Goal: Task Accomplishment & Management: Complete application form

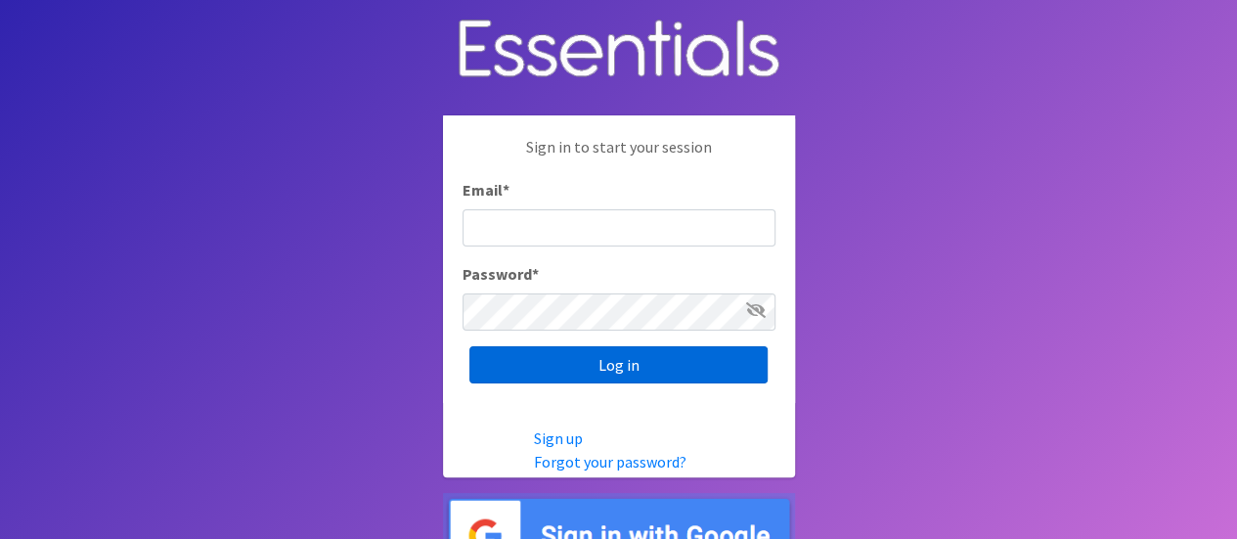
type input "melissa@cnydiaperbank.org"
click at [643, 369] on input "Log in" at bounding box center [618, 364] width 298 height 37
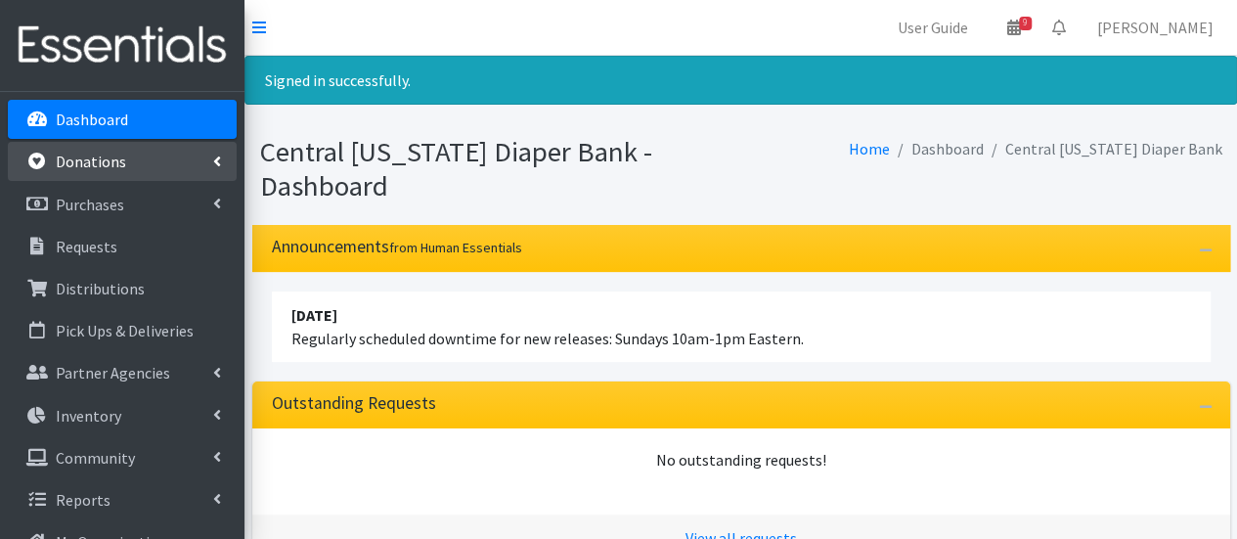
click at [153, 171] on link "Donations" at bounding box center [122, 161] width 229 height 39
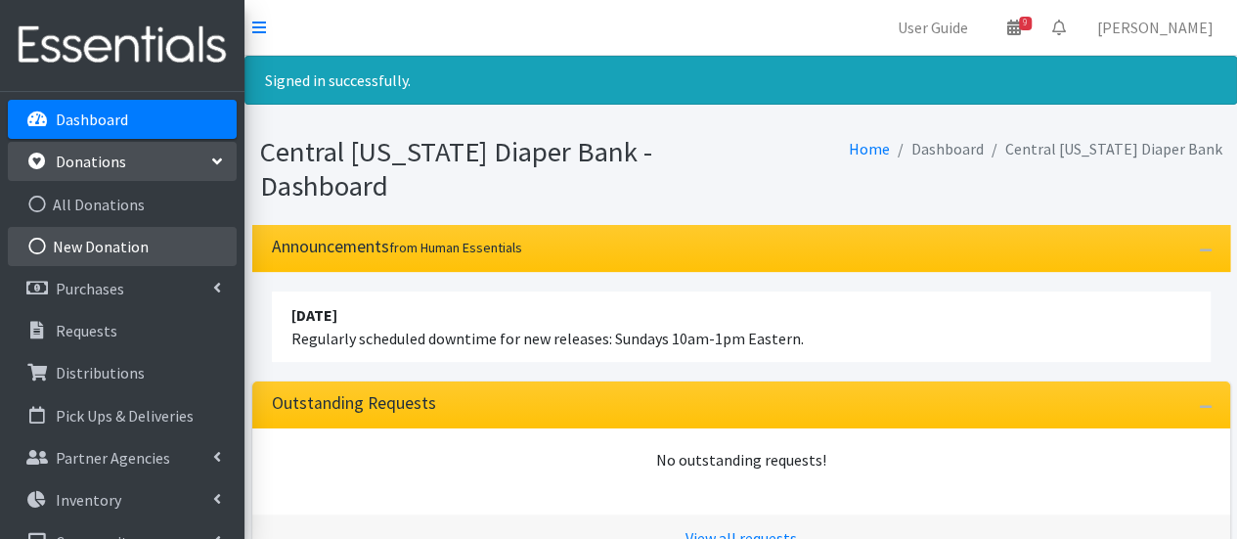
click at [148, 236] on link "New Donation" at bounding box center [122, 246] width 229 height 39
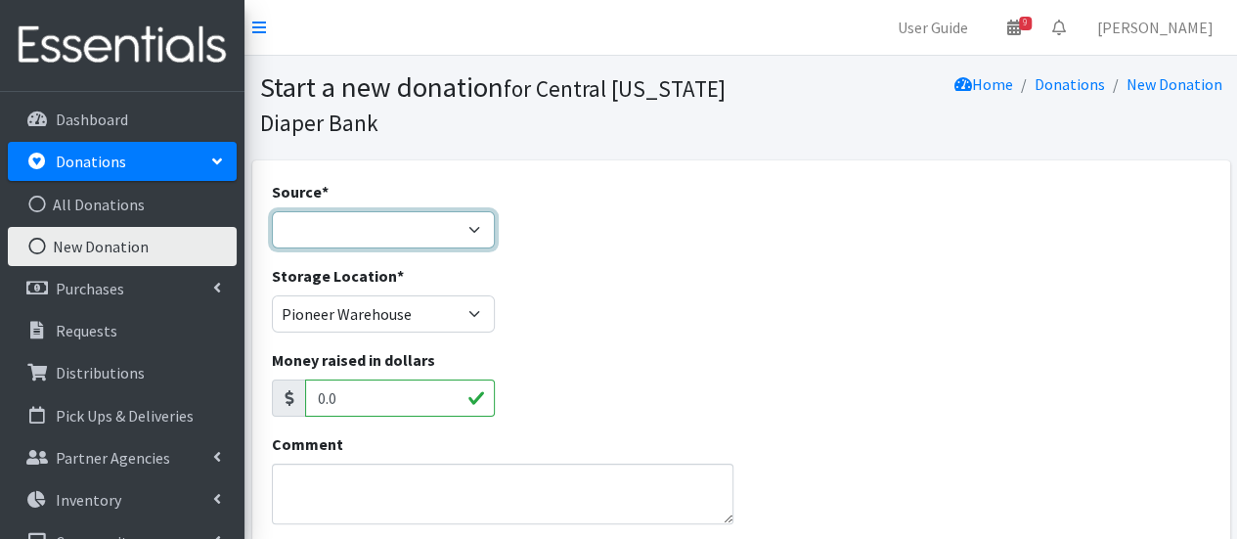
click at [331, 222] on select "Product Drive Manufacturer Donation Site Misc. Donation" at bounding box center [384, 229] width 224 height 37
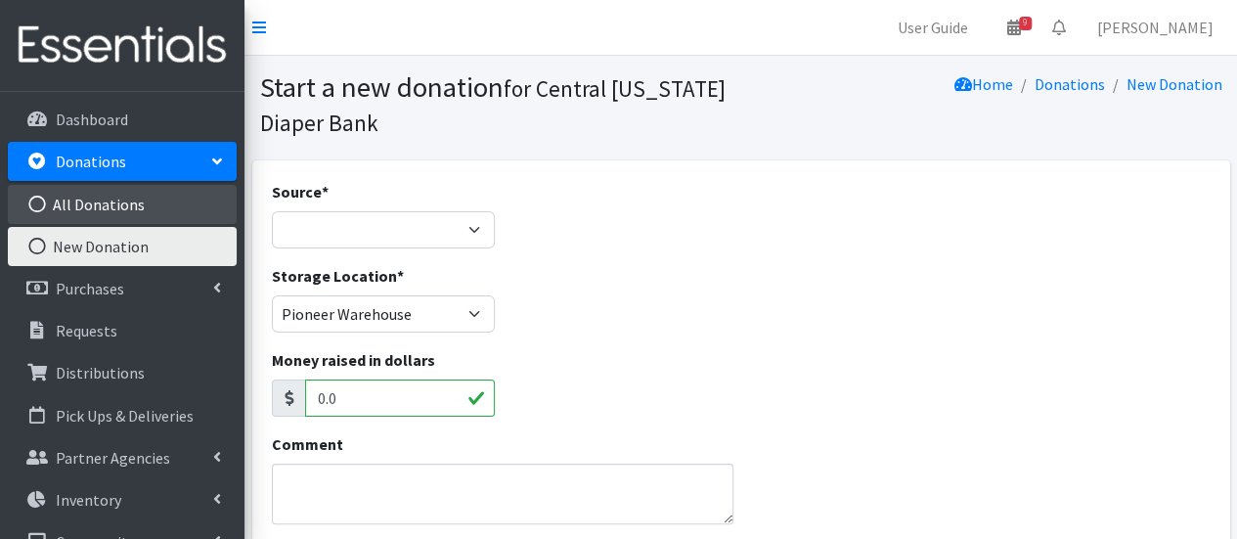
click at [186, 200] on link "All Donations" at bounding box center [122, 204] width 229 height 39
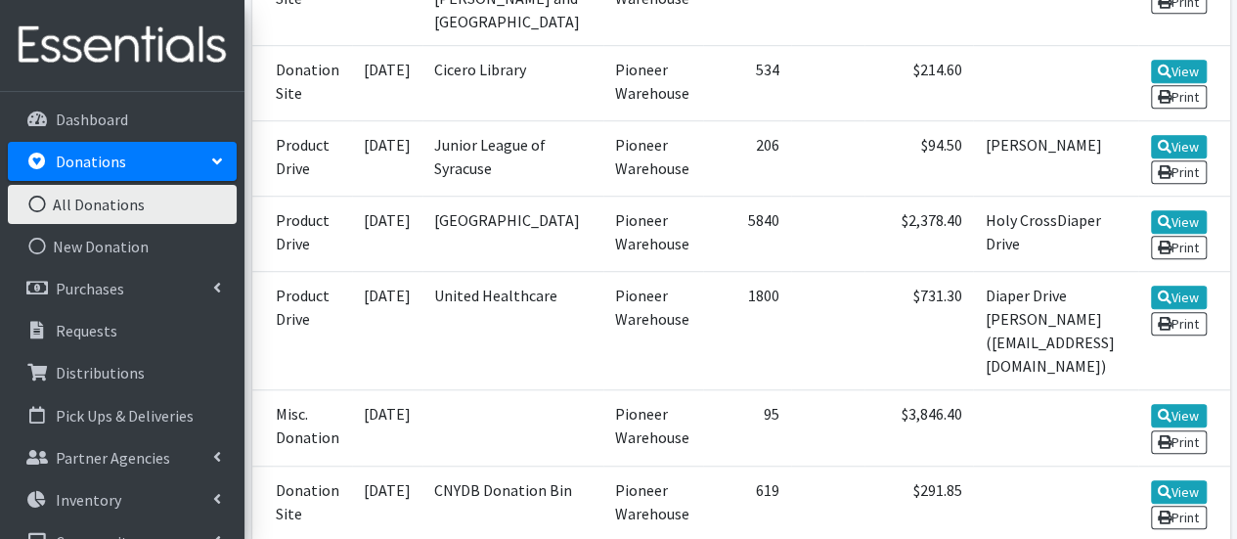
scroll to position [626, 0]
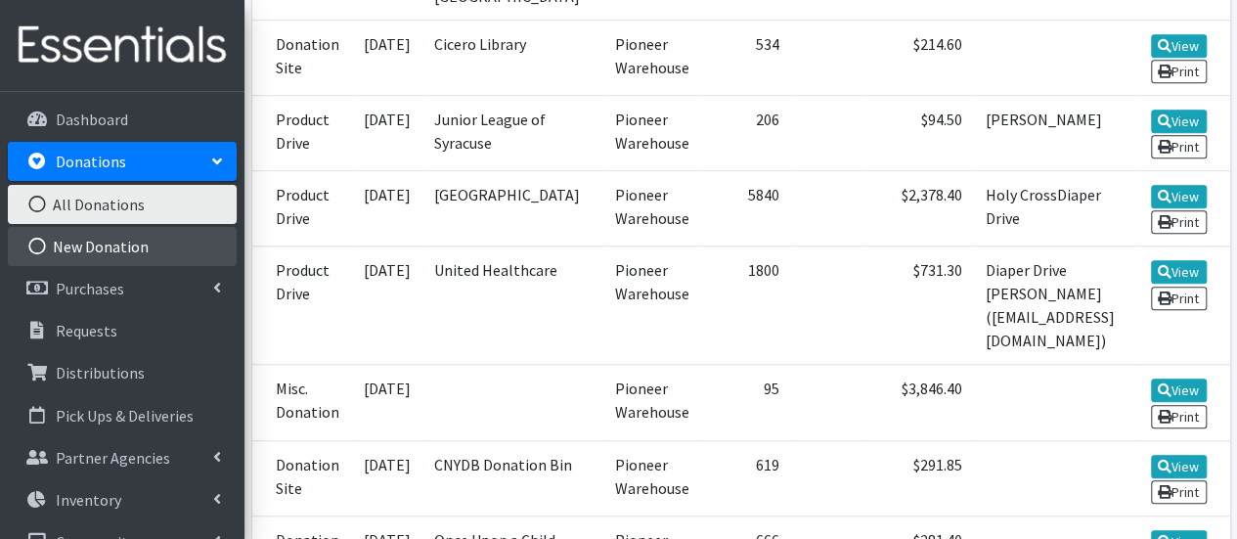
click at [141, 255] on link "New Donation" at bounding box center [122, 246] width 229 height 39
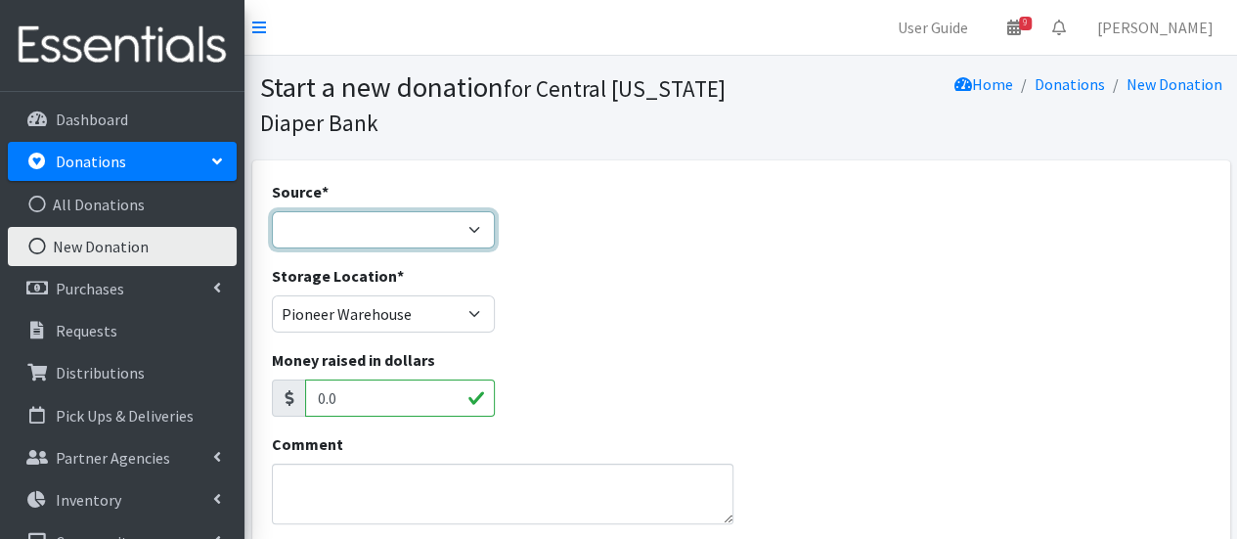
click at [377, 236] on select "Product Drive Manufacturer Donation Site Misc. Donation" at bounding box center [384, 229] width 224 height 37
click at [272, 211] on select "Product Drive Manufacturer Donation Site Misc. Donation" at bounding box center [384, 229] width 224 height 37
click at [408, 221] on select "Product Drive Manufacturer Donation Site Misc. Donation" at bounding box center [384, 229] width 224 height 37
select select "Donation Site"
click at [272, 211] on select "Product Drive Manufacturer Donation Site Misc. Donation" at bounding box center [384, 229] width 224 height 37
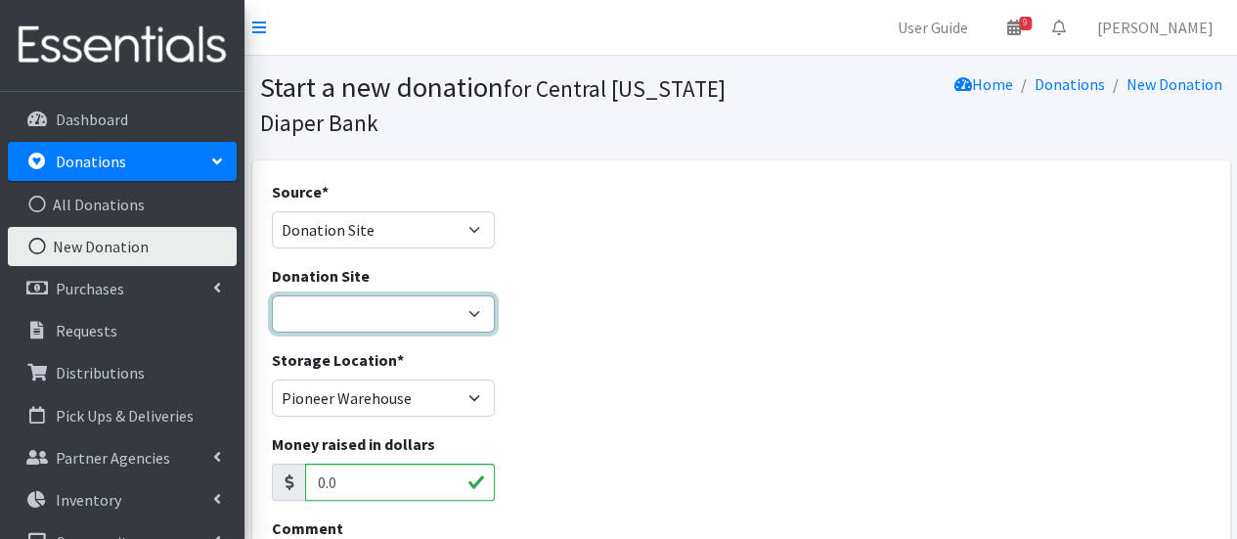
click at [421, 304] on select "Cicero Library CNYDB Donation Bin Community Library of DeWitt and Jamesville Fa…" at bounding box center [384, 313] width 224 height 37
click at [272, 295] on select "Cicero Library CNYDB Donation Bin Community Library of DeWitt and Jamesville Fa…" at bounding box center [384, 313] width 224 height 37
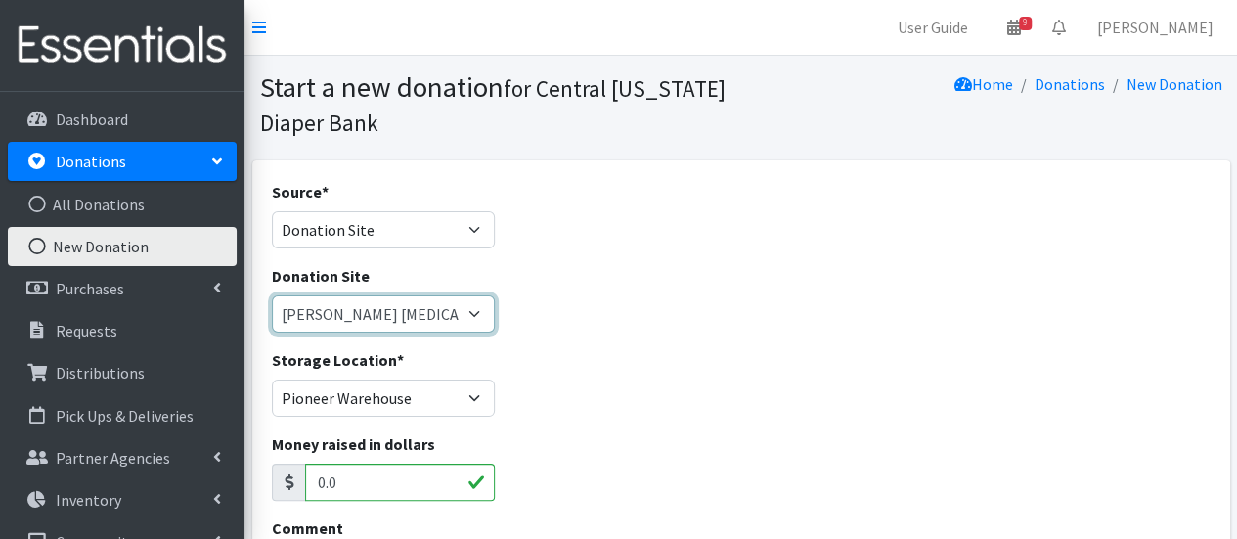
click at [451, 312] on select "Cicero Library CNYDB Donation Bin Community Library of DeWitt and Jamesville Fa…" at bounding box center [384, 313] width 224 height 37
select select "464"
click at [272, 295] on select "Cicero Library CNYDB Donation Bin Community Library of DeWitt and Jamesville Fa…" at bounding box center [384, 313] width 224 height 37
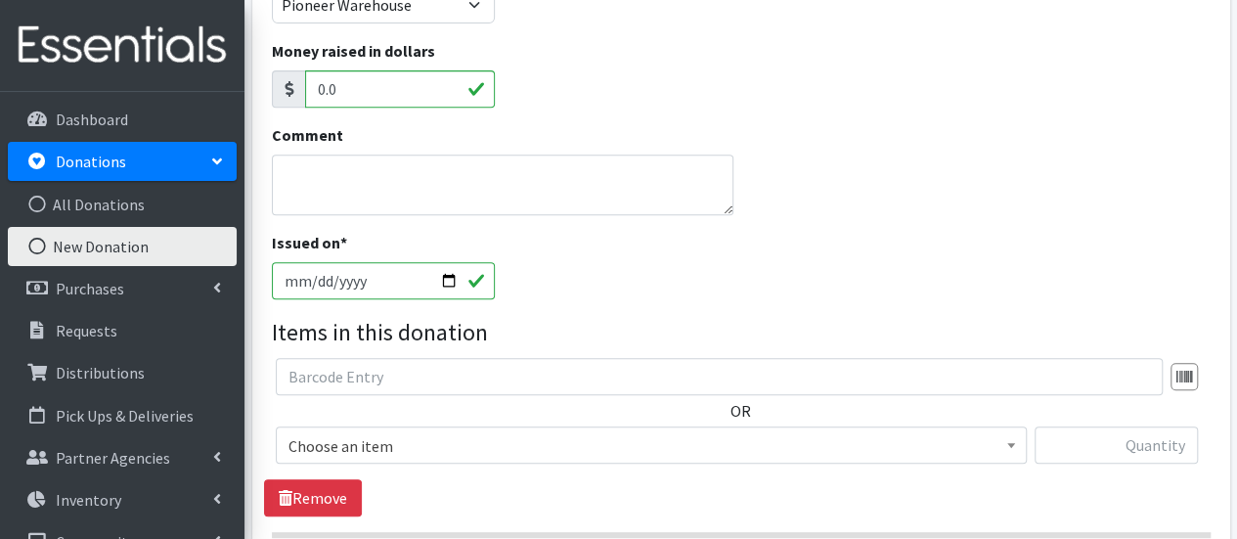
scroll to position [489, 0]
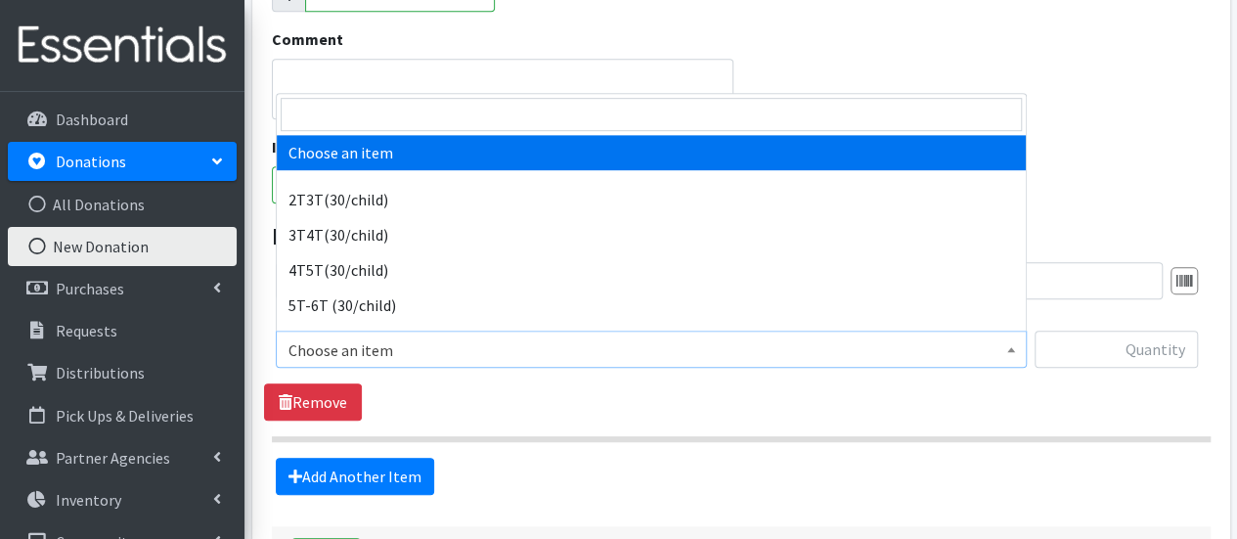
click at [514, 349] on span "Choose an item" at bounding box center [650, 349] width 725 height 27
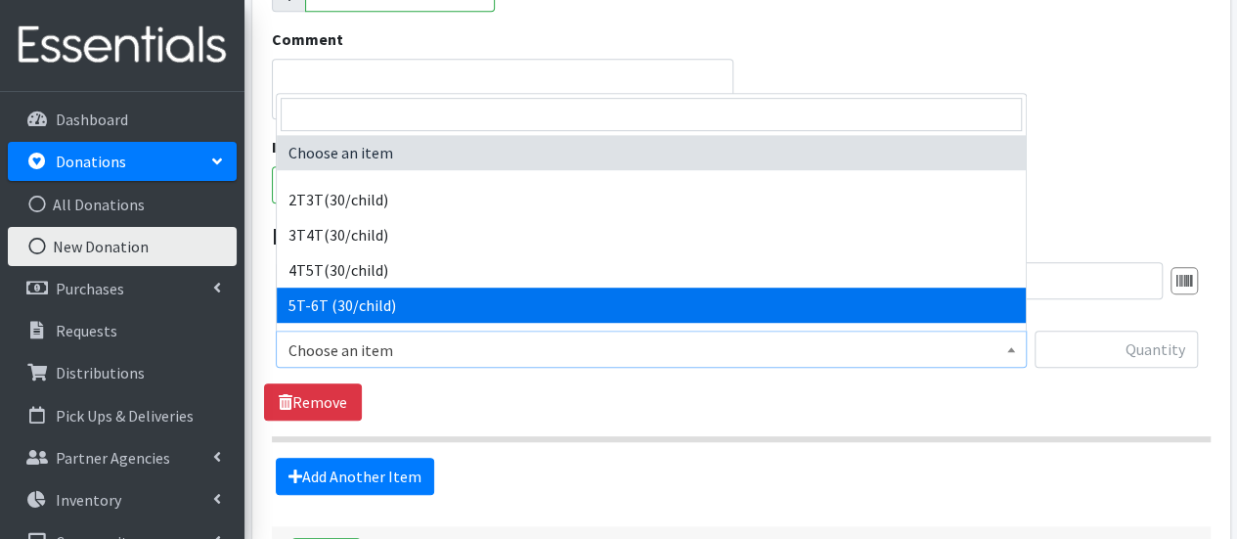
drag, startPoint x: 477, startPoint y: 311, endPoint x: 465, endPoint y: 305, distance: 13.1
select select "14612"
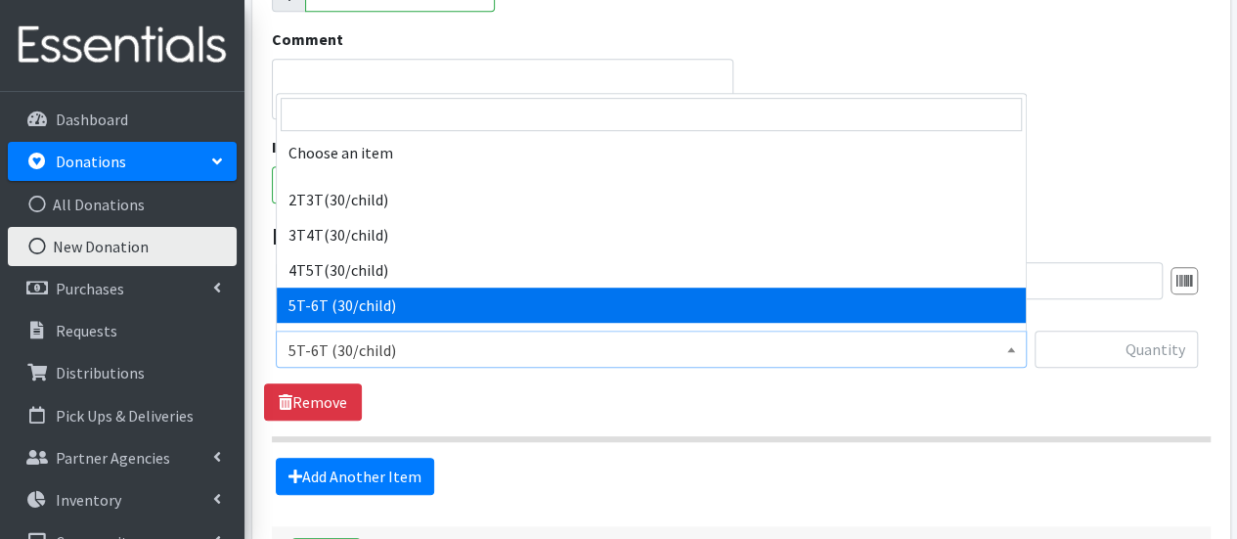
drag, startPoint x: 453, startPoint y: 360, endPoint x: 453, endPoint y: 343, distance: 16.6
click at [454, 359] on span "5T-6T (30/child)" at bounding box center [650, 349] width 725 height 27
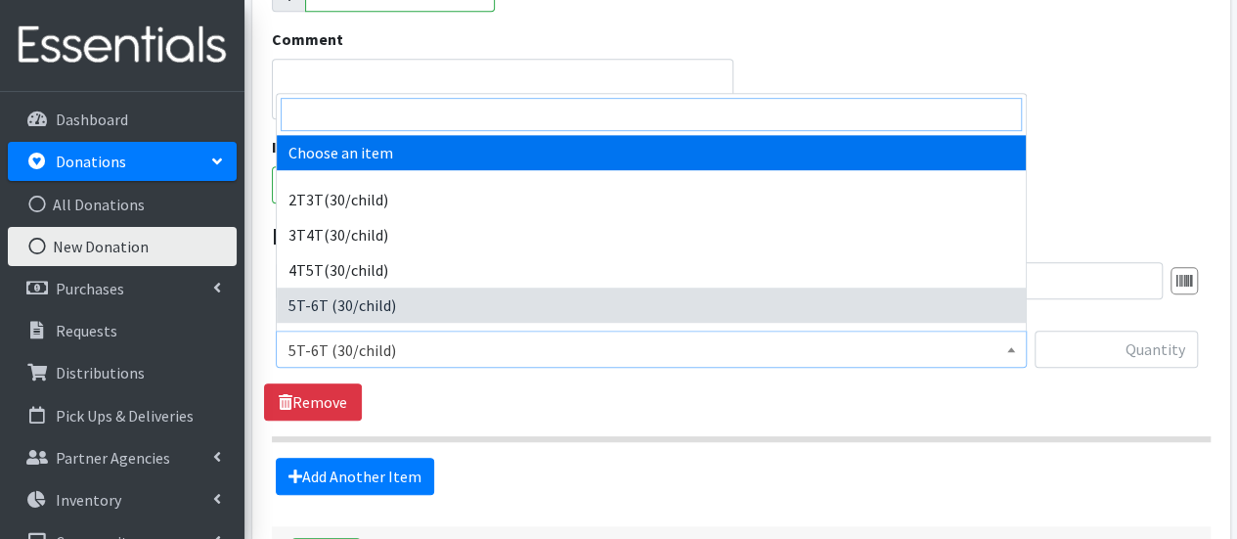
click at [454, 121] on input "search" at bounding box center [651, 114] width 741 height 33
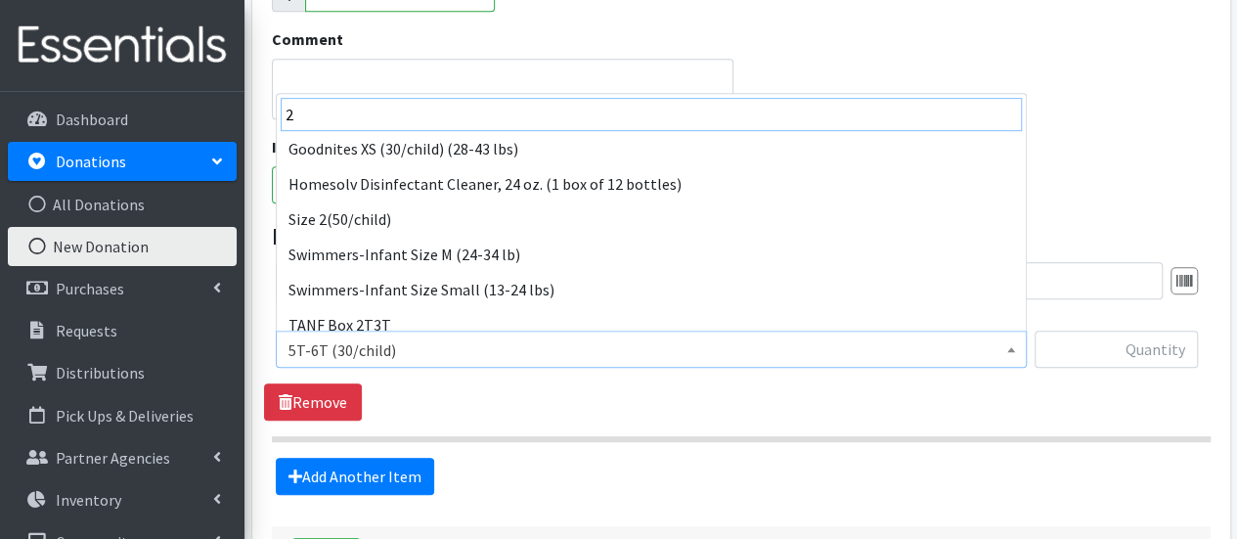
scroll to position [293, 0]
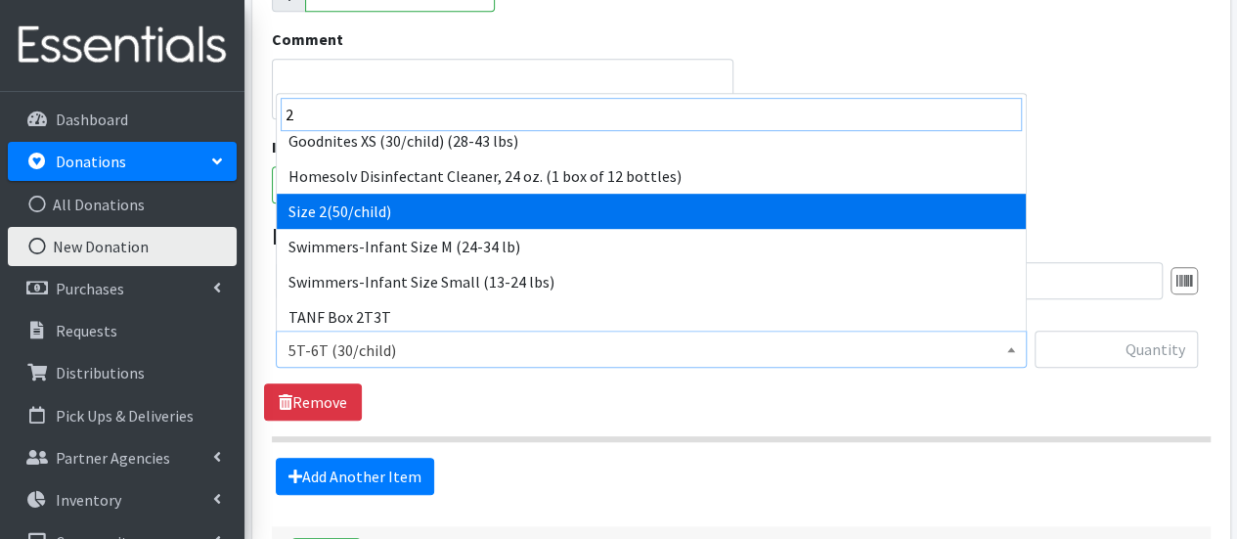
type input "2"
select select "951"
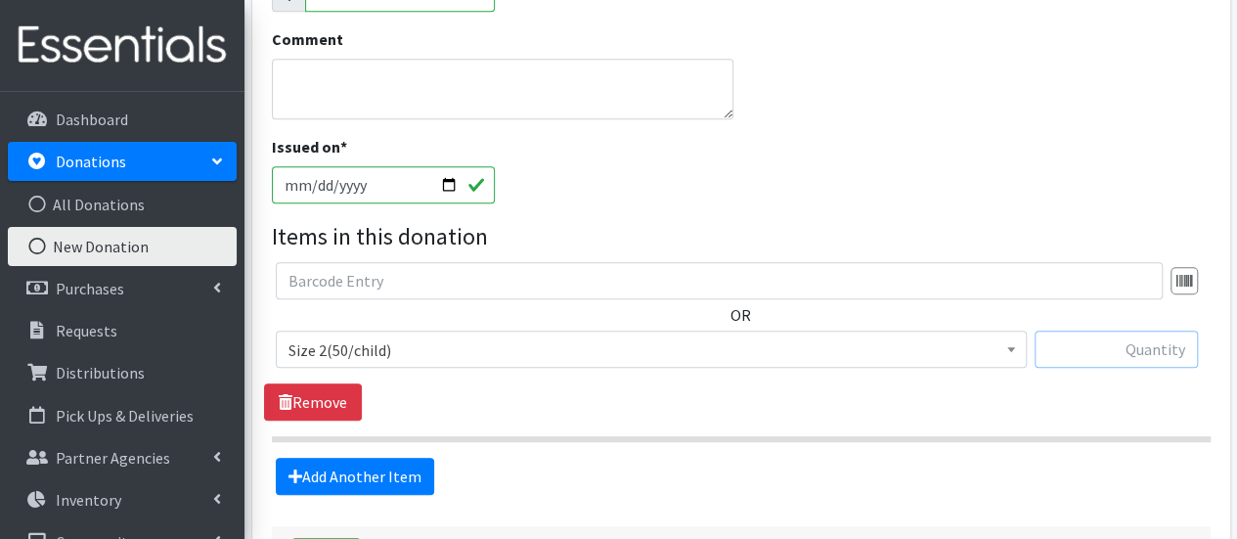
drag, startPoint x: 1138, startPoint y: 348, endPoint x: 1111, endPoint y: 337, distance: 29.4
click at [1138, 348] on input "text" at bounding box center [1115, 348] width 163 height 37
type input "167"
click at [368, 476] on link "Add Another Item" at bounding box center [355, 476] width 158 height 37
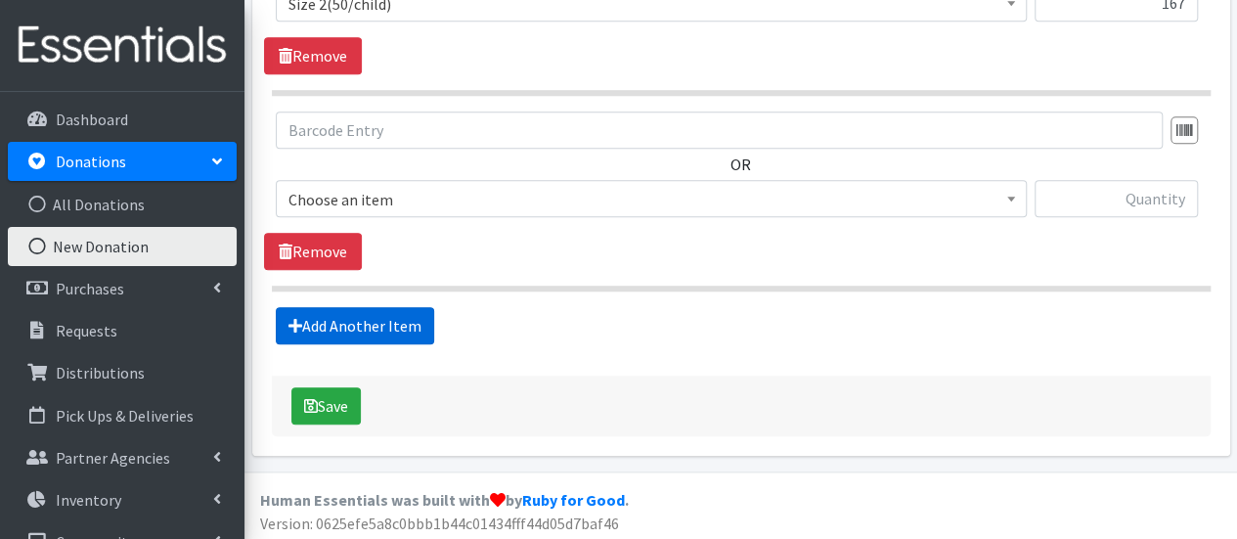
scroll to position [837, 0]
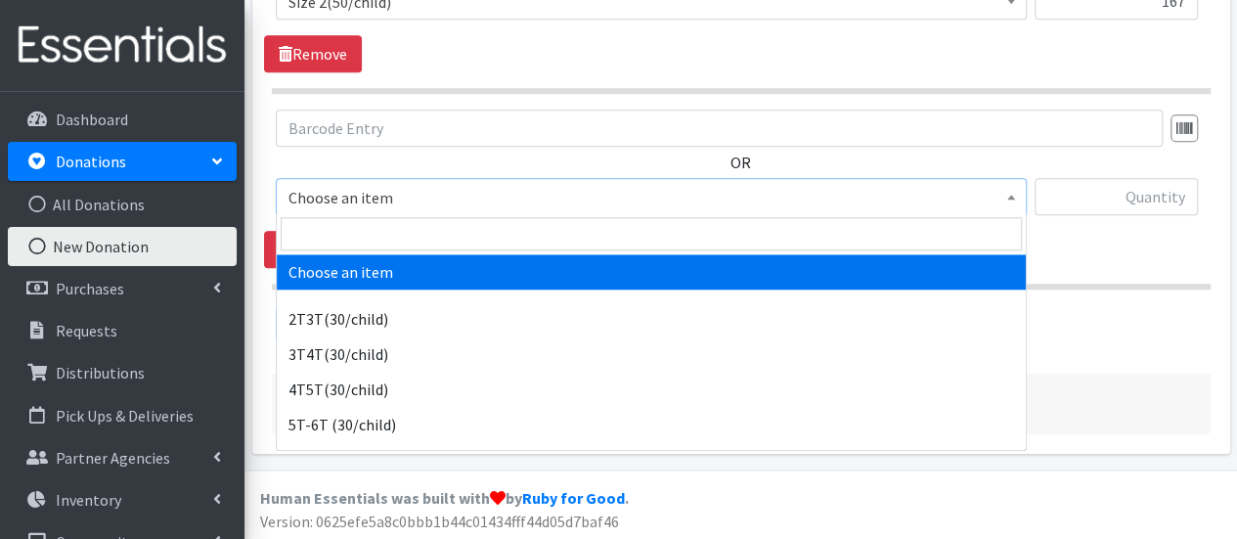
click at [389, 193] on span "Choose an item" at bounding box center [650, 197] width 725 height 27
click at [379, 229] on input "search" at bounding box center [651, 233] width 741 height 33
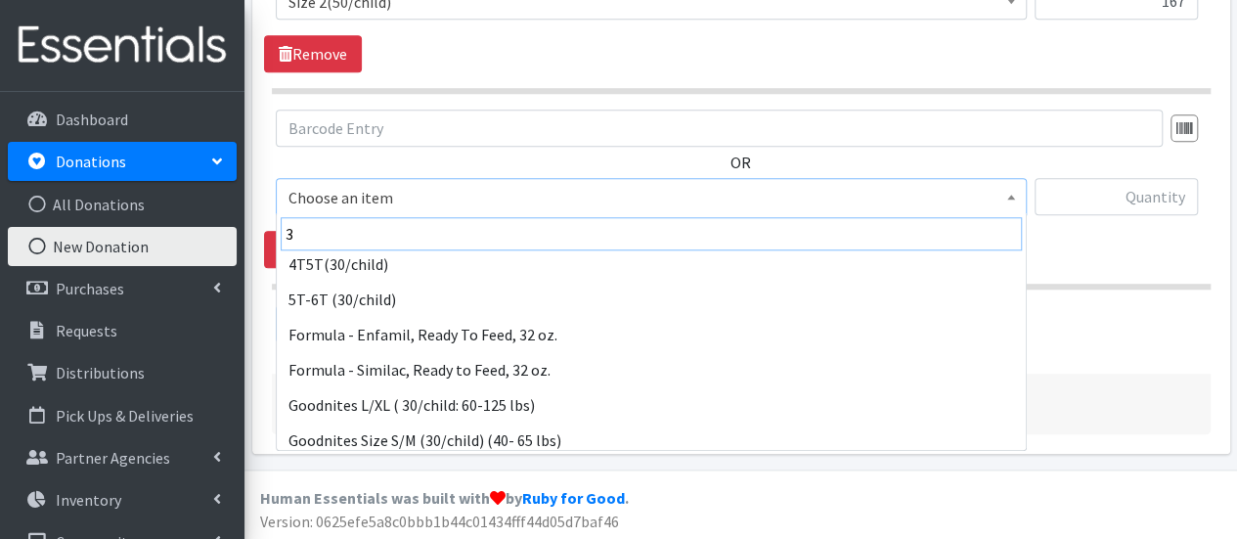
scroll to position [293, 0]
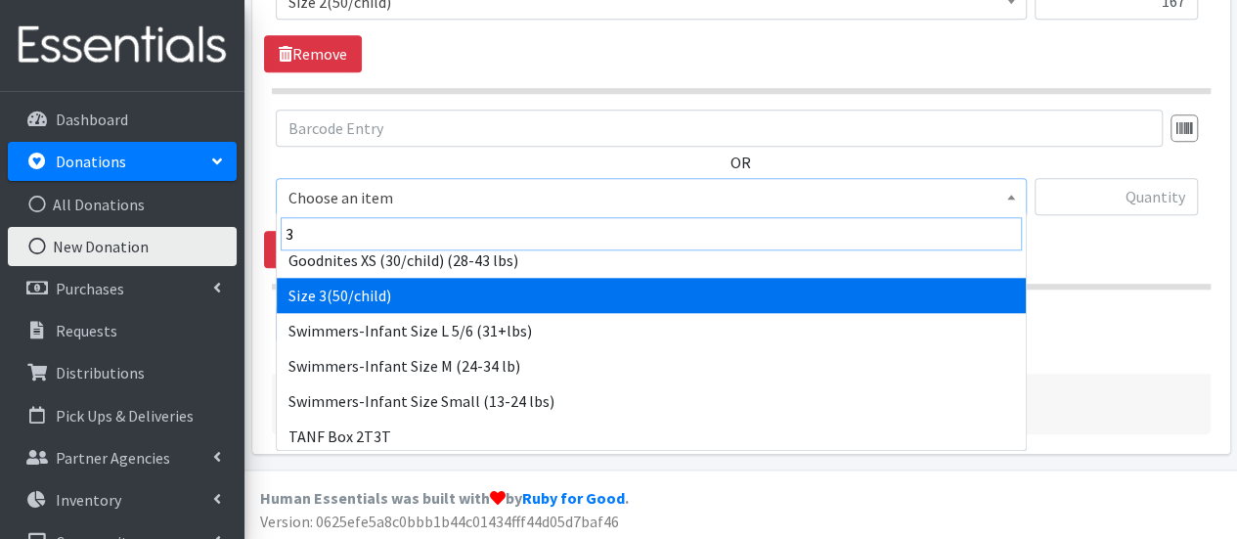
type input "3"
select select "954"
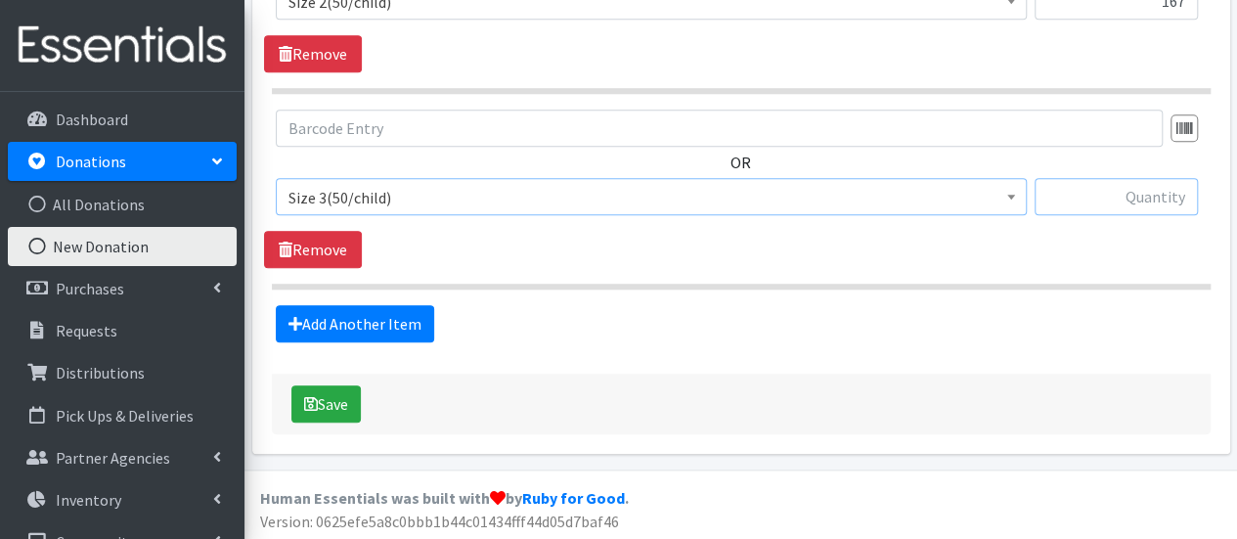
click at [1120, 190] on input "text" at bounding box center [1115, 196] width 163 height 37
type input "558"
click at [362, 320] on link "Add Another Item" at bounding box center [355, 323] width 158 height 37
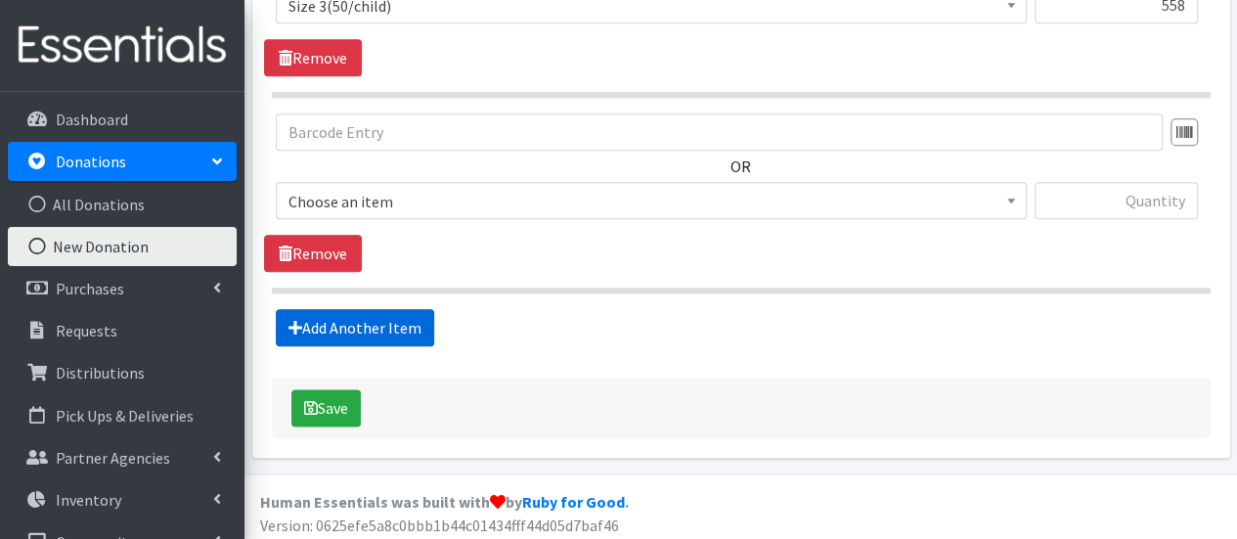
scroll to position [1031, 0]
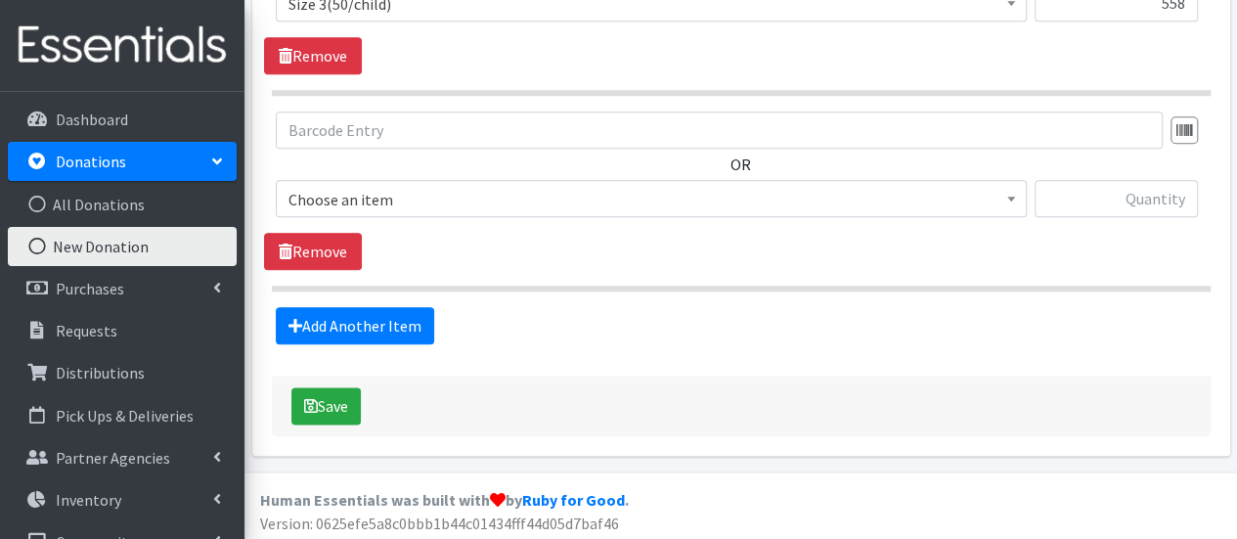
click at [360, 200] on span "Choose an item" at bounding box center [650, 199] width 725 height 27
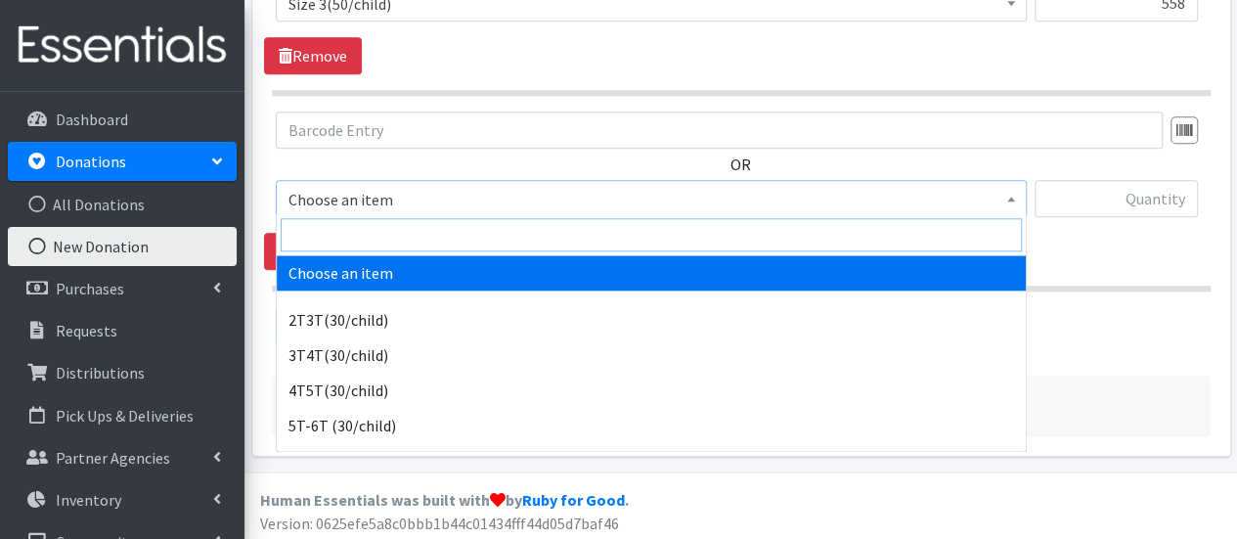
click at [338, 242] on input "search" at bounding box center [651, 234] width 741 height 33
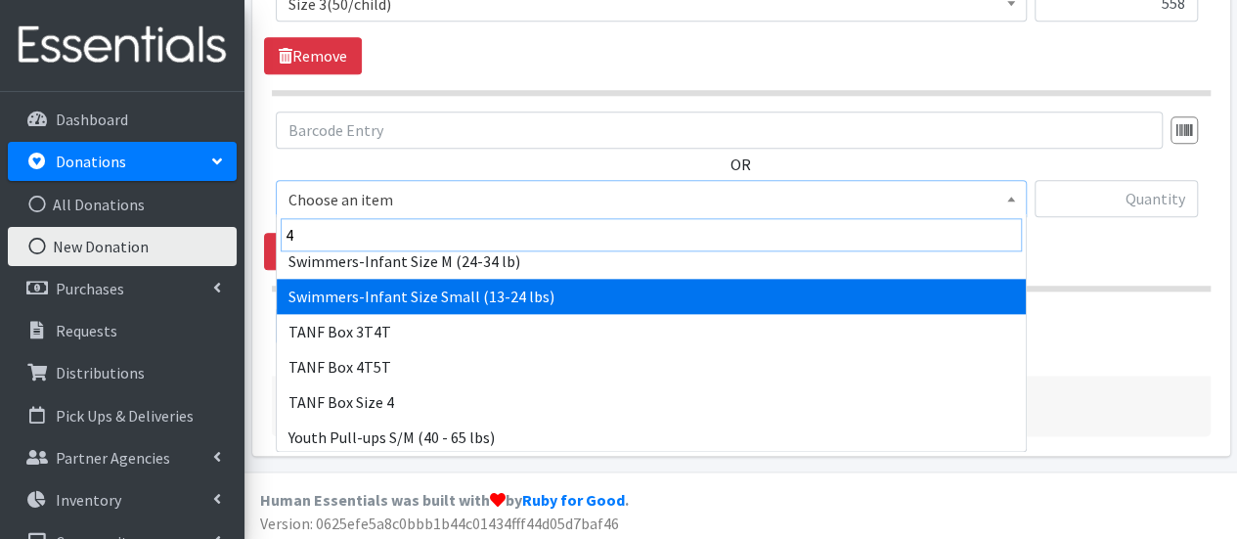
scroll to position [196, 0]
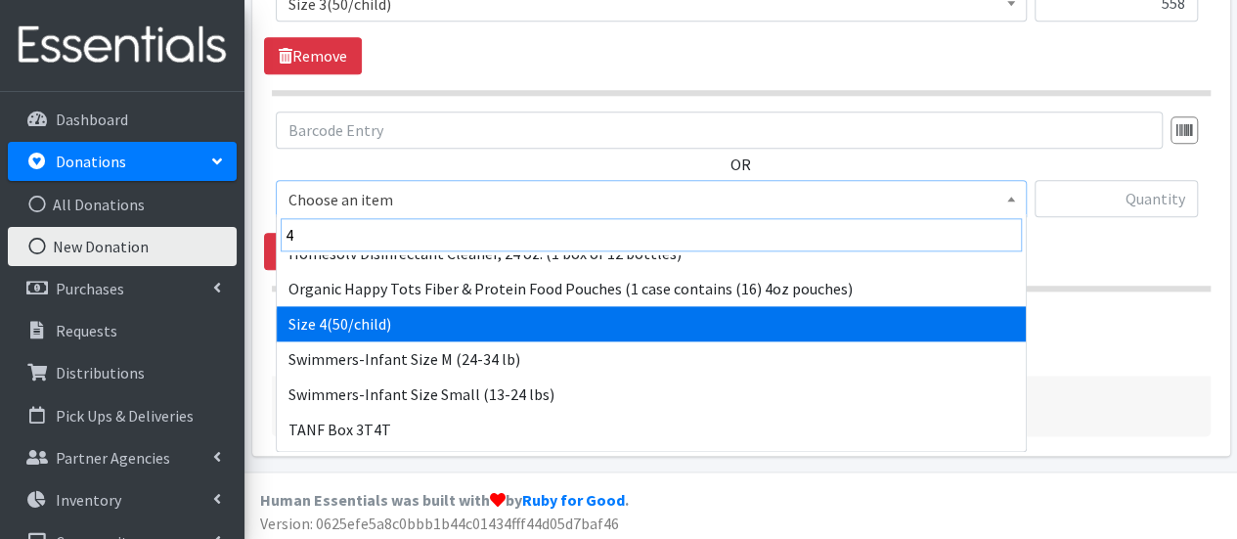
type input "4"
select select "963"
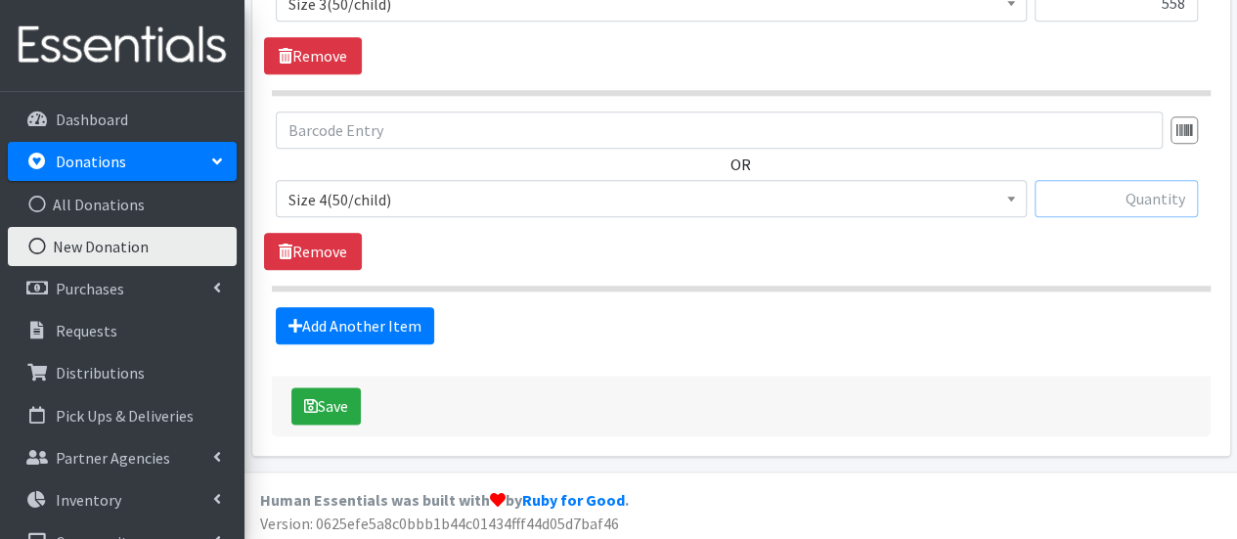
click at [1099, 192] on input "text" at bounding box center [1115, 198] width 163 height 37
type input "17"
click at [364, 315] on link "Add Another Item" at bounding box center [355, 325] width 158 height 37
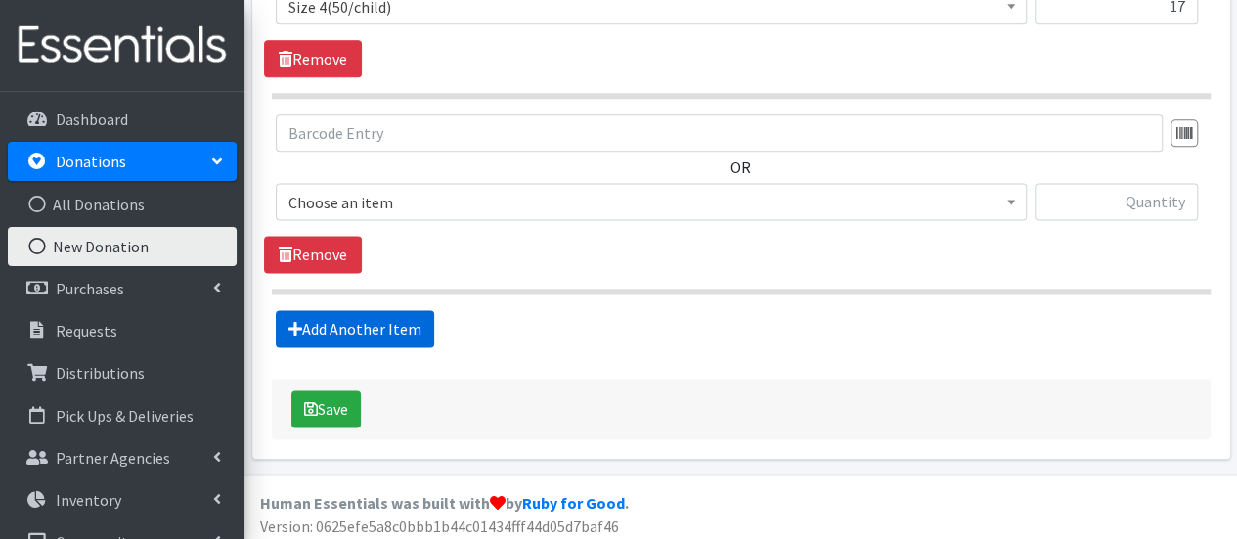
scroll to position [1226, 0]
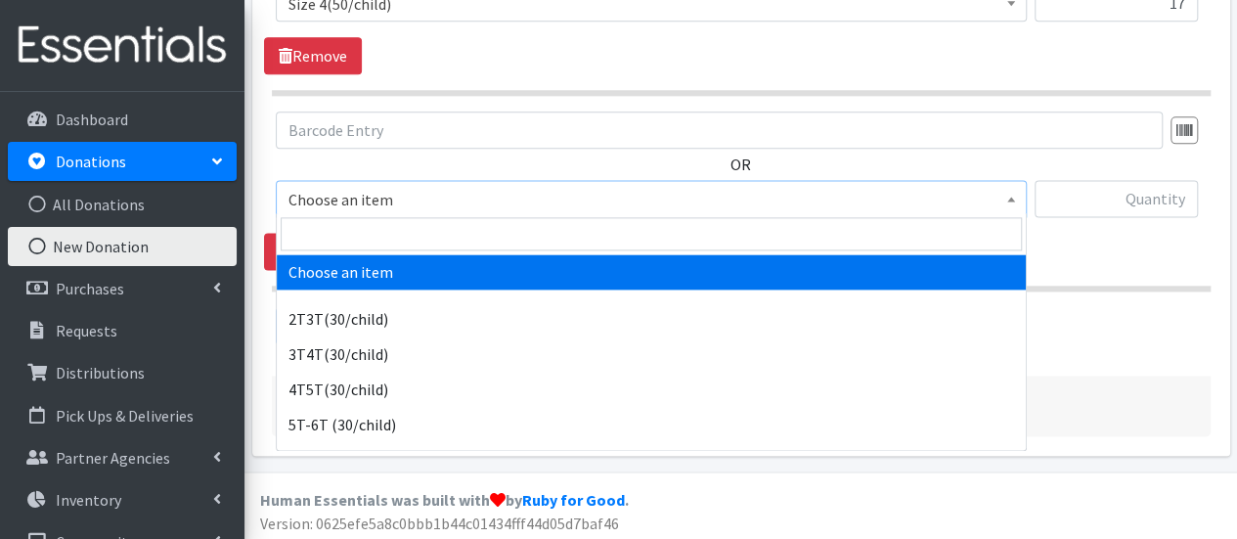
click at [365, 189] on span "Choose an item" at bounding box center [650, 199] width 725 height 27
click at [360, 230] on input "search" at bounding box center [651, 233] width 741 height 33
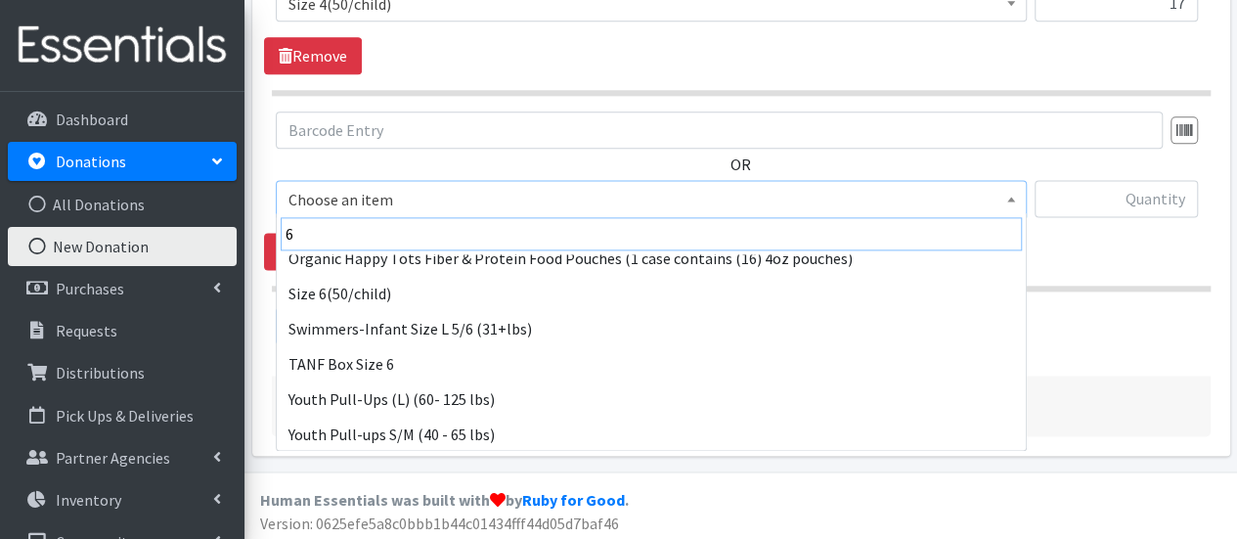
scroll to position [227, 0]
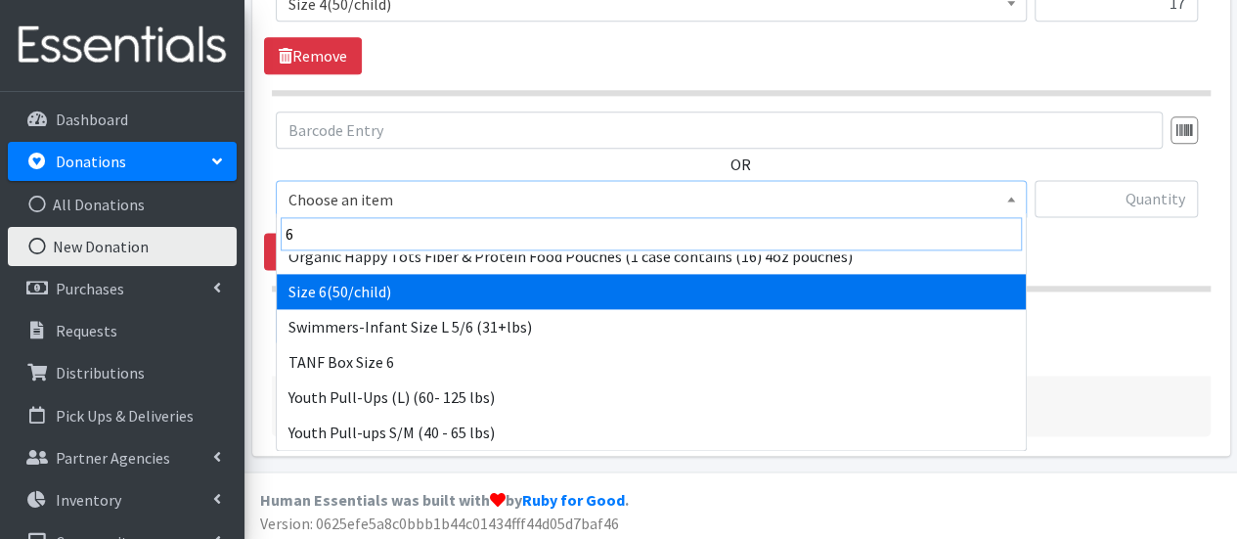
type input "6"
select select "966"
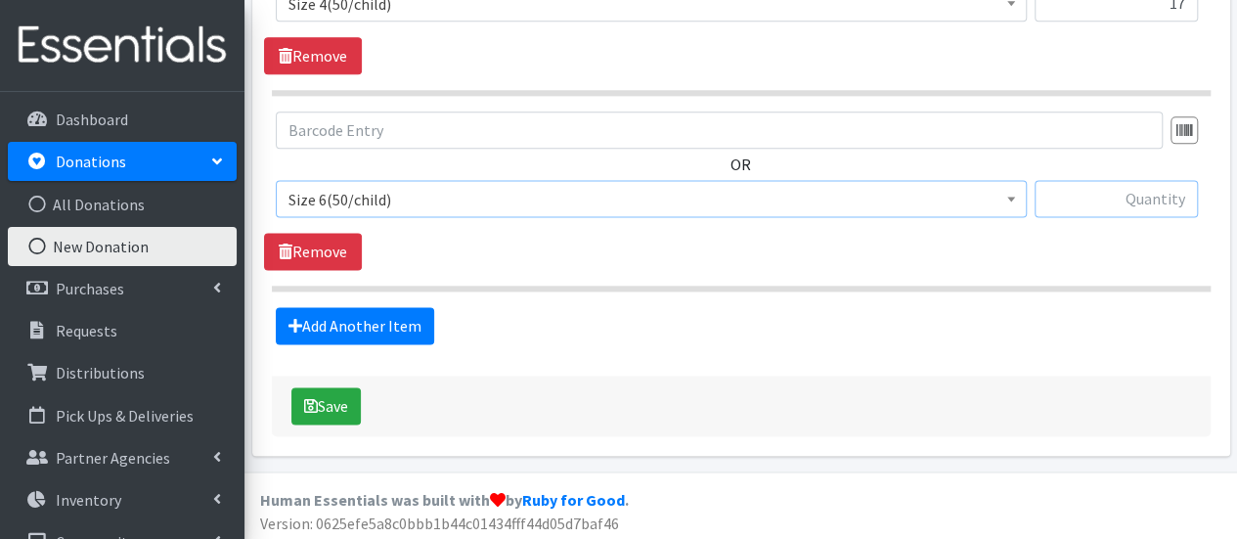
click at [1097, 193] on input "text" at bounding box center [1115, 198] width 163 height 37
type input "126"
click at [330, 400] on button "Save" at bounding box center [325, 405] width 69 height 37
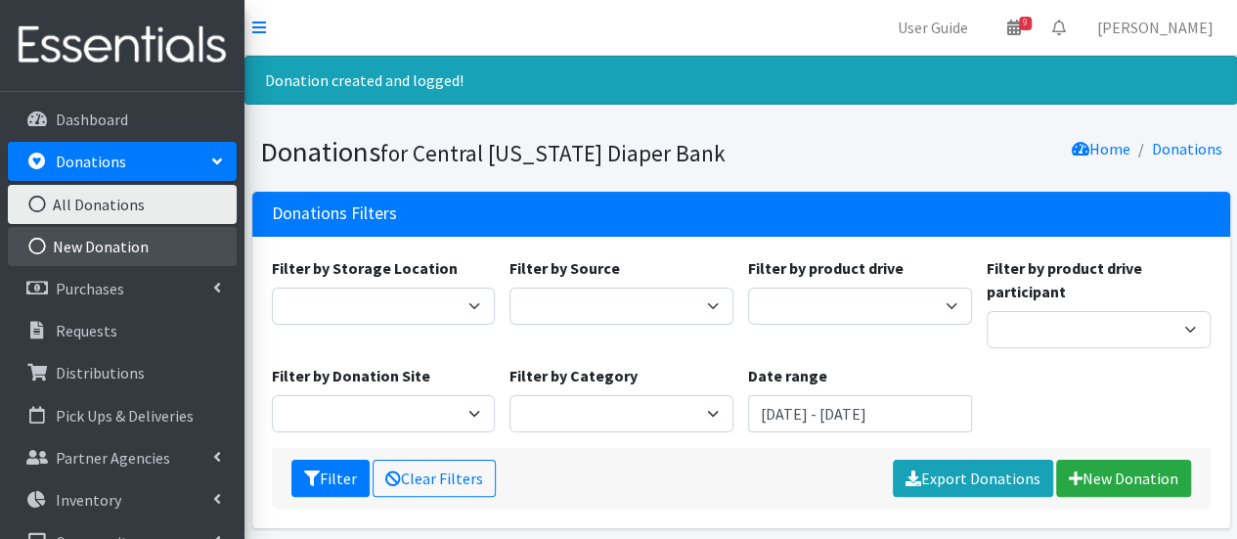
click at [130, 251] on link "New Donation" at bounding box center [122, 246] width 229 height 39
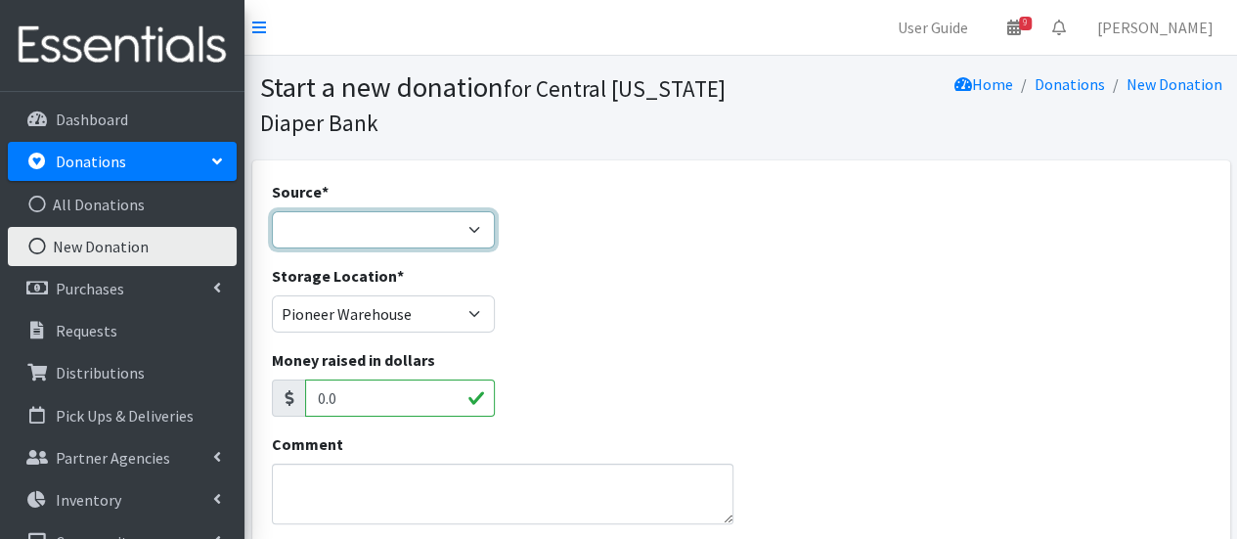
click at [332, 231] on select "Product Drive Manufacturer Donation Site Misc. Donation" at bounding box center [384, 229] width 224 height 37
select select "Misc. Donation"
click at [272, 211] on select "Product Drive Manufacturer Donation Site Misc. Donation" at bounding box center [384, 229] width 224 height 37
drag, startPoint x: 379, startPoint y: 449, endPoint x: 371, endPoint y: 462, distance: 16.3
click at [377, 451] on div "Comment" at bounding box center [503, 478] width 462 height 92
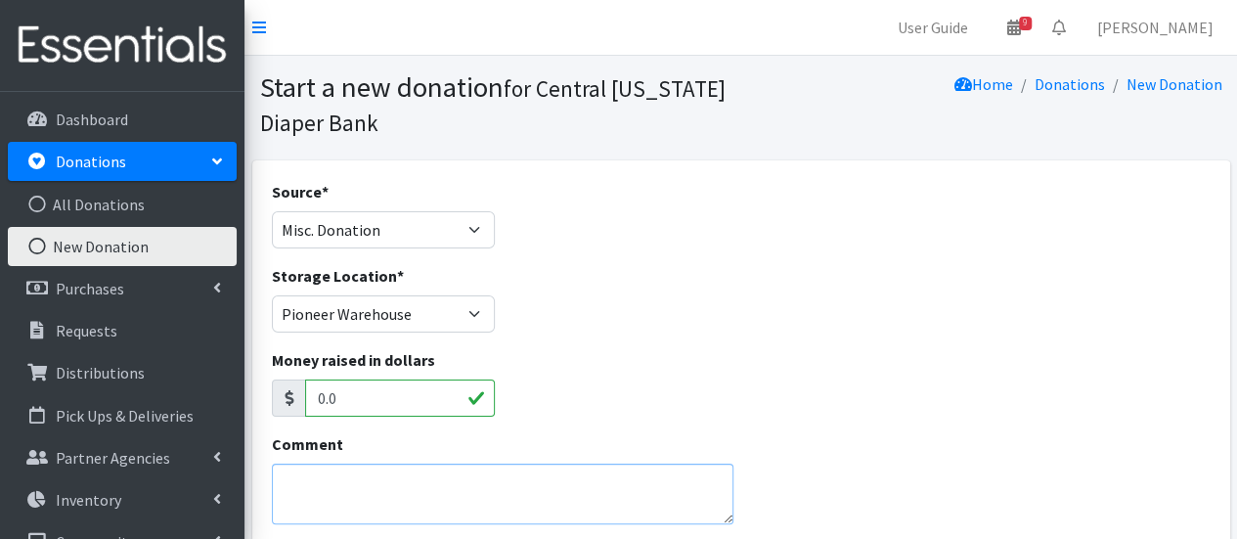
click at [375, 472] on textarea "Comment" at bounding box center [503, 493] width 462 height 61
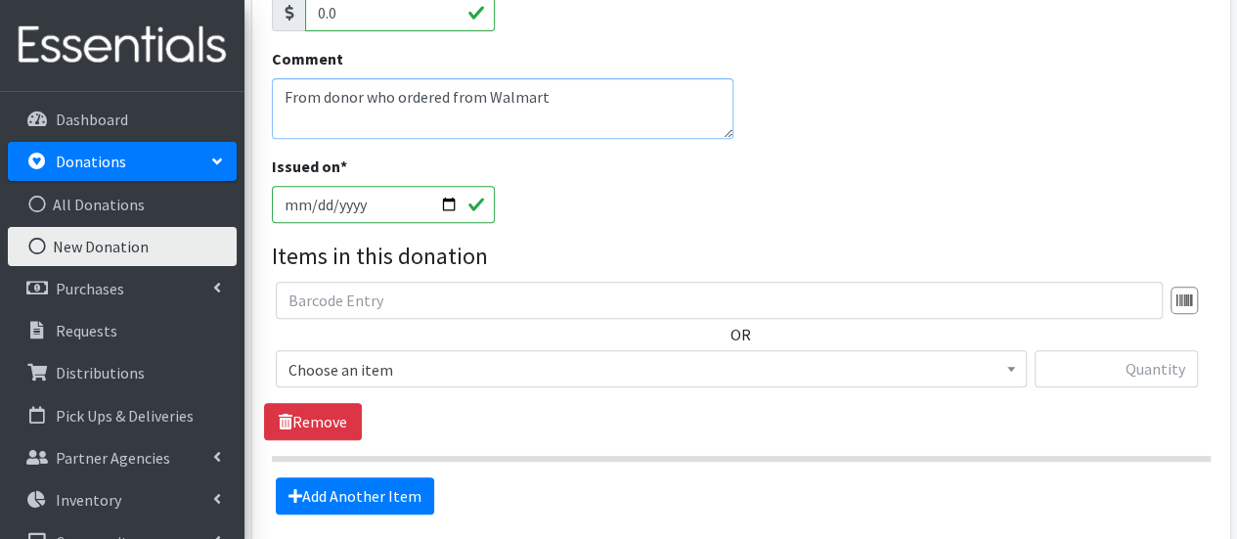
scroll to position [391, 0]
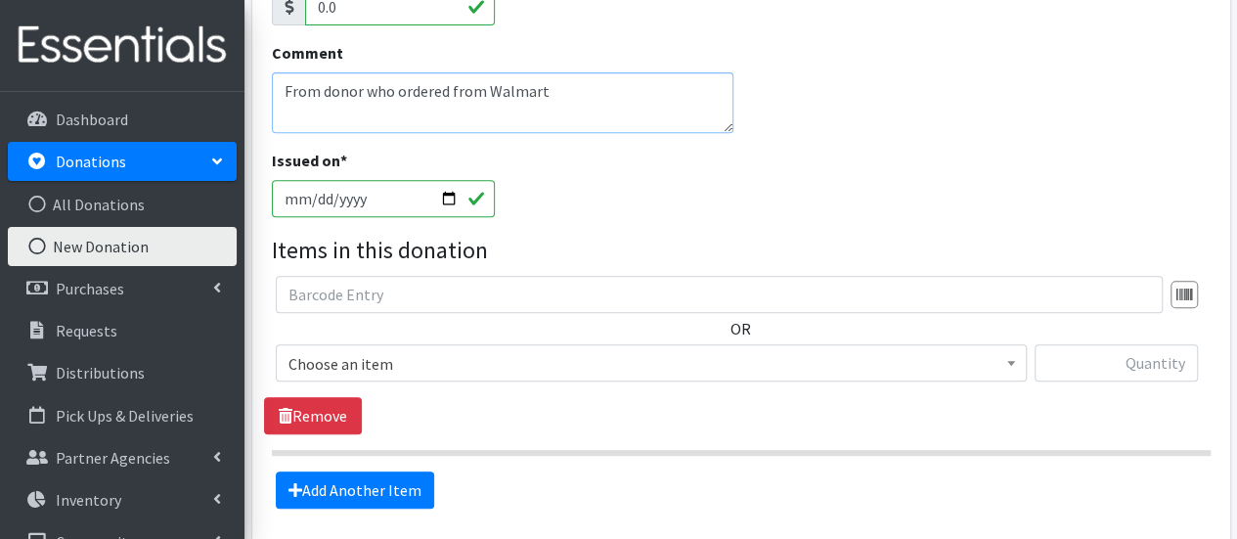
type textarea "From donor who ordered from Walmart"
click at [418, 352] on span "Choose an item" at bounding box center [650, 363] width 725 height 27
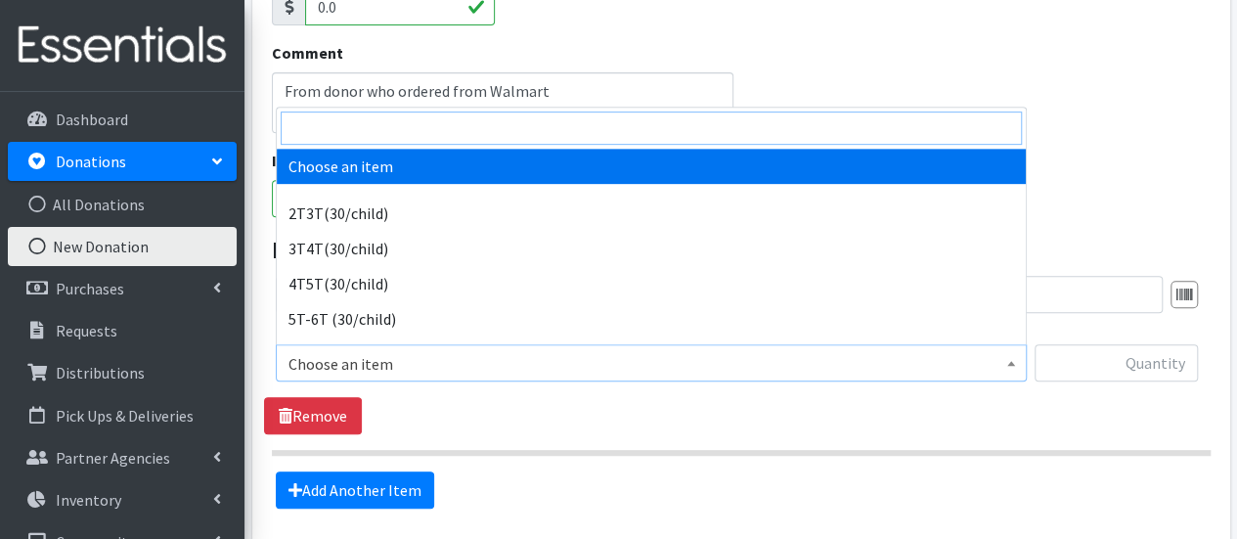
click at [351, 129] on input "search" at bounding box center [651, 127] width 741 height 33
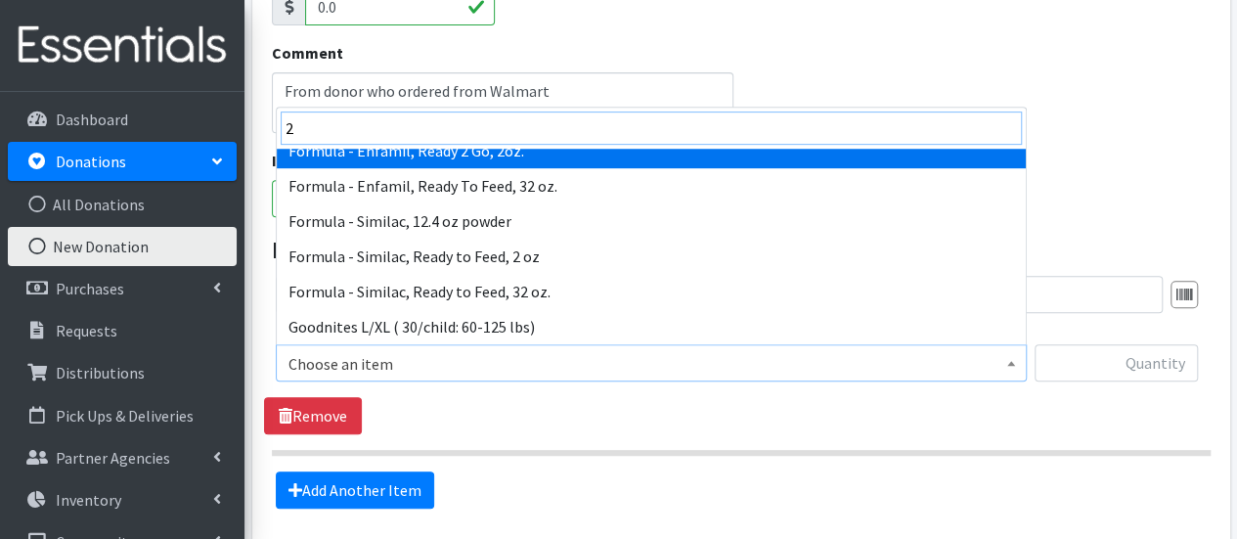
scroll to position [196, 0]
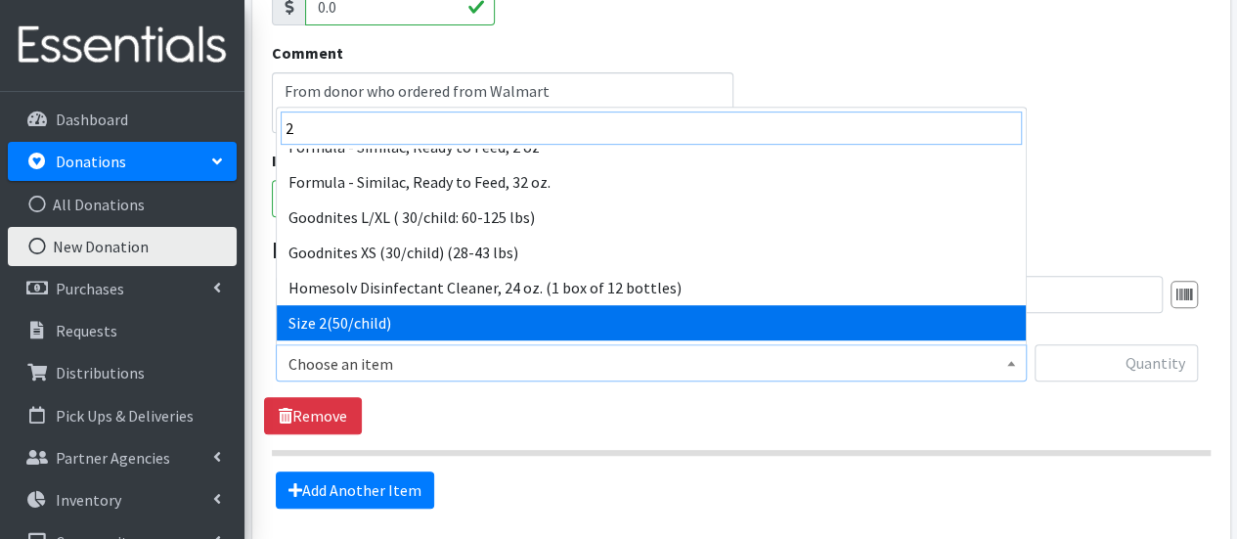
type input "2"
select select "951"
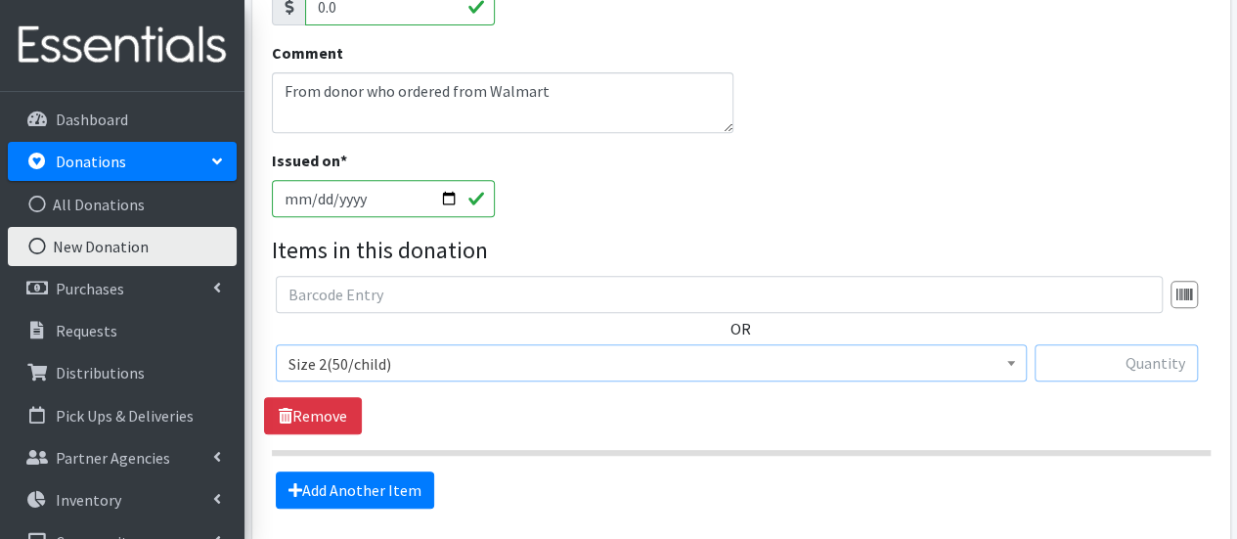
click at [1067, 359] on input "text" at bounding box center [1115, 362] width 163 height 37
type input "240"
click at [410, 492] on link "Add Another Item" at bounding box center [355, 489] width 158 height 37
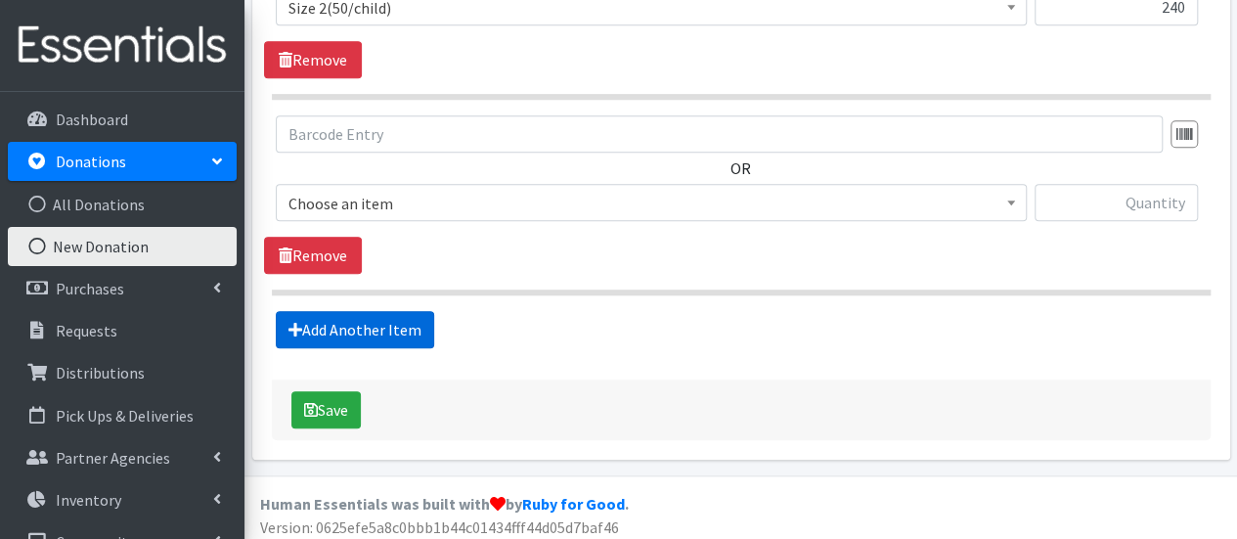
scroll to position [753, 0]
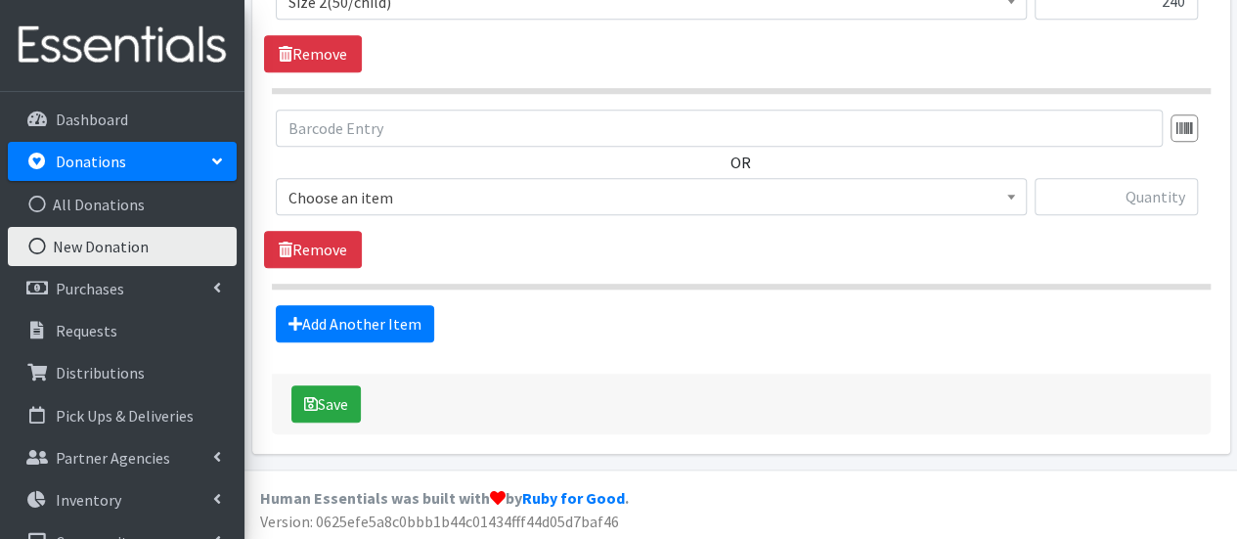
click at [393, 214] on span "Choose an item 2T3T(30/child) 3T4T(30/child) 4T5T(30/child) 5T-6T (30/child) Ad…" at bounding box center [651, 204] width 751 height 53
click at [389, 192] on span "Choose an item" at bounding box center [650, 197] width 725 height 27
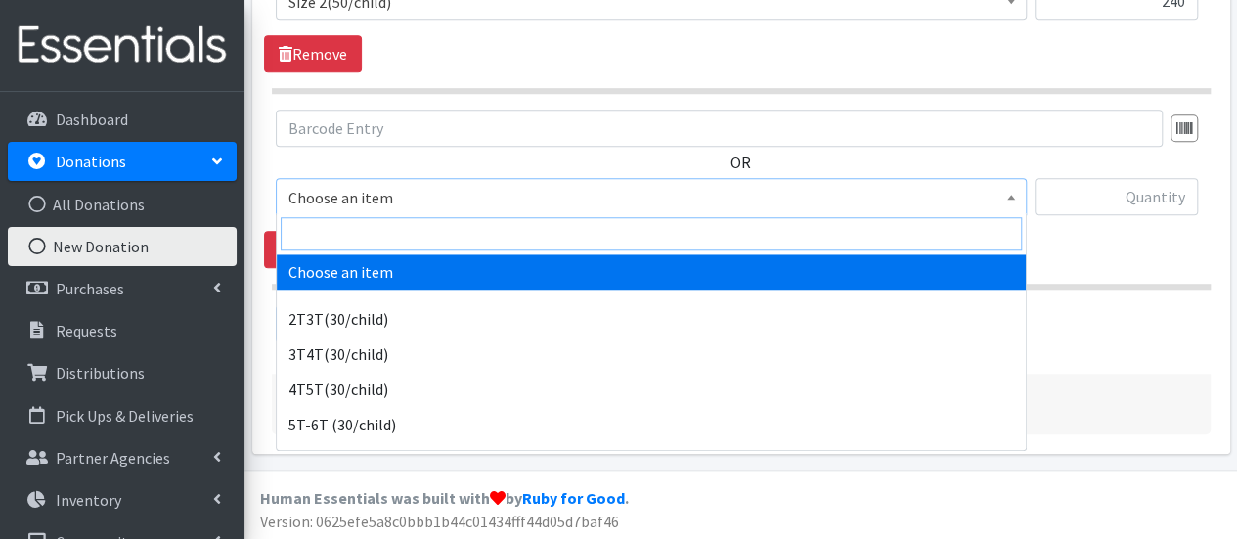
click at [372, 226] on input "search" at bounding box center [651, 233] width 741 height 33
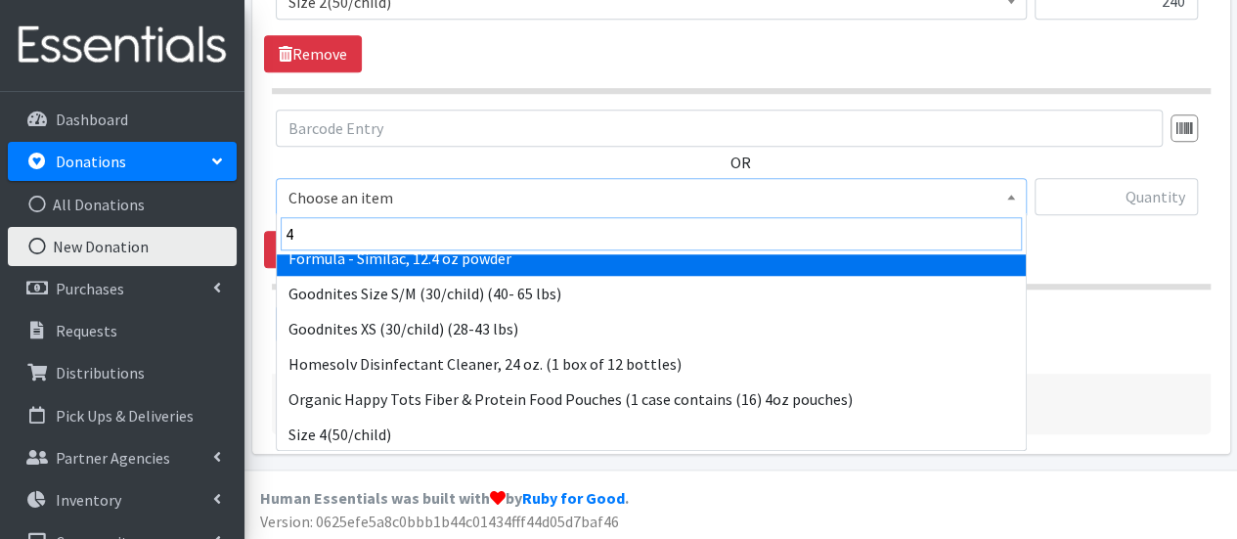
scroll to position [196, 0]
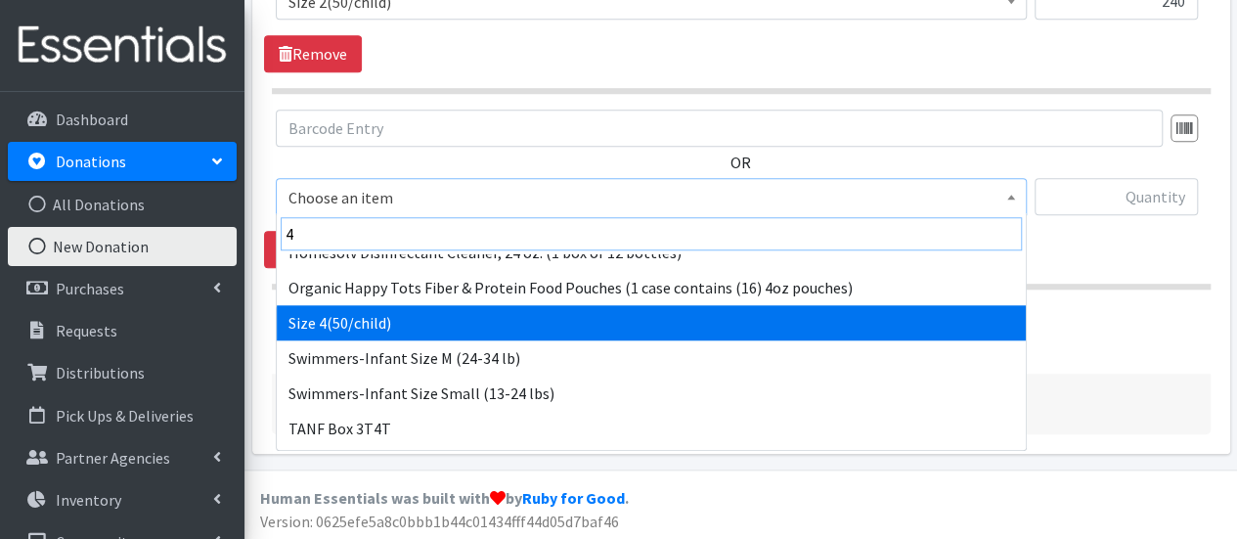
type input "4"
select select "963"
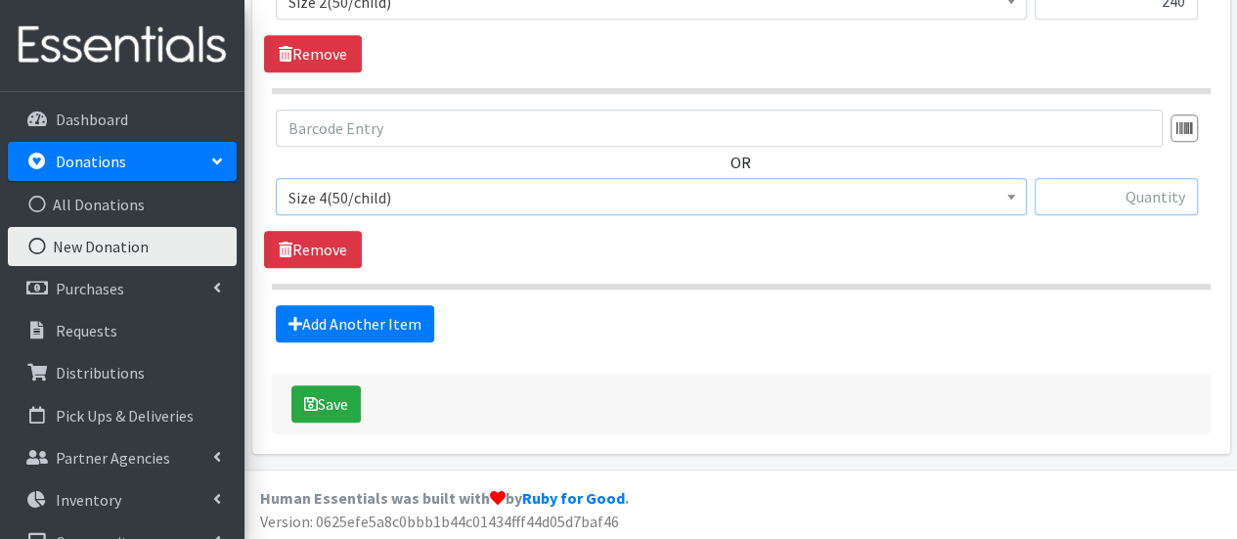
click at [1109, 197] on input "text" at bounding box center [1115, 196] width 163 height 37
type input "192"
click at [378, 327] on link "Add Another Item" at bounding box center [355, 323] width 158 height 37
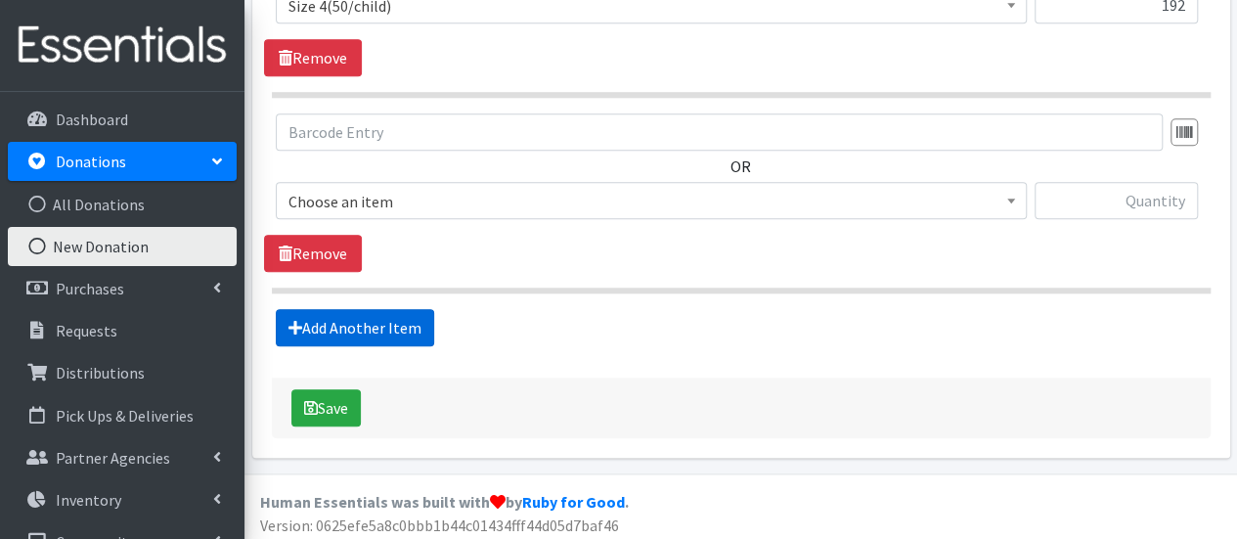
scroll to position [946, 0]
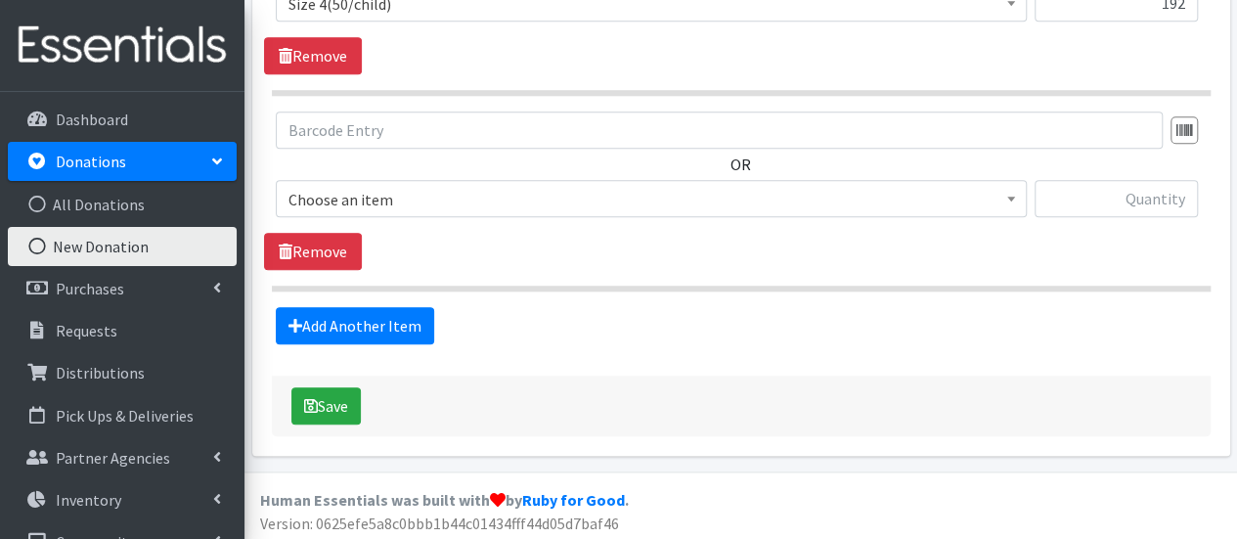
click at [372, 215] on span "Choose an item 2T3T(30/child) 3T4T(30/child) 4T5T(30/child) 5T-6T (30/child) Ad…" at bounding box center [651, 206] width 751 height 53
click at [389, 190] on span "Choose an item" at bounding box center [650, 199] width 725 height 27
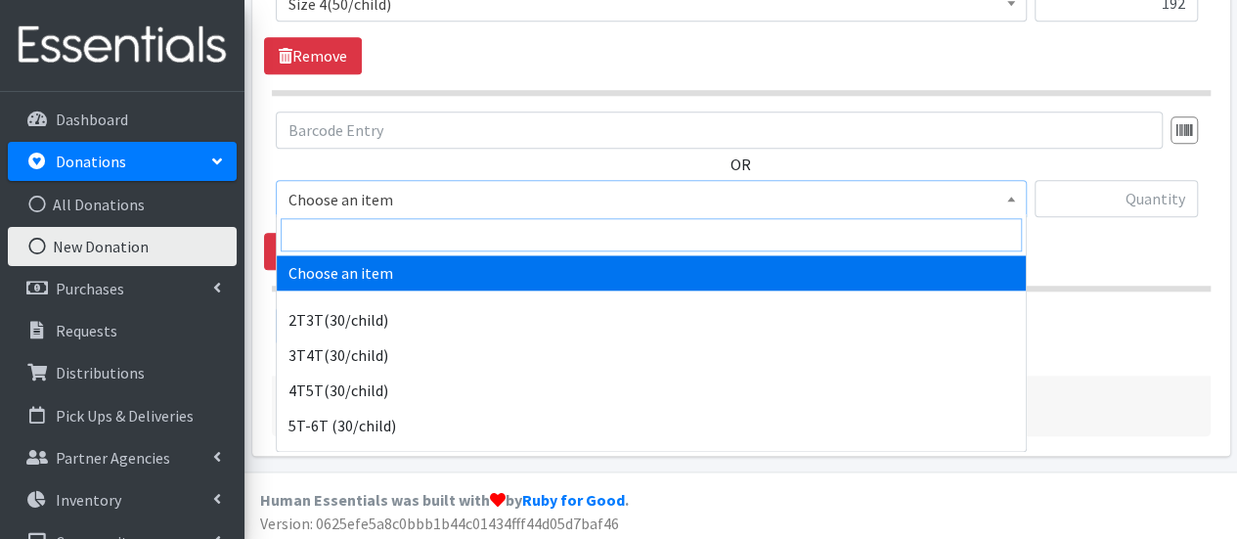
click at [349, 225] on input "search" at bounding box center [651, 234] width 741 height 33
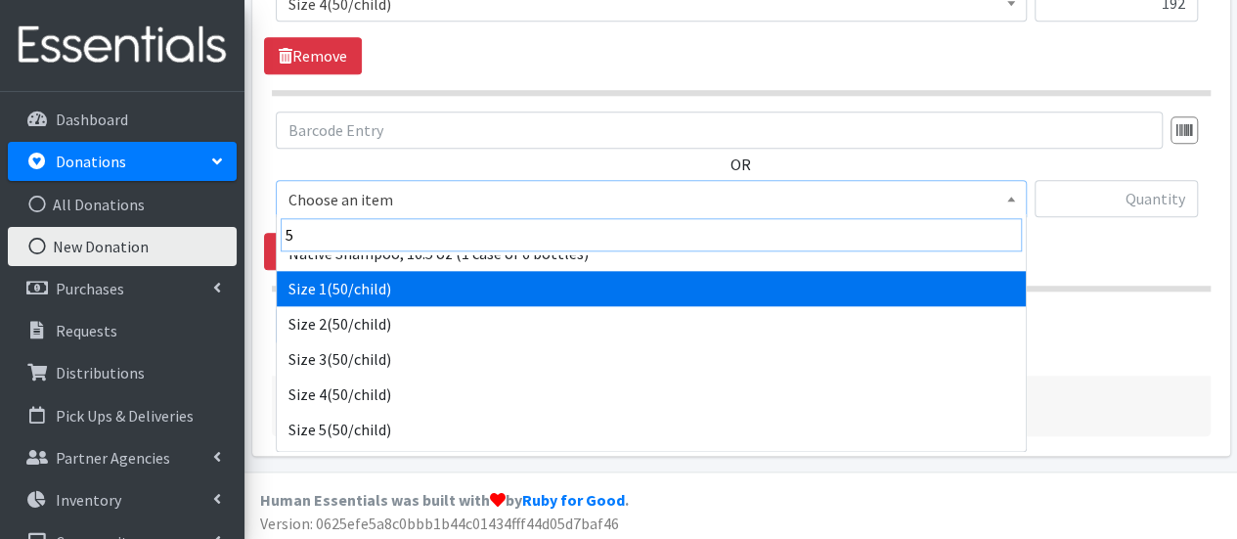
scroll to position [293, 0]
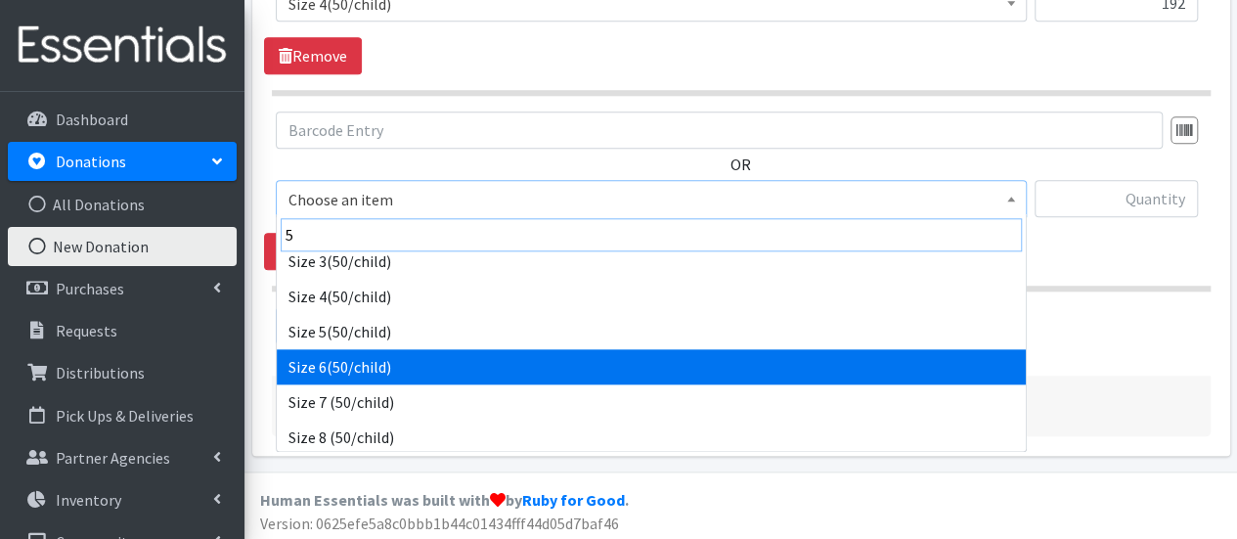
type input "5"
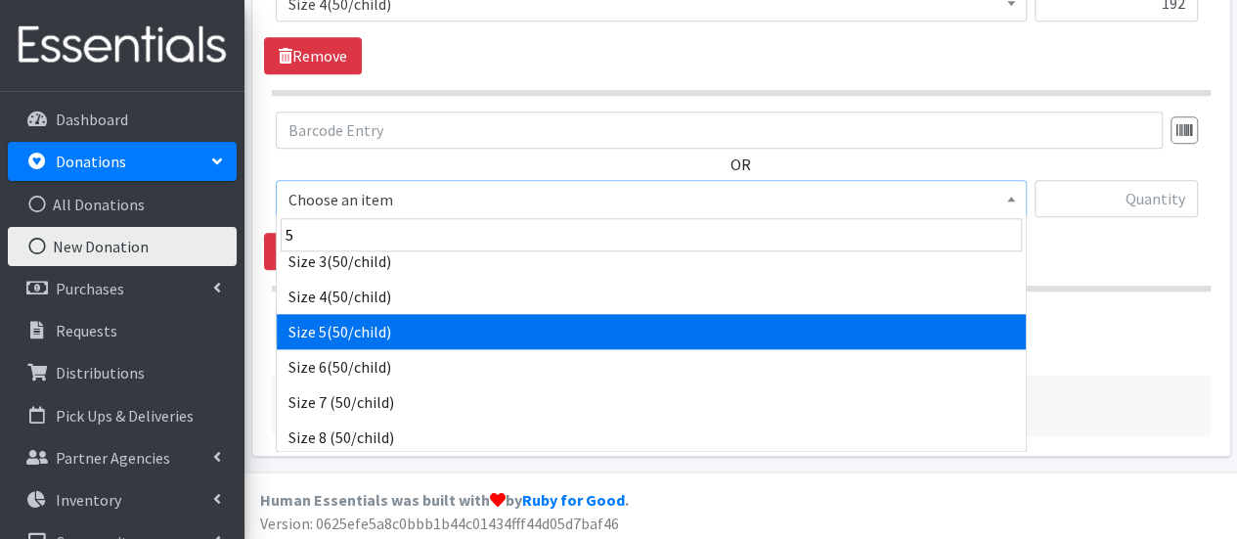
select select "964"
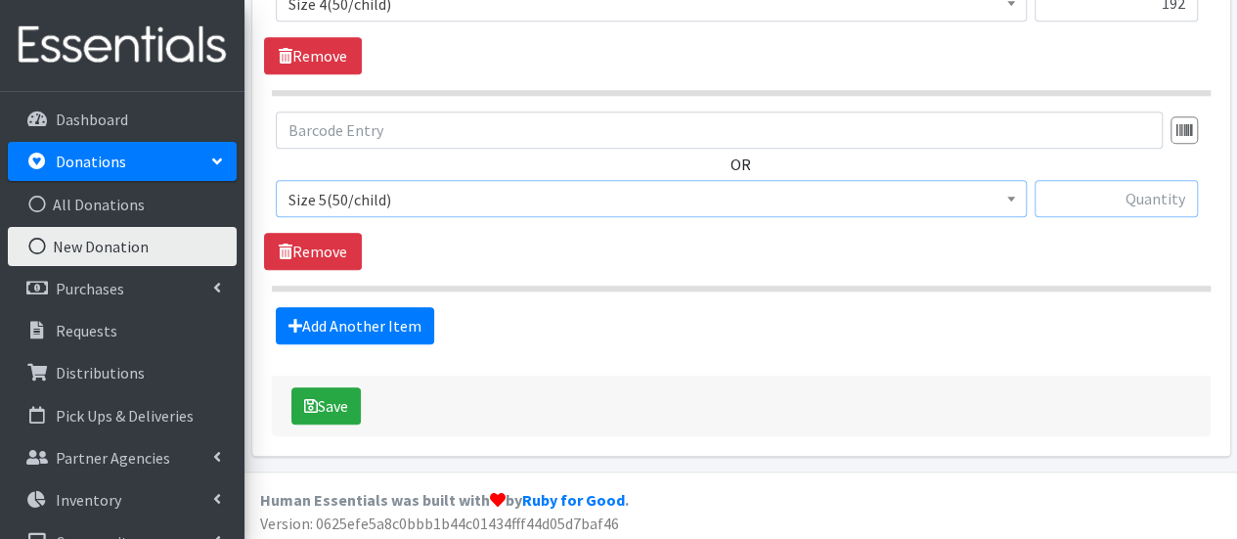
click at [1074, 199] on input "text" at bounding box center [1115, 198] width 163 height 37
type input "162"
click at [373, 319] on link "Add Another Item" at bounding box center [355, 325] width 158 height 37
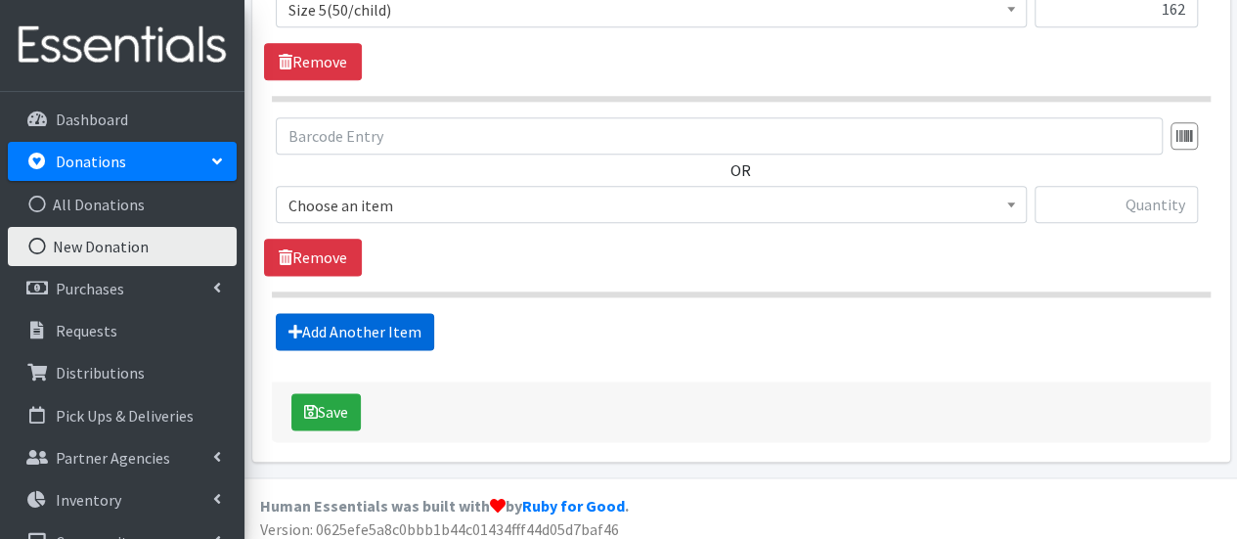
scroll to position [1142, 0]
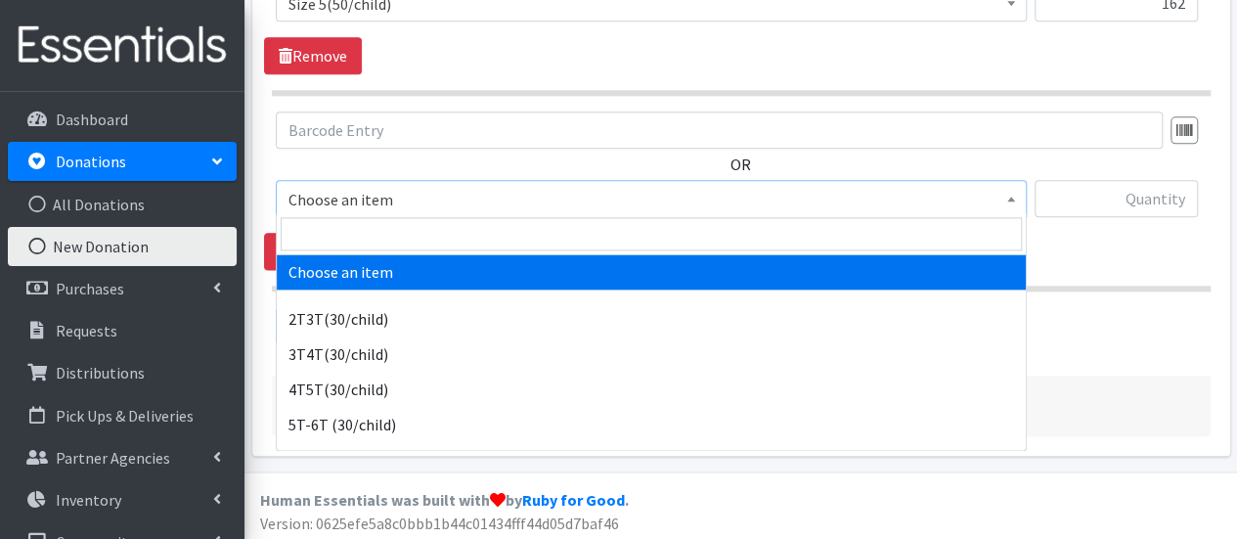
click at [396, 204] on span "Choose an item" at bounding box center [650, 199] width 725 height 27
click at [388, 228] on input "search" at bounding box center [651, 233] width 741 height 33
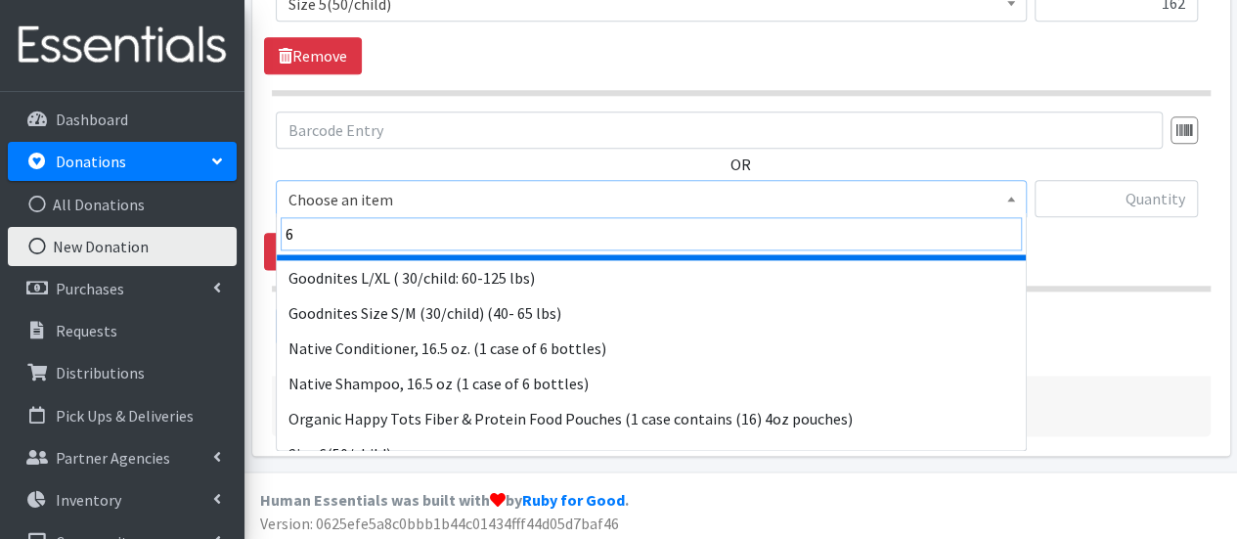
scroll to position [196, 0]
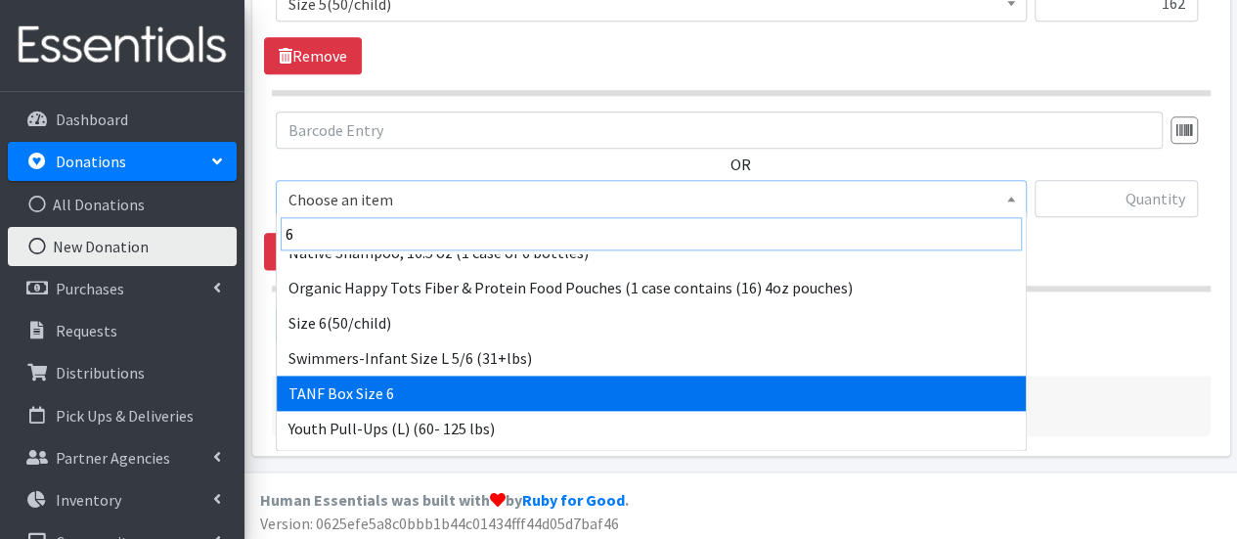
type input "6"
drag, startPoint x: 412, startPoint y: 384, endPoint x: 407, endPoint y: 358, distance: 26.8
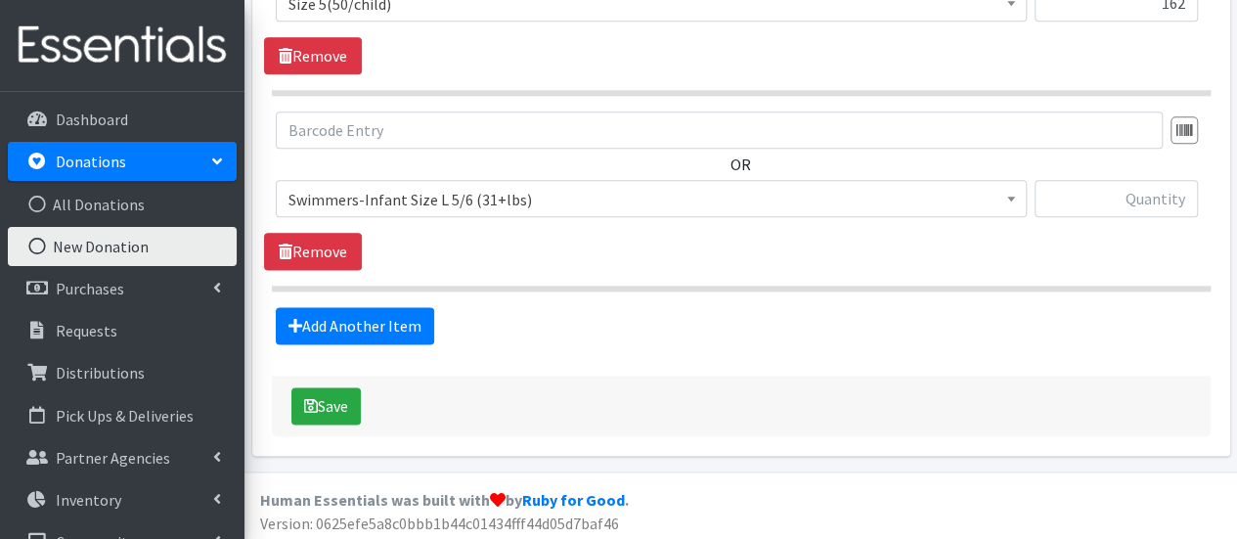
drag, startPoint x: 407, startPoint y: 358, endPoint x: 403, endPoint y: 343, distance: 15.2
click at [405, 217] on span "Choose an item 2T3T(30/child) 3T4T(30/child) 4T5T(30/child) 5T-6T (30/child) Ad…" at bounding box center [651, 206] width 751 height 53
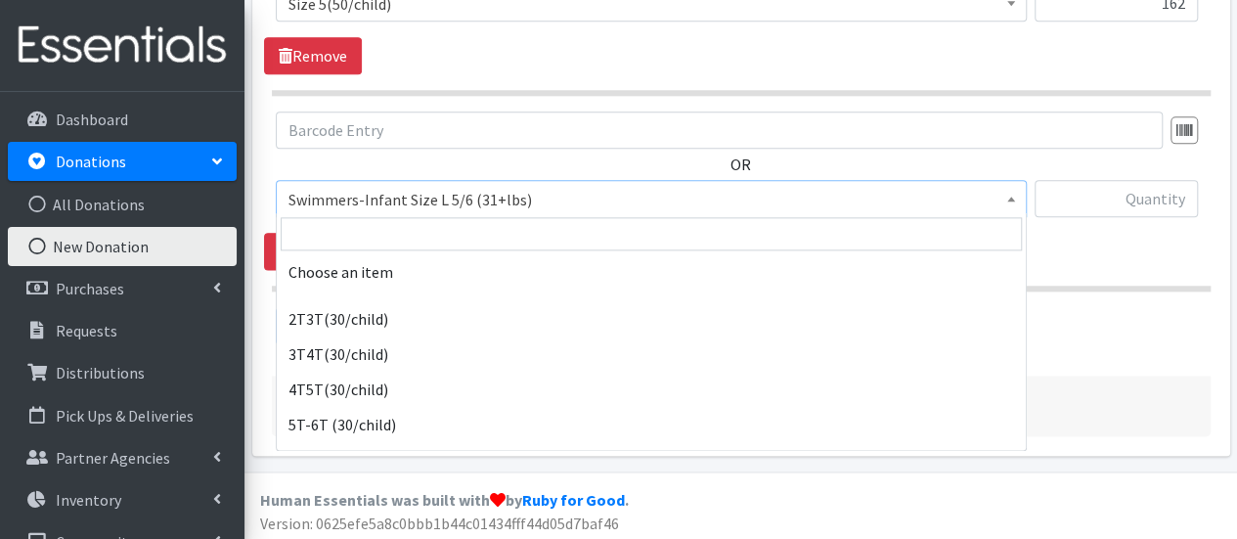
click at [410, 204] on span "Swimmers-Infant Size L 5/6 (31+lbs)" at bounding box center [650, 199] width 725 height 27
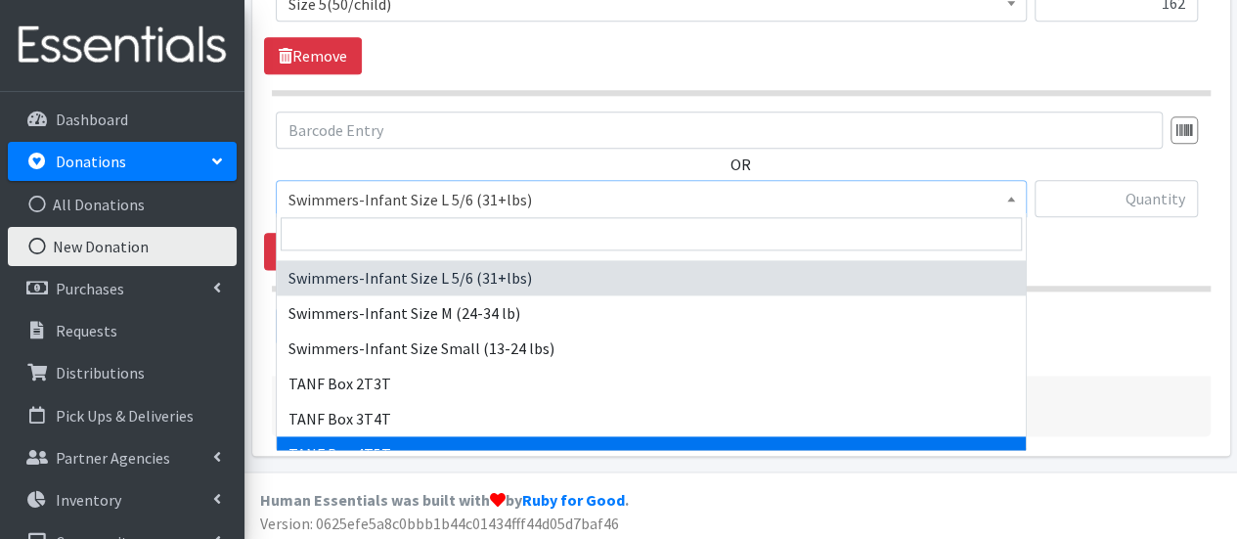
scroll to position [1068, 0]
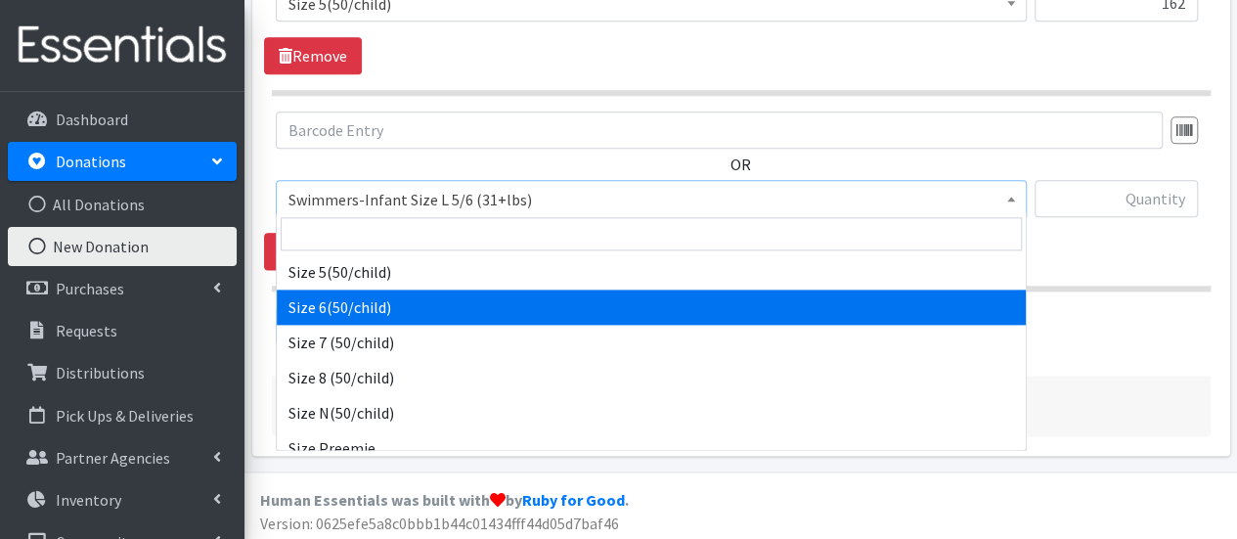
select select "966"
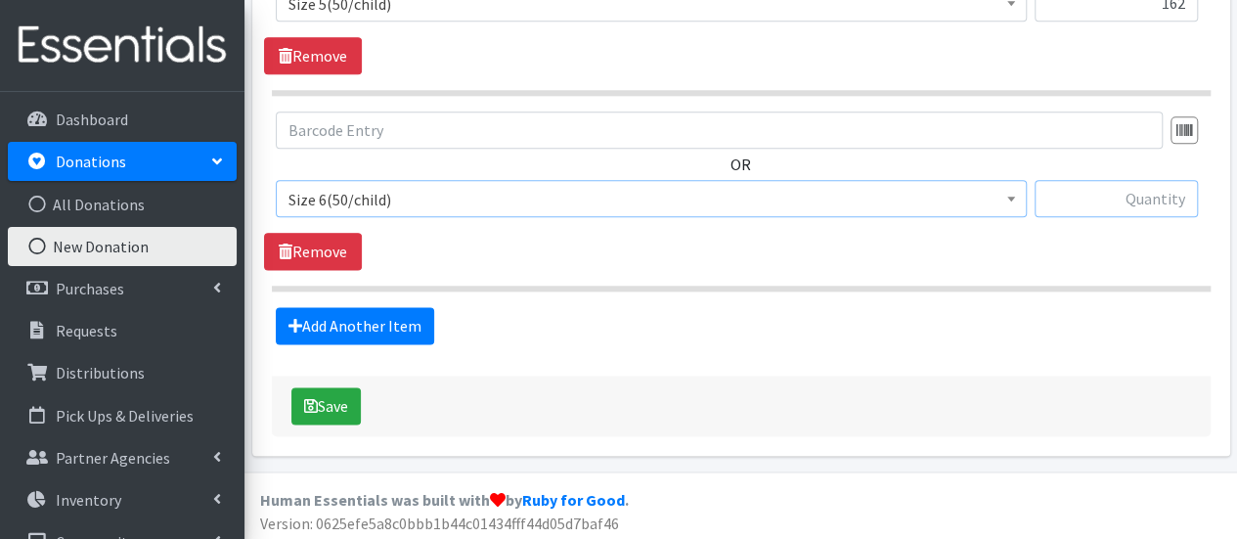
click at [1094, 194] on input "text" at bounding box center [1115, 198] width 163 height 37
type input "132"
click at [392, 313] on link "Add Another Item" at bounding box center [355, 325] width 158 height 37
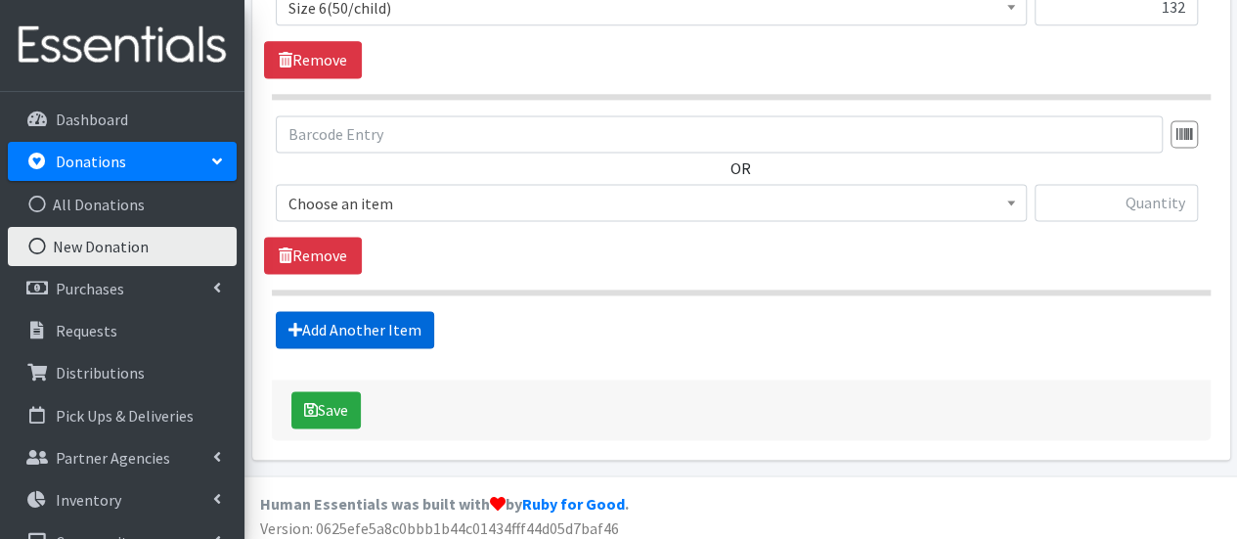
scroll to position [1336, 0]
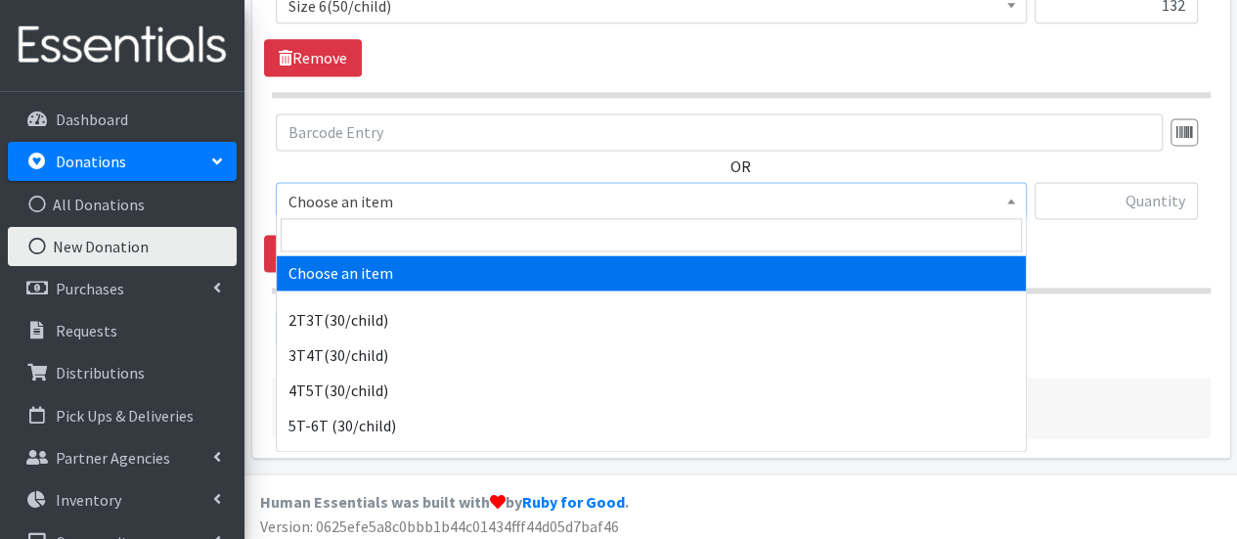
drag, startPoint x: 401, startPoint y: 180, endPoint x: 398, endPoint y: 200, distance: 20.7
click at [401, 185] on span "Choose an item" at bounding box center [651, 200] width 751 height 37
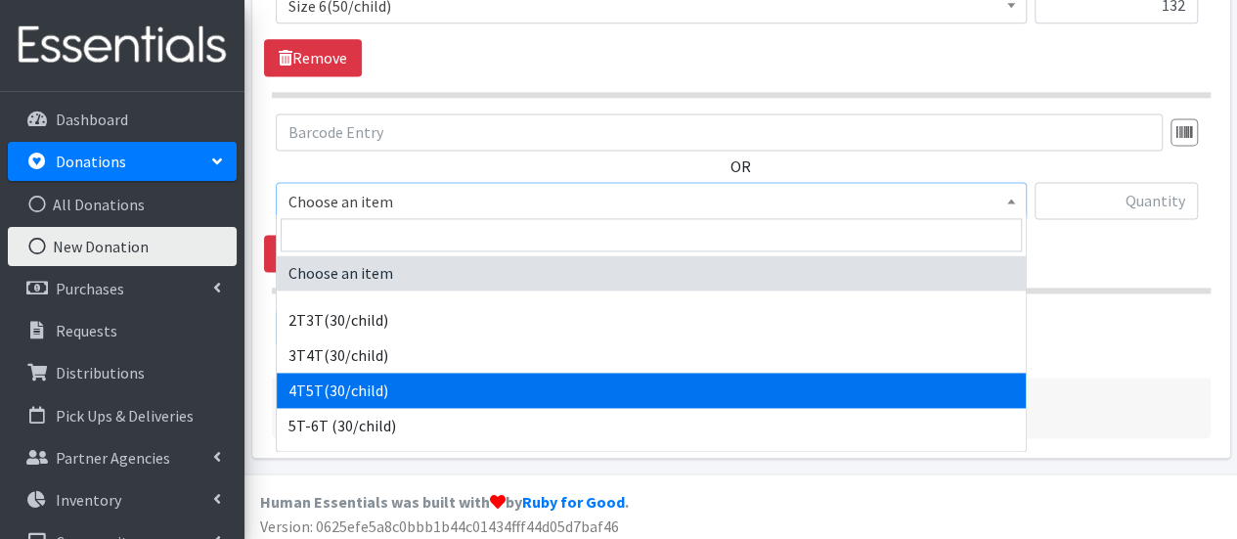
drag, startPoint x: 364, startPoint y: 366, endPoint x: 356, endPoint y: 378, distance: 14.9
select select "953"
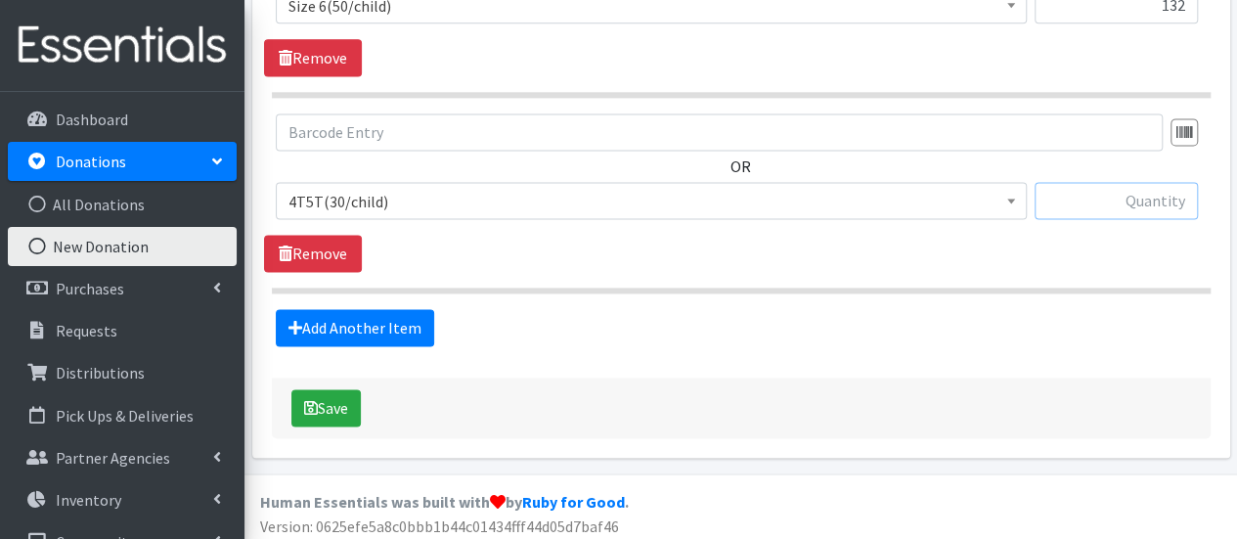
click at [1117, 191] on input "text" at bounding box center [1115, 200] width 163 height 37
type input "70"
click at [337, 395] on button "Save" at bounding box center [325, 407] width 69 height 37
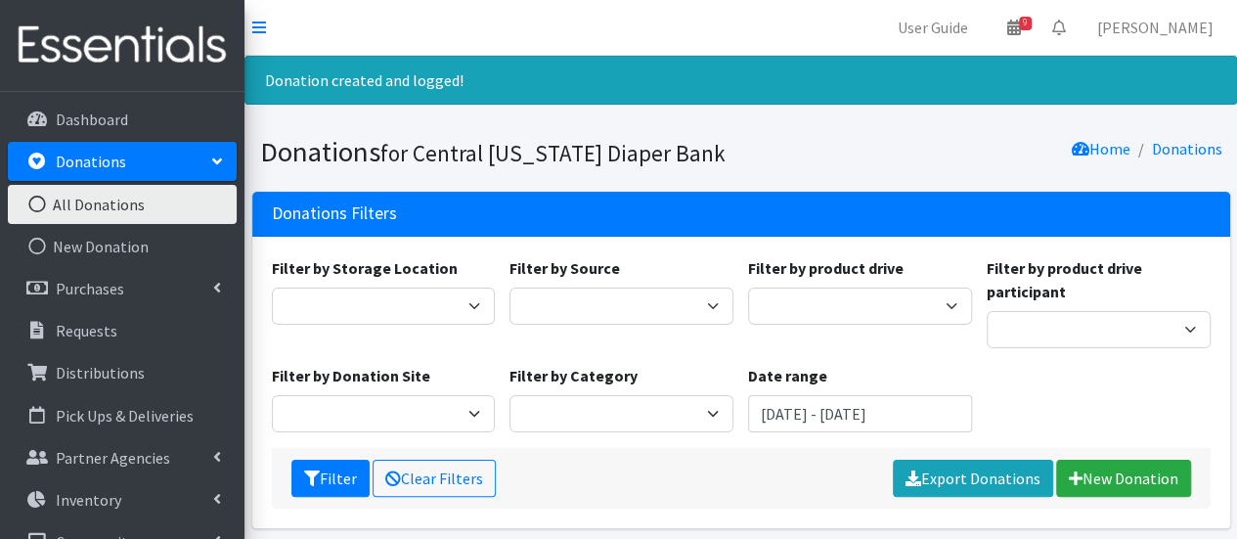
click at [121, 202] on link "All Donations" at bounding box center [122, 204] width 229 height 39
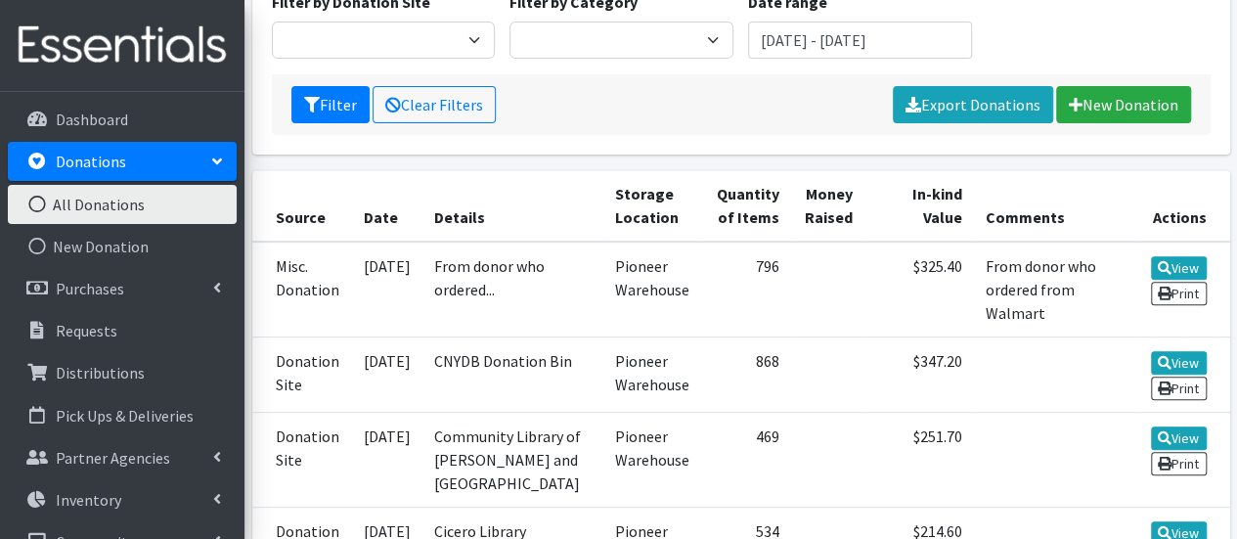
scroll to position [196, 0]
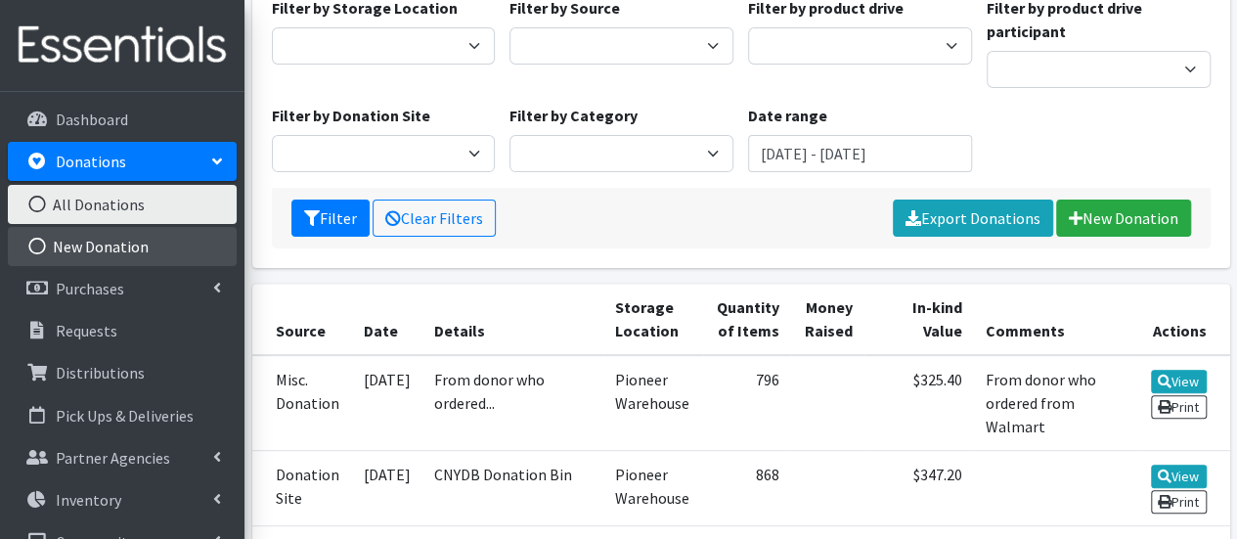
click at [117, 243] on link "New Donation" at bounding box center [122, 246] width 229 height 39
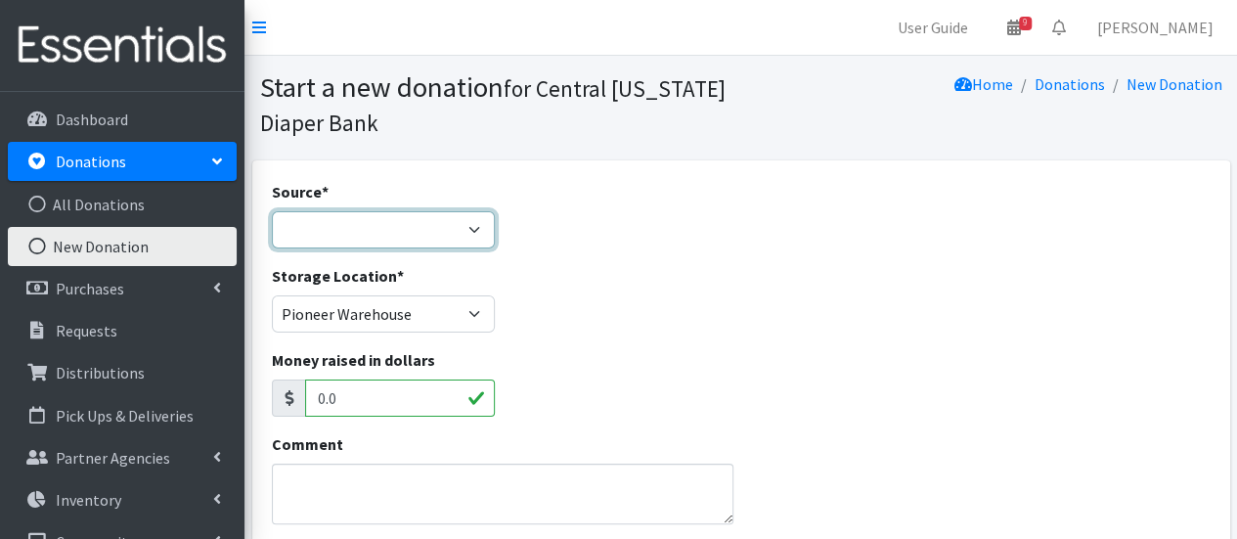
click at [452, 241] on select "Product Drive Manufacturer Donation Site Misc. Donation" at bounding box center [384, 229] width 224 height 37
select select "Misc. Donation"
click at [272, 211] on select "Product Drive Manufacturer Donation Site Misc. Donation" at bounding box center [384, 229] width 224 height 37
click at [362, 480] on textarea "Comment" at bounding box center [503, 493] width 462 height 61
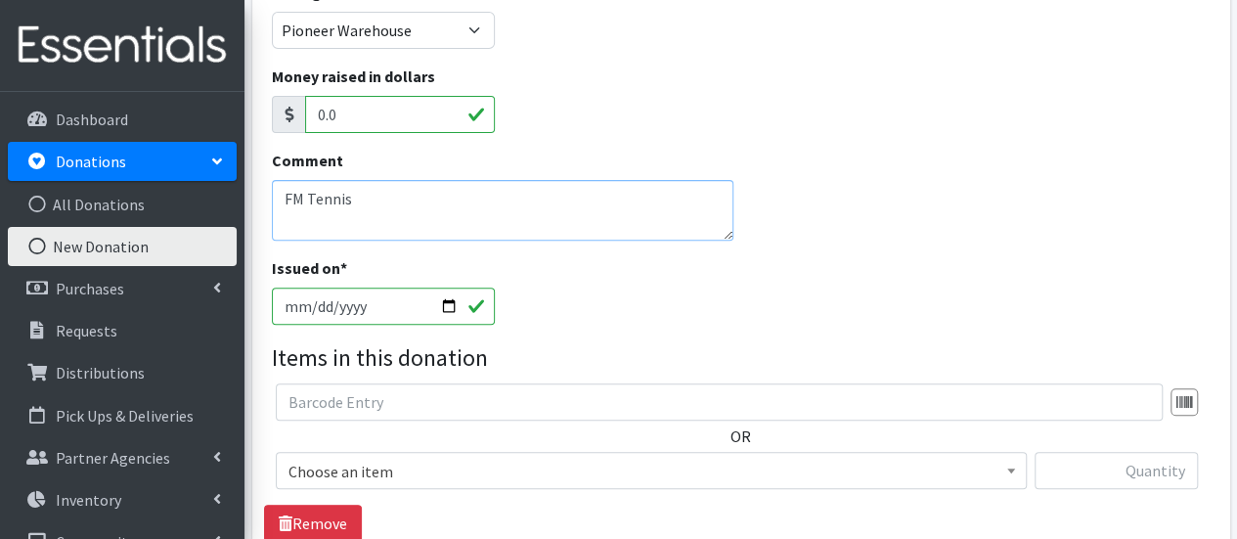
scroll to position [391, 0]
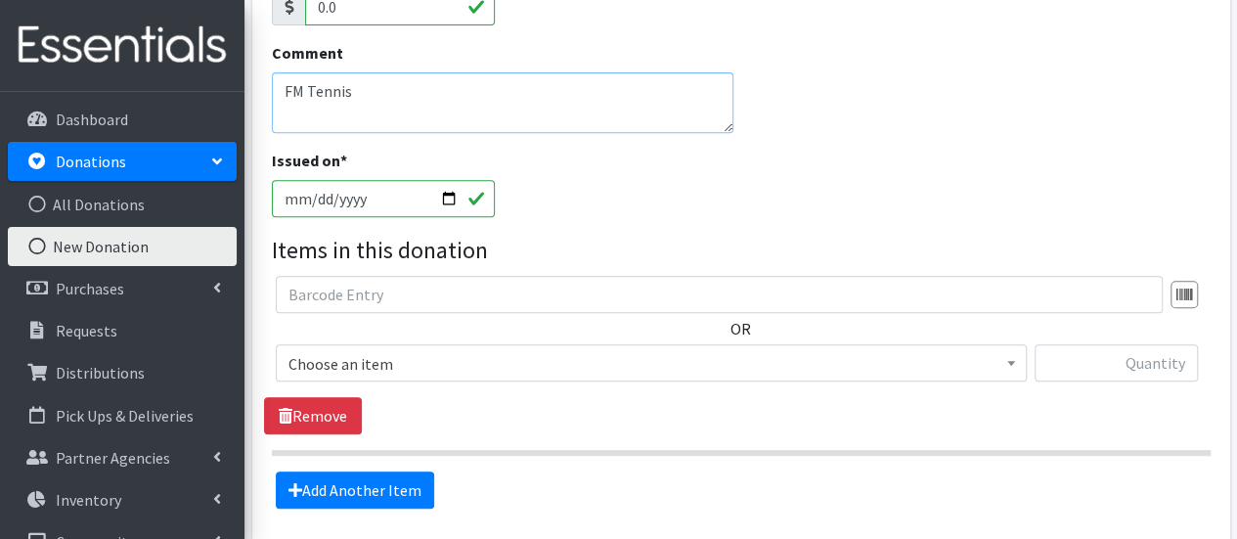
type textarea "FM Tennis"
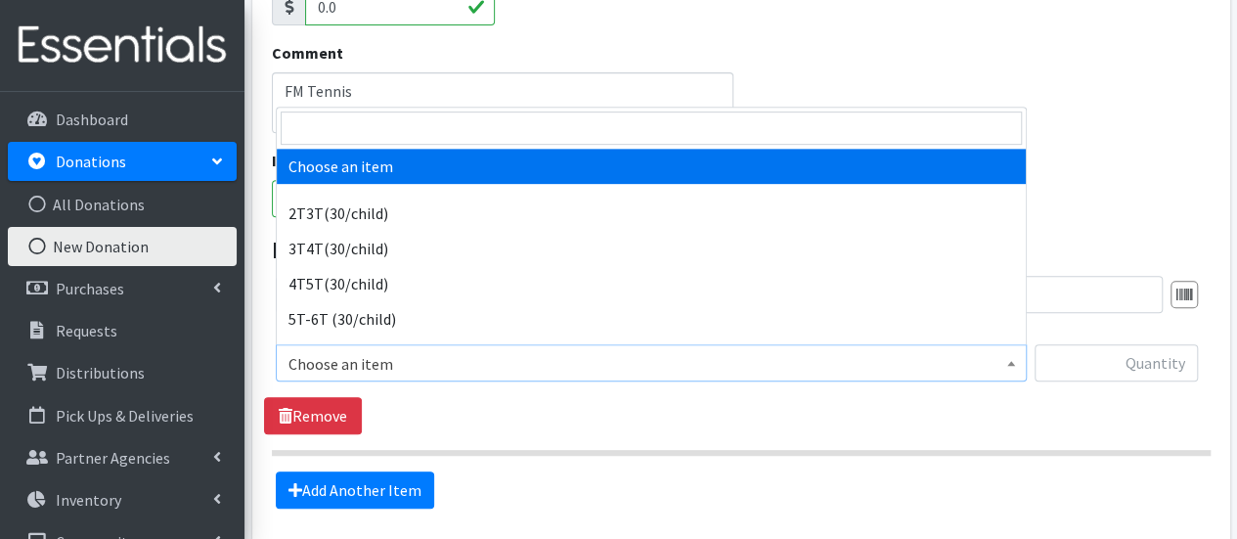
click at [437, 373] on span "Choose an item" at bounding box center [650, 363] width 725 height 27
click at [380, 127] on input "search" at bounding box center [651, 127] width 741 height 33
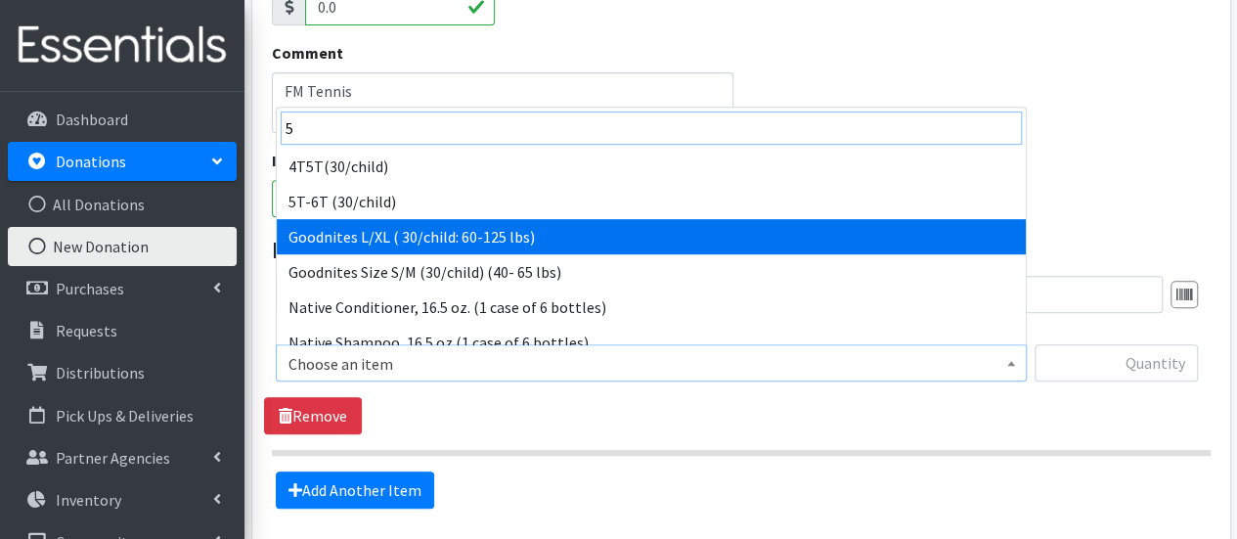
scroll to position [293, 0]
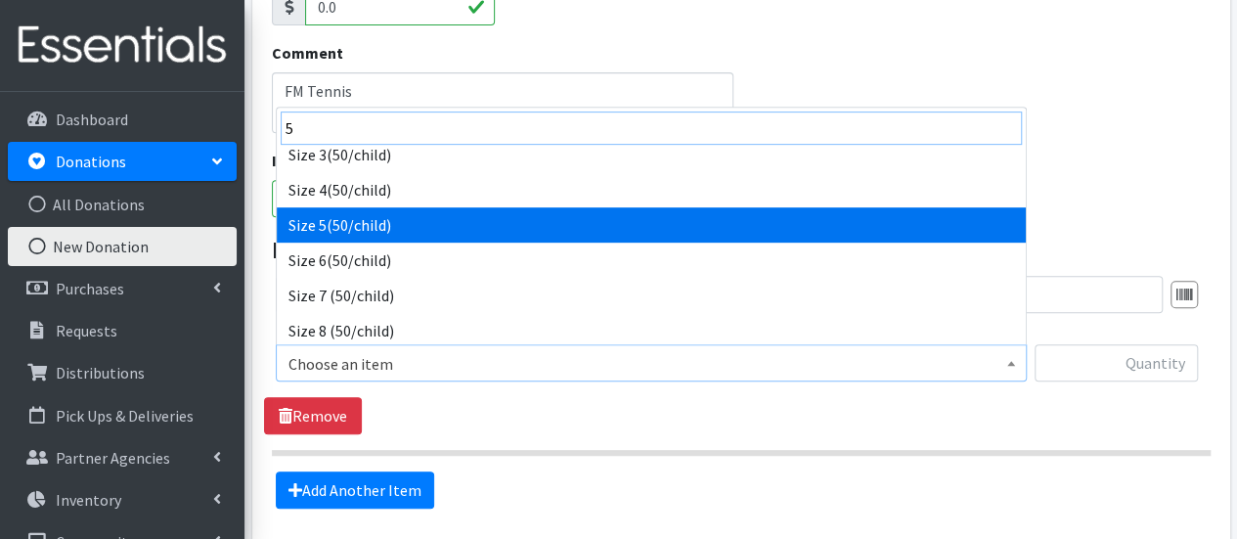
type input "5"
select select "964"
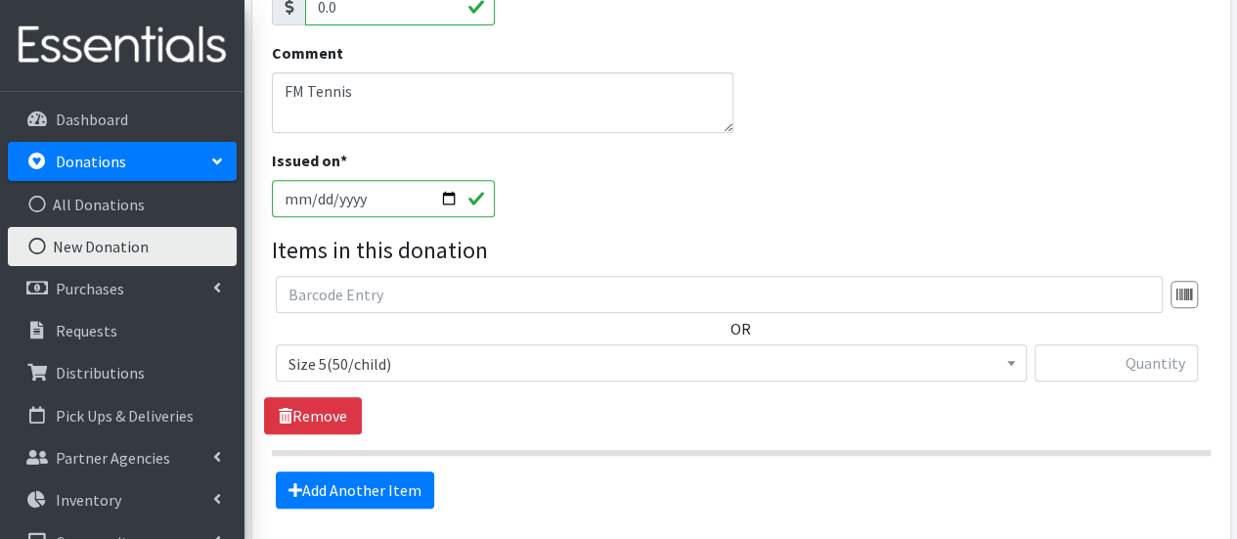
click at [1103, 341] on div "OR Choose an item 2T3T(30/child) 3T4T(30/child) 4T5T(30/child) 5T-6T (30/child)…" at bounding box center [740, 336] width 953 height 121
click at [1108, 359] on input "text" at bounding box center [1115, 362] width 163 height 37
type input "72"
click at [344, 488] on link "Add Another Item" at bounding box center [355, 489] width 158 height 37
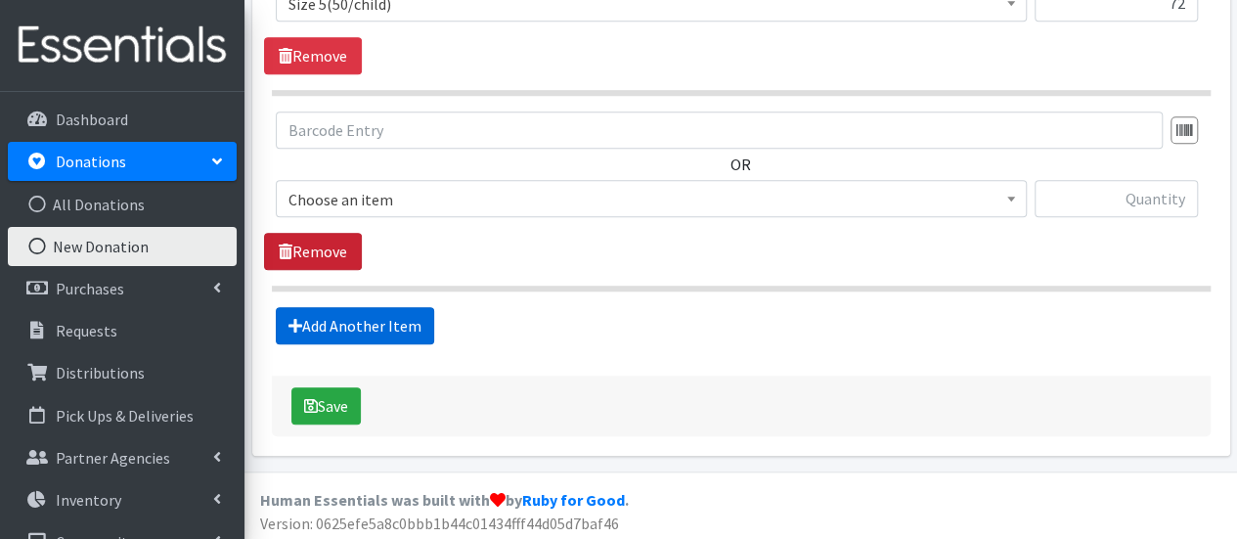
scroll to position [753, 0]
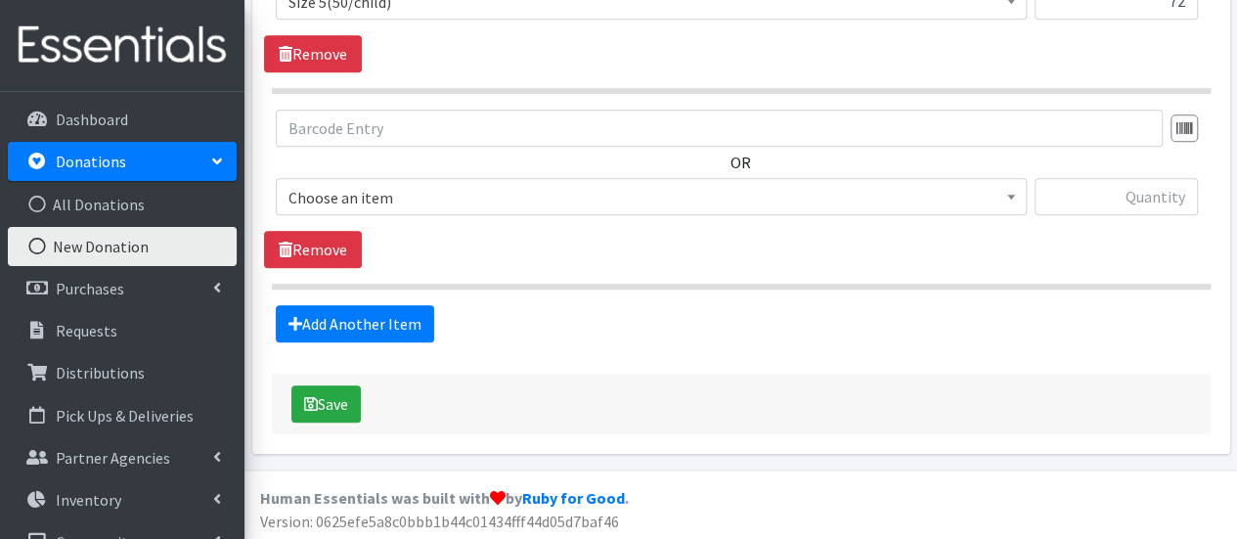
drag, startPoint x: 348, startPoint y: 197, endPoint x: 350, endPoint y: 206, distance: 10.0
click at [349, 197] on span "Choose an item" at bounding box center [650, 197] width 725 height 27
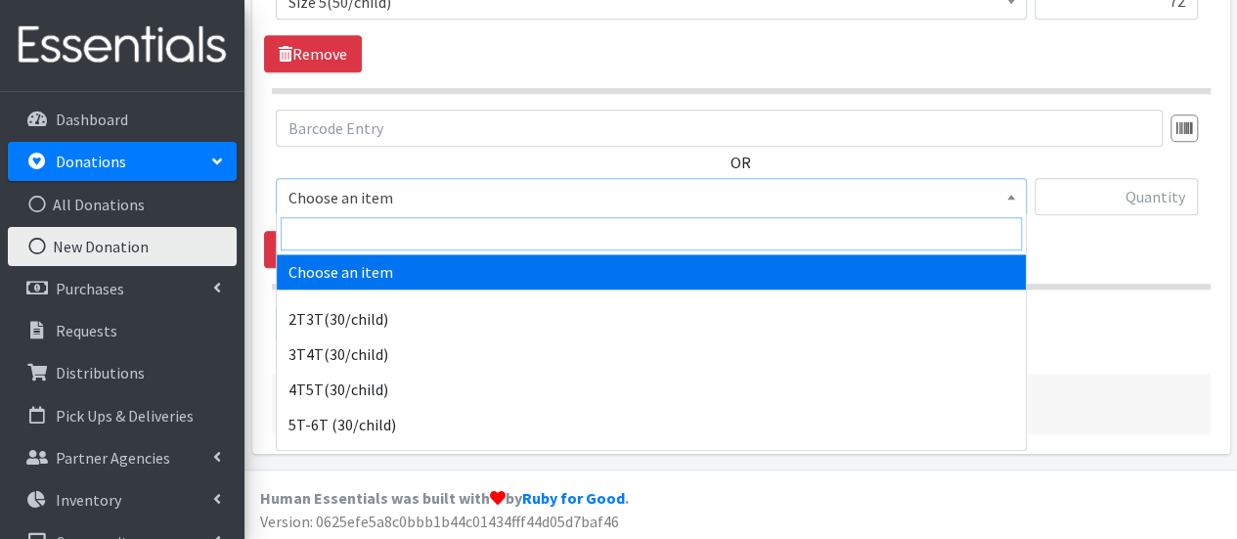
click at [351, 228] on input "search" at bounding box center [651, 233] width 741 height 33
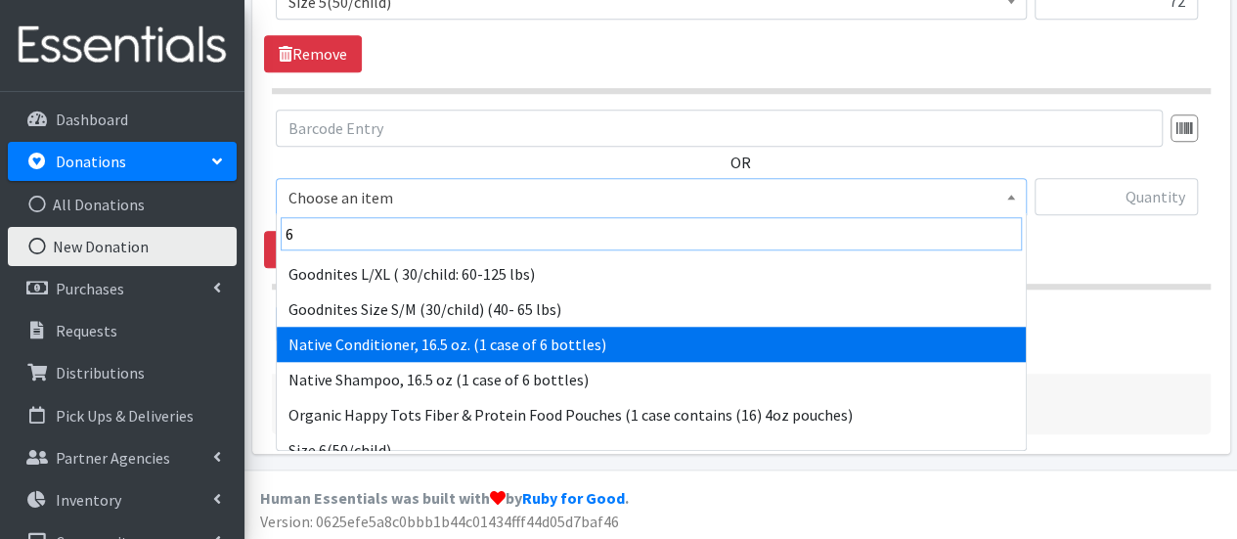
scroll to position [98, 0]
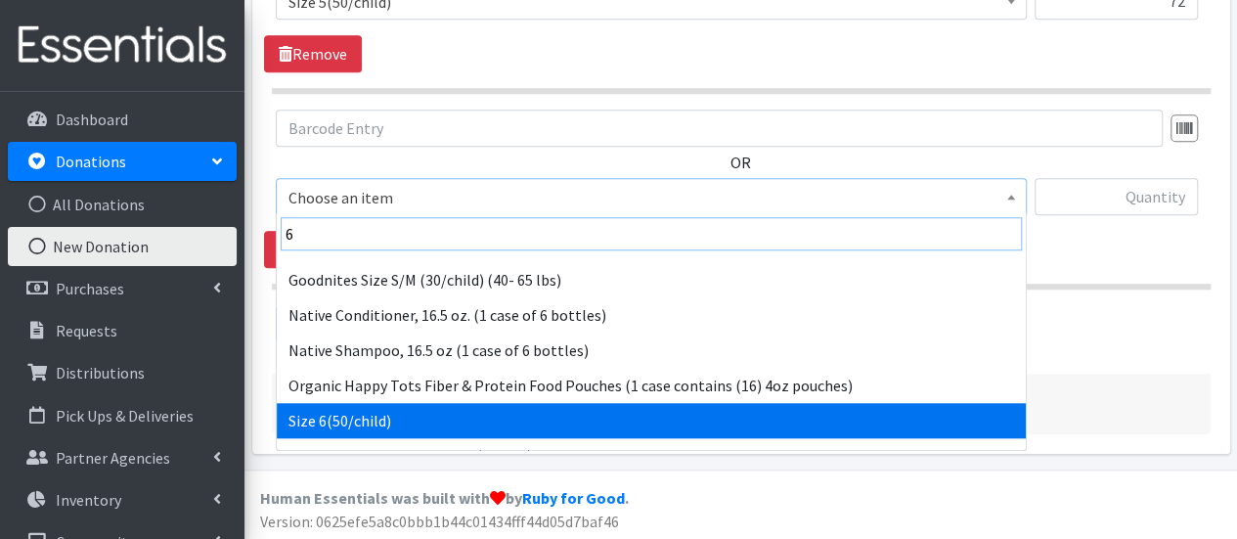
type input "6"
select select "966"
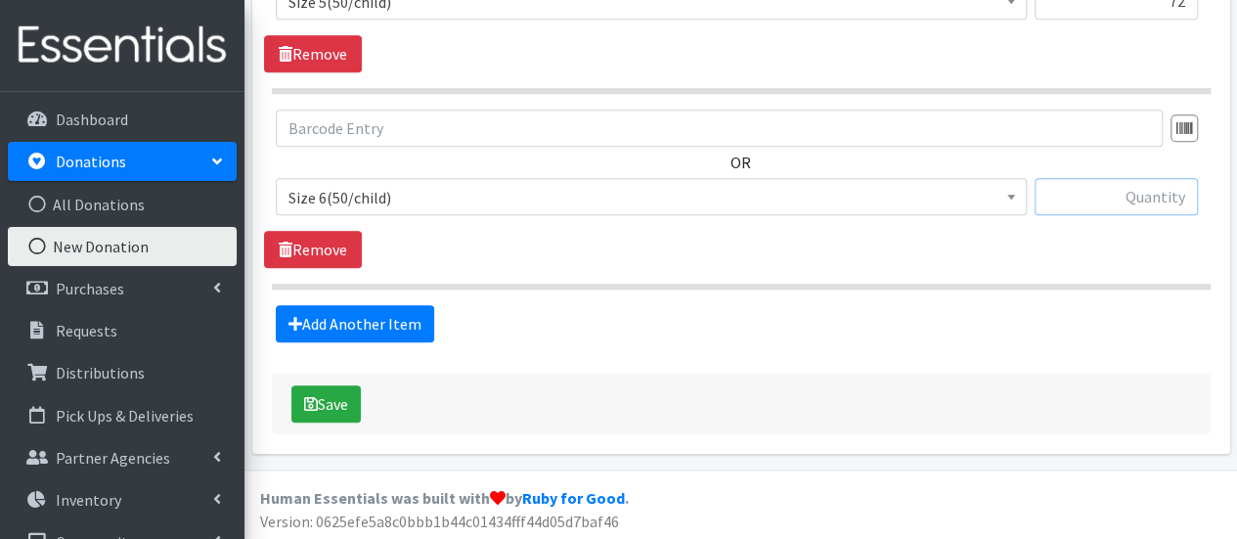
click at [1108, 199] on input "text" at bounding box center [1115, 196] width 163 height 37
type input "60"
click at [329, 389] on button "Save" at bounding box center [325, 403] width 69 height 37
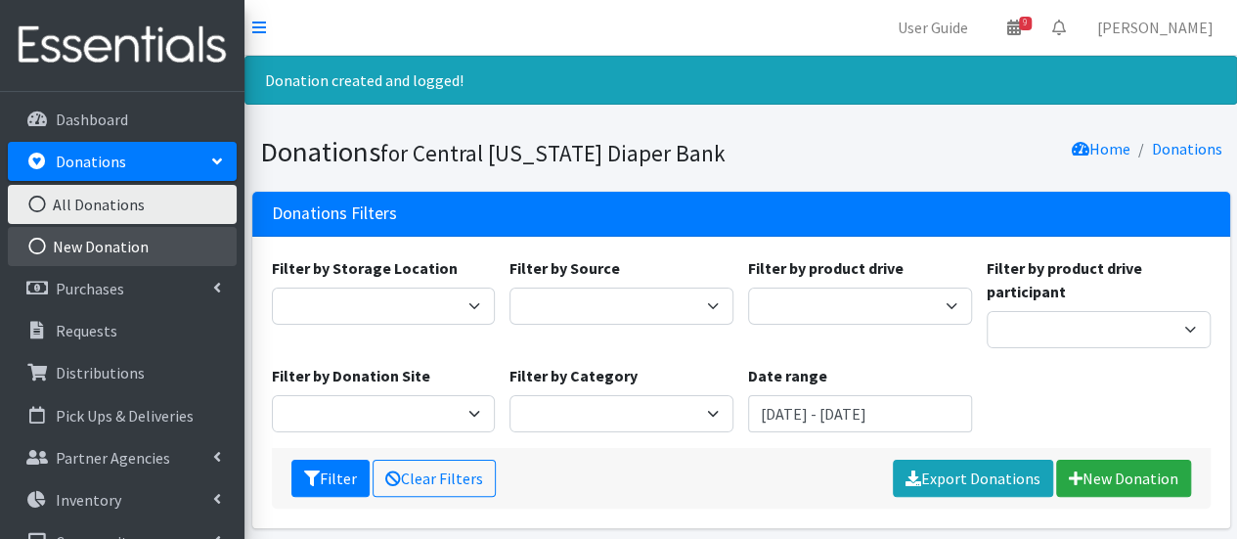
click at [66, 240] on link "New Donation" at bounding box center [122, 246] width 229 height 39
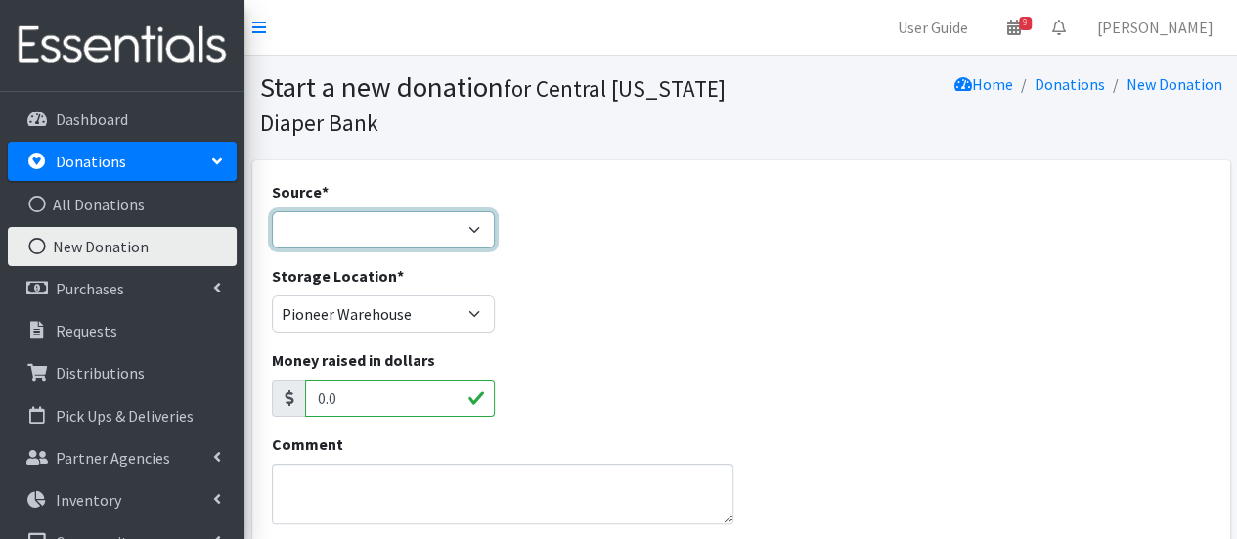
click at [348, 230] on select "Product Drive Manufacturer Donation Site Misc. Donation" at bounding box center [384, 229] width 224 height 37
select select "Product Drive"
click at [272, 211] on select "Product Drive Manufacturer Donation Site Misc. Donation" at bounding box center [384, 229] width 224 height 37
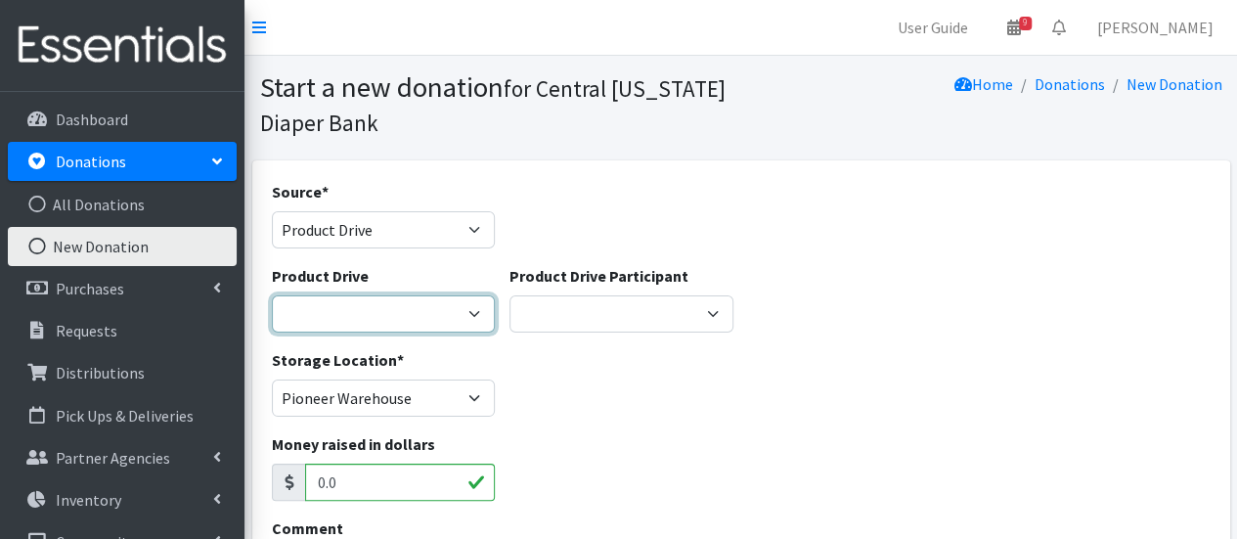
click at [348, 320] on select "AAPC (American Academy of Professional Coders) [PERSON_NAME] Family & Friends A…" at bounding box center [384, 313] width 224 height 37
select select "1534"
click at [272, 295] on select "AAPC (American Academy of Professional Coders) [PERSON_NAME] Family & Friends A…" at bounding box center [384, 313] width 224 height 37
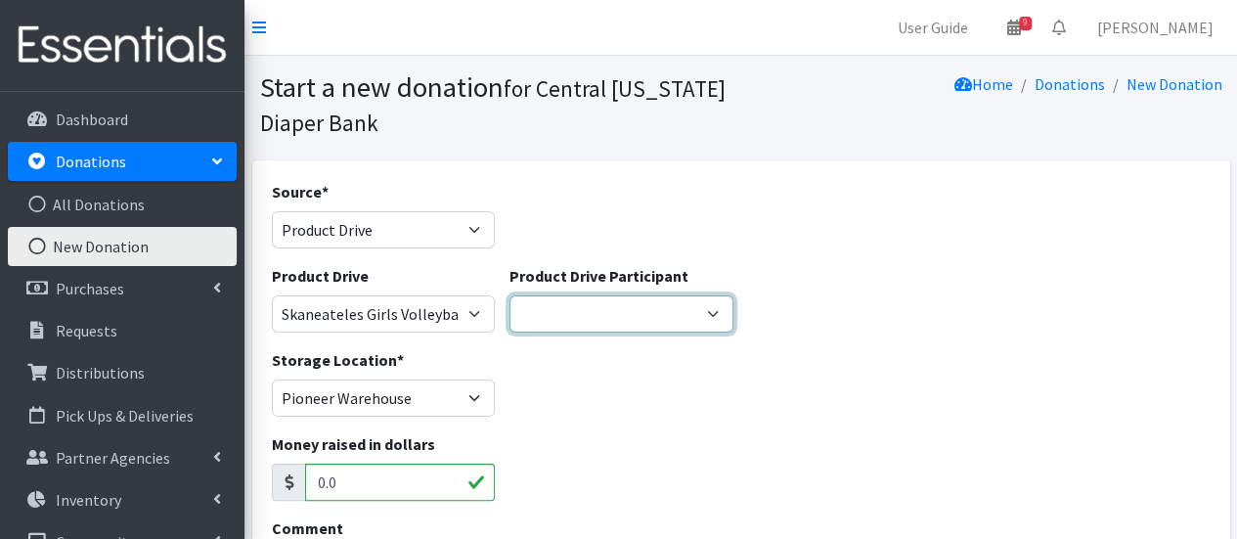
click at [538, 316] on select "Girl Scout Troop 10300 [PERSON_NAME] & [PERSON_NAME] Insurance [PERSON_NAME] Co…" at bounding box center [621, 313] width 224 height 37
click at [509, 295] on select "Girl Scout Troop 10300 [PERSON_NAME] & [PERSON_NAME] Insurance [PERSON_NAME] Co…" at bounding box center [621, 313] width 224 height 37
click at [606, 322] on select "Girl Scout Troop 10300 [PERSON_NAME] & [PERSON_NAME] Insurance [PERSON_NAME] Co…" at bounding box center [621, 313] width 224 height 37
select select "1466"
click at [509, 295] on select "Girl Scout Troop 10300 [PERSON_NAME] & [PERSON_NAME] Insurance [PERSON_NAME] Co…" at bounding box center [621, 313] width 224 height 37
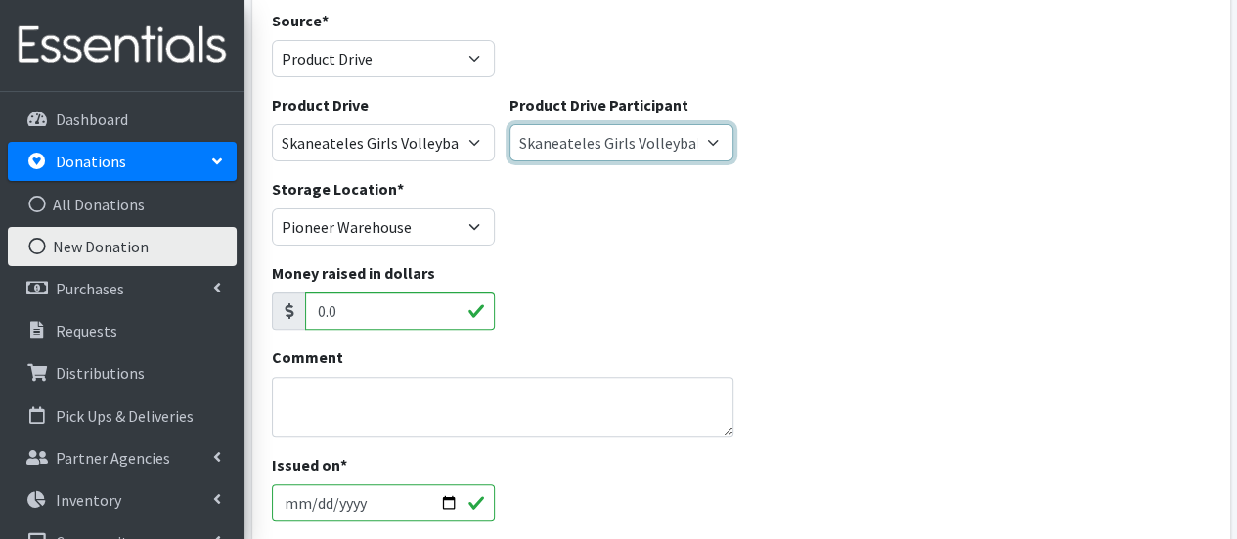
scroll to position [196, 0]
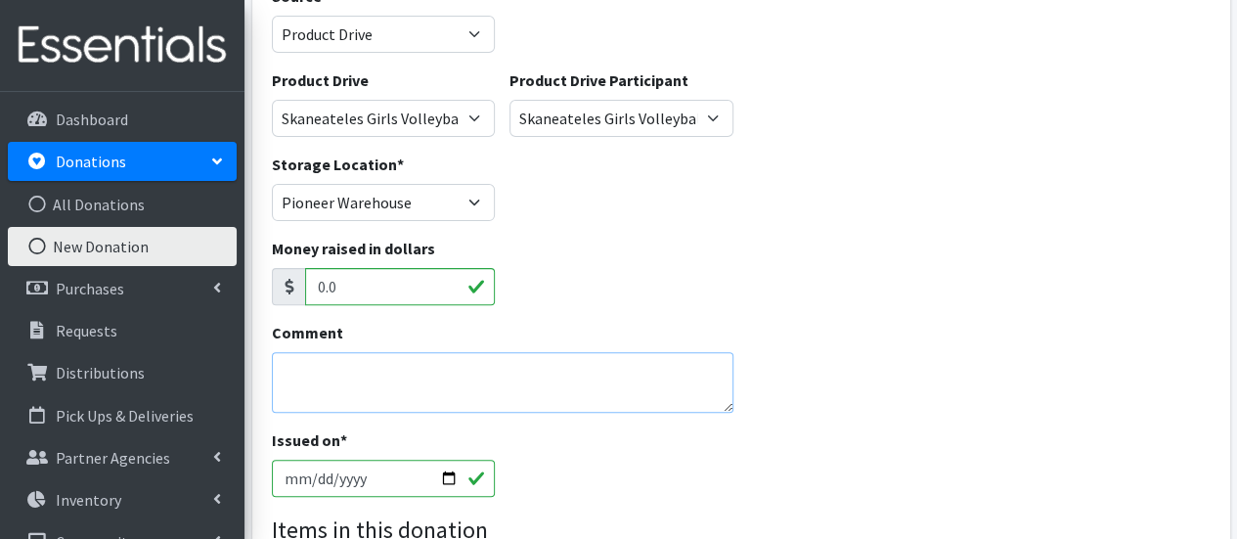
click at [426, 388] on textarea "Comment" at bounding box center [503, 382] width 462 height 61
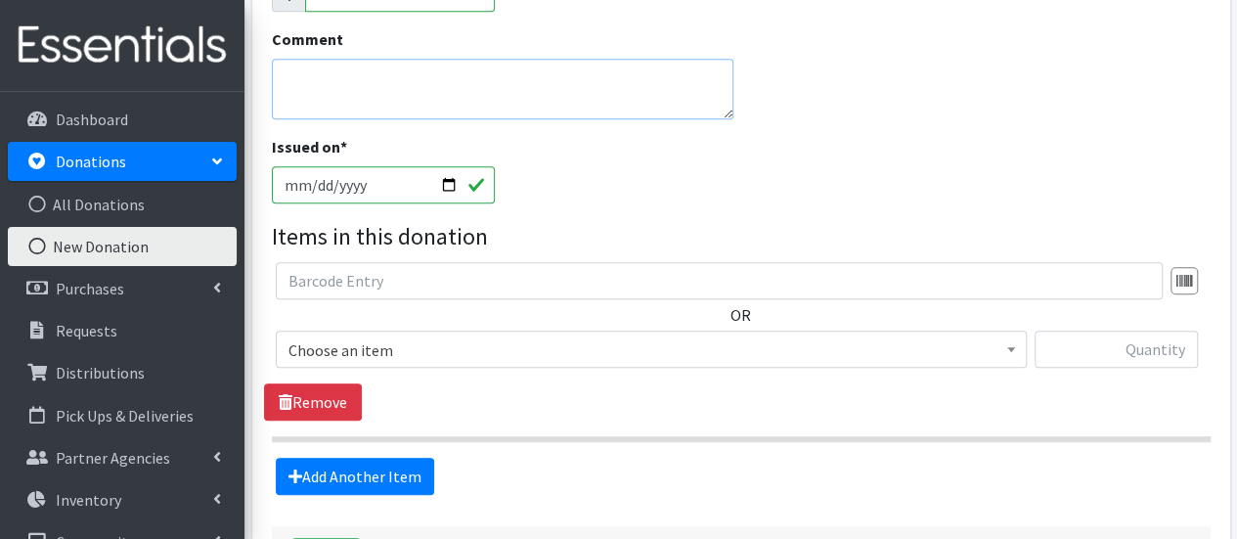
scroll to position [391, 0]
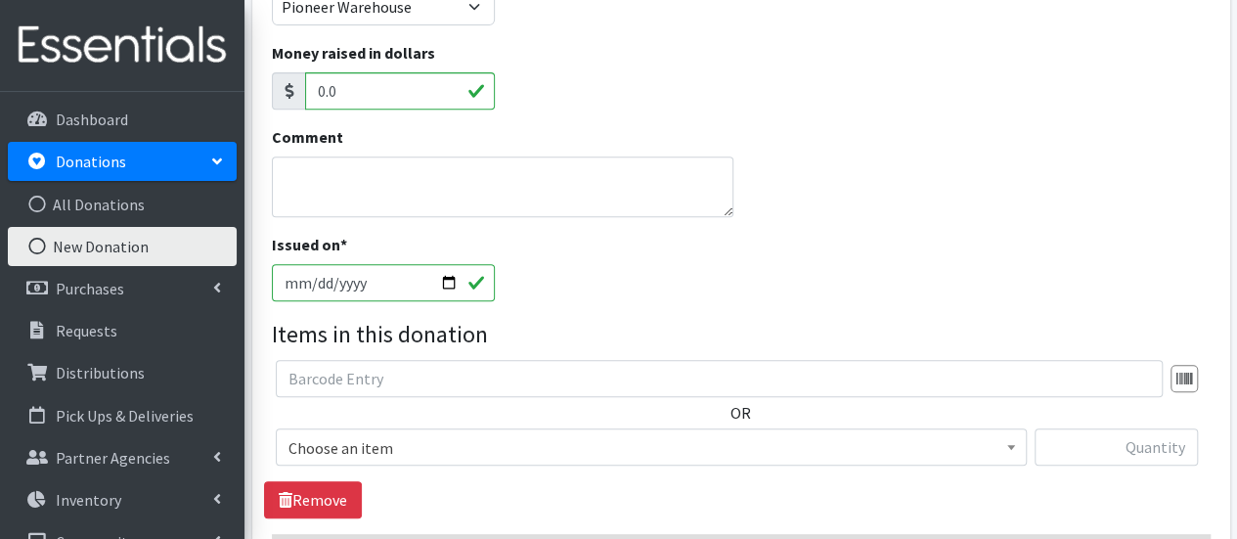
click at [370, 98] on input "0.0" at bounding box center [400, 90] width 191 height 37
type input "0"
type input "1965"
click at [395, 438] on span "Choose an item" at bounding box center [650, 447] width 725 height 27
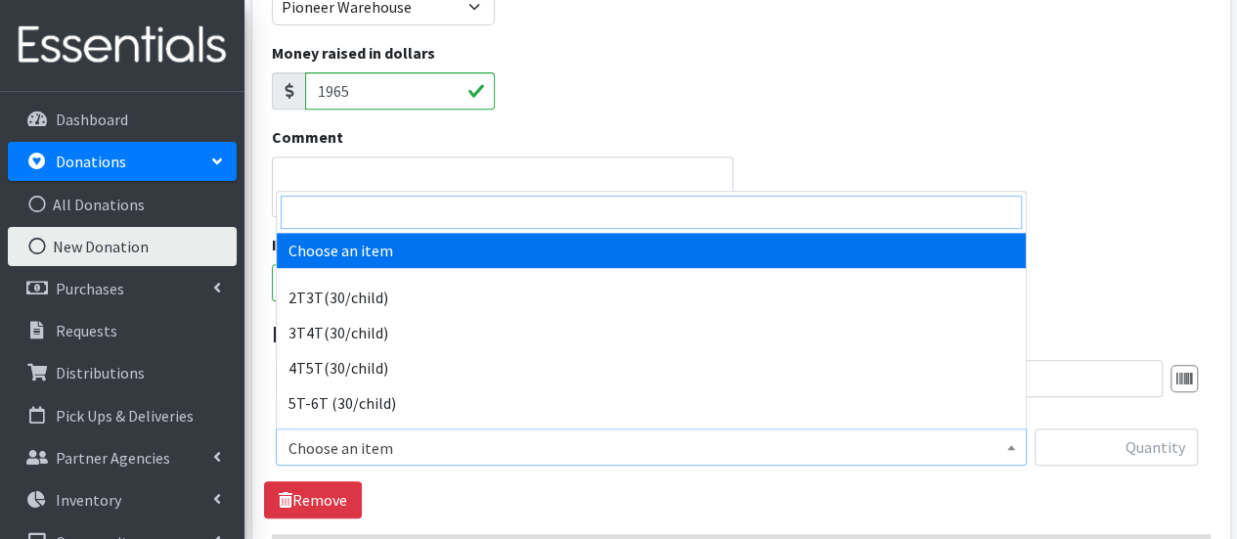
click at [362, 222] on input "search" at bounding box center [651, 212] width 741 height 33
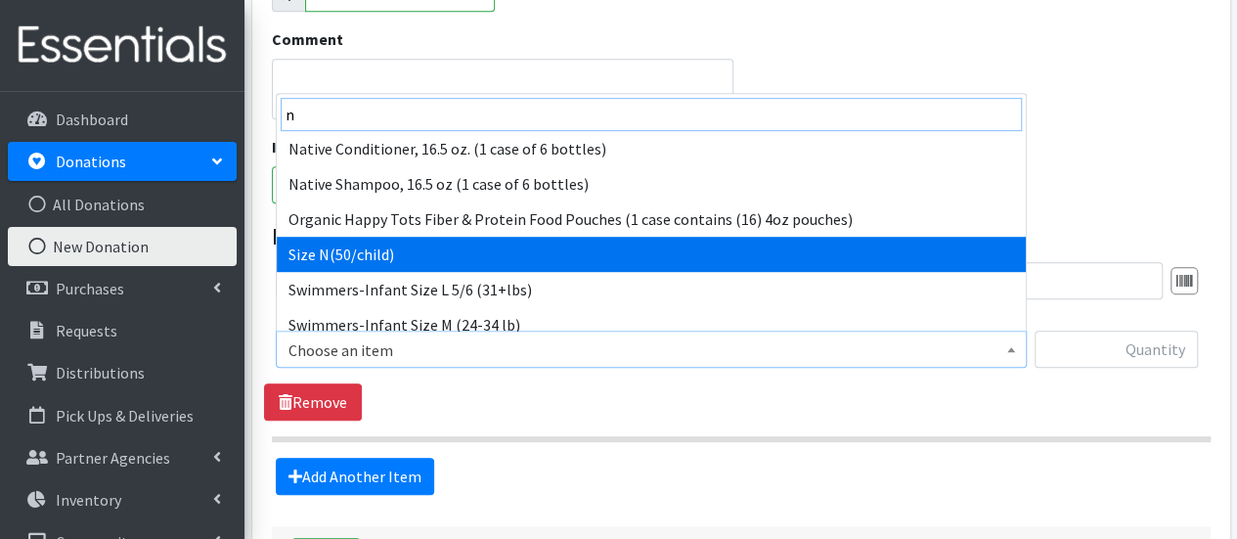
type input "n"
select select "961"
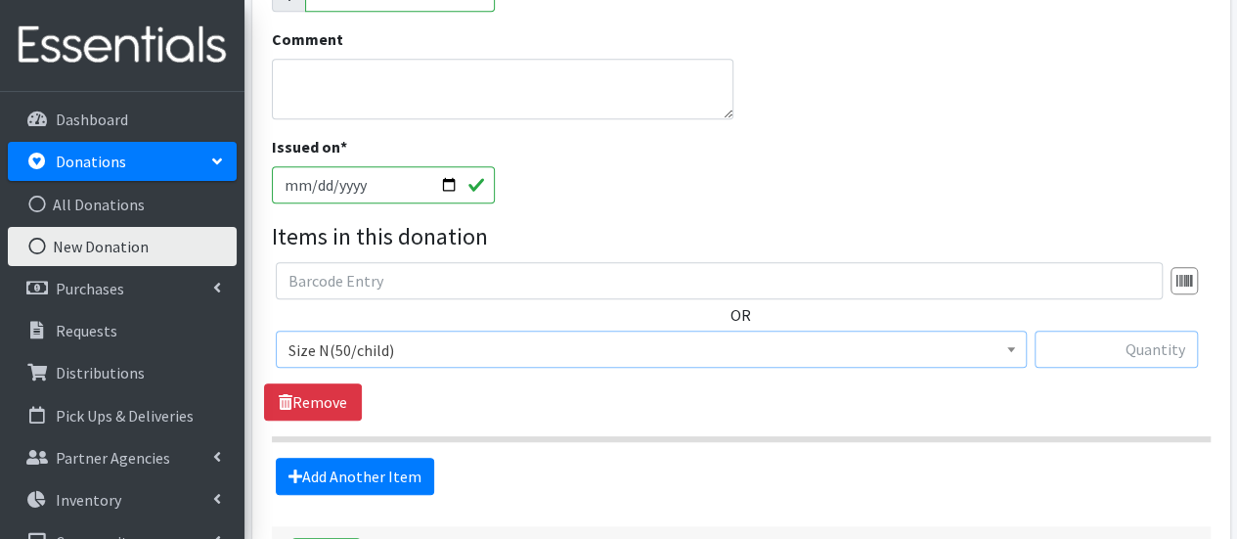
click at [1118, 355] on input "text" at bounding box center [1115, 348] width 163 height 37
type input "200"
click at [332, 477] on link "Add Another Item" at bounding box center [355, 476] width 158 height 37
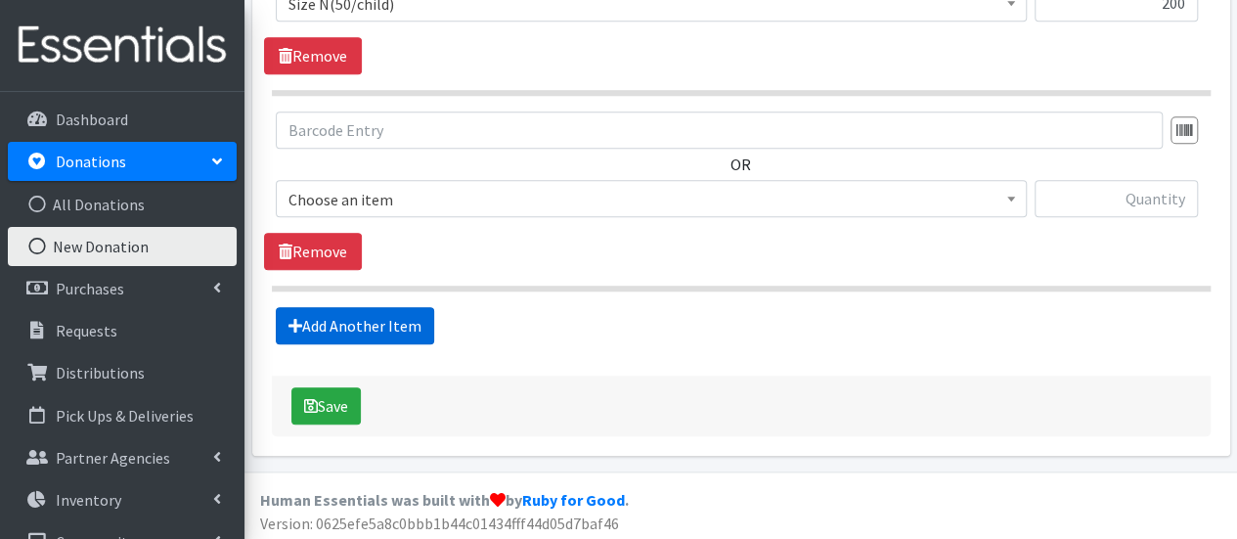
scroll to position [837, 0]
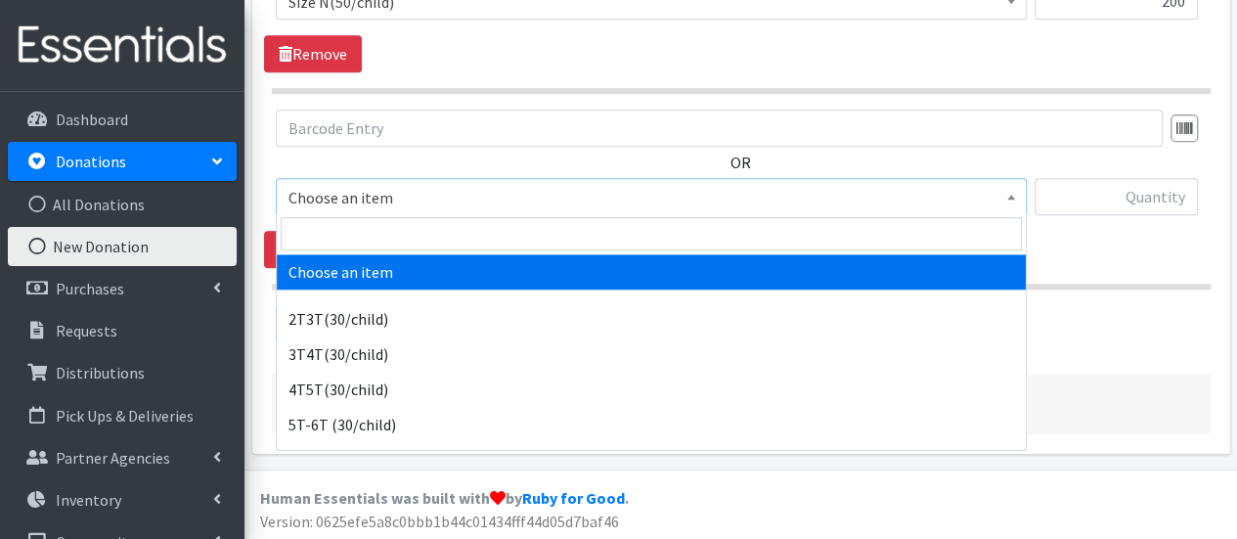
click at [338, 202] on span "Choose an item" at bounding box center [650, 197] width 725 height 27
click at [336, 238] on input "search" at bounding box center [651, 233] width 741 height 33
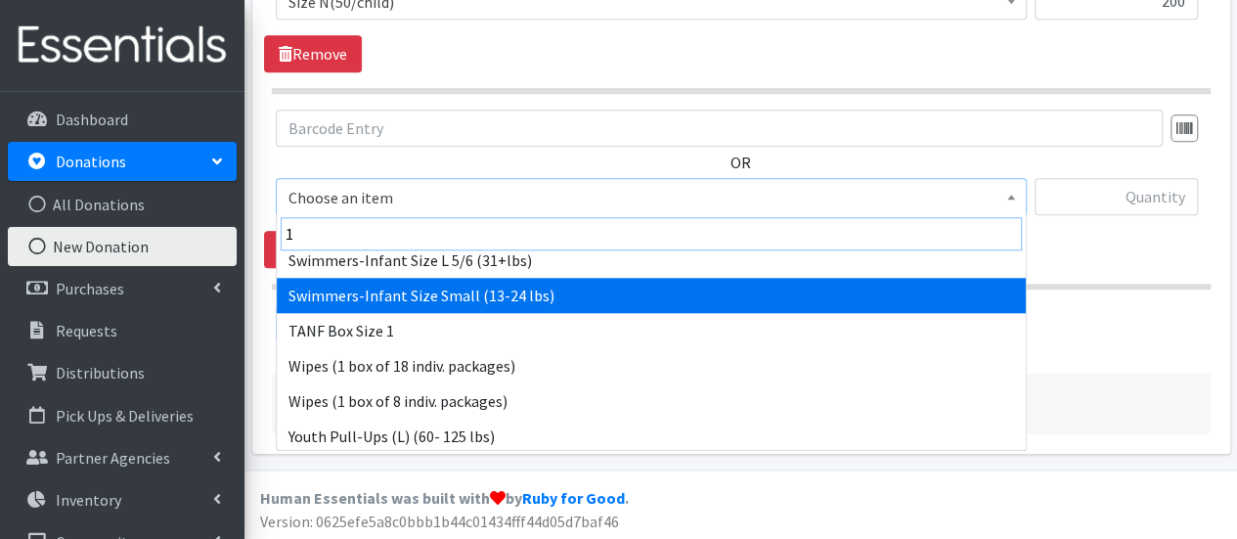
scroll to position [196, 0]
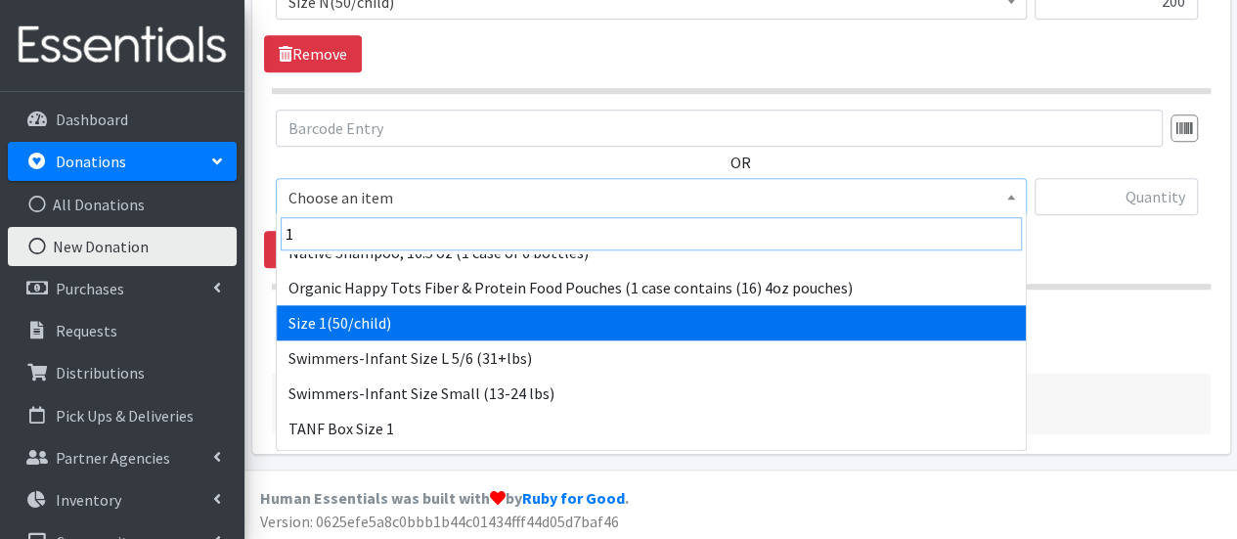
type input "1"
drag, startPoint x: 388, startPoint y: 316, endPoint x: 422, endPoint y: 318, distance: 34.3
select select "950"
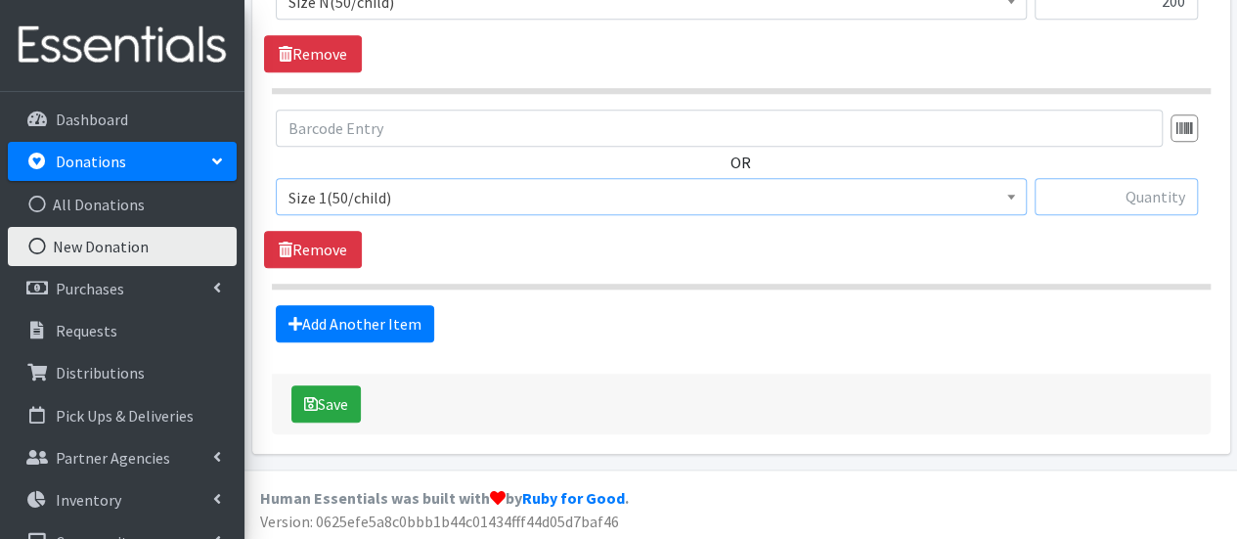
click at [1096, 197] on input "text" at bounding box center [1115, 196] width 163 height 37
type input "681"
click at [330, 315] on link "Add Another Item" at bounding box center [355, 323] width 158 height 37
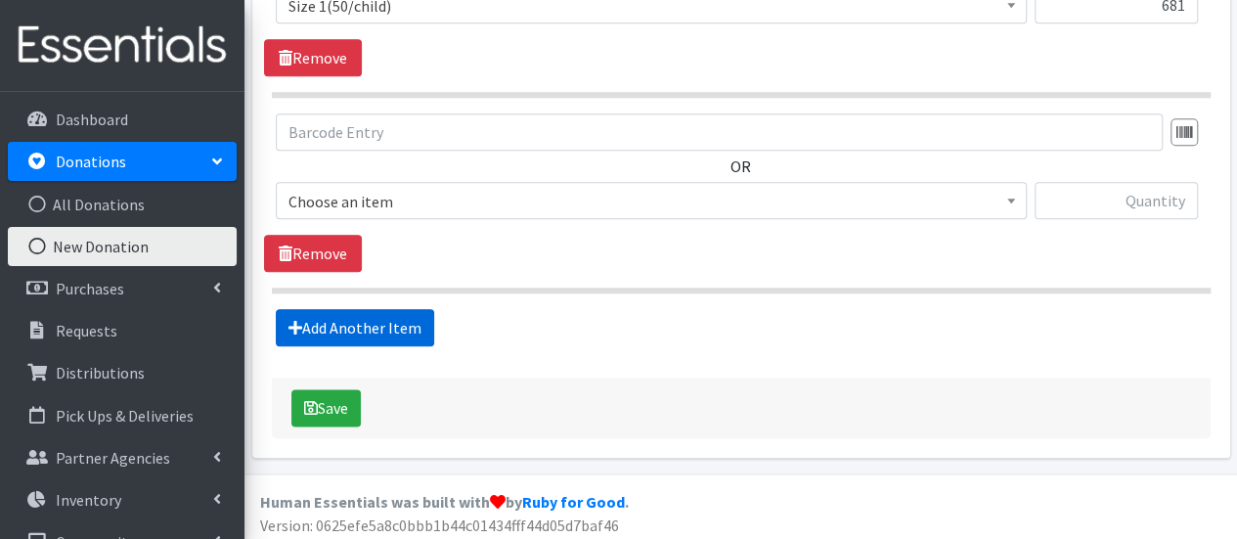
scroll to position [1031, 0]
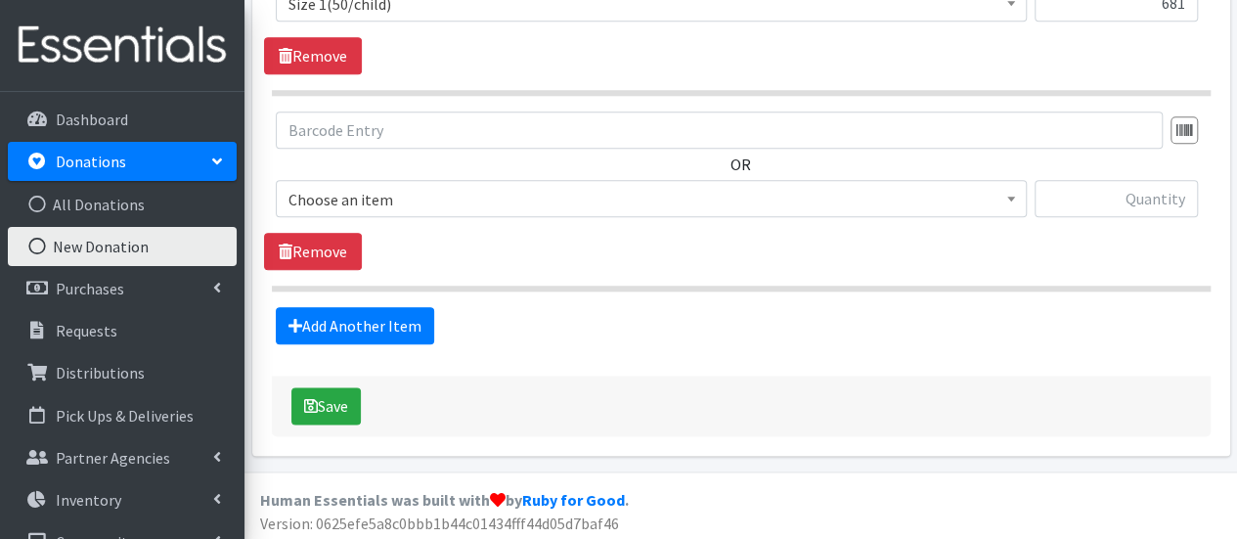
click at [333, 200] on span "Choose an item" at bounding box center [650, 199] width 725 height 27
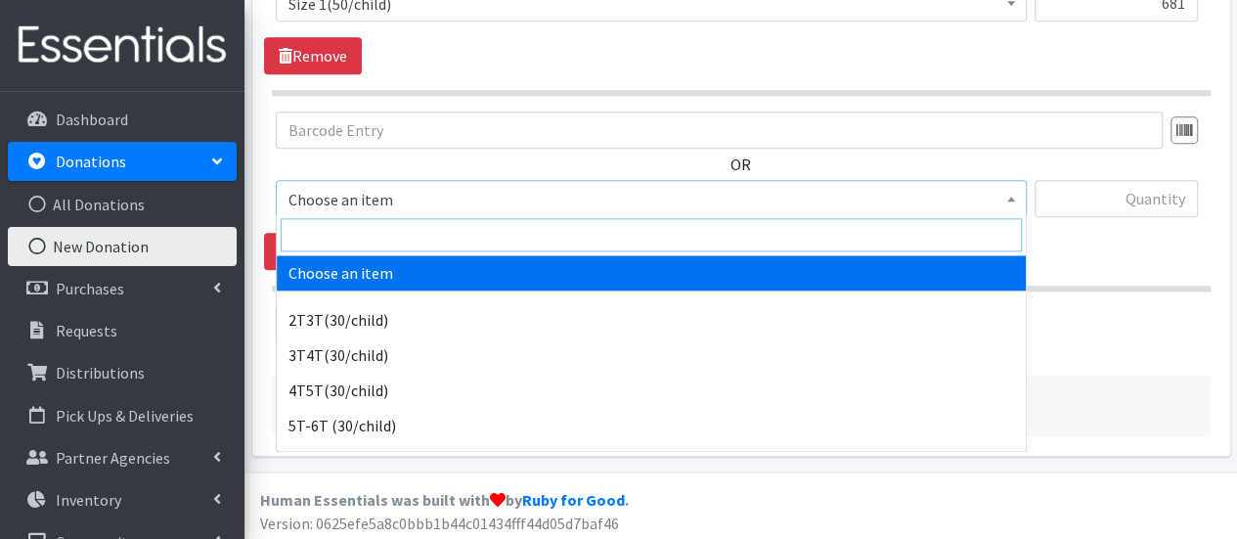
click at [339, 237] on input "search" at bounding box center [651, 234] width 741 height 33
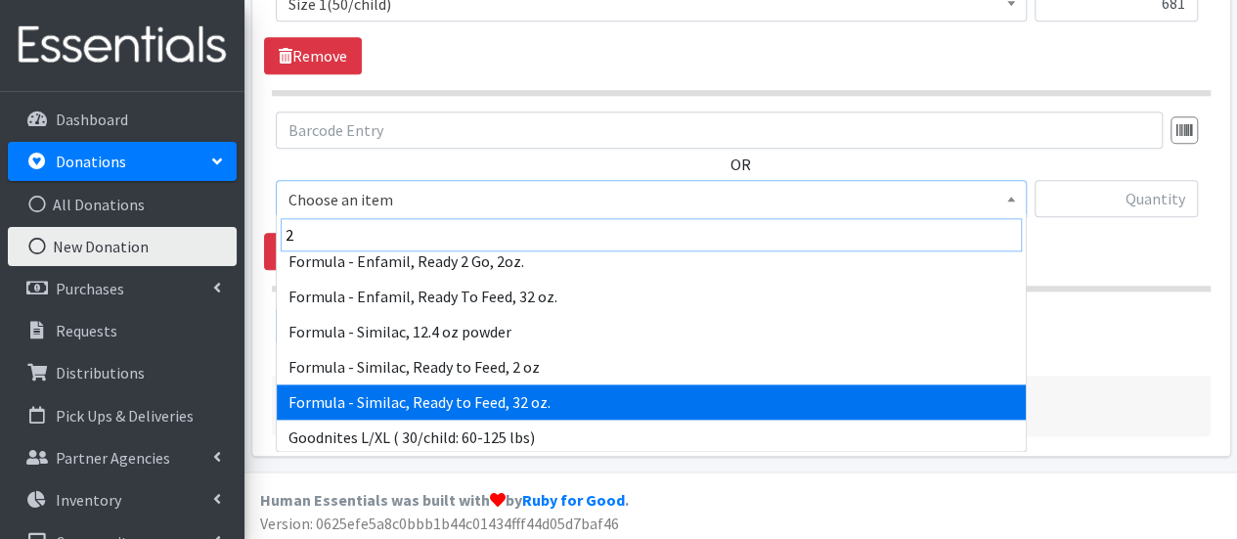
scroll to position [196, 0]
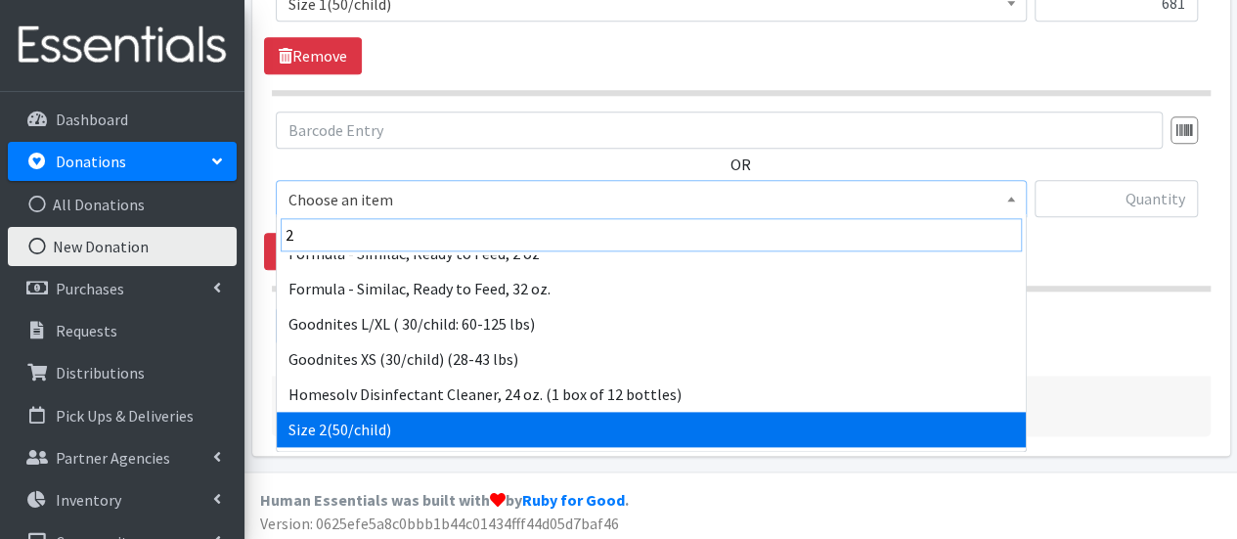
type input "2"
select select "951"
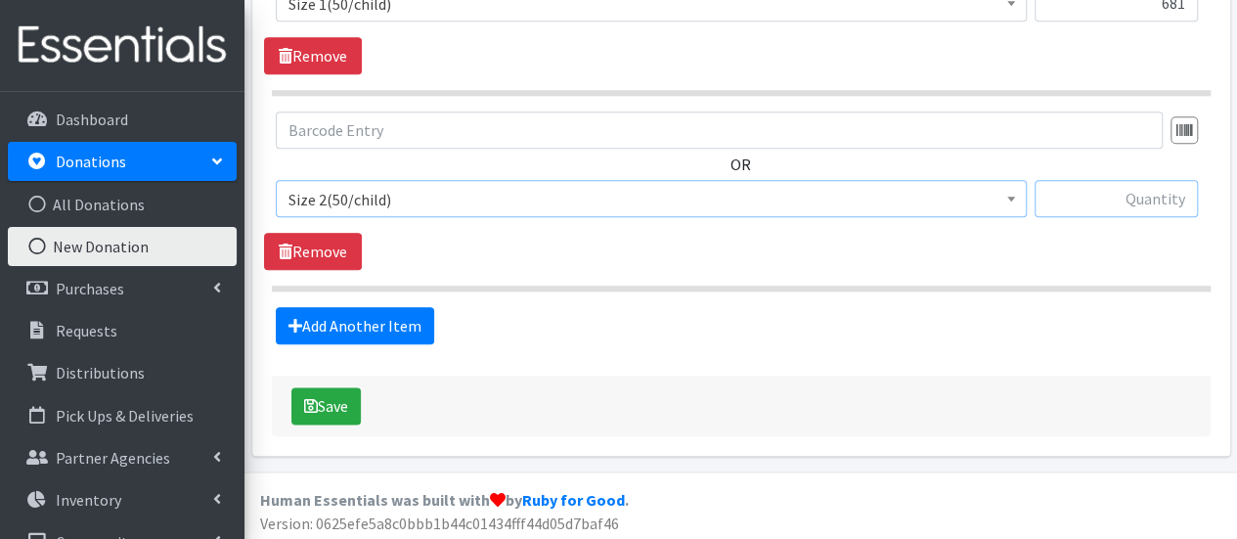
click at [1109, 185] on input "text" at bounding box center [1115, 198] width 163 height 37
type input "660"
click at [329, 319] on link "Add Another Item" at bounding box center [355, 325] width 158 height 37
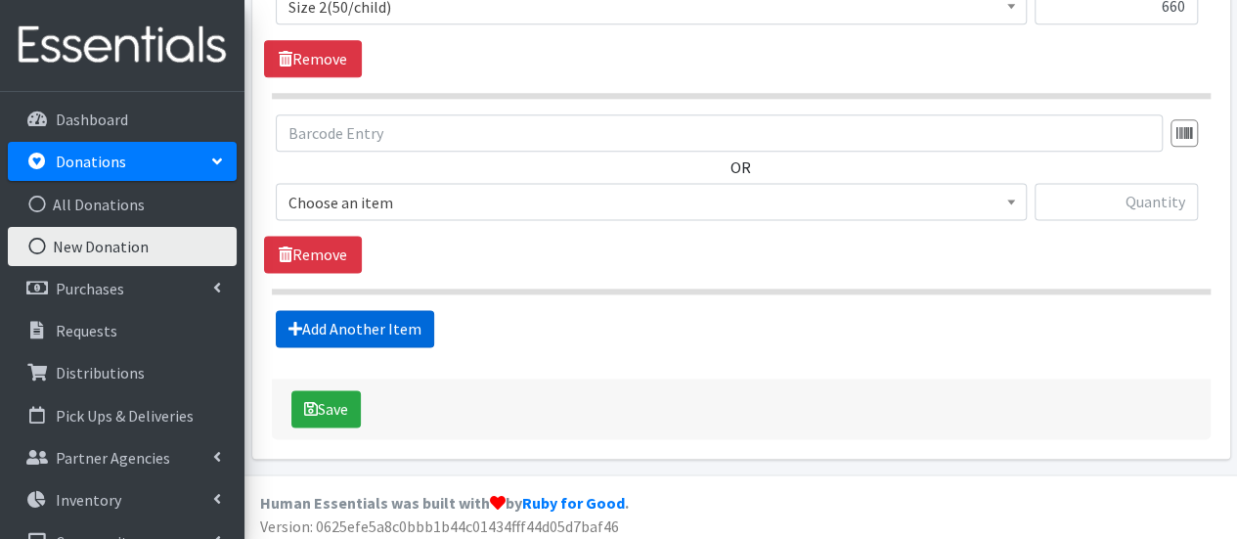
scroll to position [1226, 0]
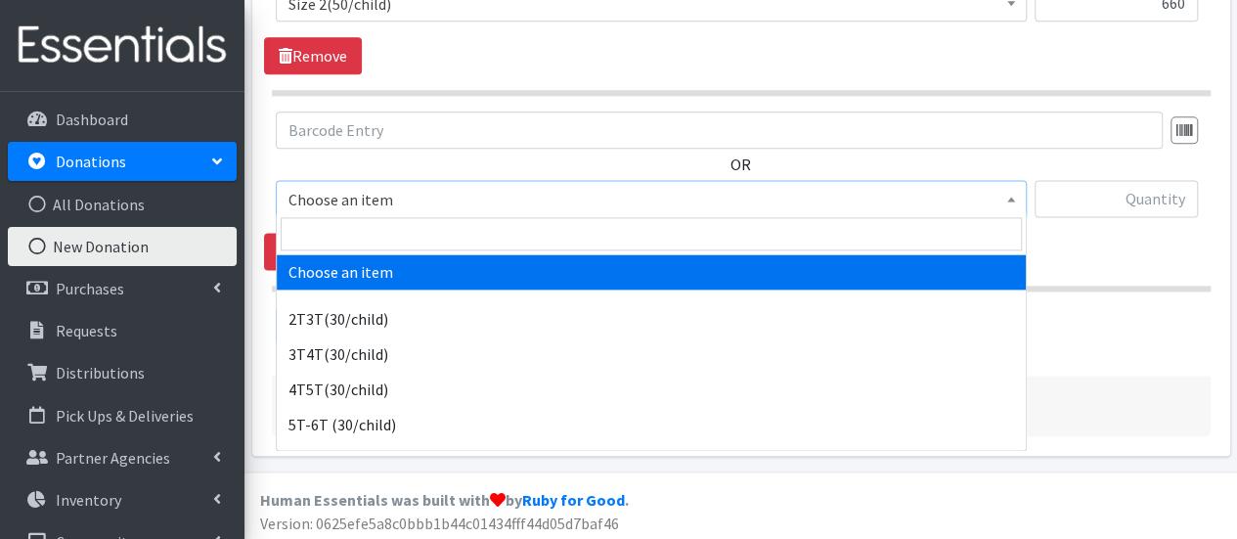
click at [309, 189] on span "Choose an item" at bounding box center [650, 199] width 725 height 27
click at [317, 232] on input "search" at bounding box center [651, 233] width 741 height 33
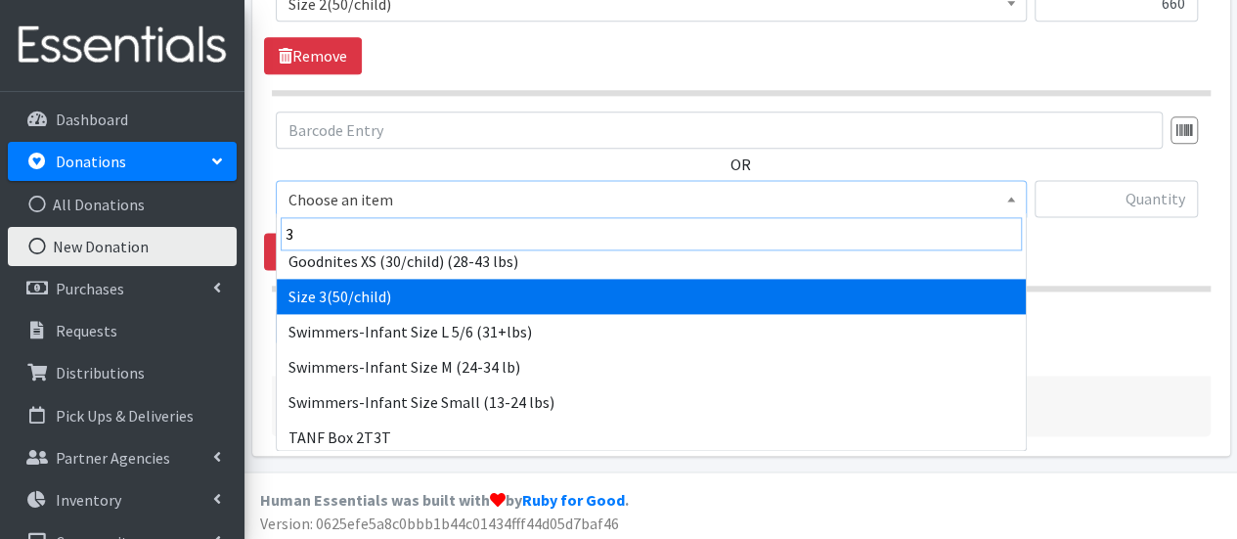
scroll to position [293, 0]
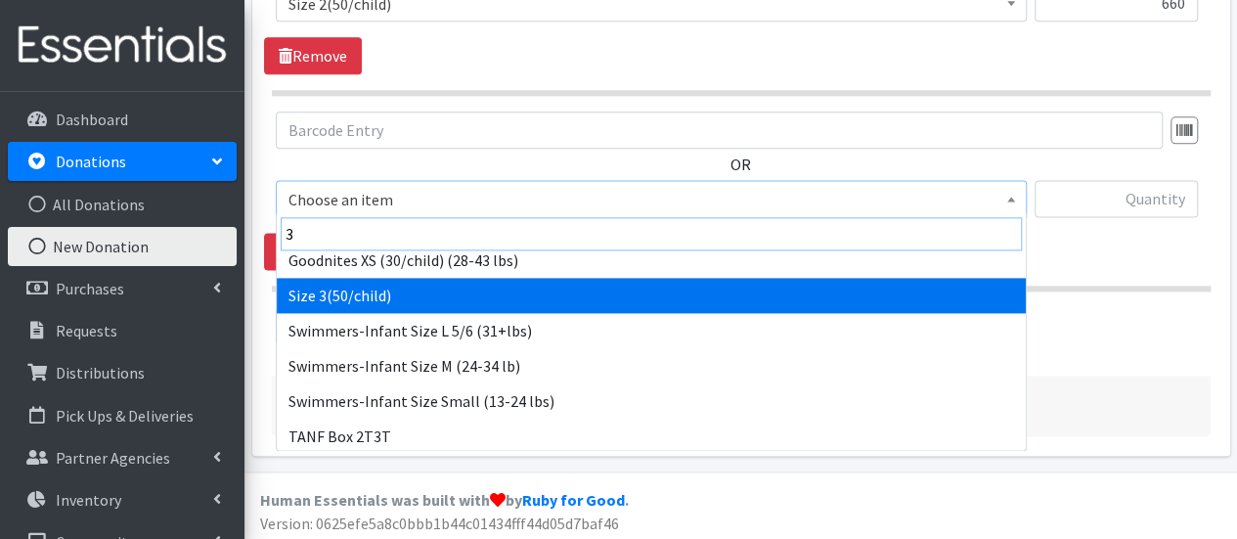
type input "3"
select select "954"
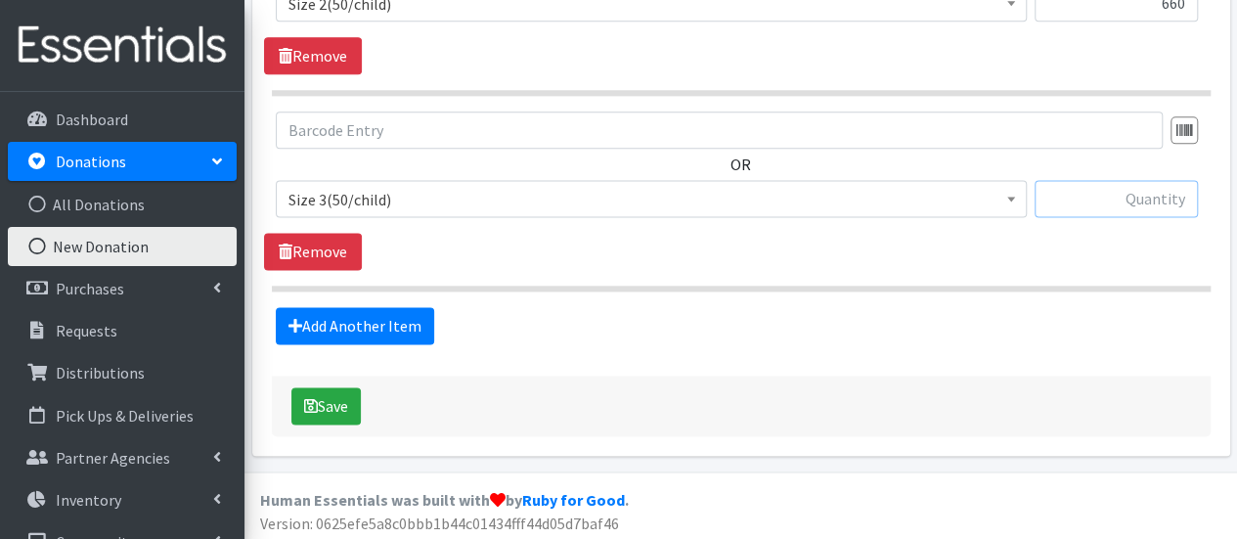
click at [1117, 187] on input "text" at bounding box center [1115, 198] width 163 height 37
type input "836"
click at [375, 321] on link "Add Another Item" at bounding box center [355, 325] width 158 height 37
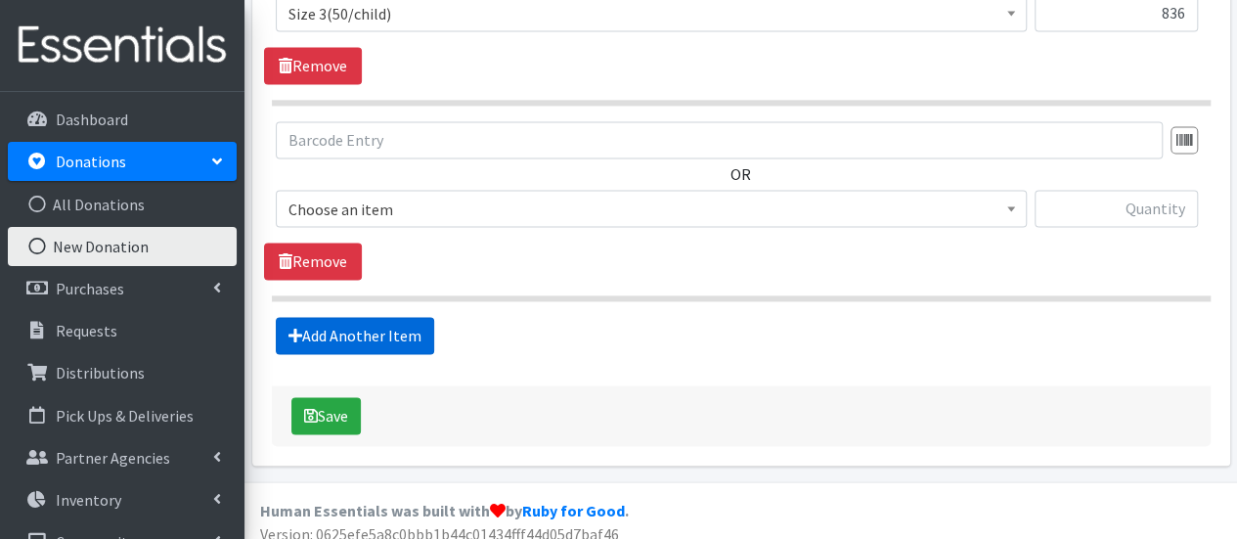
scroll to position [1420, 0]
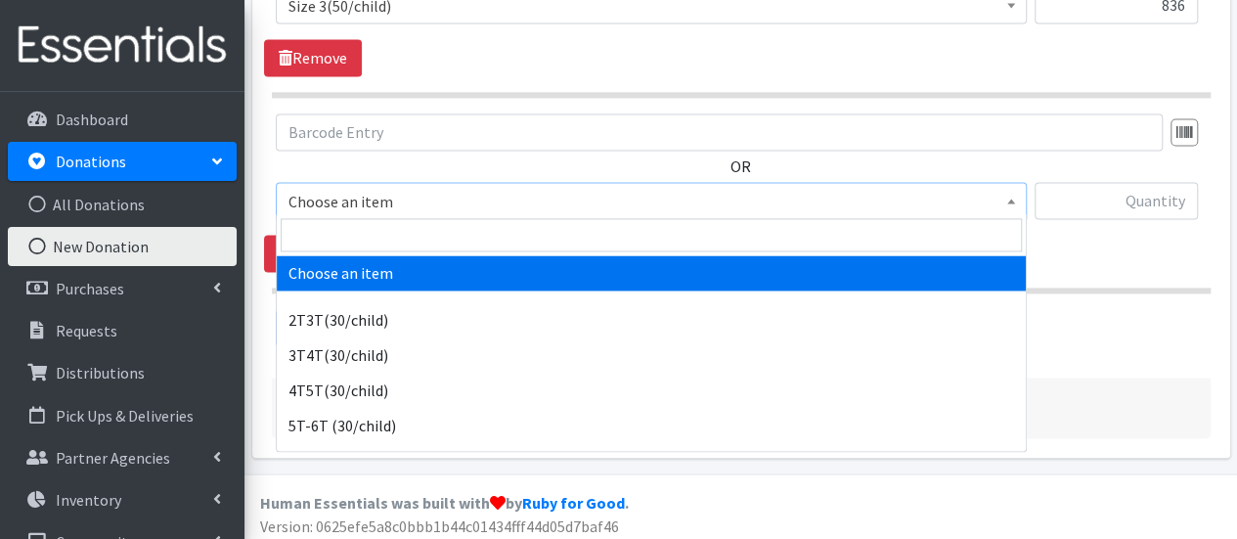
click at [340, 204] on span "Choose an item" at bounding box center [650, 201] width 725 height 27
click at [333, 229] on input "search" at bounding box center [651, 234] width 741 height 33
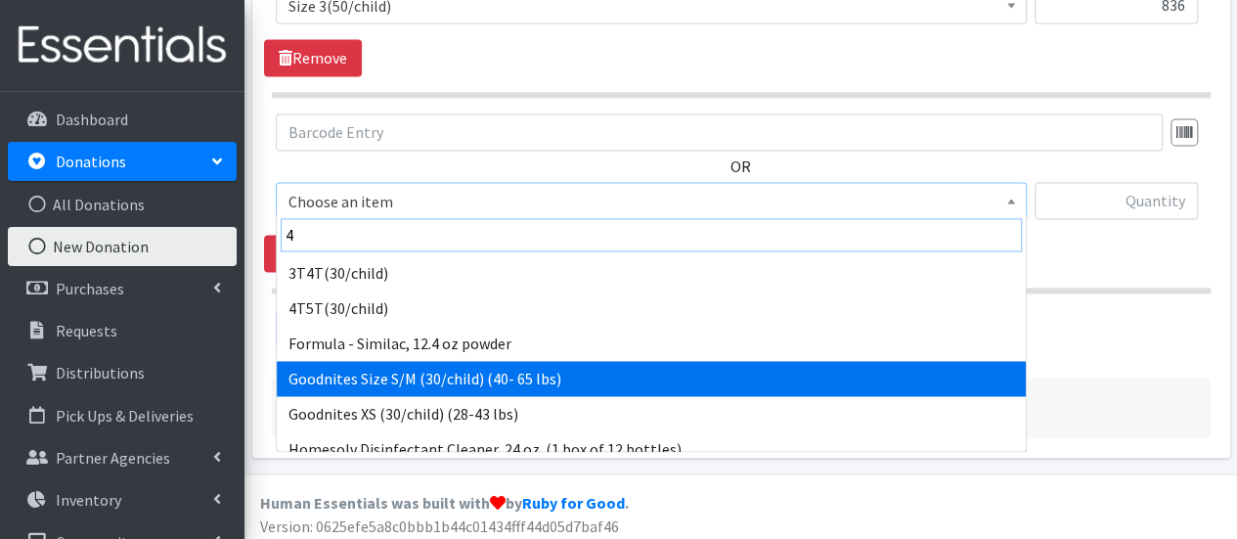
scroll to position [196, 0]
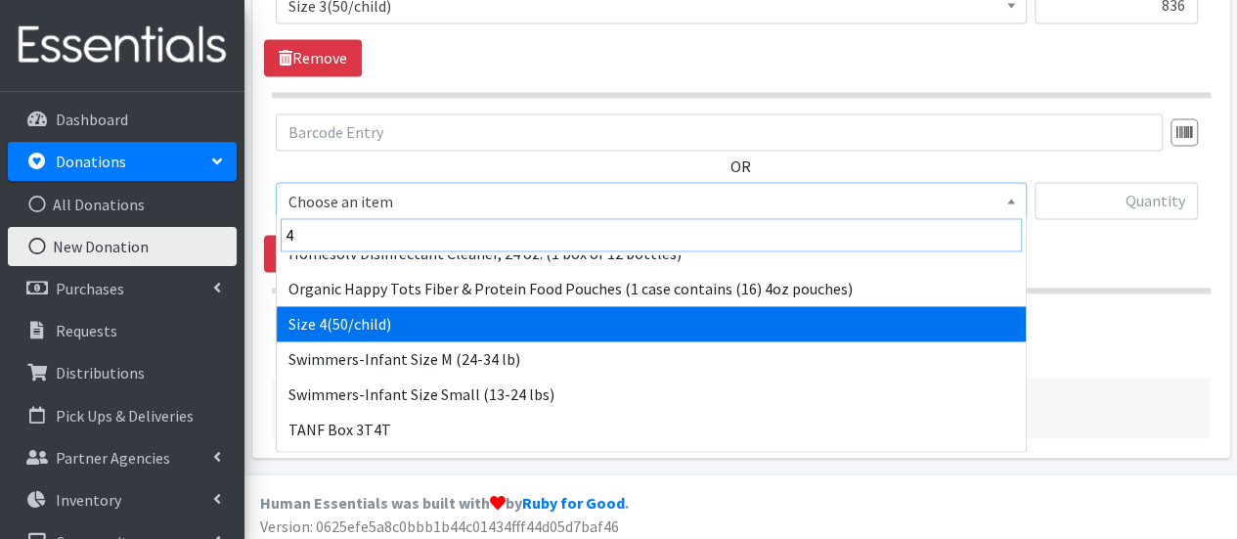
type input "4"
select select "963"
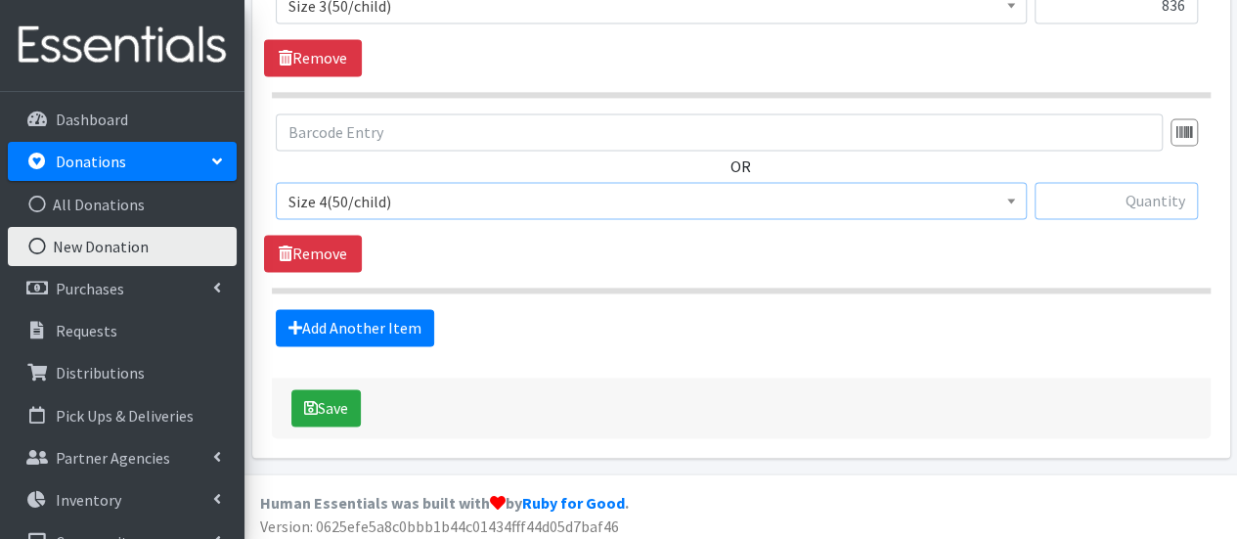
click at [1064, 204] on input "text" at bounding box center [1115, 200] width 163 height 37
type input "385"
click at [382, 326] on link "Add Another Item" at bounding box center [355, 327] width 158 height 37
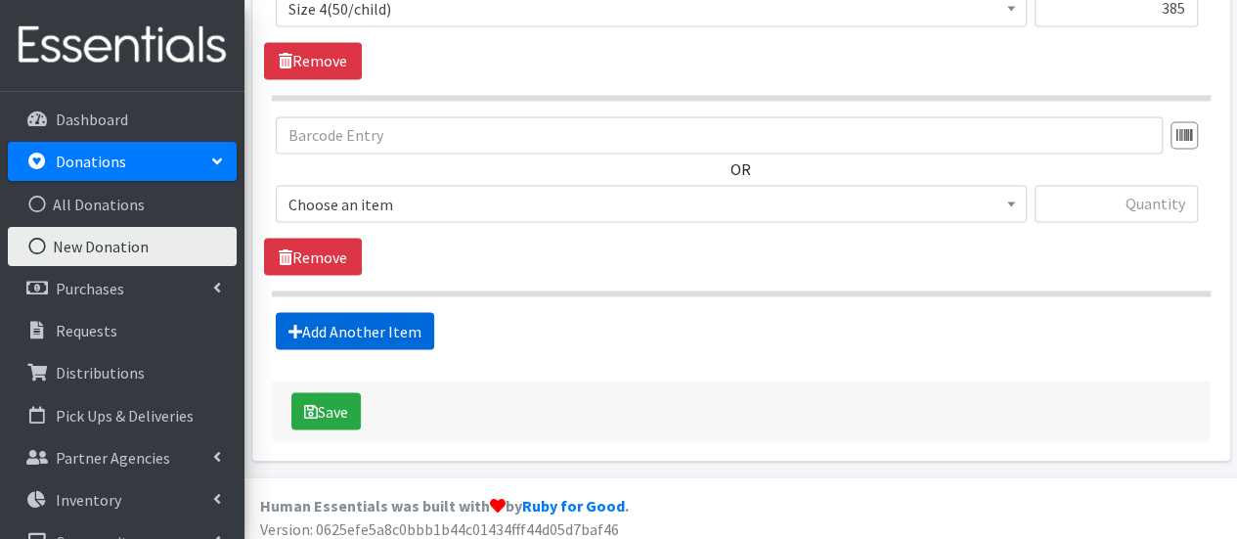
scroll to position [1615, 0]
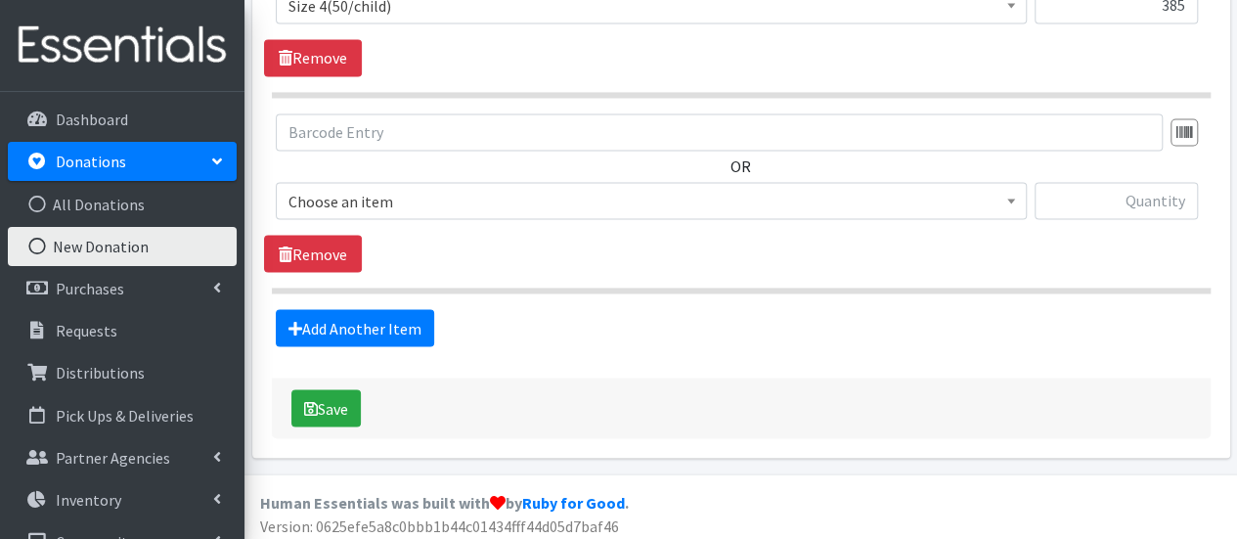
click at [396, 209] on span "Choose an item" at bounding box center [651, 200] width 751 height 37
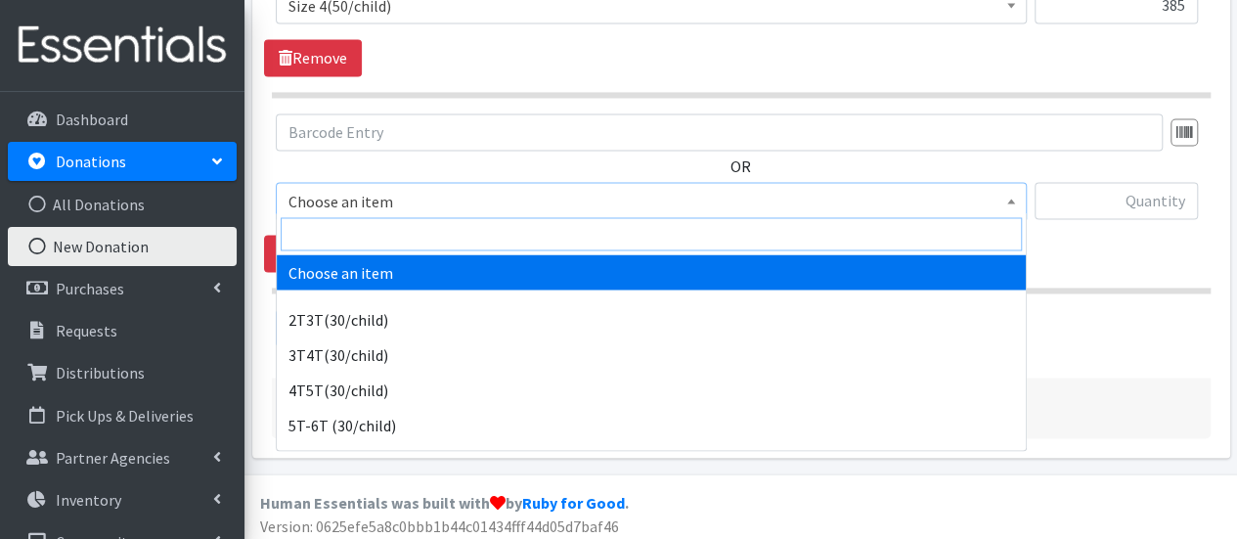
click at [390, 239] on input "search" at bounding box center [651, 233] width 741 height 33
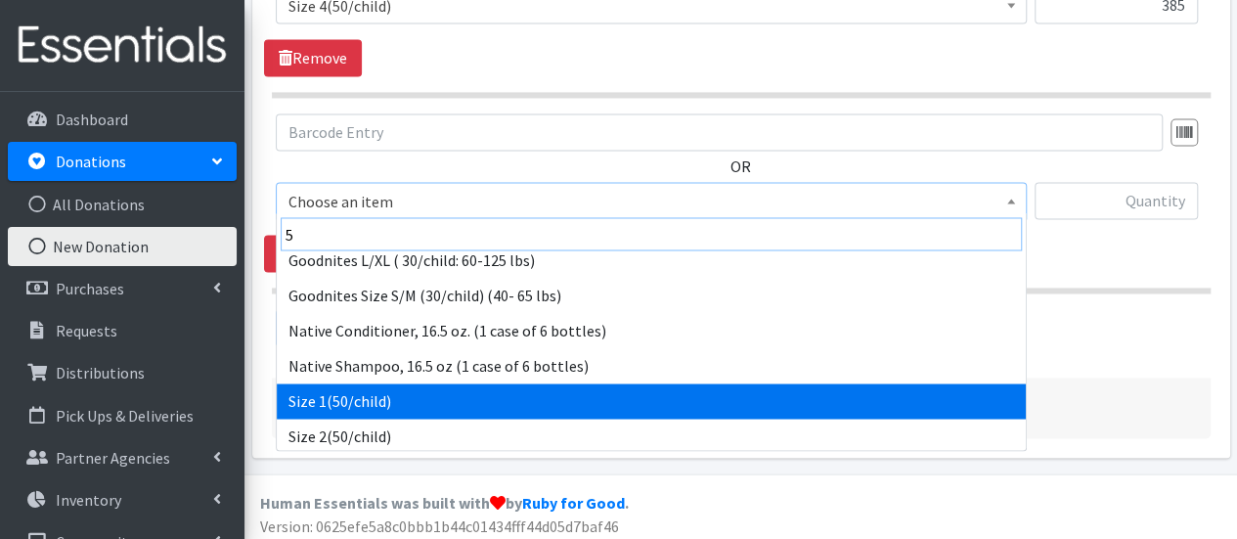
scroll to position [196, 0]
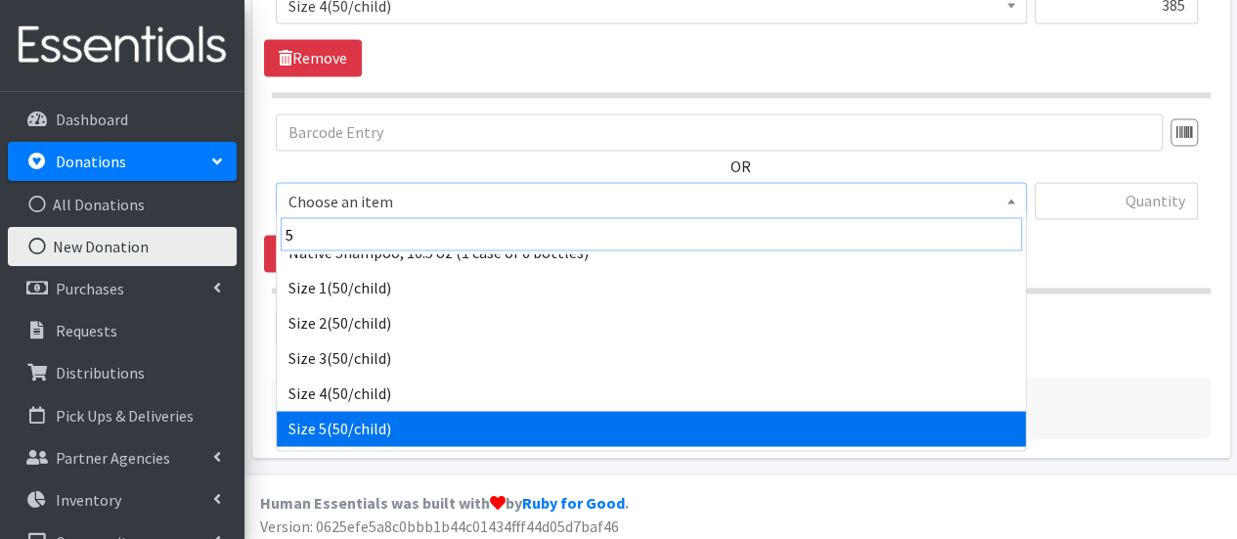
type input "5"
select select "964"
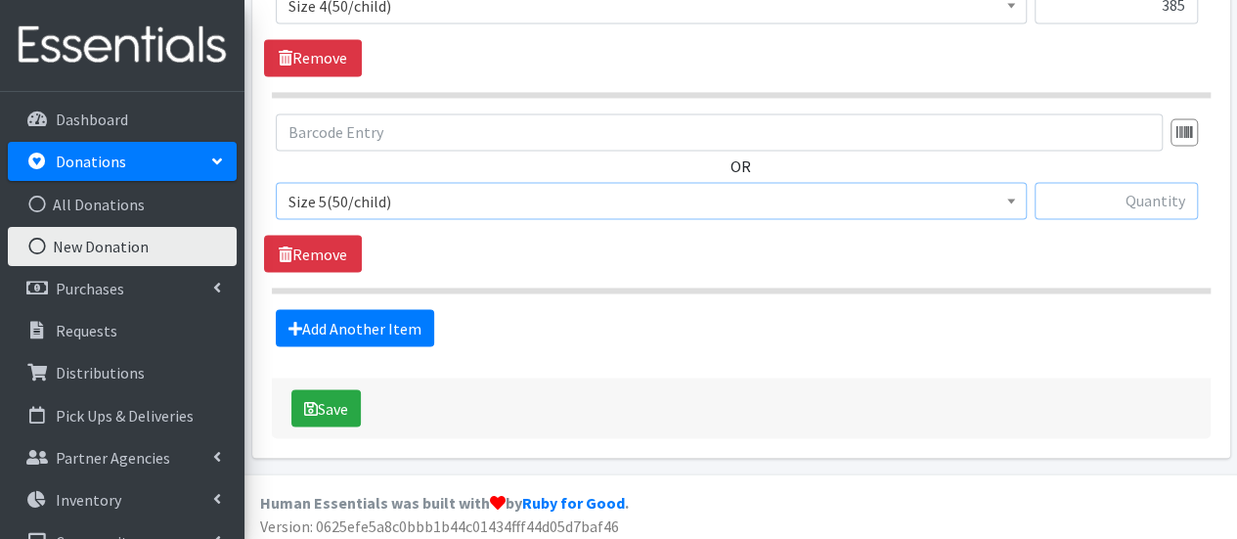
click at [1064, 186] on input "text" at bounding box center [1115, 200] width 163 height 37
type input "212"
click at [357, 326] on link "Add Another Item" at bounding box center [355, 327] width 158 height 37
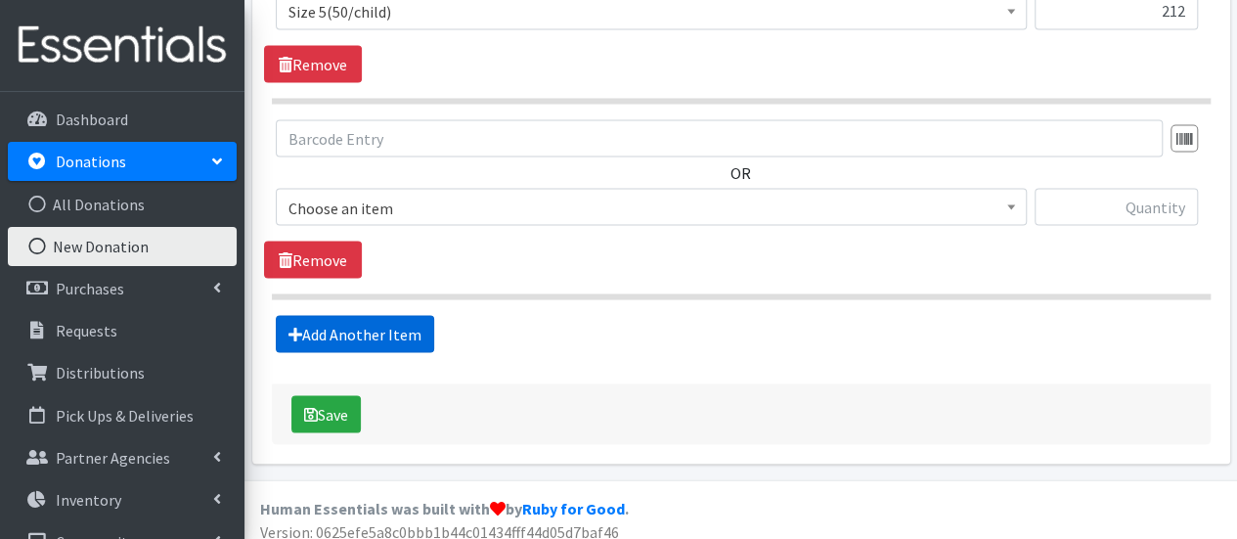
scroll to position [1809, 0]
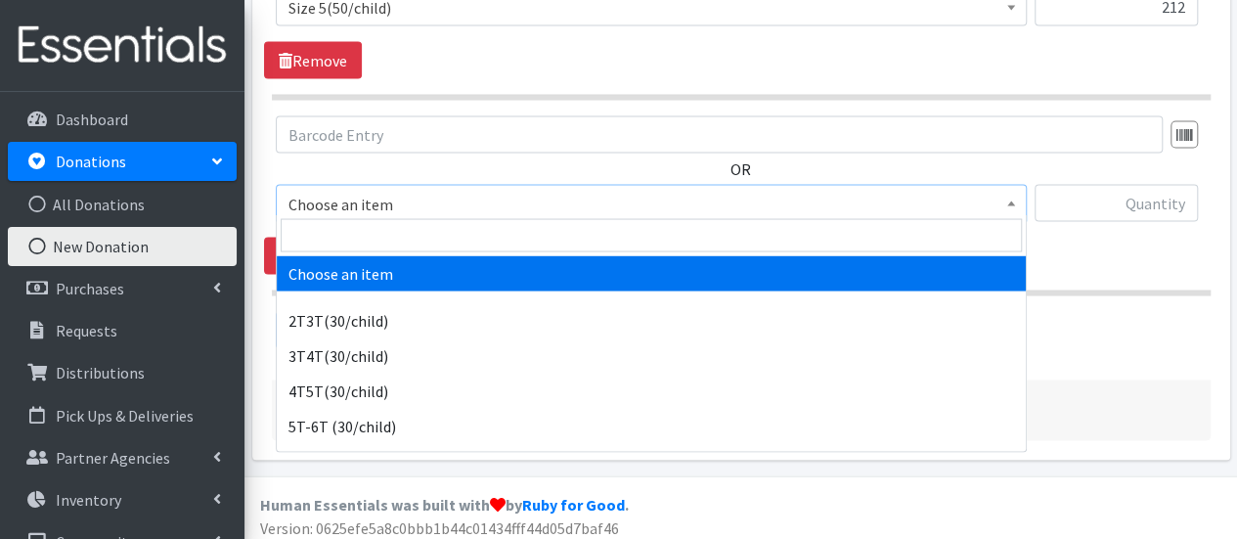
click at [362, 205] on span "Choose an item" at bounding box center [650, 203] width 725 height 27
click at [369, 242] on input "search" at bounding box center [651, 234] width 741 height 33
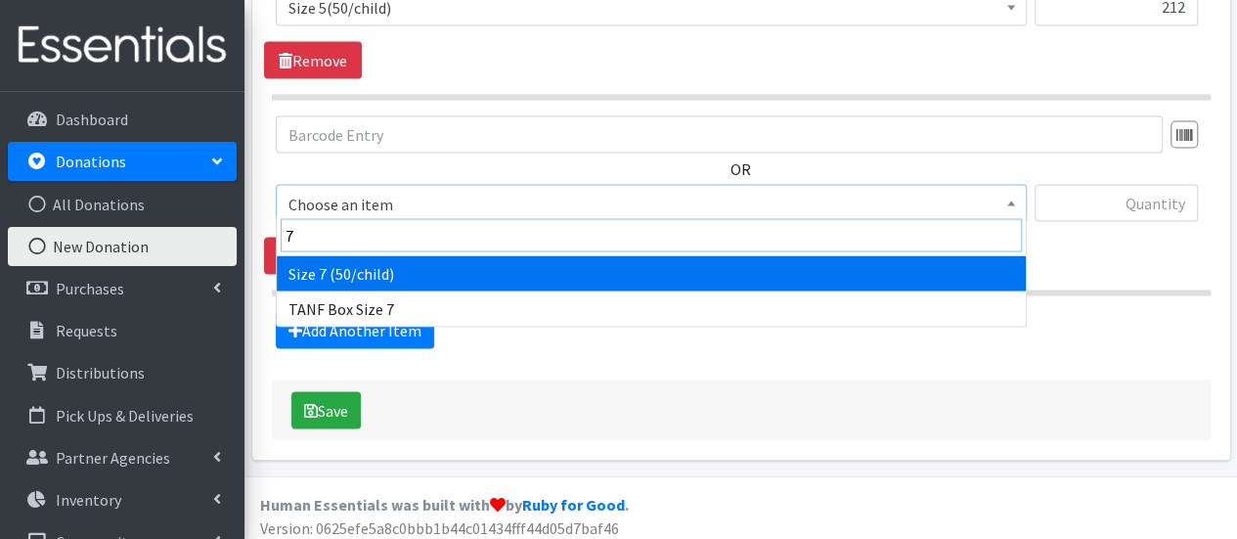
type input "7"
select select "6752"
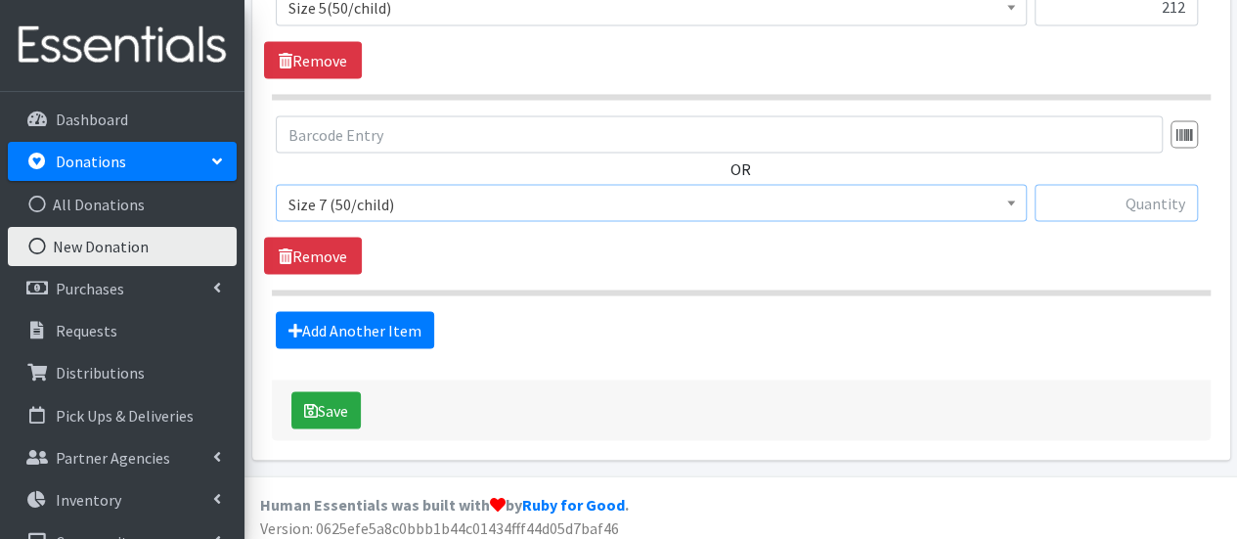
click at [1128, 195] on input "text" at bounding box center [1115, 202] width 163 height 37
type input "84"
click at [346, 320] on link "Add Another Item" at bounding box center [355, 329] width 158 height 37
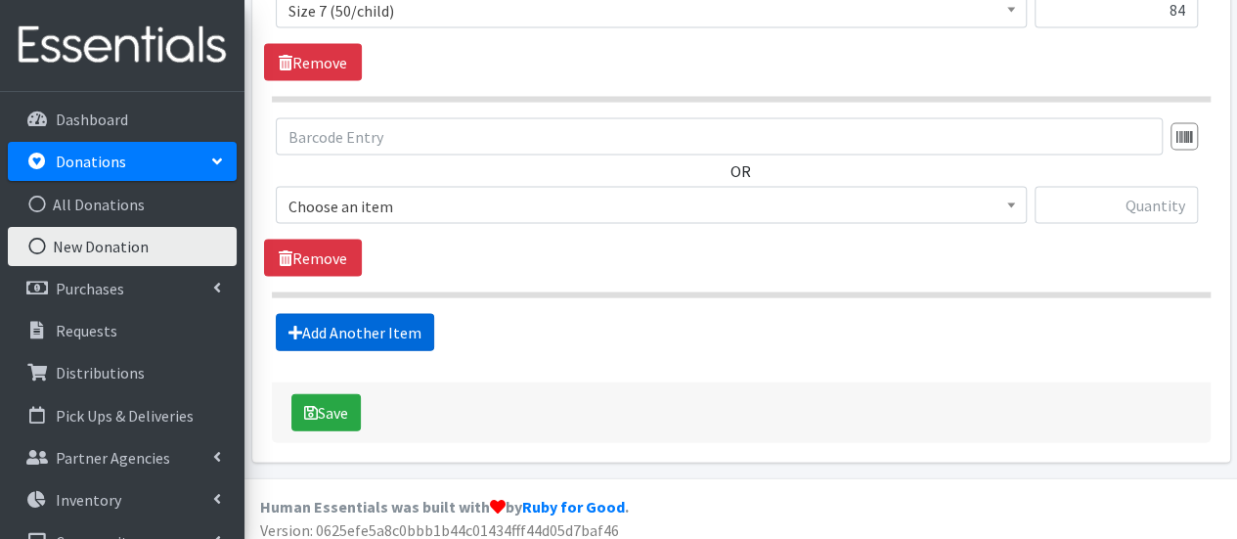
scroll to position [2004, 0]
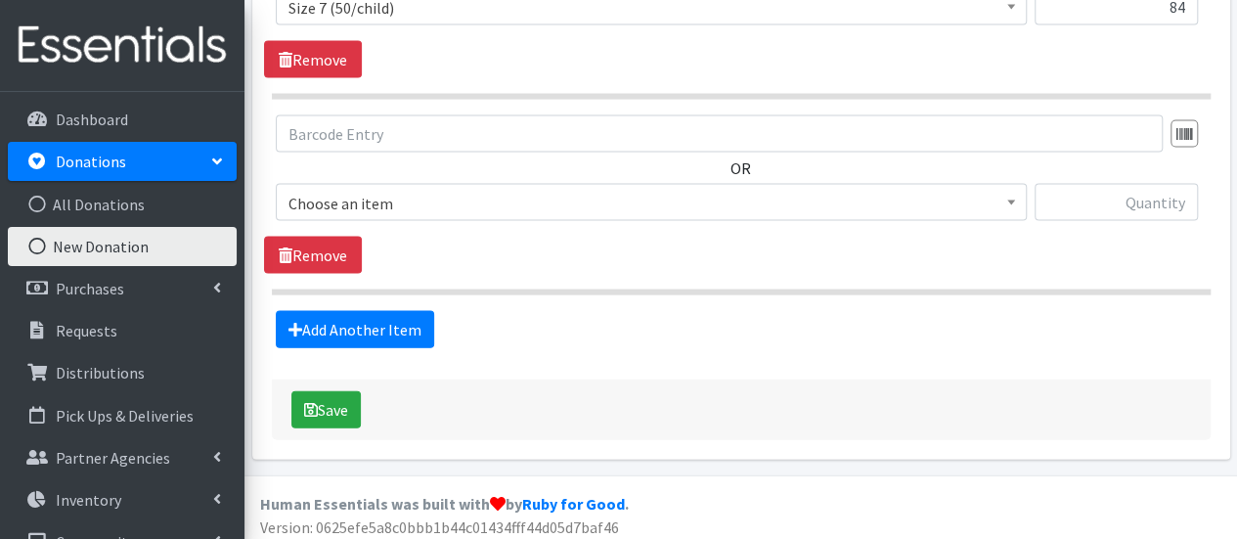
click at [375, 206] on span "Choose an item" at bounding box center [650, 203] width 725 height 27
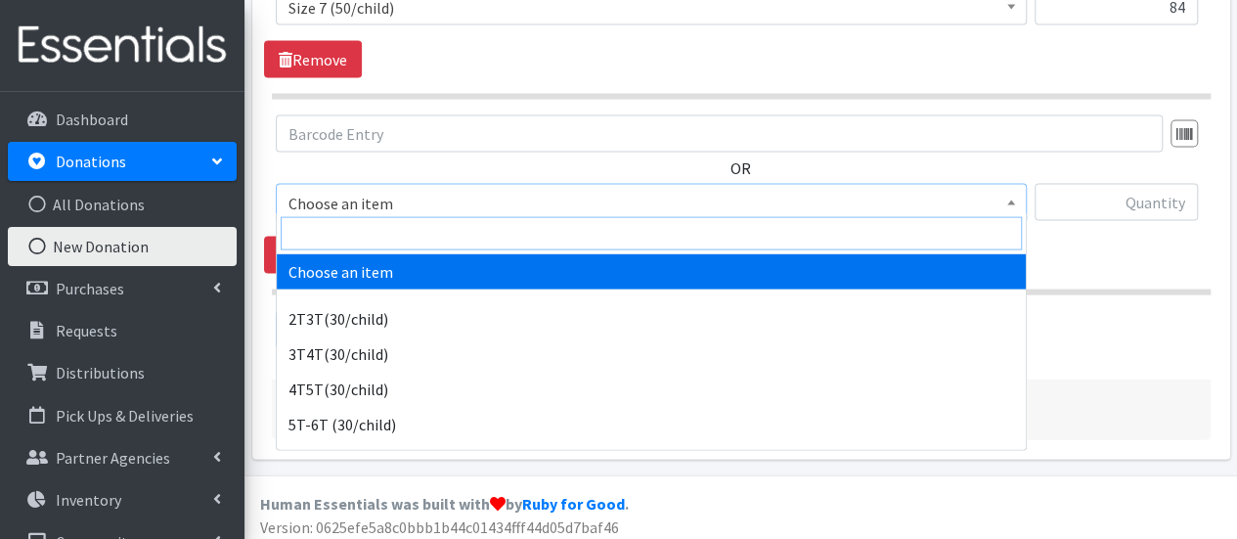
click at [397, 241] on input "search" at bounding box center [651, 233] width 741 height 33
type input "0"
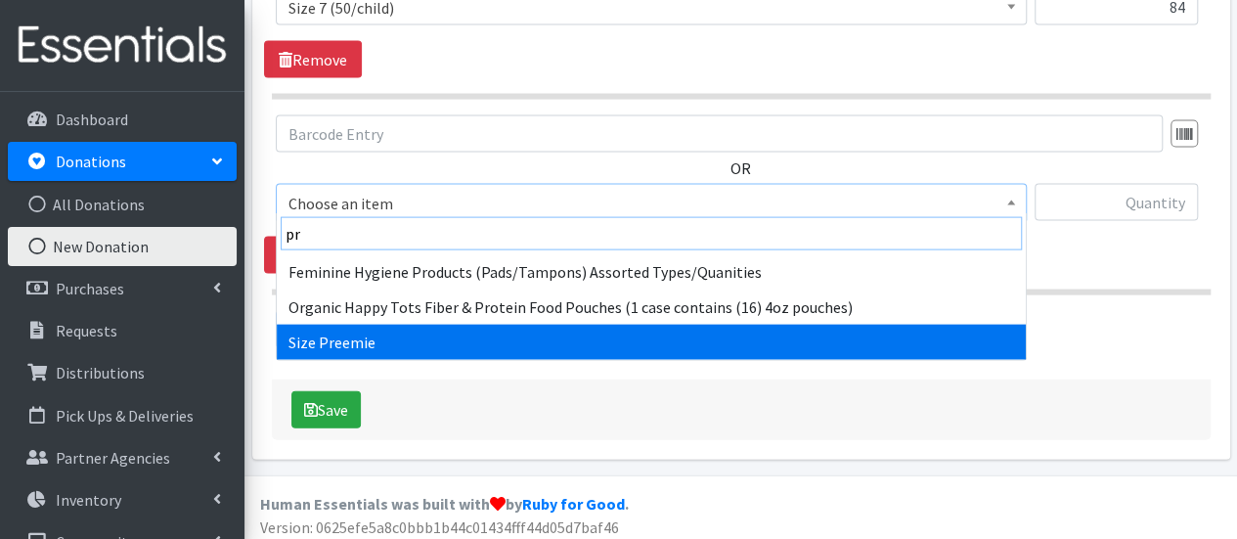
type input "pr"
drag, startPoint x: 423, startPoint y: 332, endPoint x: 454, endPoint y: 326, distance: 31.1
select select "6007"
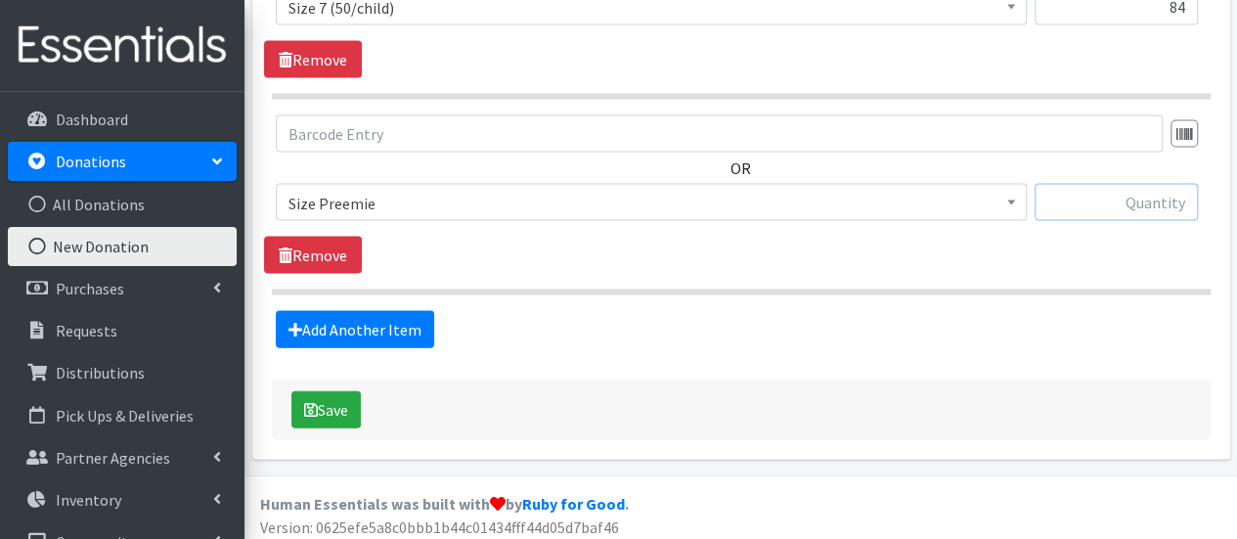
click at [1098, 195] on input "text" at bounding box center [1115, 202] width 163 height 37
type input "27"
click at [371, 323] on link "Add Another Item" at bounding box center [355, 329] width 158 height 37
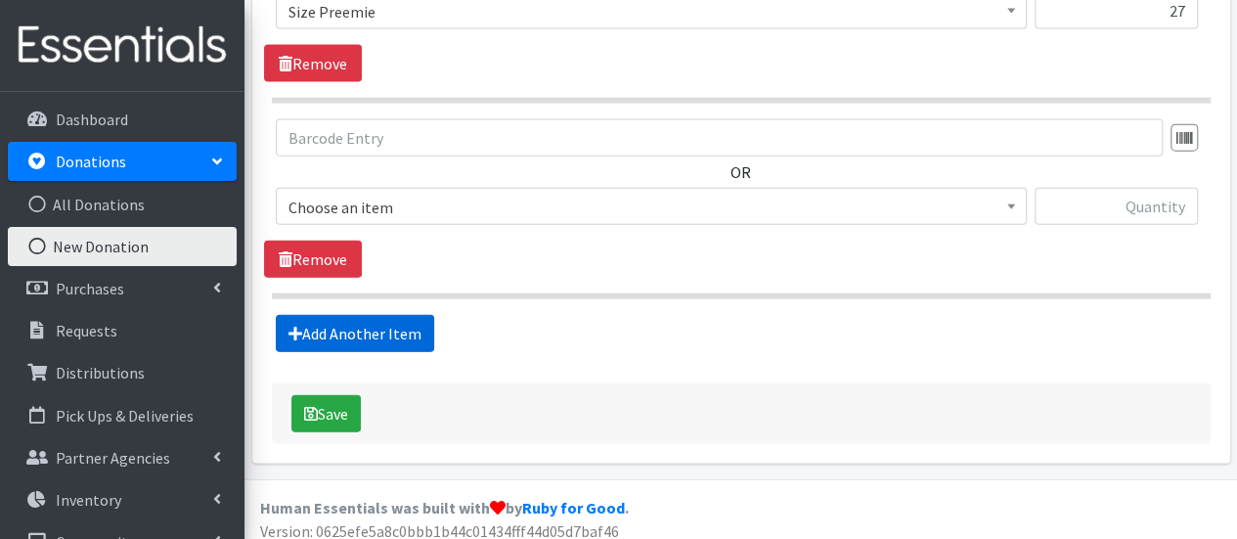
scroll to position [2198, 0]
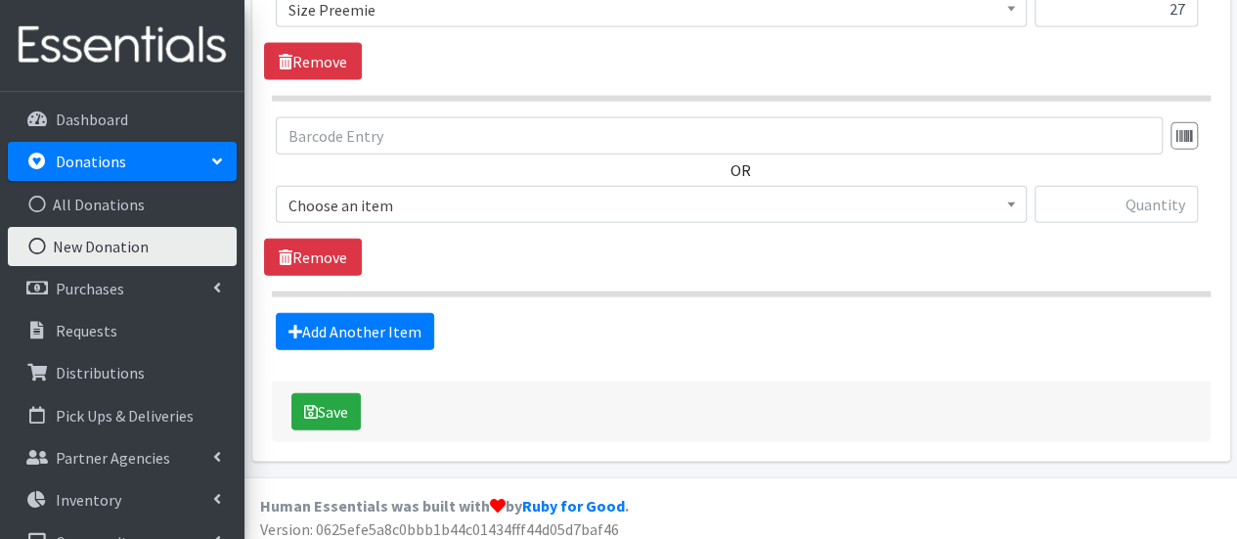
click at [370, 197] on span "Choose an item" at bounding box center [650, 205] width 725 height 27
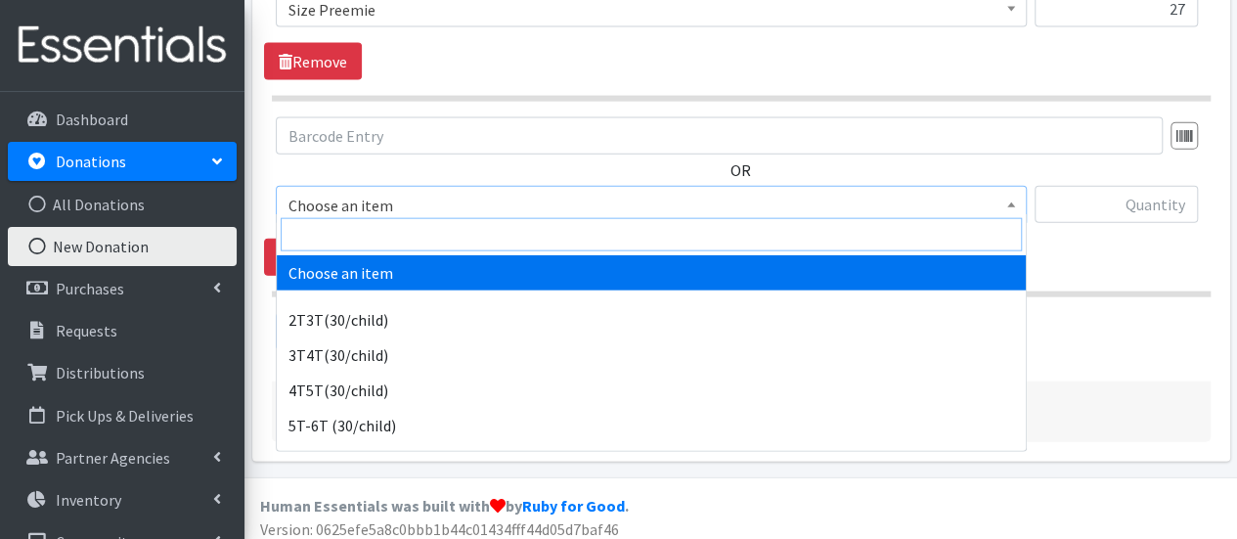
click at [360, 224] on input "search" at bounding box center [651, 234] width 741 height 33
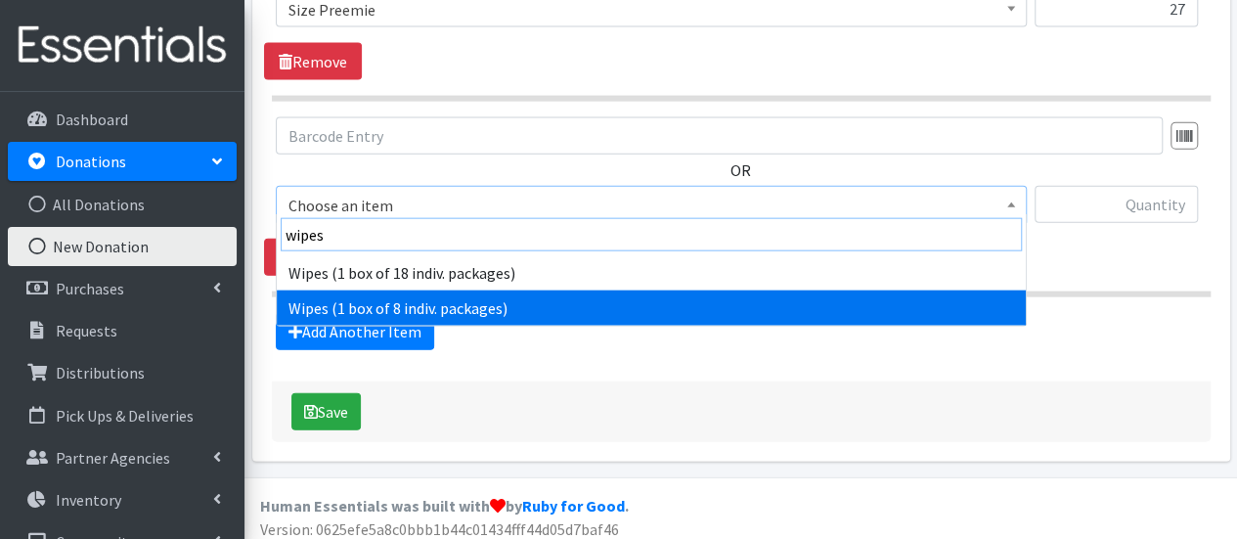
type input "wipes"
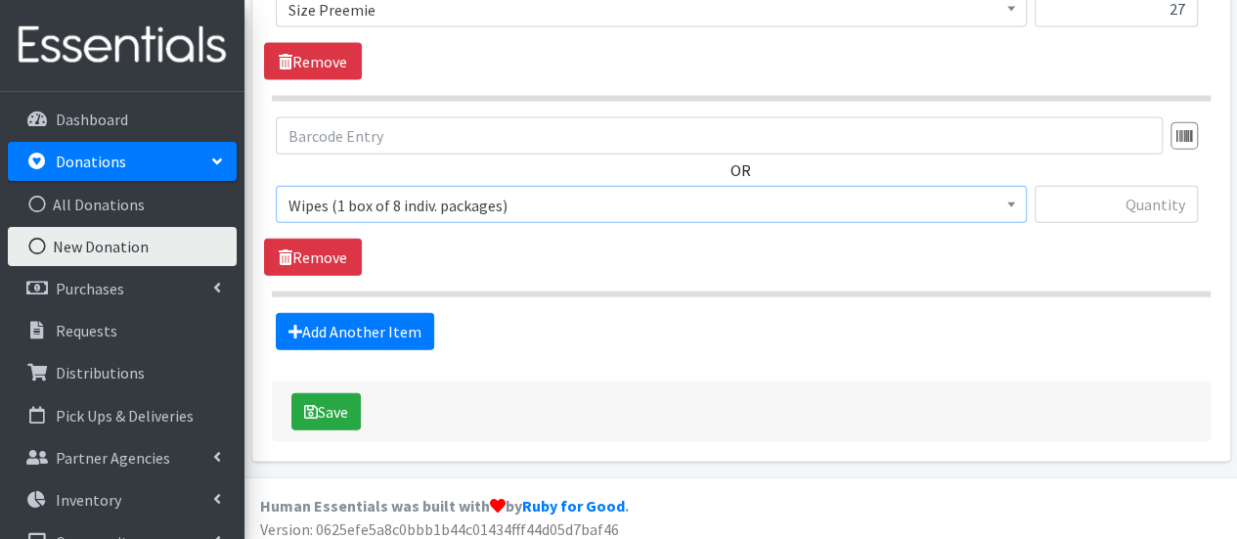
select select "6265"
click at [1146, 193] on input "text" at bounding box center [1115, 204] width 163 height 37
type input "3"
click at [343, 407] on button "Save" at bounding box center [325, 411] width 69 height 37
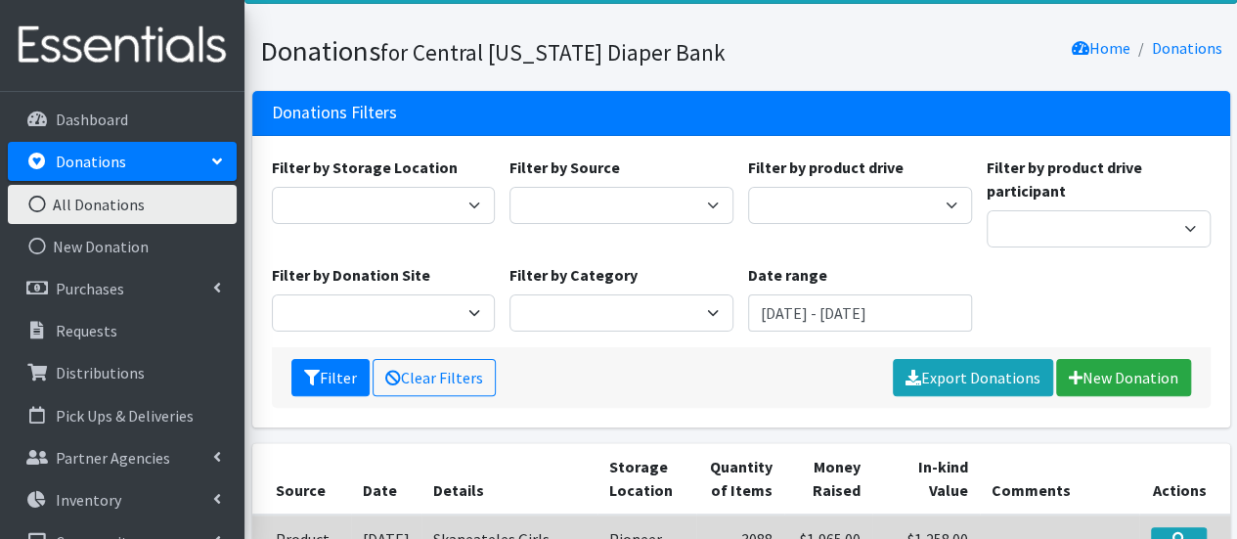
scroll to position [293, 0]
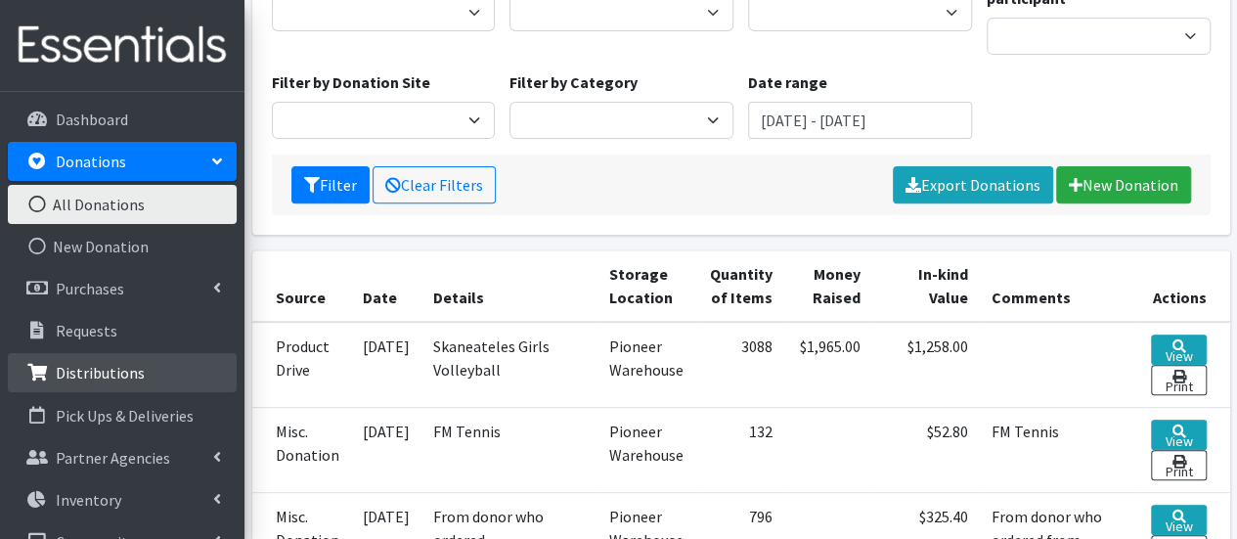
click at [121, 385] on link "Distributions" at bounding box center [122, 372] width 229 height 39
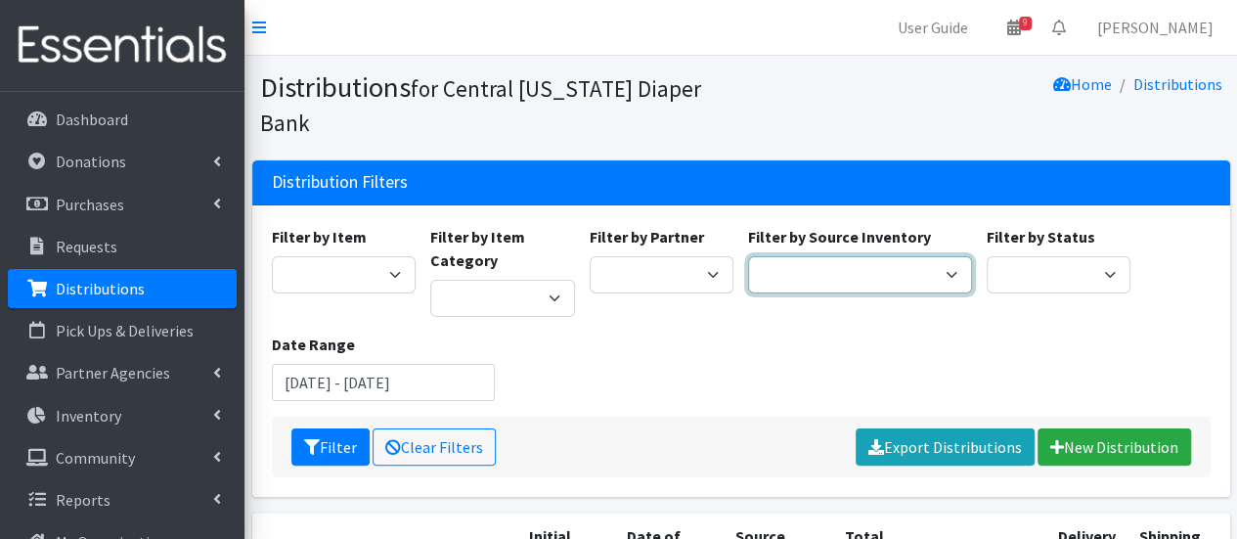
click at [870, 256] on select "Pioneer Warehouse TANF" at bounding box center [860, 274] width 224 height 37
select select "470"
click at [748, 256] on select "Pioneer Warehouse TANF" at bounding box center [860, 274] width 224 height 37
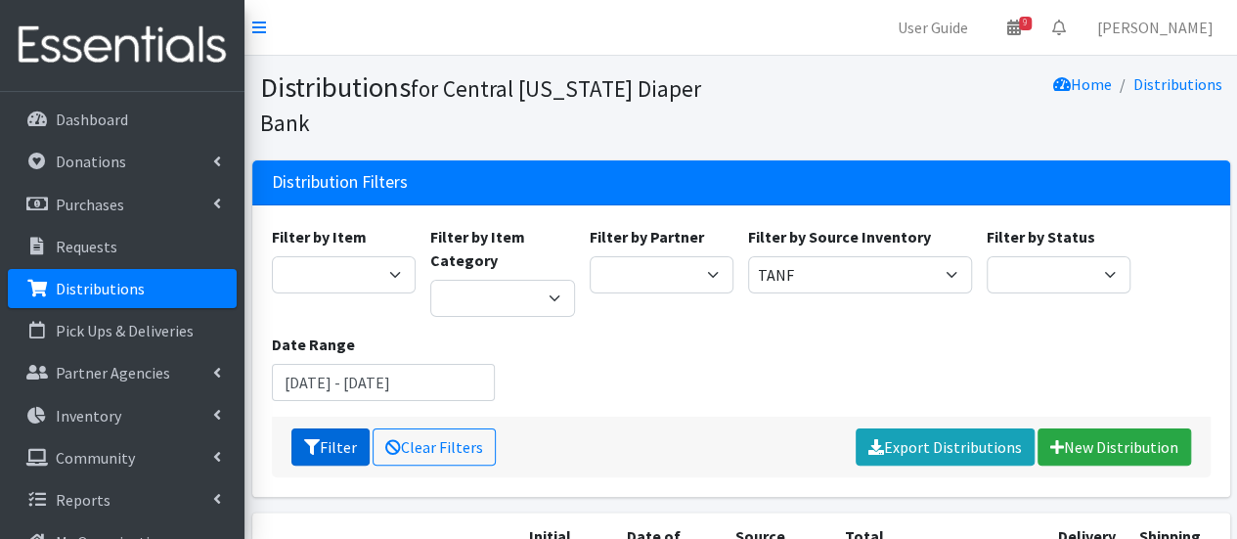
click at [338, 428] on button "Filter" at bounding box center [330, 446] width 78 height 37
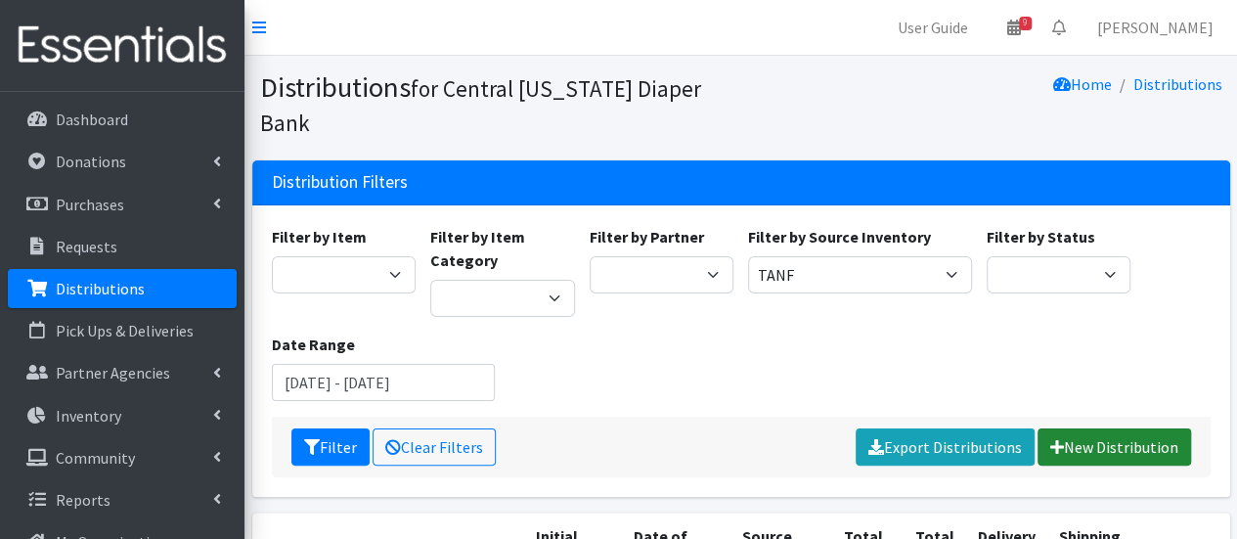
click at [1114, 428] on link "New Distribution" at bounding box center [1113, 446] width 153 height 37
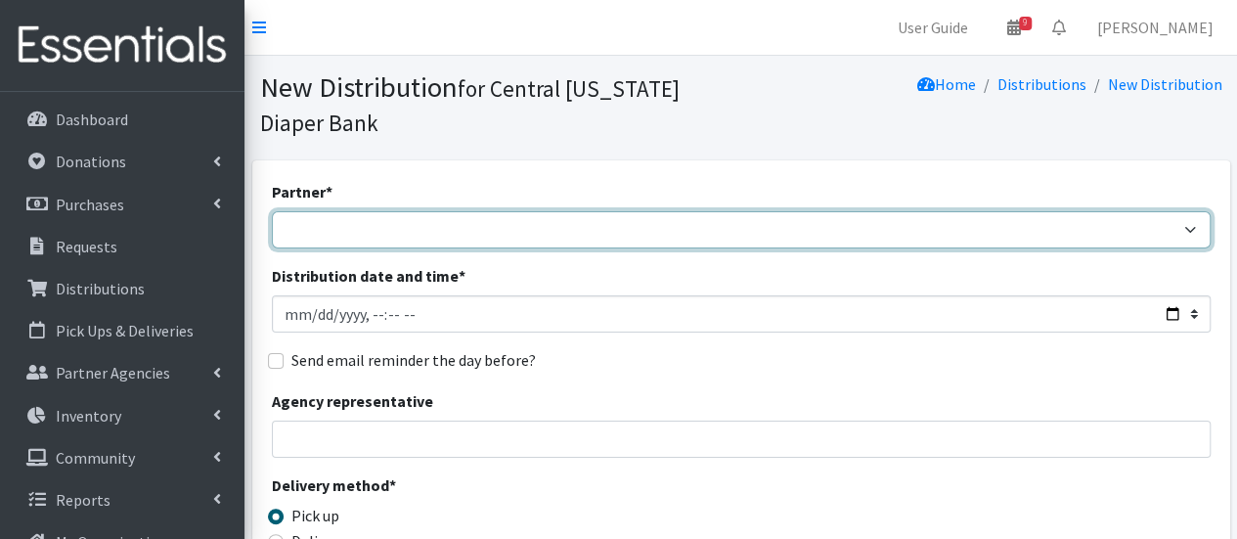
click at [583, 242] on select "[DEMOGRAPHIC_DATA] Baby Momma Association [DEMOGRAPHIC_DATA] Food Pantry [GEOGR…" at bounding box center [741, 229] width 939 height 37
select select "7049"
click at [272, 211] on select "[DEMOGRAPHIC_DATA] Baby Momma Association [DEMOGRAPHIC_DATA] Food Pantry [GEOGR…" at bounding box center [741, 229] width 939 height 37
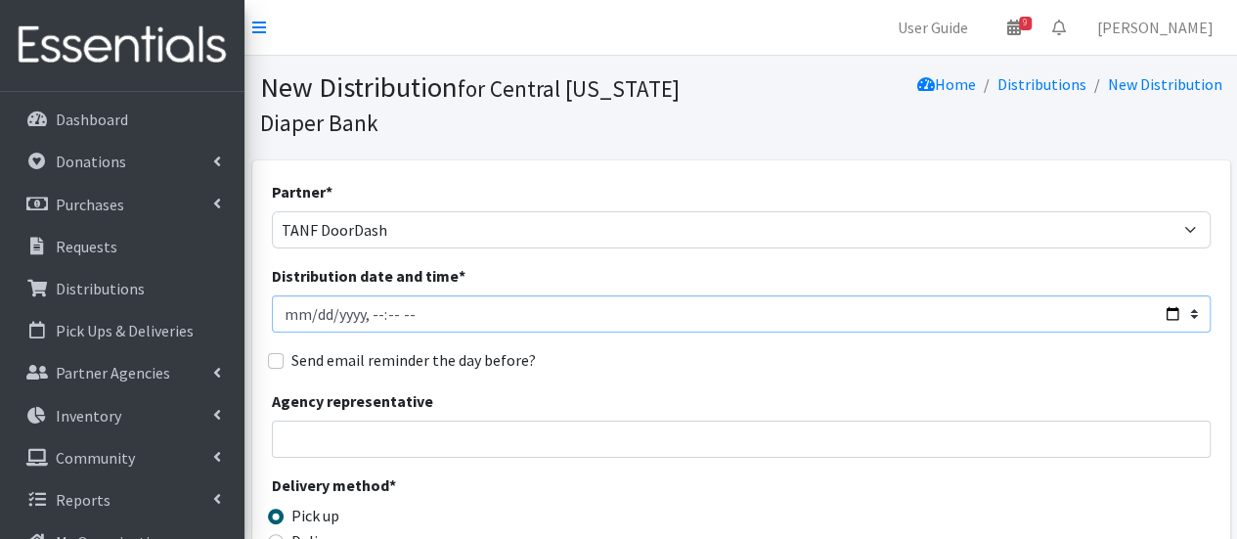
click at [308, 322] on input "Distribution date and time *" at bounding box center [741, 313] width 939 height 37
click at [383, 316] on input "Distribution date and time *" at bounding box center [741, 313] width 939 height 37
click at [401, 316] on input "Distribution date and time *" at bounding box center [741, 313] width 939 height 37
type input "2025-10-06T11:00"
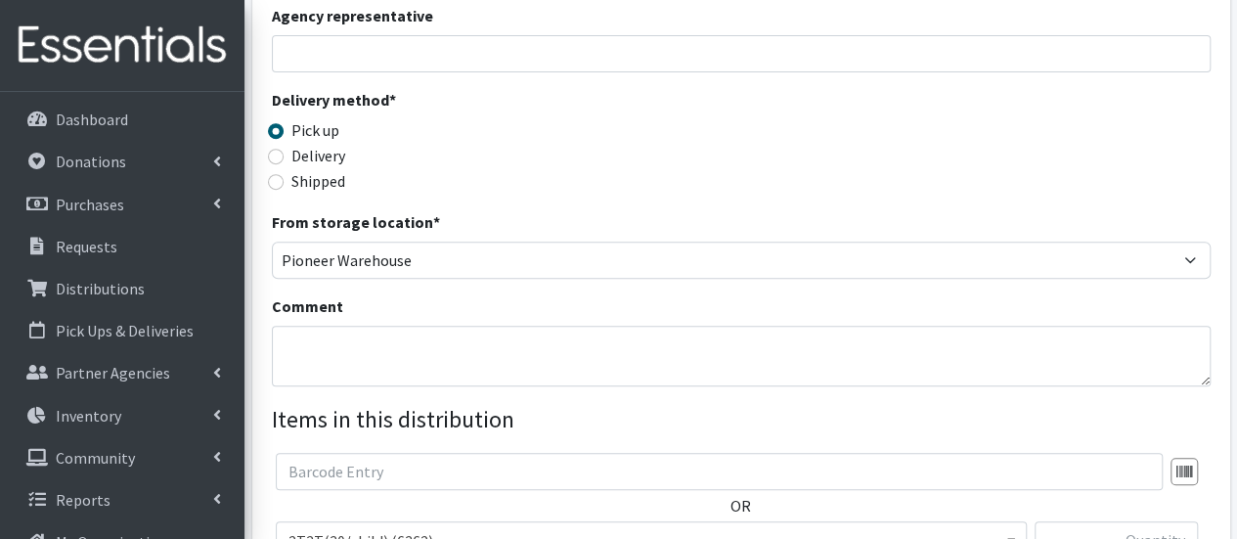
scroll to position [391, 0]
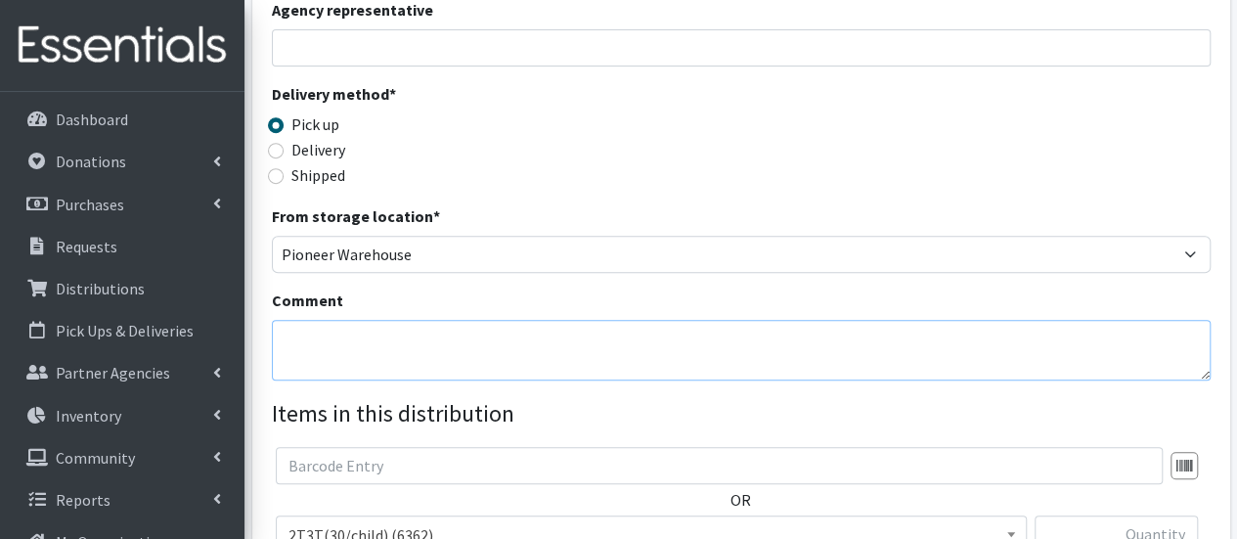
click at [413, 350] on textarea "Comment" at bounding box center [741, 350] width 939 height 61
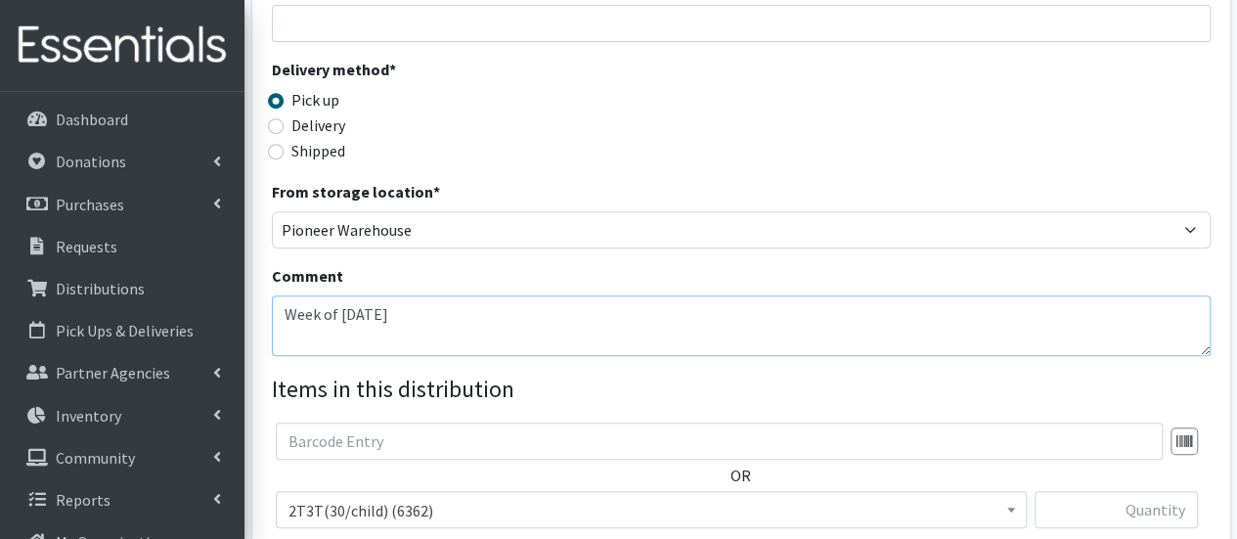
scroll to position [489, 0]
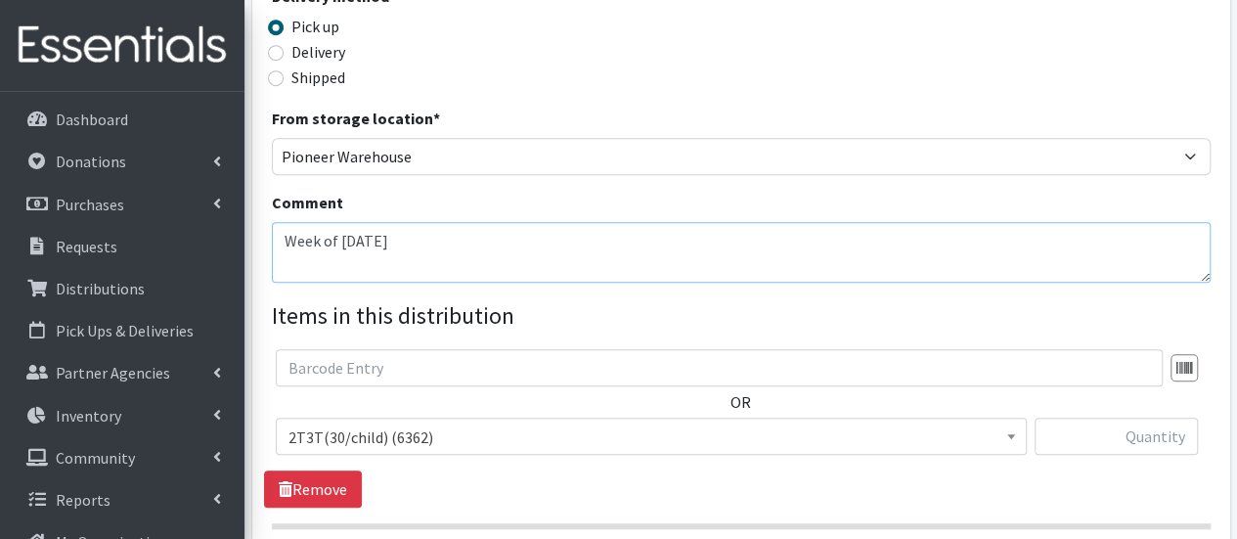
type textarea "Week of [DATE]"
click at [458, 439] on span "2T3T(30/child) (6362)" at bounding box center [650, 436] width 725 height 27
click at [1173, 429] on input "text" at bounding box center [1115, 435] width 163 height 37
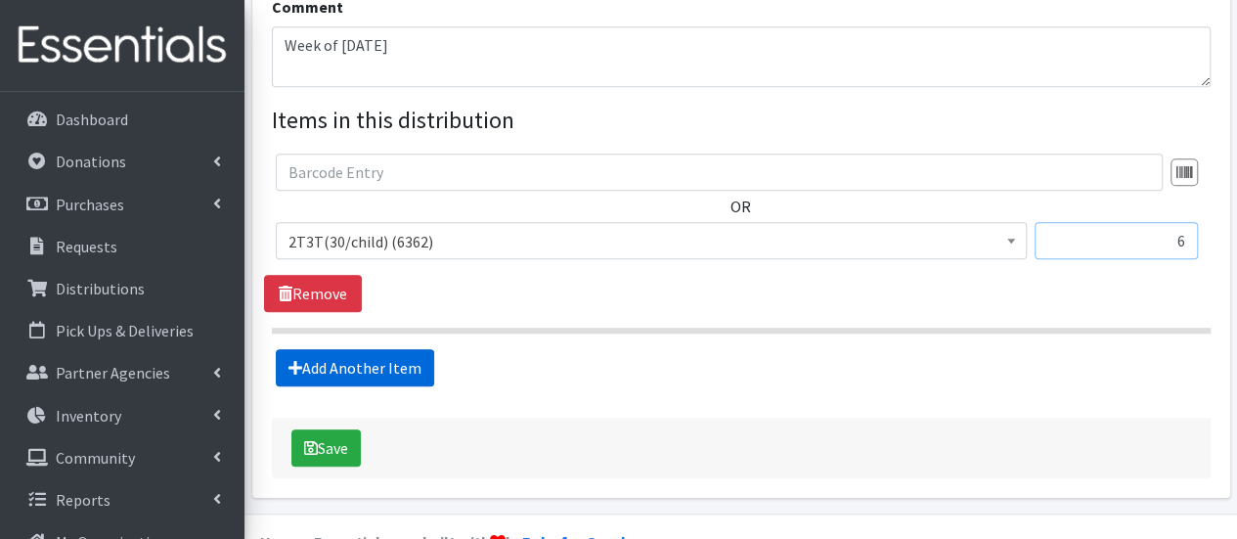
type input "6"
click at [351, 369] on link "Add Another Item" at bounding box center [355, 367] width 158 height 37
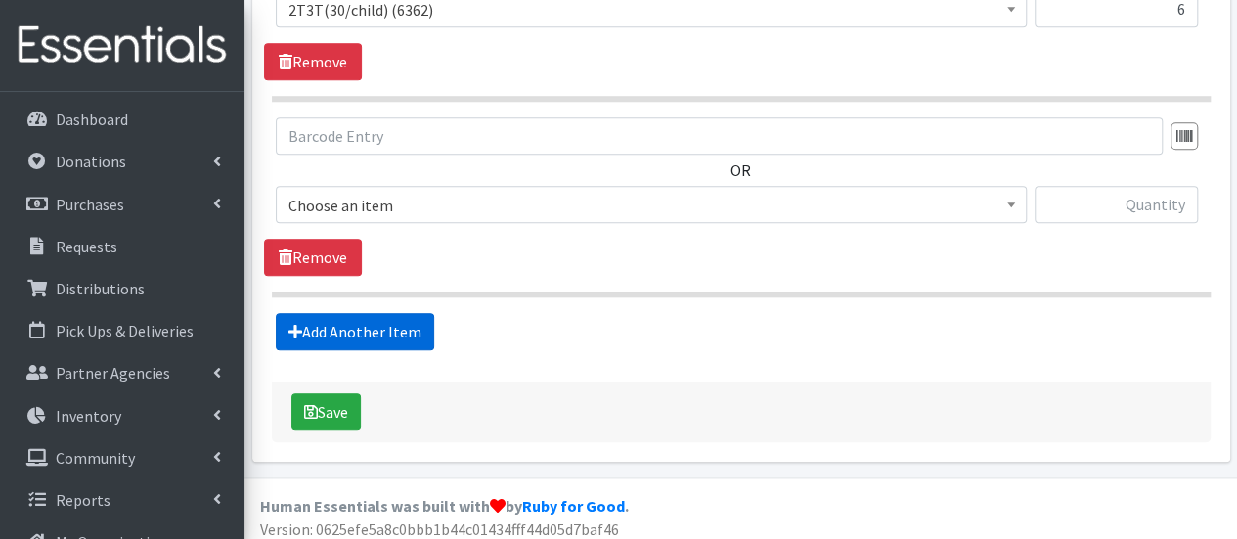
scroll to position [923, 0]
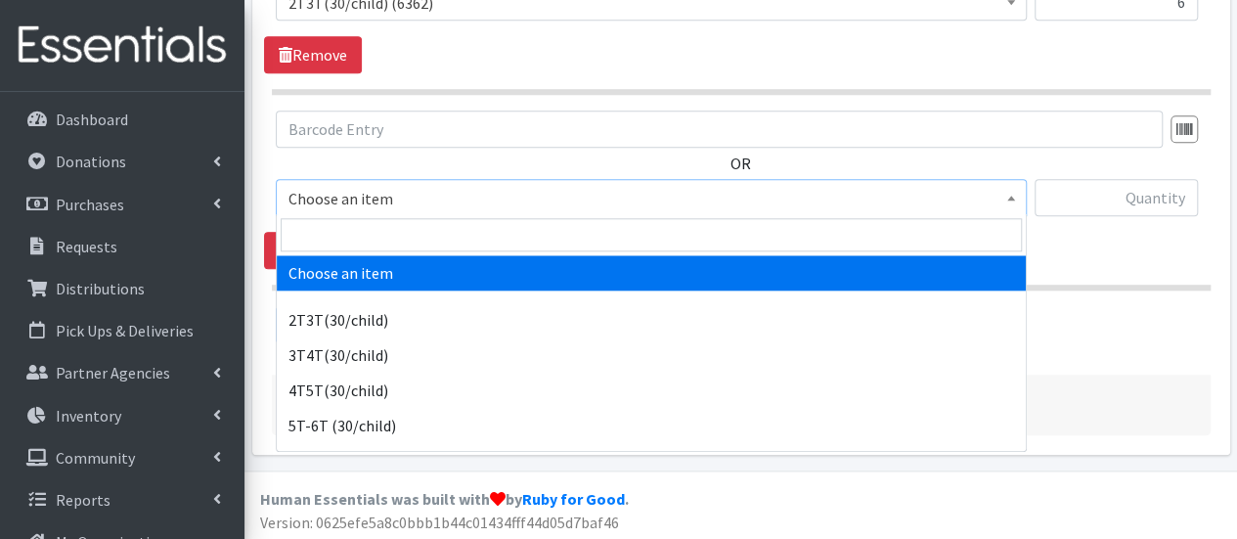
click at [357, 191] on span "Choose an item" at bounding box center [650, 198] width 725 height 27
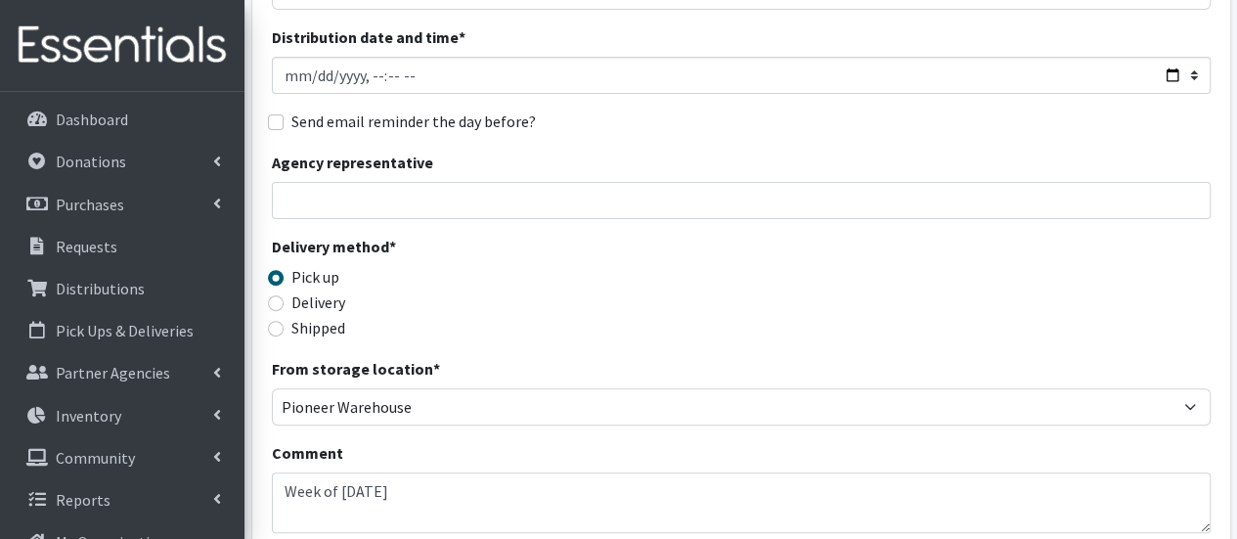
scroll to position [434, 0]
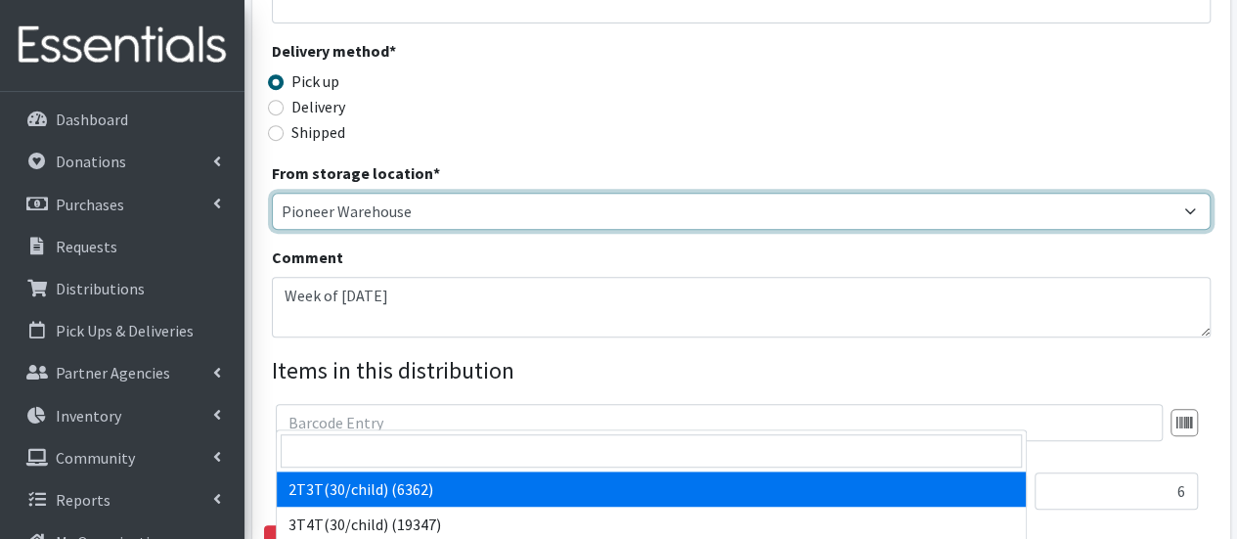
click at [444, 200] on select "Pioneer Warehouse TANF" at bounding box center [741, 211] width 939 height 37
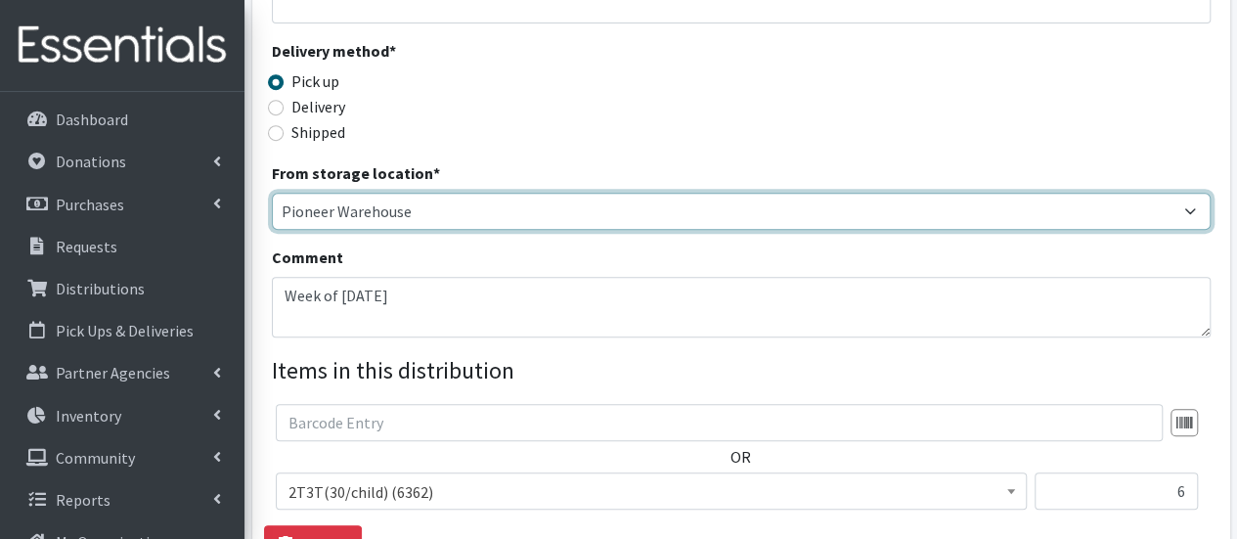
select select "470"
click at [272, 193] on select "Pioneer Warehouse TANF" at bounding box center [741, 211] width 939 height 37
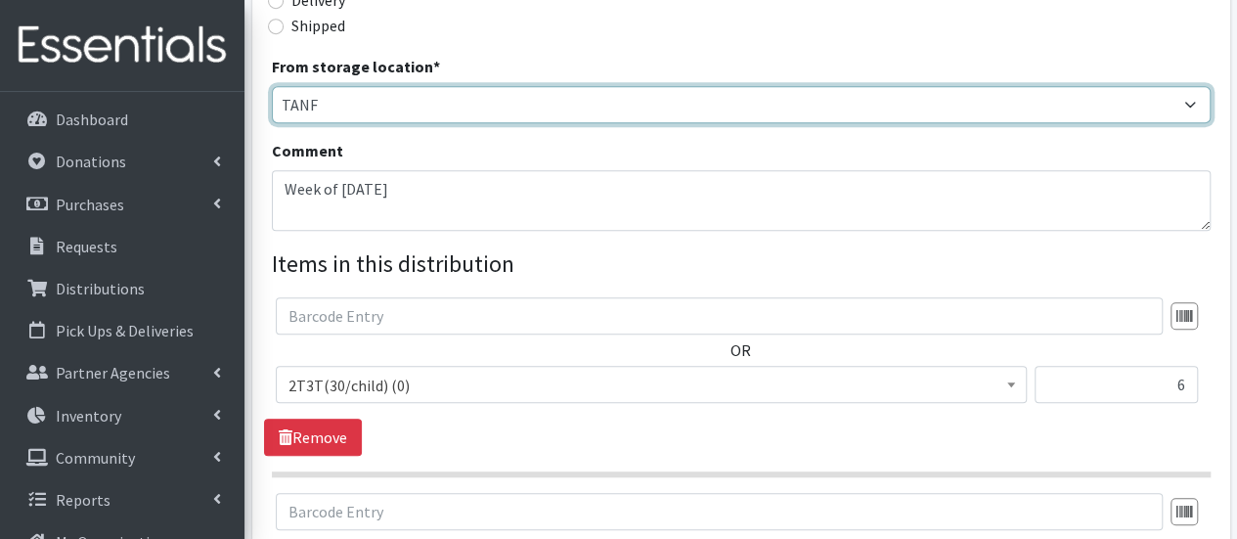
scroll to position [727, 0]
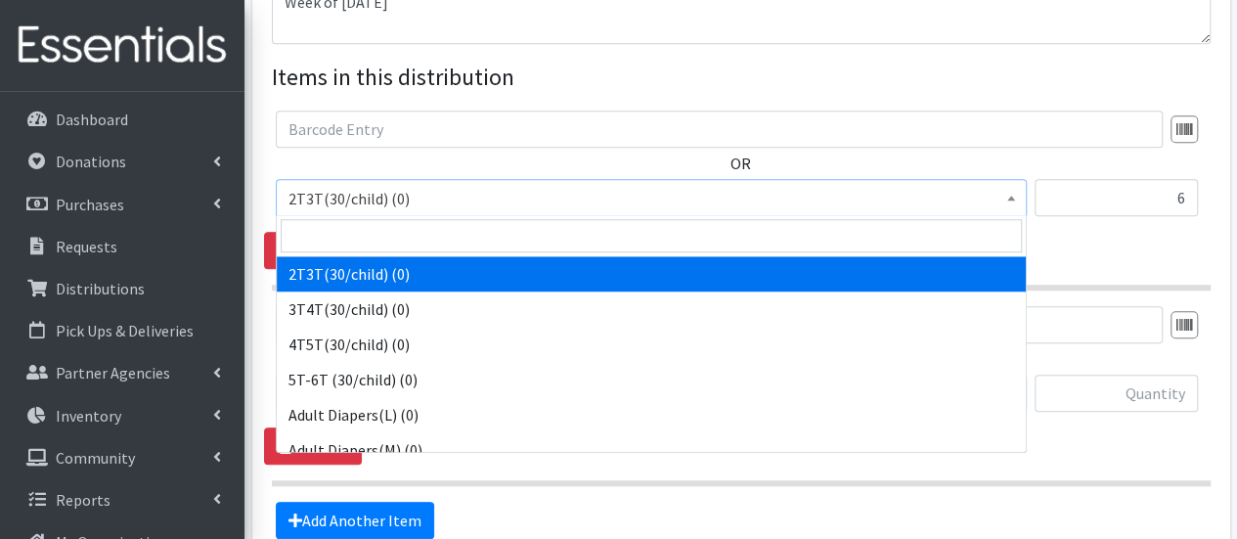
click at [514, 198] on span "2T3T(30/child) (0)" at bounding box center [650, 198] width 725 height 27
click at [470, 238] on input "search" at bounding box center [651, 235] width 741 height 33
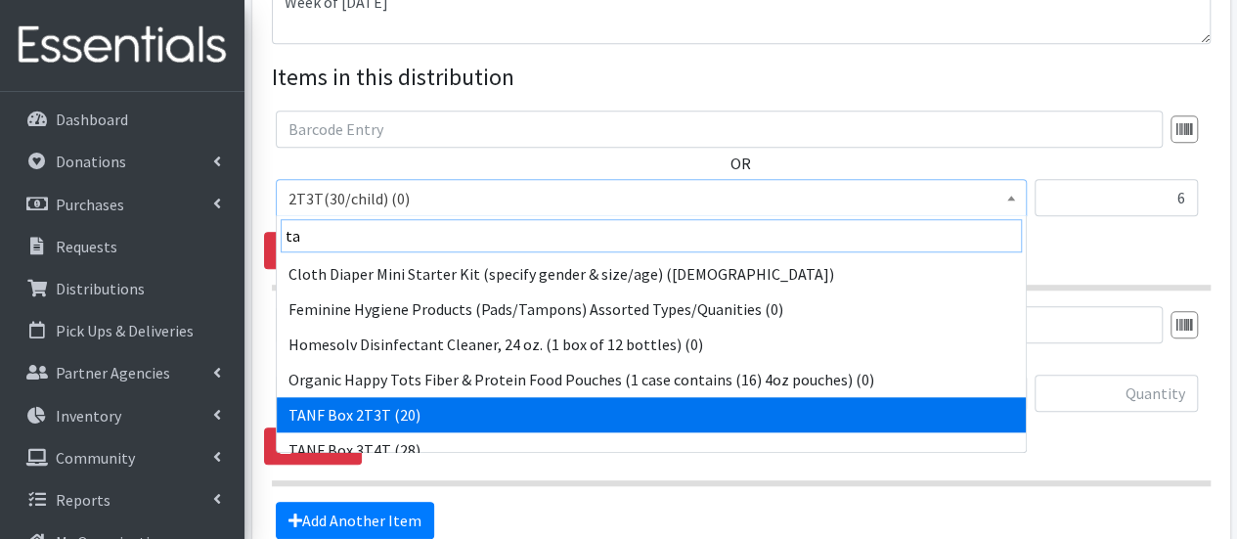
type input "ta"
select select "15528"
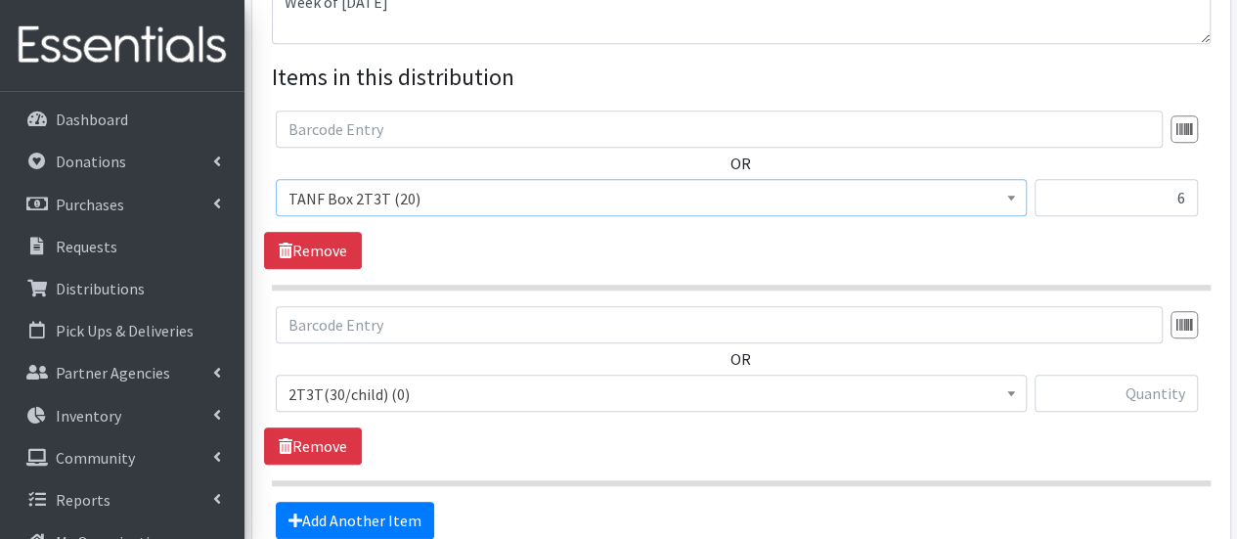
click at [424, 390] on span "2T3T(30/child) (0)" at bounding box center [650, 393] width 725 height 27
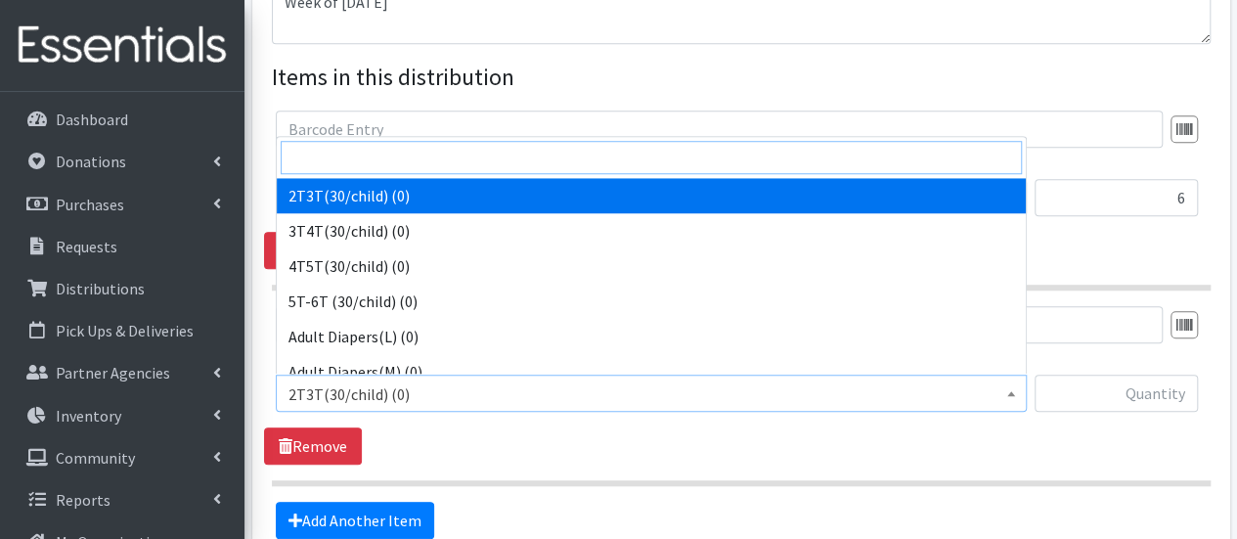
click at [395, 168] on input "search" at bounding box center [651, 157] width 741 height 33
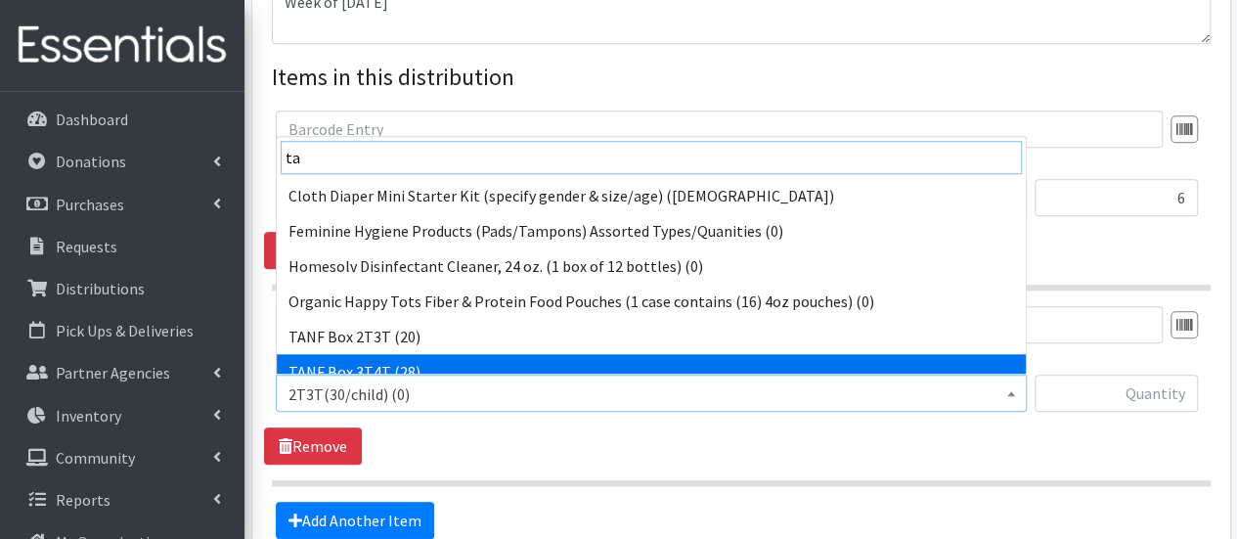
type input "ta"
select select "15529"
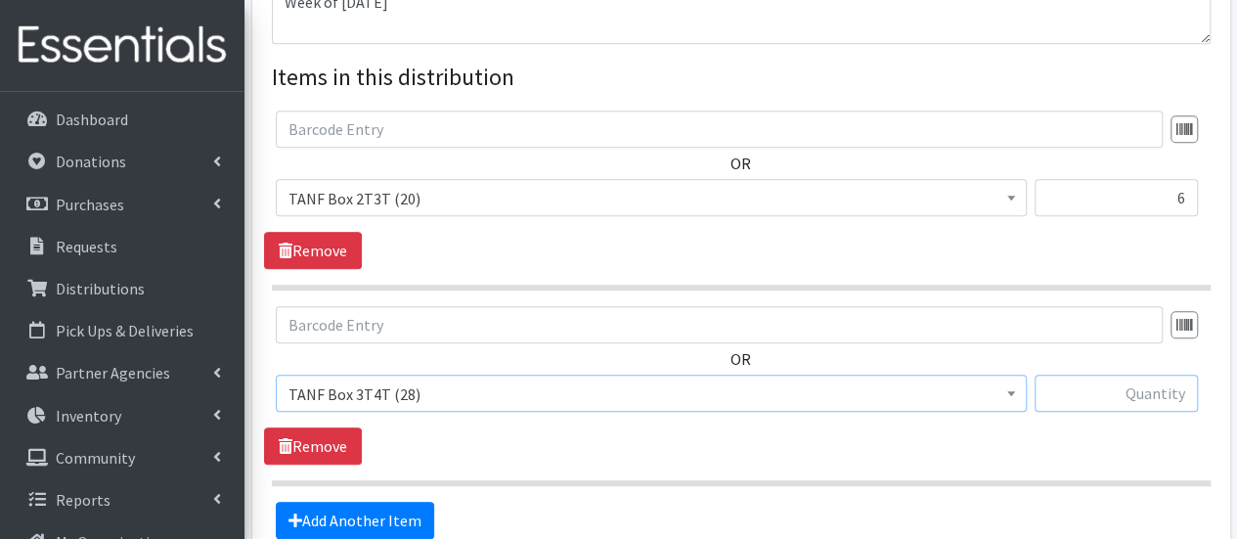
click at [1101, 402] on input "text" at bounding box center [1115, 392] width 163 height 37
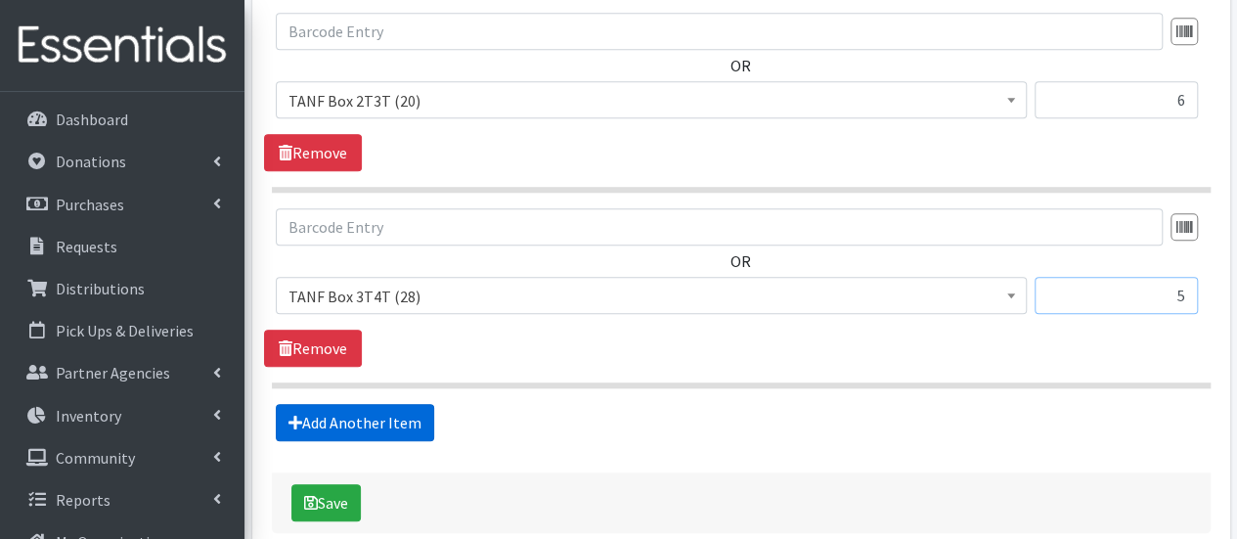
type input "5"
click at [395, 404] on link "Add Another Item" at bounding box center [355, 422] width 158 height 37
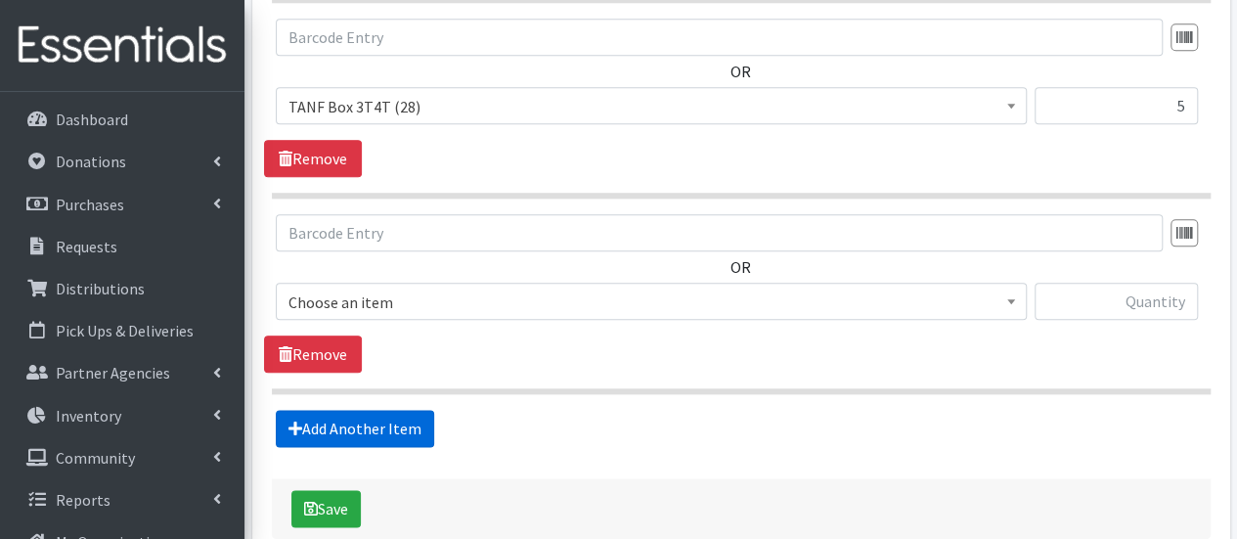
scroll to position [1118, 0]
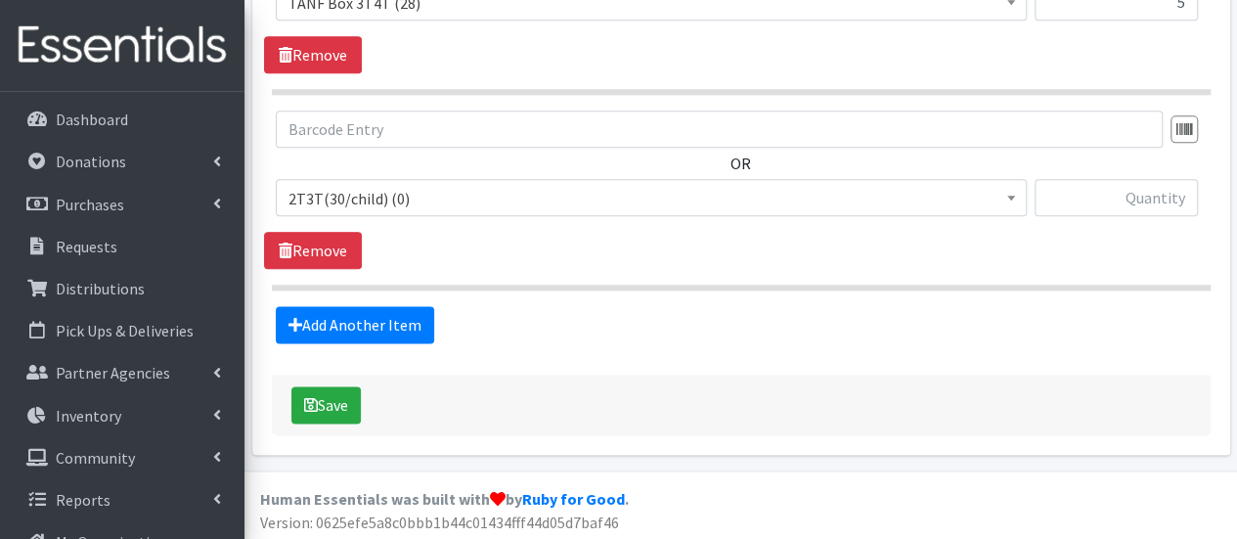
click at [399, 201] on span "2T3T(30/child) (0)" at bounding box center [650, 198] width 725 height 27
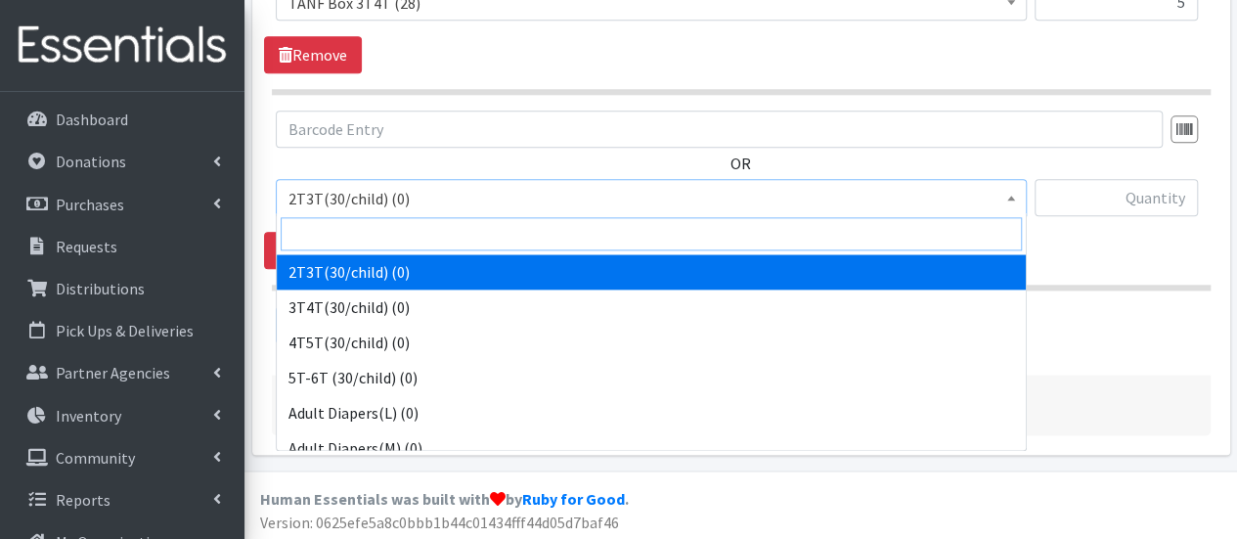
click at [397, 240] on input "search" at bounding box center [651, 233] width 741 height 33
click at [370, 235] on input "search" at bounding box center [651, 233] width 741 height 33
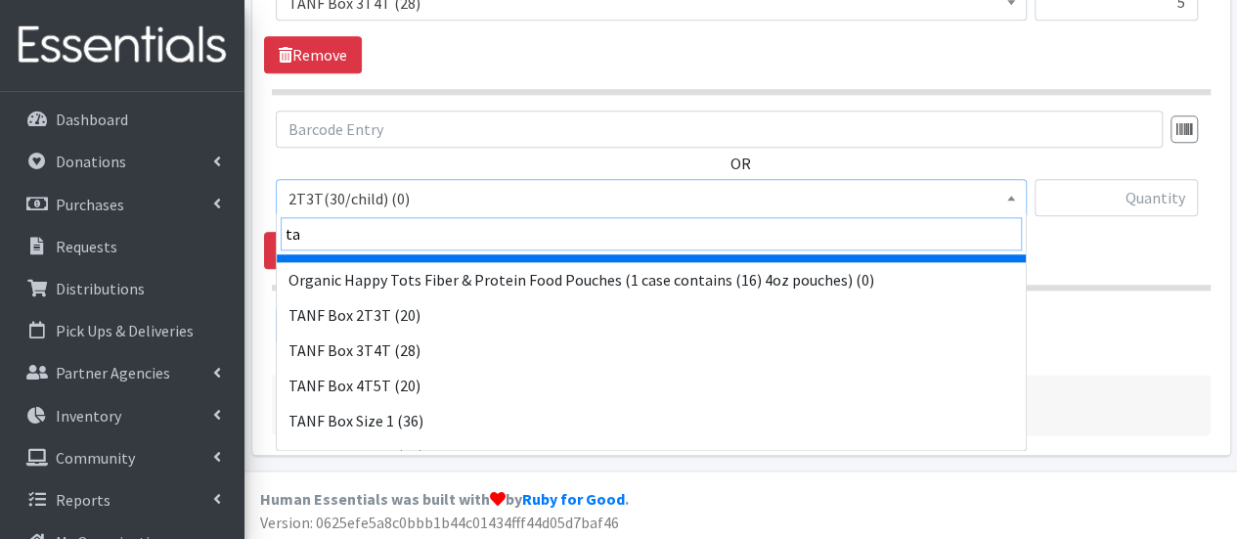
scroll to position [196, 0]
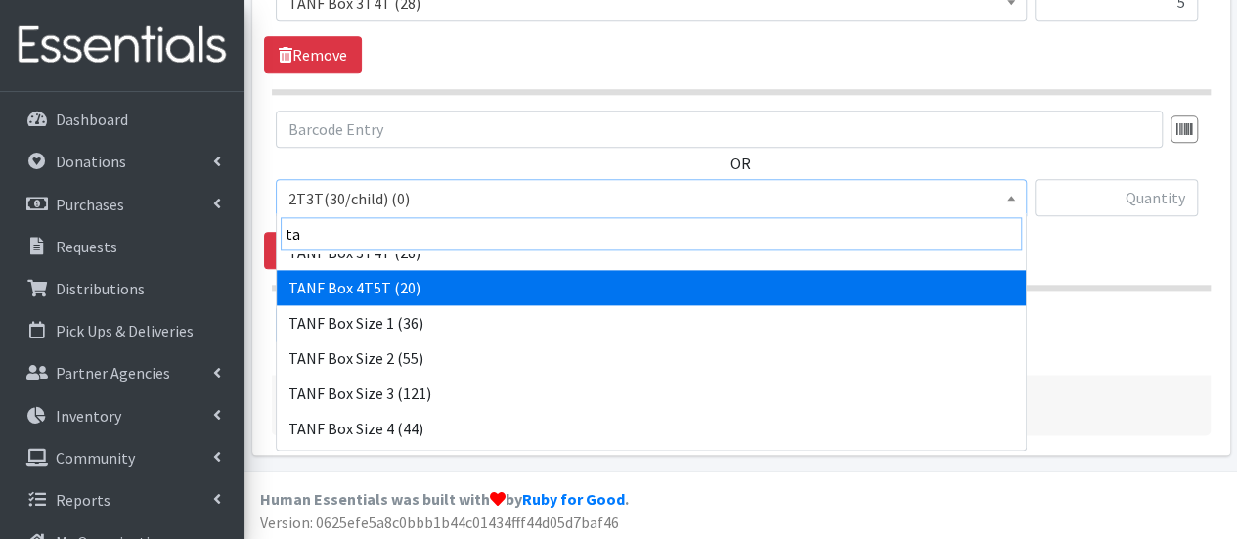
type input "ta"
select select "15531"
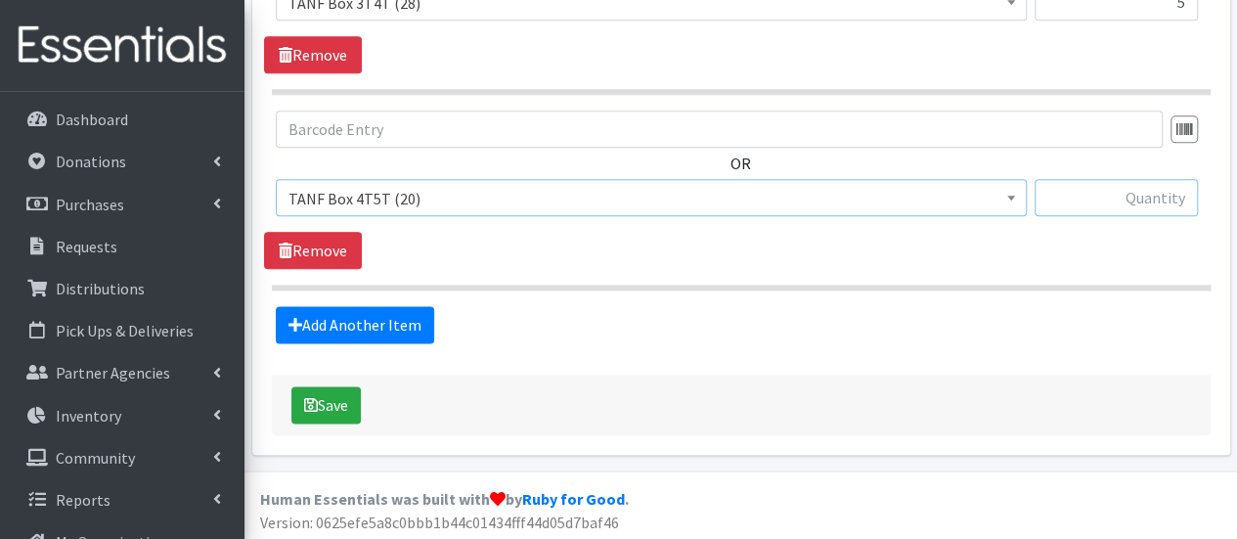
click at [1143, 202] on input "text" at bounding box center [1115, 197] width 163 height 37
type input "19"
click at [400, 326] on link "Add Another Item" at bounding box center [355, 324] width 158 height 37
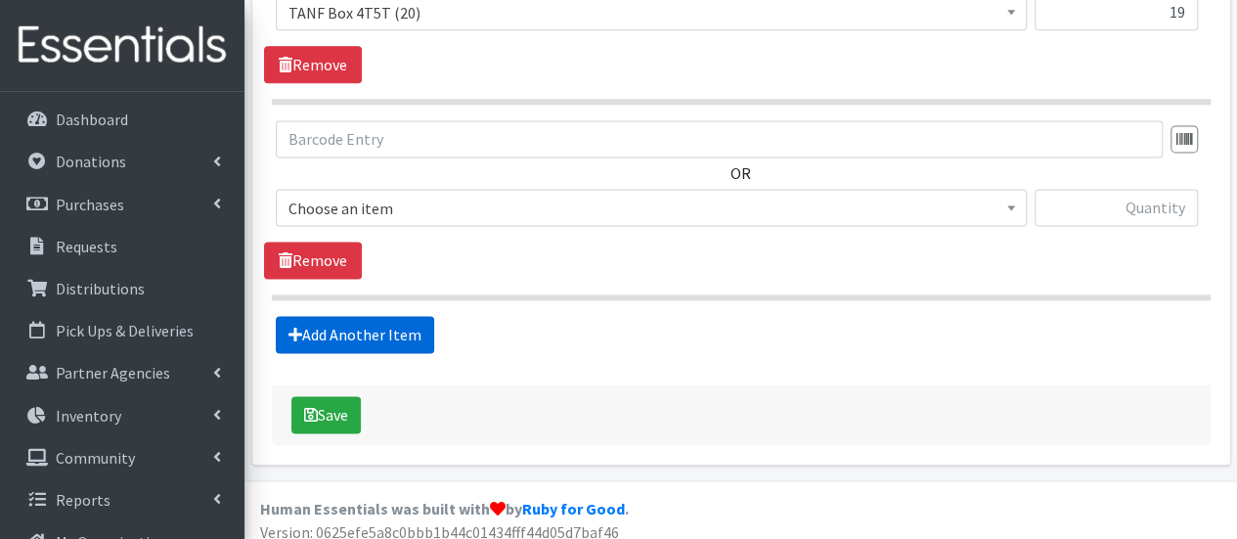
scroll to position [1312, 0]
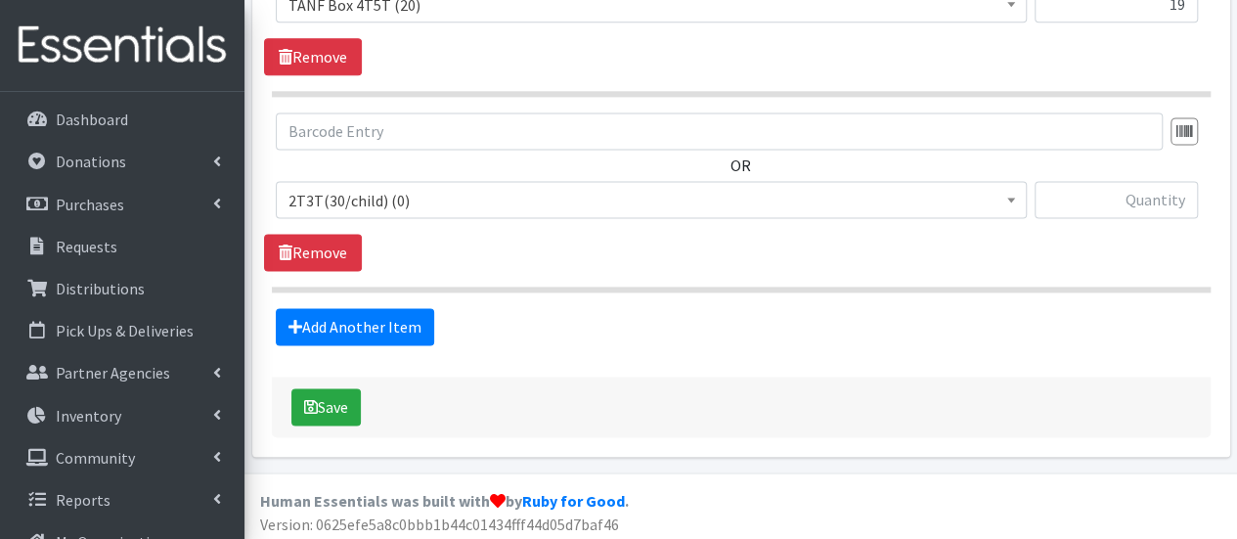
click at [414, 201] on span "2T3T(30/child) (0)" at bounding box center [650, 200] width 725 height 27
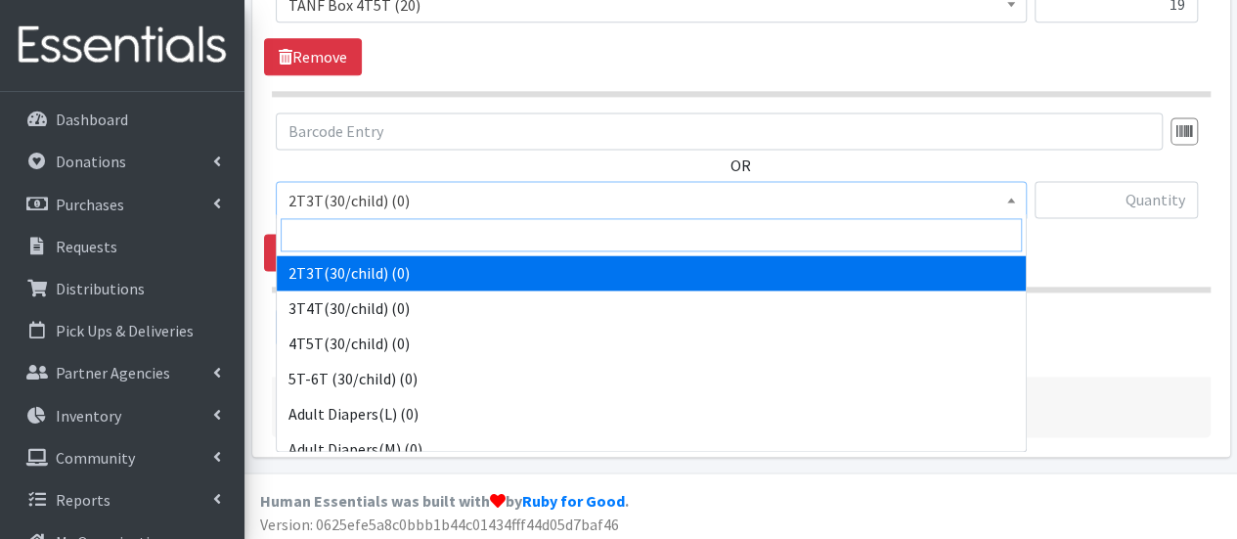
click at [397, 236] on input "search" at bounding box center [651, 234] width 741 height 33
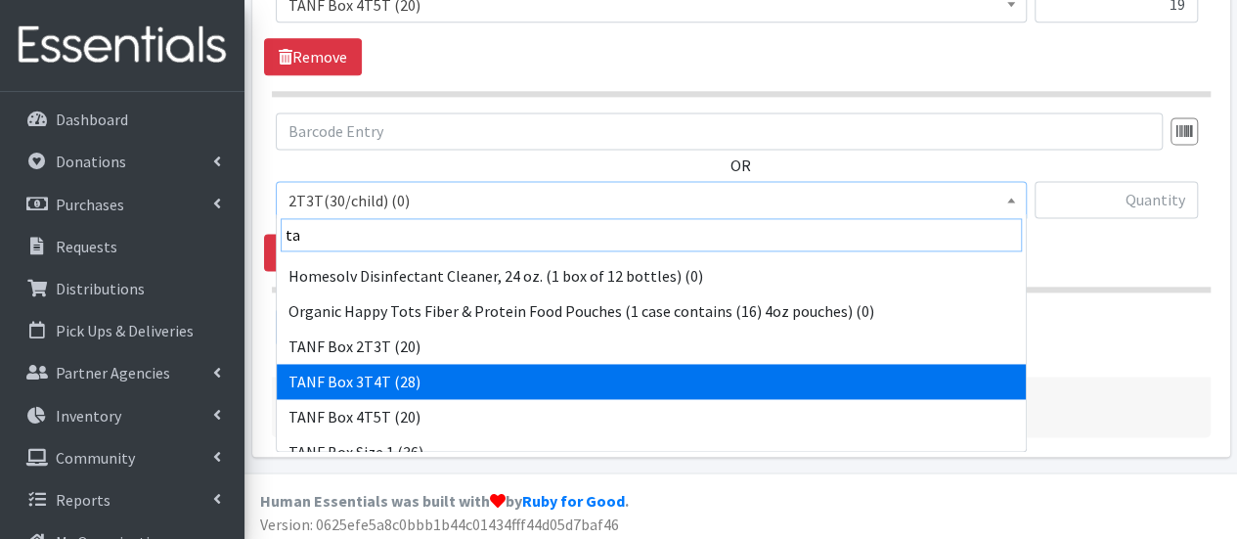
scroll to position [98, 0]
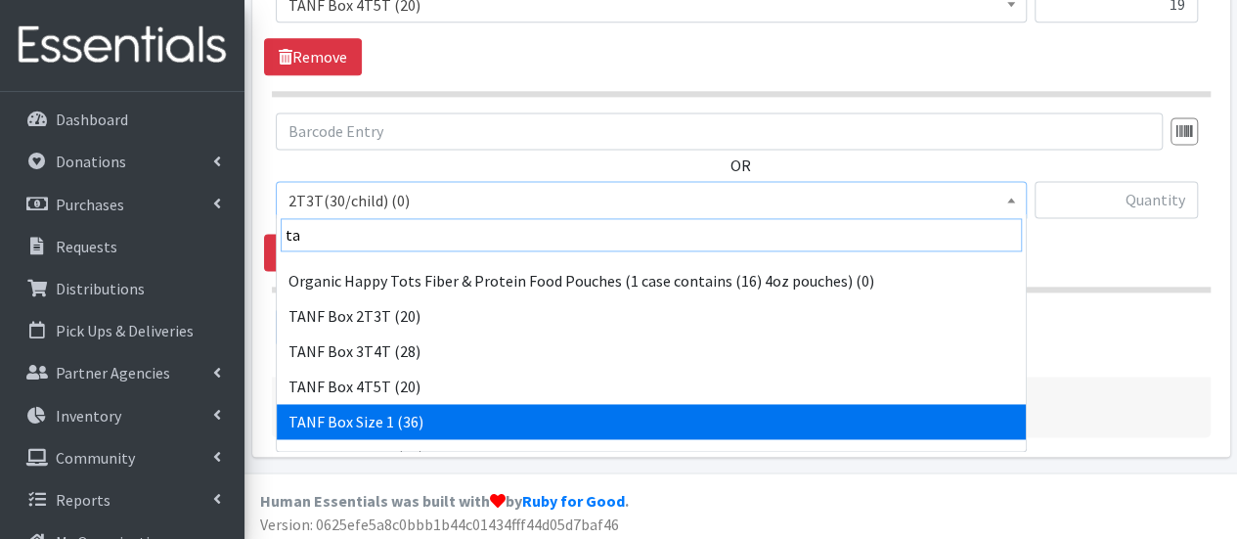
type input "ta"
select select "15517"
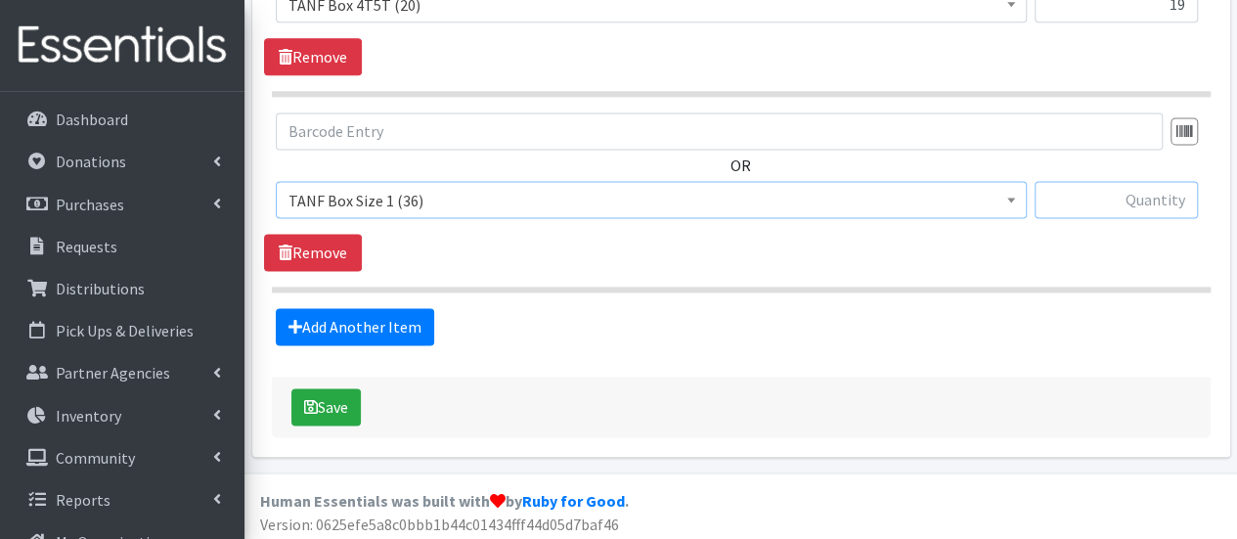
click at [1142, 196] on input "text" at bounding box center [1115, 199] width 163 height 37
type input "4"
click at [367, 321] on link "Add Another Item" at bounding box center [355, 326] width 158 height 37
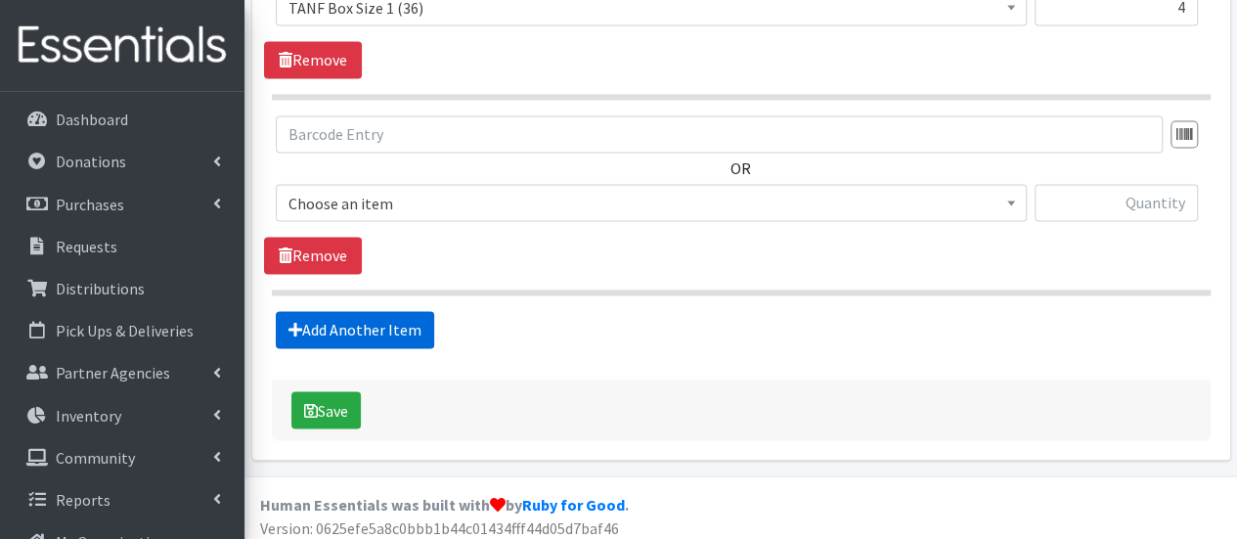
scroll to position [1508, 0]
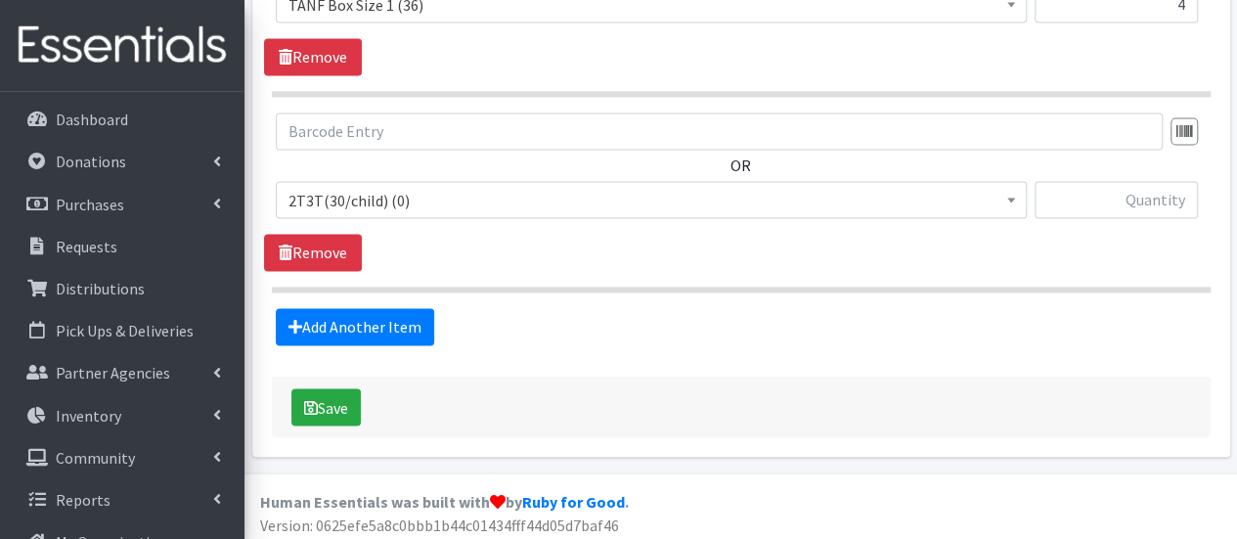
click at [385, 191] on span "2T3T(30/child) (0)" at bounding box center [650, 200] width 725 height 27
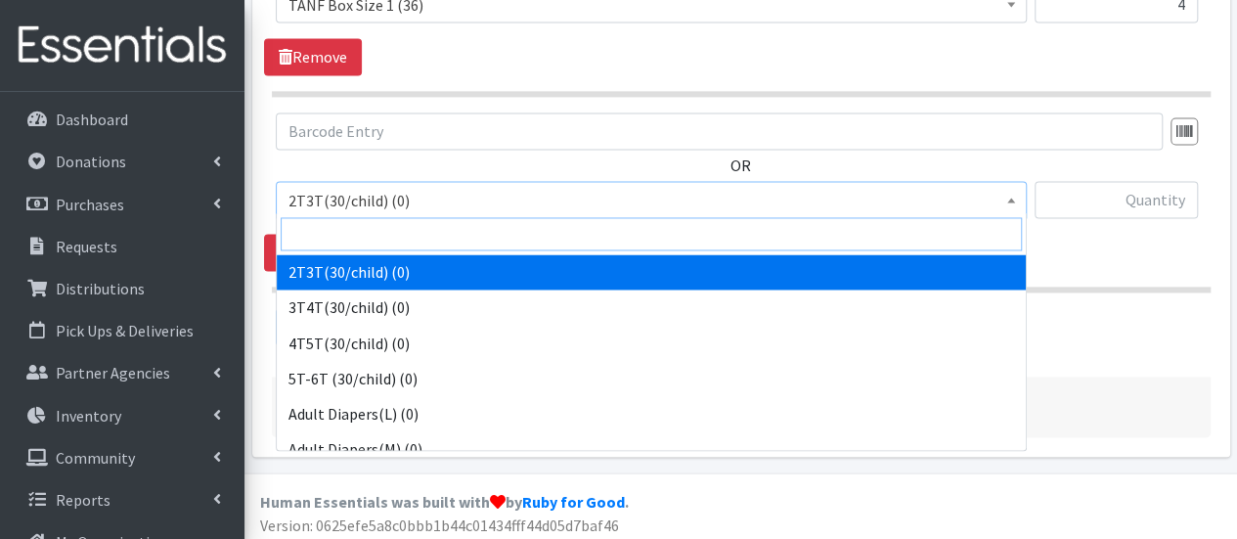
click at [389, 230] on input "search" at bounding box center [651, 233] width 741 height 33
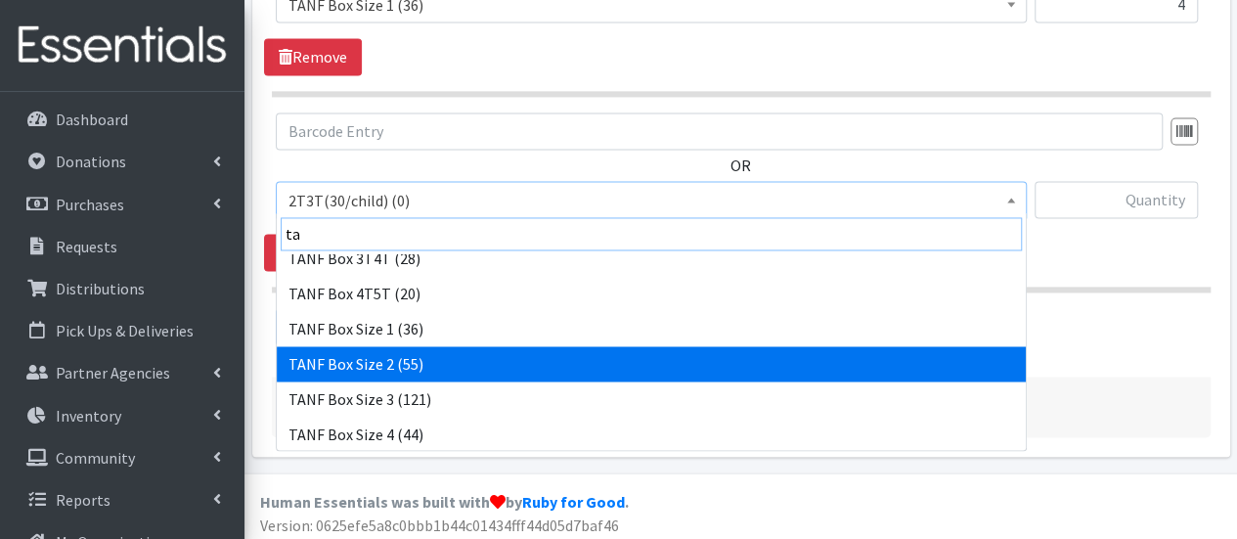
scroll to position [196, 0]
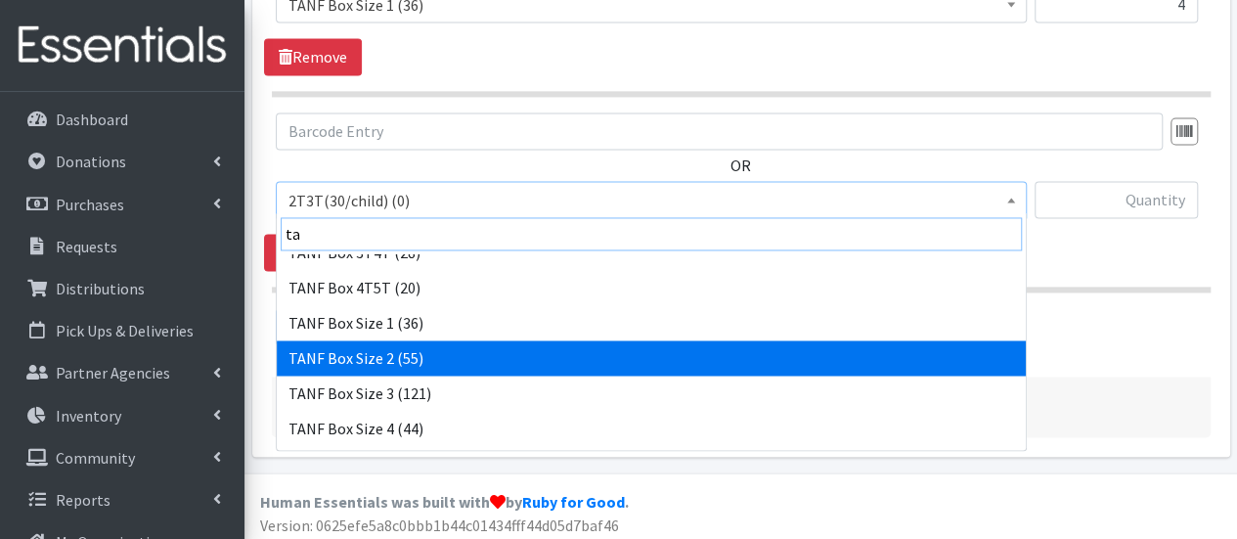
type input "ta"
select select "15521"
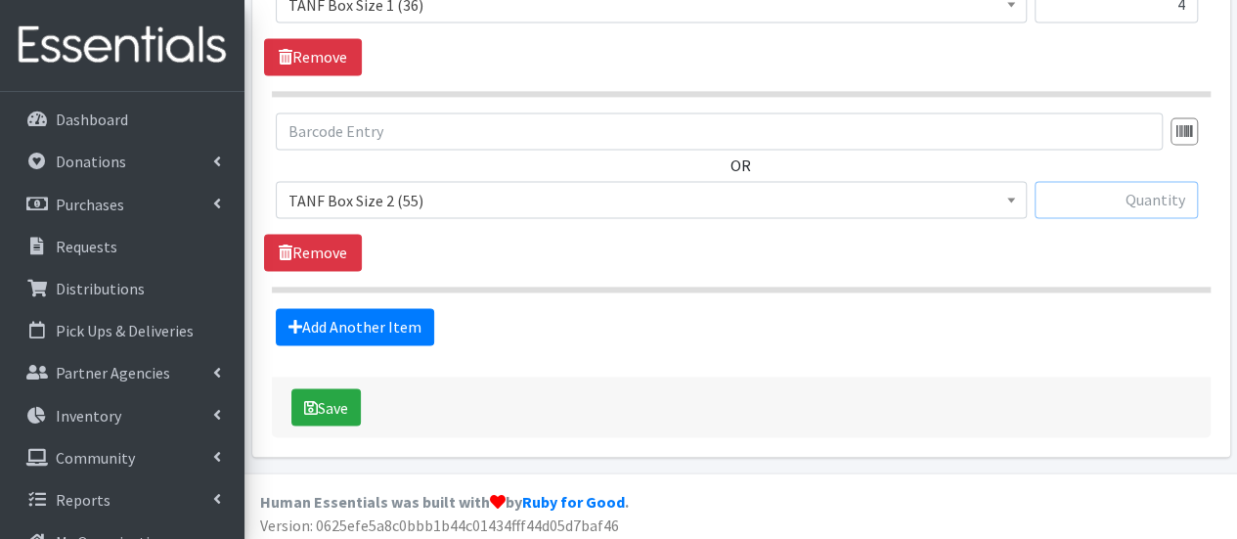
click at [1148, 196] on input "text" at bounding box center [1115, 199] width 163 height 37
type input "8"
click at [366, 325] on link "Add Another Item" at bounding box center [355, 326] width 158 height 37
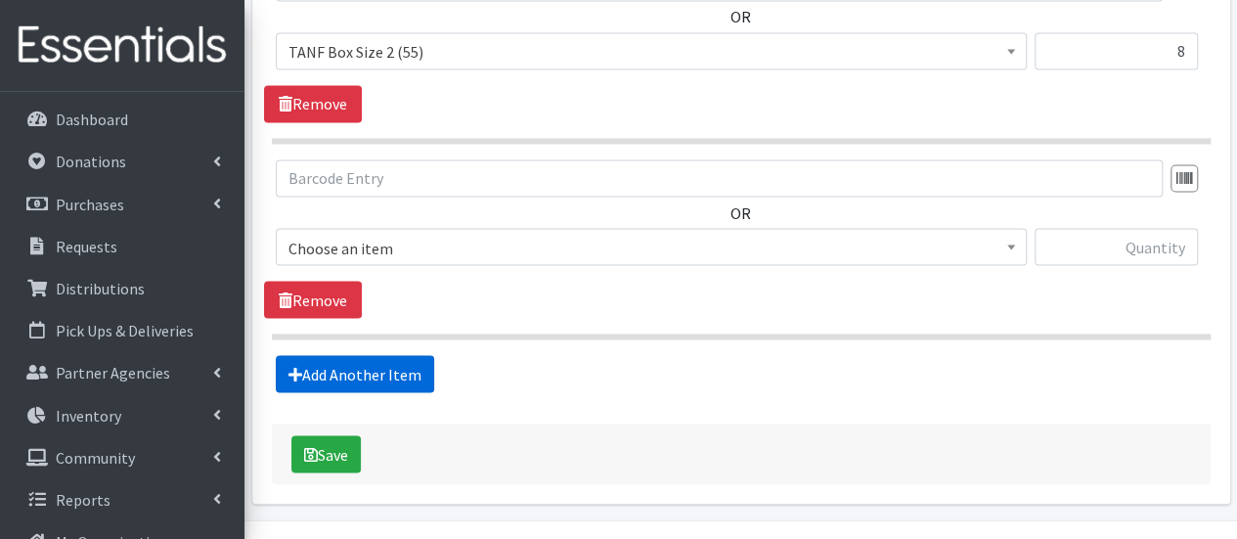
scroll to position [1701, 0]
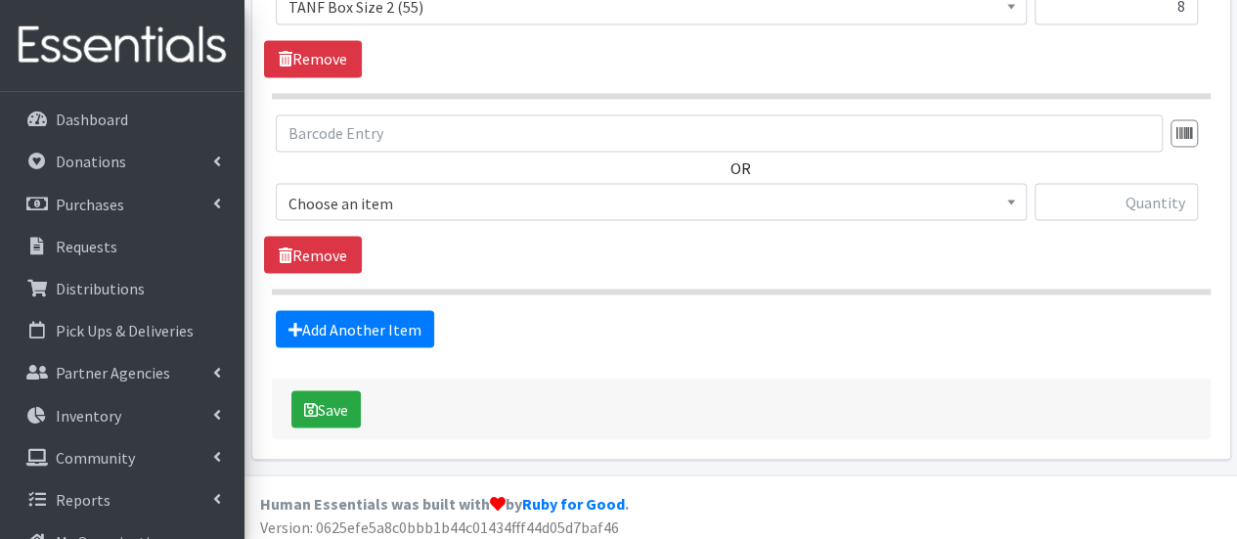
click at [356, 202] on span "Choose an item" at bounding box center [650, 202] width 725 height 27
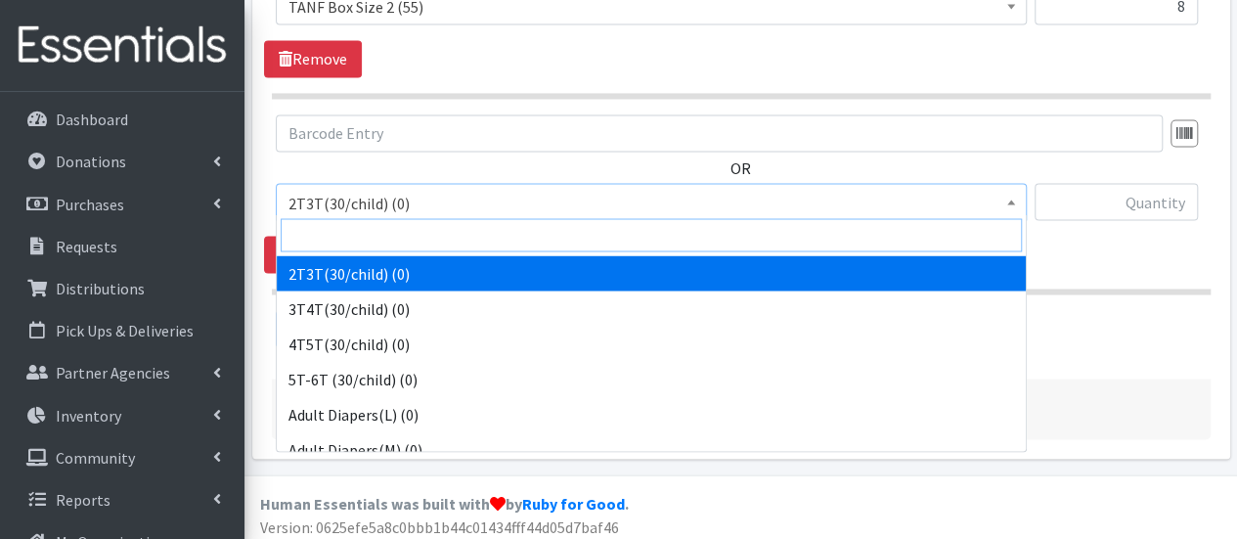
click at [360, 245] on input "search" at bounding box center [651, 234] width 741 height 33
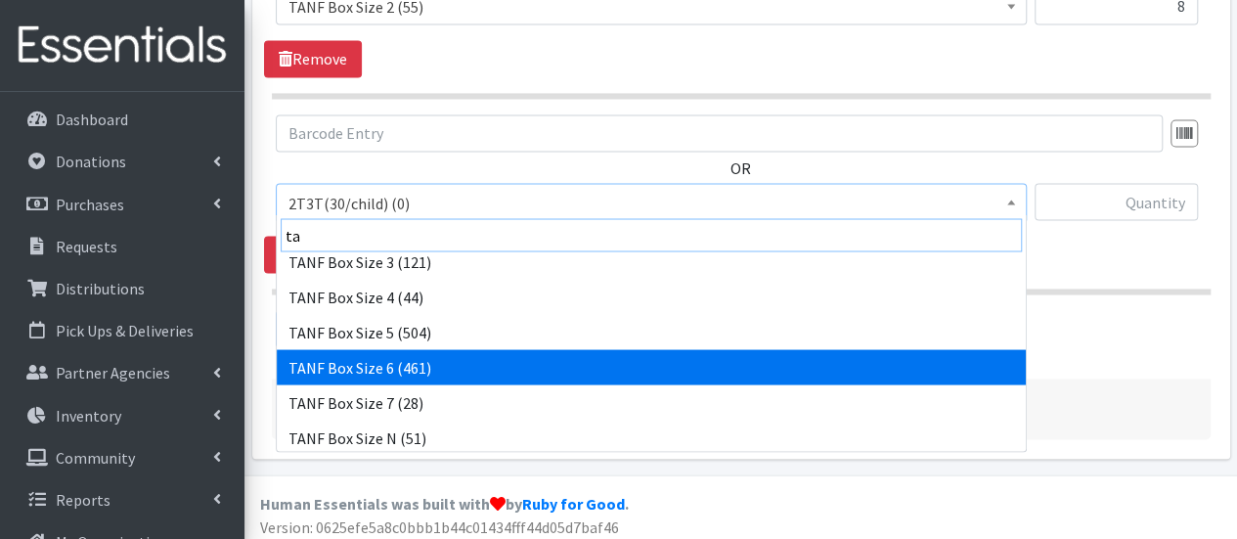
scroll to position [332, 0]
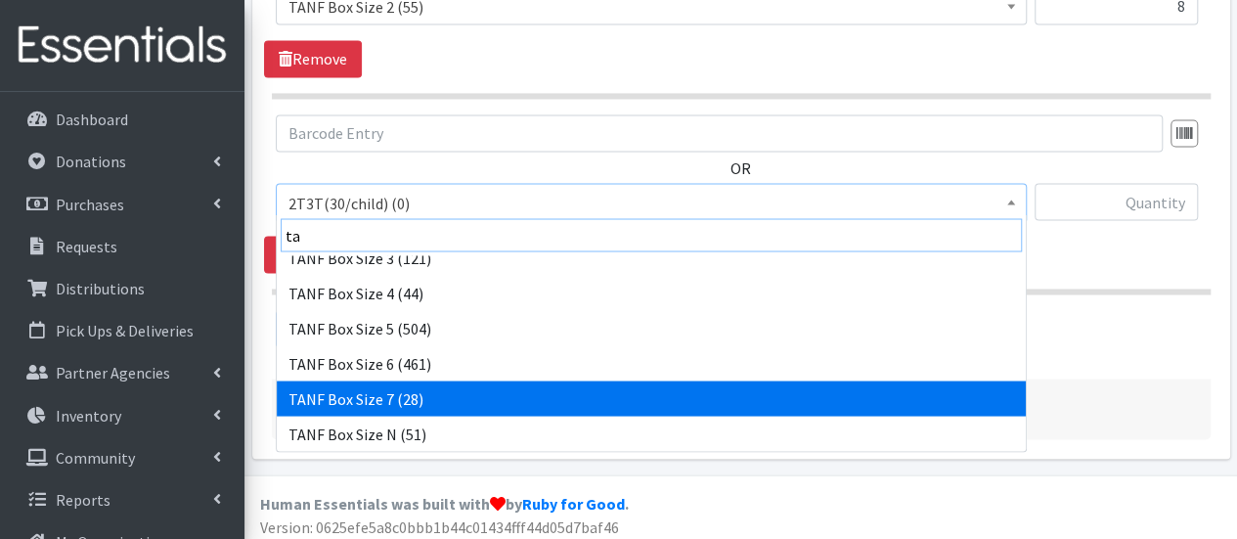
type input "ta"
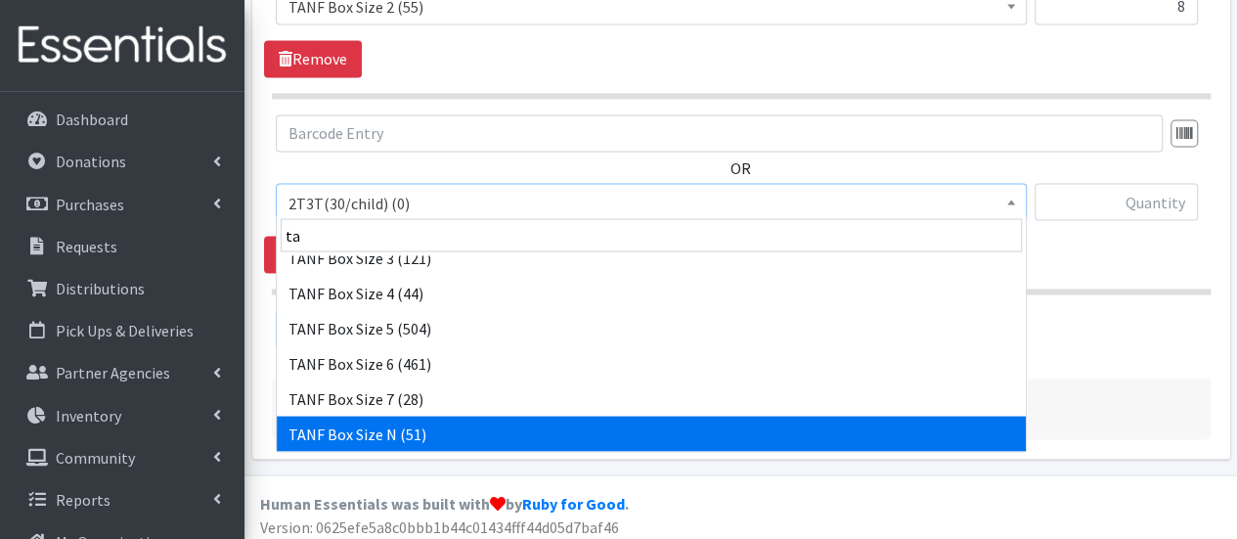
select select "15520"
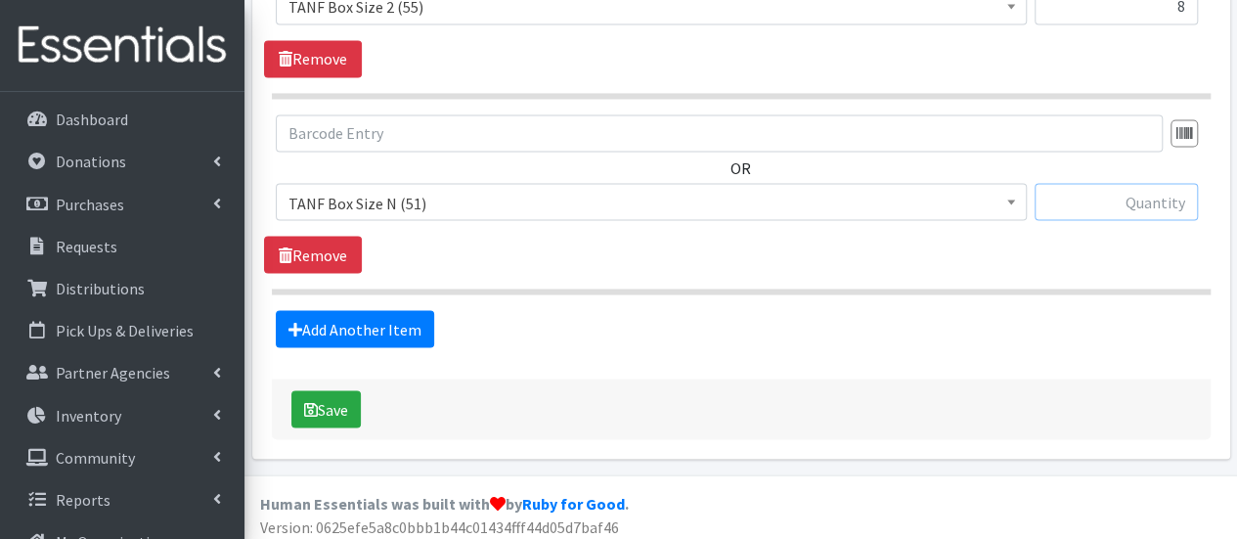
click at [1108, 192] on input "text" at bounding box center [1115, 201] width 163 height 37
type input "7"
click at [344, 310] on link "Add Another Item" at bounding box center [355, 328] width 158 height 37
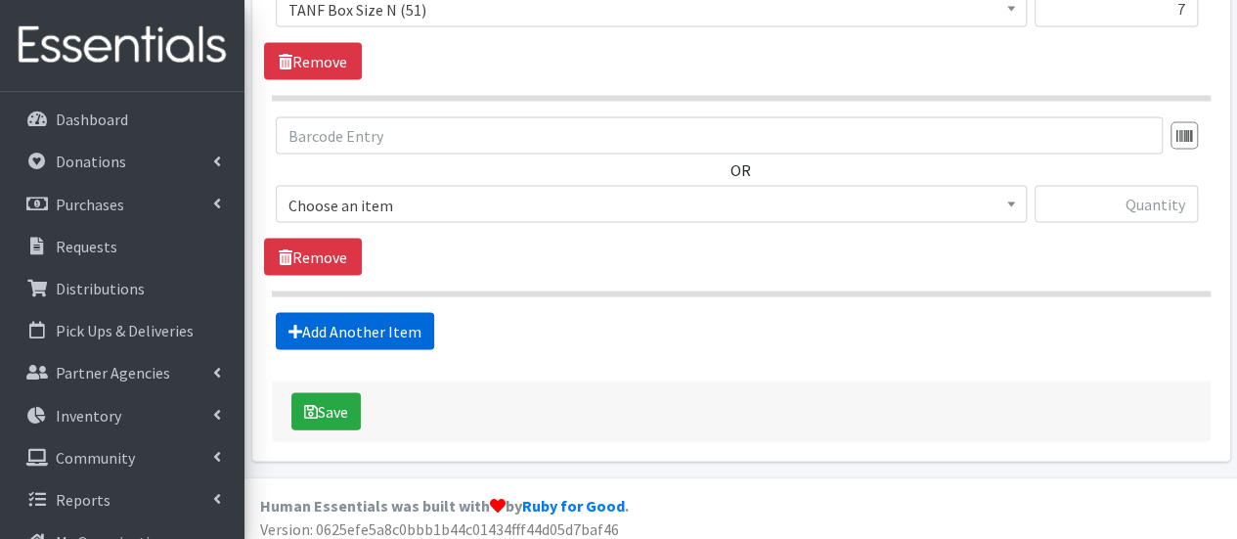
scroll to position [1897, 0]
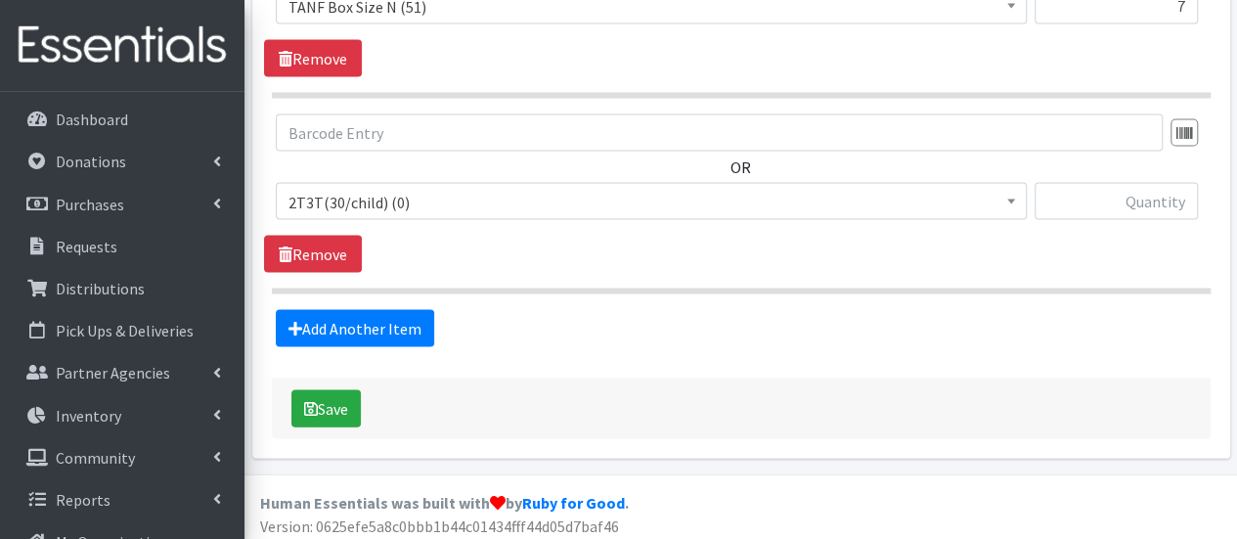
click at [375, 193] on span "2T3T(30/child) (0)" at bounding box center [650, 202] width 725 height 27
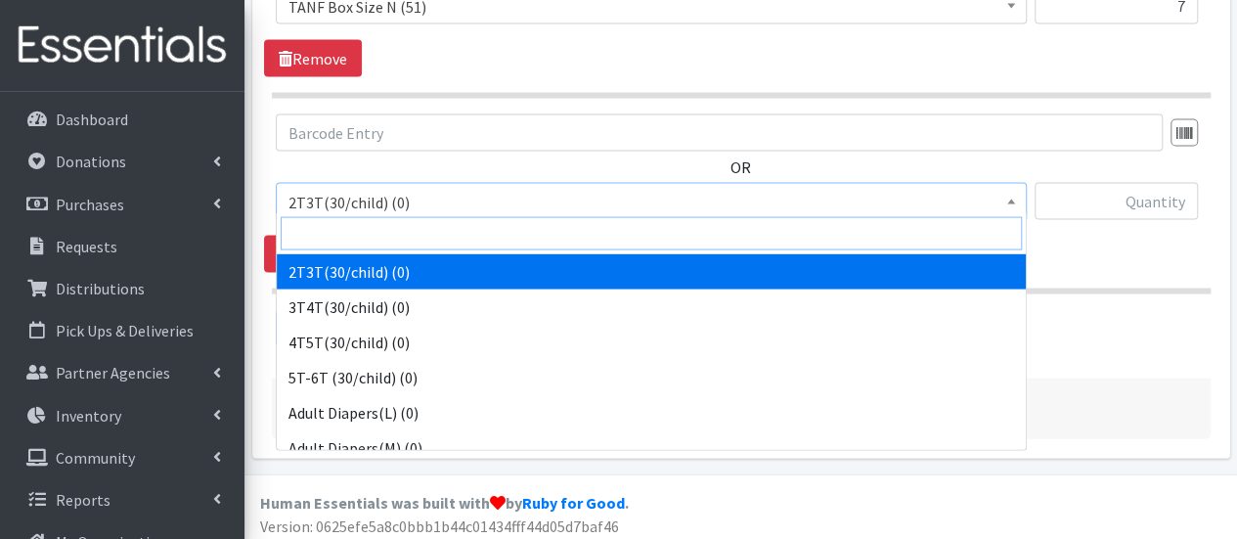
drag, startPoint x: 378, startPoint y: 222, endPoint x: 372, endPoint y: 238, distance: 17.1
click at [377, 224] on input "search" at bounding box center [651, 233] width 741 height 33
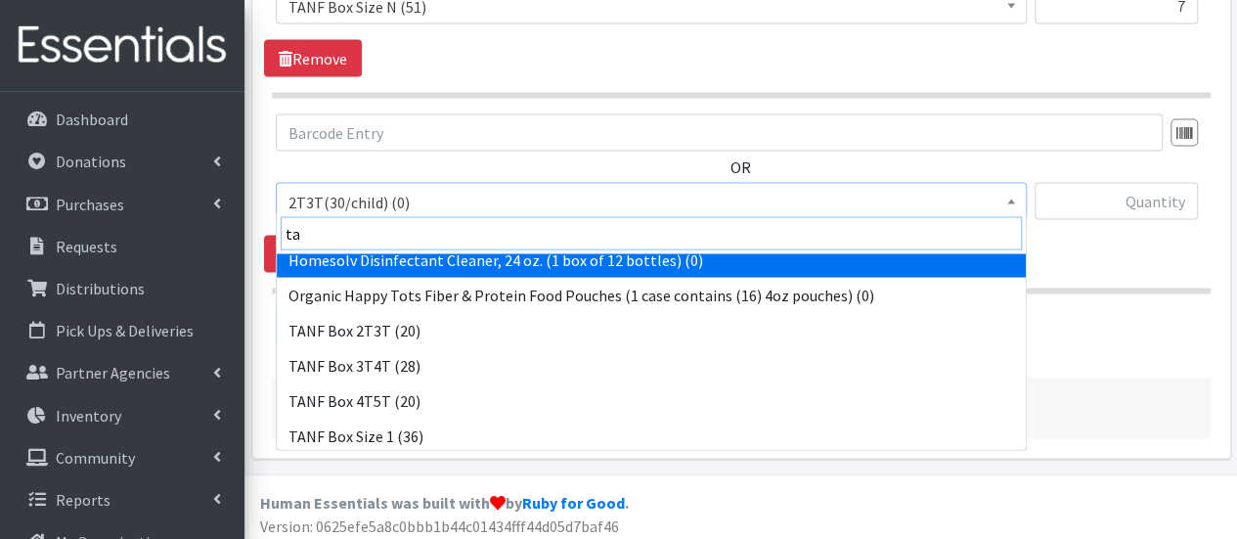
scroll to position [196, 0]
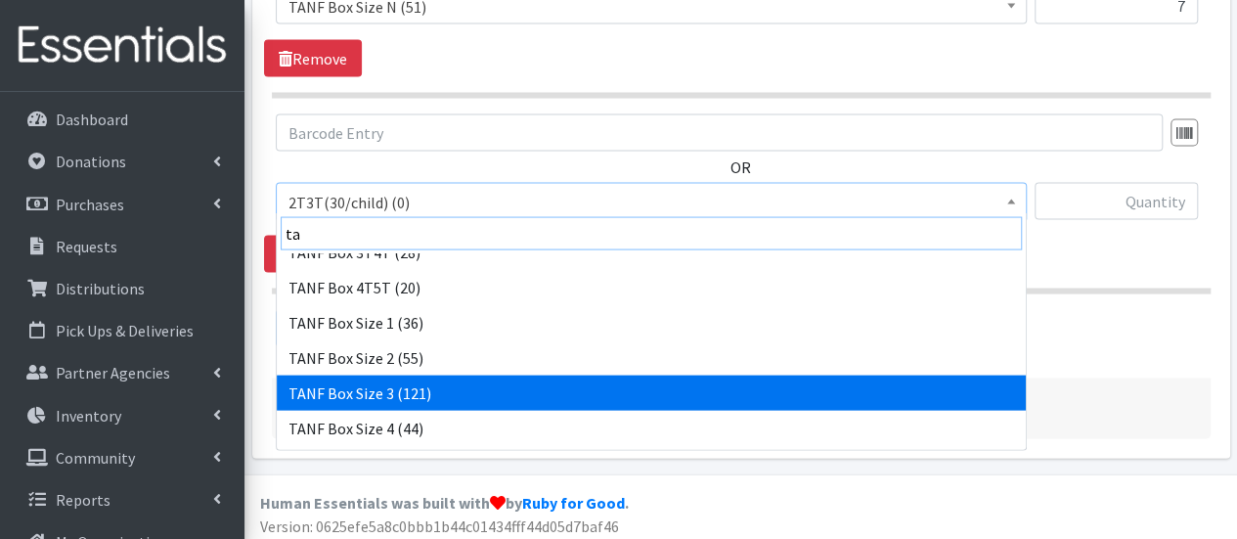
type input "ta"
select select "15523"
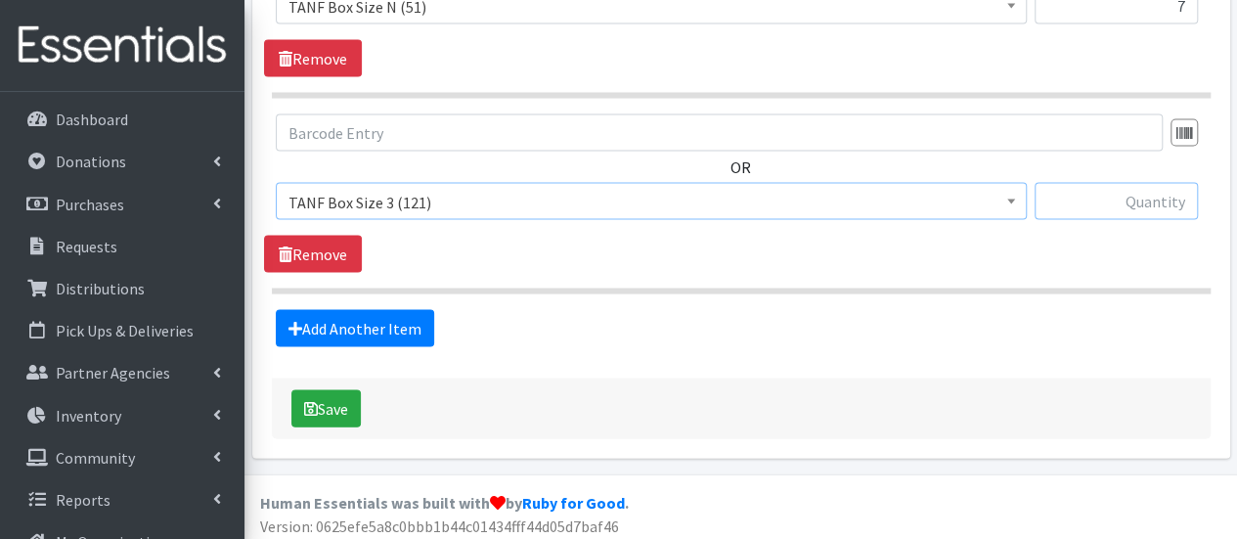
click at [1138, 200] on input "text" at bounding box center [1115, 201] width 163 height 37
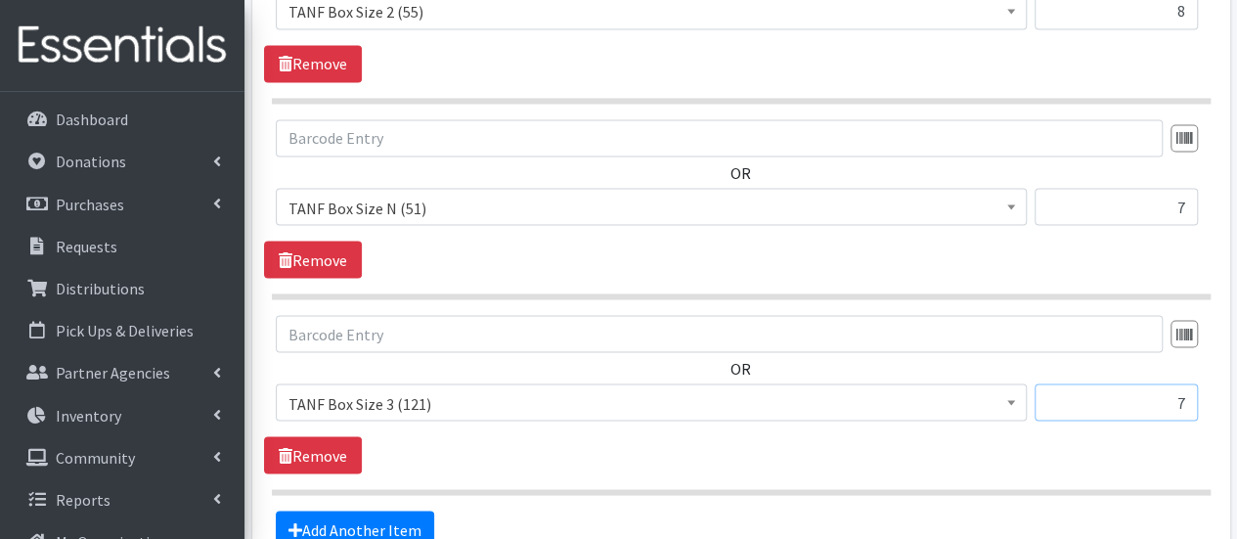
scroll to position [1897, 0]
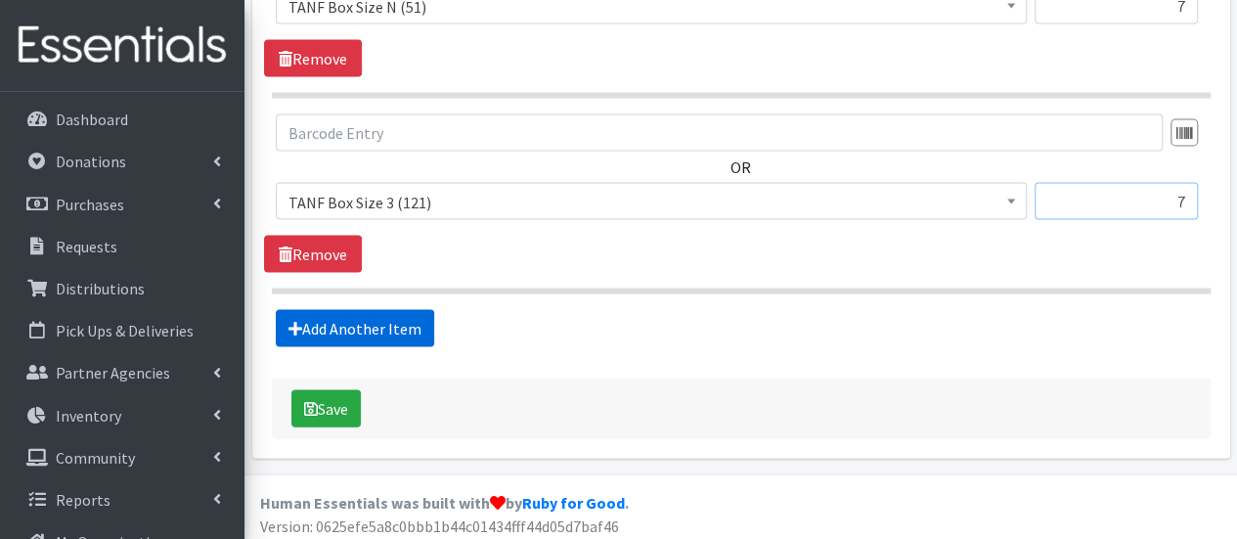
type input "7"
click at [368, 324] on link "Add Another Item" at bounding box center [355, 328] width 158 height 37
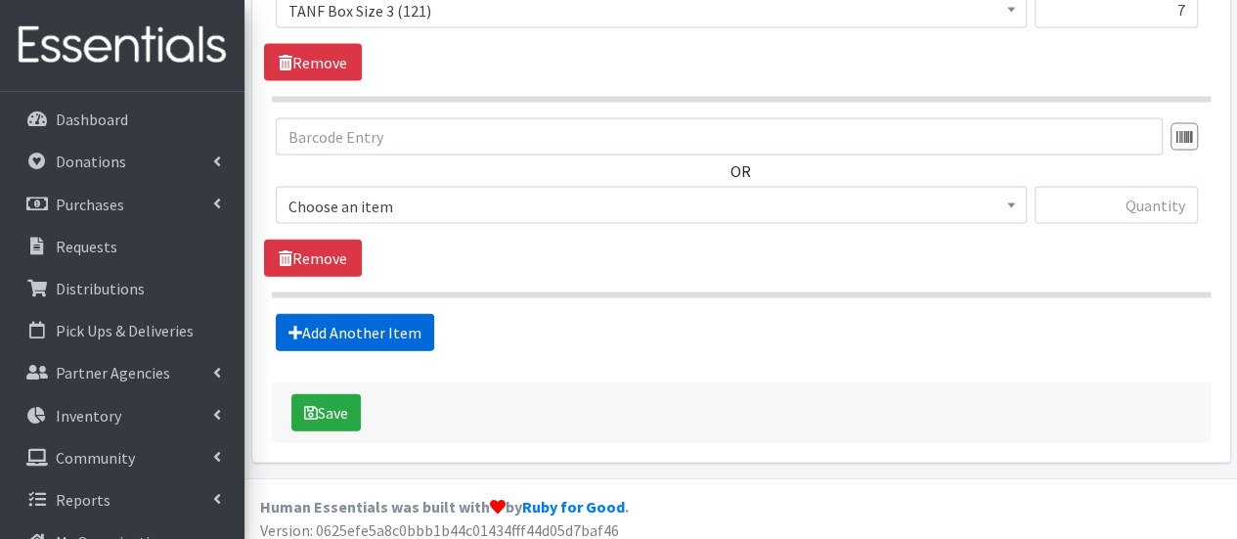
scroll to position [2090, 0]
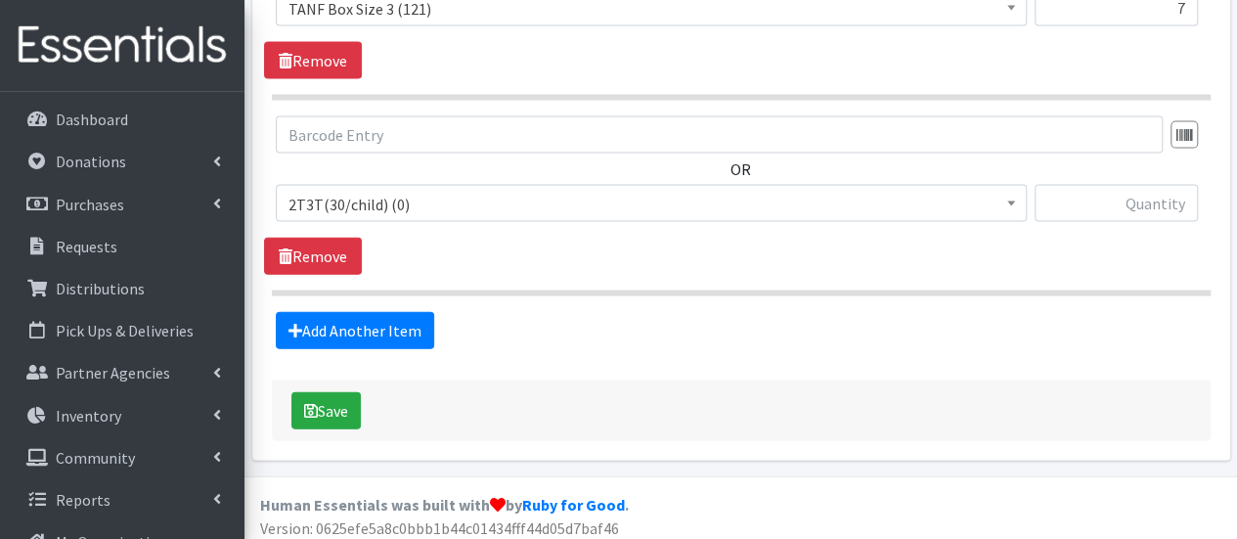
click at [379, 222] on span "2T3T(30/child) (0) 3T4T(30/child) (0) 4T5T(30/child) (0) 5T-6T (30/child) (0) A…" at bounding box center [651, 211] width 751 height 53
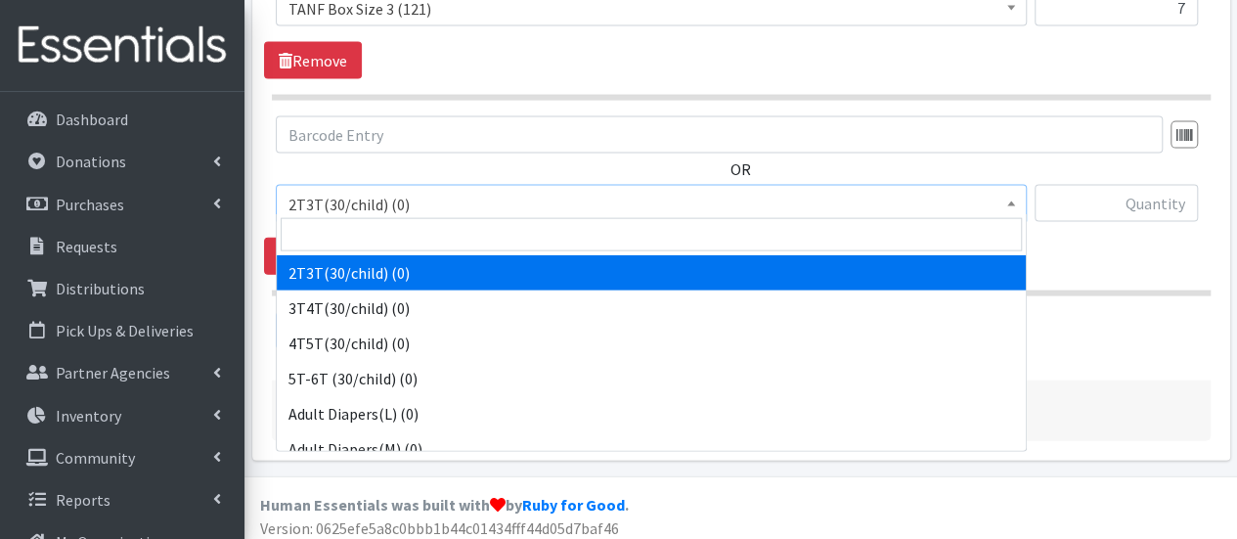
click at [383, 204] on span "2T3T(30/child) (0)" at bounding box center [650, 204] width 725 height 27
click at [385, 235] on input "search" at bounding box center [651, 234] width 741 height 33
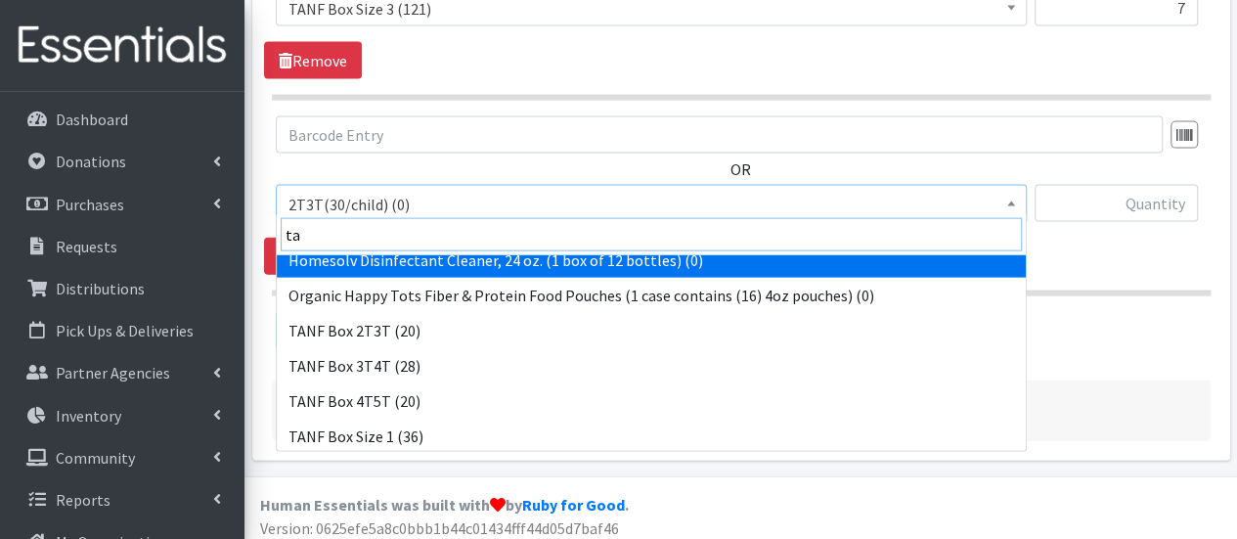
scroll to position [196, 0]
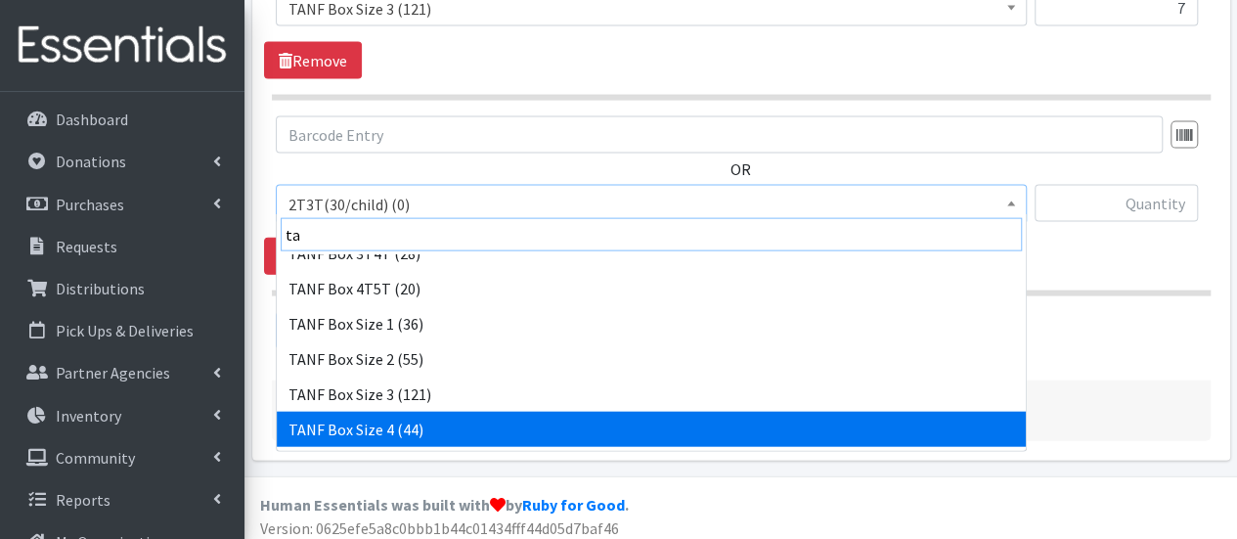
type input "ta"
select select "15524"
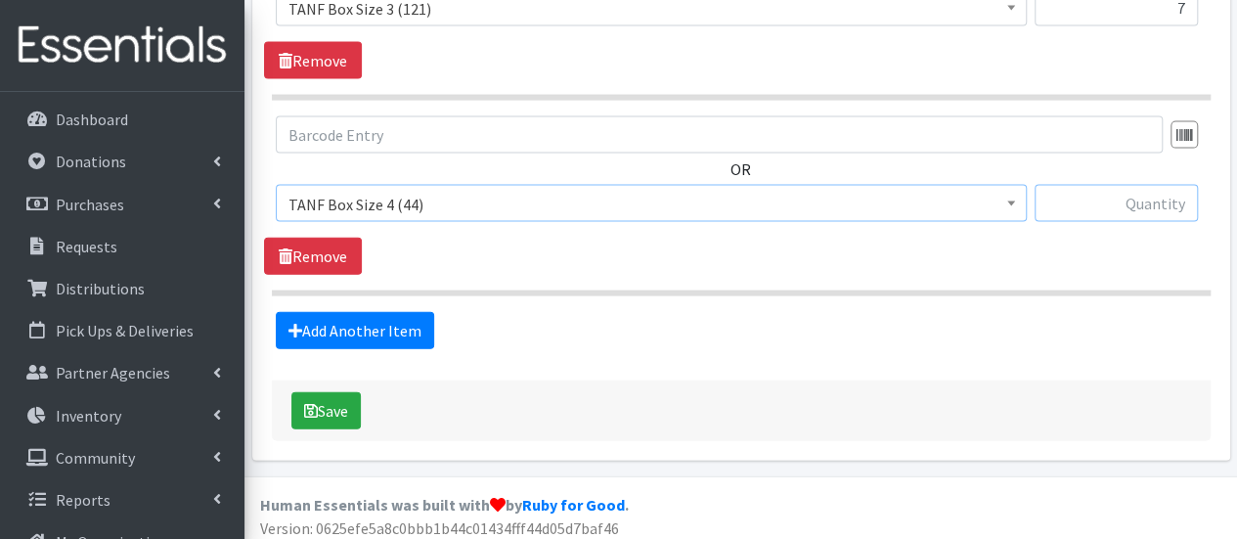
click at [1142, 197] on input "text" at bounding box center [1115, 203] width 163 height 37
type input "16"
click at [371, 331] on link "Add Another Item" at bounding box center [355, 330] width 158 height 37
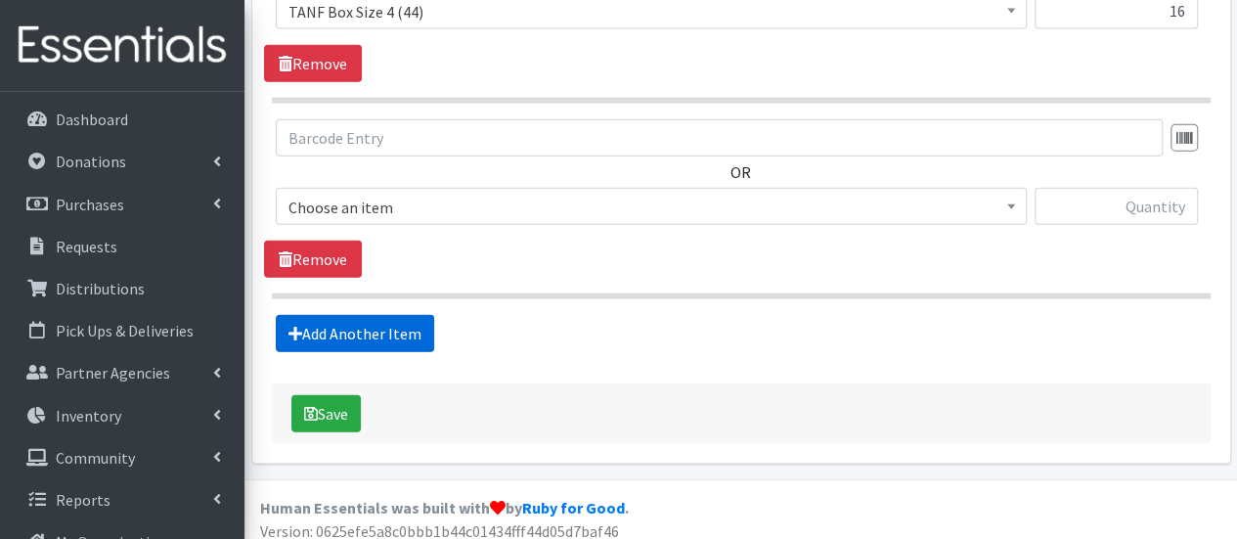
scroll to position [2286, 0]
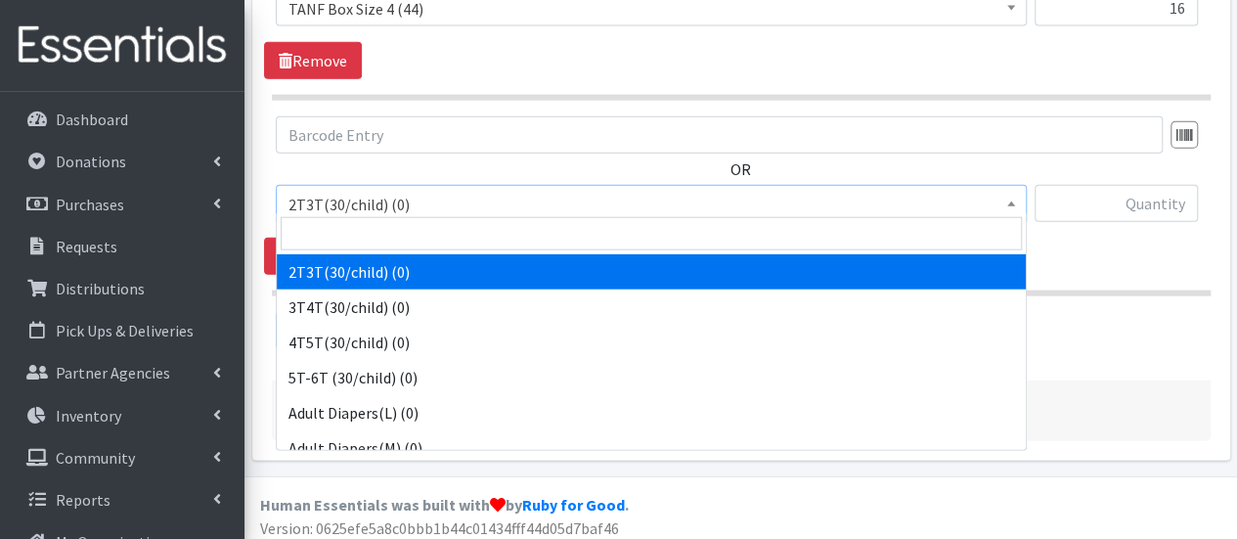
click at [381, 191] on span "2T3T(30/child) (0)" at bounding box center [650, 204] width 725 height 27
click at [385, 226] on input "search" at bounding box center [651, 233] width 741 height 33
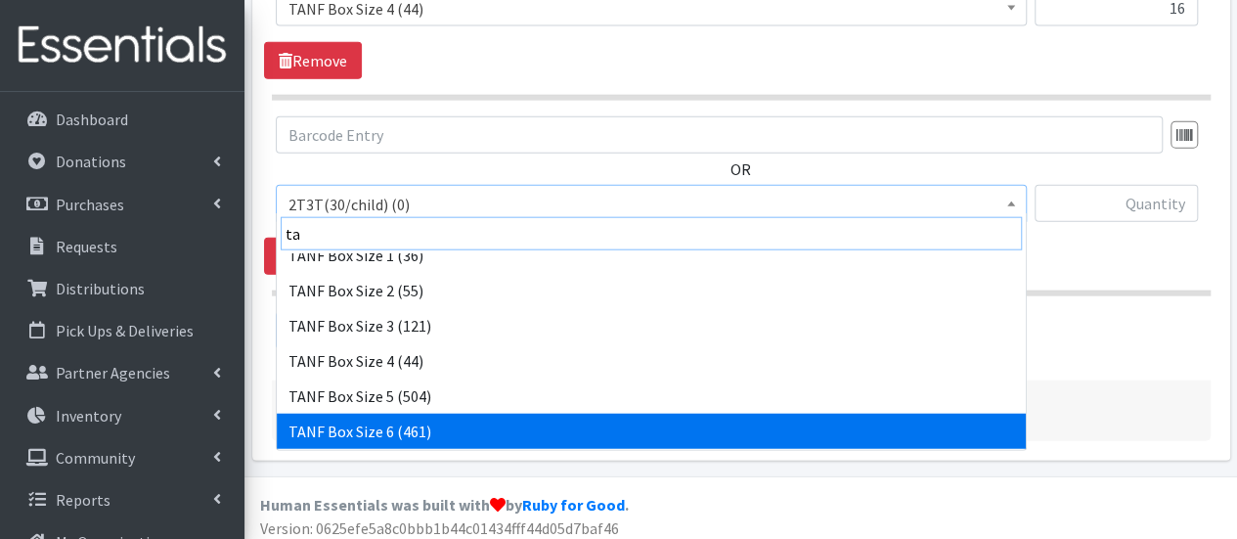
scroll to position [293, 0]
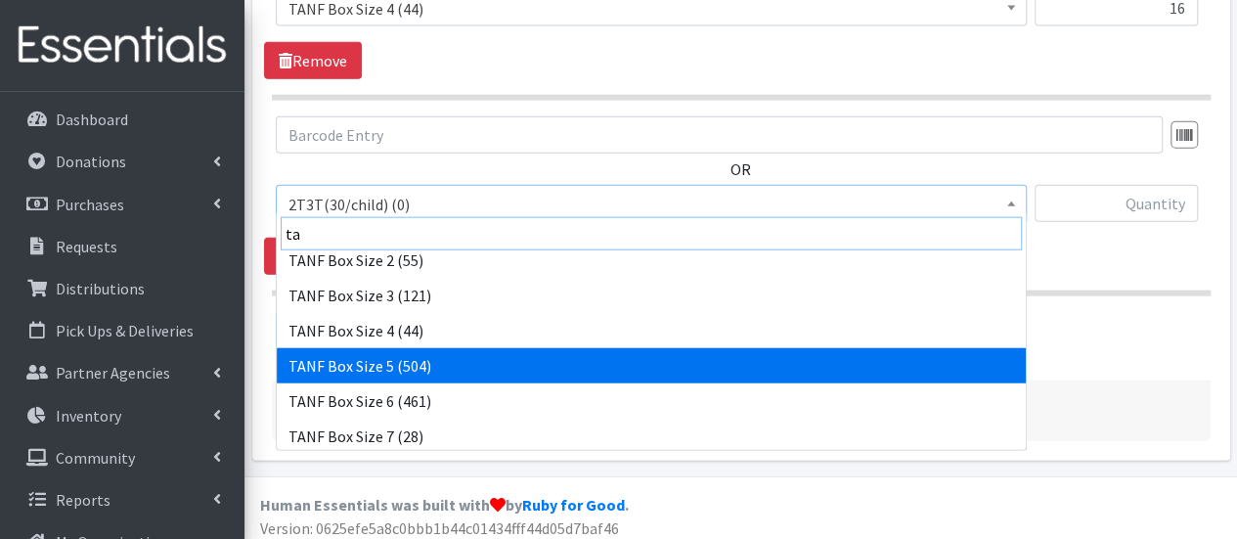
type input "ta"
select select "15525"
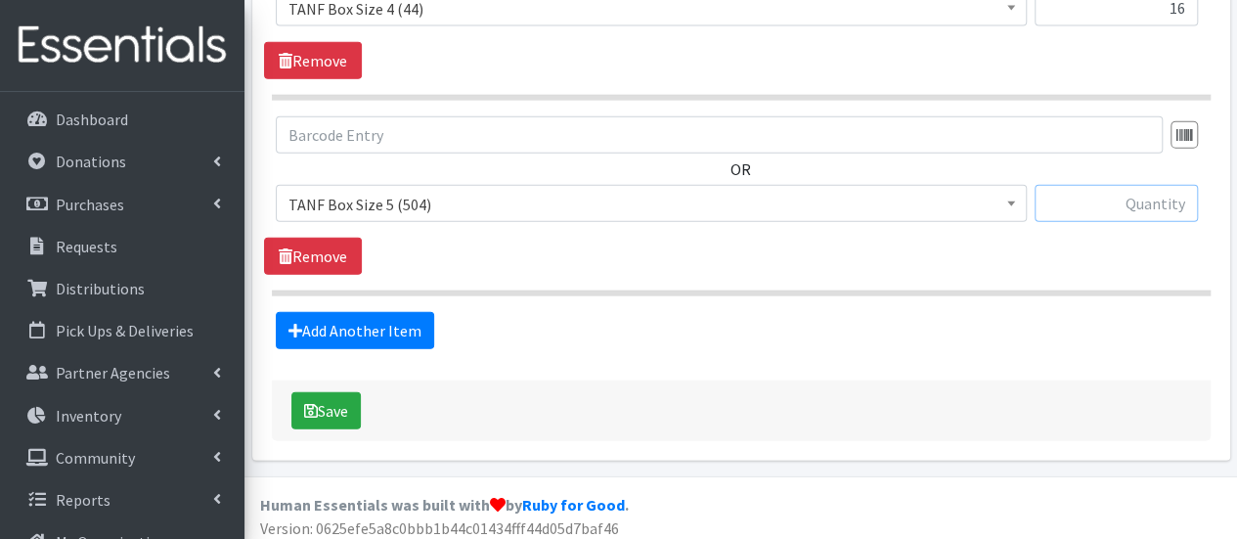
click at [1100, 197] on input "text" at bounding box center [1115, 203] width 163 height 37
type input "21"
click at [350, 319] on link "Add Another Item" at bounding box center [355, 330] width 158 height 37
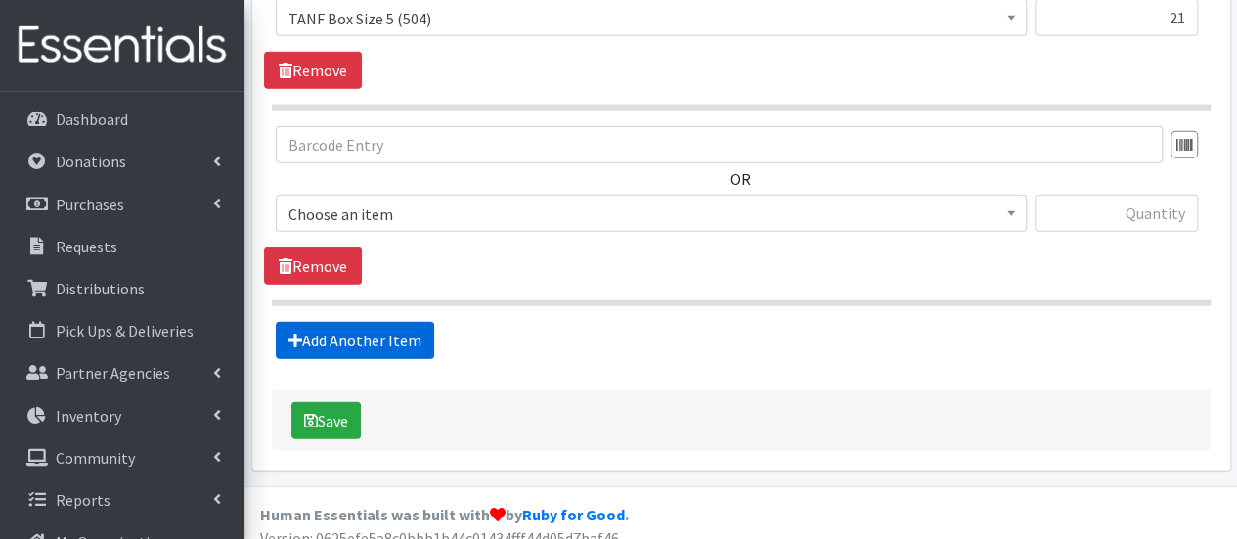
scroll to position [2479, 0]
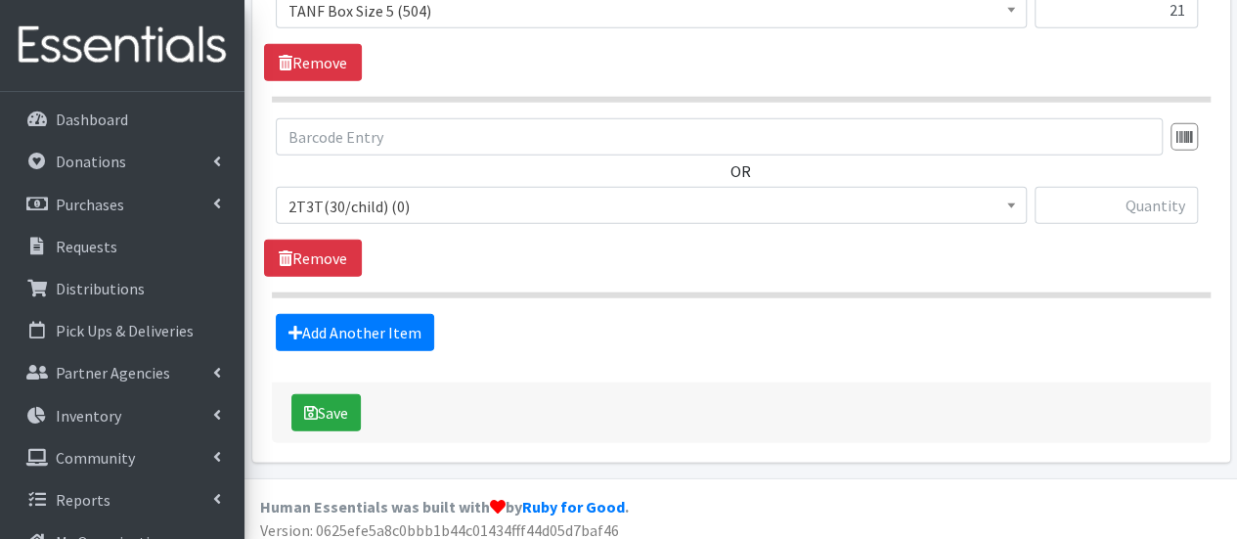
click at [373, 193] on span "2T3T(30/child) (0)" at bounding box center [650, 206] width 725 height 27
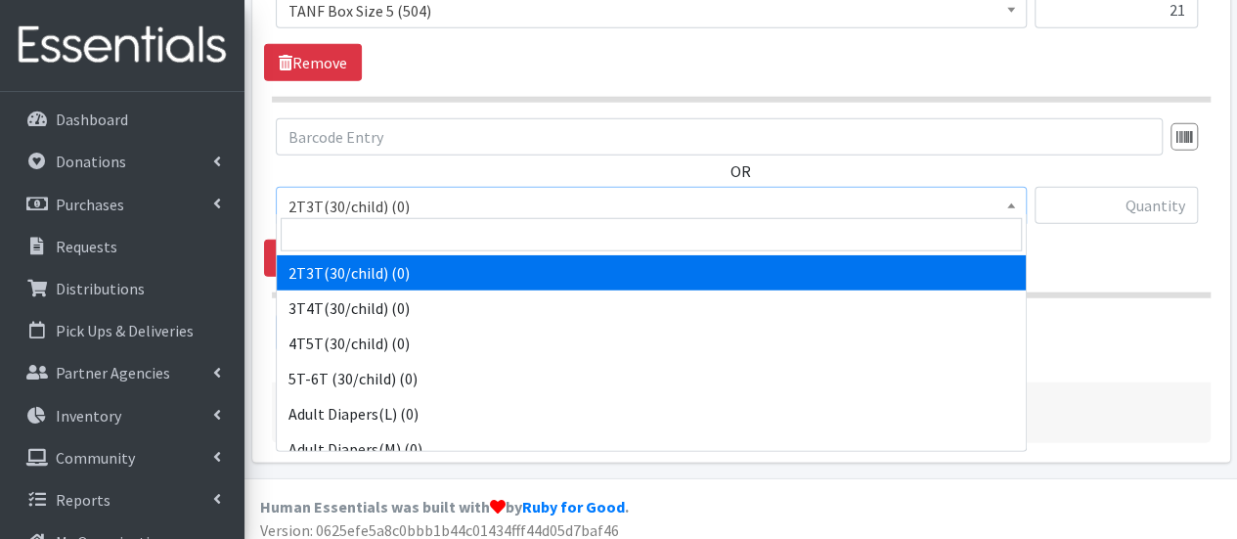
click at [374, 236] on input "search" at bounding box center [651, 234] width 741 height 33
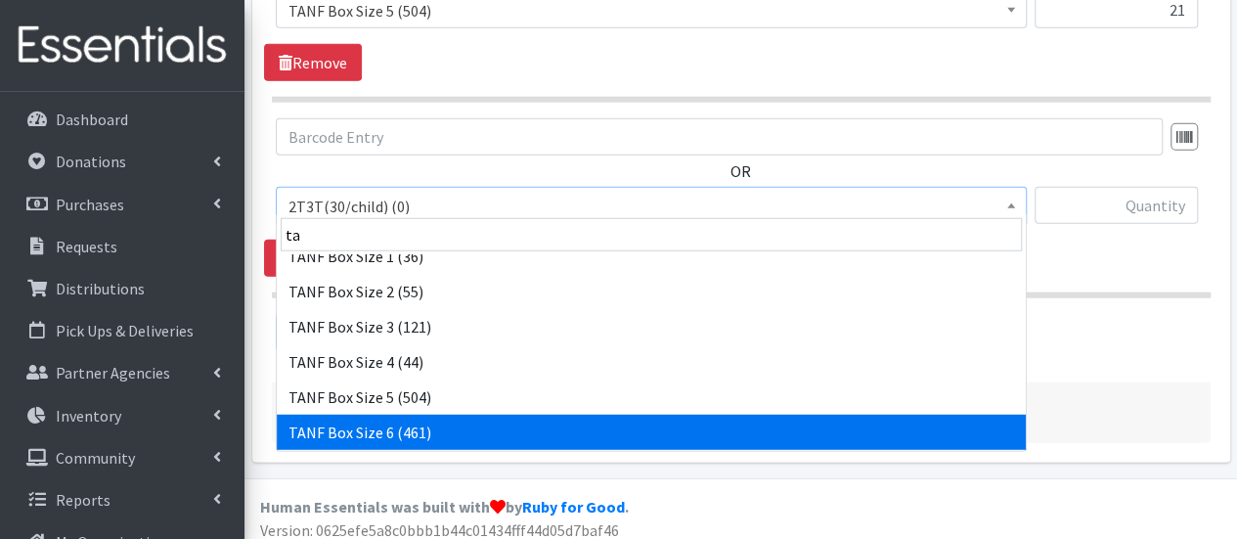
scroll to position [293, 0]
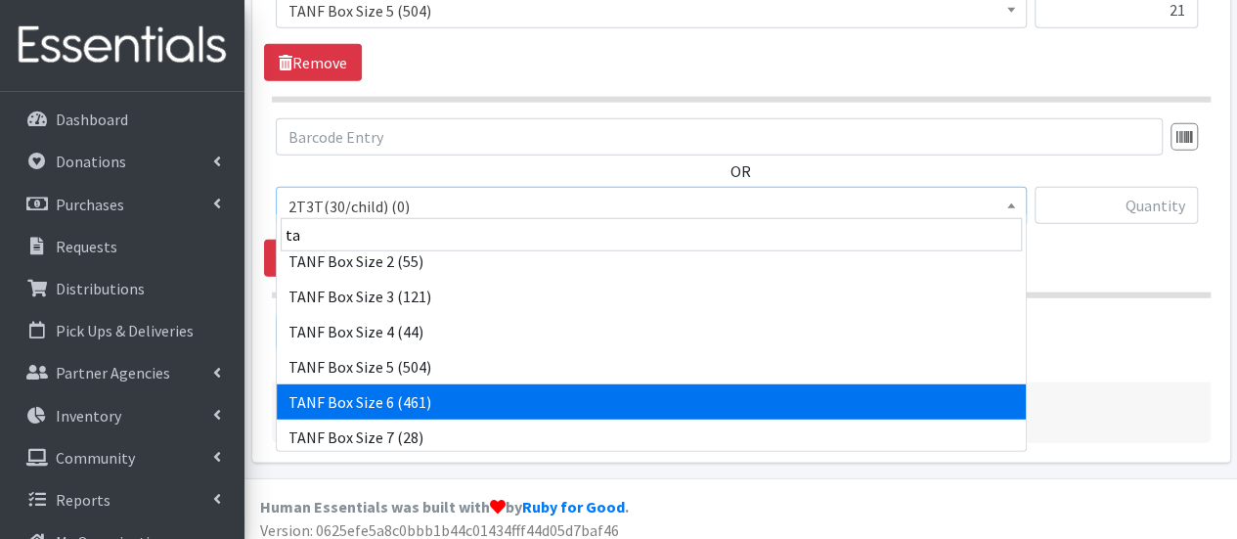
type input "ta"
select select "15526"
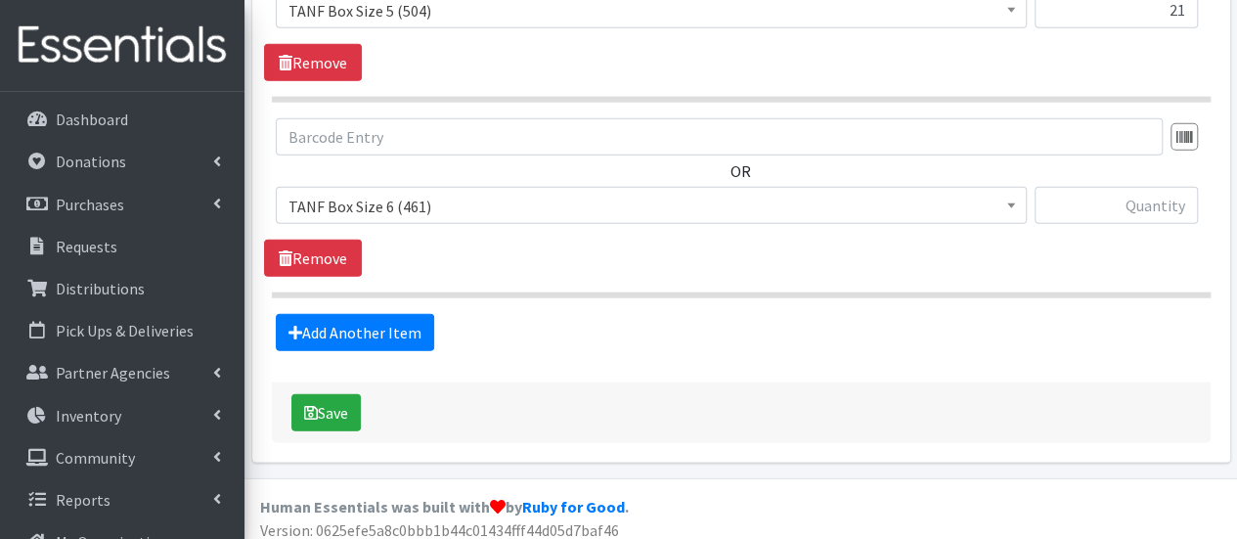
click at [1109, 171] on div "OR 2T3T(30/child) (0) 3T4T(30/child) (0) 4T5T(30/child) (0) 5T-6T (30/child) (0…" at bounding box center [740, 178] width 953 height 121
click at [1101, 218] on div at bounding box center [1115, 213] width 163 height 53
click at [1097, 200] on input "text" at bounding box center [1115, 205] width 163 height 37
type input "20"
click at [340, 325] on link "Add Another Item" at bounding box center [355, 332] width 158 height 37
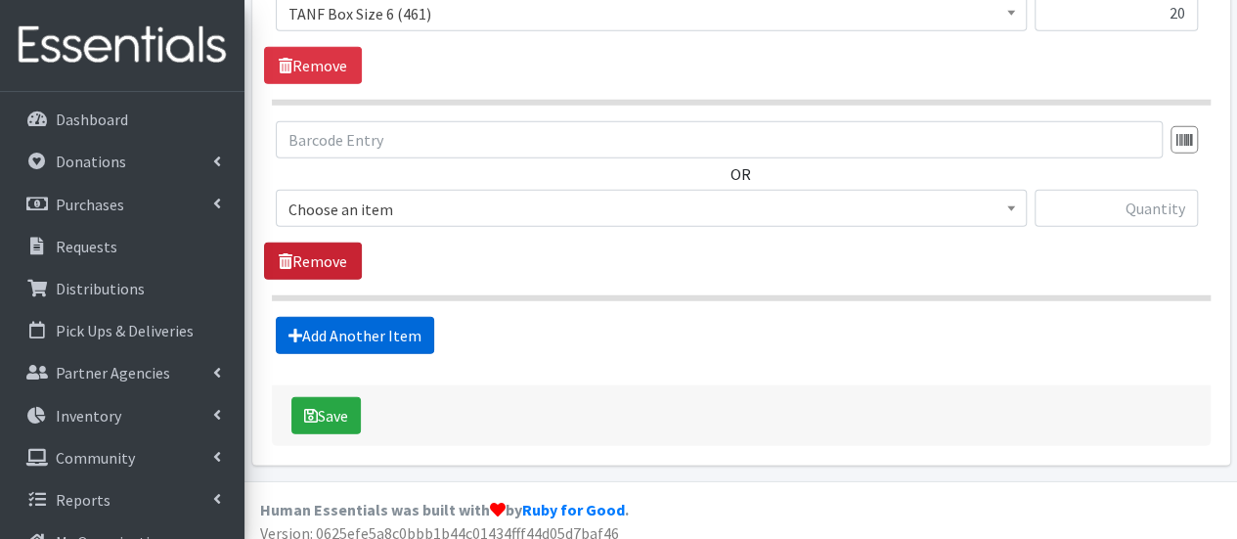
scroll to position [2675, 0]
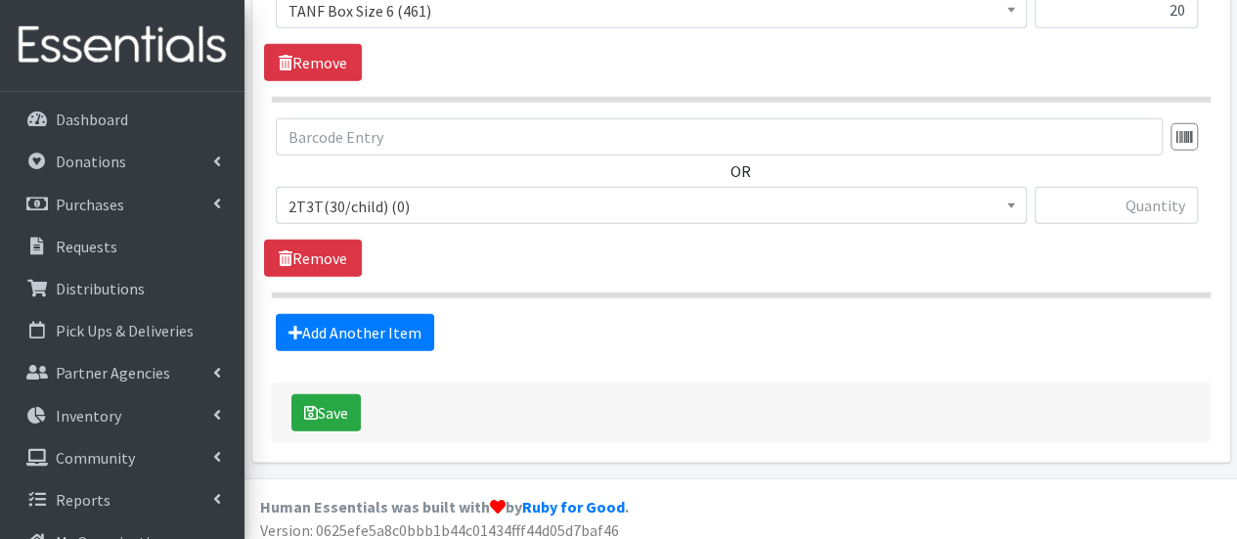
click at [363, 211] on span "2T3T(30/child) (0)" at bounding box center [651, 205] width 751 height 37
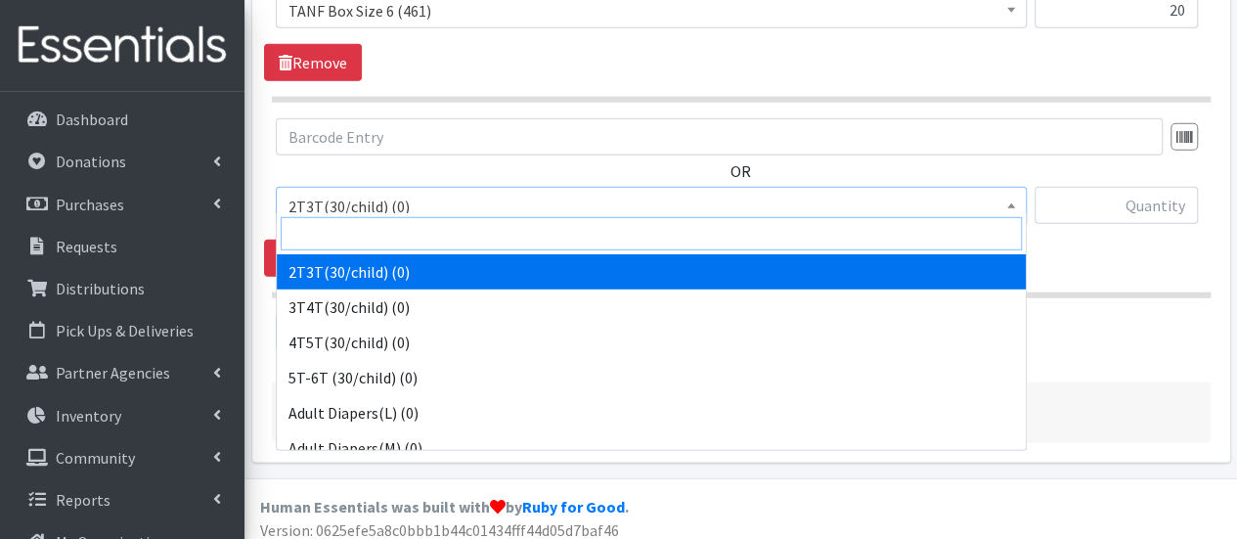
click at [364, 231] on input "search" at bounding box center [651, 233] width 741 height 33
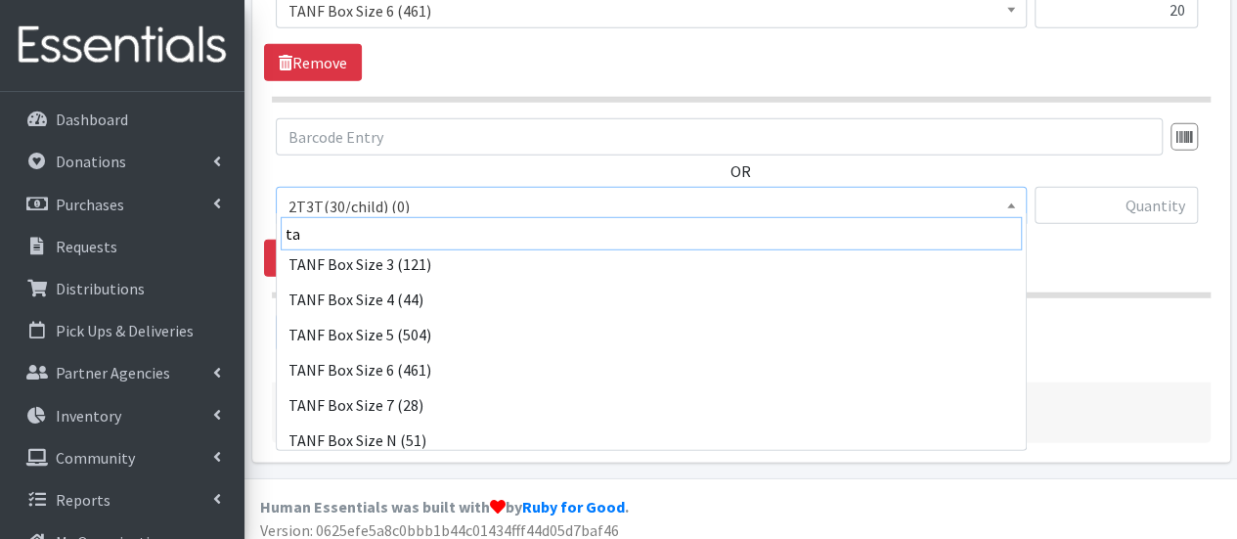
scroll to position [332, 0]
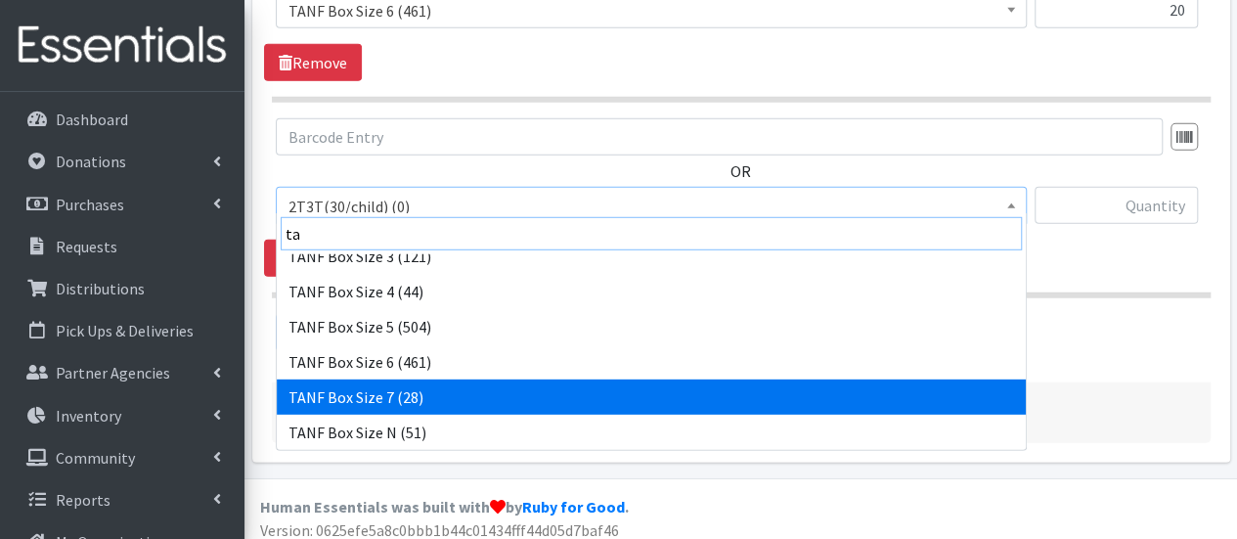
type input "ta"
select select "15527"
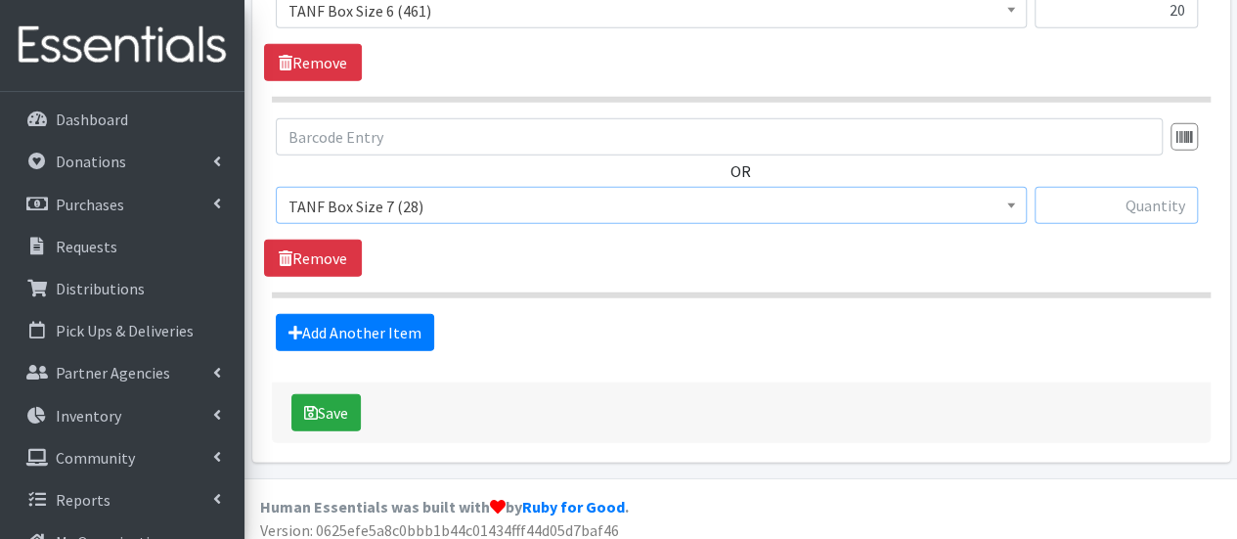
click at [1091, 201] on input "text" at bounding box center [1115, 205] width 163 height 37
type input "17"
click at [326, 396] on button "Save" at bounding box center [325, 412] width 69 height 37
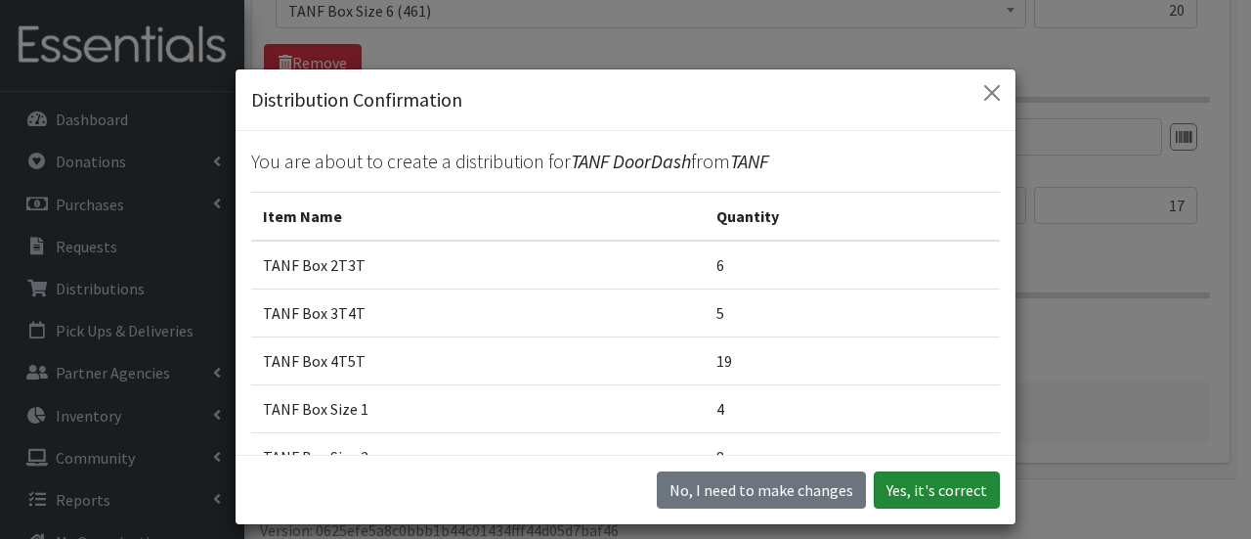
click at [944, 499] on button "Yes, it's correct" at bounding box center [937, 489] width 126 height 37
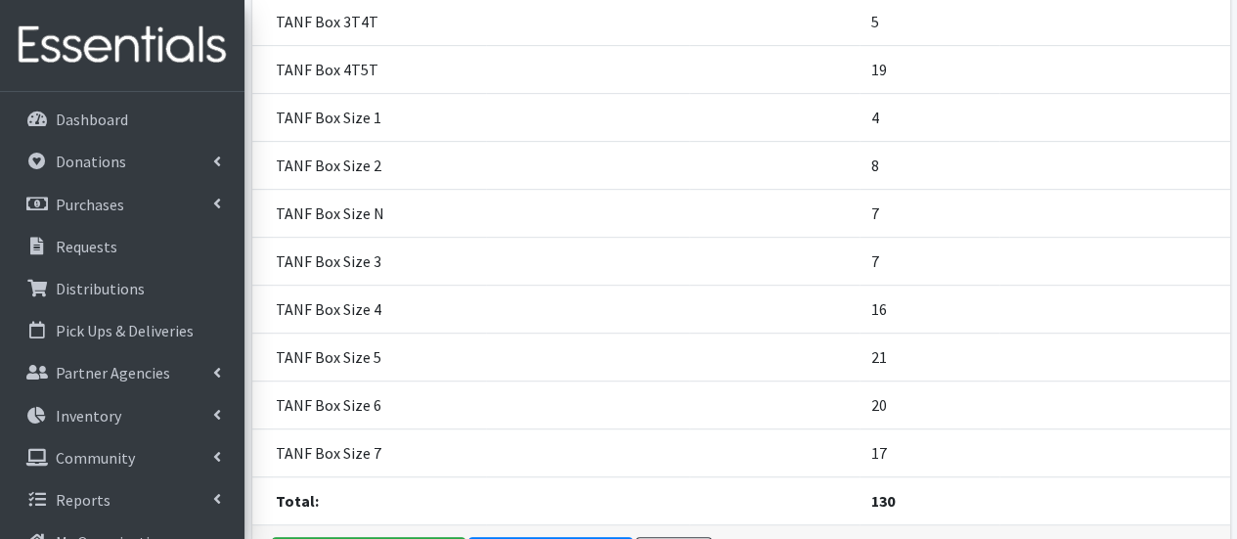
scroll to position [532, 0]
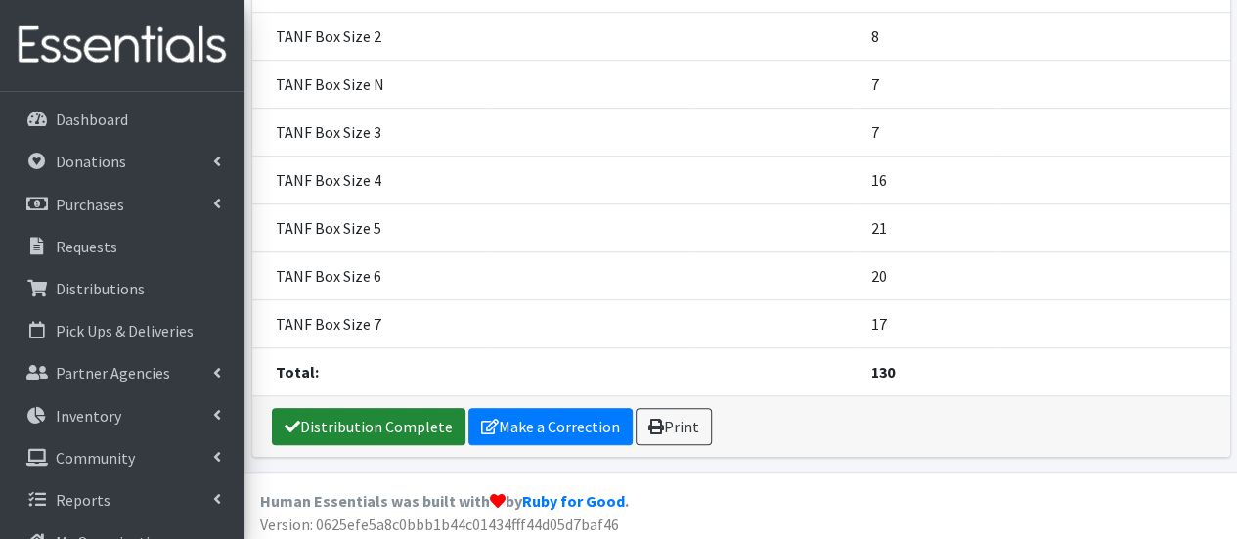
click at [422, 425] on link "Distribution Complete" at bounding box center [369, 426] width 194 height 37
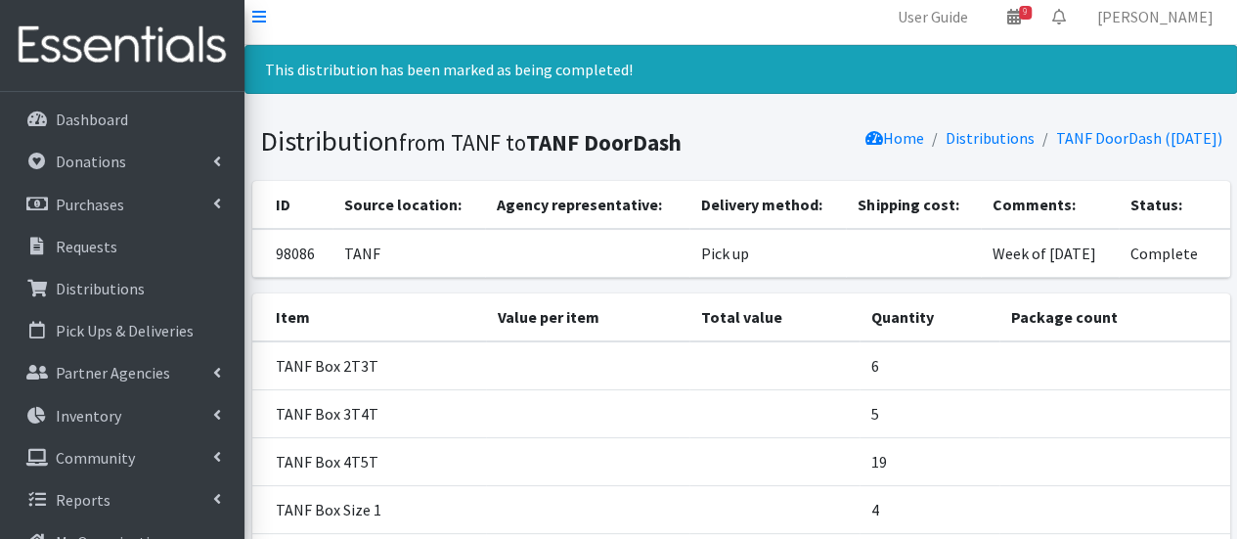
scroll to position [0, 0]
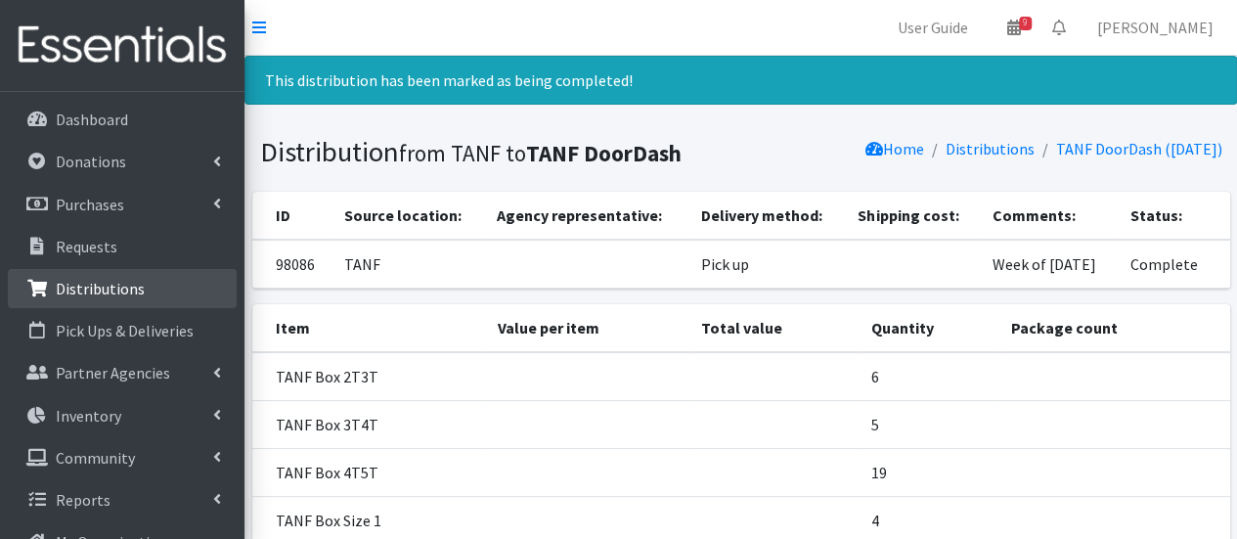
click at [178, 288] on link "Distributions" at bounding box center [122, 288] width 229 height 39
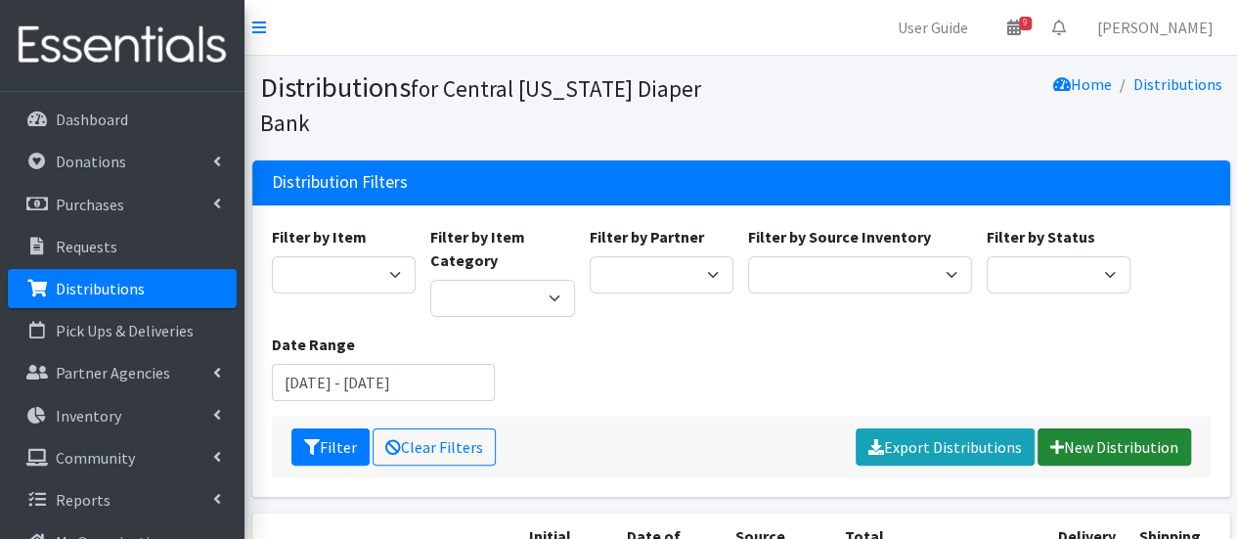
drag, startPoint x: 1104, startPoint y: 422, endPoint x: 1078, endPoint y: 398, distance: 35.3
click at [1104, 428] on link "New Distribution" at bounding box center [1113, 446] width 153 height 37
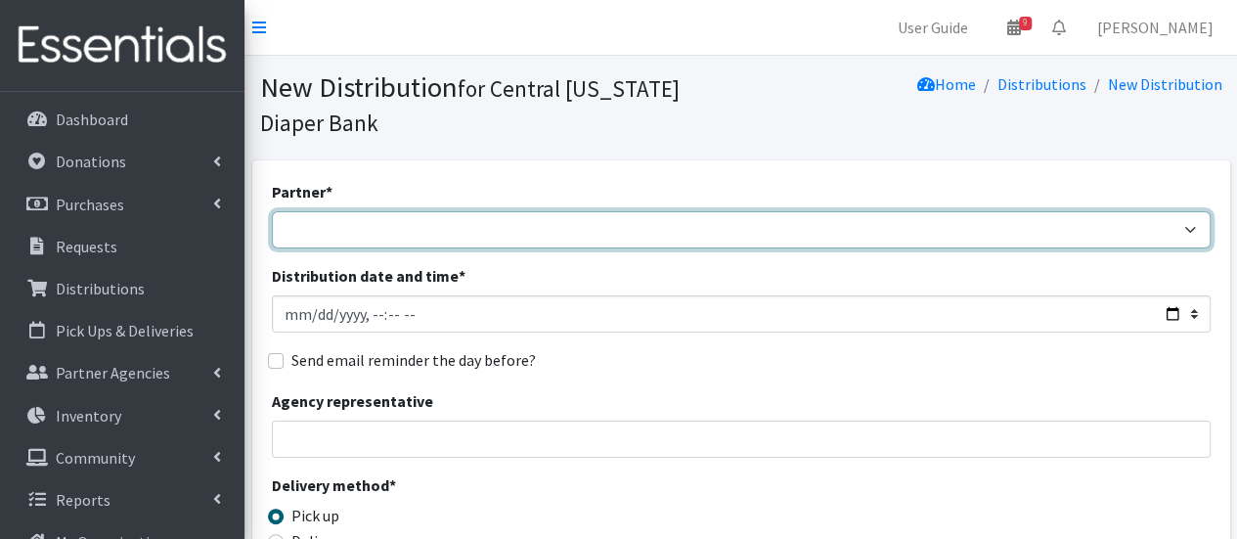
drag, startPoint x: 682, startPoint y: 233, endPoint x: 657, endPoint y: 232, distance: 25.4
click at [682, 233] on select "All Saints Church Baby Momma Association Bellegrove Missionary Baptist Church F…" at bounding box center [741, 229] width 939 height 37
select select "292"
click at [272, 211] on select "All Saints Church Baby Momma Association Bellegrove Missionary Baptist Church F…" at bounding box center [741, 229] width 939 height 37
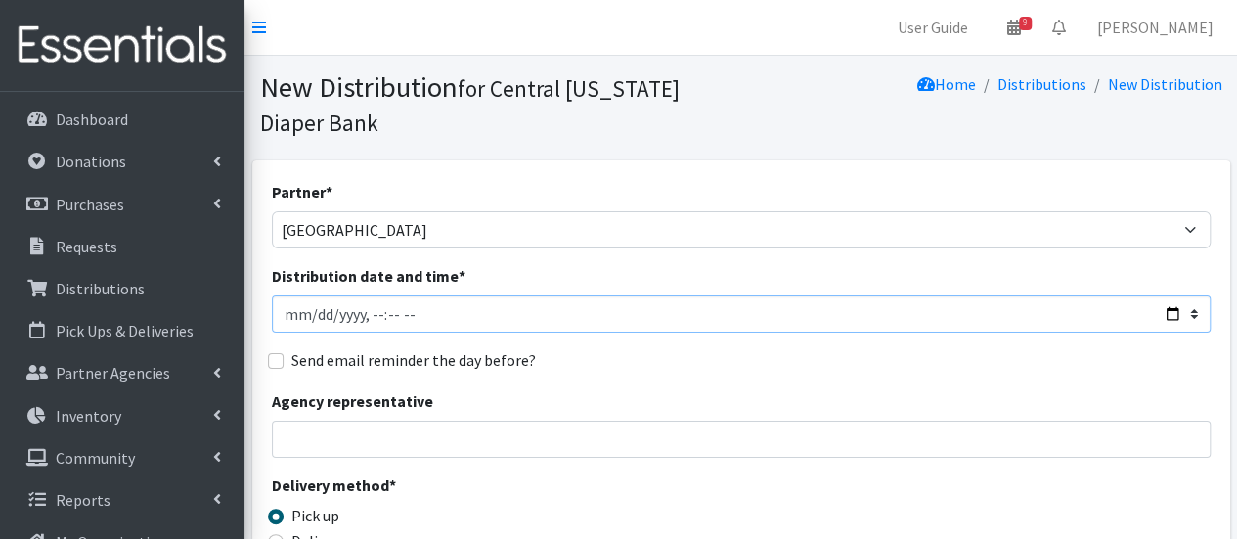
click at [308, 316] on input "Distribution date and time *" at bounding box center [741, 313] width 939 height 37
click at [385, 312] on input "Distribution date and time *" at bounding box center [741, 313] width 939 height 37
type input "2025-10-08T11:00"
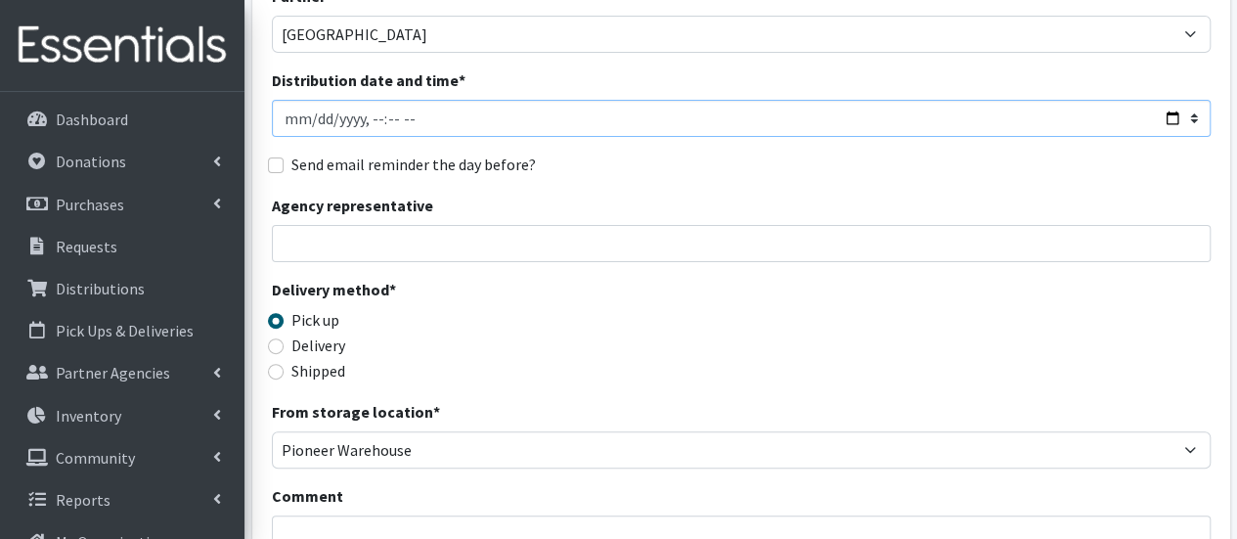
scroll to position [391, 0]
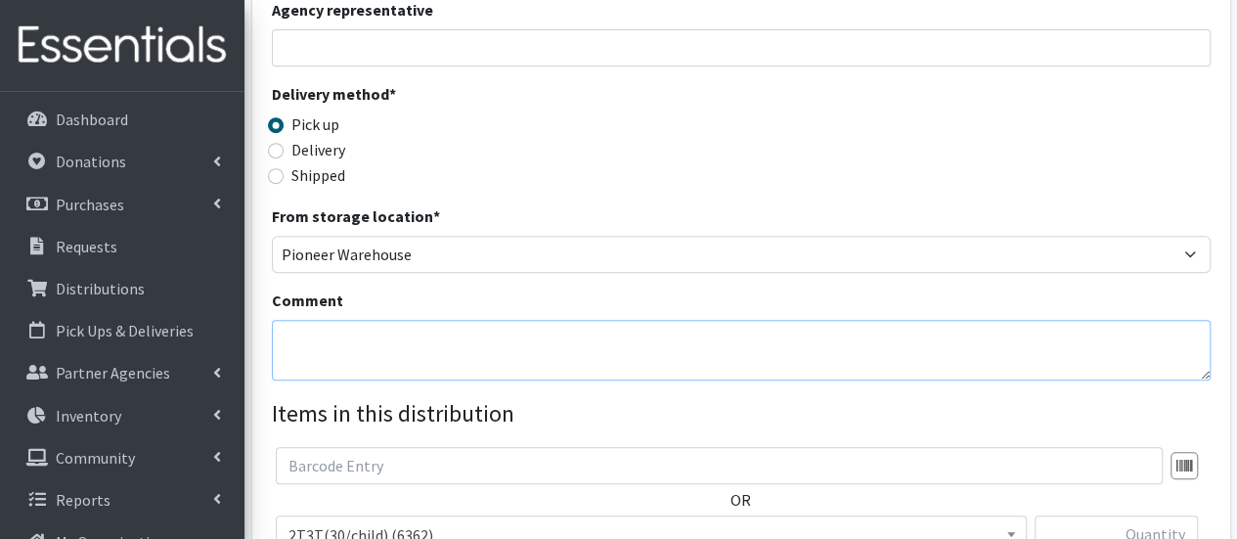
drag, startPoint x: 347, startPoint y: 357, endPoint x: 336, endPoint y: 354, distance: 11.1
click at [347, 357] on textarea "Comment" at bounding box center [741, 350] width 939 height 61
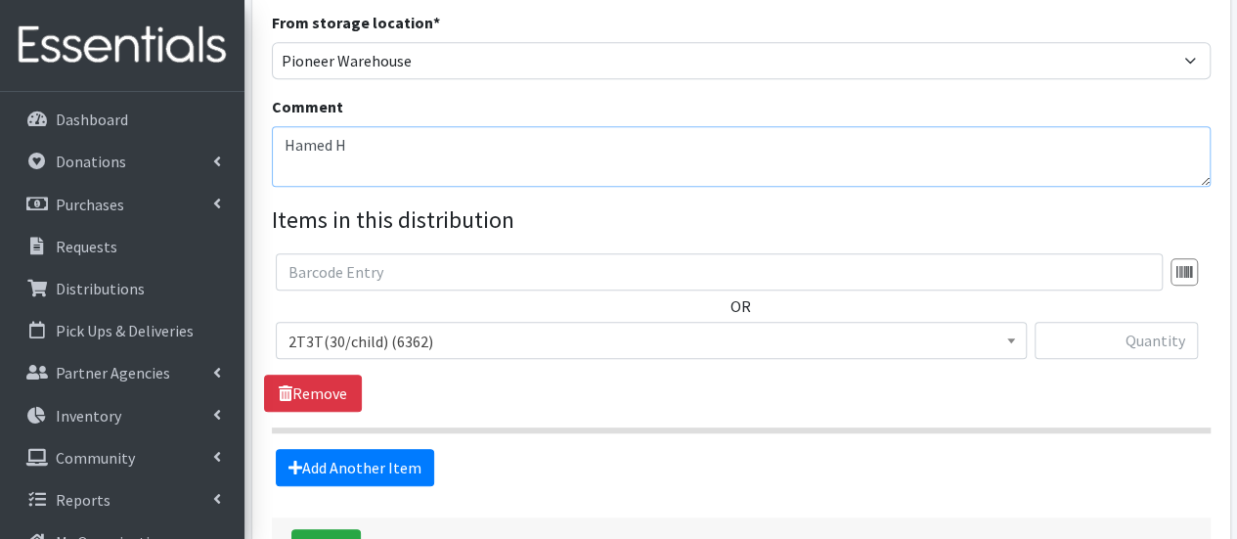
scroll to position [587, 0]
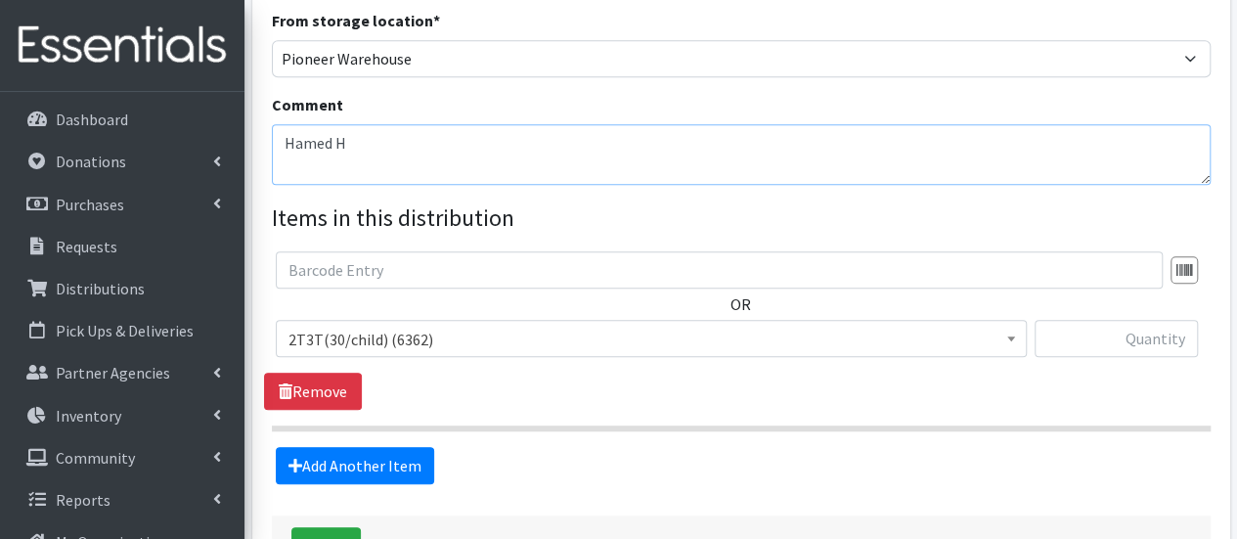
type textarea "Hamed H"
click at [504, 343] on span "2T3T(30/child) (6362)" at bounding box center [650, 339] width 725 height 27
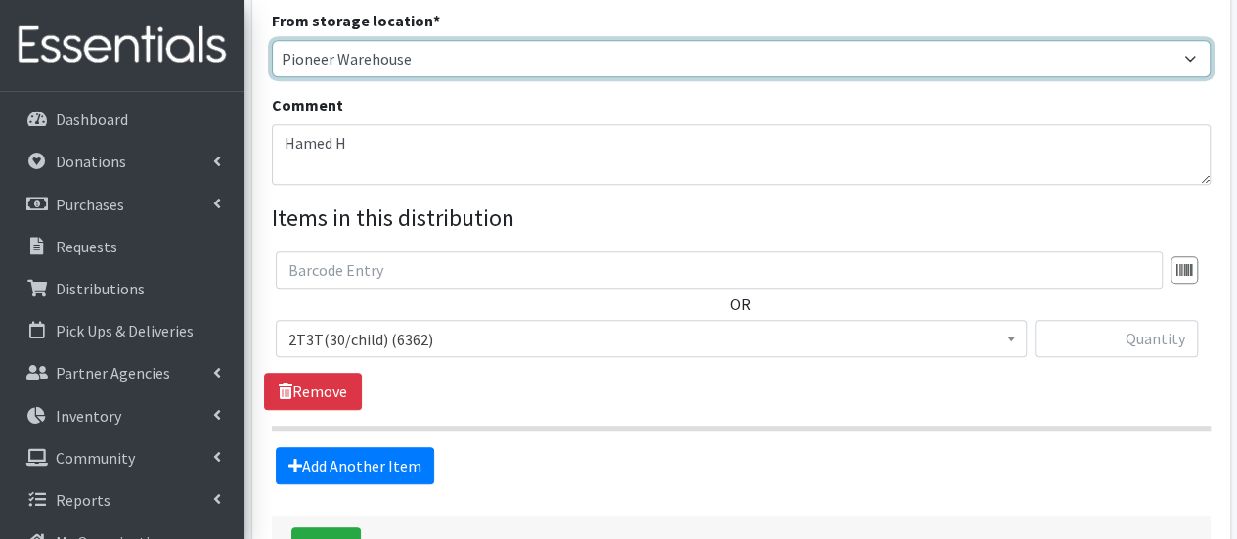
click at [409, 66] on select "Pioneer Warehouse TANF" at bounding box center [741, 58] width 939 height 37
select select "470"
click at [272, 40] on select "Pioneer Warehouse TANF" at bounding box center [741, 58] width 939 height 37
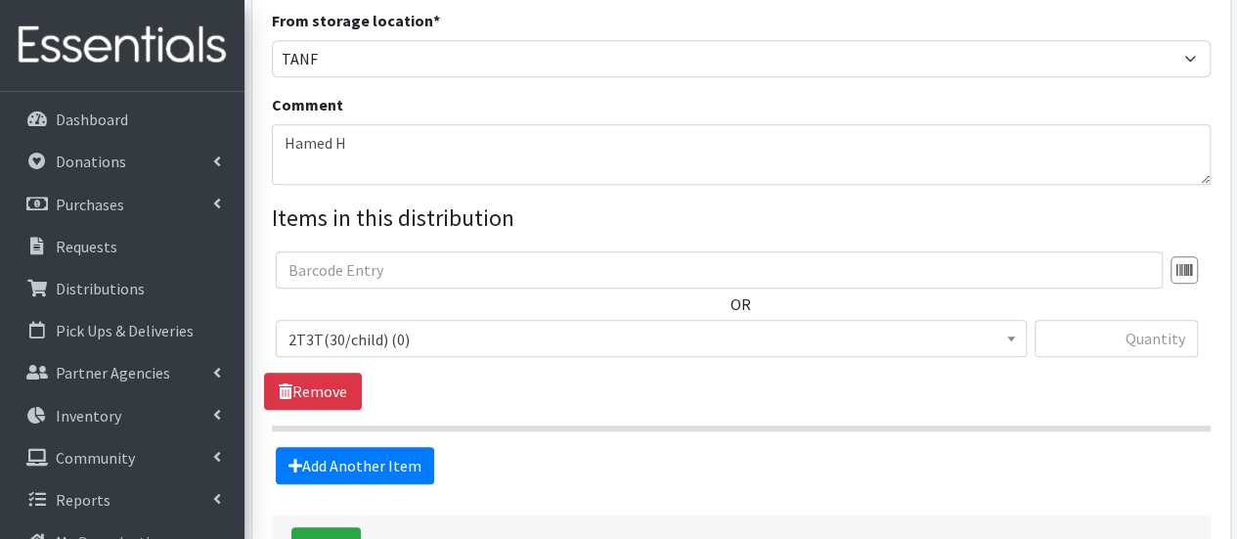
click at [397, 341] on span "2T3T(30/child) (0)" at bounding box center [650, 339] width 725 height 27
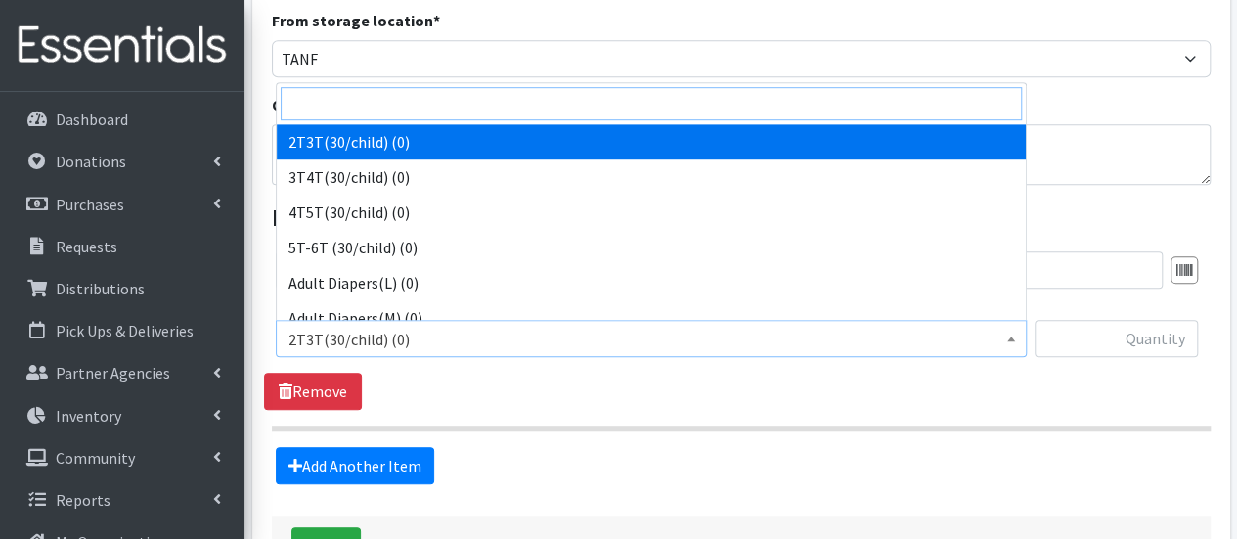
click at [380, 110] on input "search" at bounding box center [651, 103] width 741 height 33
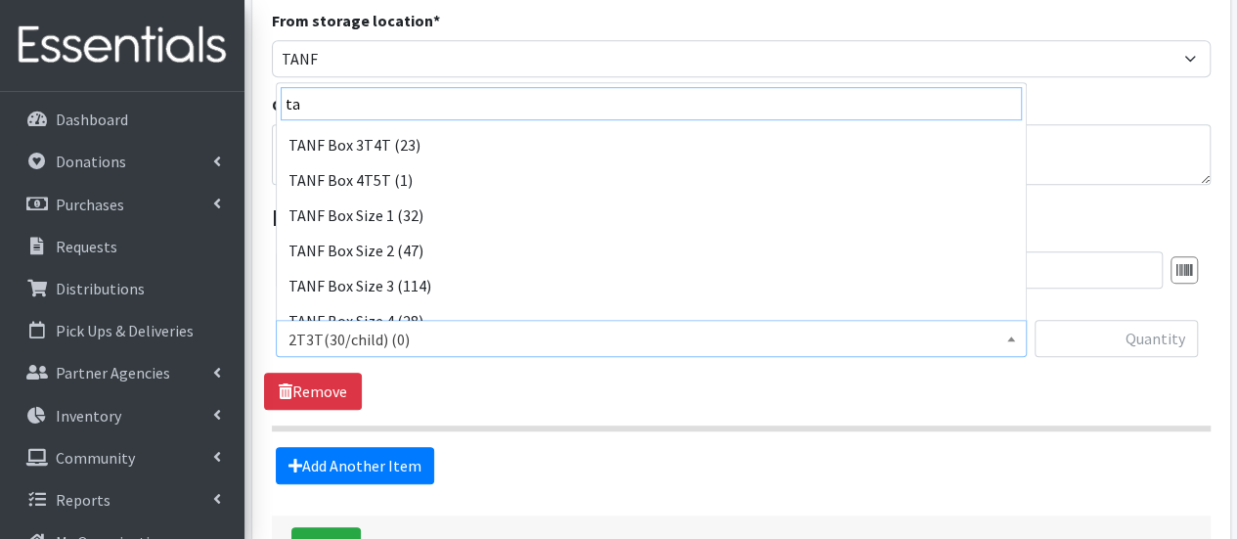
scroll to position [196, 0]
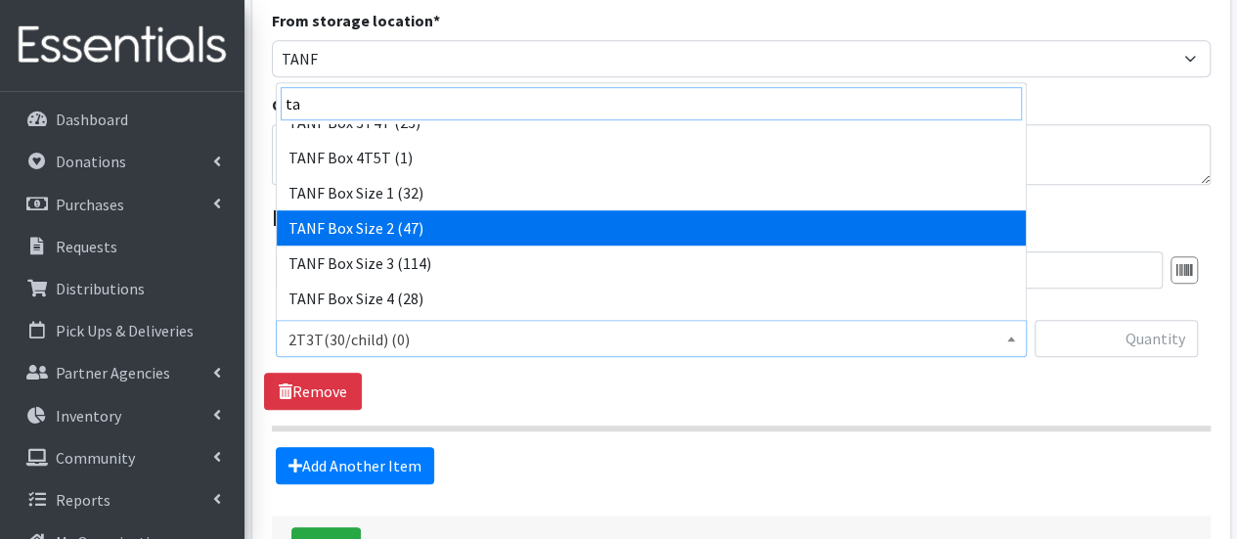
type input "ta"
select select "15521"
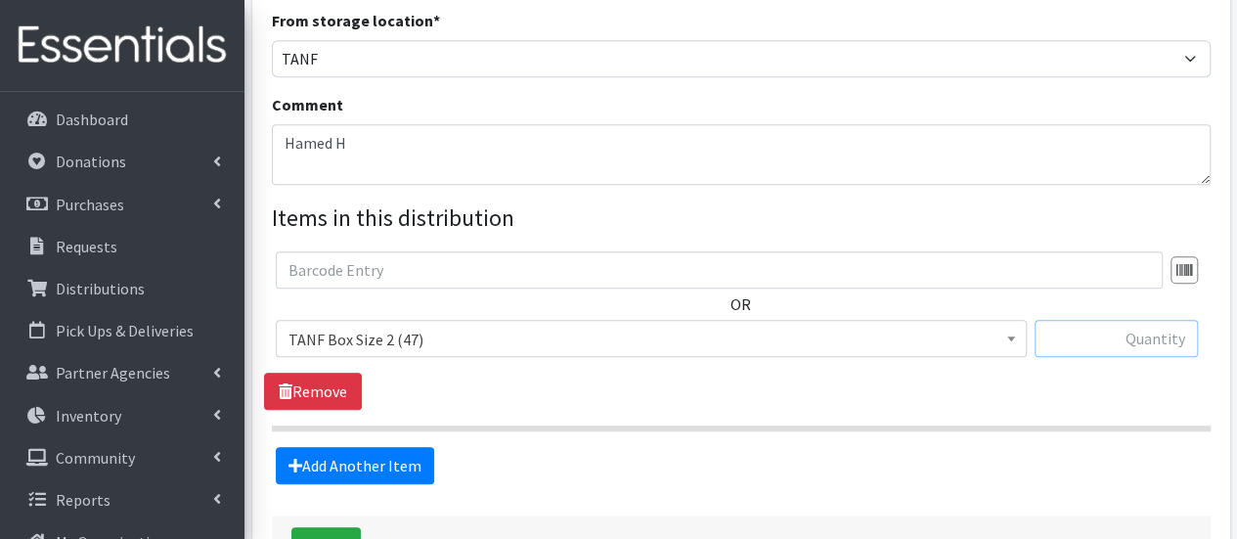
click at [1161, 345] on input "text" at bounding box center [1115, 338] width 163 height 37
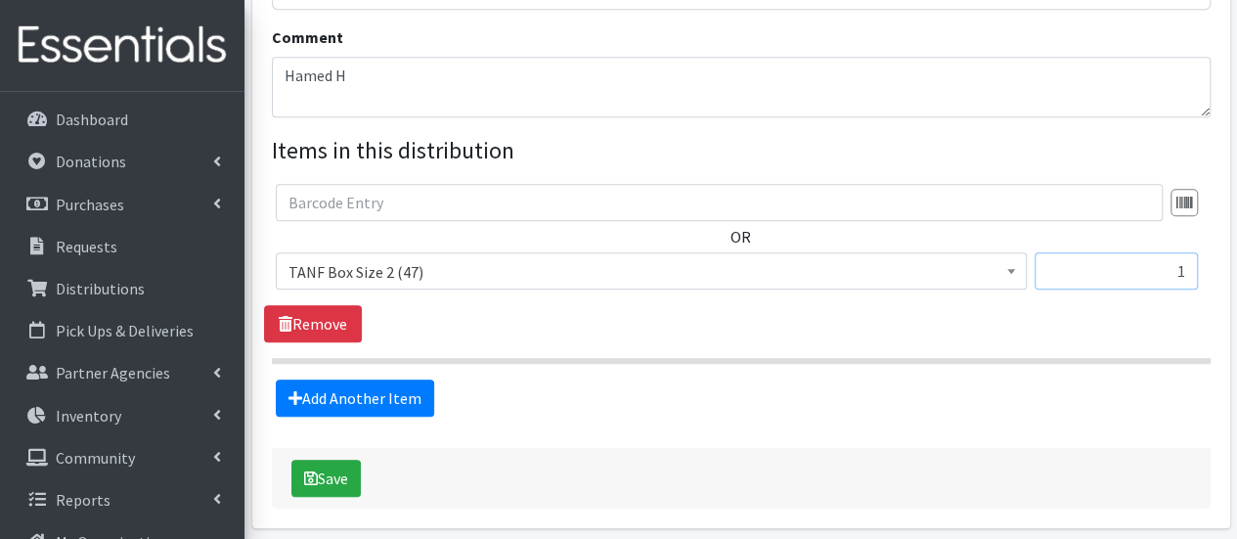
scroll to position [684, 0]
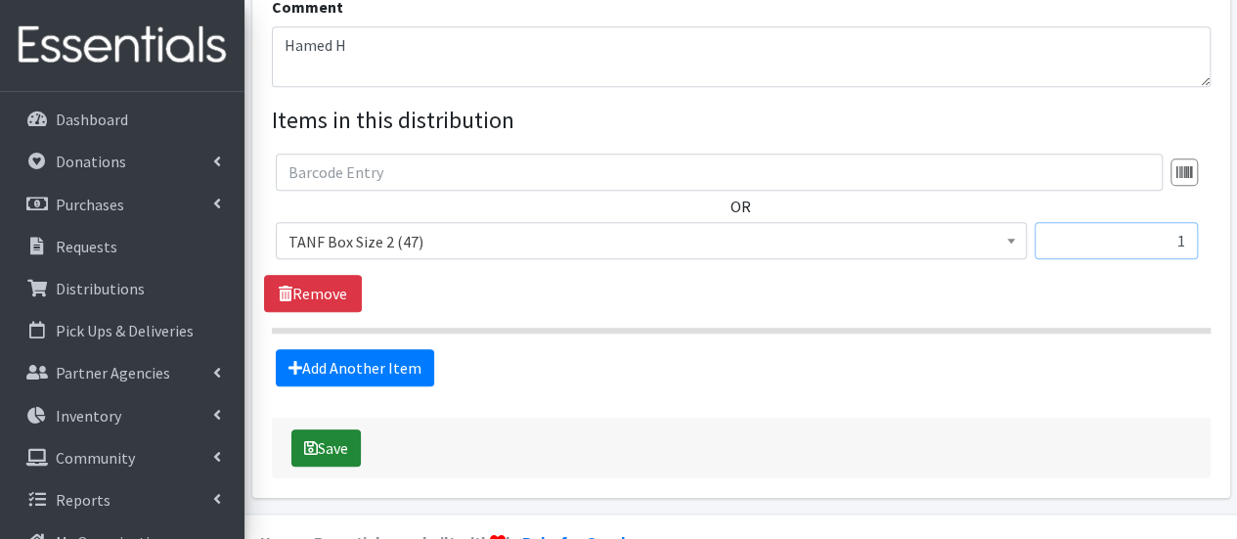
type input "1"
click at [332, 455] on button "Save" at bounding box center [325, 447] width 69 height 37
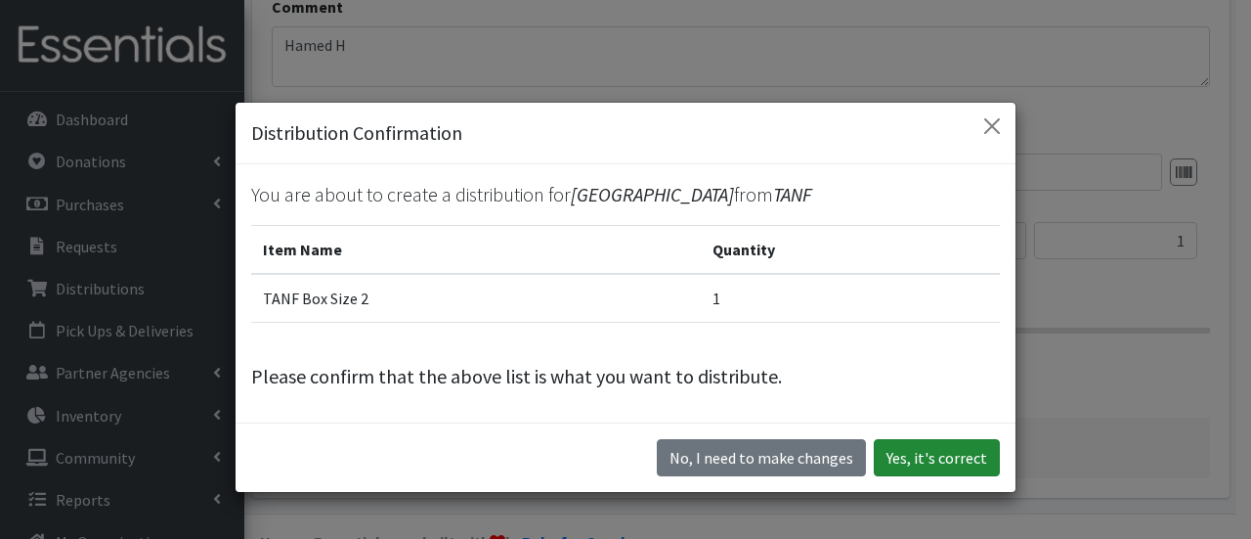
click at [943, 464] on button "Yes, it's correct" at bounding box center [937, 457] width 126 height 37
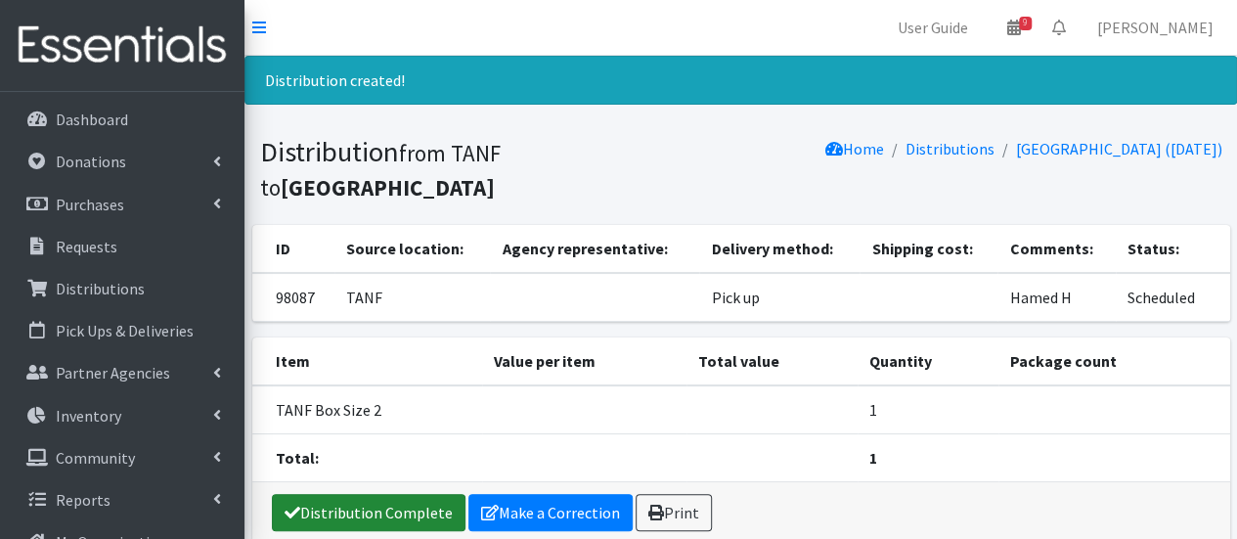
click at [362, 494] on link "Distribution Complete" at bounding box center [369, 512] width 194 height 37
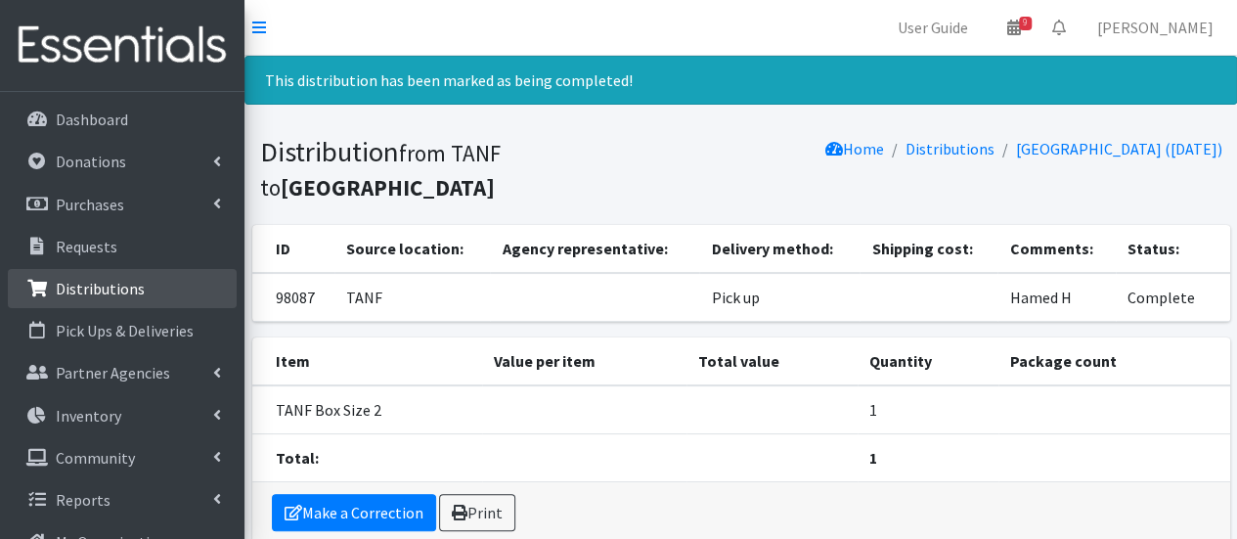
click at [86, 293] on p "Distributions" at bounding box center [100, 289] width 89 height 20
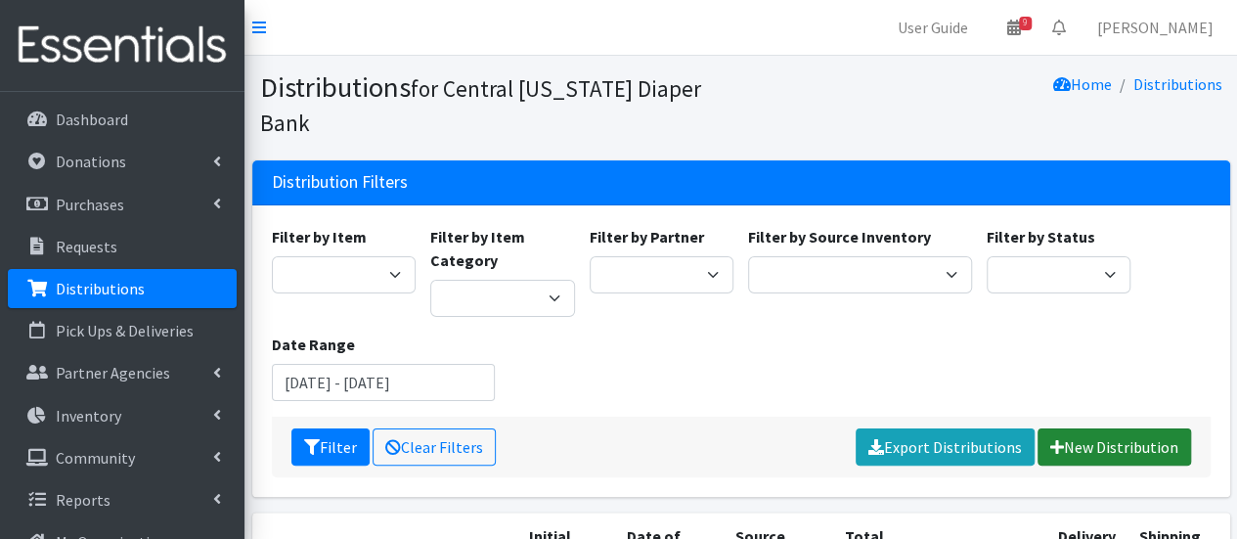
click at [1081, 428] on link "New Distribution" at bounding box center [1113, 446] width 153 height 37
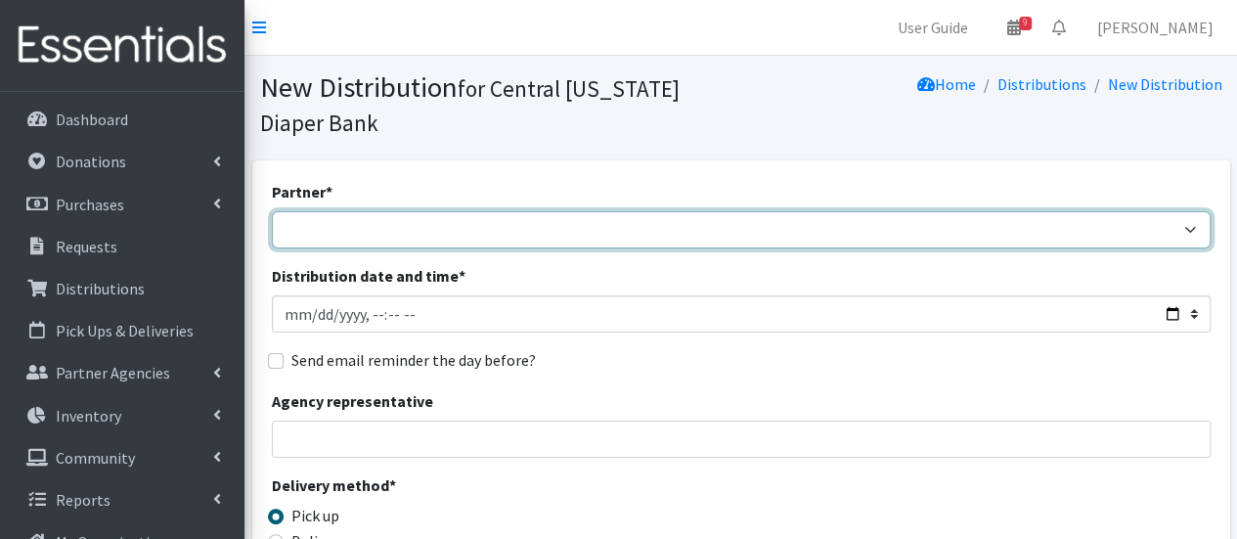
click at [412, 238] on select "[DEMOGRAPHIC_DATA] Baby Momma Association [DEMOGRAPHIC_DATA] Food Pantry [GEOGR…" at bounding box center [741, 229] width 939 height 37
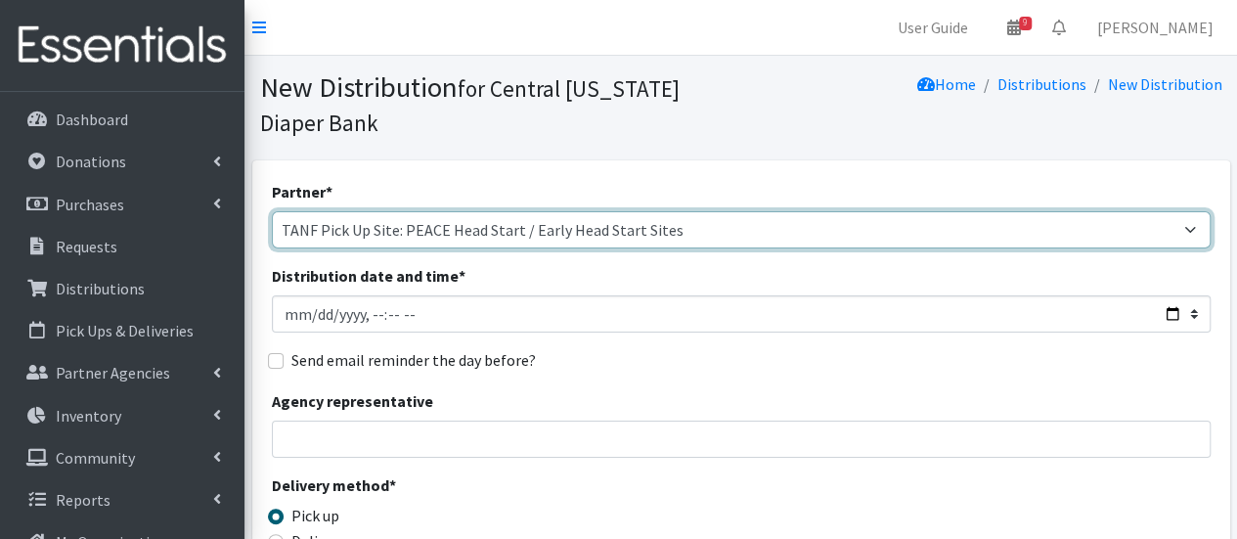
click at [272, 211] on select "[DEMOGRAPHIC_DATA] Baby Momma Association [DEMOGRAPHIC_DATA] Food Pantry [GEOGR…" at bounding box center [741, 229] width 939 height 37
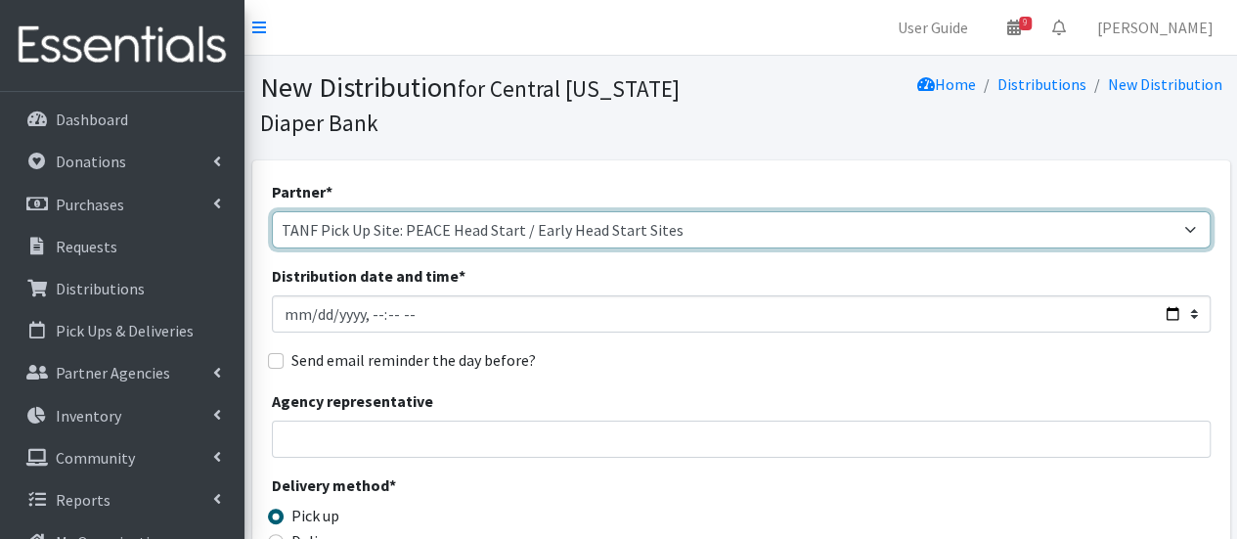
click at [466, 239] on select "[DEMOGRAPHIC_DATA] Baby Momma Association [DEMOGRAPHIC_DATA] Food Pantry [GEOGR…" at bounding box center [741, 229] width 939 height 37
select select "7141"
click at [272, 211] on select "All Saints Church Baby Momma Association Bellegrove Missionary Baptist Church F…" at bounding box center [741, 229] width 939 height 37
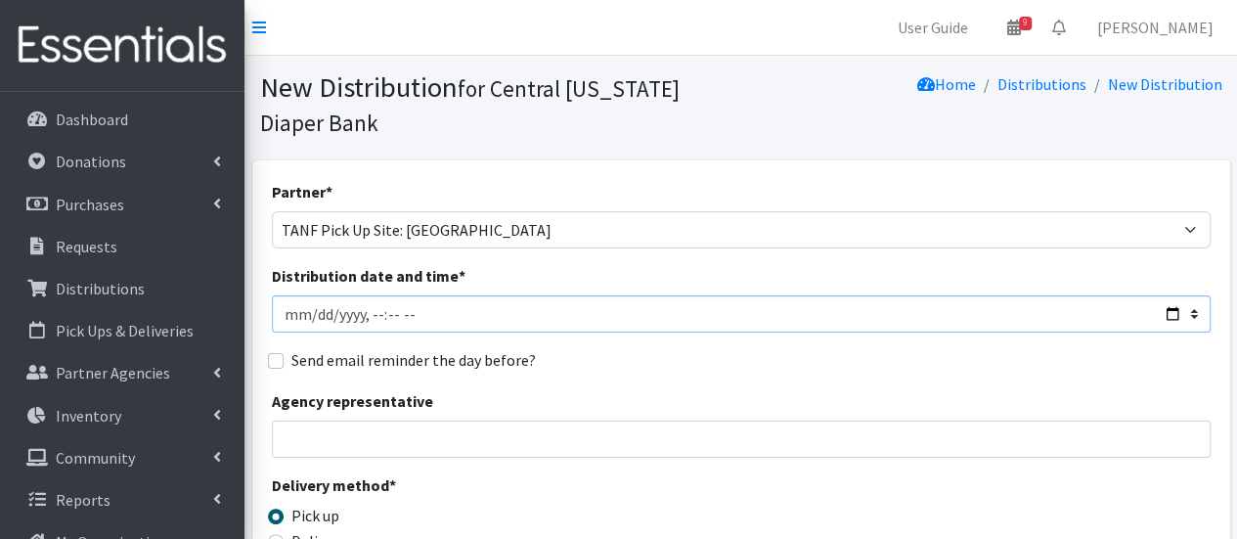
click at [311, 316] on input "Distribution date and time *" at bounding box center [741, 313] width 939 height 37
type input "2025-10-06T10:00"
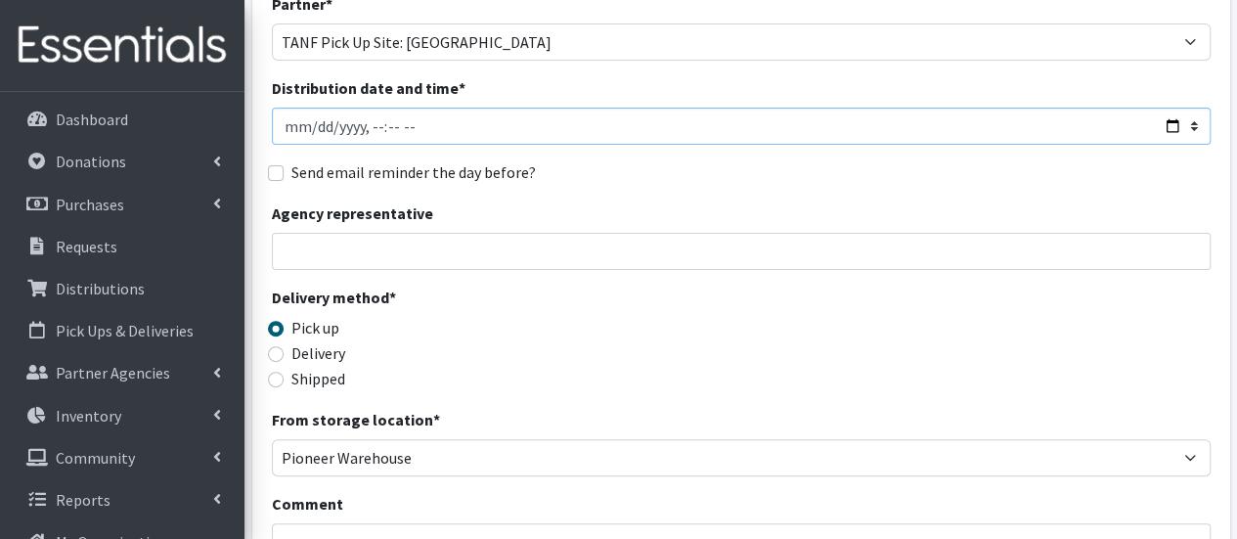
scroll to position [196, 0]
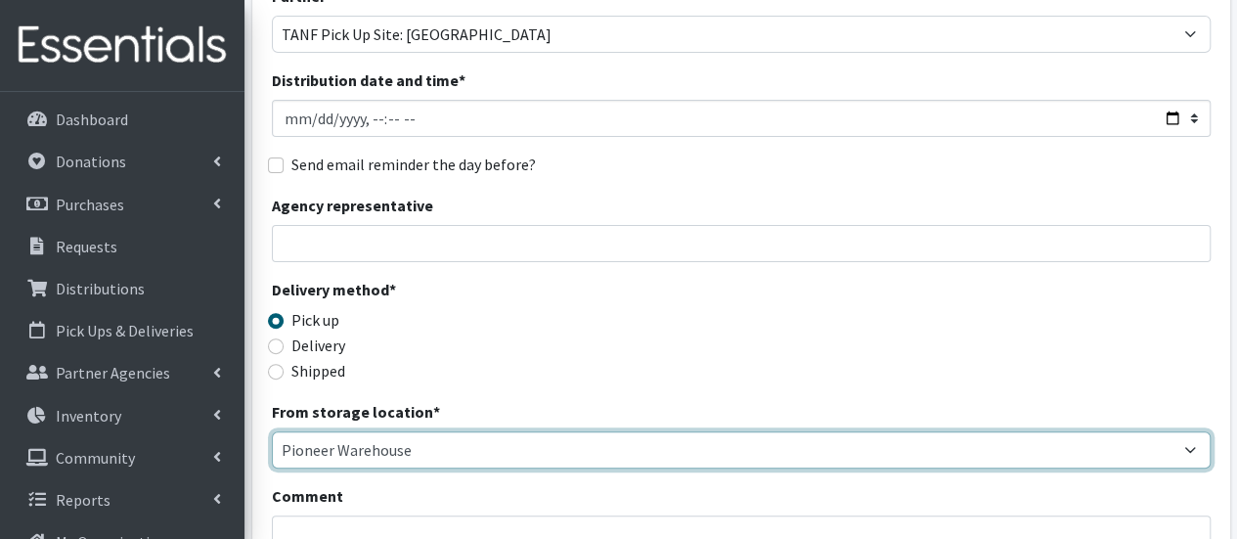
click at [353, 447] on select "Pioneer Warehouse TANF" at bounding box center [741, 449] width 939 height 37
select select "470"
click at [272, 431] on select "Pioneer Warehouse TANF" at bounding box center [741, 449] width 939 height 37
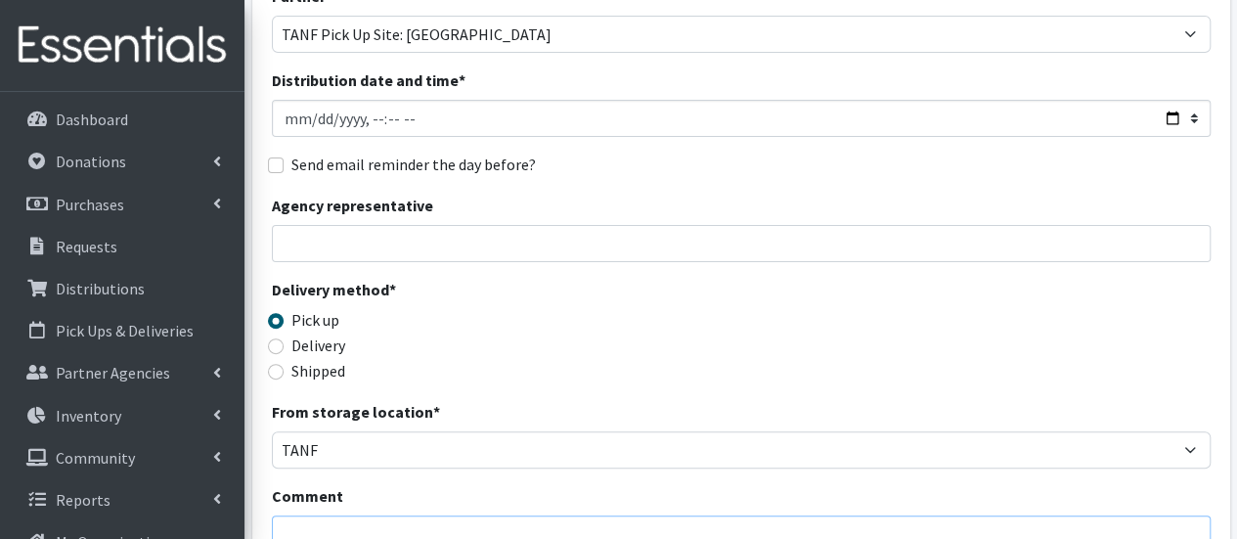
click at [336, 520] on textarea "Comment" at bounding box center [741, 545] width 939 height 61
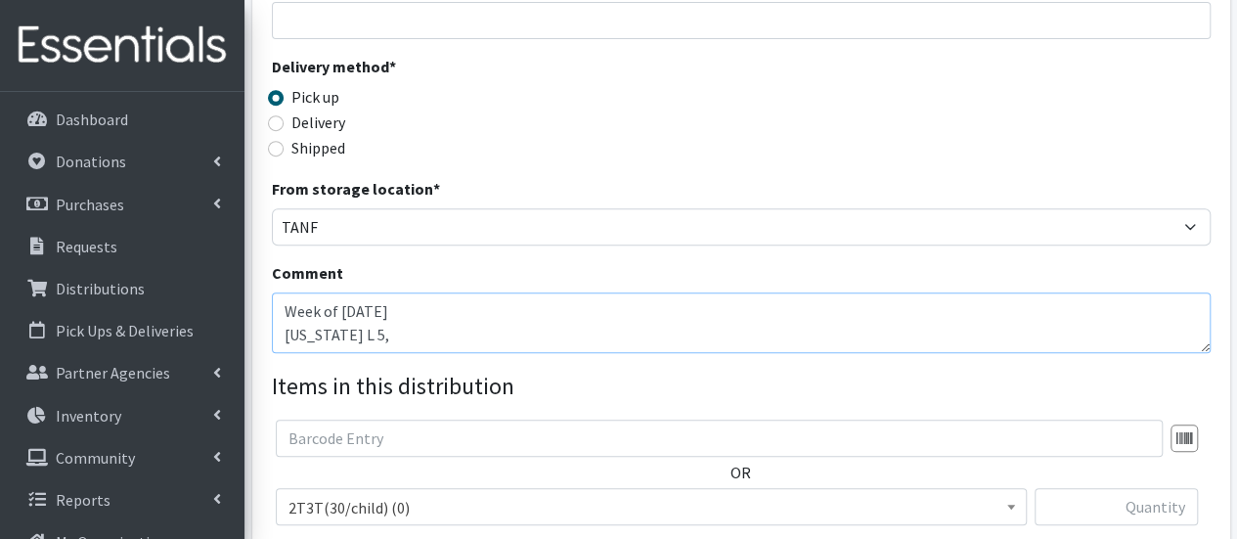
scroll to position [16, 0]
click at [438, 341] on textarea "Week of 10/6/25 Virginia L 5 Asia D 6, 7" at bounding box center [741, 322] width 939 height 61
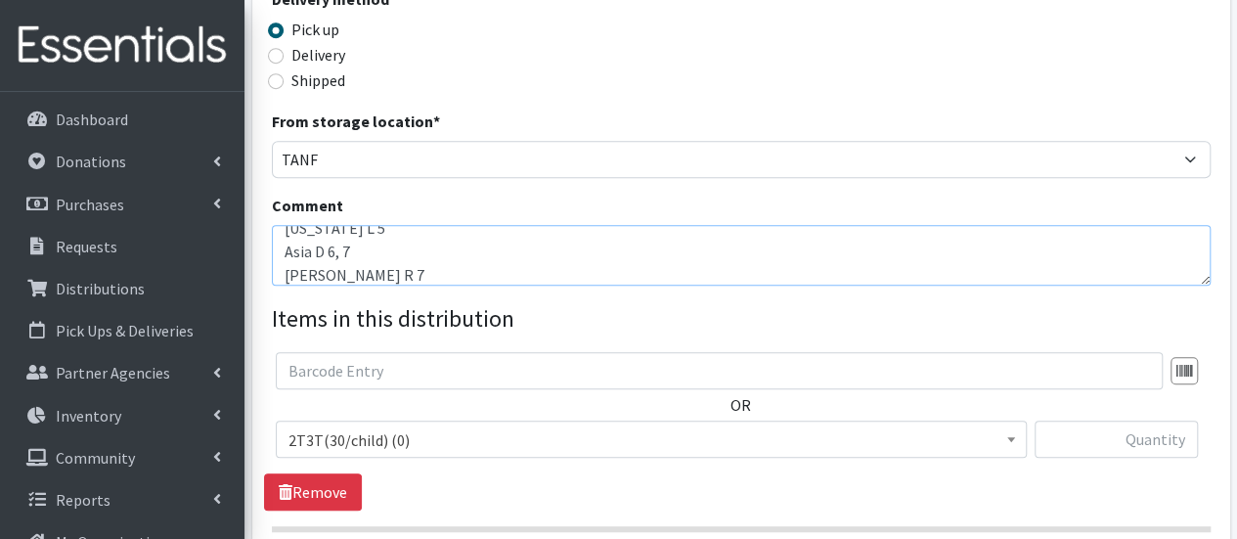
scroll to position [516, 0]
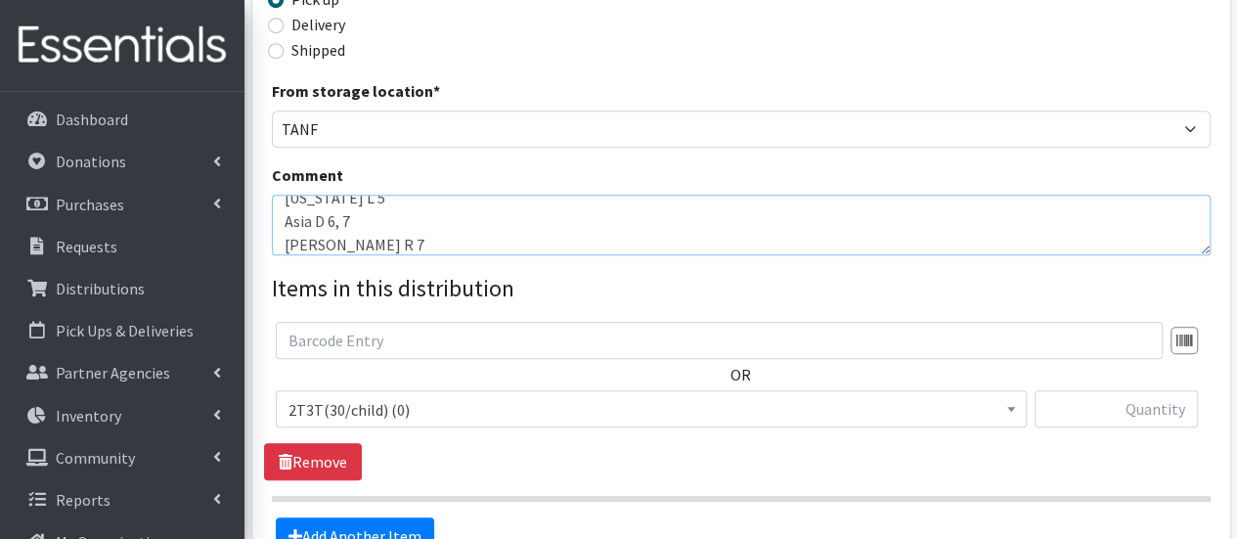
type textarea "Week of [DATE] [US_STATE] L 5 Asia D 6, 7 [PERSON_NAME] R 7"
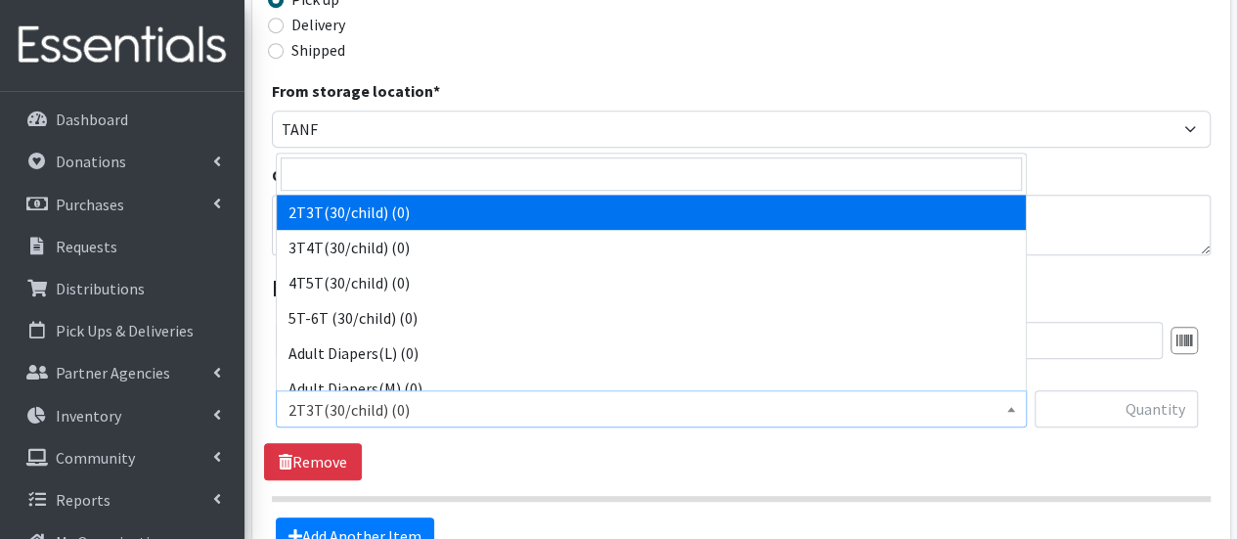
click at [535, 409] on span "2T3T(30/child) (0)" at bounding box center [650, 409] width 725 height 27
click at [410, 178] on input "search" at bounding box center [651, 173] width 741 height 33
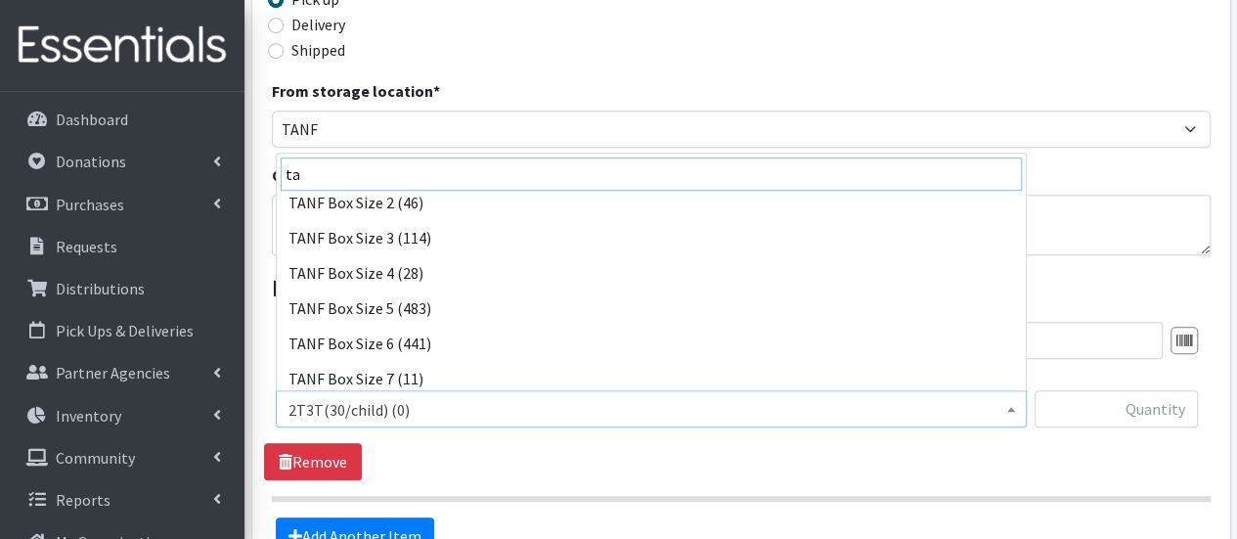
scroll to position [293, 0]
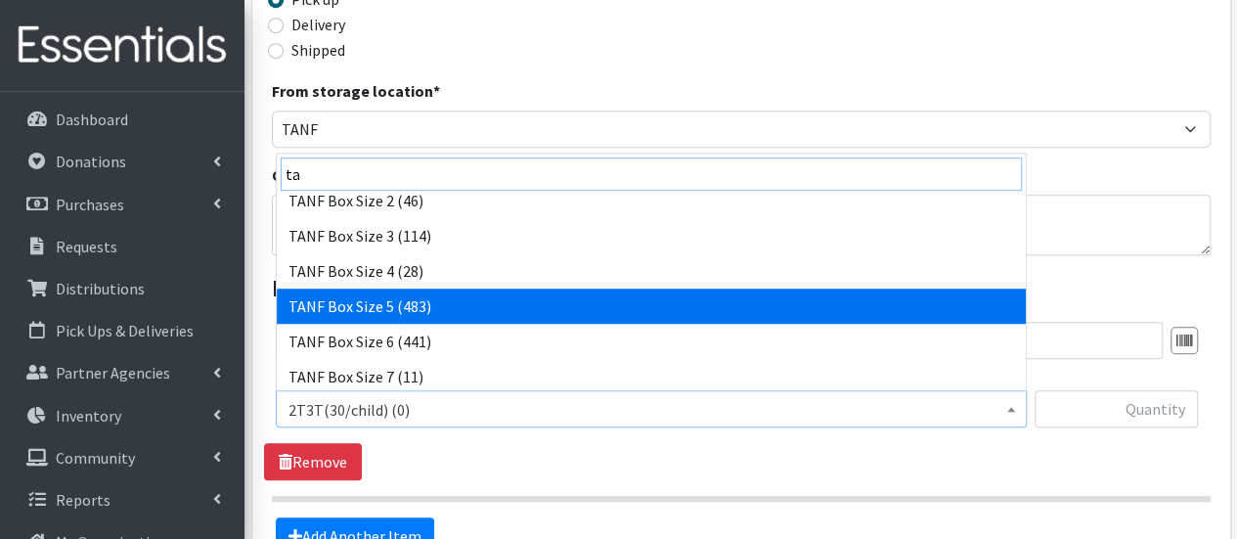
type input "ta"
select select "15525"
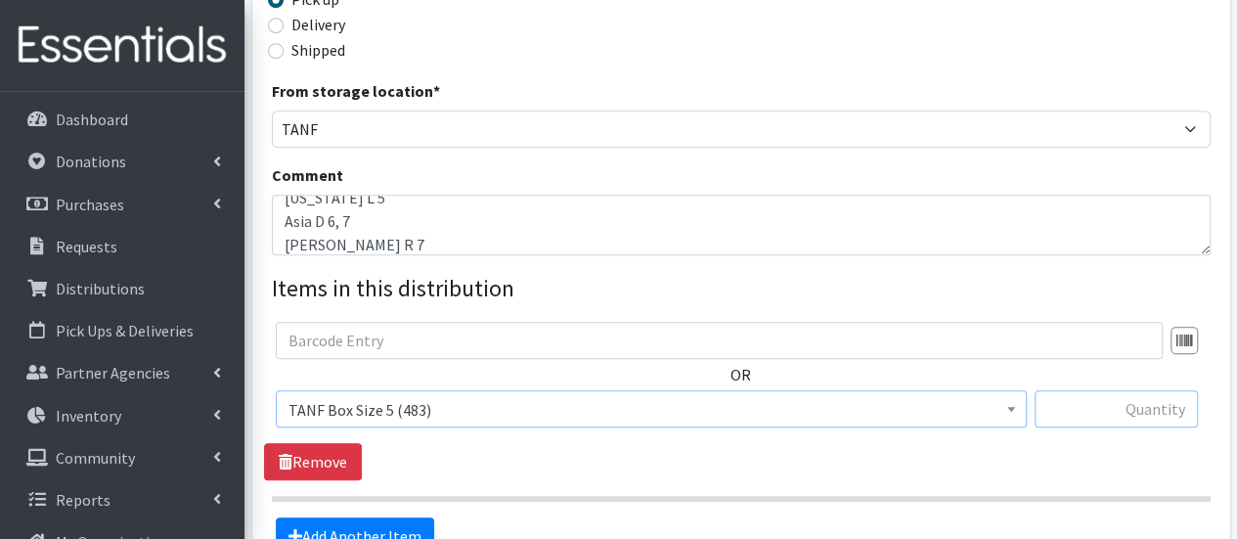
click at [1093, 411] on input "text" at bounding box center [1115, 408] width 163 height 37
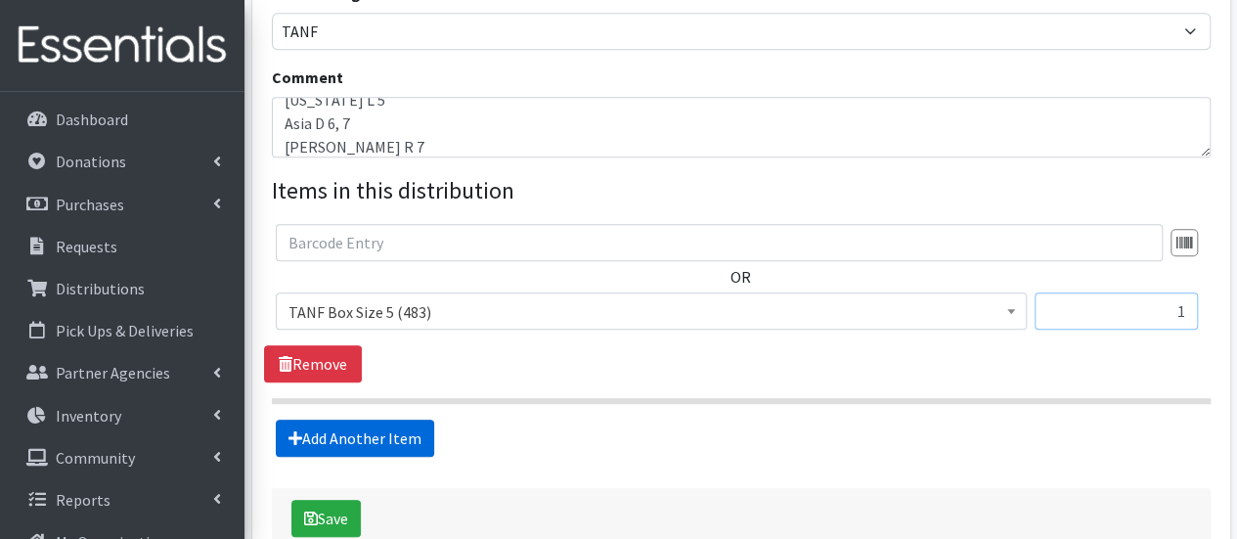
type input "1"
click at [330, 430] on link "Add Another Item" at bounding box center [355, 437] width 158 height 37
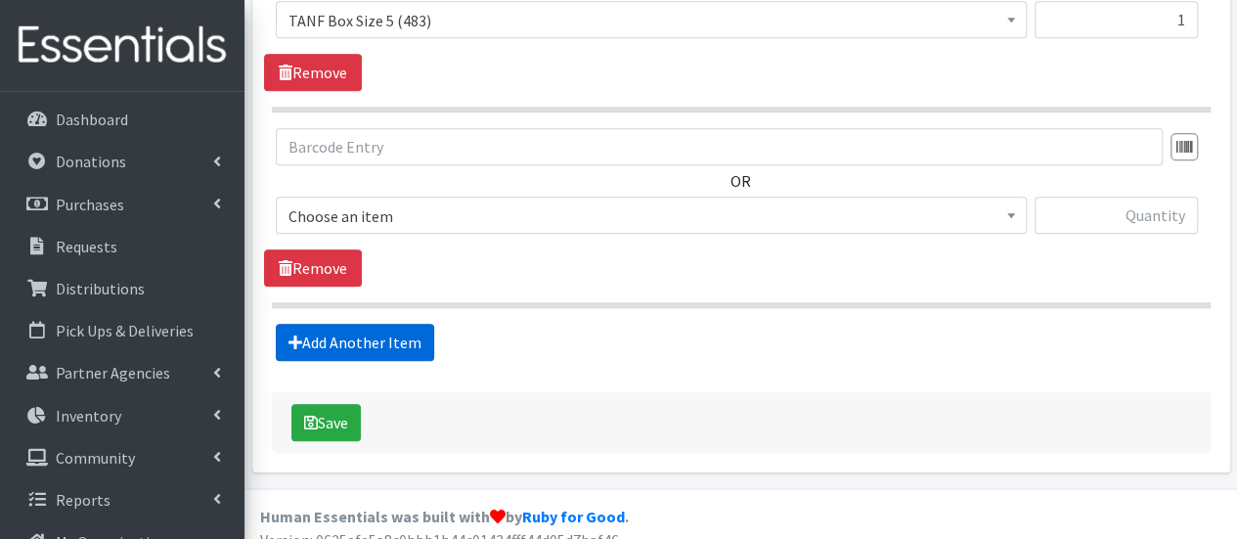
scroll to position [923, 0]
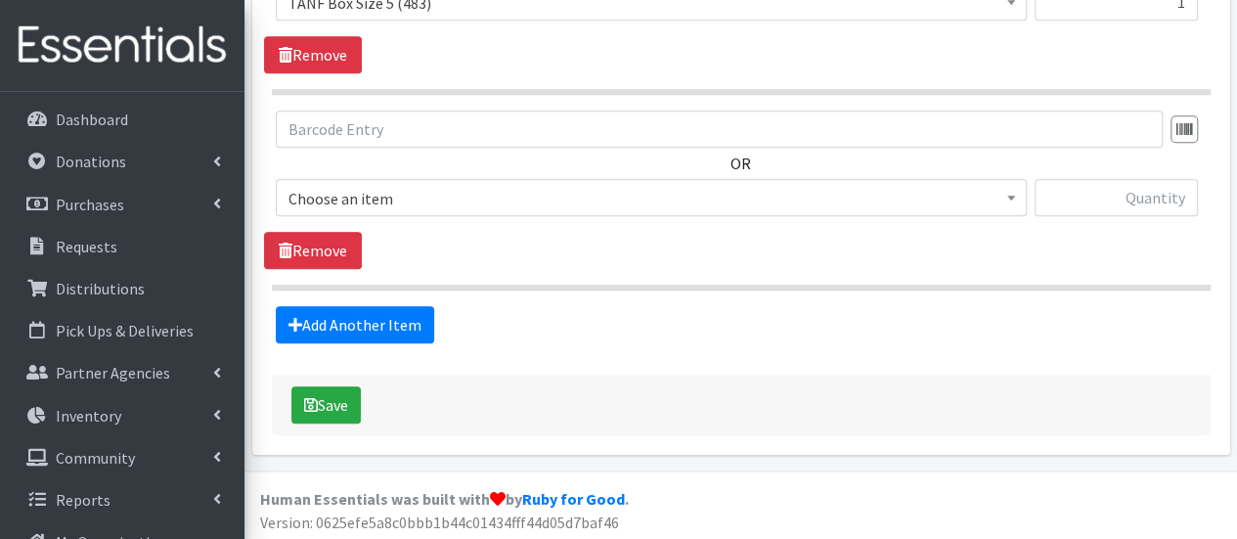
click at [348, 197] on span "Choose an item" at bounding box center [650, 198] width 725 height 27
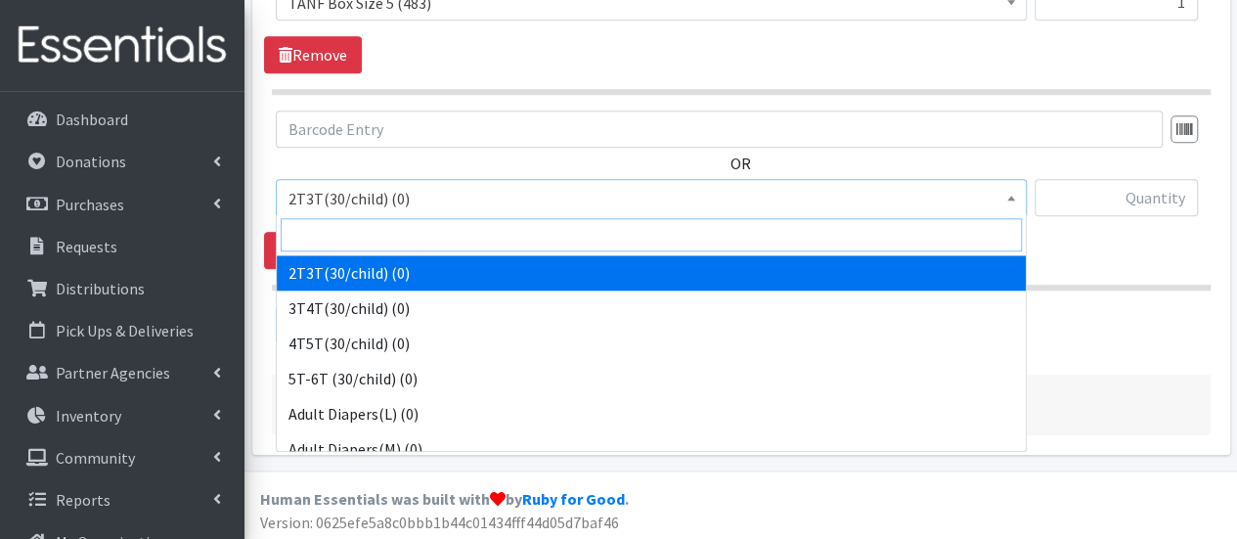
click at [348, 232] on input "search" at bounding box center [651, 234] width 741 height 33
type input "t"
click at [387, 228] on input "search" at bounding box center [651, 234] width 741 height 33
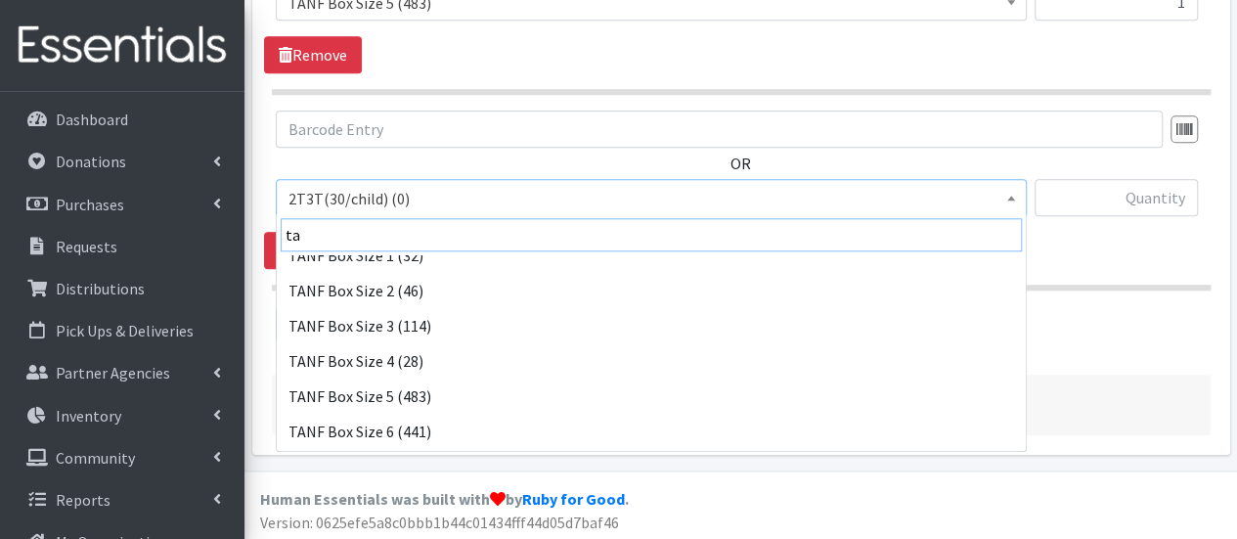
scroll to position [332, 0]
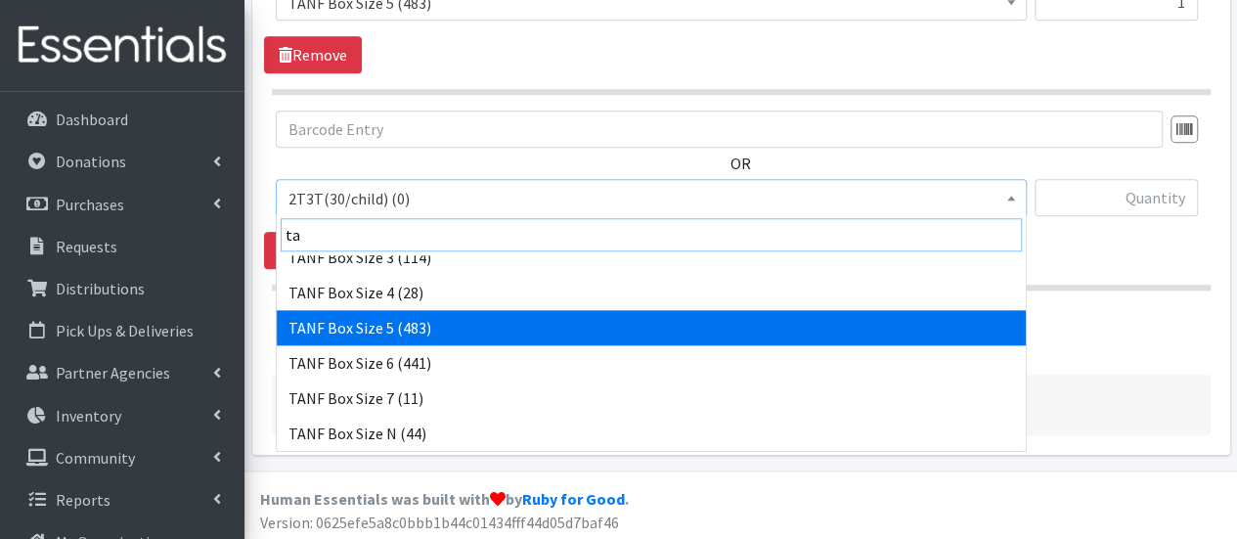
type input "ta"
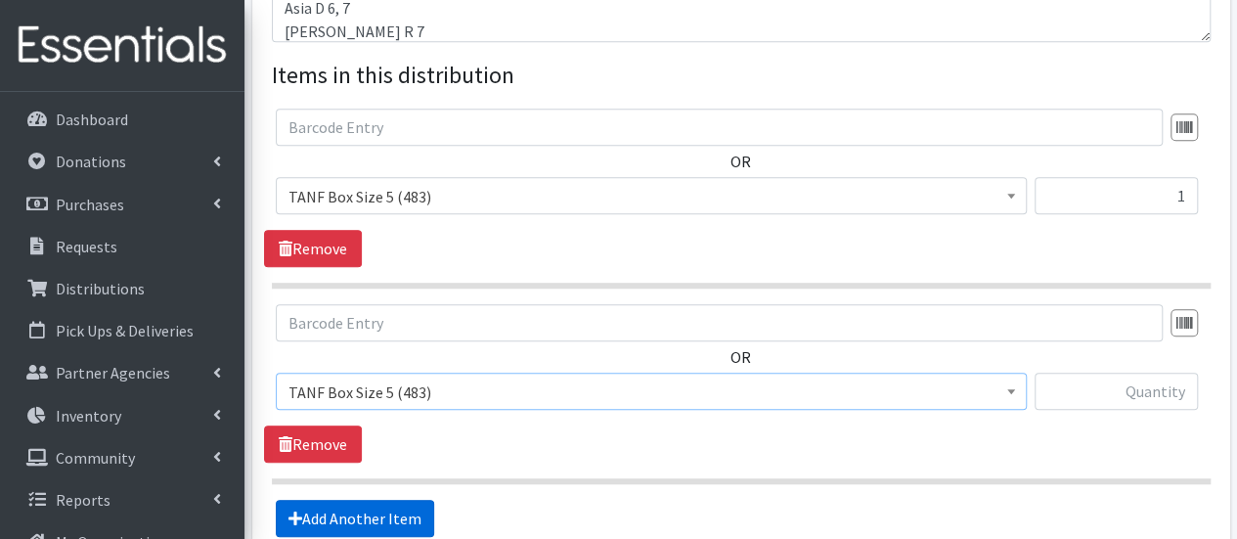
scroll to position [727, 0]
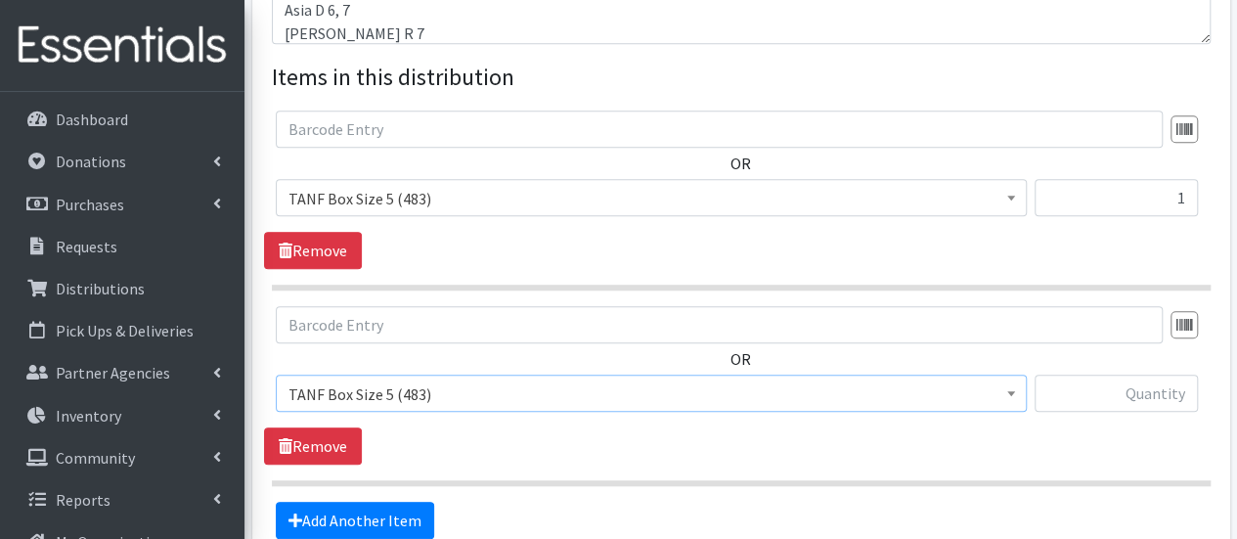
click at [419, 399] on span "TANF Box Size 5 (483)" at bounding box center [650, 393] width 725 height 27
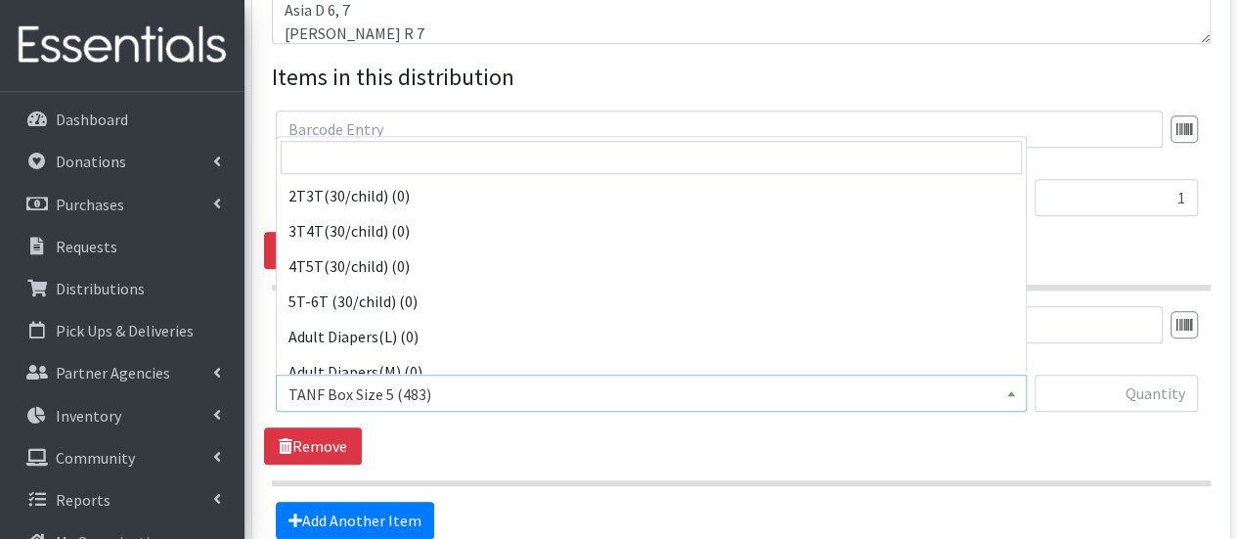
scroll to position [1513, 0]
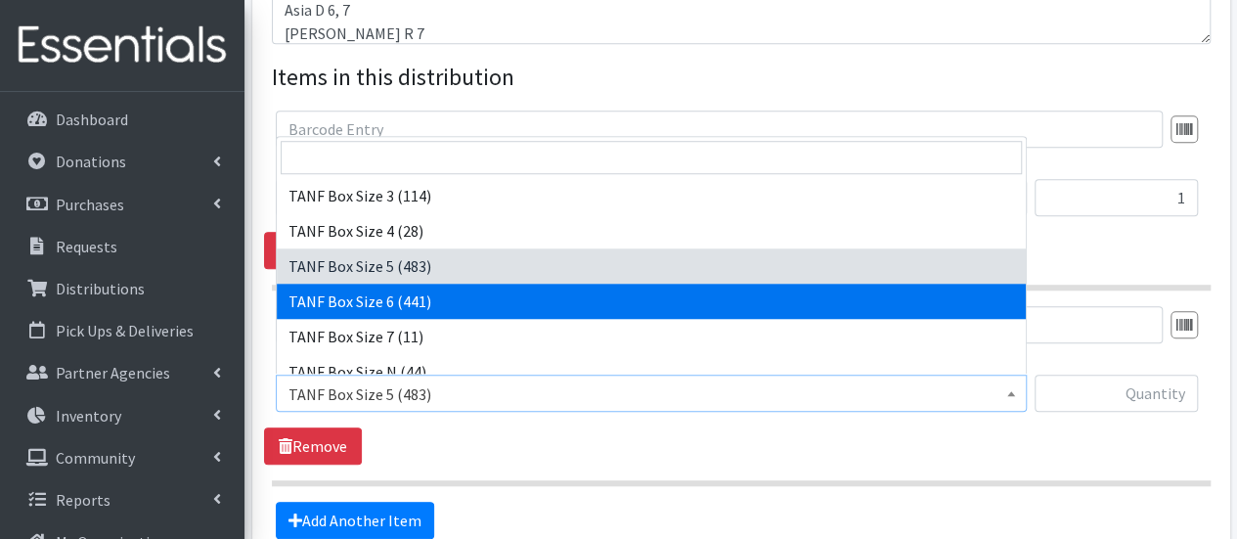
select select "15526"
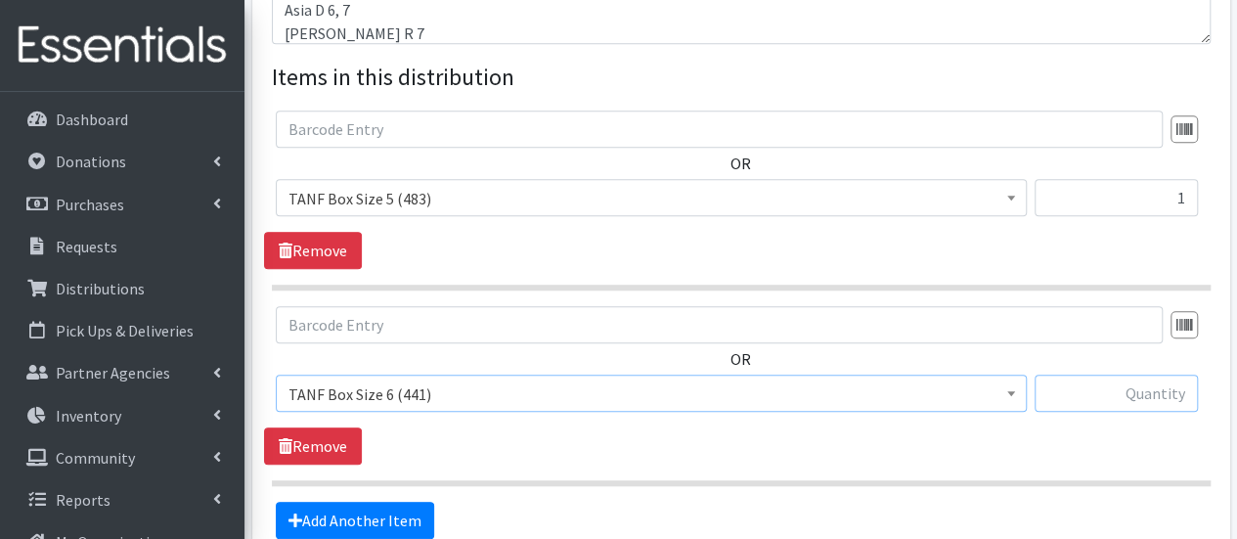
click at [1064, 396] on input "text" at bounding box center [1115, 392] width 163 height 37
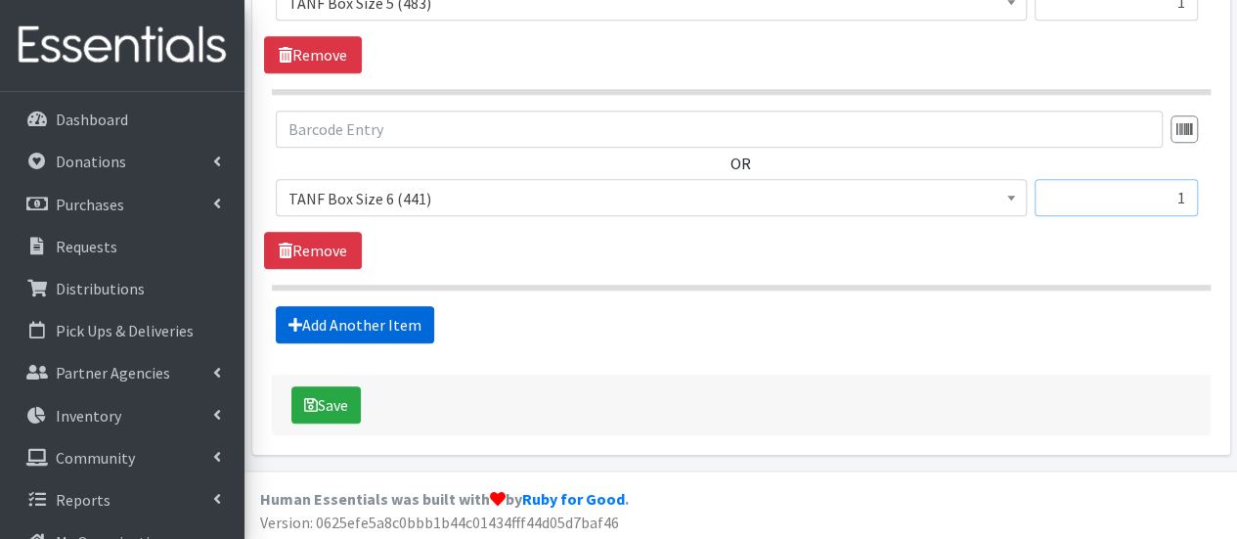
type input "1"
click at [412, 324] on link "Add Another Item" at bounding box center [355, 324] width 158 height 37
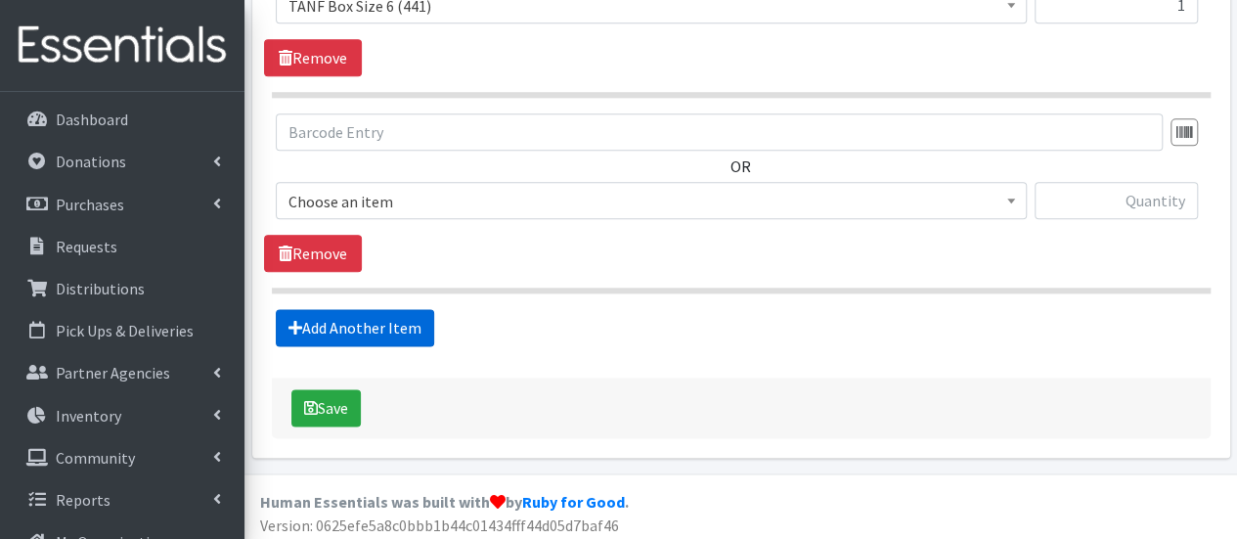
scroll to position [1118, 0]
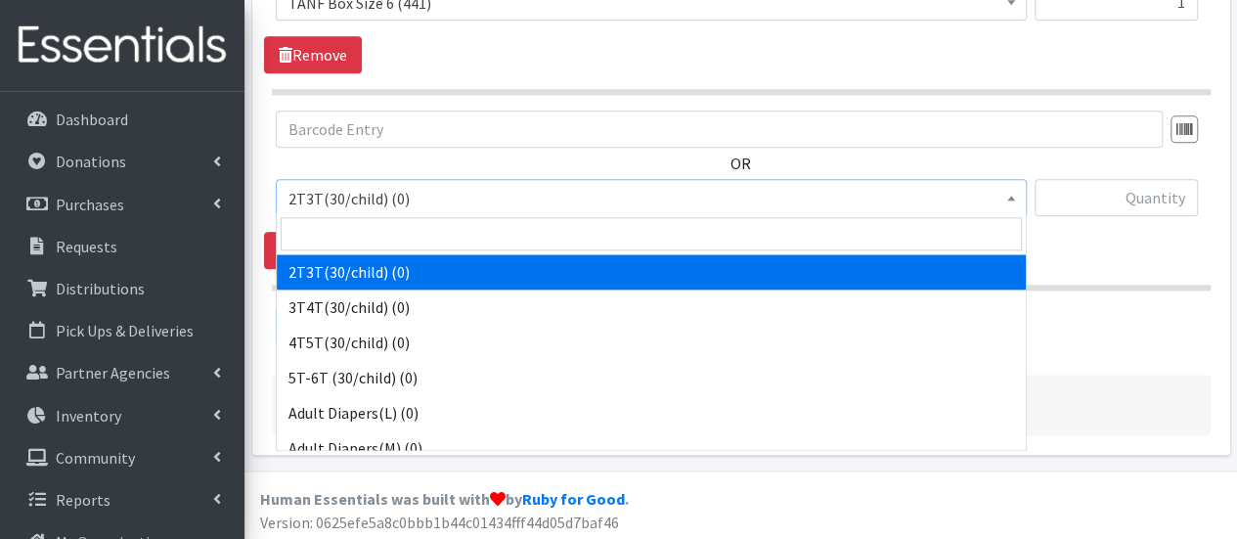
click at [375, 197] on span "2T3T(30/child) (0)" at bounding box center [650, 198] width 725 height 27
click at [359, 253] on span at bounding box center [651, 233] width 749 height 41
click at [364, 248] on input "search" at bounding box center [651, 233] width 741 height 33
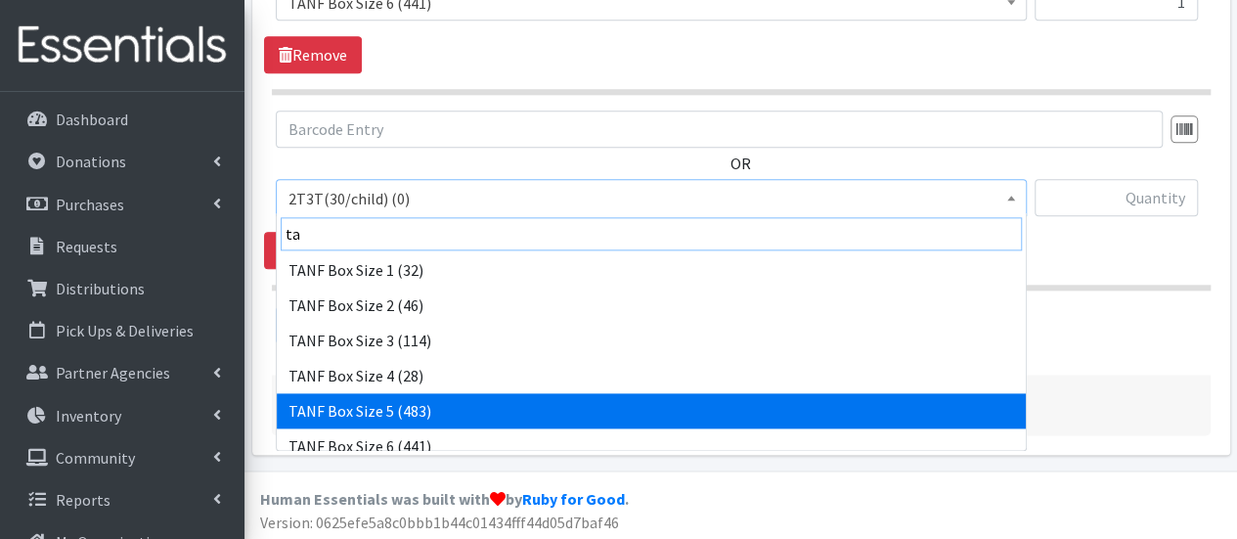
scroll to position [293, 0]
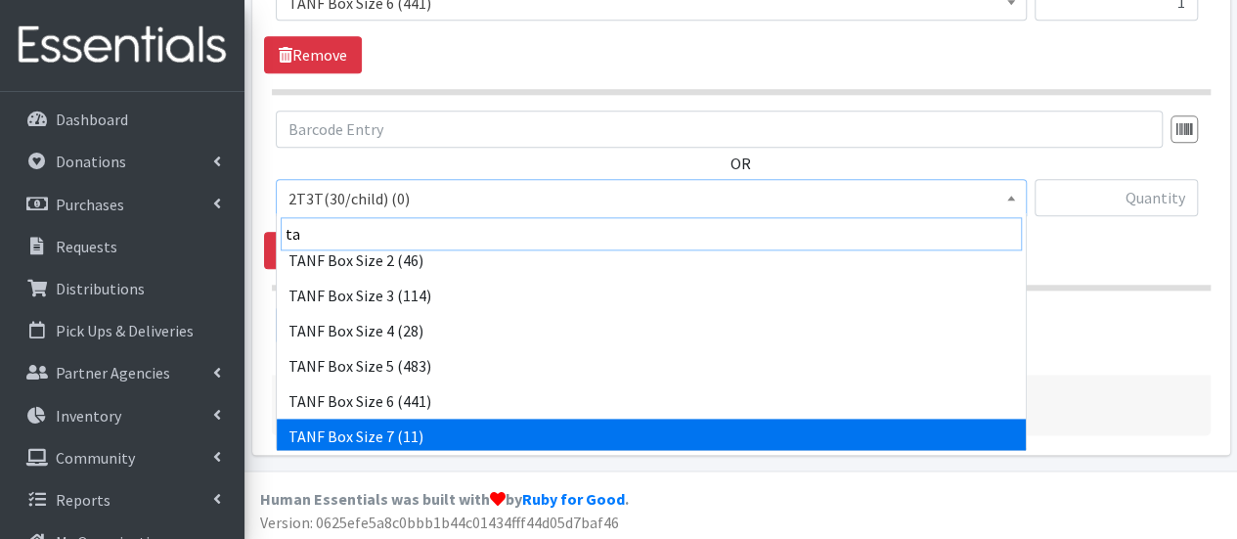
type input "ta"
select select "15527"
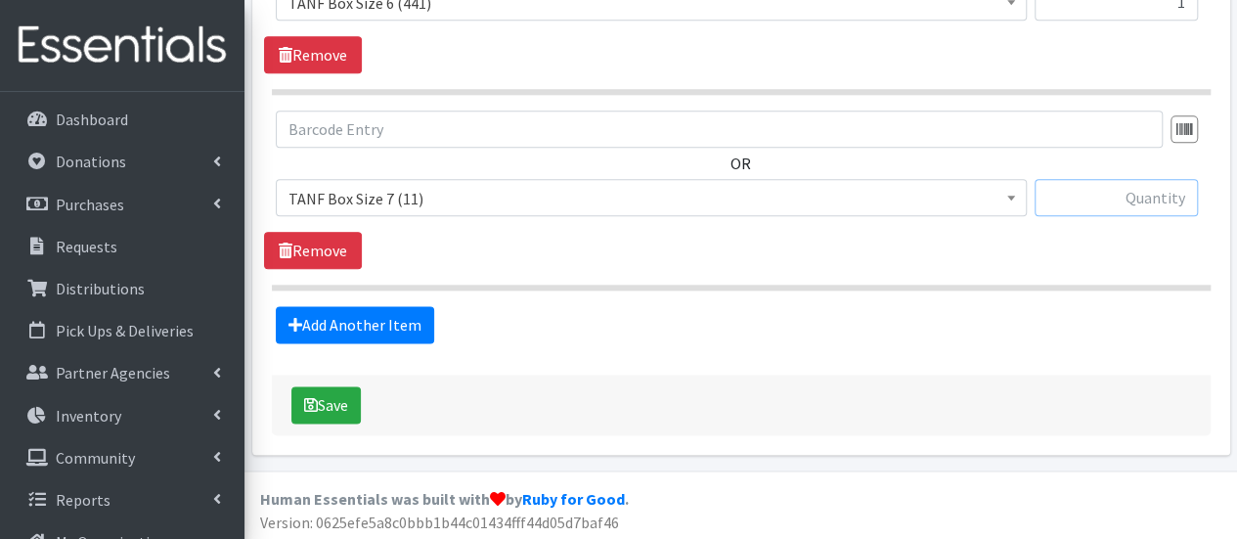
click at [1077, 197] on input "text" at bounding box center [1115, 197] width 163 height 37
type input "2"
click at [345, 408] on button "Save" at bounding box center [325, 404] width 69 height 37
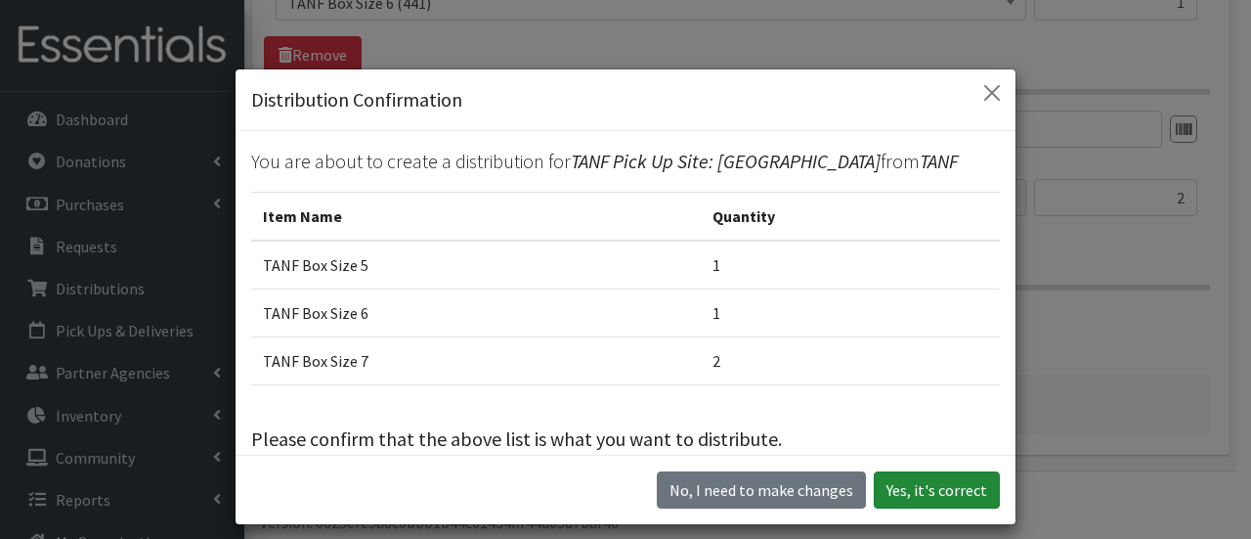
click at [884, 486] on button "Yes, it's correct" at bounding box center [937, 489] width 126 height 37
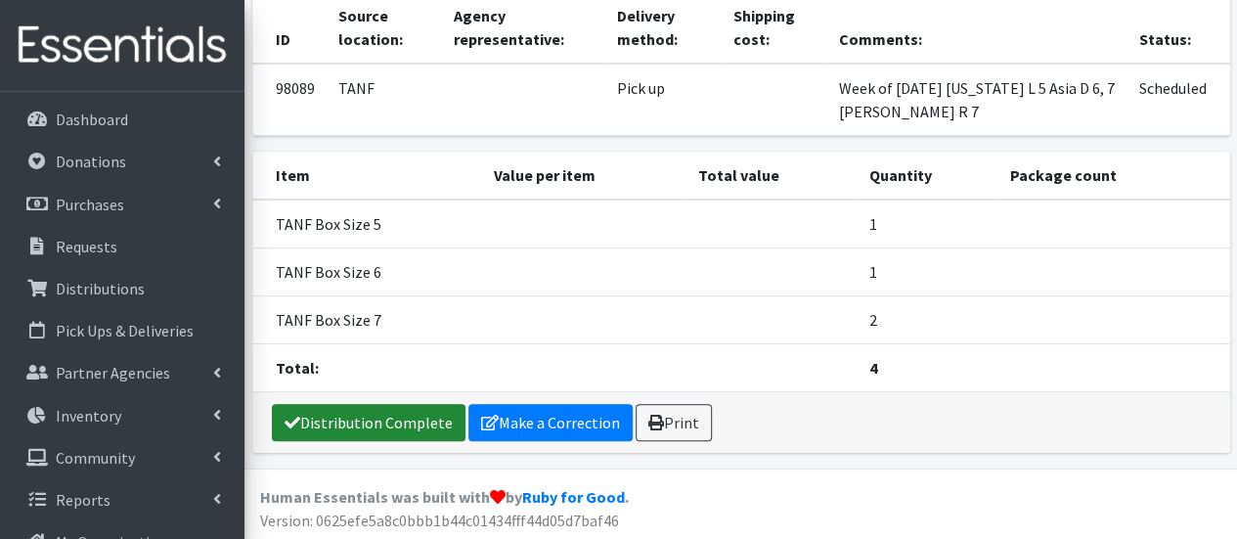
click at [334, 422] on link "Distribution Complete" at bounding box center [369, 422] width 194 height 37
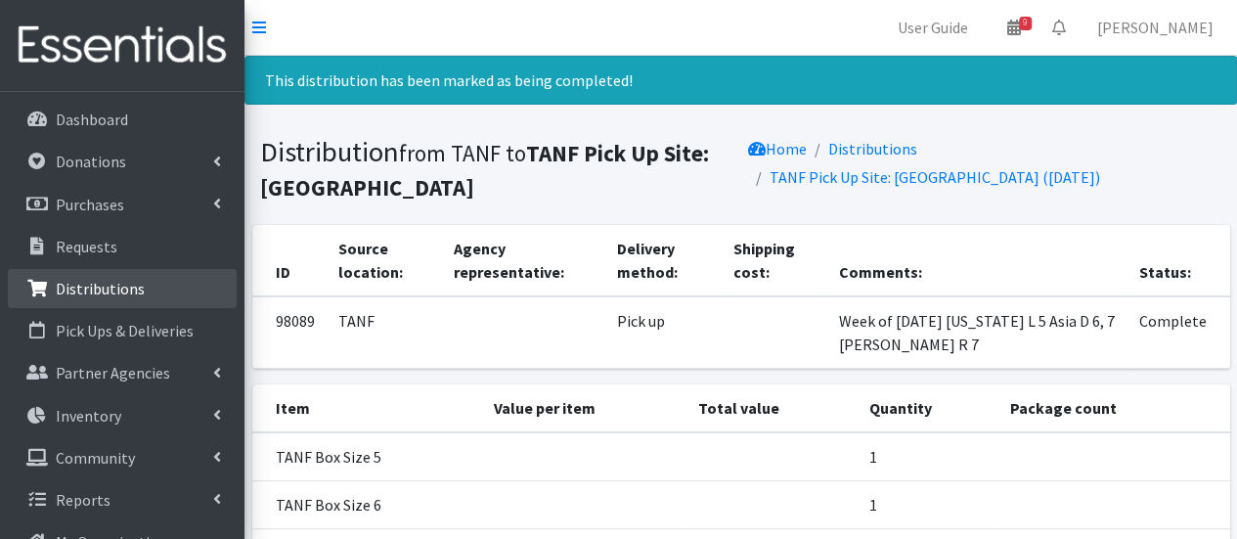
click at [115, 282] on p "Distributions" at bounding box center [100, 289] width 89 height 20
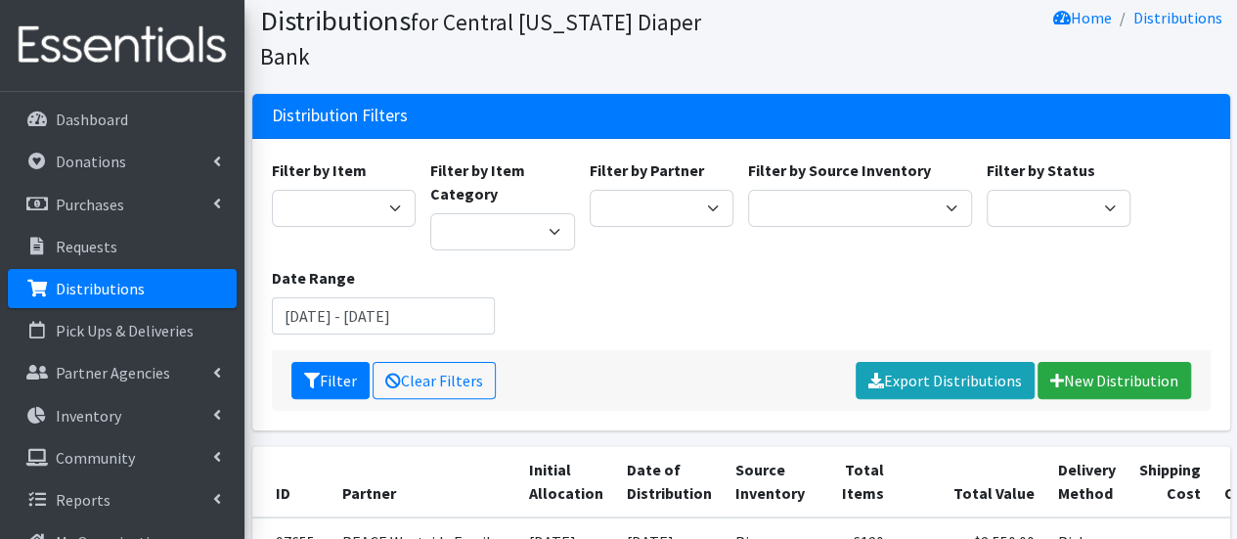
scroll to position [98, 0]
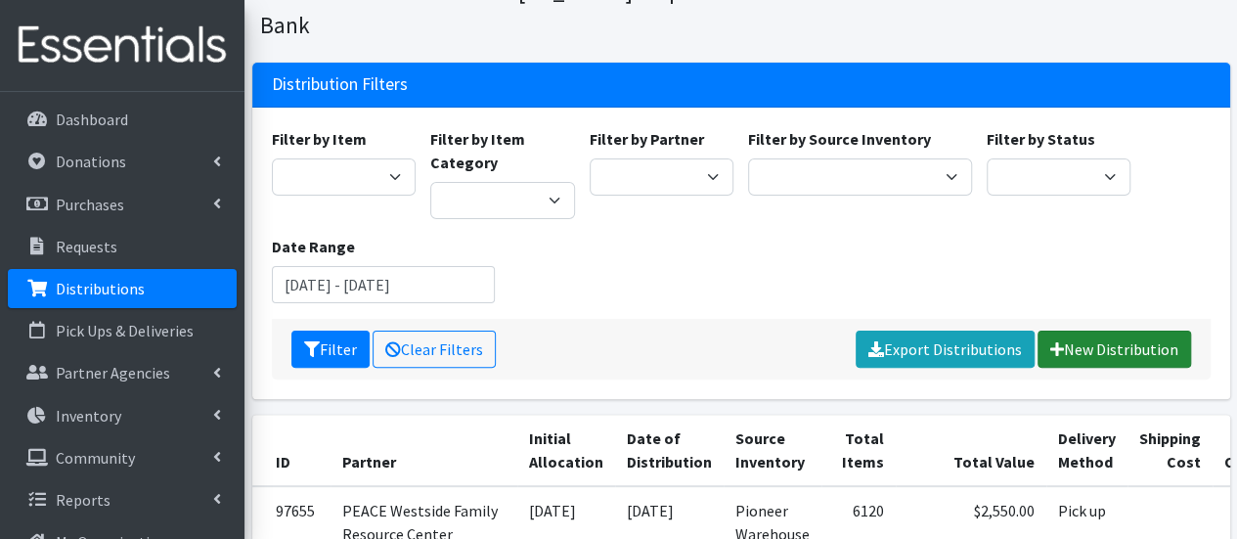
click at [1138, 330] on link "New Distribution" at bounding box center [1113, 348] width 153 height 37
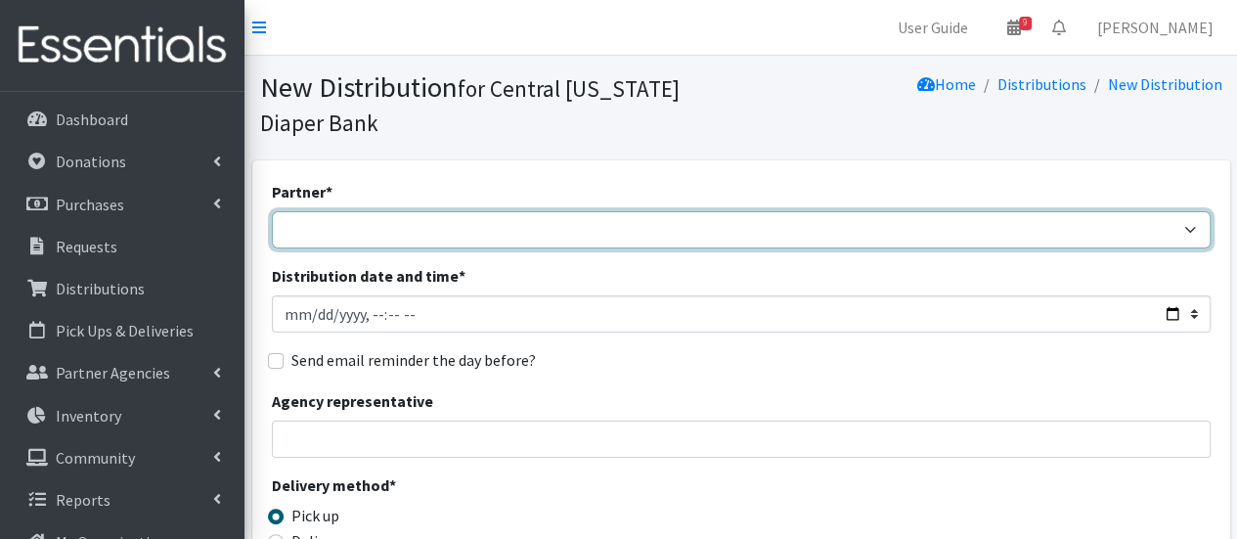
click at [370, 233] on select "[DEMOGRAPHIC_DATA] Baby Momma Association [DEMOGRAPHIC_DATA] Food Pantry [GEOGR…" at bounding box center [741, 229] width 939 height 37
select select "7140"
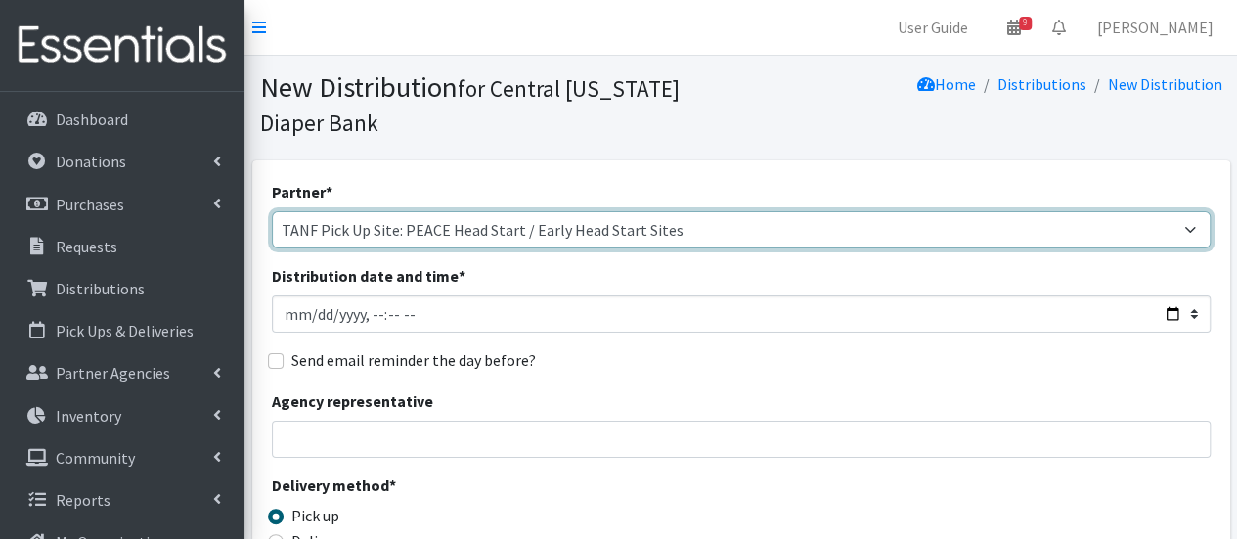
click at [272, 211] on select "[DEMOGRAPHIC_DATA] Baby Momma Association [DEMOGRAPHIC_DATA] Food Pantry [GEOGR…" at bounding box center [741, 229] width 939 height 37
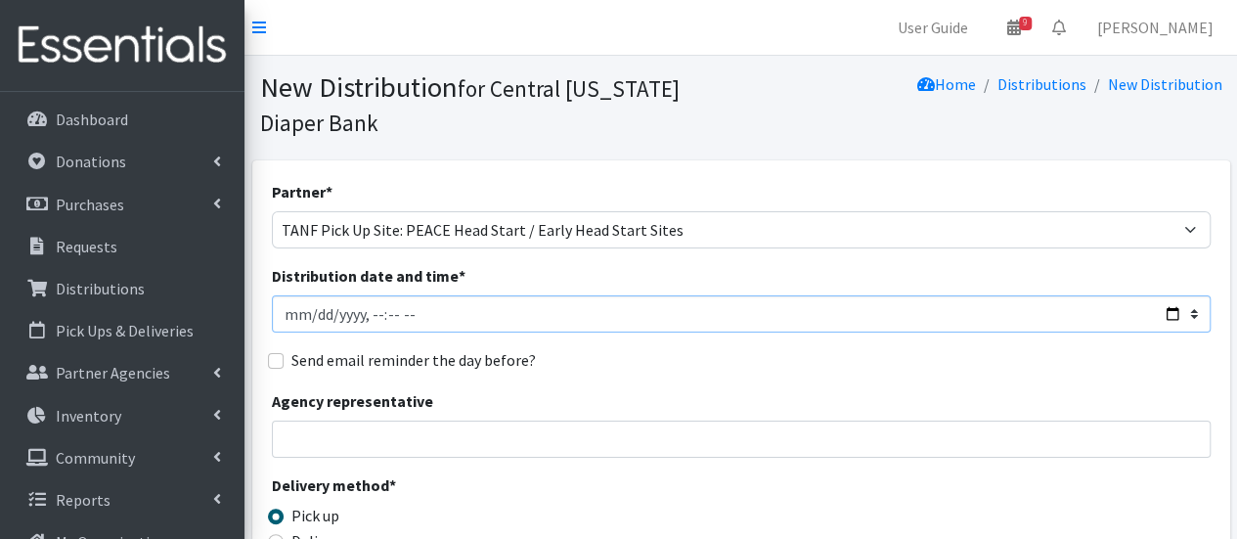
click at [306, 310] on input "Distribution date and time *" at bounding box center [741, 313] width 939 height 37
click at [365, 315] on input "Distribution date and time *" at bounding box center [741, 313] width 939 height 37
type input "[DATE]T11:00"
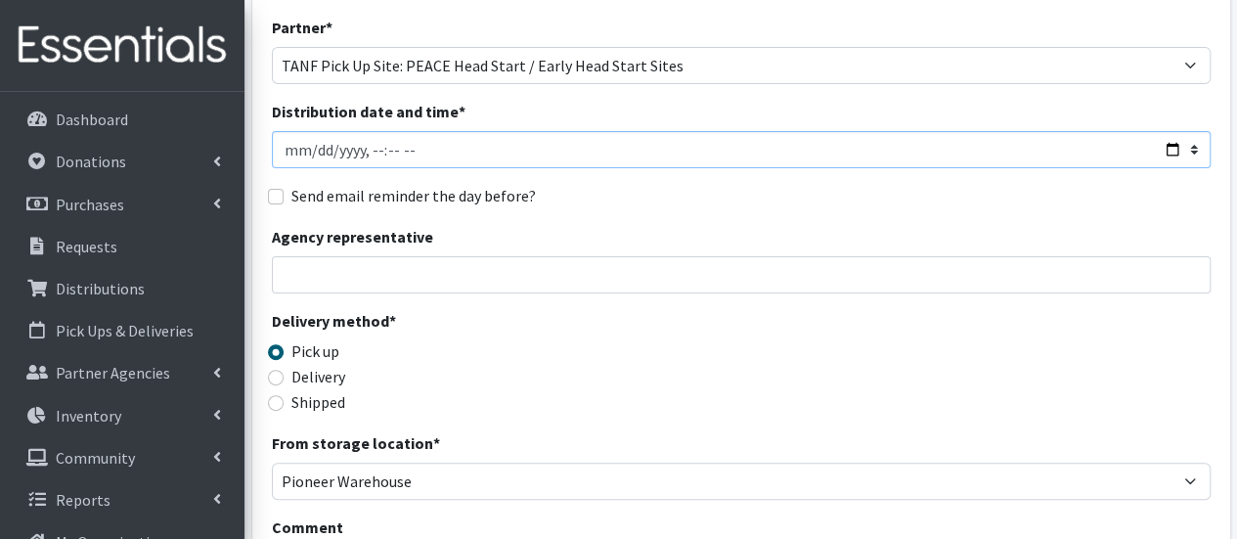
scroll to position [196, 0]
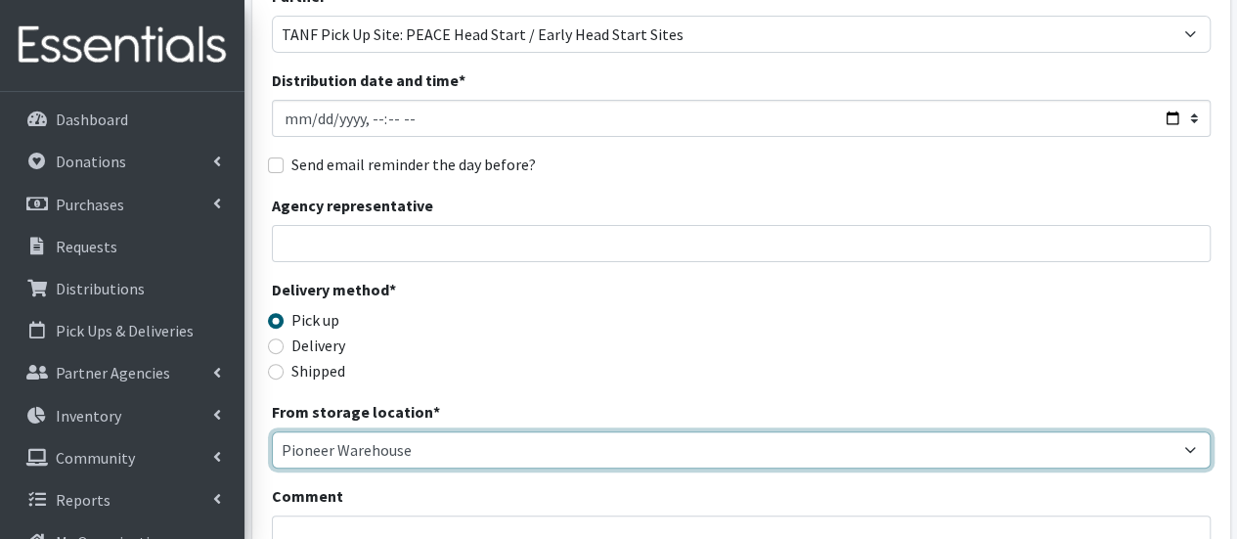
click at [369, 442] on select "Pioneer Warehouse TANF" at bounding box center [741, 449] width 939 height 37
select select "470"
click at [272, 431] on select "Pioneer Warehouse TANF" at bounding box center [741, 449] width 939 height 37
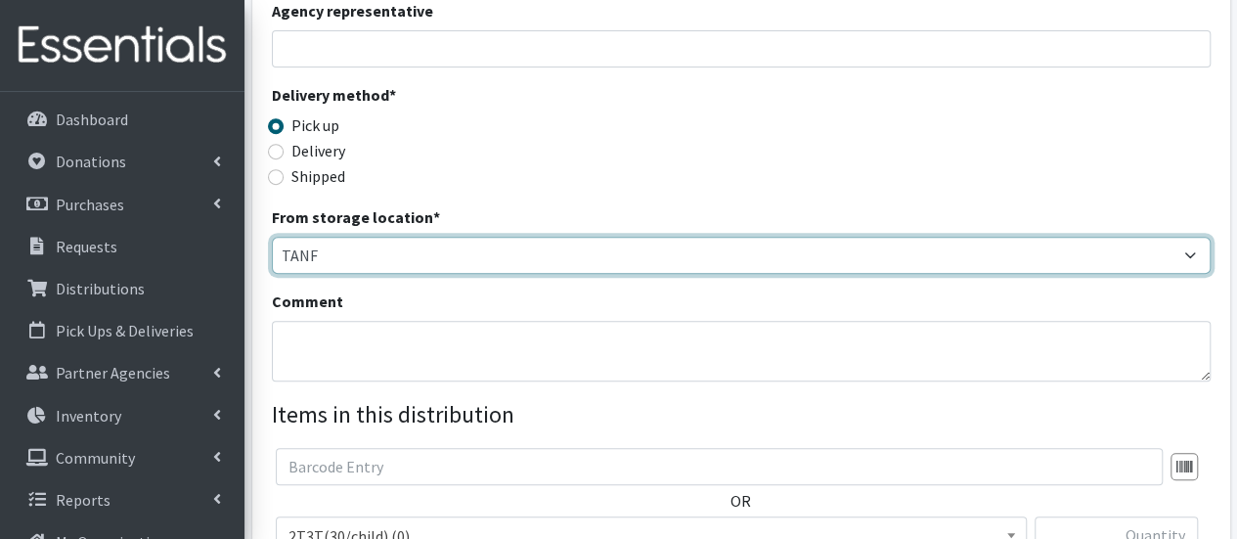
scroll to position [391, 0]
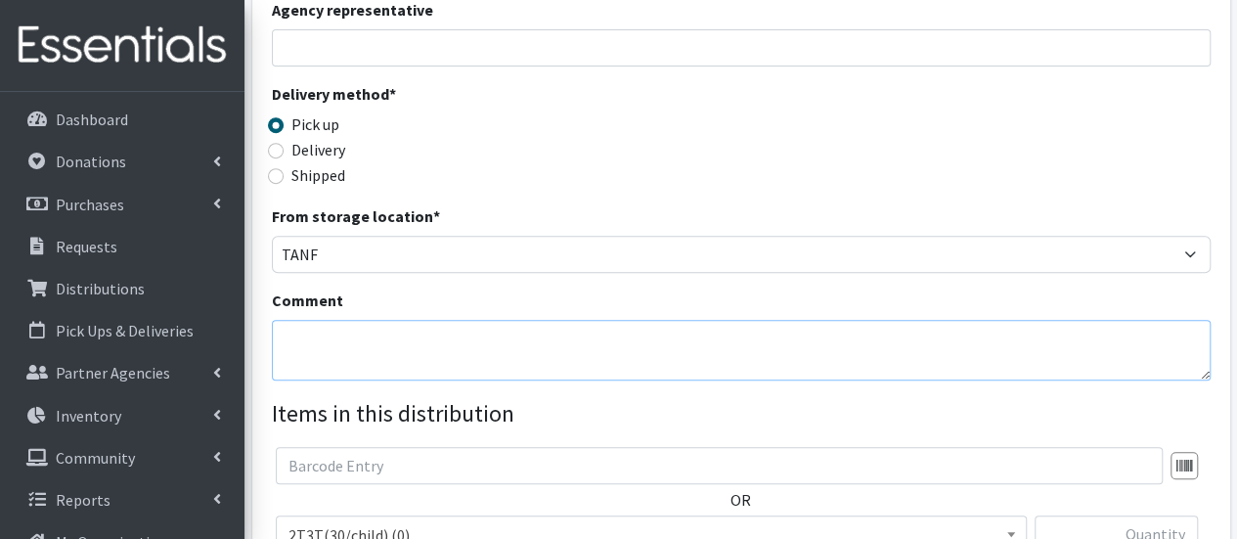
click at [352, 341] on textarea "Comment" at bounding box center [741, 350] width 939 height 61
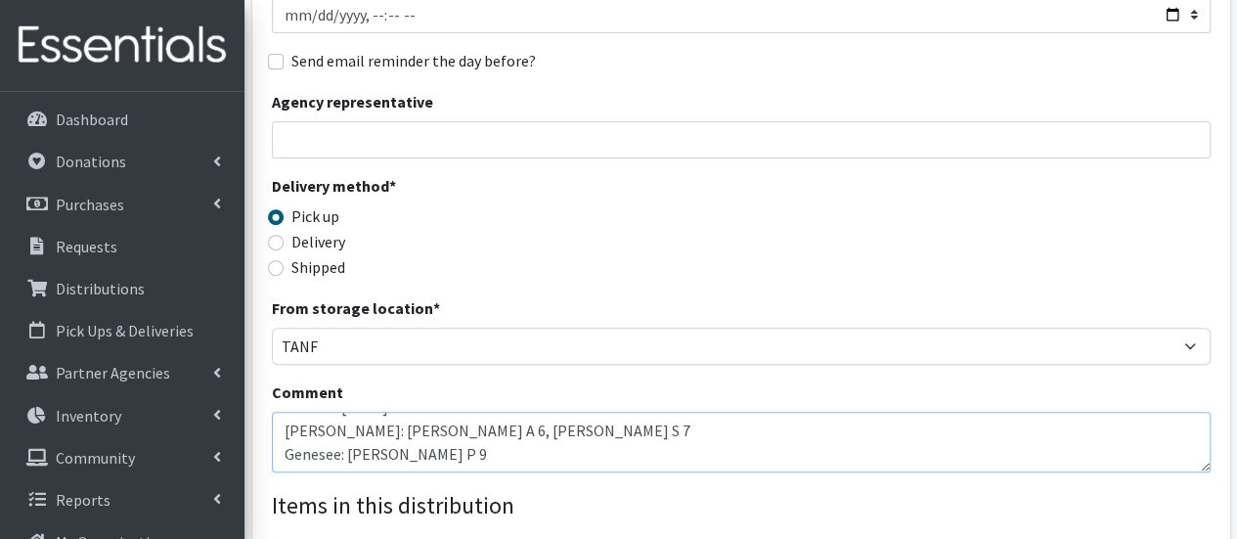
scroll to position [587, 0]
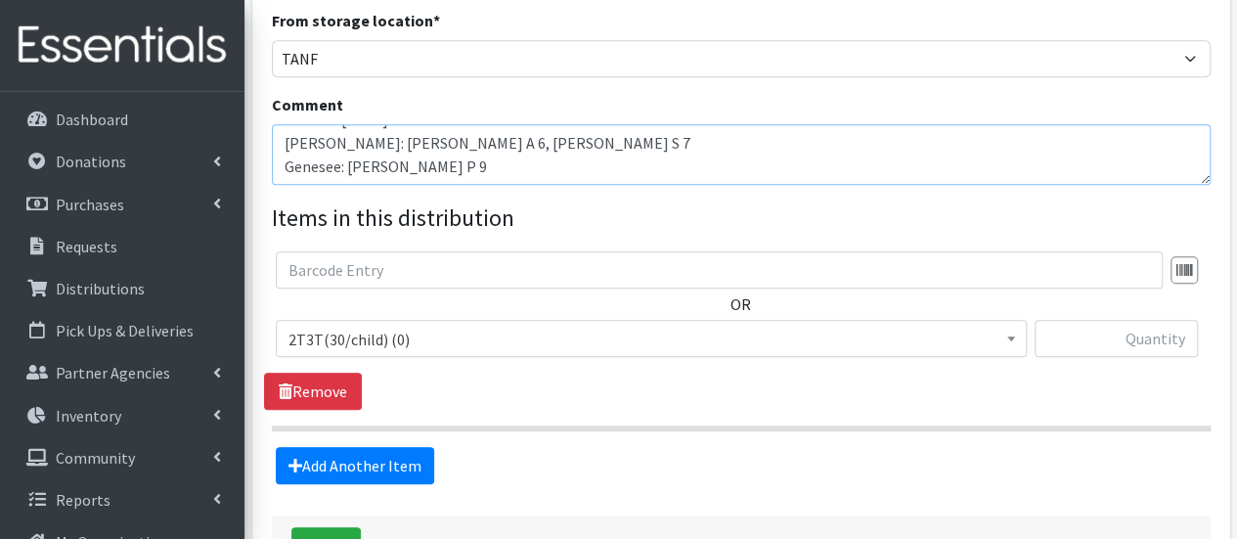
type textarea "Week of 10/6/25 Merrick: Carlos A 6, Lakesha S 7 Genesee: Carlos P 9"
click at [572, 347] on span "2T3T(30/child) (0)" at bounding box center [650, 339] width 725 height 27
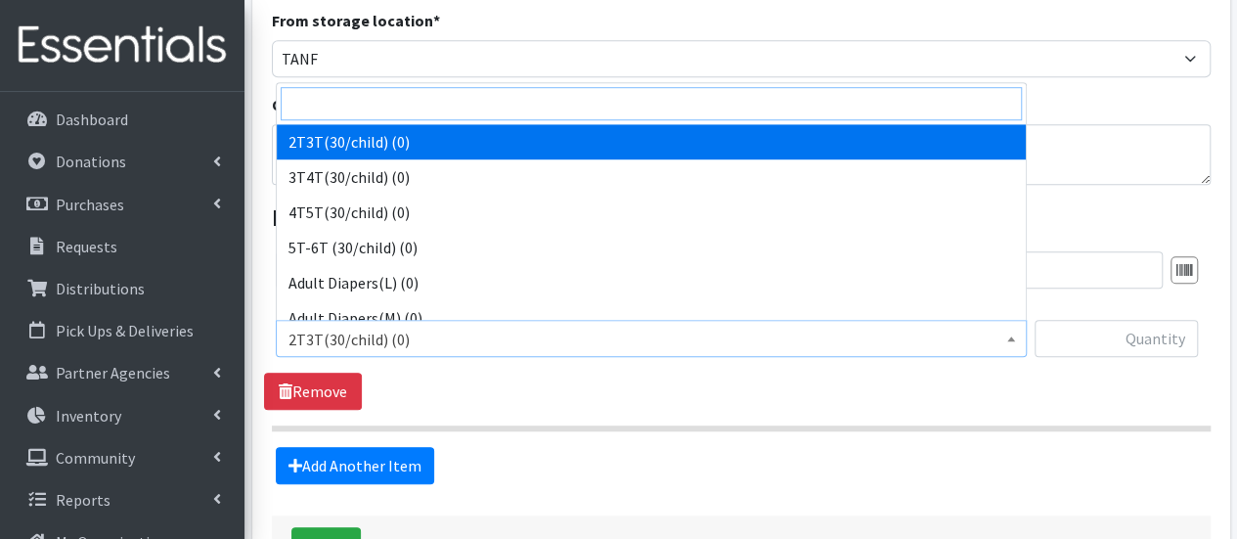
click at [461, 104] on input "search" at bounding box center [651, 103] width 741 height 33
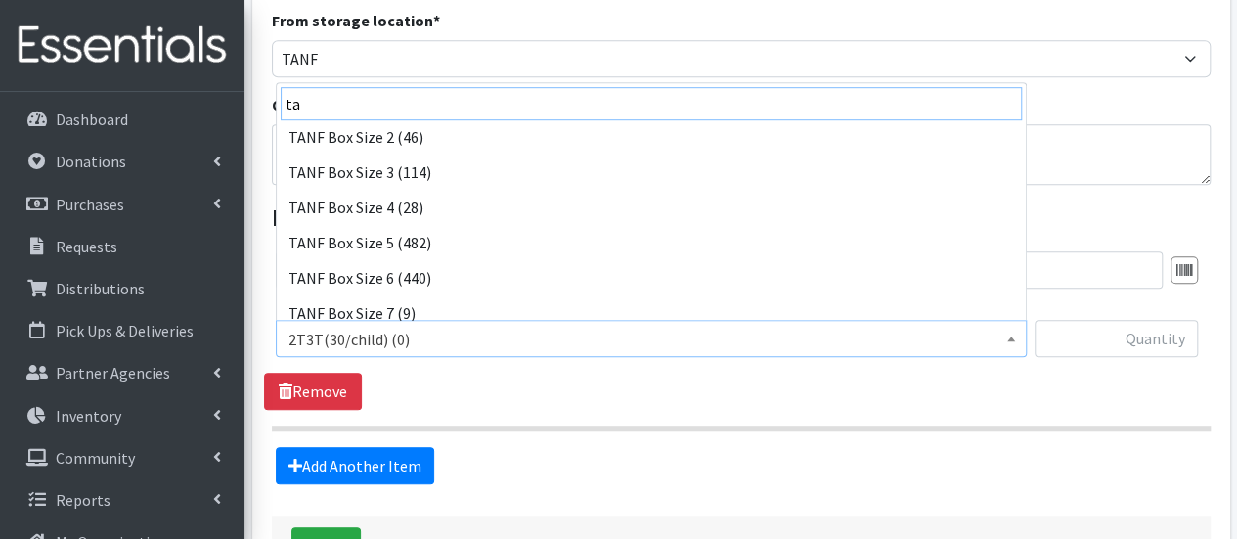
scroll to position [293, 0]
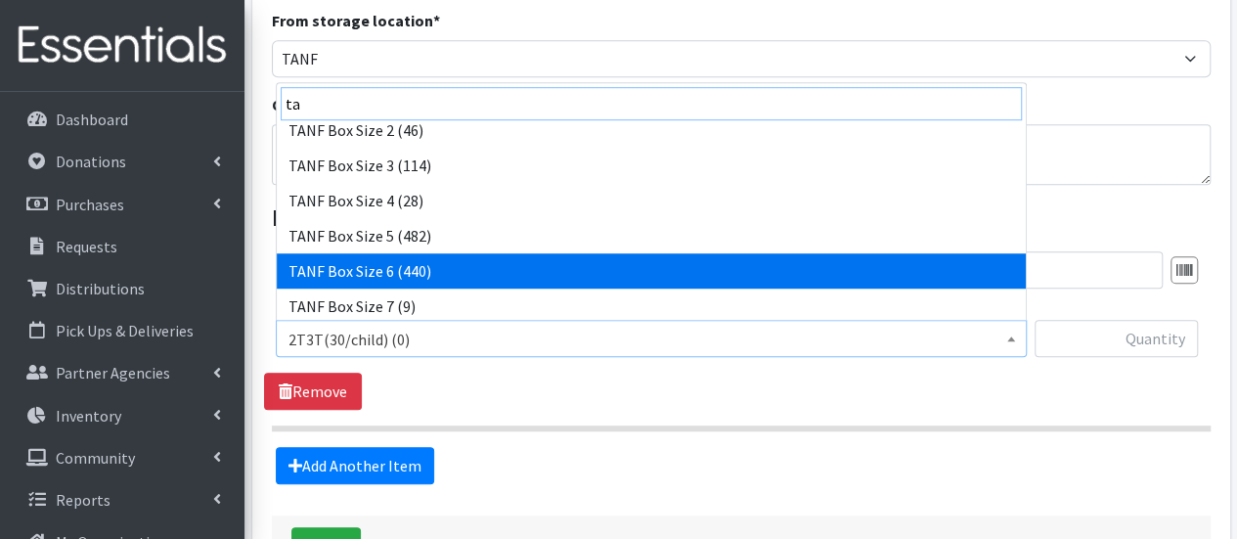
type input "ta"
select select "15526"
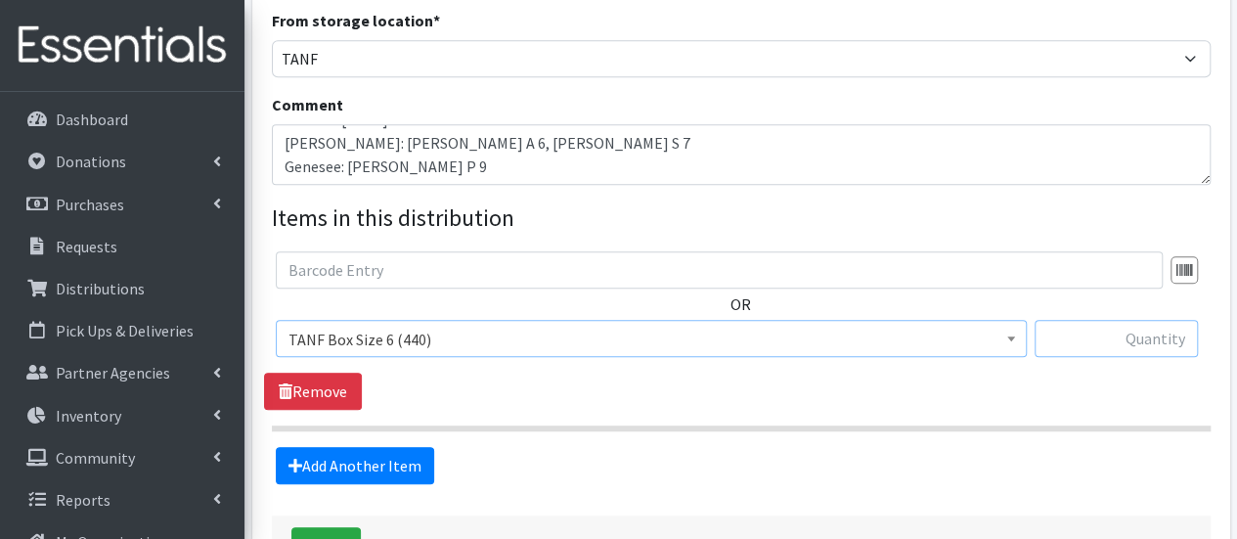
click at [1109, 331] on input "text" at bounding box center [1115, 338] width 163 height 37
type input "1"
click at [366, 456] on link "Add Another Item" at bounding box center [355, 465] width 158 height 37
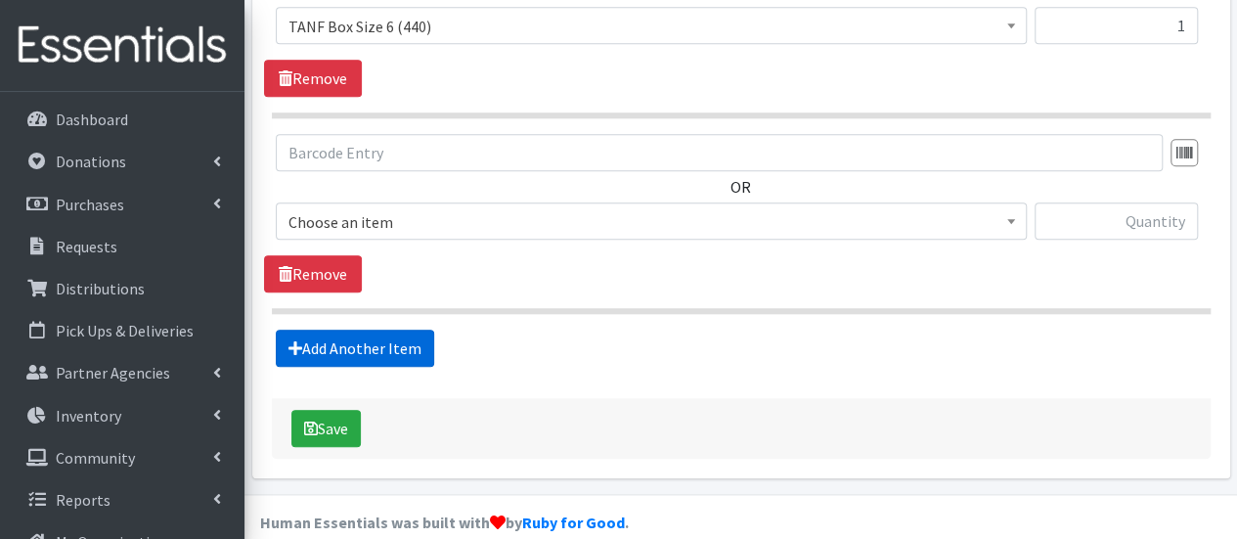
scroll to position [923, 0]
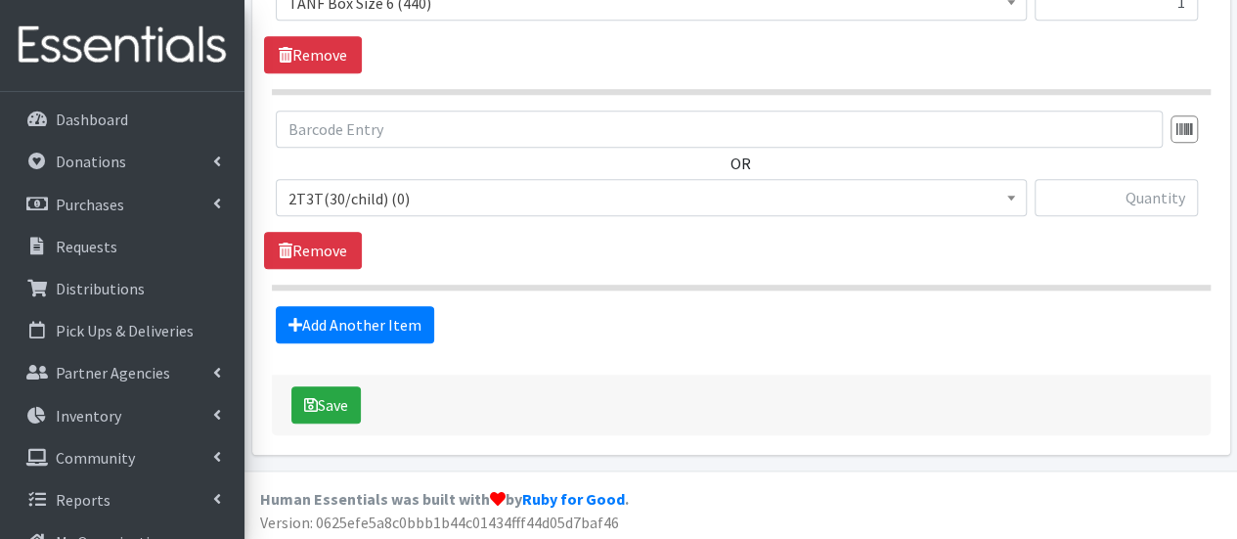
click at [389, 197] on span "2T3T(30/child) (0)" at bounding box center [650, 198] width 725 height 27
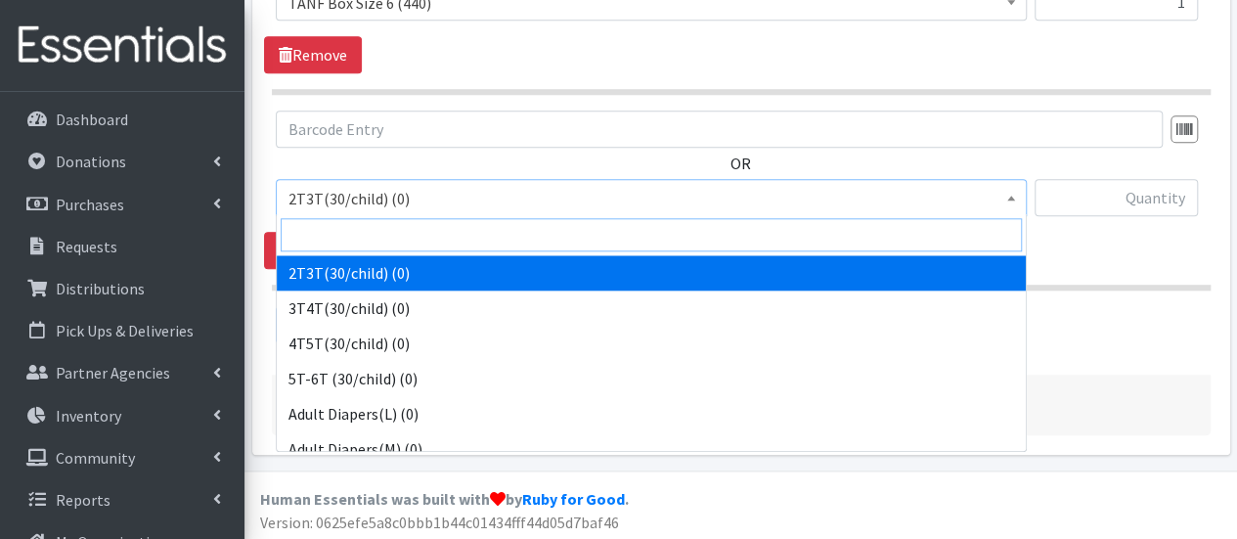
click at [390, 233] on input "search" at bounding box center [651, 234] width 741 height 33
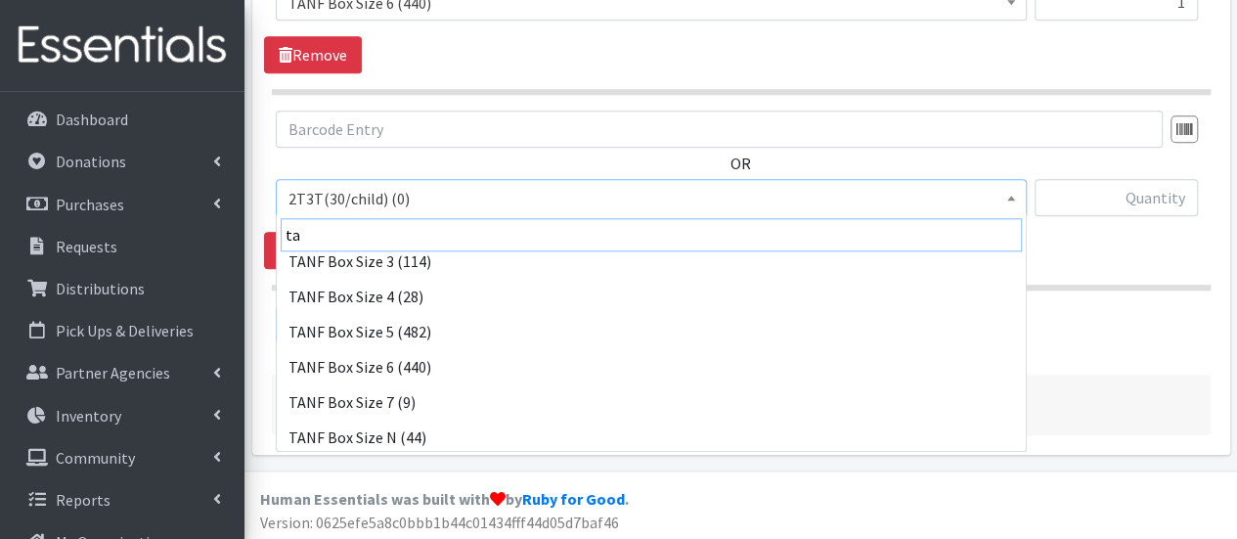
scroll to position [332, 0]
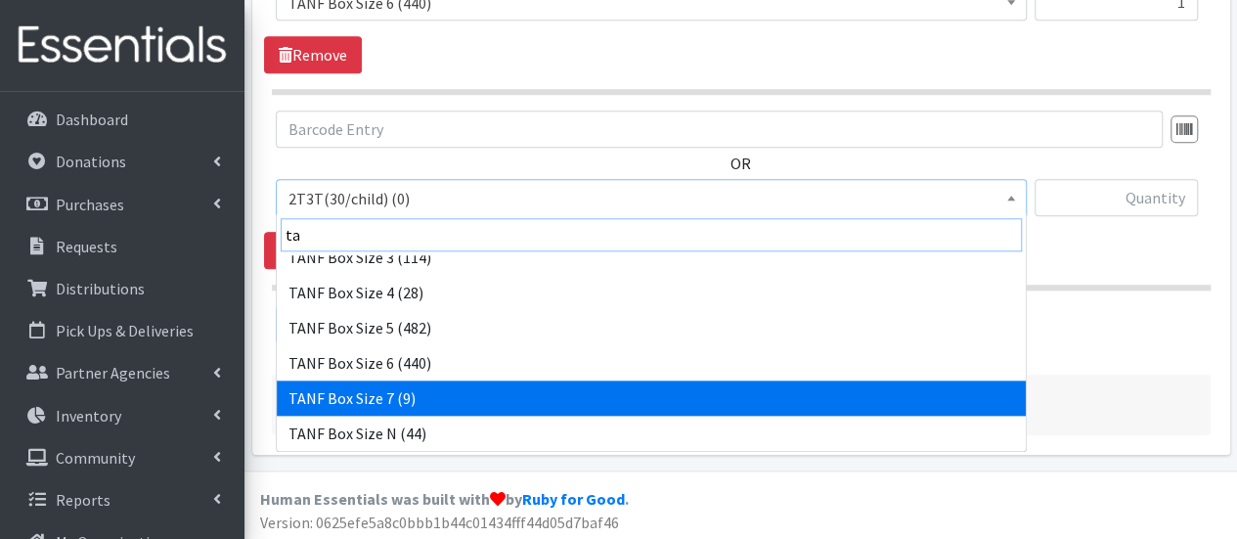
type input "ta"
select select "15527"
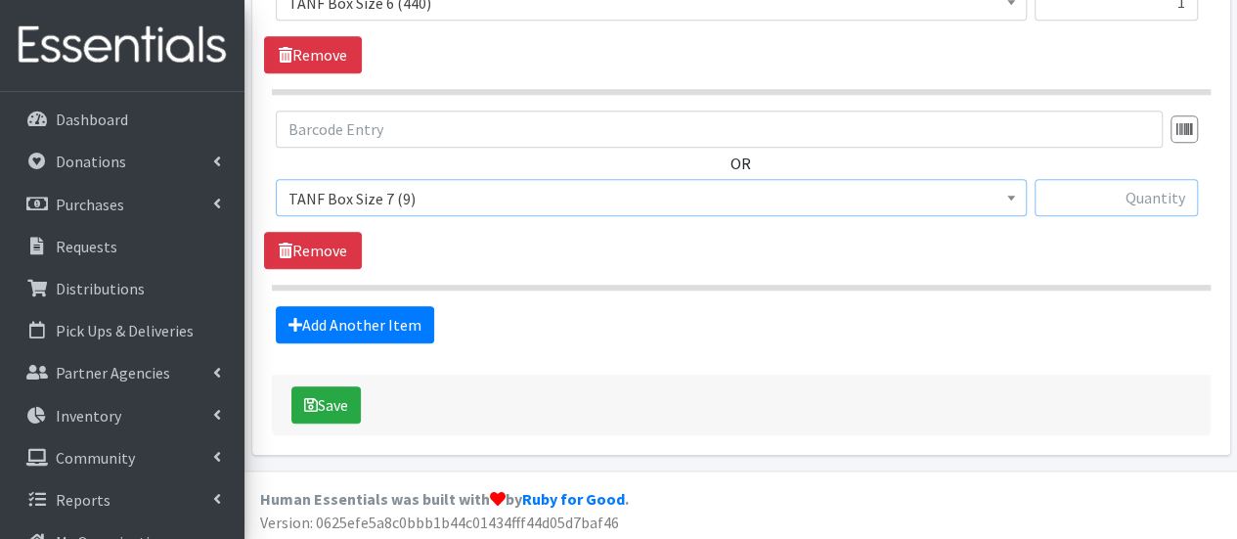
click at [1162, 199] on input "text" at bounding box center [1115, 197] width 163 height 37
type input "1"
click at [376, 307] on link "Add Another Item" at bounding box center [355, 324] width 158 height 37
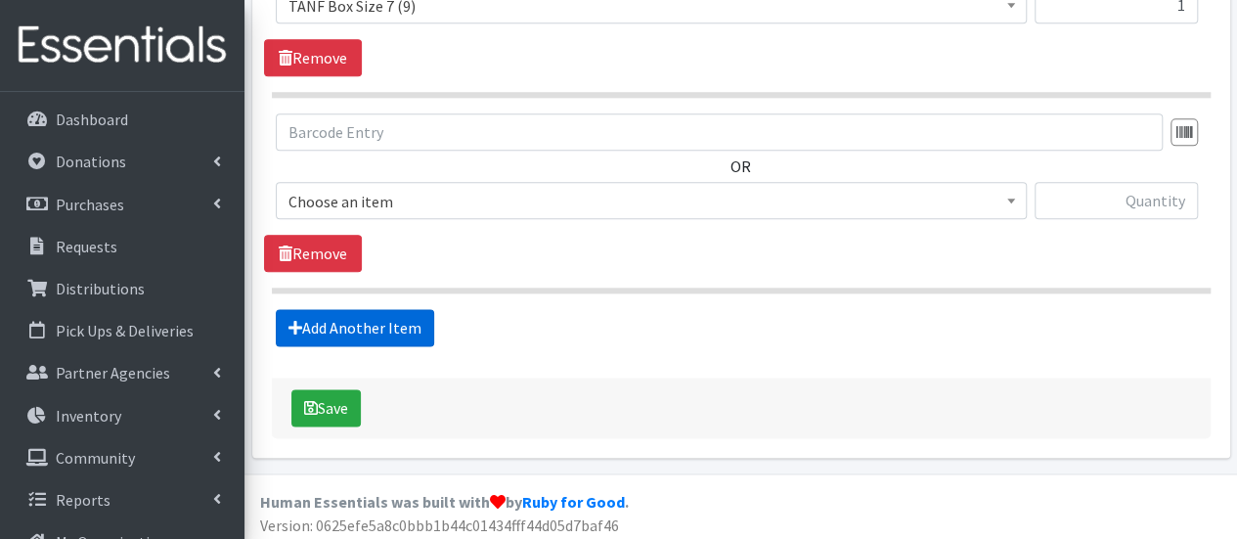
scroll to position [1118, 0]
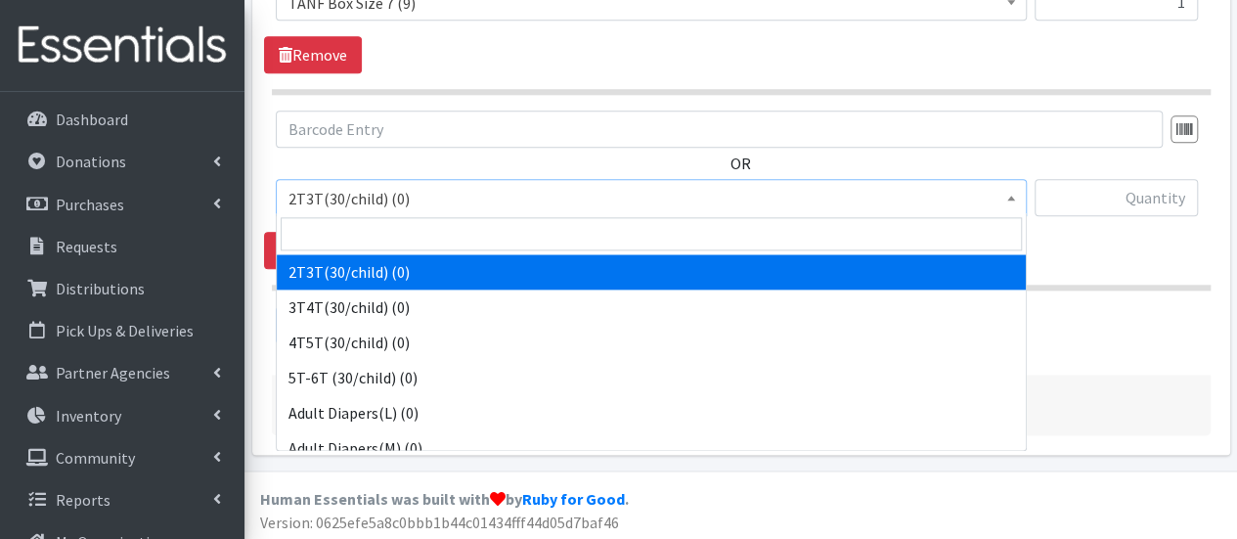
click at [358, 185] on span "2T3T(30/child) (0)" at bounding box center [650, 198] width 725 height 27
click at [376, 243] on input "search" at bounding box center [651, 233] width 741 height 33
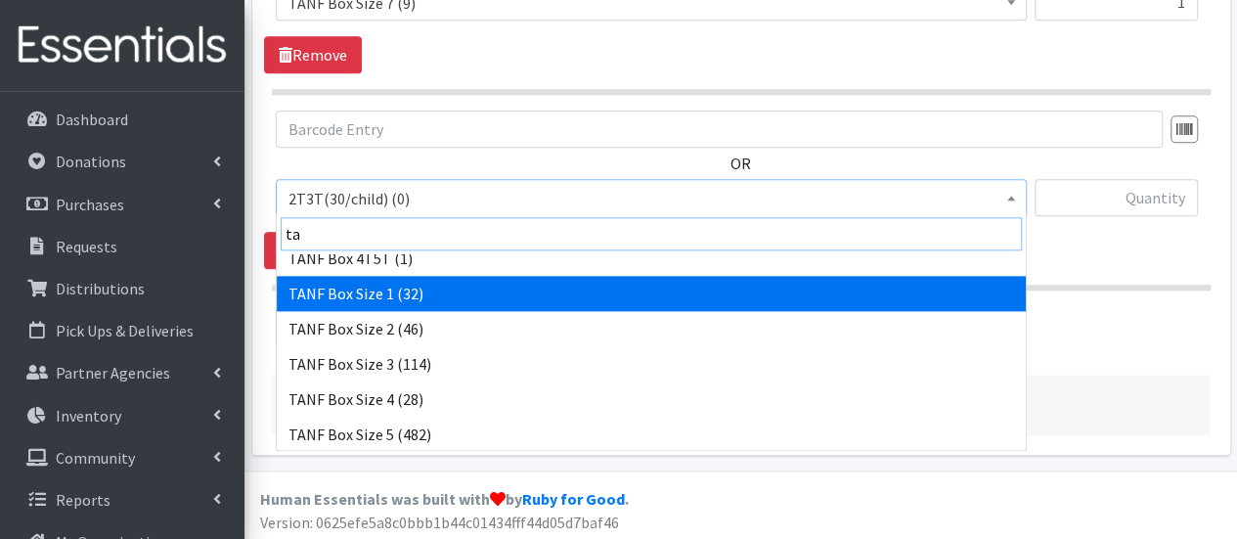
scroll to position [196, 0]
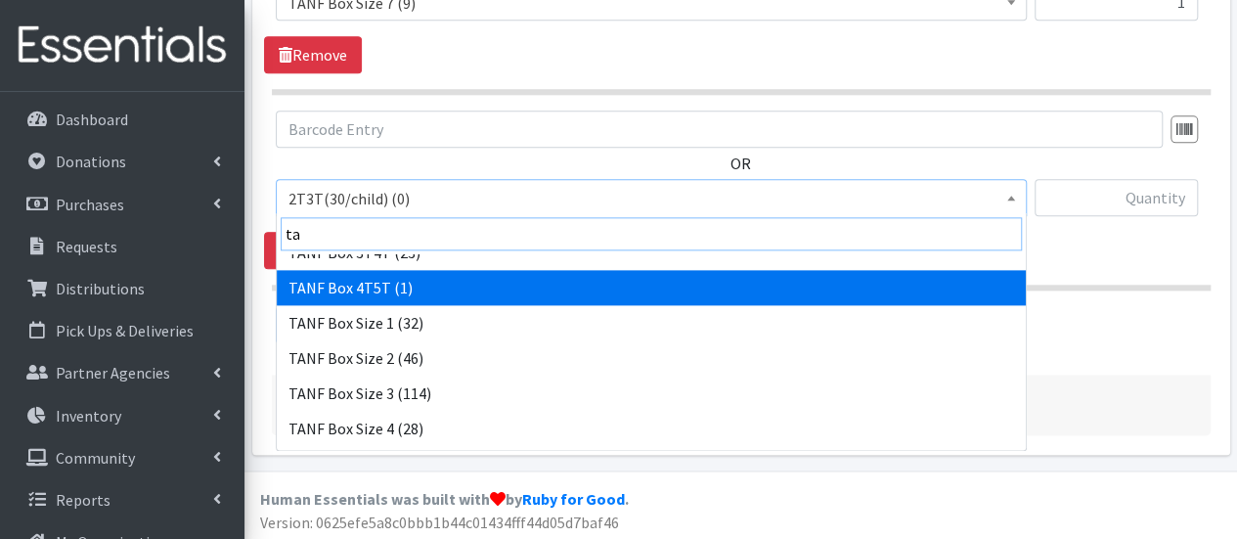
type input "ta"
select select "15531"
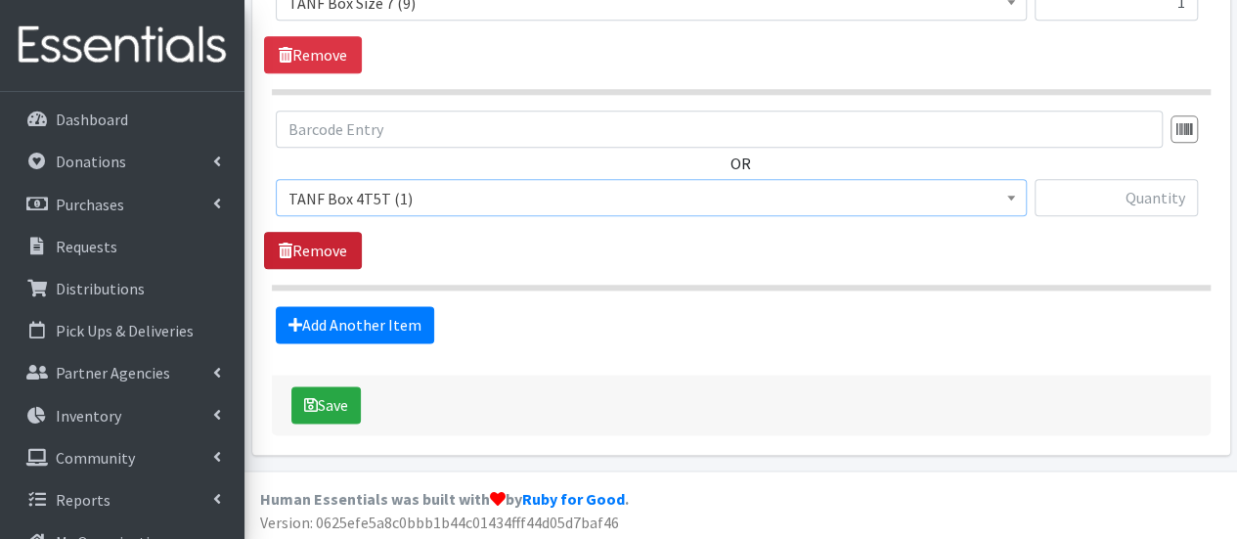
click at [343, 248] on link "Remove" at bounding box center [313, 250] width 98 height 37
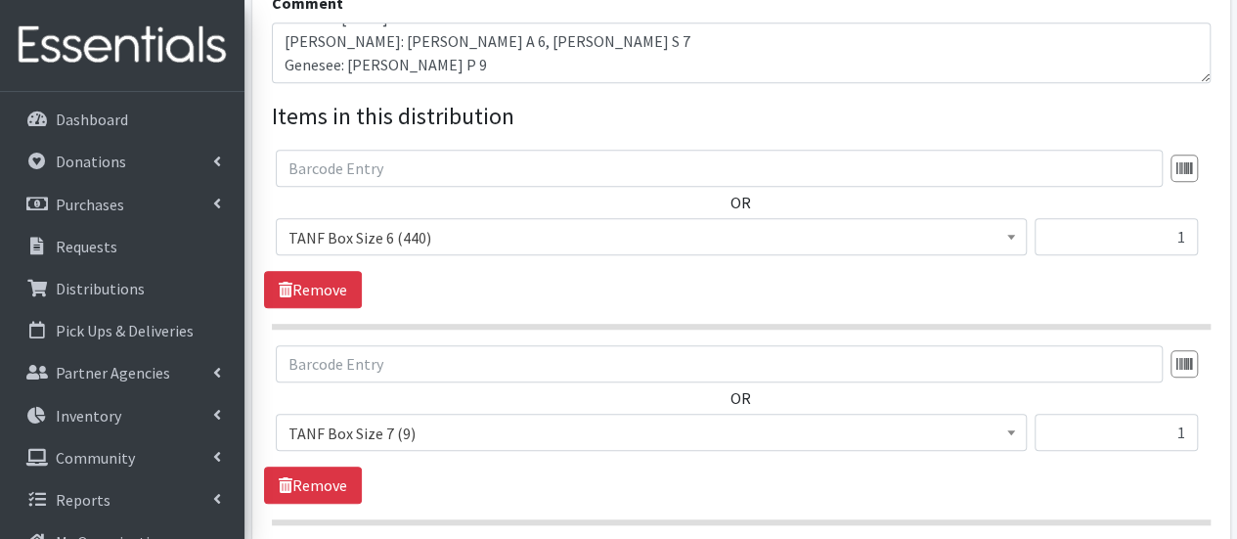
scroll to position [630, 0]
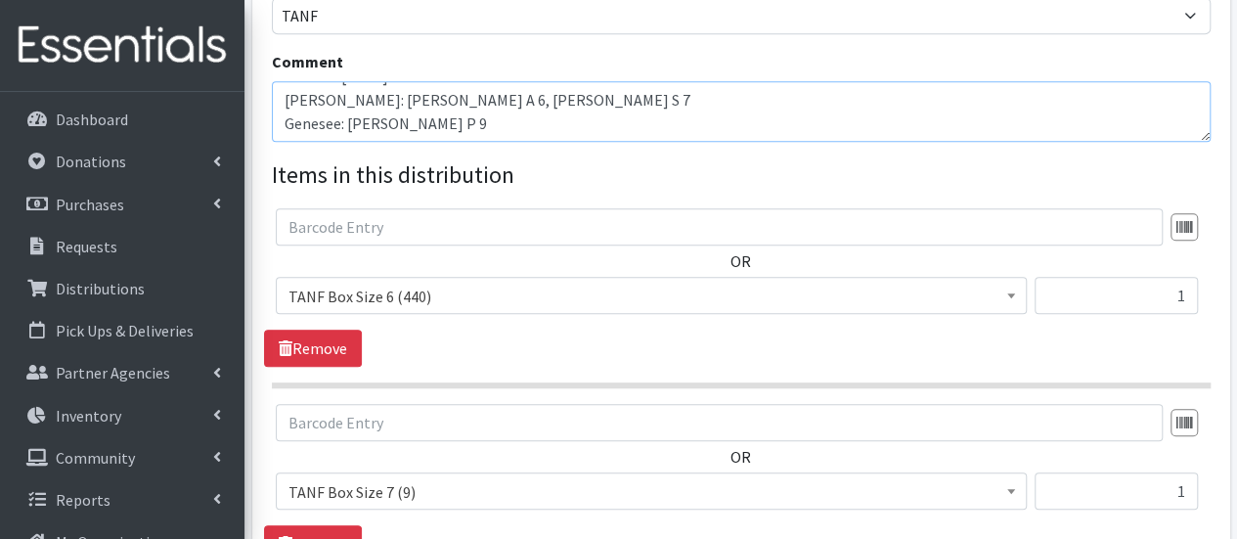
drag, startPoint x: 426, startPoint y: 126, endPoint x: 287, endPoint y: 145, distance: 140.1
click at [287, 145] on div "Partner * [DEMOGRAPHIC_DATA] Baby Momma Association Bellegrove [DEMOGRAPHIC_DAT…" at bounding box center [741, 93] width 939 height 1086
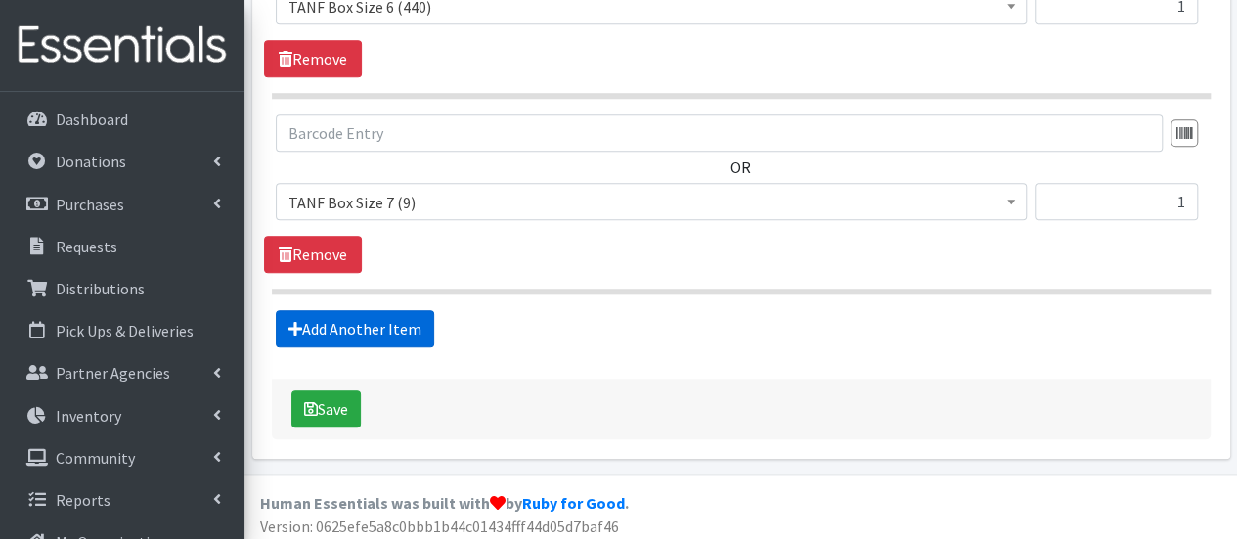
scroll to position [923, 0]
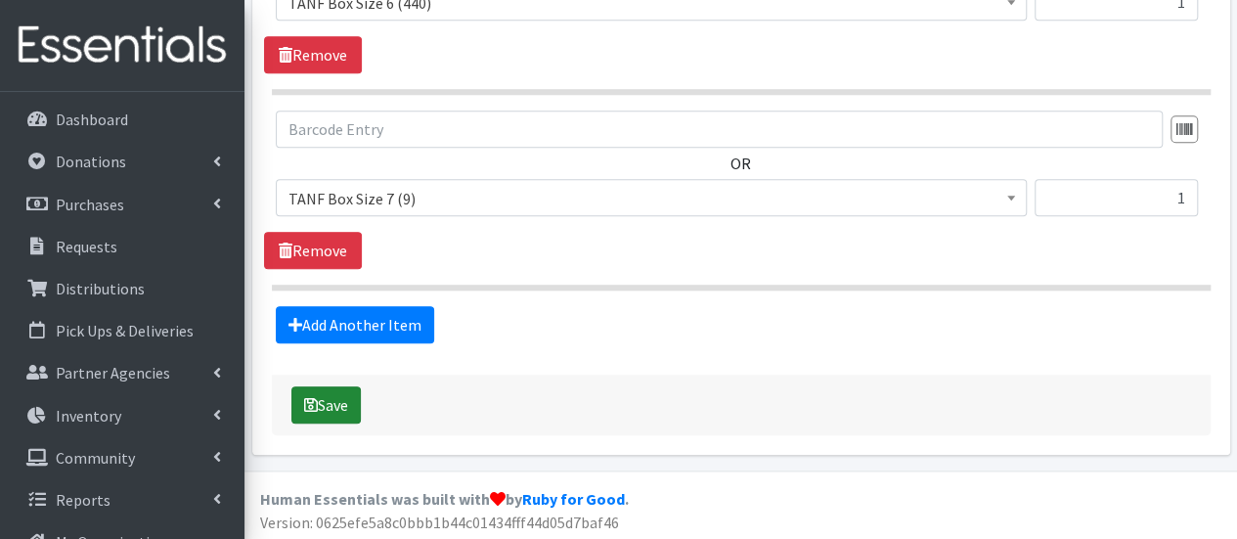
type textarea "Week of 10/6/25 Merrick: Carlos A 6, Lakesha S 7"
drag, startPoint x: 345, startPoint y: 396, endPoint x: 364, endPoint y: 406, distance: 21.0
click at [345, 396] on button "Save" at bounding box center [325, 404] width 69 height 37
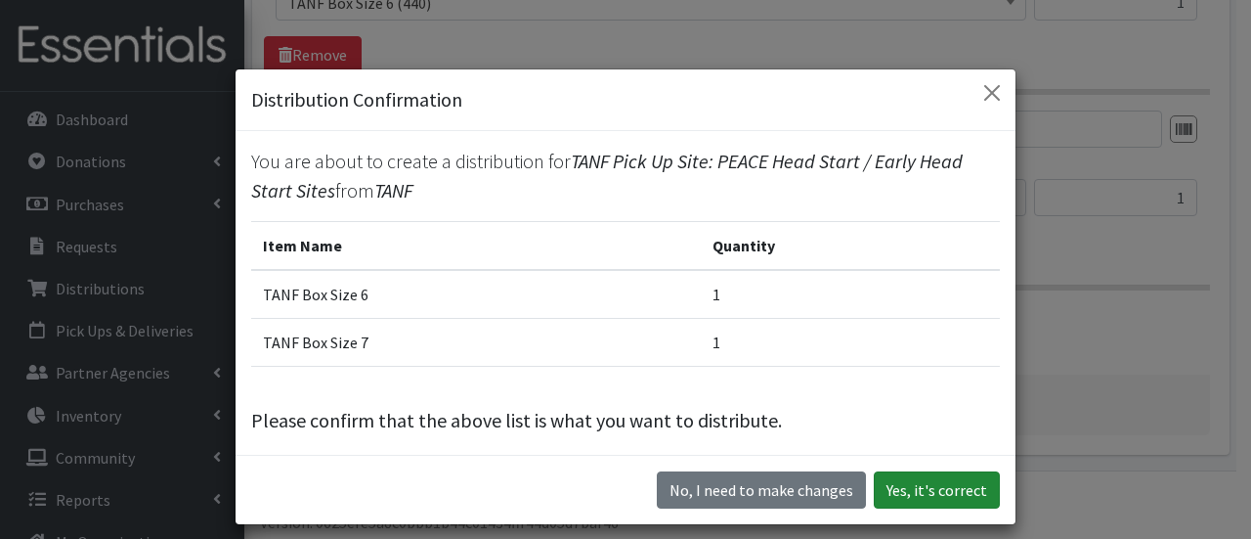
click at [927, 496] on button "Yes, it's correct" at bounding box center [937, 489] width 126 height 37
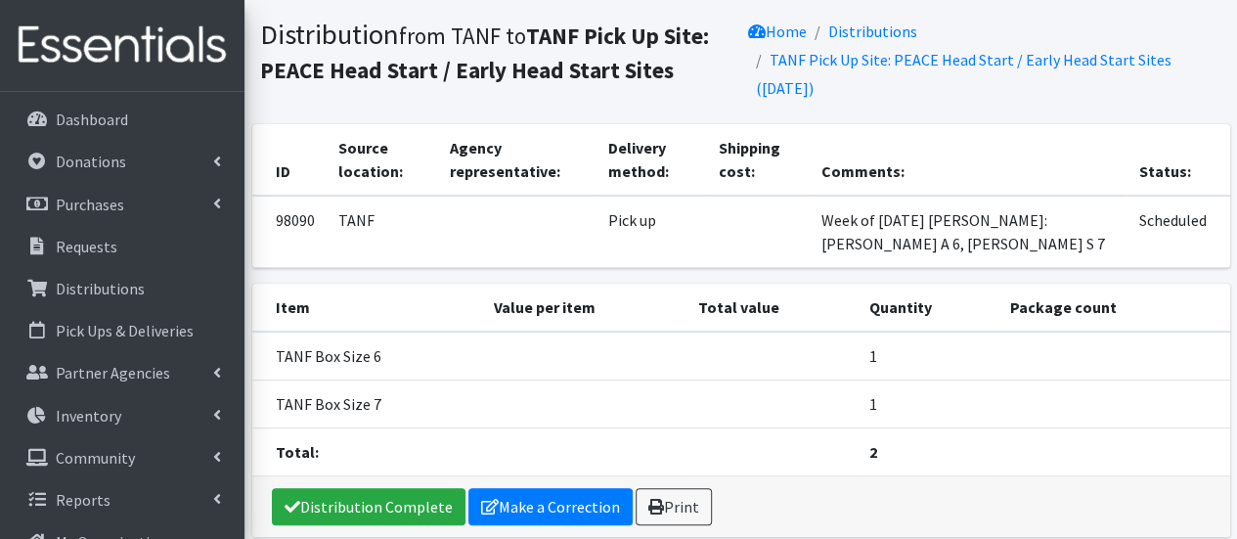
scroll to position [201, 0]
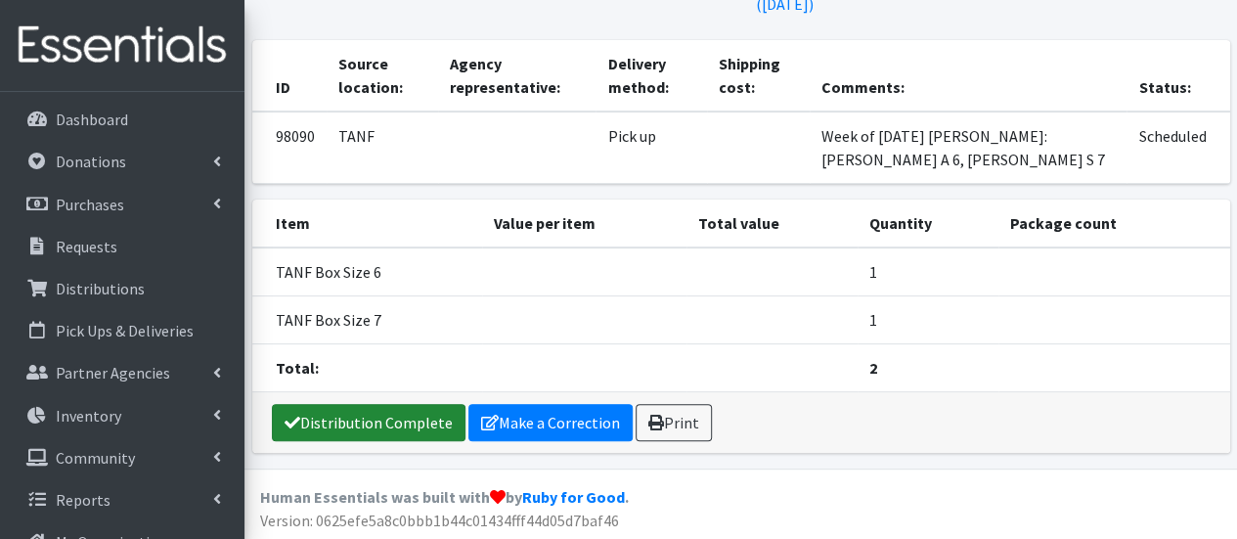
click at [368, 426] on link "Distribution Complete" at bounding box center [369, 422] width 194 height 37
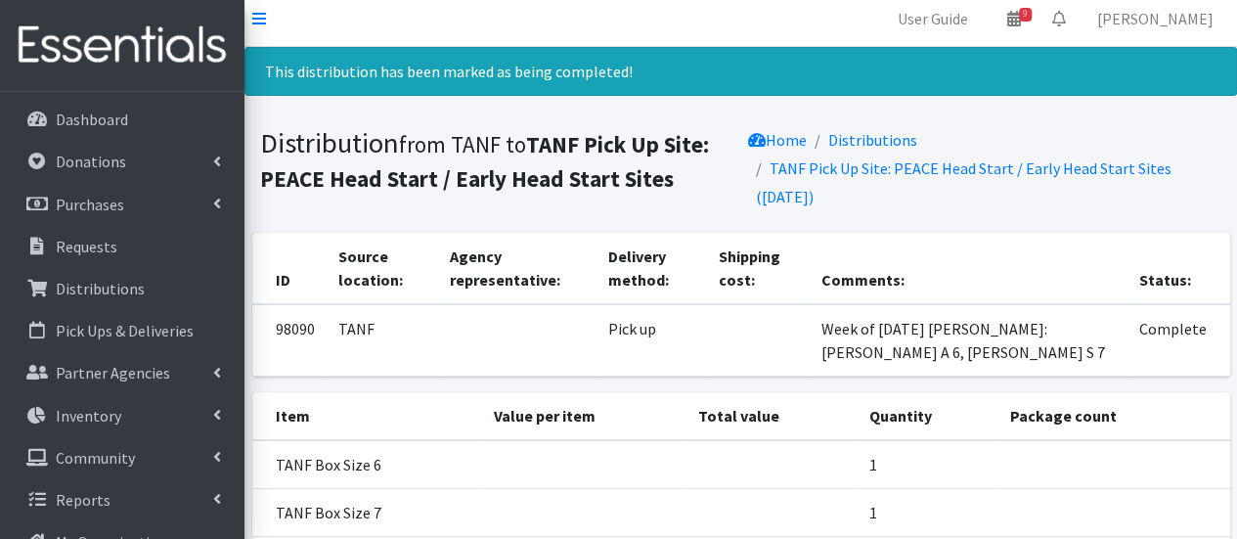
scroll to position [0, 0]
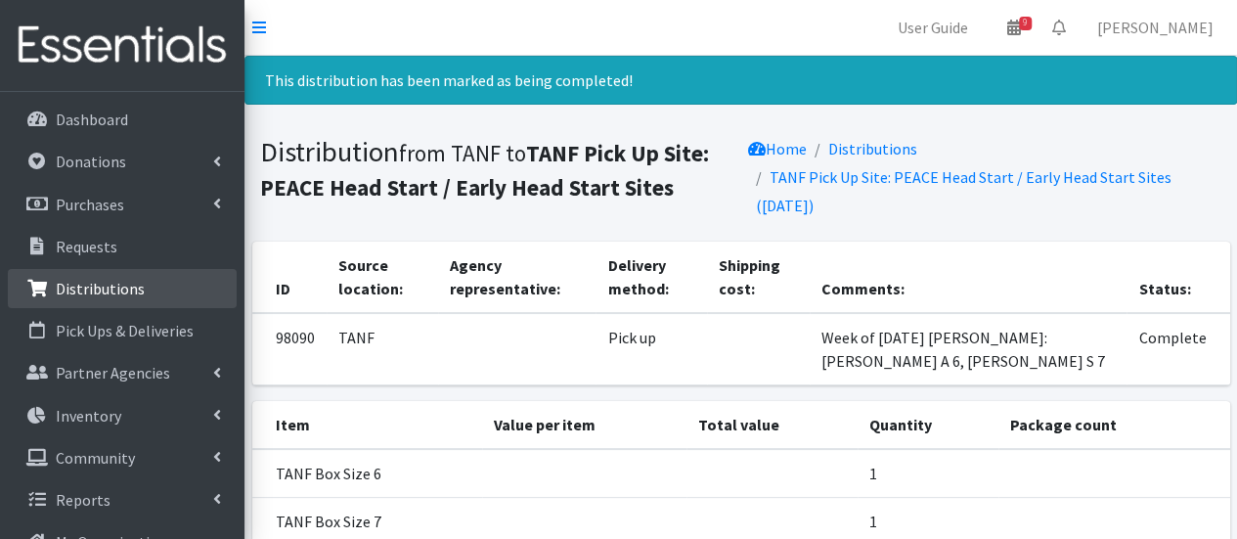
click at [113, 298] on link "Distributions" at bounding box center [122, 288] width 229 height 39
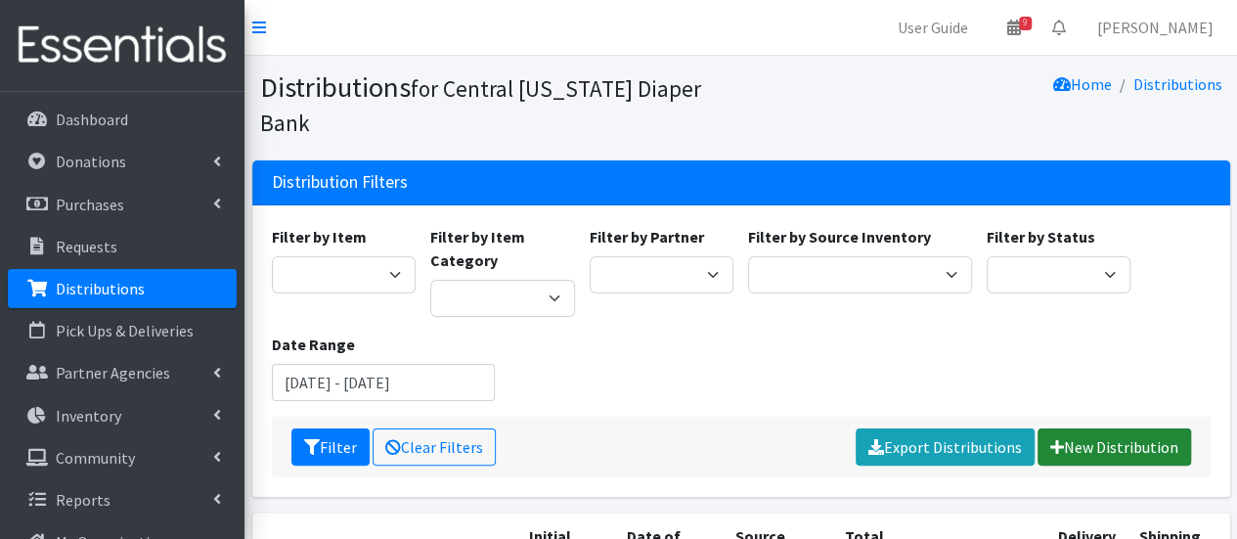
click at [1090, 428] on link "New Distribution" at bounding box center [1113, 446] width 153 height 37
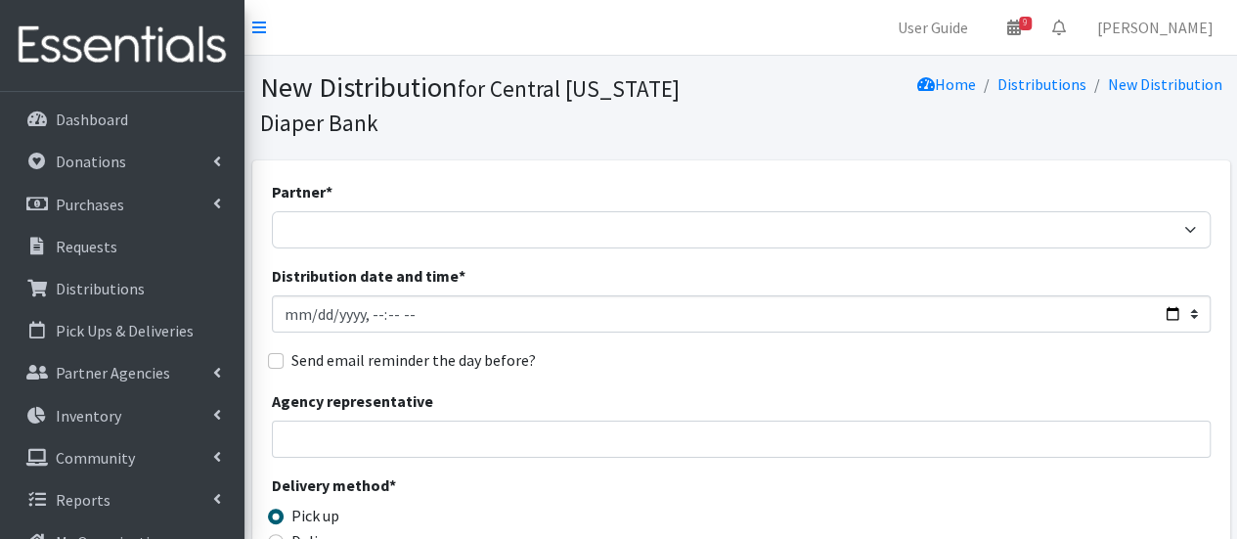
click at [380, 207] on div "Partner * [DEMOGRAPHIC_DATA] Baby Momma Association Bellegrove [DEMOGRAPHIC_DAT…" at bounding box center [741, 214] width 939 height 68
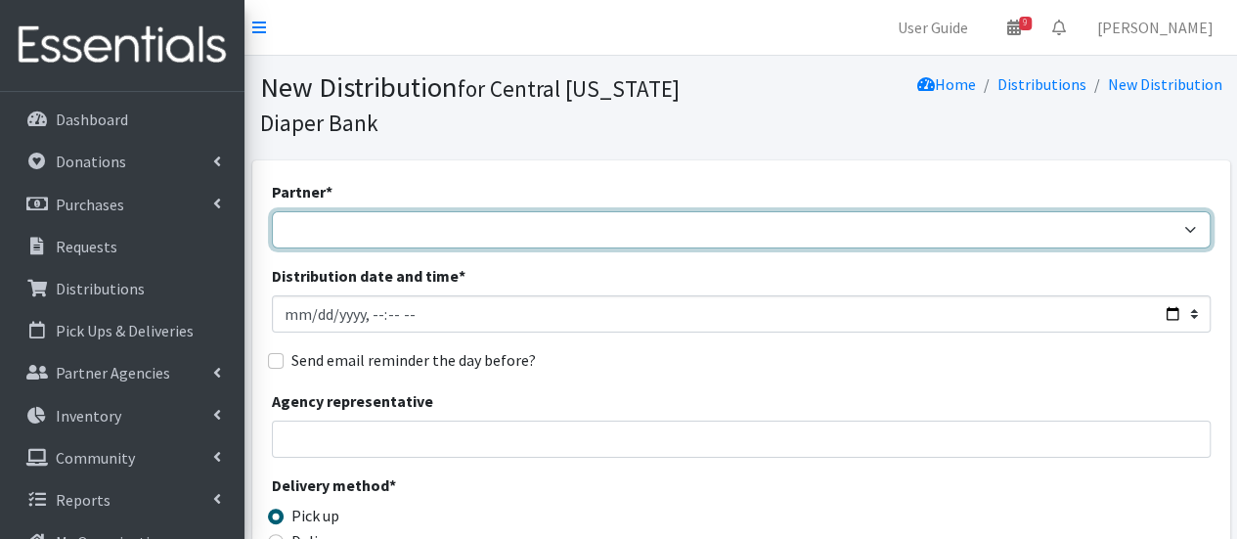
click at [372, 218] on select "[DEMOGRAPHIC_DATA] Baby Momma Association [DEMOGRAPHIC_DATA] Food Pantry [GEOGR…" at bounding box center [741, 229] width 939 height 37
select select "7049"
click at [272, 211] on select "[DEMOGRAPHIC_DATA] Baby Momma Association [DEMOGRAPHIC_DATA] Food Pantry [GEOGR…" at bounding box center [741, 229] width 939 height 37
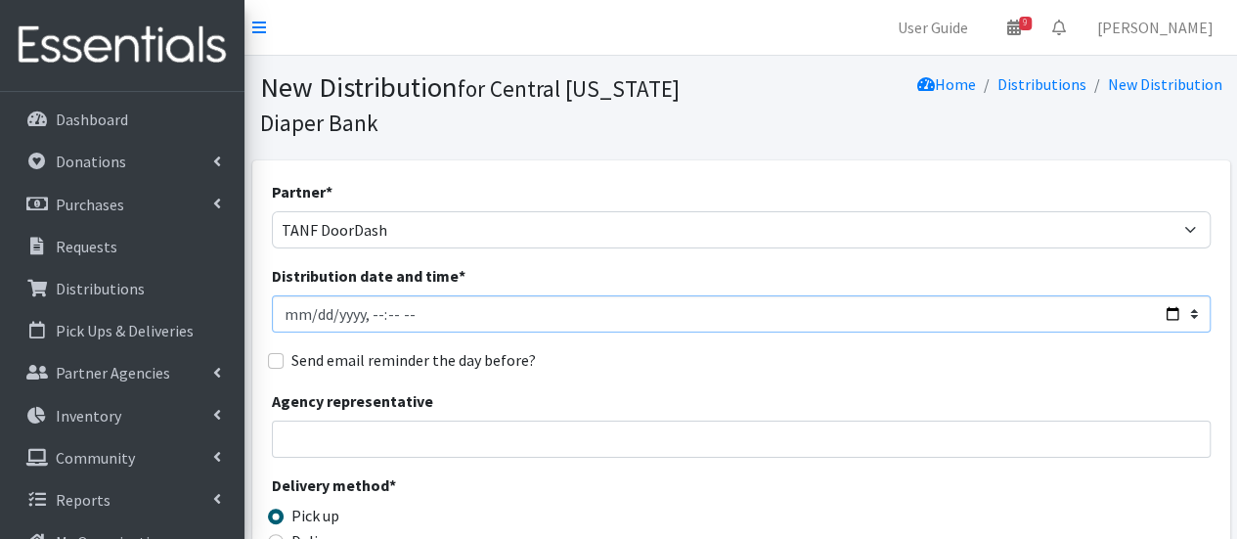
click at [375, 316] on input "Distribution date and time *" at bounding box center [741, 313] width 939 height 37
click at [365, 311] on input "Distribution date and time *" at bounding box center [741, 313] width 939 height 37
type input "[DATE]T10:00"
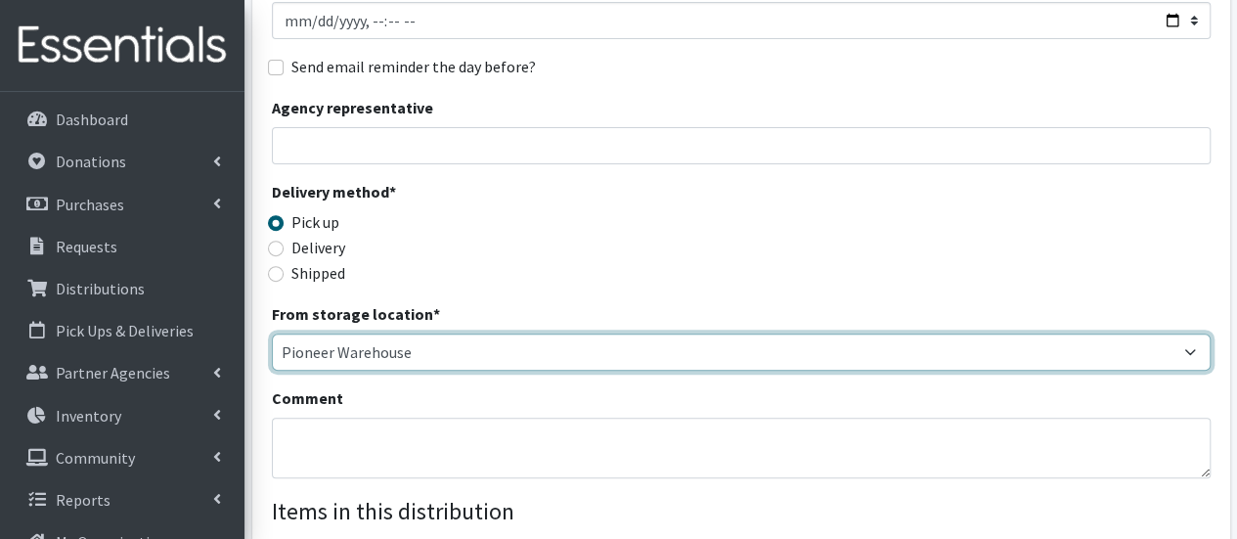
click at [369, 349] on select "Pioneer Warehouse TANF" at bounding box center [741, 351] width 939 height 37
select select "470"
click at [272, 333] on select "Pioneer Warehouse TANF" at bounding box center [741, 351] width 939 height 37
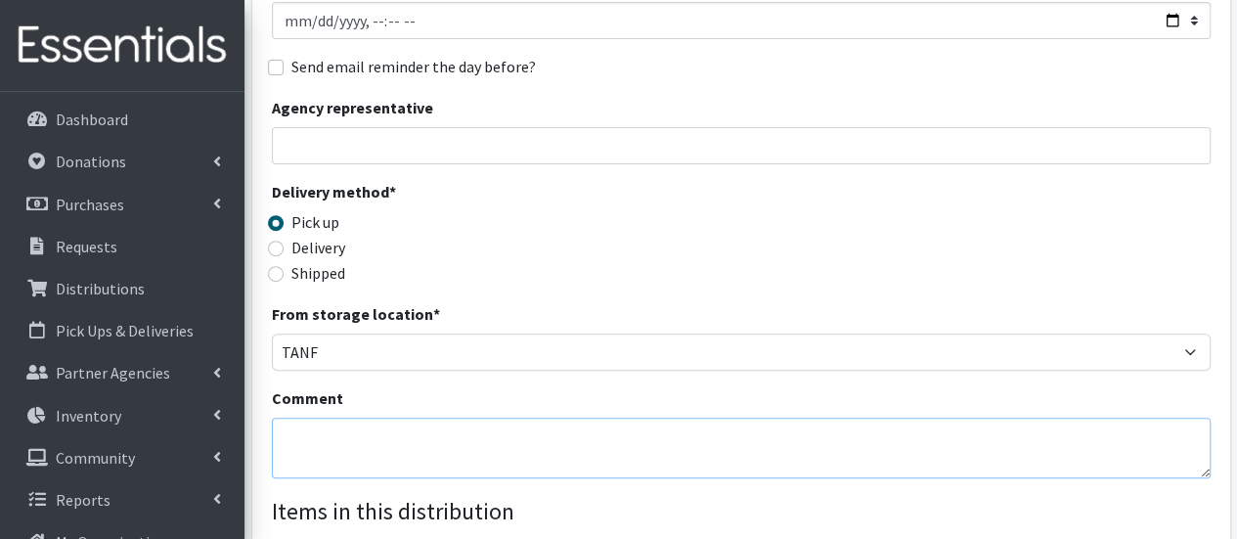
click at [350, 432] on textarea "Comment" at bounding box center [741, 447] width 939 height 61
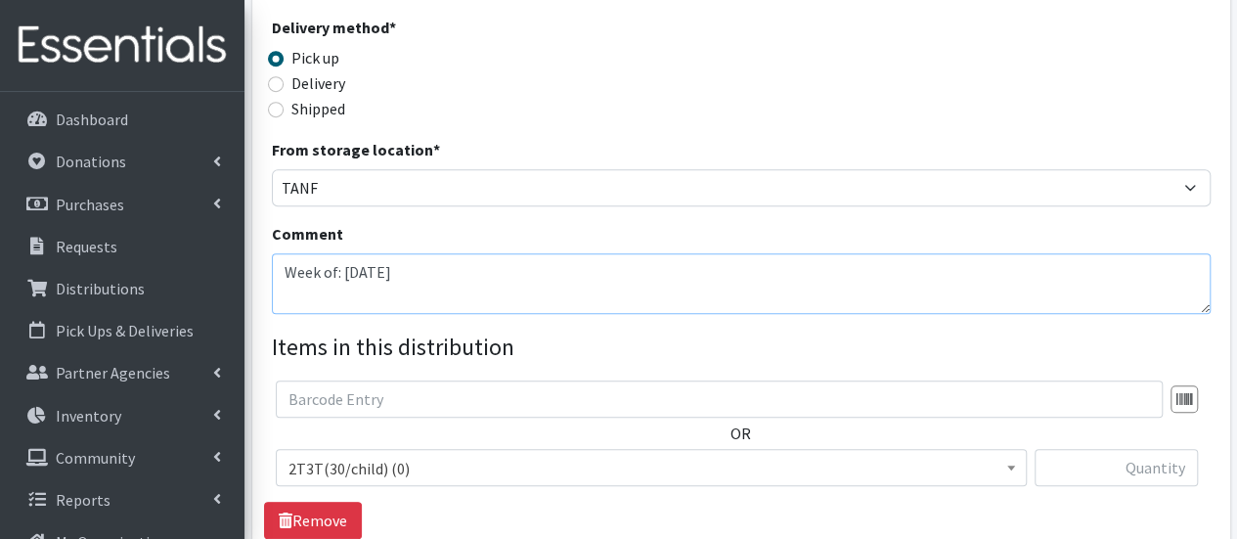
scroll to position [489, 0]
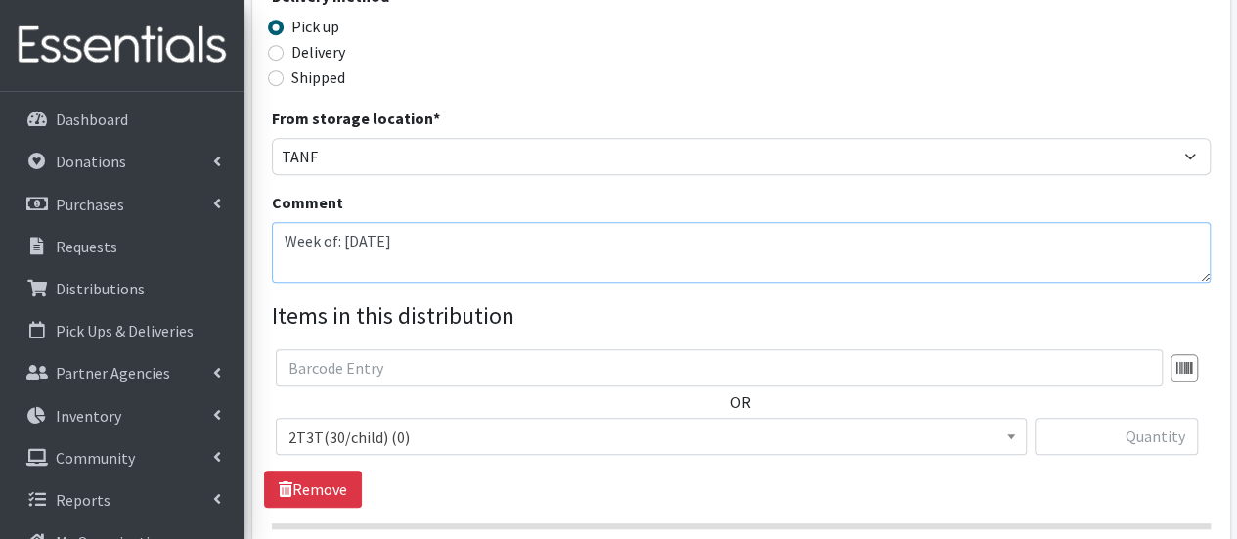
type textarea "Week of: [DATE]"
click at [387, 433] on span "2T3T(30/child) (0)" at bounding box center [650, 436] width 725 height 27
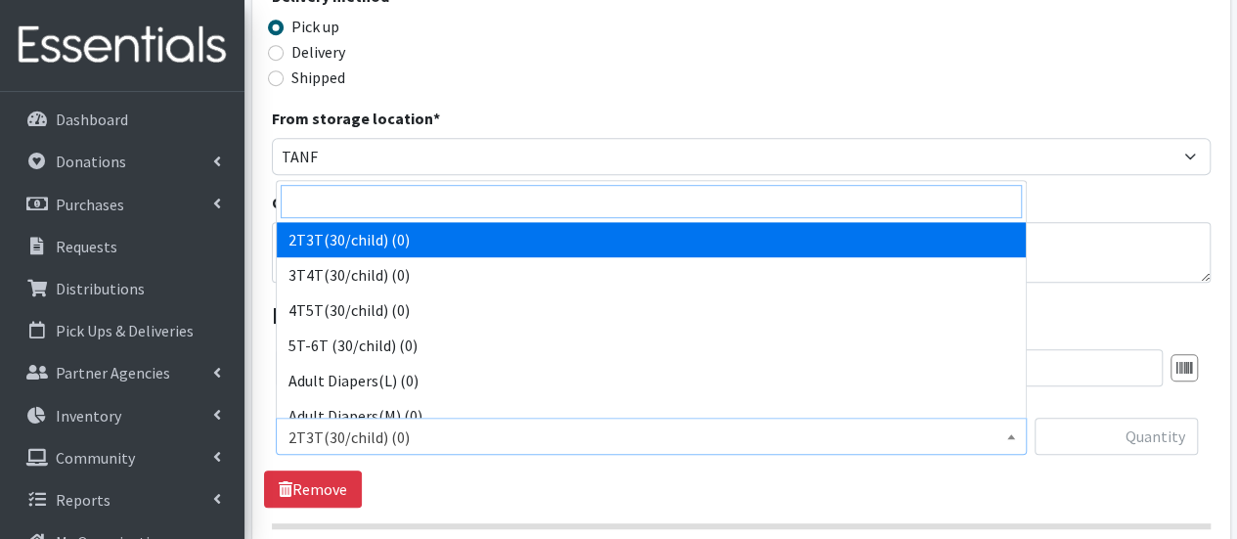
click at [340, 204] on input "search" at bounding box center [651, 201] width 741 height 33
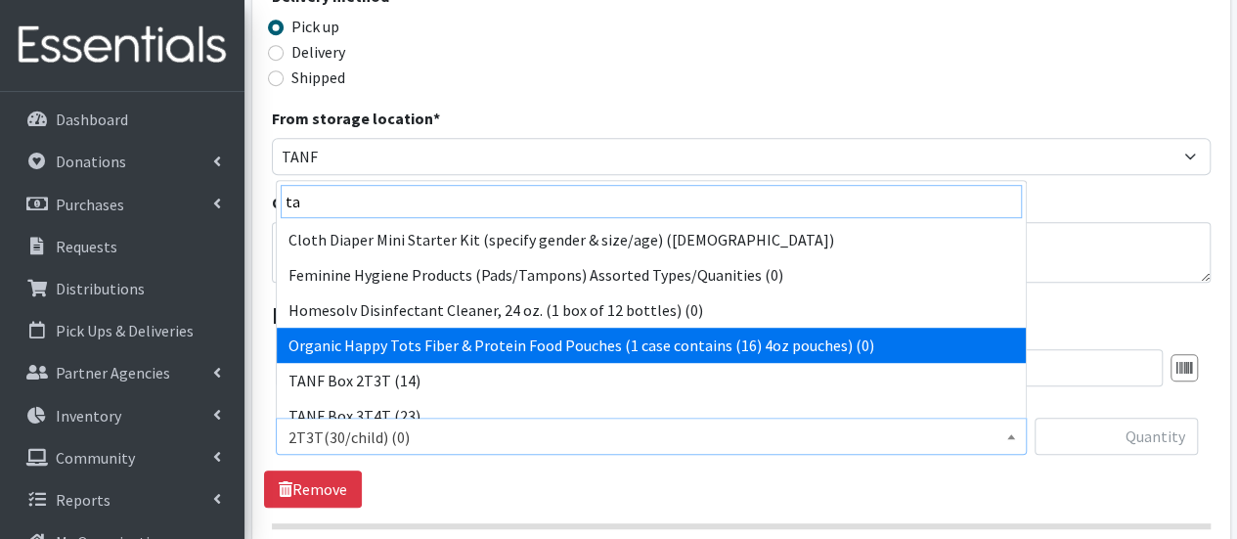
scroll to position [98, 0]
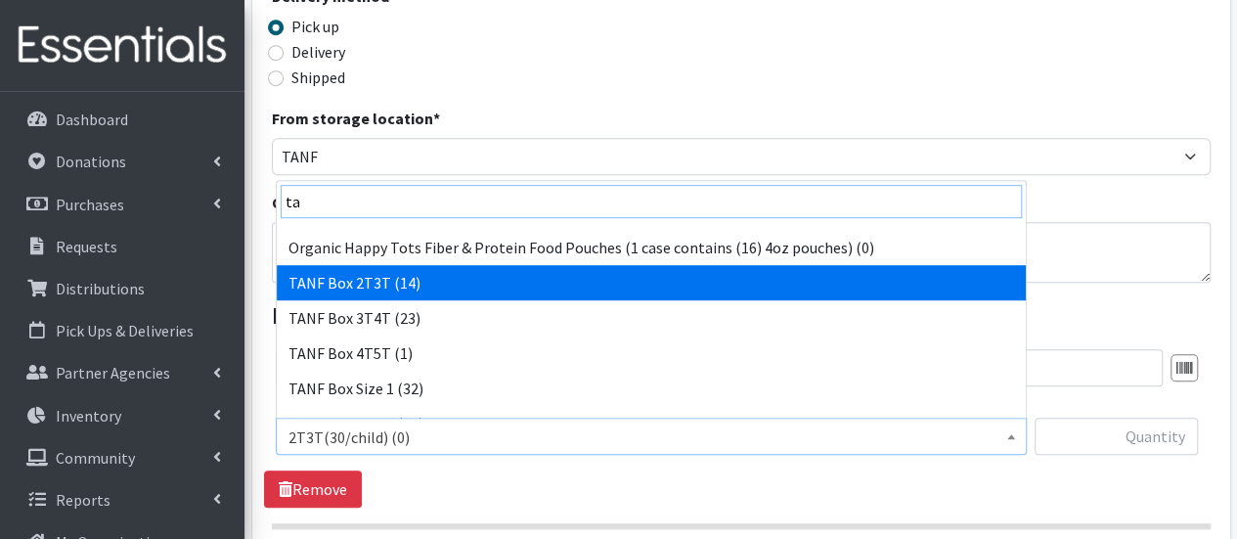
type input "ta"
select select "15528"
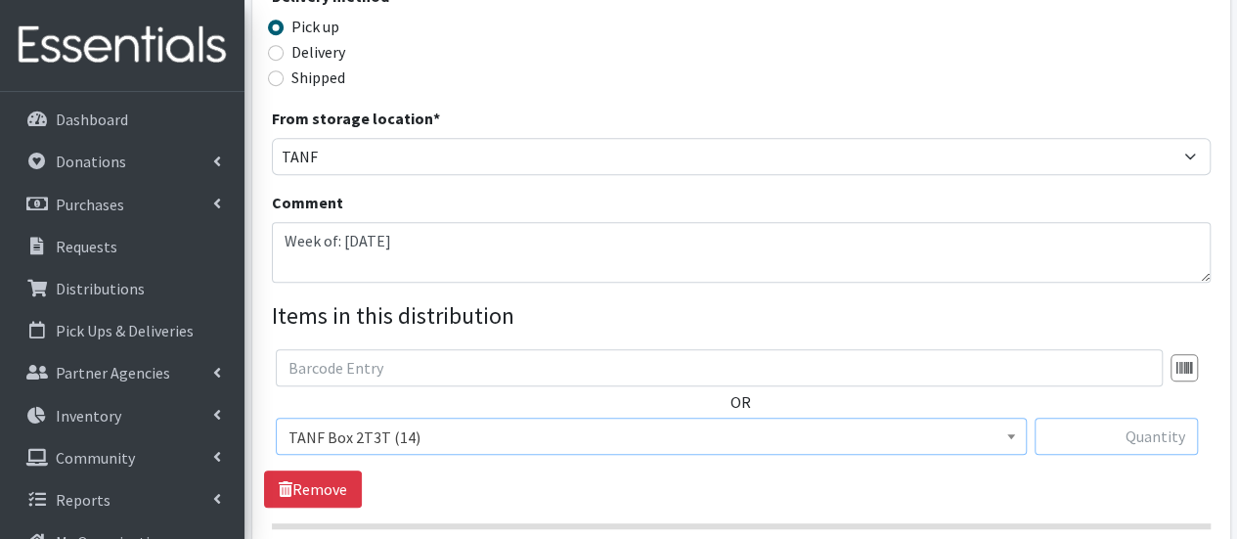
click at [1081, 431] on input "text" at bounding box center [1115, 435] width 163 height 37
click at [1043, 437] on input "text" at bounding box center [1115, 435] width 163 height 37
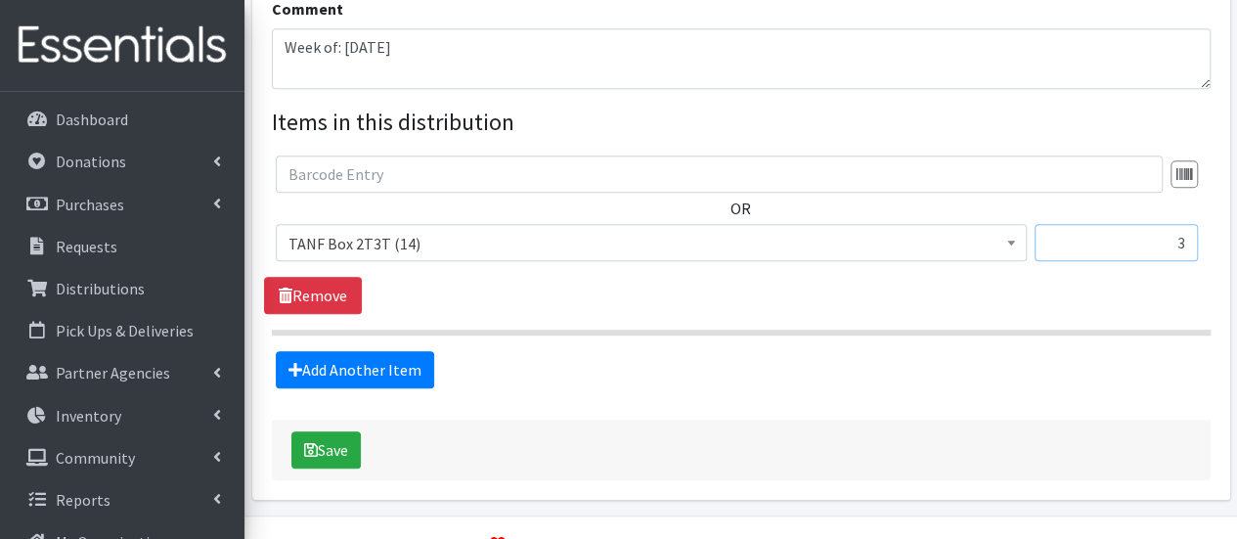
scroll to position [684, 0]
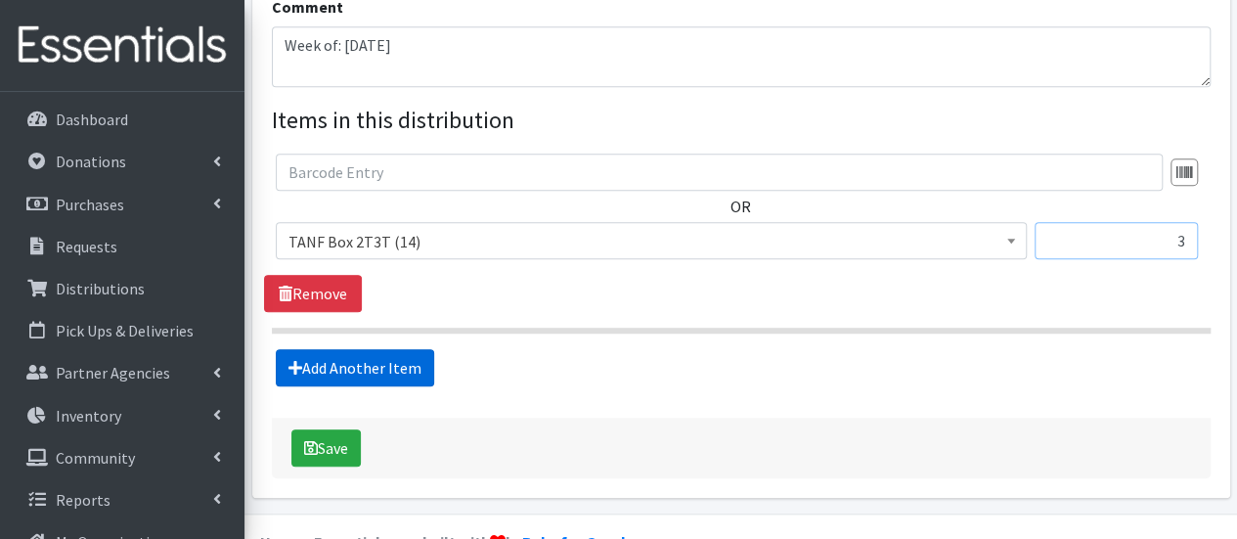
type input "3"
click at [381, 366] on link "Add Another Item" at bounding box center [355, 367] width 158 height 37
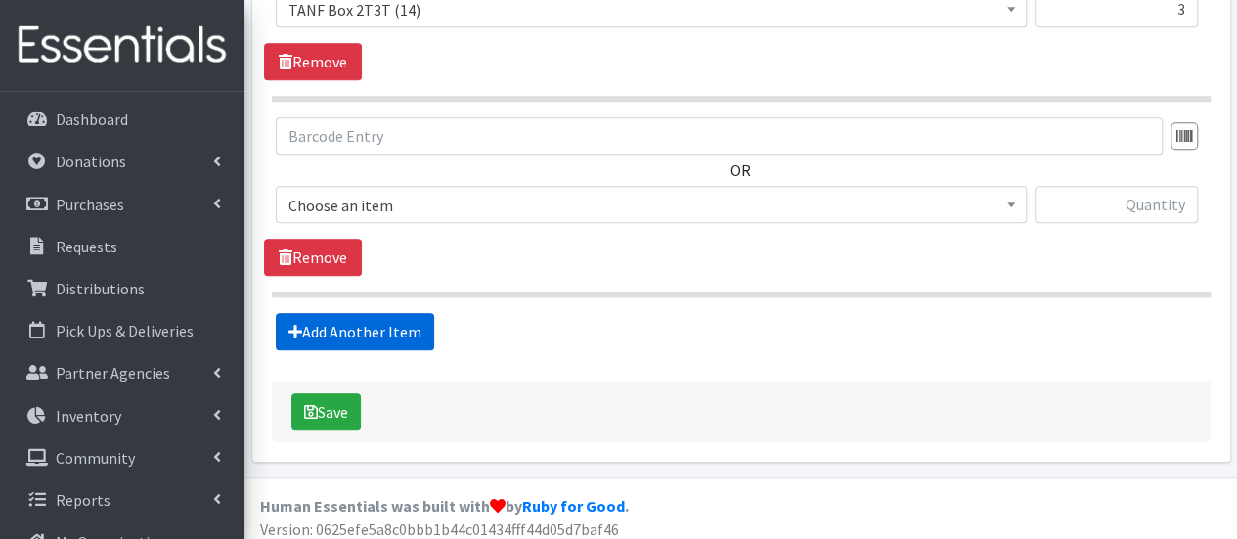
scroll to position [923, 0]
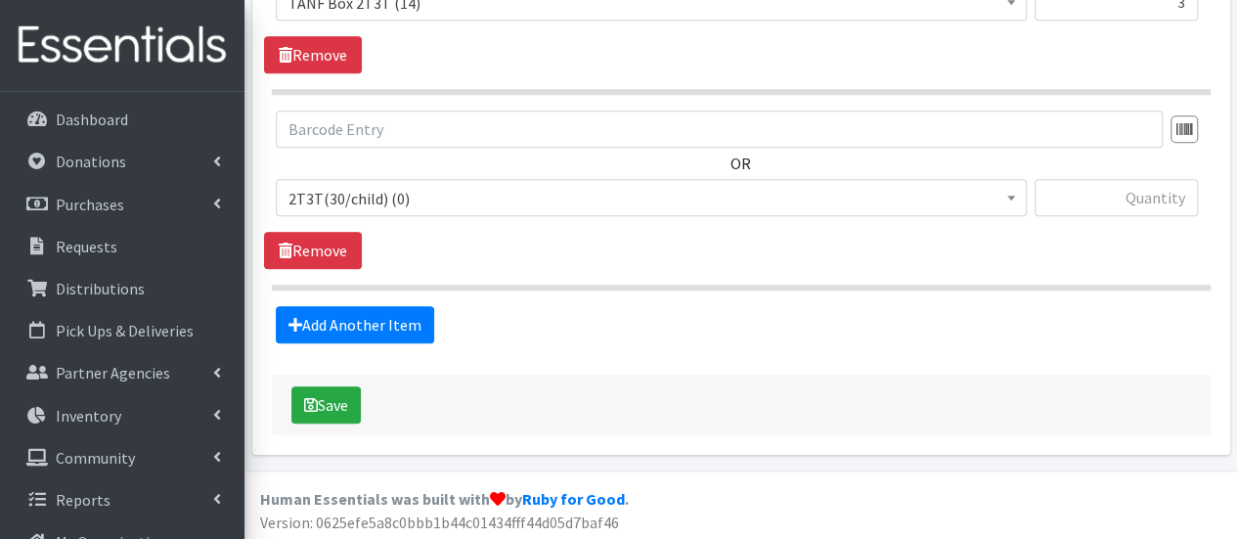
click at [390, 197] on span "2T3T(30/child) (0)" at bounding box center [650, 198] width 725 height 27
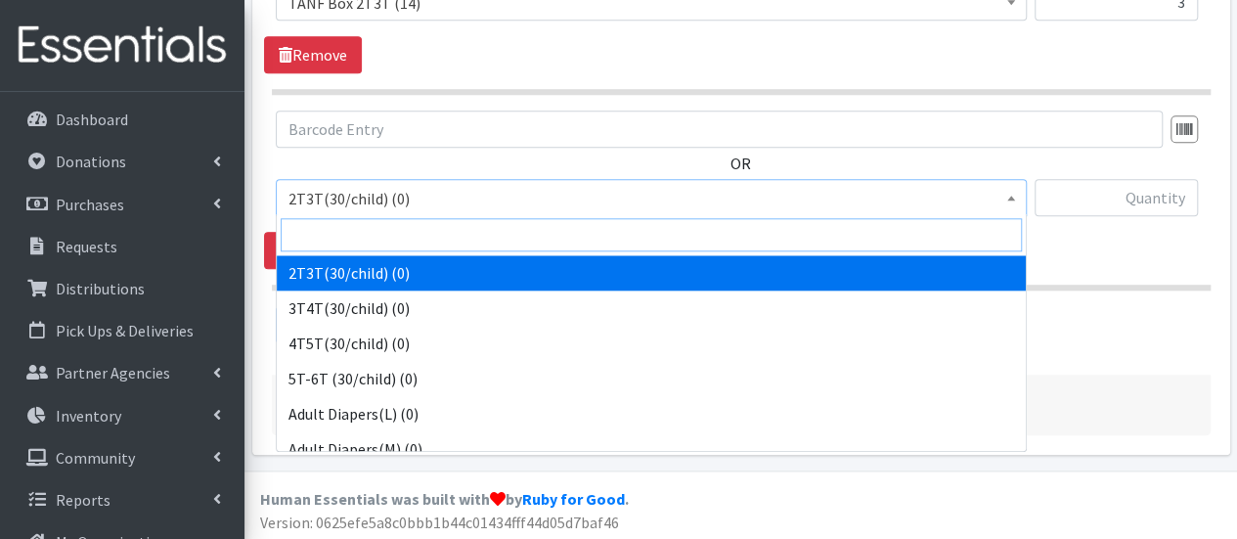
drag, startPoint x: 449, startPoint y: 224, endPoint x: 448, endPoint y: 212, distance: 11.8
click at [449, 222] on input "search" at bounding box center [651, 234] width 741 height 33
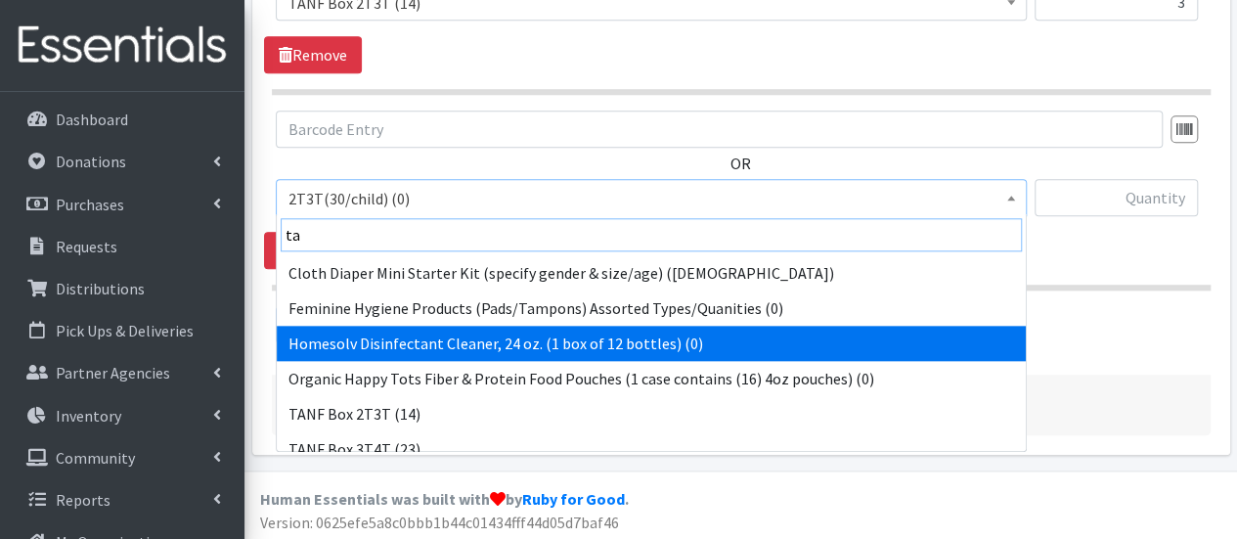
scroll to position [98, 0]
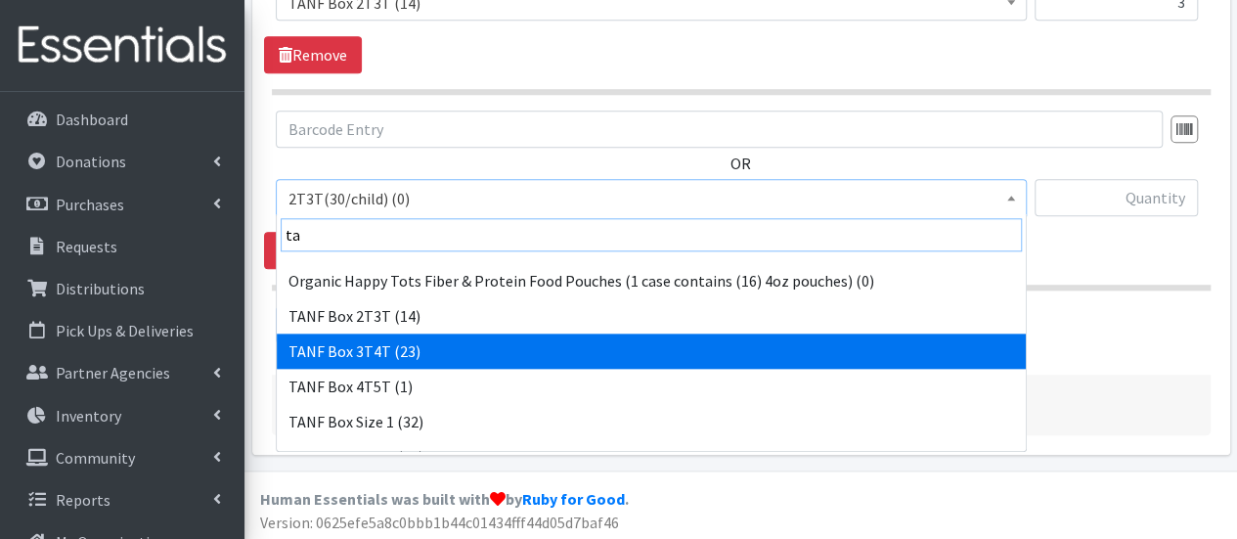
type input "ta"
select select "15529"
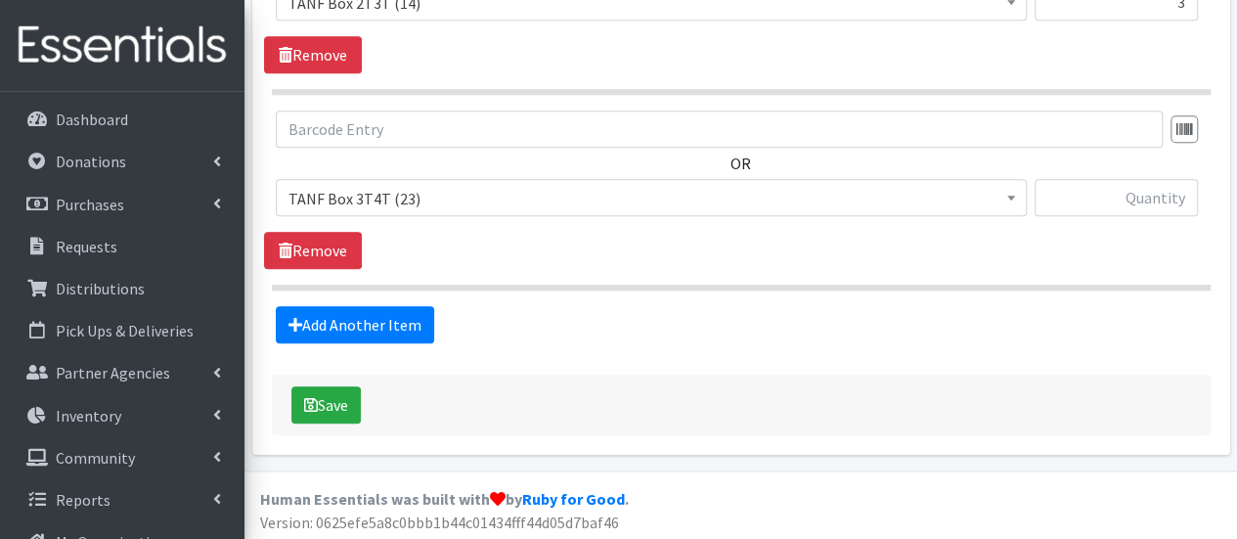
click at [1199, 198] on div "2T3T(30/child) (0) 3T4T(30/child) (0) 4T5T(30/child) (0) 5T-6T (30/child) (0) A…" at bounding box center [741, 205] width 930 height 53
click at [1179, 198] on input "text" at bounding box center [1115, 197] width 163 height 37
type input "2"
click at [332, 308] on link "Add Another Item" at bounding box center [355, 324] width 158 height 37
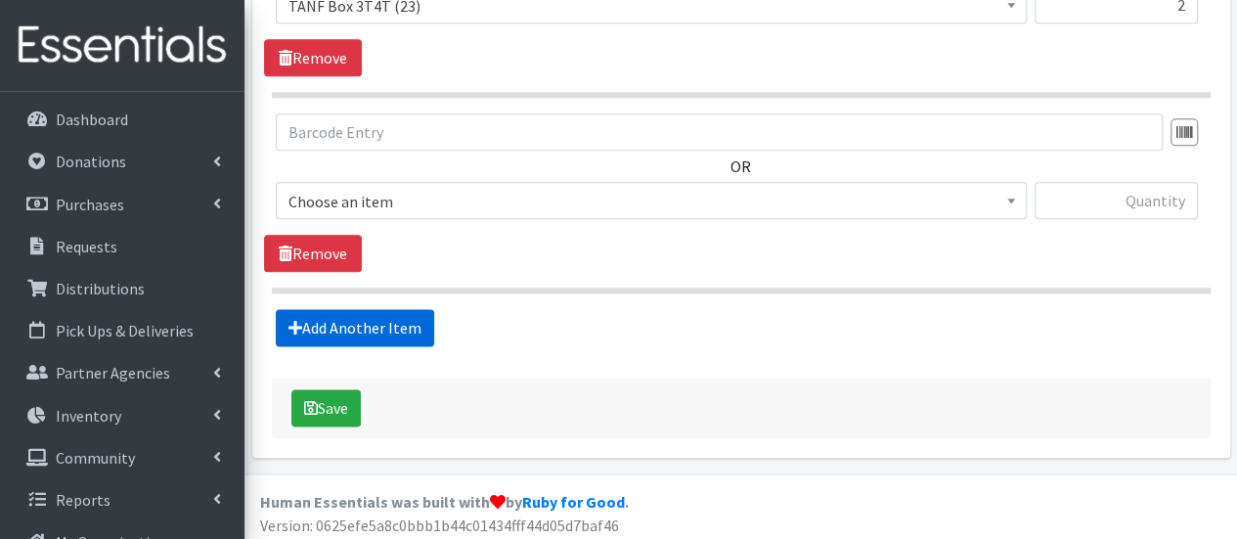
scroll to position [1118, 0]
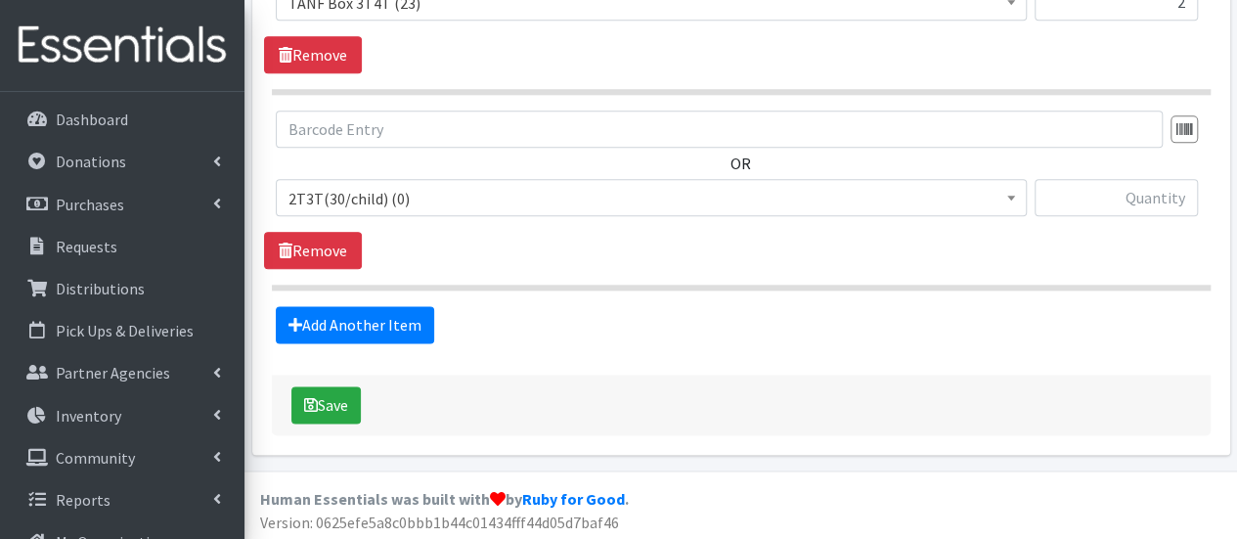
click at [355, 165] on div "OR 2T3T(30/child) (0) 3T4T(30/child) (0) 4T5T(30/child) (0) 5T-6T (30/child) (0…" at bounding box center [740, 170] width 953 height 121
click at [365, 197] on span "2T3T(30/child) (0)" at bounding box center [650, 198] width 725 height 27
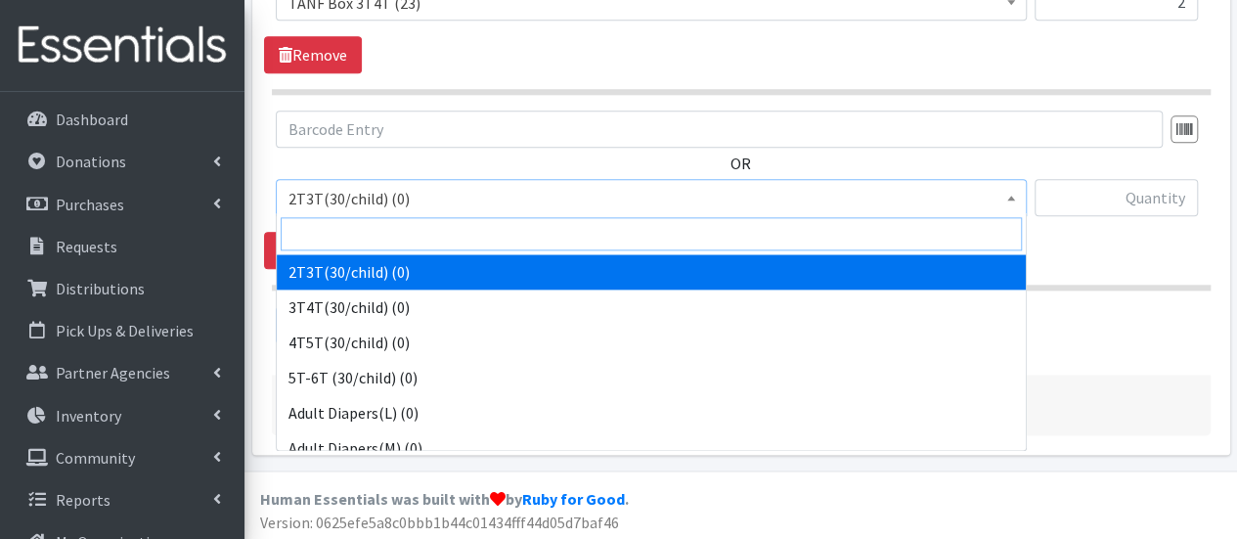
click at [379, 241] on input "search" at bounding box center [651, 233] width 741 height 33
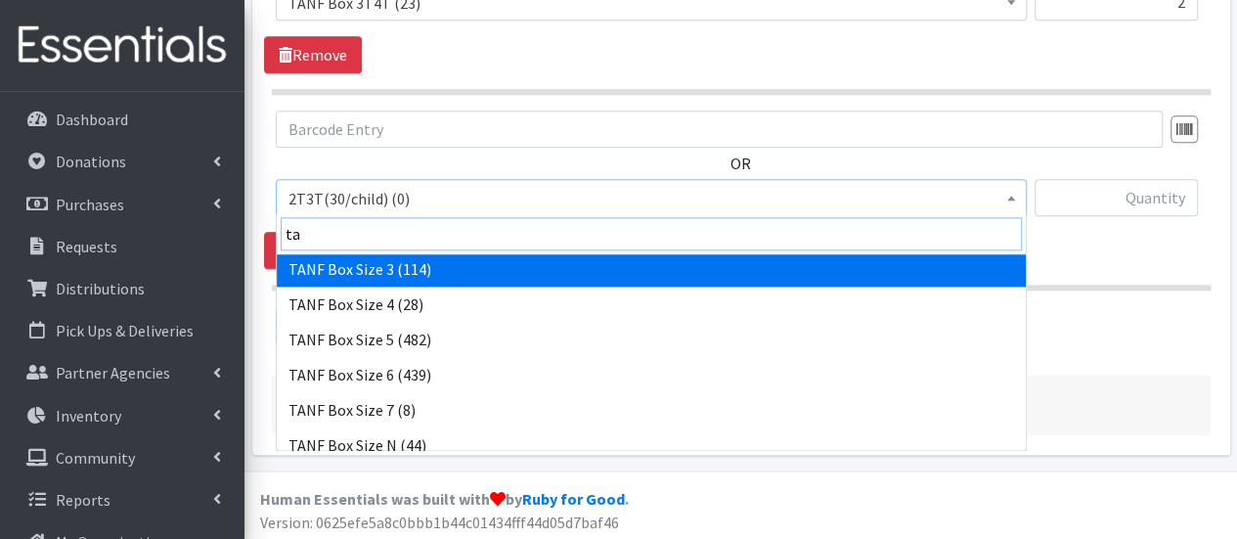
scroll to position [332, 0]
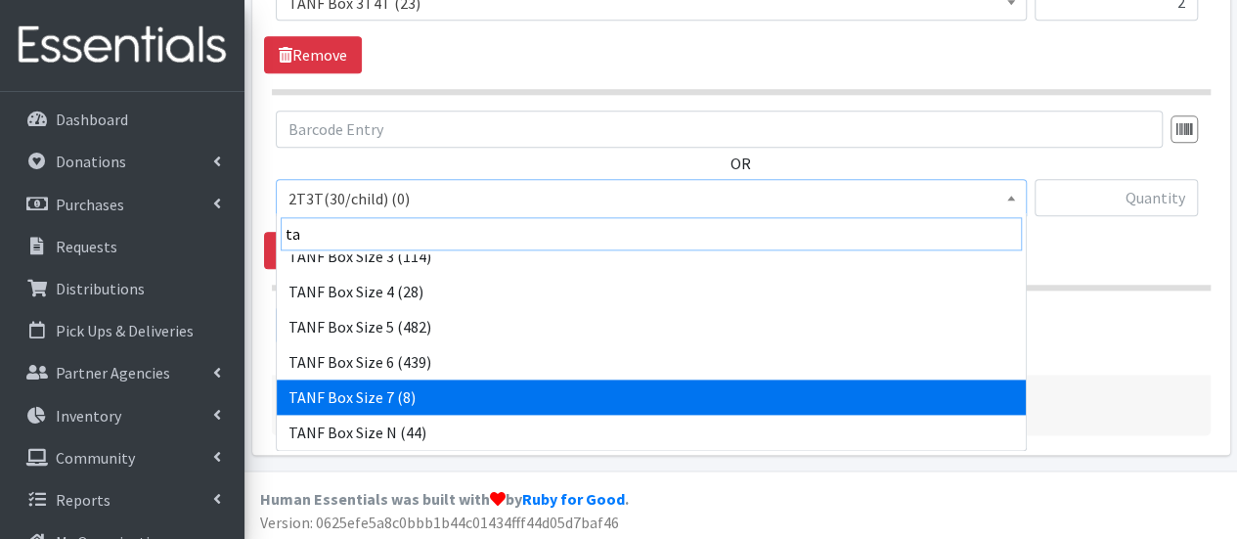
type input "ta"
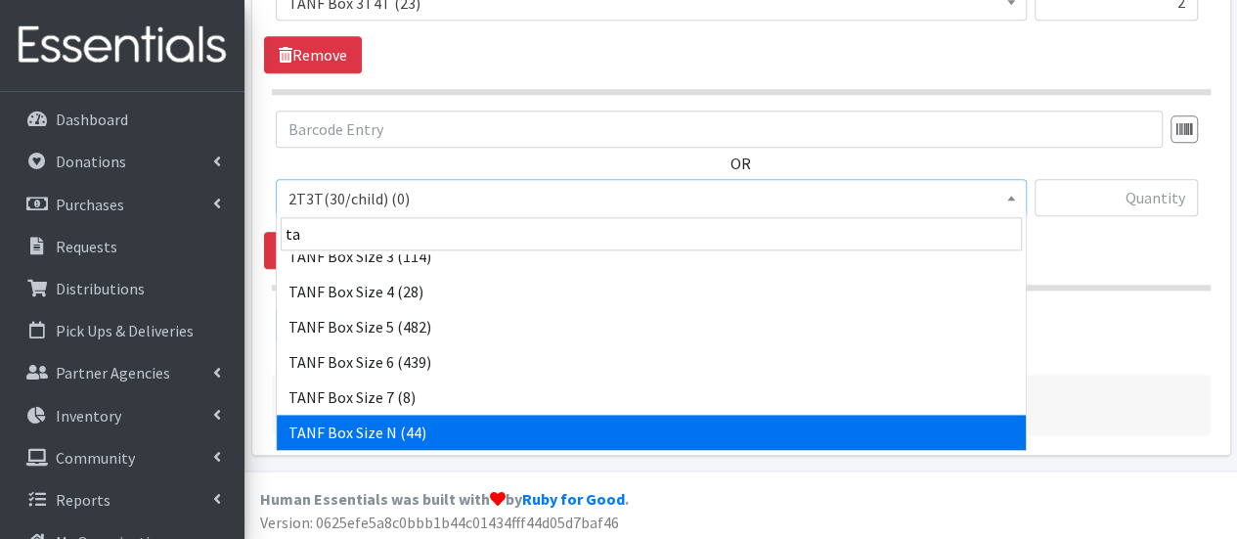
select select "15520"
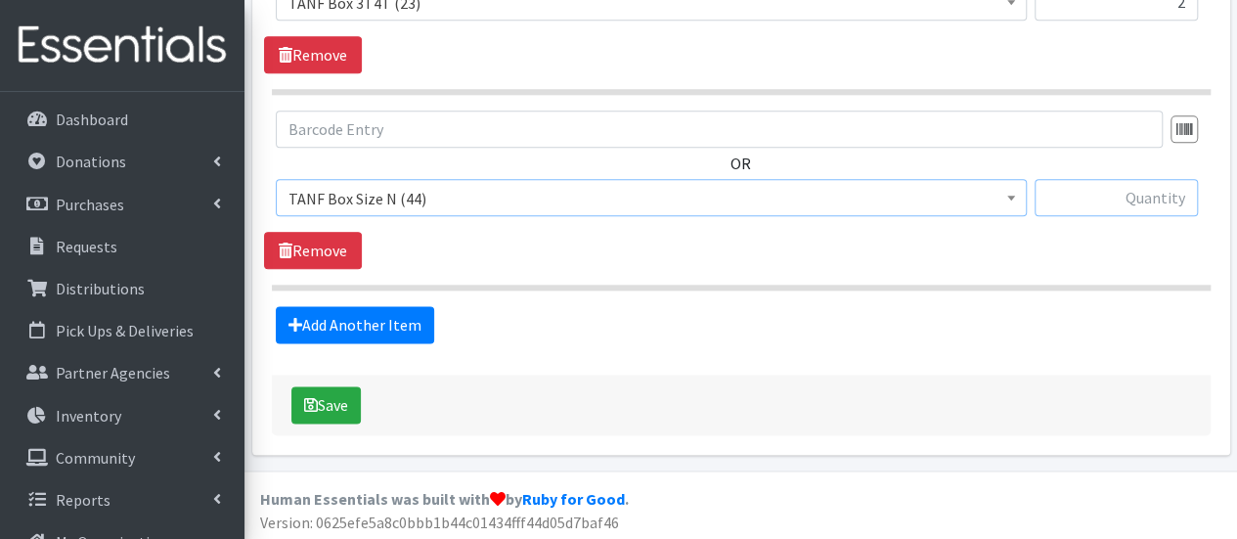
click at [1066, 195] on input "text" at bounding box center [1115, 197] width 163 height 37
type input "1"
click at [407, 328] on link "Add Another Item" at bounding box center [355, 324] width 158 height 37
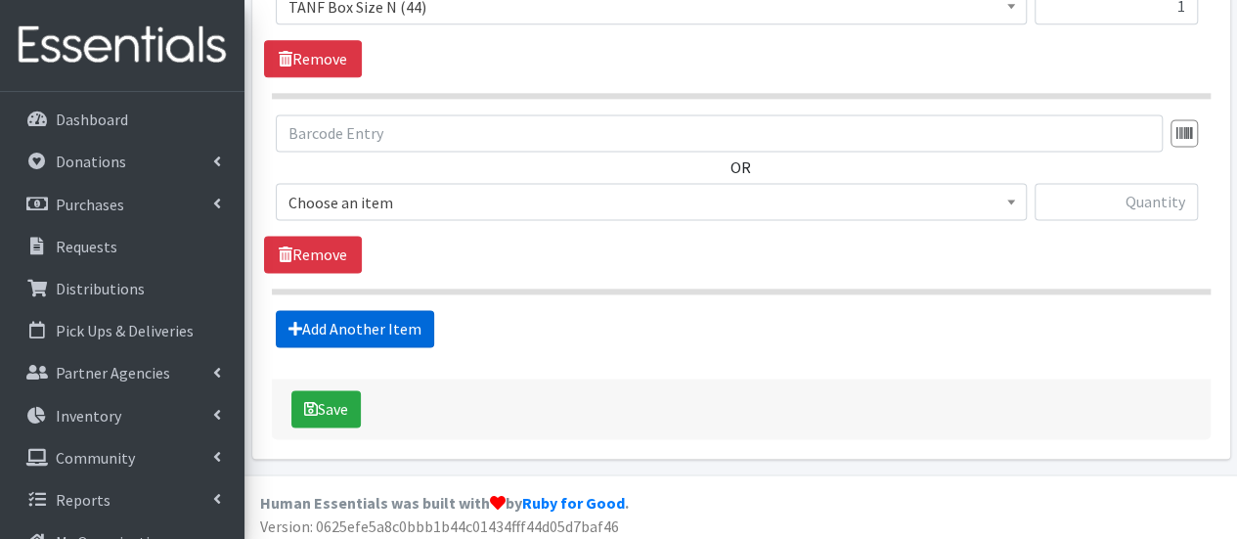
scroll to position [1312, 0]
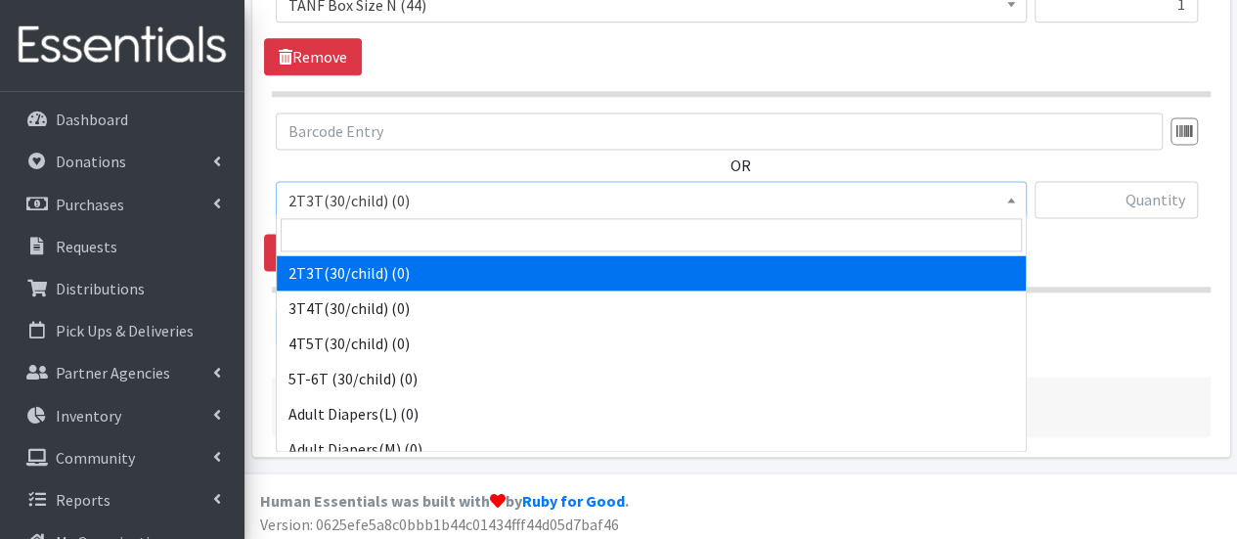
click at [428, 192] on span "2T3T(30/child) (0)" at bounding box center [650, 200] width 725 height 27
click at [420, 236] on input "search" at bounding box center [651, 234] width 741 height 33
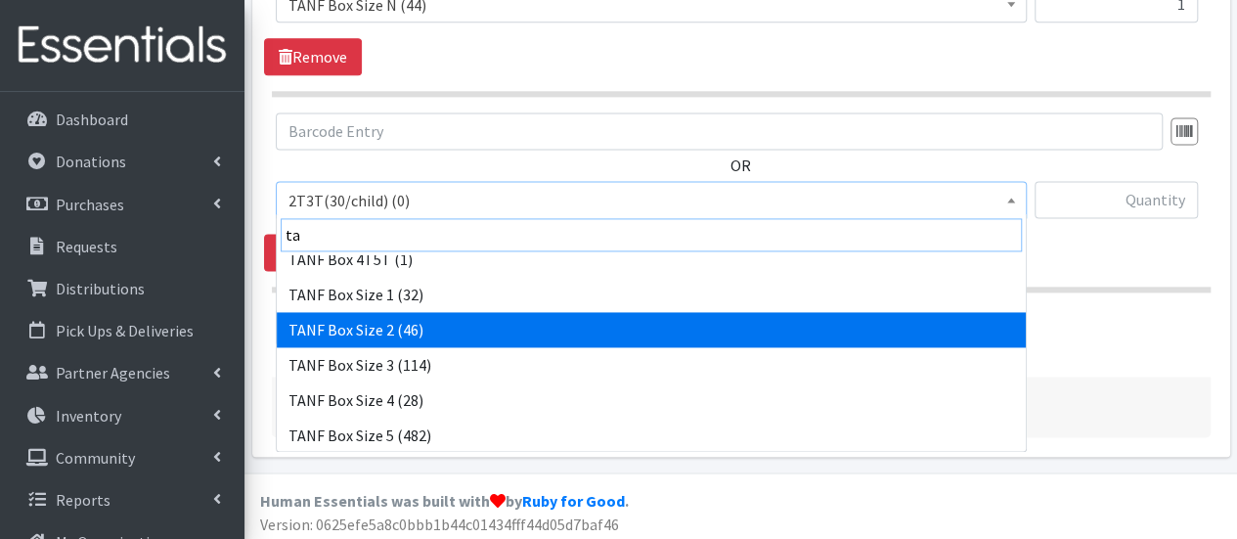
scroll to position [196, 0]
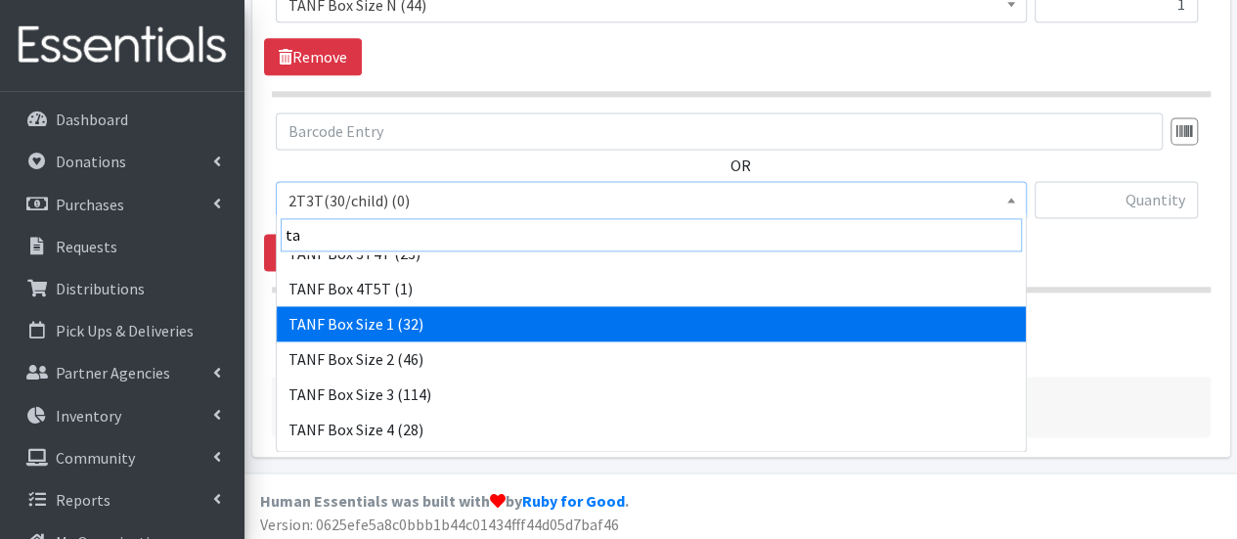
type input "ta"
select select "15517"
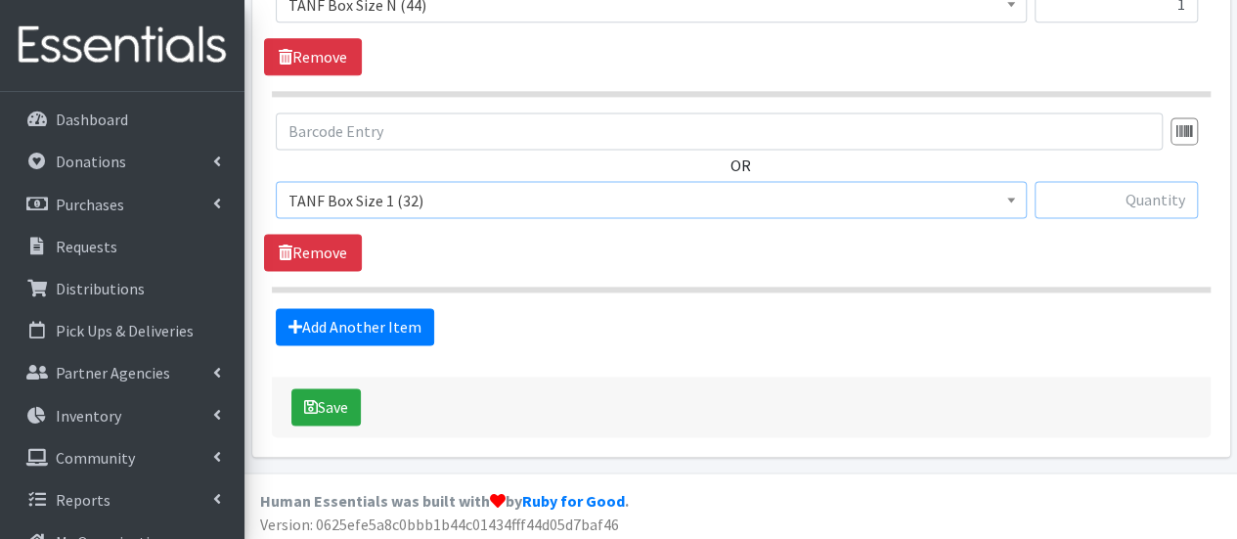
click at [1079, 197] on input "text" at bounding box center [1115, 199] width 163 height 37
type input "1"
click at [389, 330] on link "Add Another Item" at bounding box center [355, 326] width 158 height 37
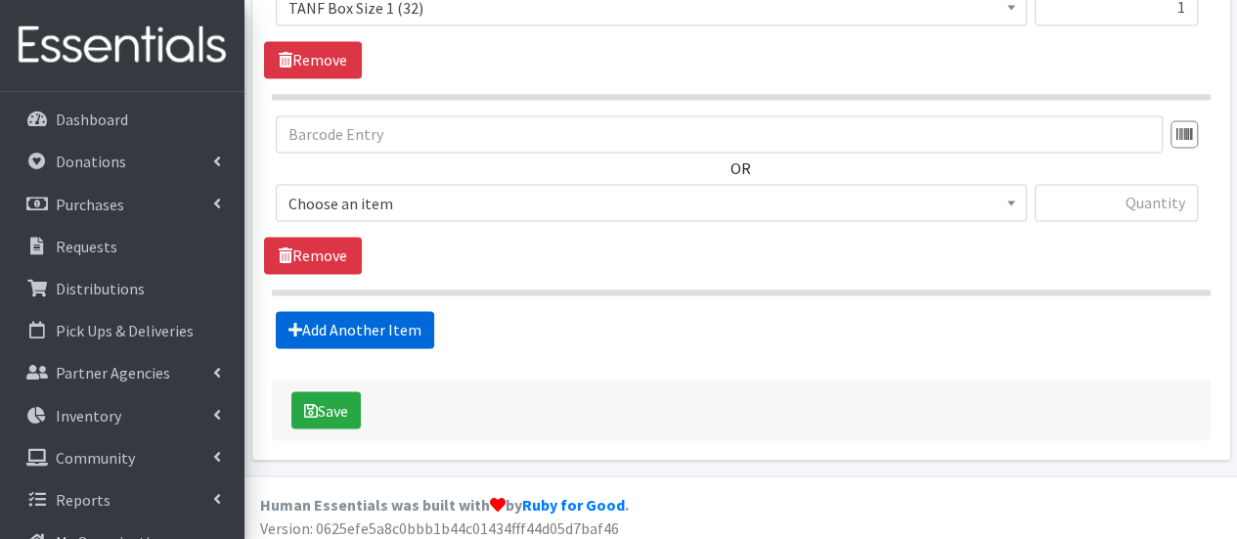
scroll to position [1508, 0]
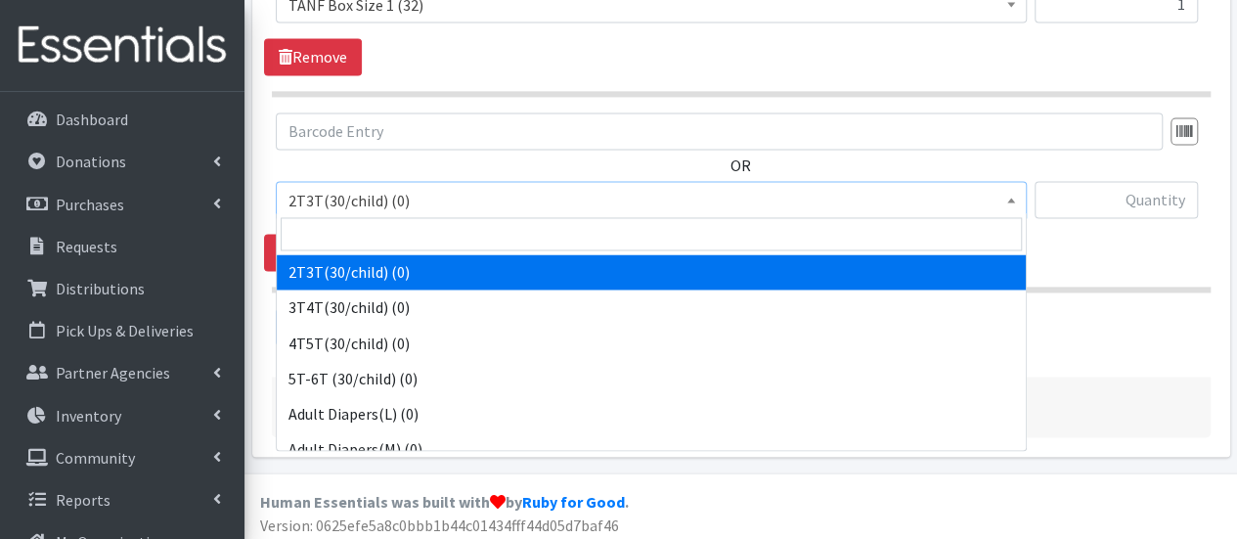
click at [368, 187] on span "2T3T(30/child) (0)" at bounding box center [650, 200] width 725 height 27
click at [385, 241] on input "search" at bounding box center [651, 233] width 741 height 33
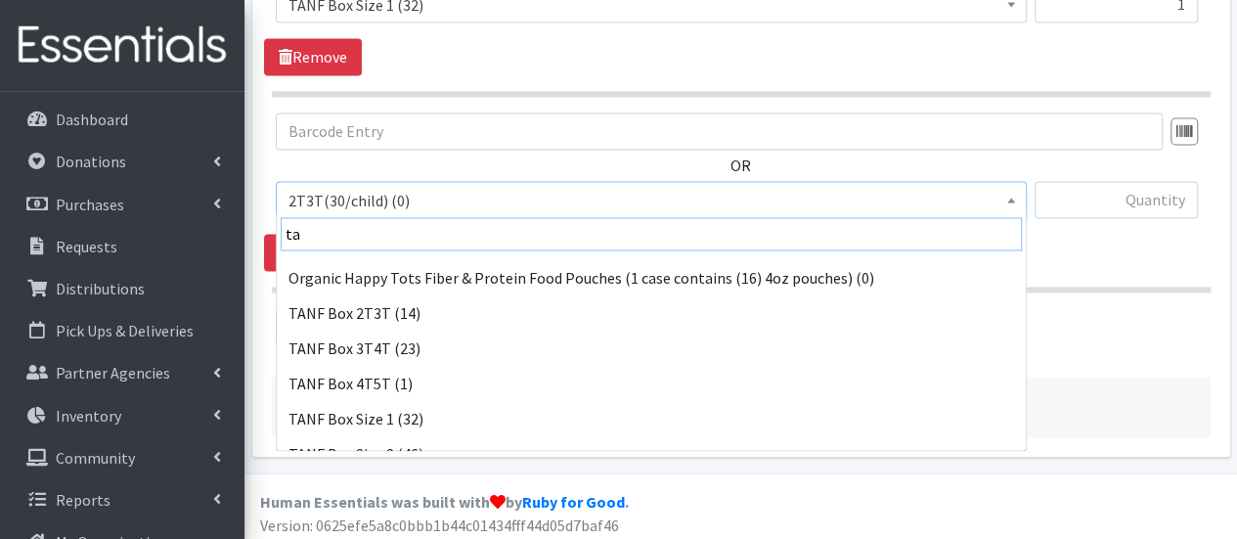
scroll to position [196, 0]
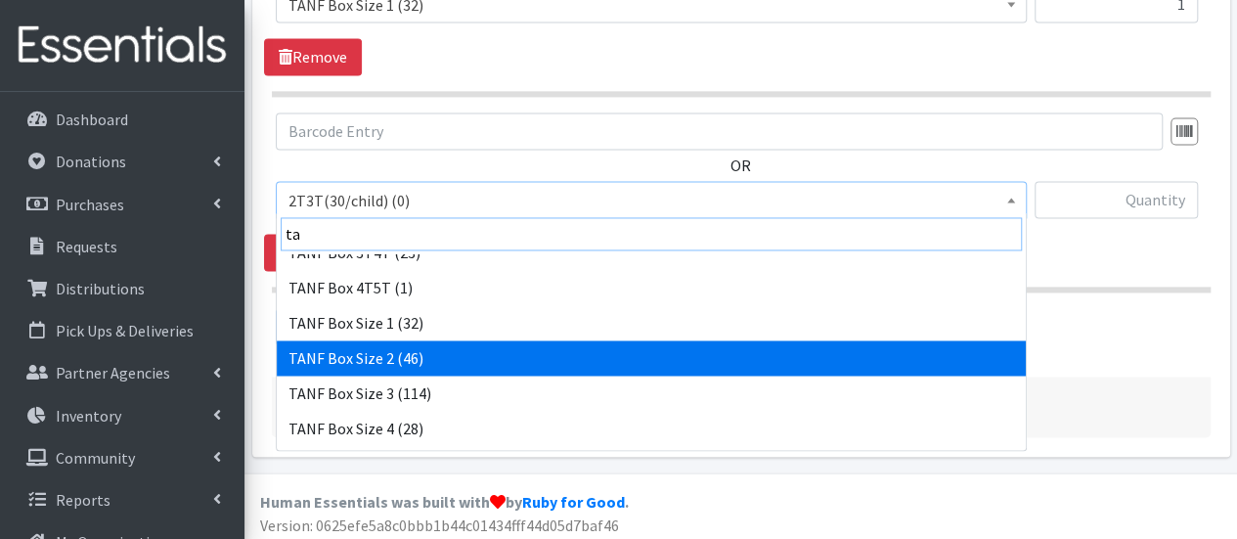
type input "ta"
select select "15521"
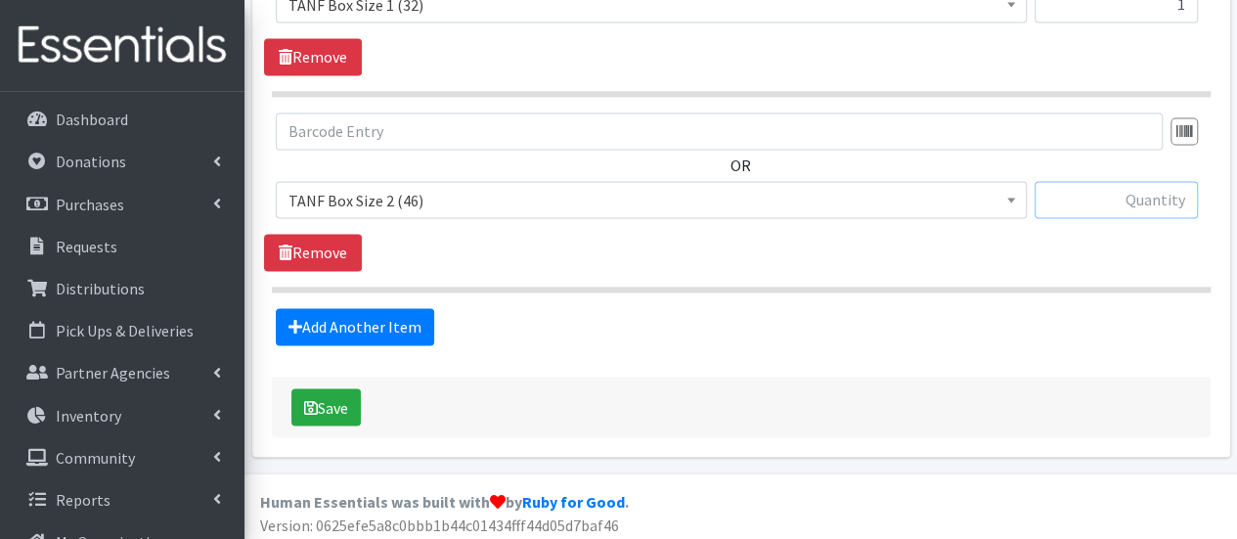
click at [1101, 198] on input "text" at bounding box center [1115, 199] width 163 height 37
type input "2"
click at [348, 321] on link "Add Another Item" at bounding box center [355, 326] width 158 height 37
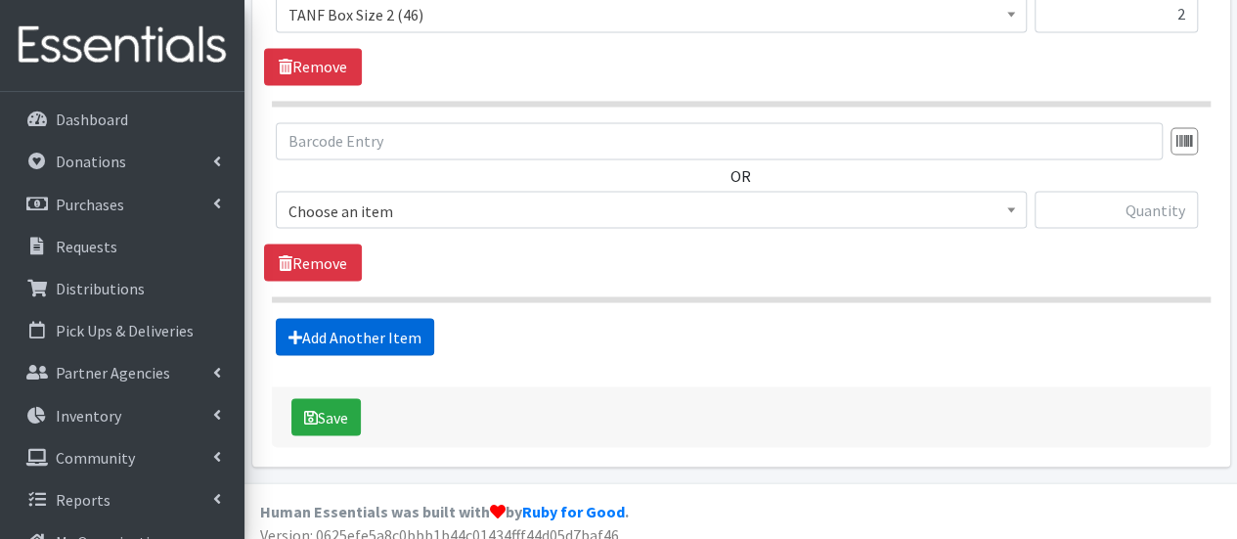
scroll to position [1701, 0]
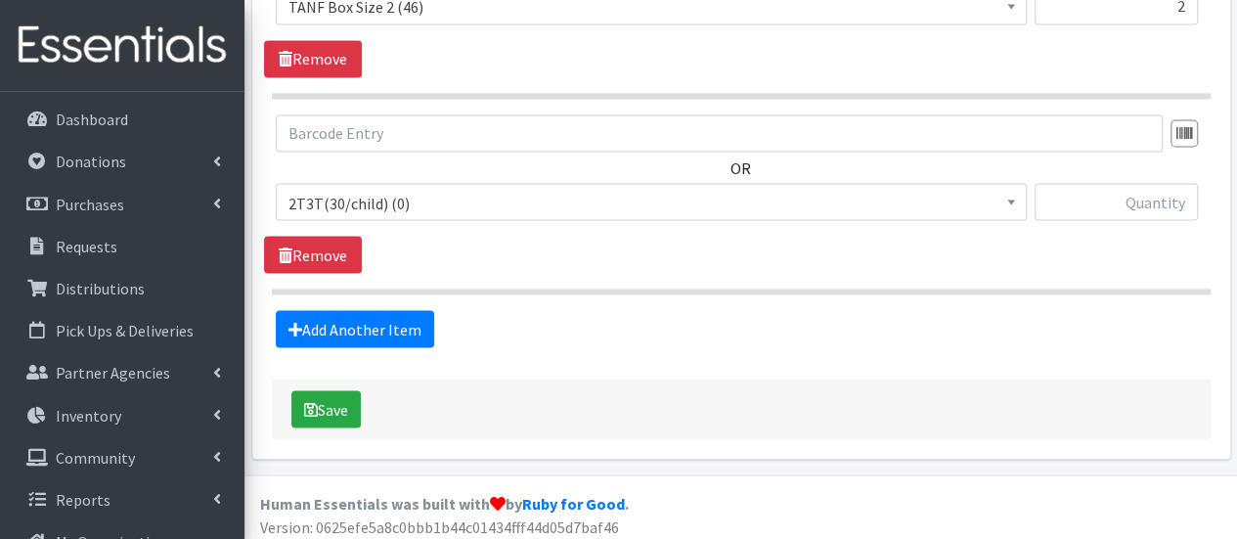
click at [360, 208] on span "2T3T(30/child) (0)" at bounding box center [650, 202] width 725 height 27
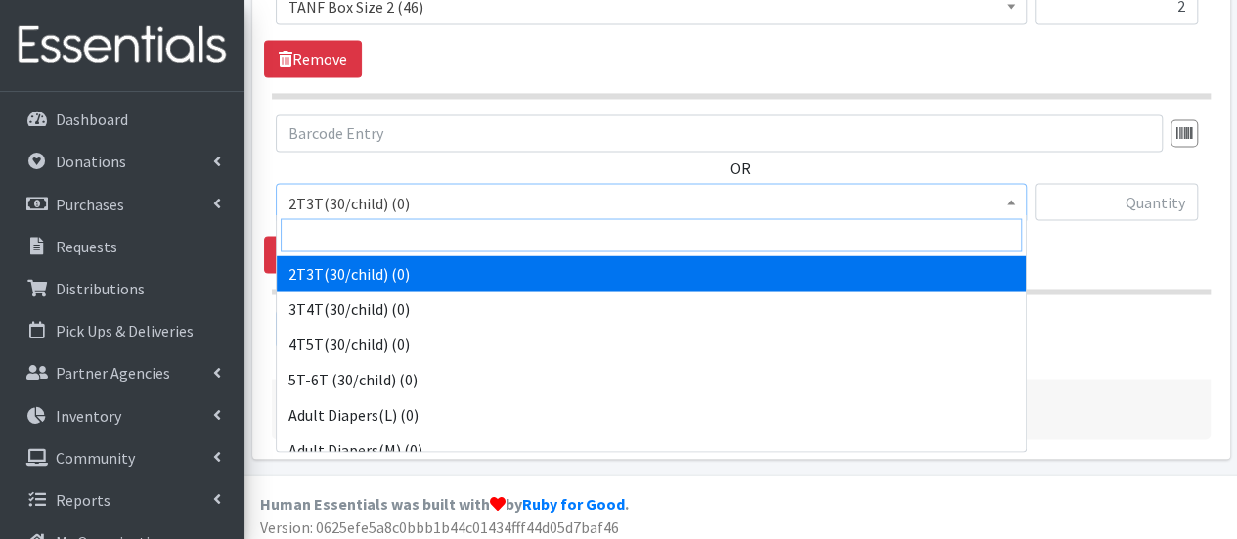
click at [358, 231] on input "search" at bounding box center [651, 234] width 741 height 33
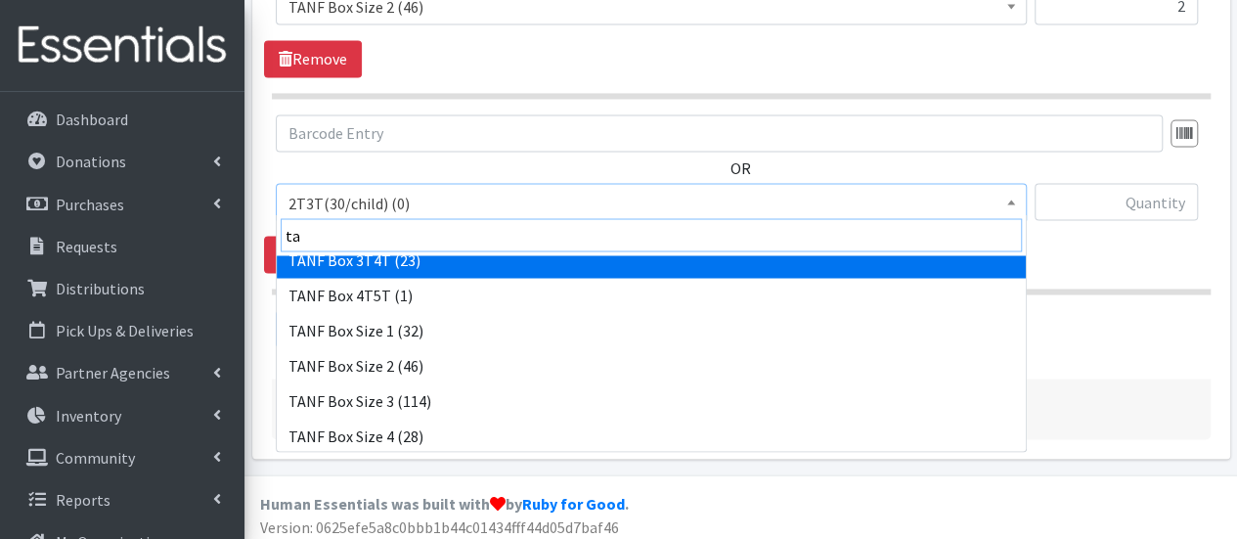
scroll to position [196, 0]
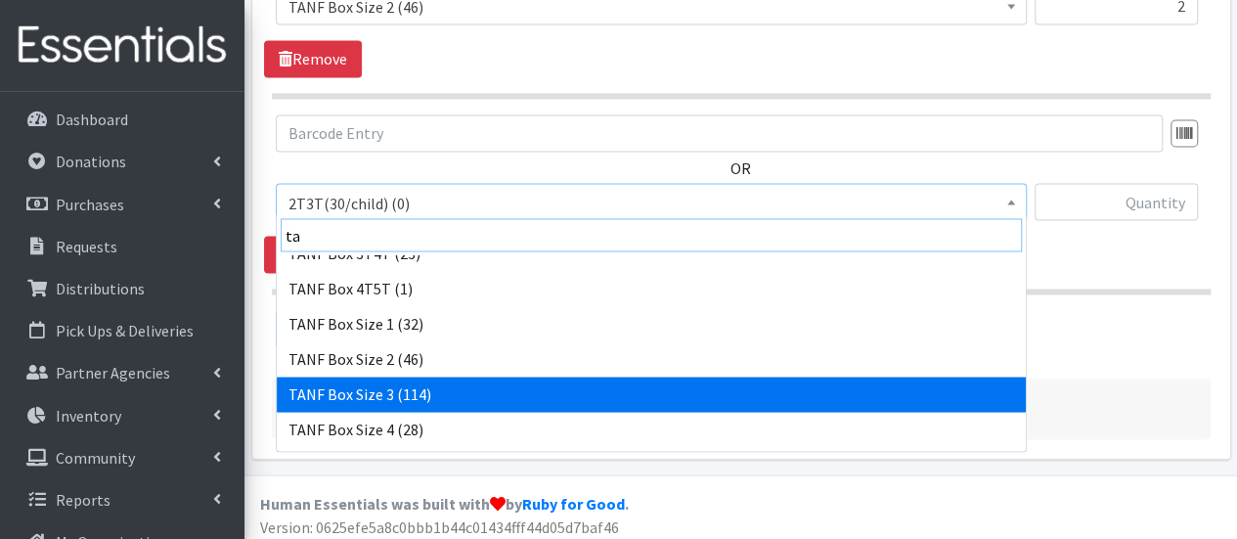
type input "ta"
select select "15523"
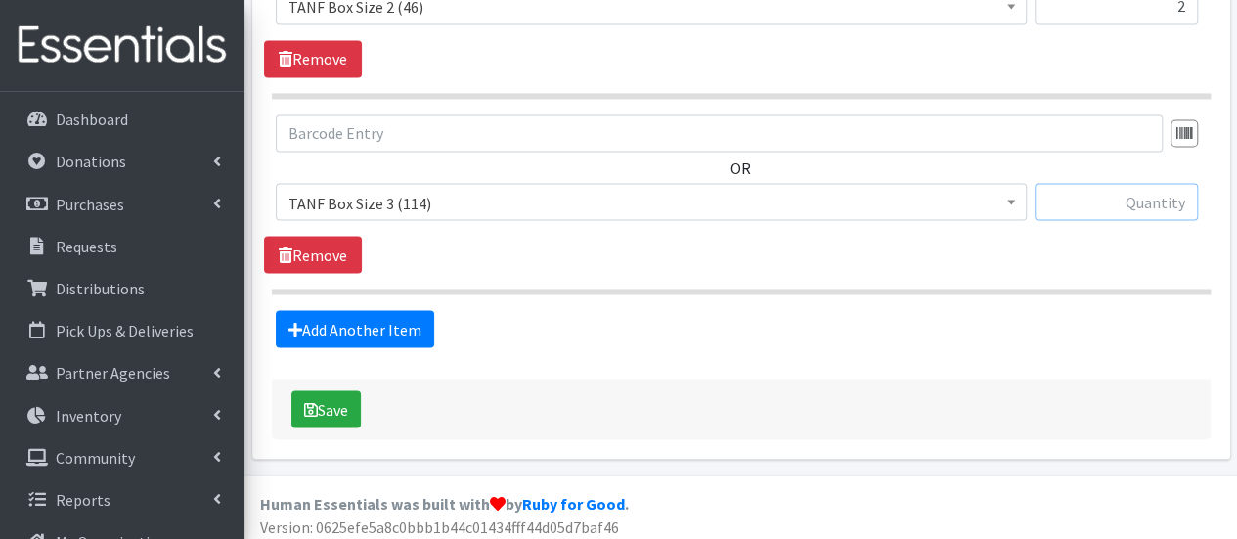
click at [1124, 195] on input "text" at bounding box center [1115, 201] width 163 height 37
type input "6"
click at [406, 324] on link "Add Another Item" at bounding box center [355, 328] width 158 height 37
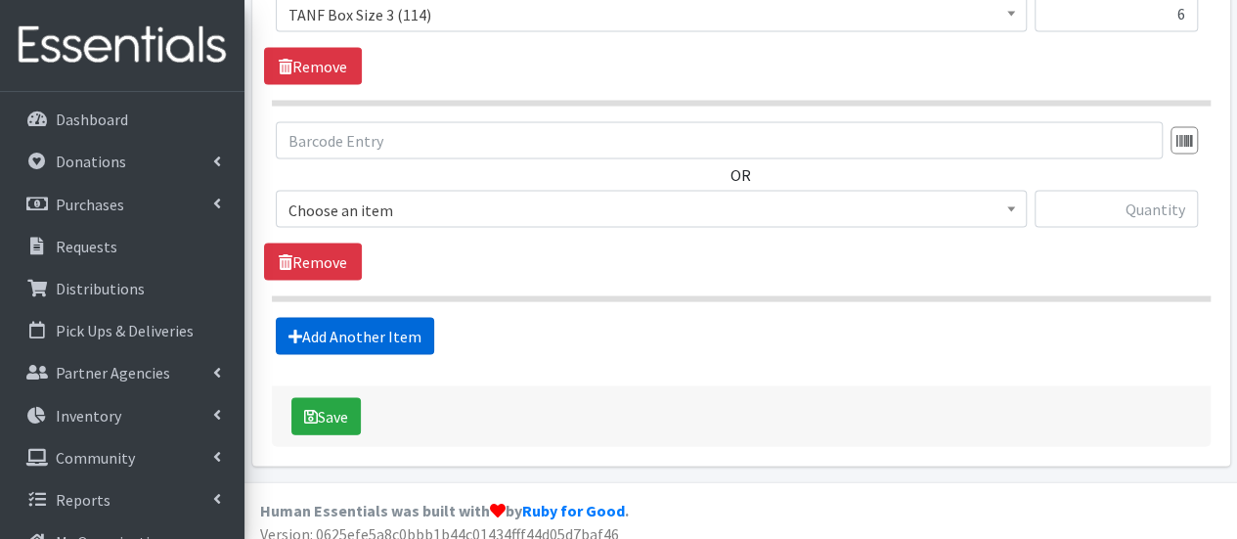
scroll to position [1897, 0]
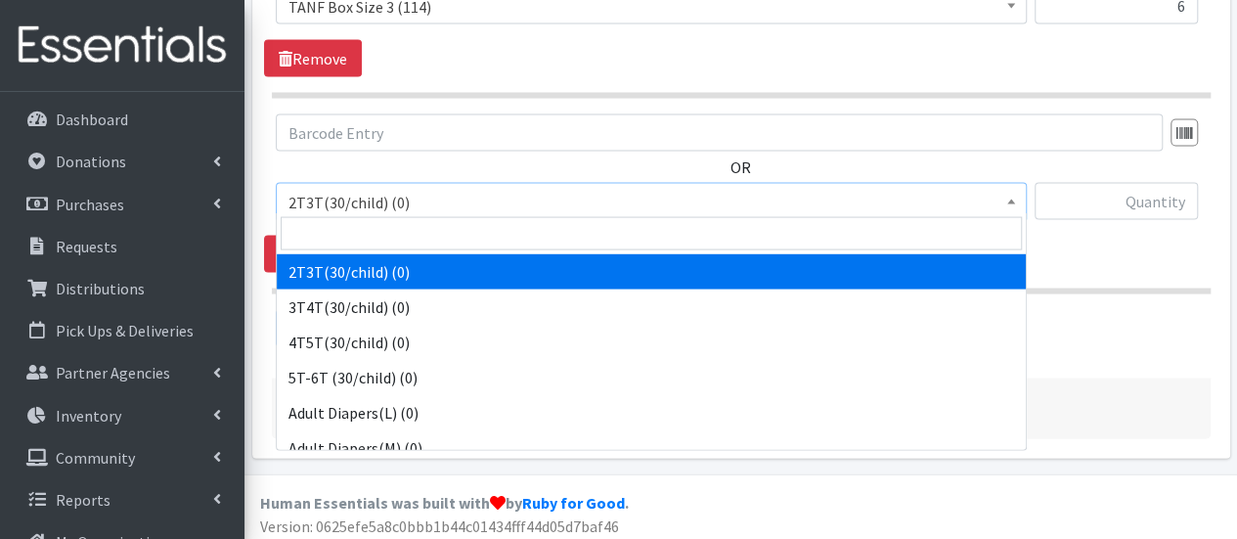
click at [402, 200] on span "2T3T(30/child) (0)" at bounding box center [650, 202] width 725 height 27
click at [401, 232] on input "search" at bounding box center [651, 233] width 741 height 33
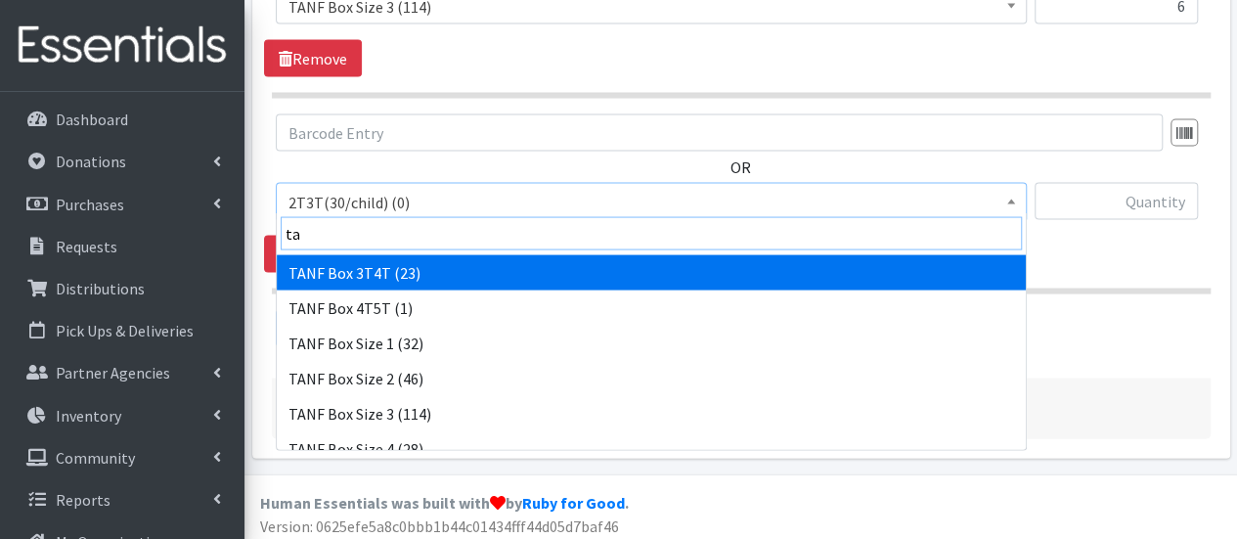
scroll to position [293, 0]
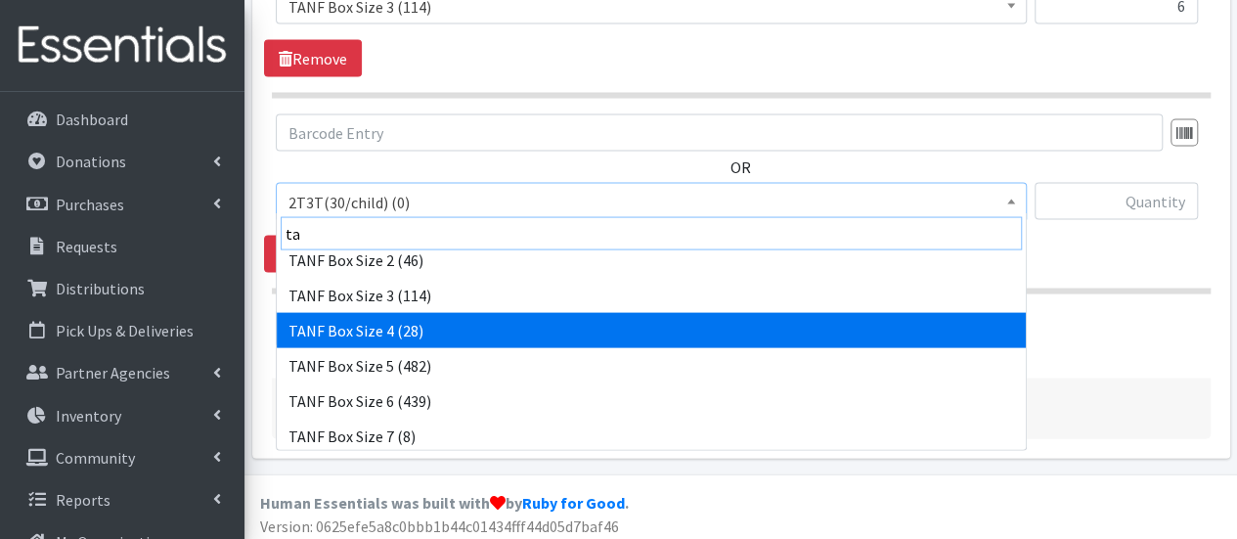
type input "ta"
select select "15524"
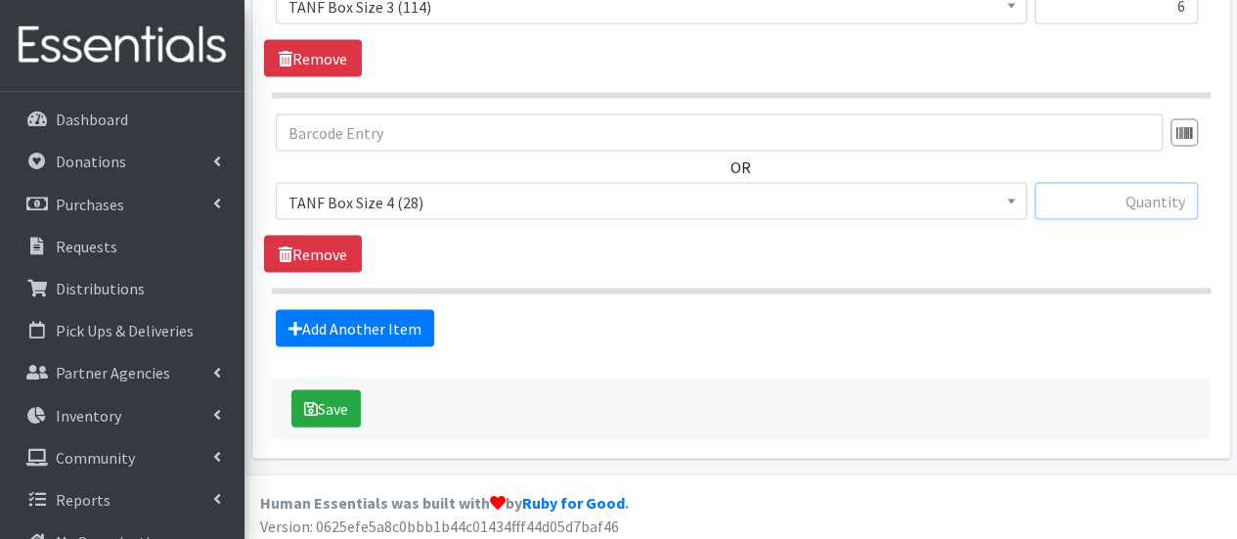
click at [1113, 194] on input "text" at bounding box center [1115, 201] width 163 height 37
type input "7"
click at [347, 323] on link "Add Another Item" at bounding box center [355, 328] width 158 height 37
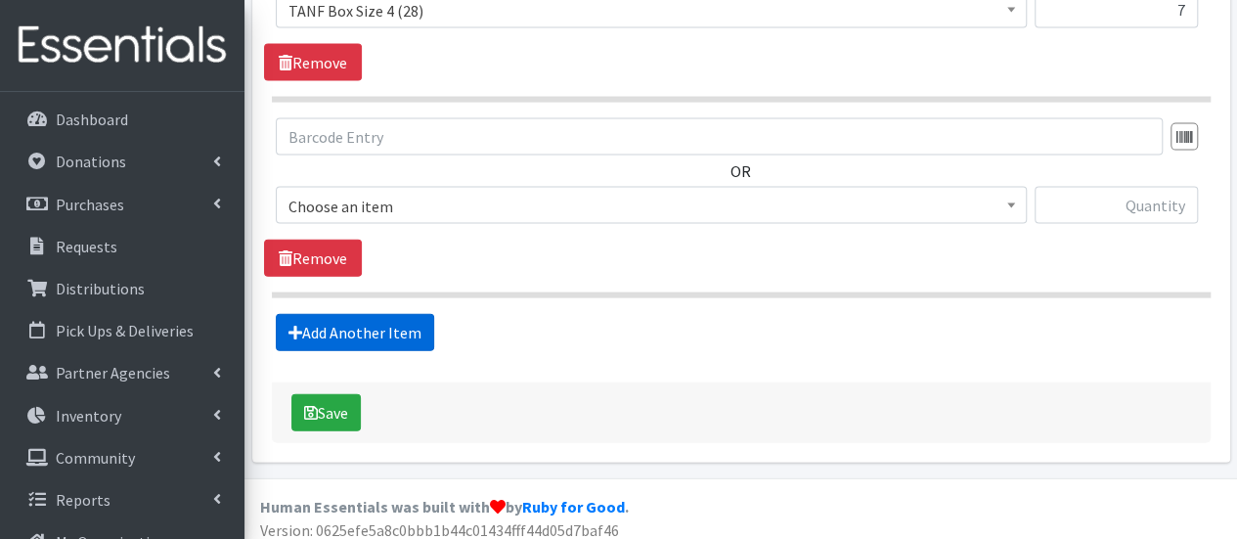
scroll to position [2090, 0]
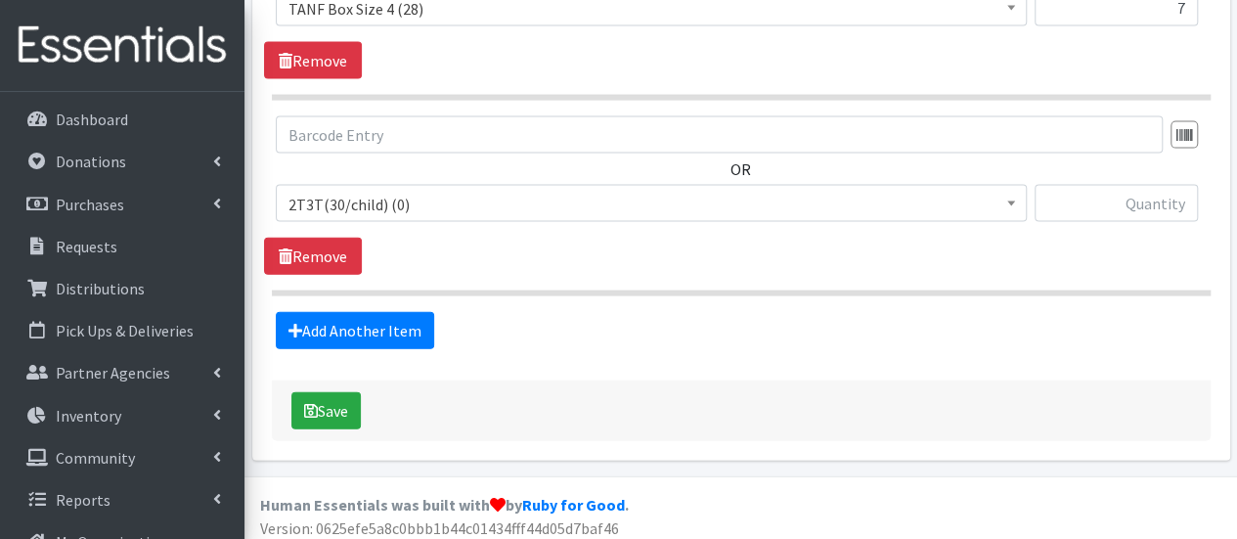
click at [410, 193] on span "2T3T(30/child) (0)" at bounding box center [650, 204] width 725 height 27
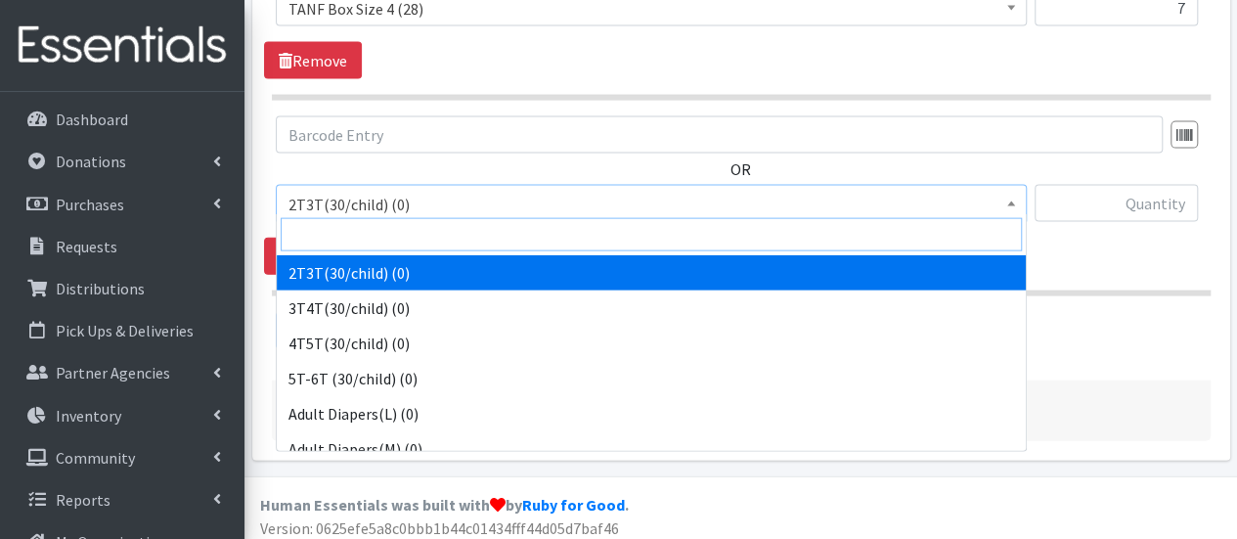
click at [387, 231] on input "search" at bounding box center [651, 234] width 741 height 33
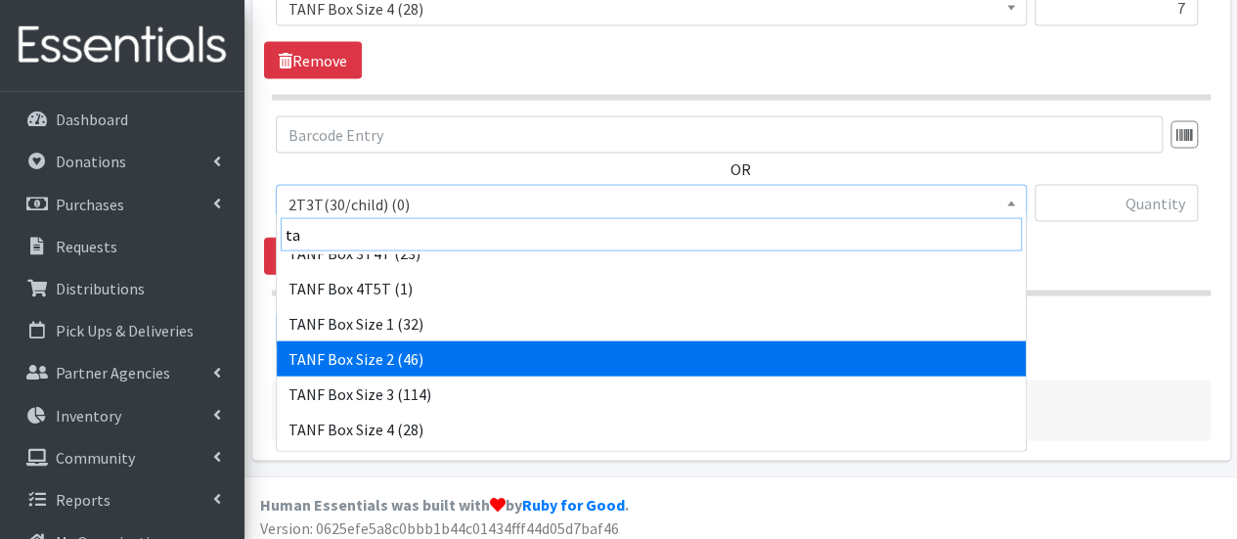
scroll to position [293, 0]
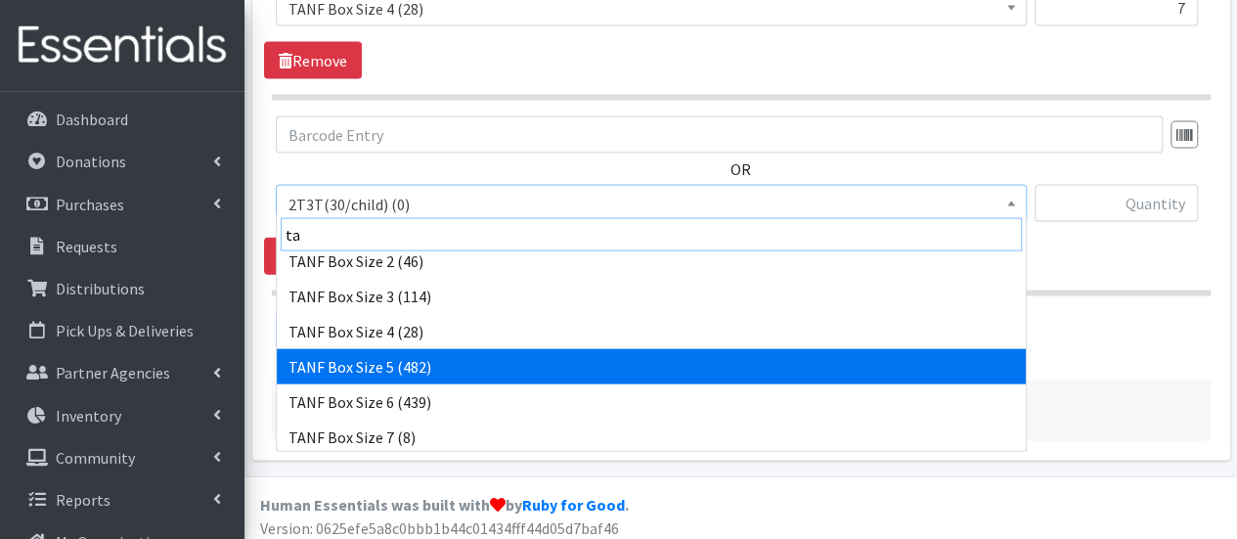
type input "ta"
select select "15525"
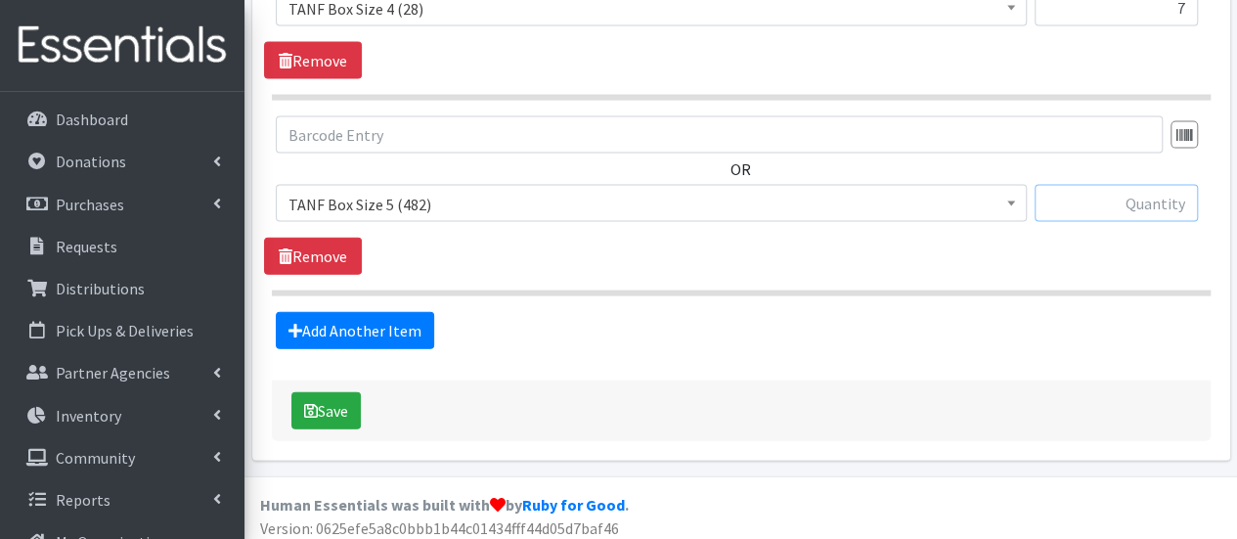
click at [1062, 202] on input "text" at bounding box center [1115, 203] width 163 height 37
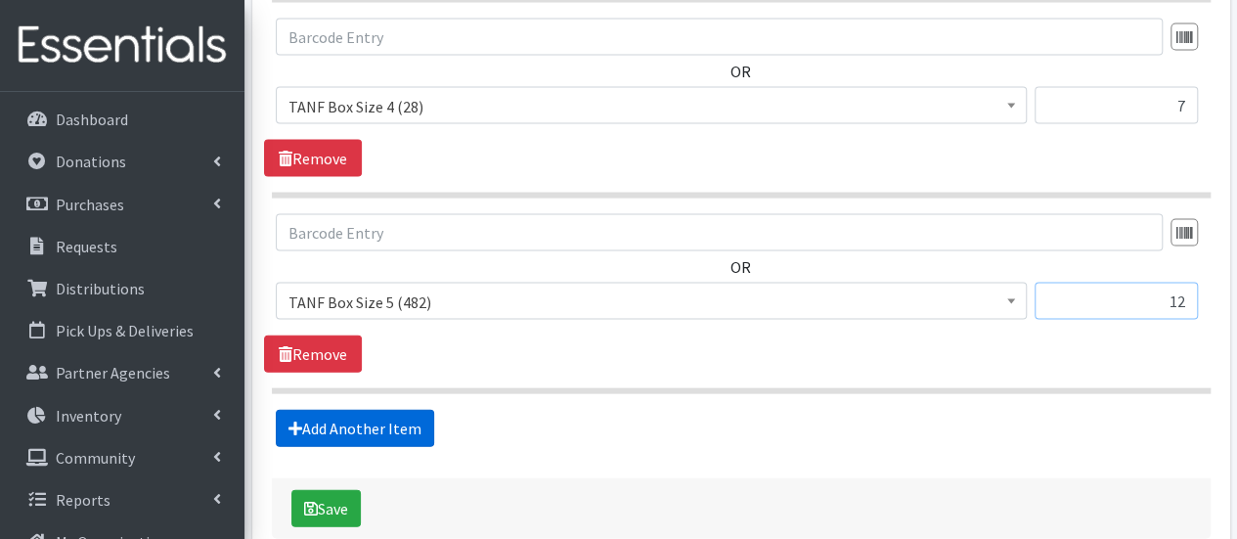
type input "12"
click at [370, 420] on link "Add Another Item" at bounding box center [355, 428] width 158 height 37
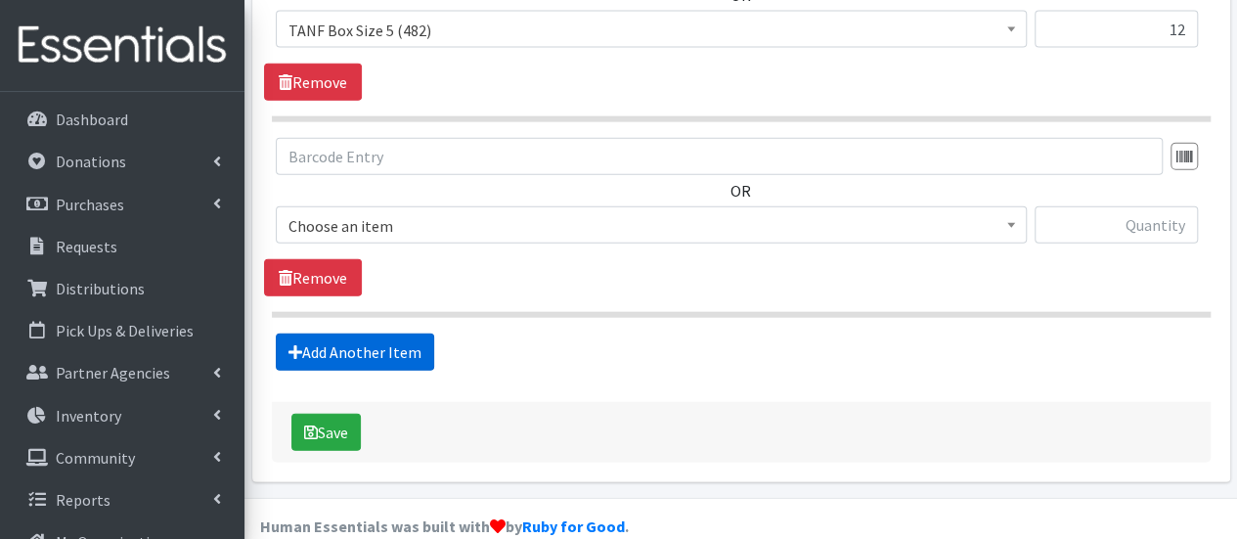
scroll to position [2286, 0]
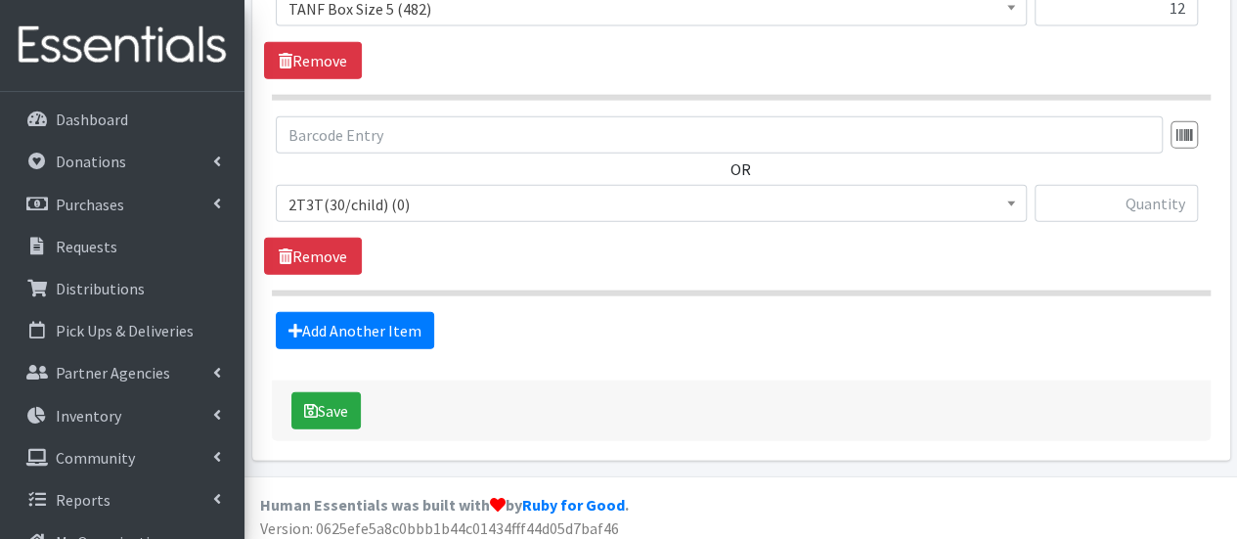
click at [390, 205] on span "2T3T(30/child) (0)" at bounding box center [650, 204] width 725 height 27
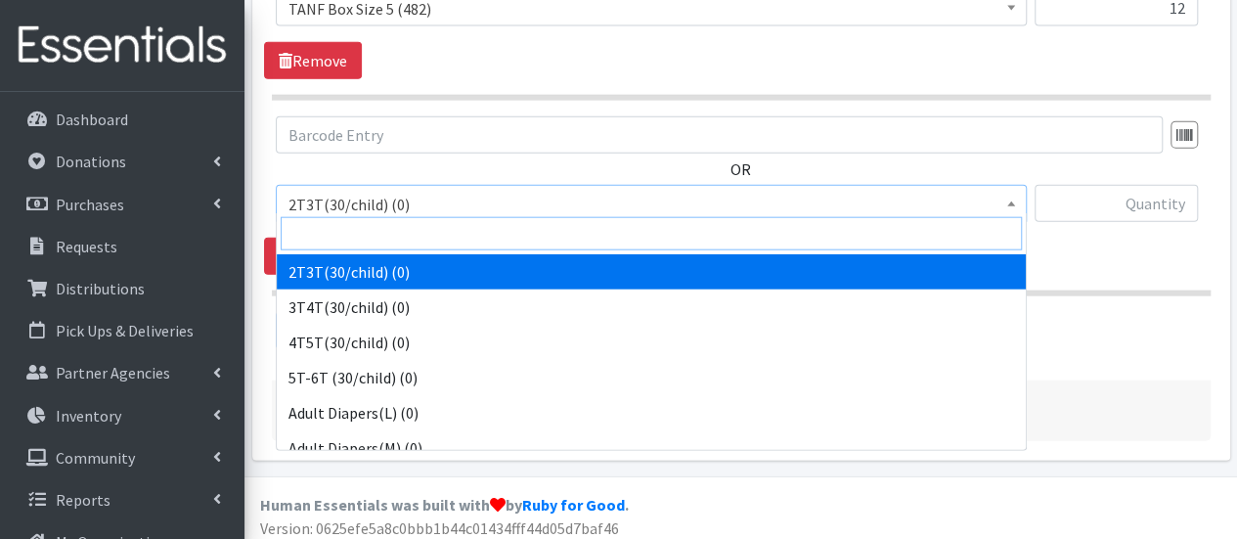
click at [388, 240] on input "search" at bounding box center [651, 233] width 741 height 33
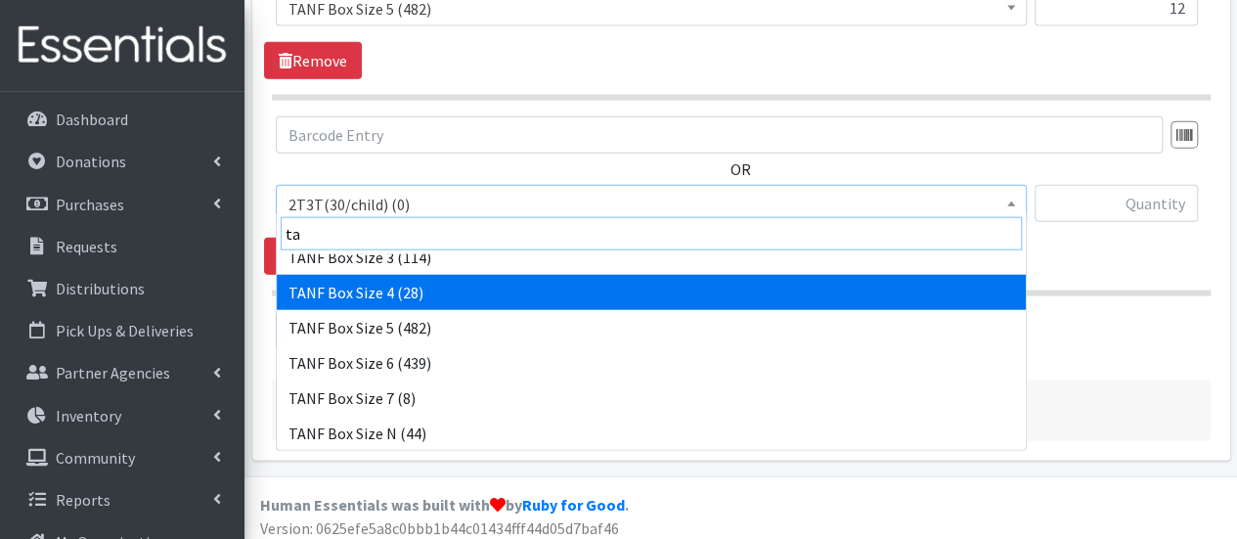
scroll to position [332, 0]
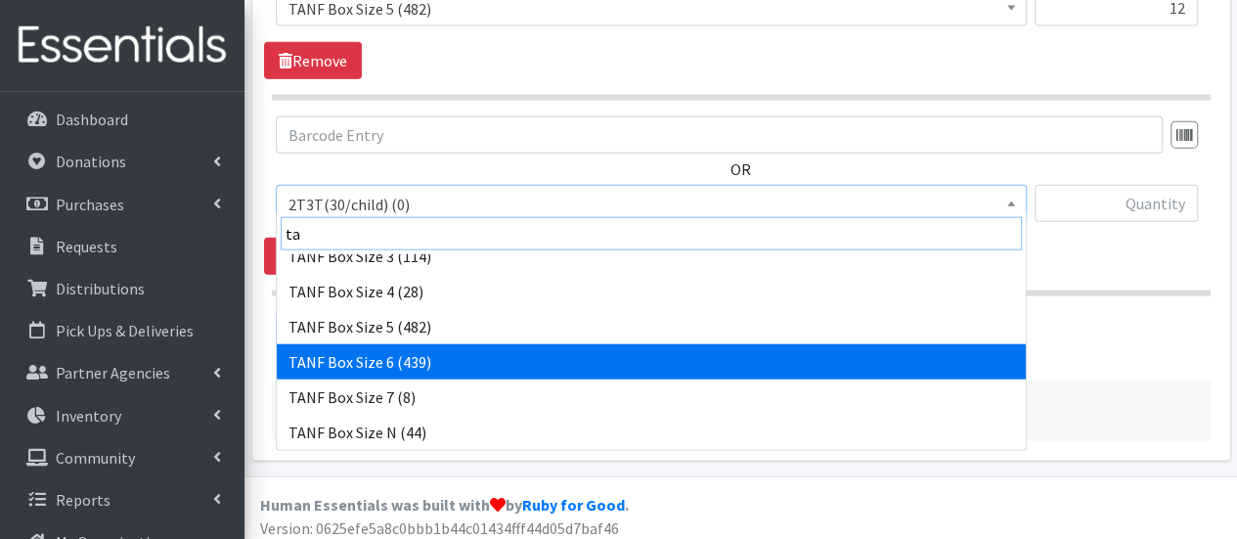
type input "ta"
select select "15526"
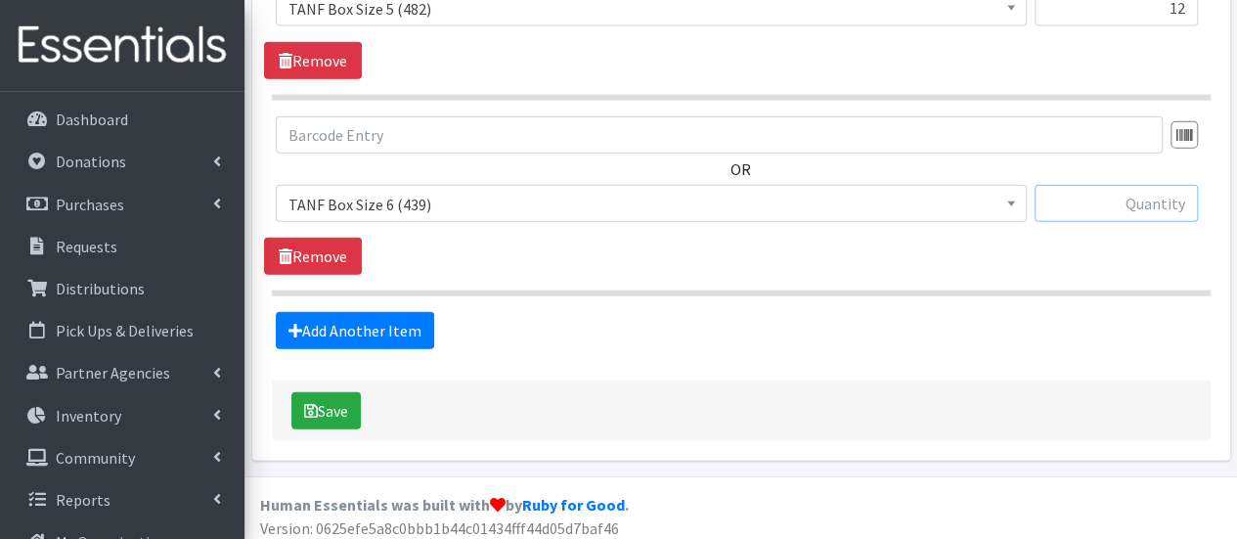
click at [1071, 189] on input "text" at bounding box center [1115, 203] width 163 height 37
type input "9"
click at [362, 314] on link "Add Another Item" at bounding box center [355, 330] width 158 height 37
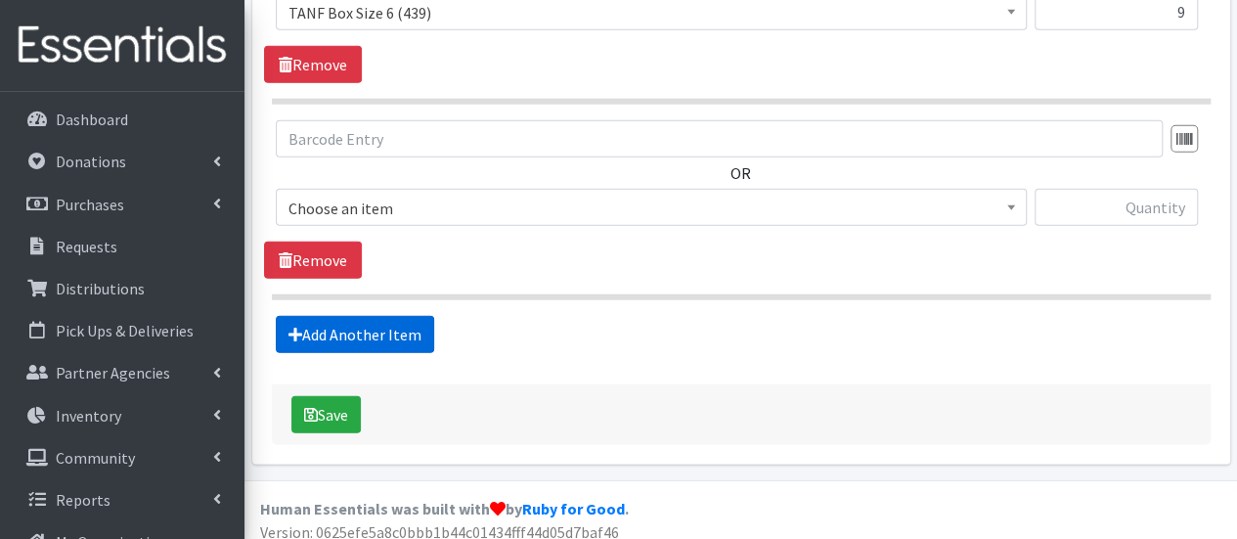
scroll to position [2479, 0]
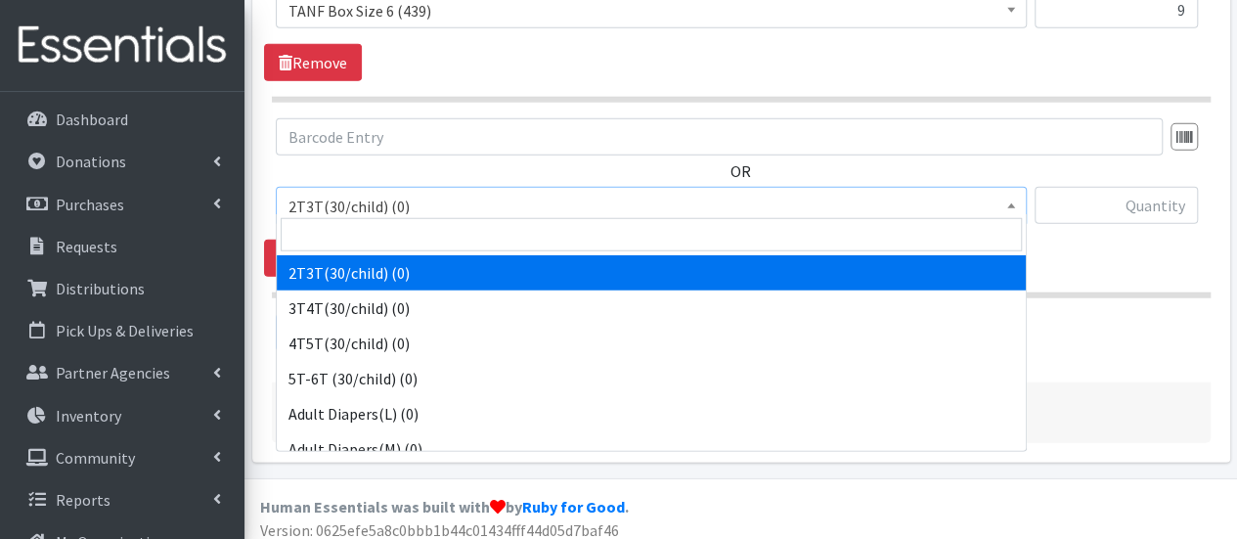
click at [372, 200] on span "2T3T(30/child) (0)" at bounding box center [650, 206] width 725 height 27
click at [368, 234] on input "search" at bounding box center [651, 234] width 741 height 33
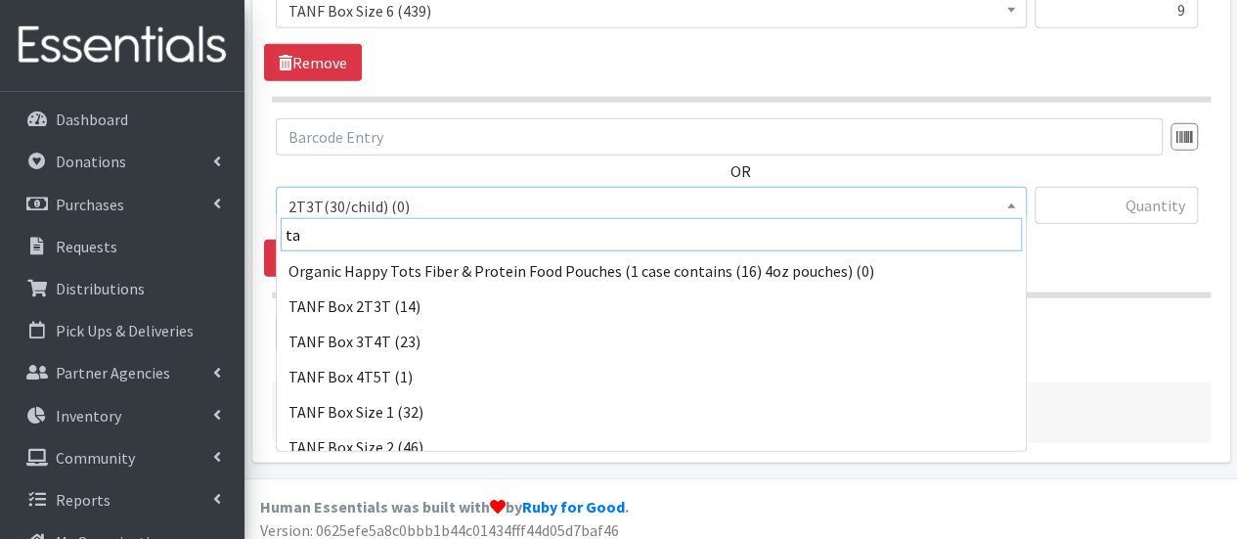
scroll to position [293, 0]
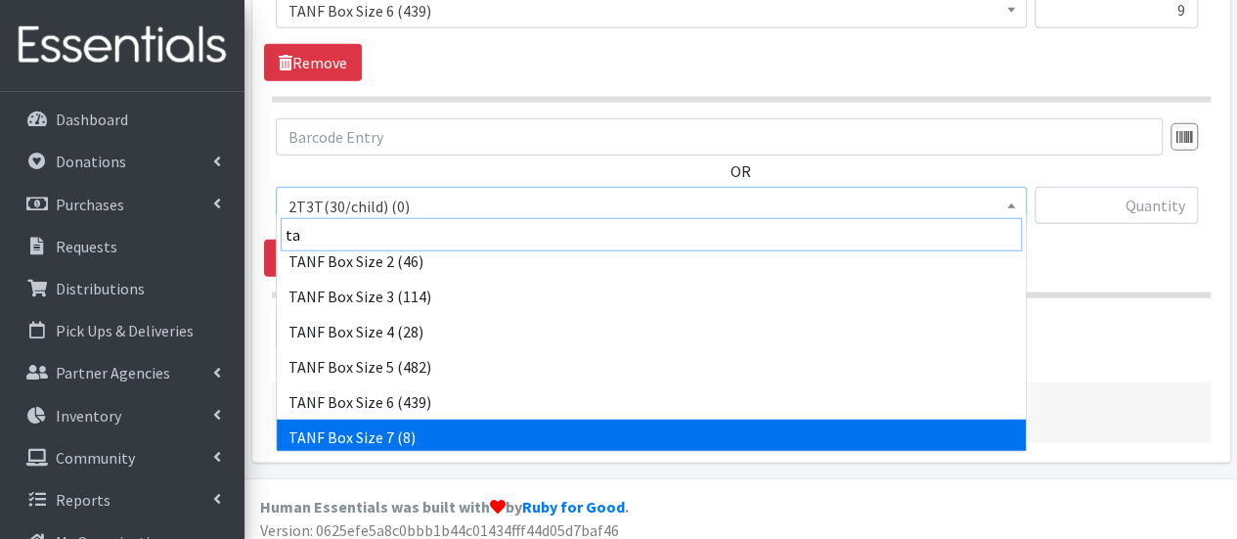
type input "ta"
select select "15527"
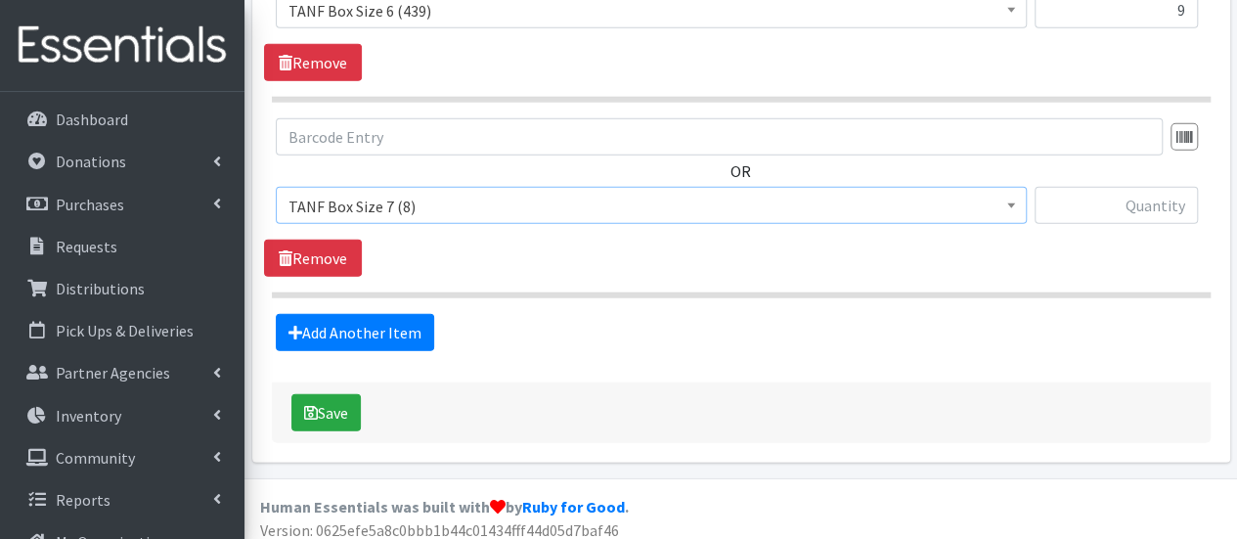
click at [438, 193] on span "TANF Box Size 7 (8)" at bounding box center [650, 206] width 725 height 27
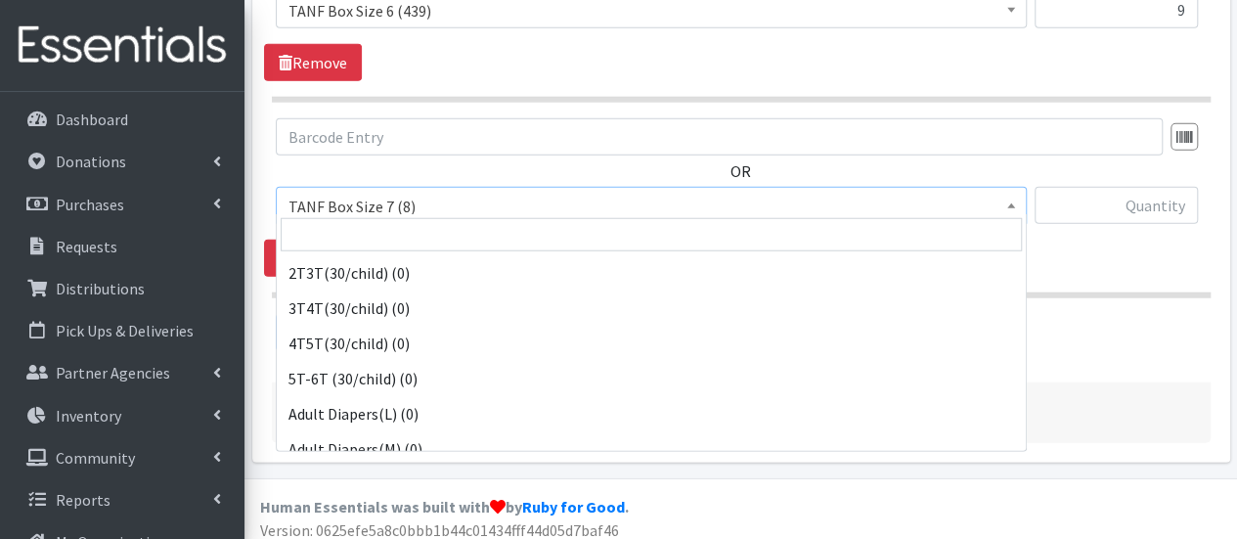
scroll to position [1584, 0]
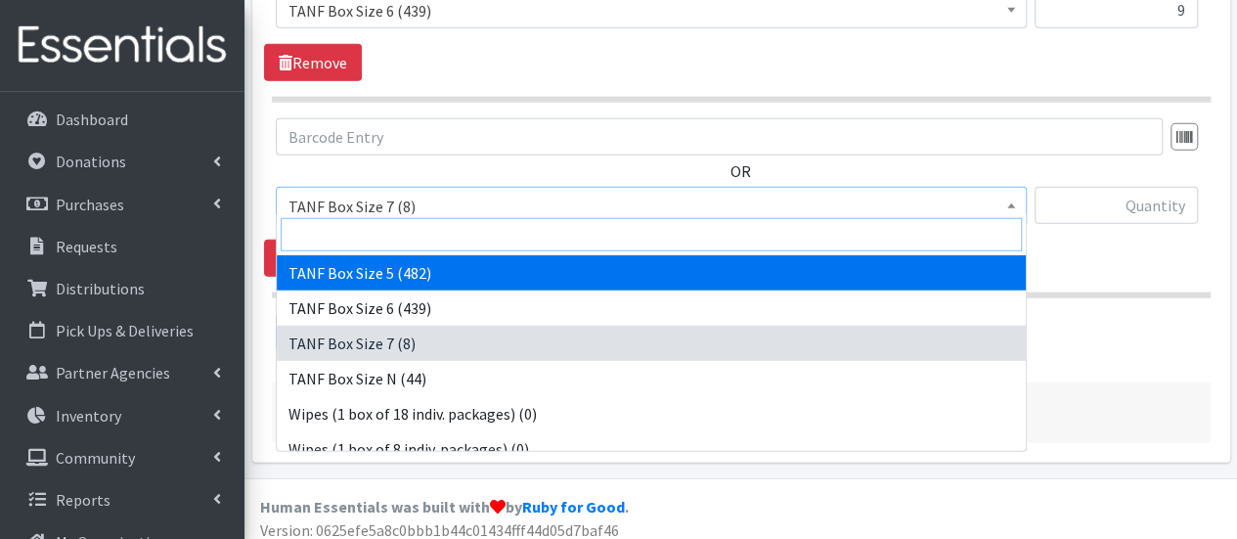
click at [399, 241] on input "search" at bounding box center [651, 234] width 741 height 33
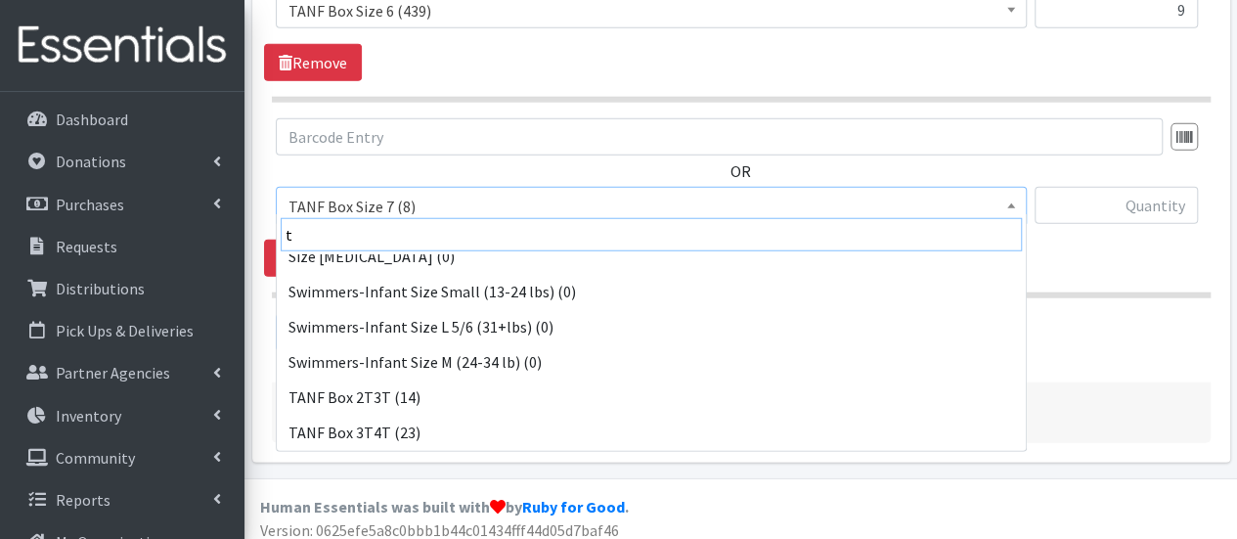
type input "ta"
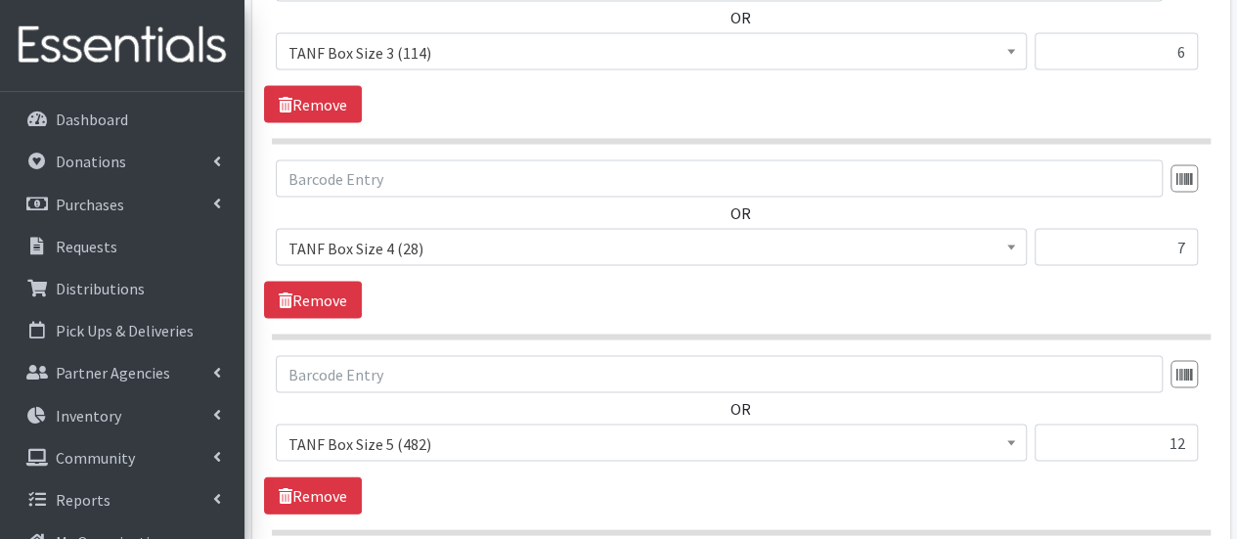
scroll to position [2088, 0]
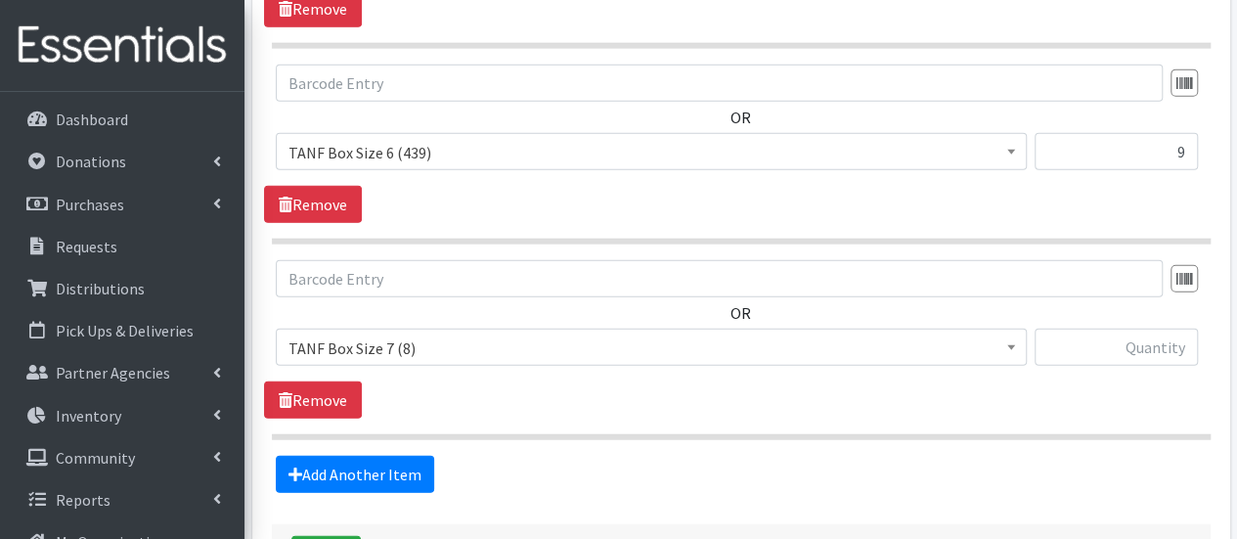
scroll to position [2307, 0]
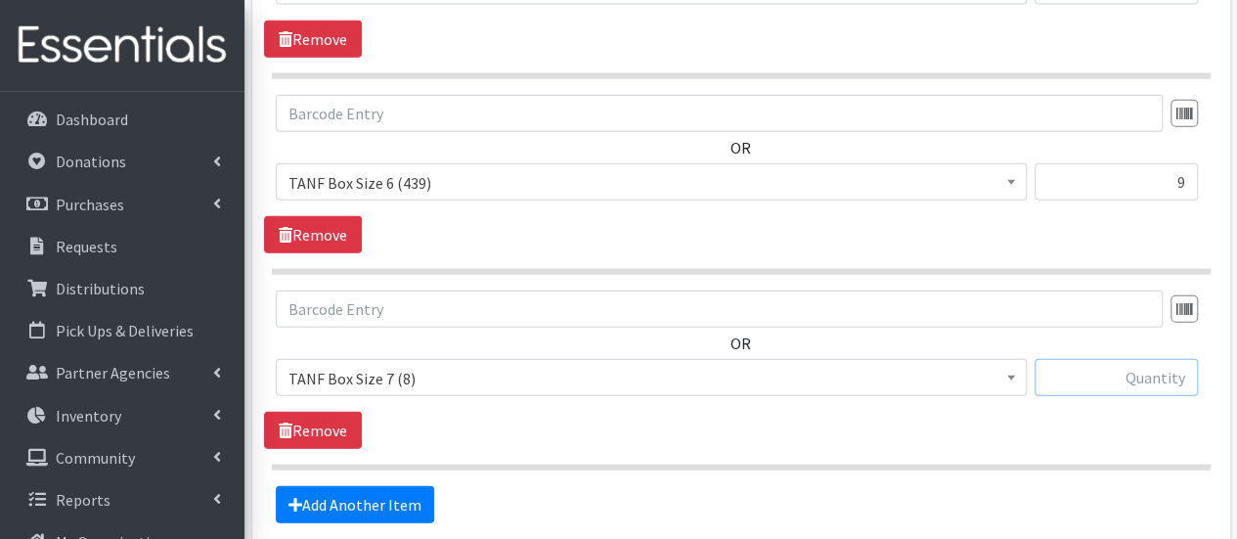
click at [1089, 374] on input "text" at bounding box center [1115, 377] width 163 height 37
type input "8"
click at [344, 419] on link "Remove" at bounding box center [313, 430] width 98 height 37
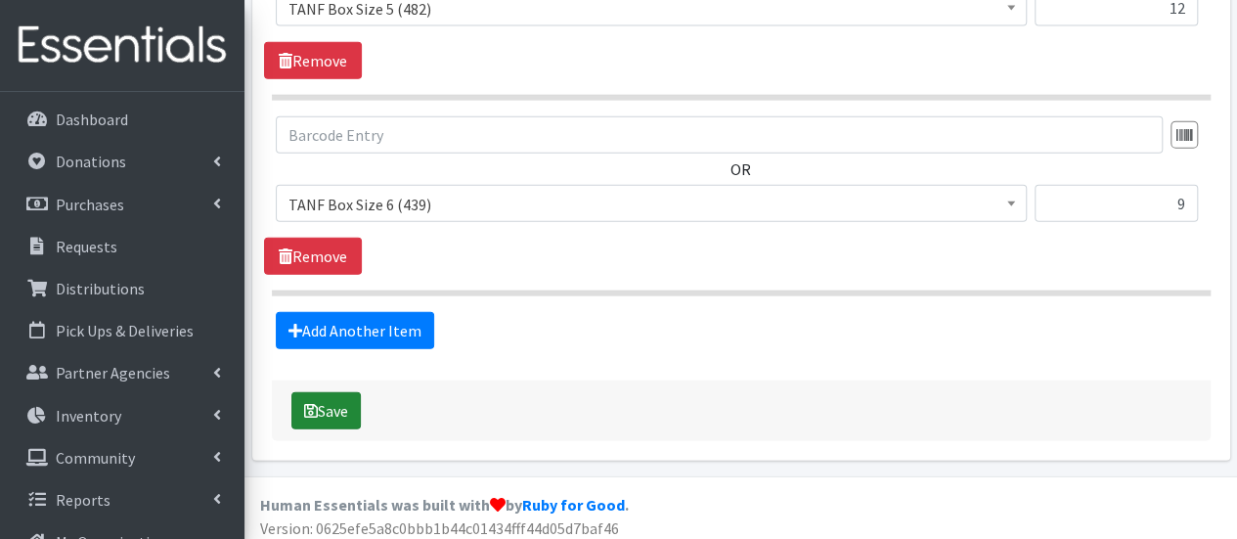
click at [333, 402] on button "Save" at bounding box center [325, 410] width 69 height 37
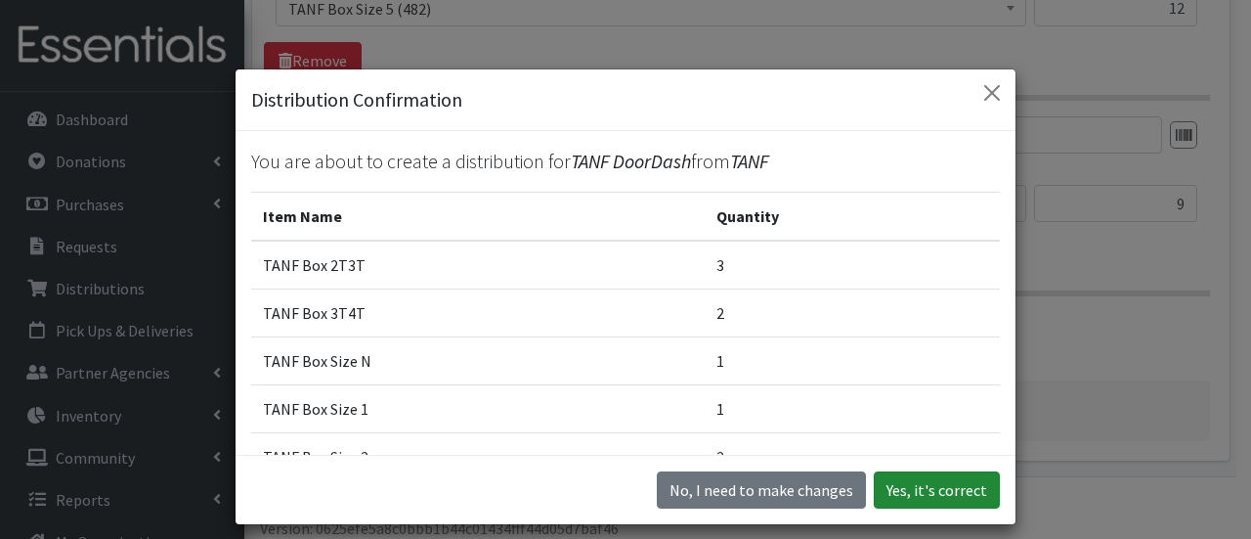
click at [948, 496] on button "Yes, it's correct" at bounding box center [937, 489] width 126 height 37
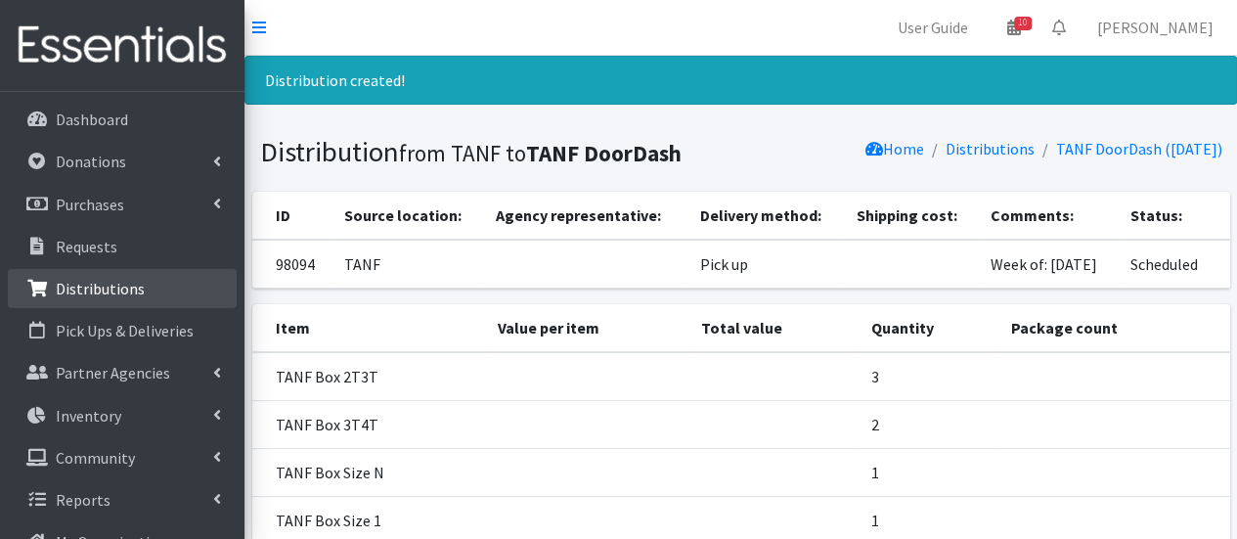
click at [125, 291] on p "Distributions" at bounding box center [100, 289] width 89 height 20
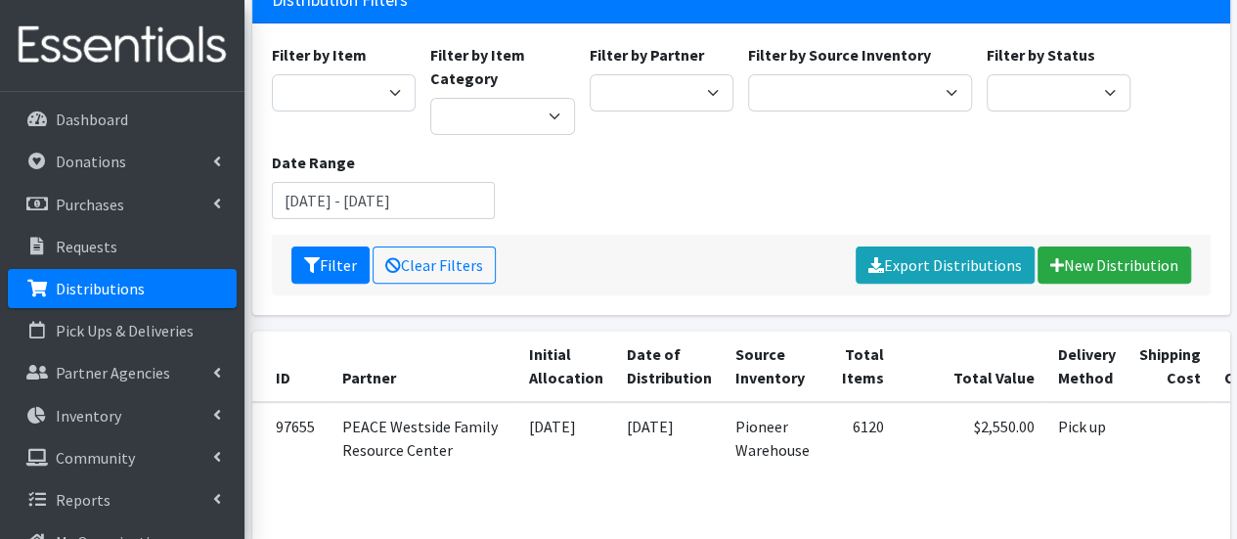
scroll to position [98, 0]
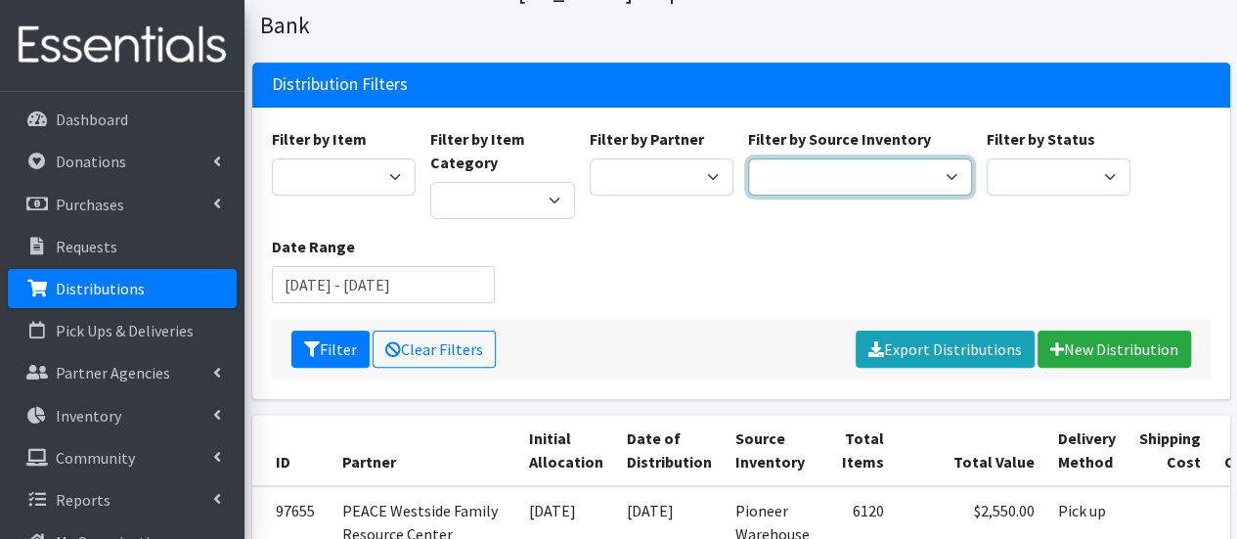
click at [794, 158] on select "Pioneer Warehouse TANF" at bounding box center [860, 176] width 224 height 37
select select "470"
click at [748, 158] on select "Pioneer Warehouse TANF" at bounding box center [860, 176] width 224 height 37
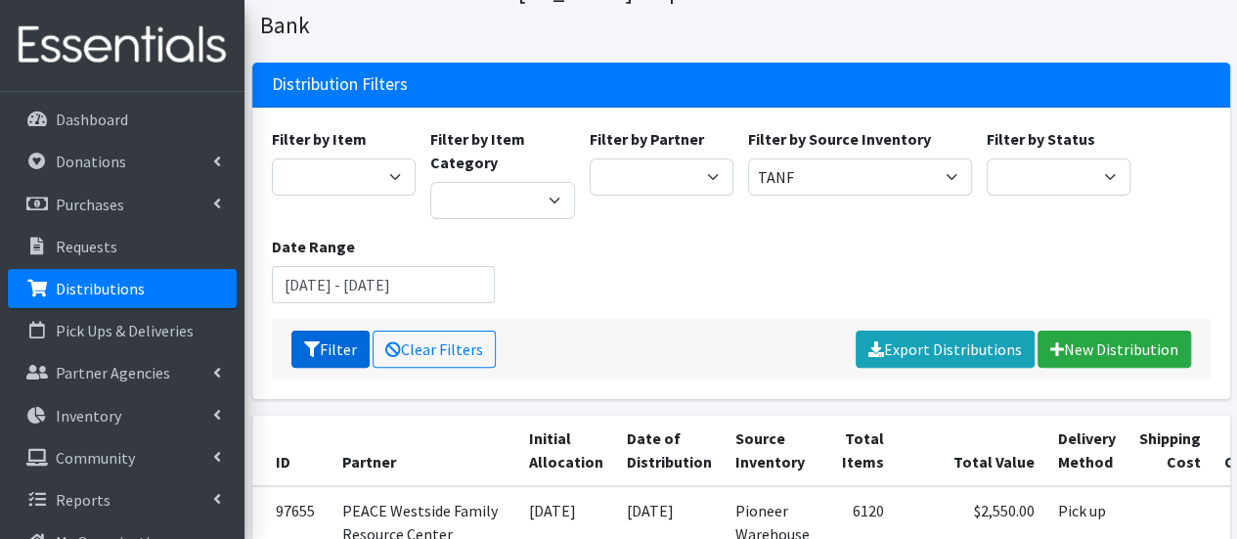
click at [331, 330] on button "Filter" at bounding box center [330, 348] width 78 height 37
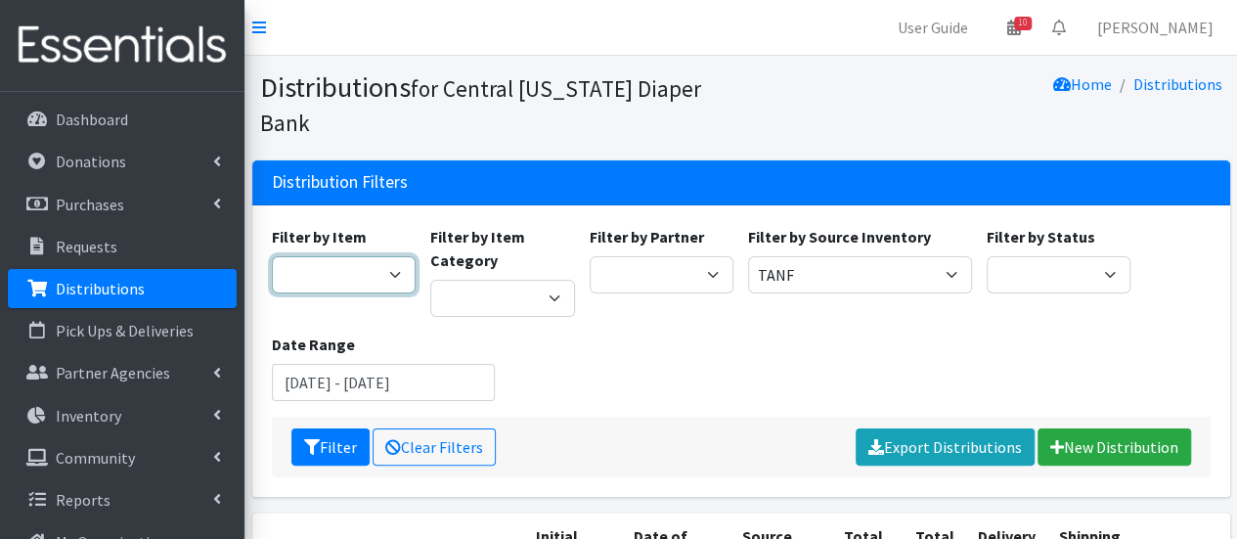
click at [354, 256] on select "2 Pack Crib Sheet for Girls 2T3T(30/child) 3T4T(30/child) 4T5T(30/child) 5T-6T …" at bounding box center [344, 274] width 145 height 37
select select "15527"
click at [272, 256] on select "2 Pack Crib Sheet for Girls 2T3T(30/child) 3T4T(30/child) 4T5T(30/child) 5T-6T …" at bounding box center [344, 274] width 145 height 37
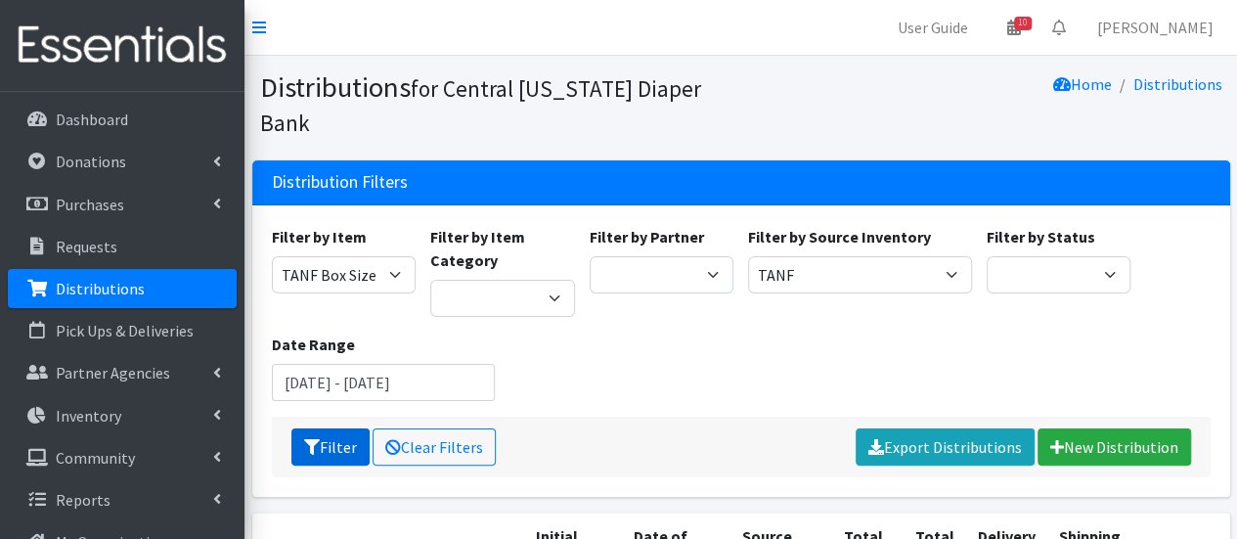
click at [335, 428] on button "Filter" at bounding box center [330, 446] width 78 height 37
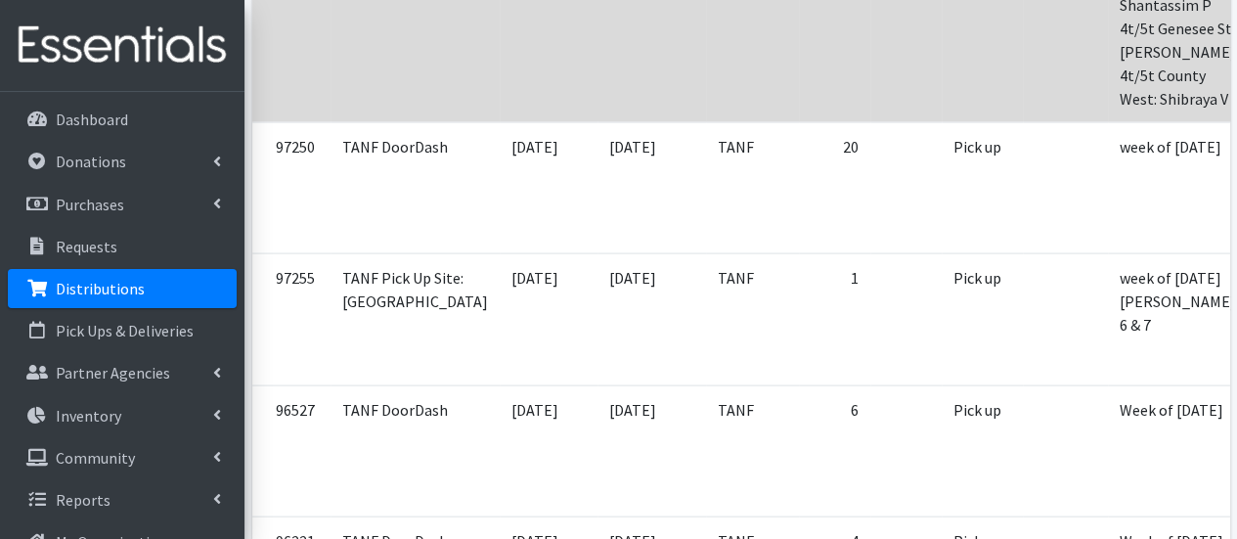
scroll to position [1955, 0]
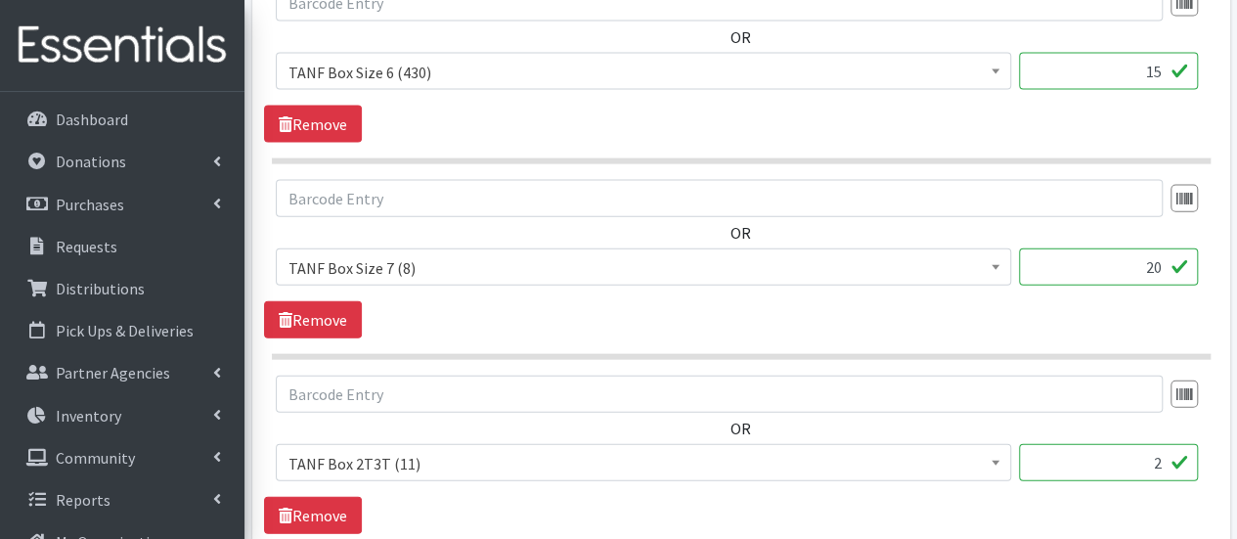
scroll to position [2151, 0]
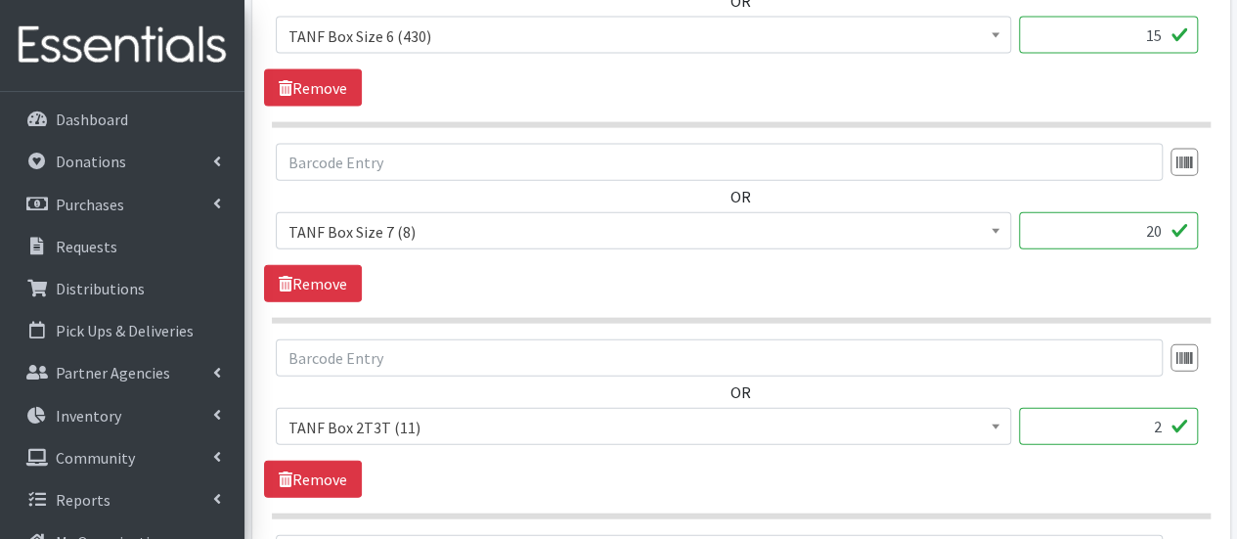
drag, startPoint x: 1131, startPoint y: 228, endPoint x: 1158, endPoint y: 225, distance: 26.6
click at [1158, 225] on input "20" at bounding box center [1108, 230] width 179 height 37
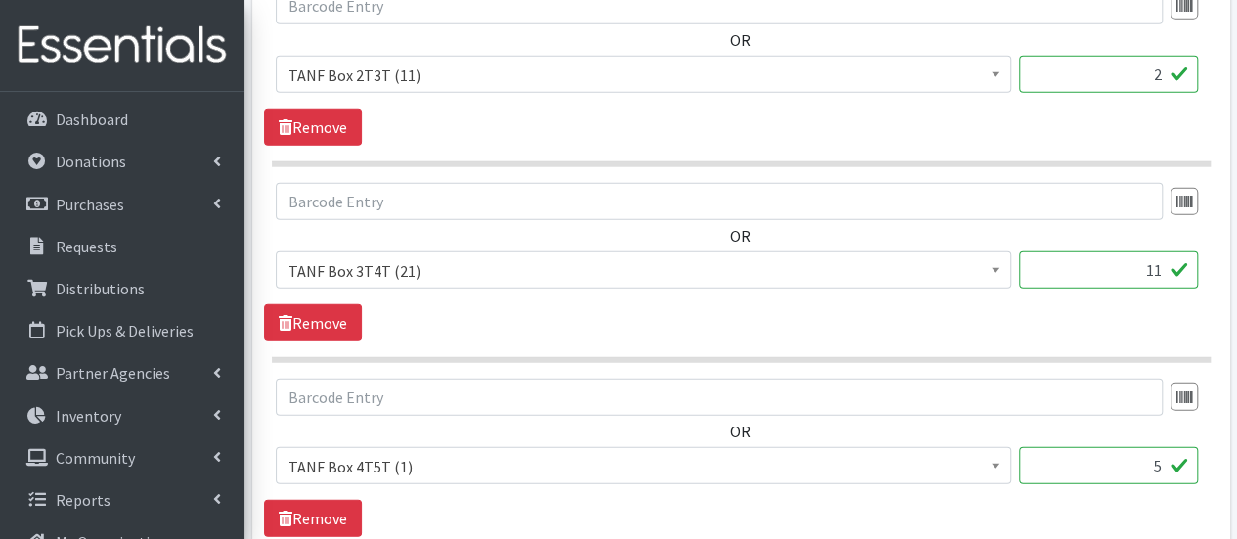
scroll to position [2640, 0]
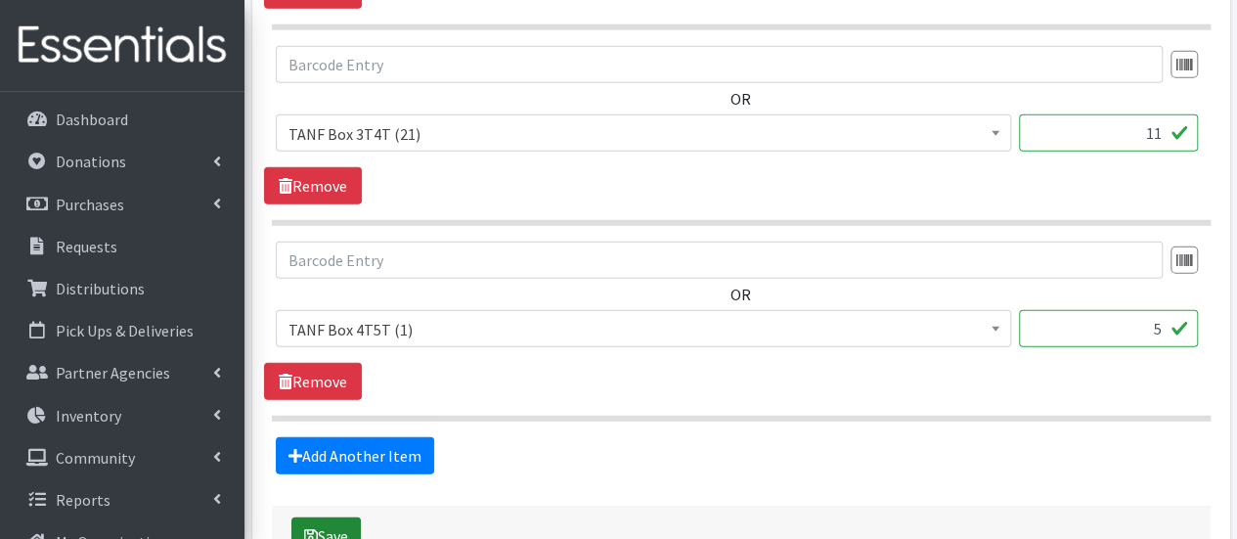
type input "12"
click at [334, 522] on button "Save" at bounding box center [325, 535] width 69 height 37
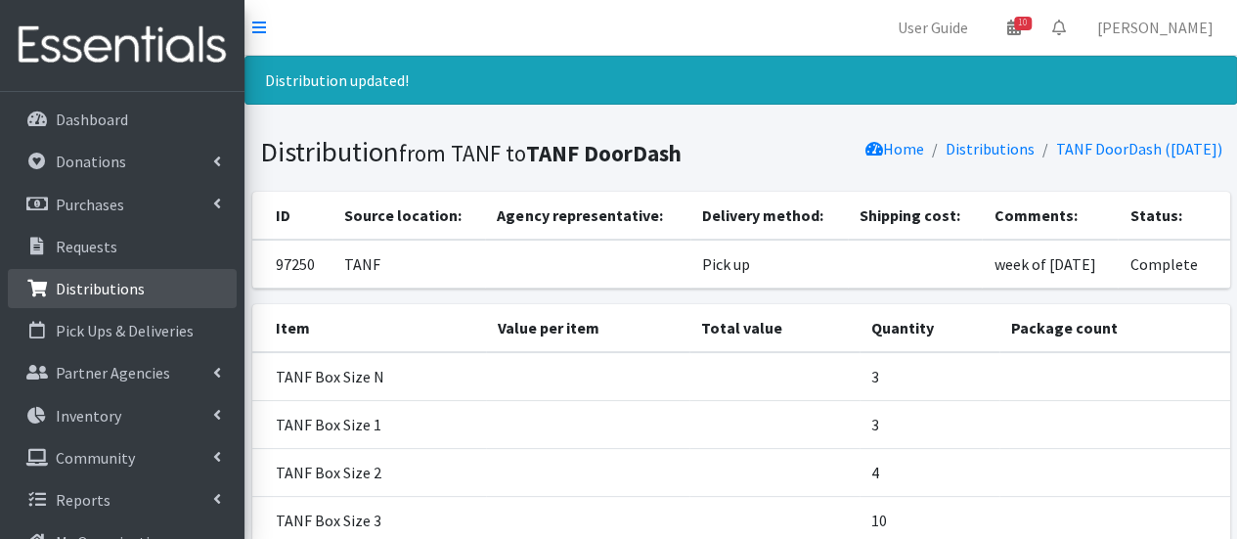
click at [121, 298] on link "Distributions" at bounding box center [122, 288] width 229 height 39
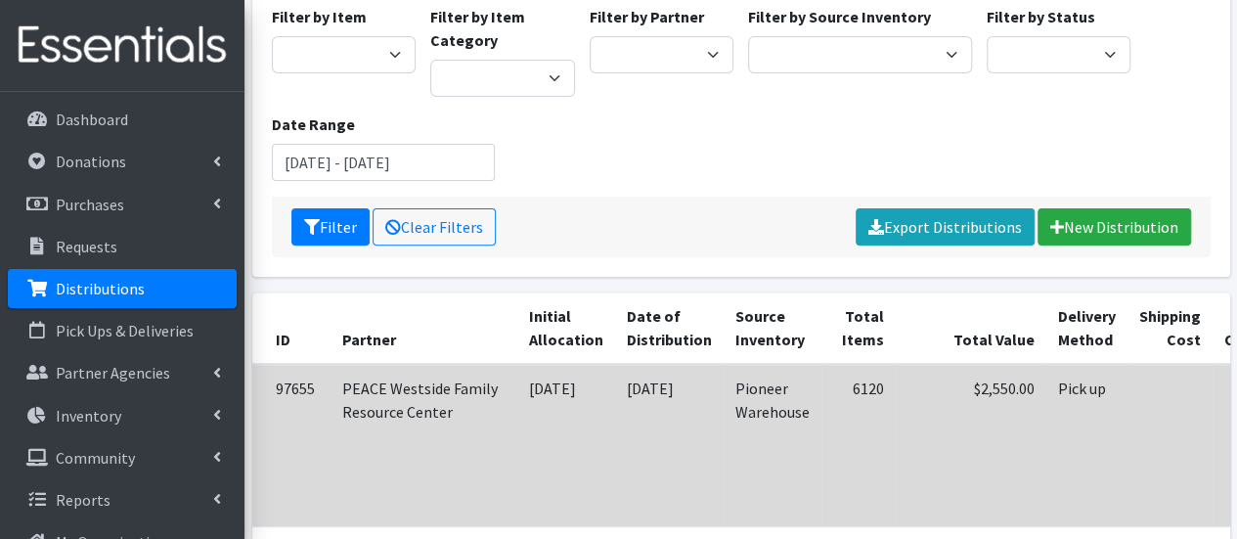
scroll to position [98, 0]
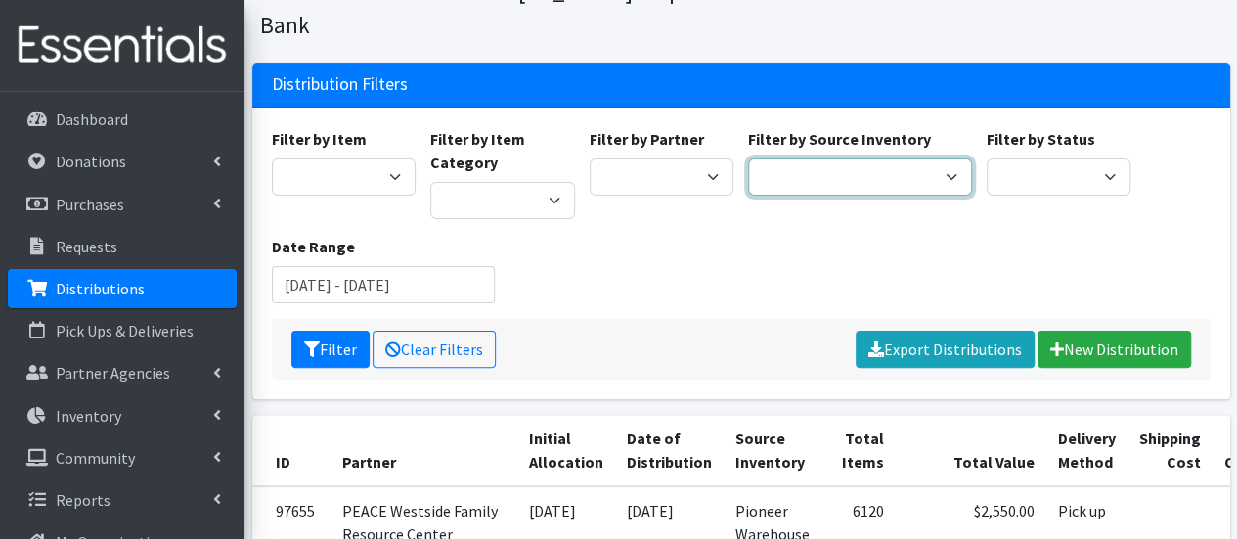
click at [808, 158] on select "Pioneer Warehouse TANF" at bounding box center [860, 176] width 224 height 37
select select "470"
click at [748, 158] on select "Pioneer Warehouse TANF" at bounding box center [860, 176] width 224 height 37
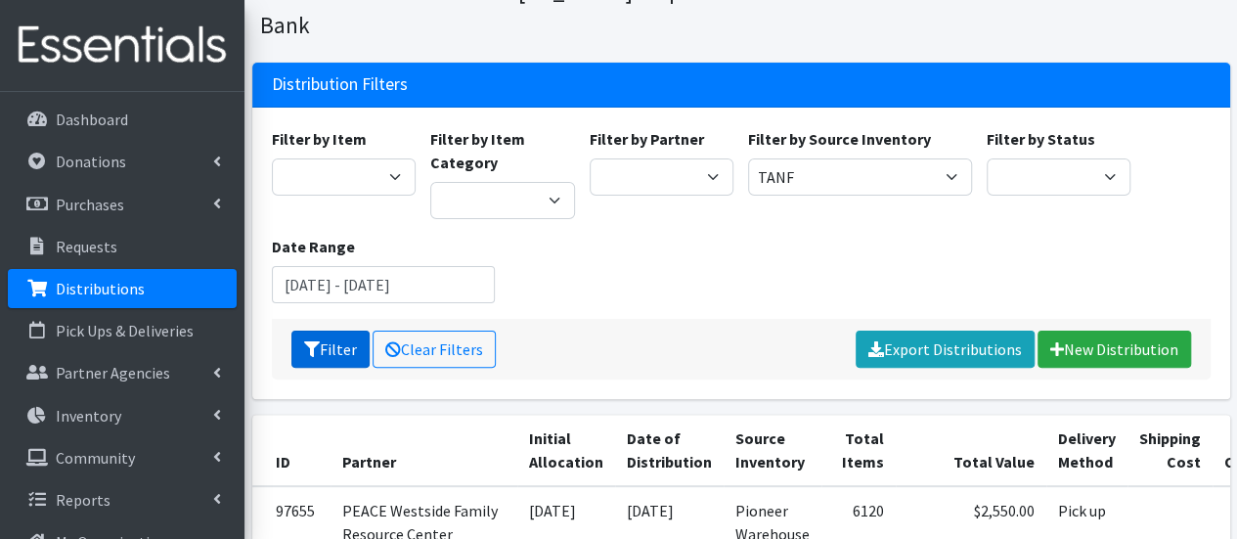
click at [329, 330] on button "Filter" at bounding box center [330, 348] width 78 height 37
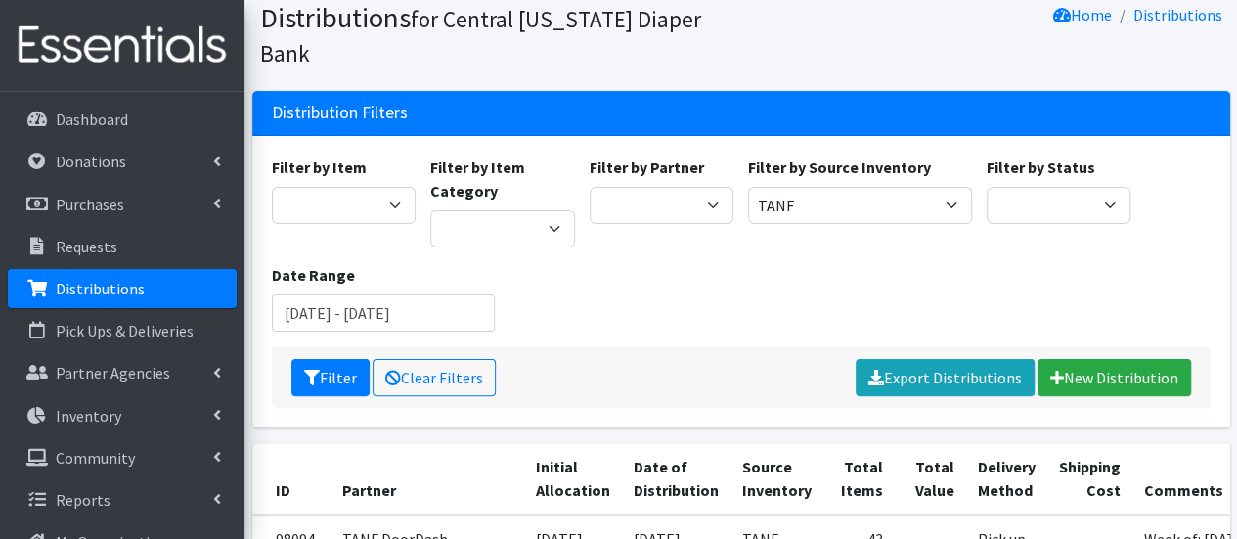
scroll to position [196, 0]
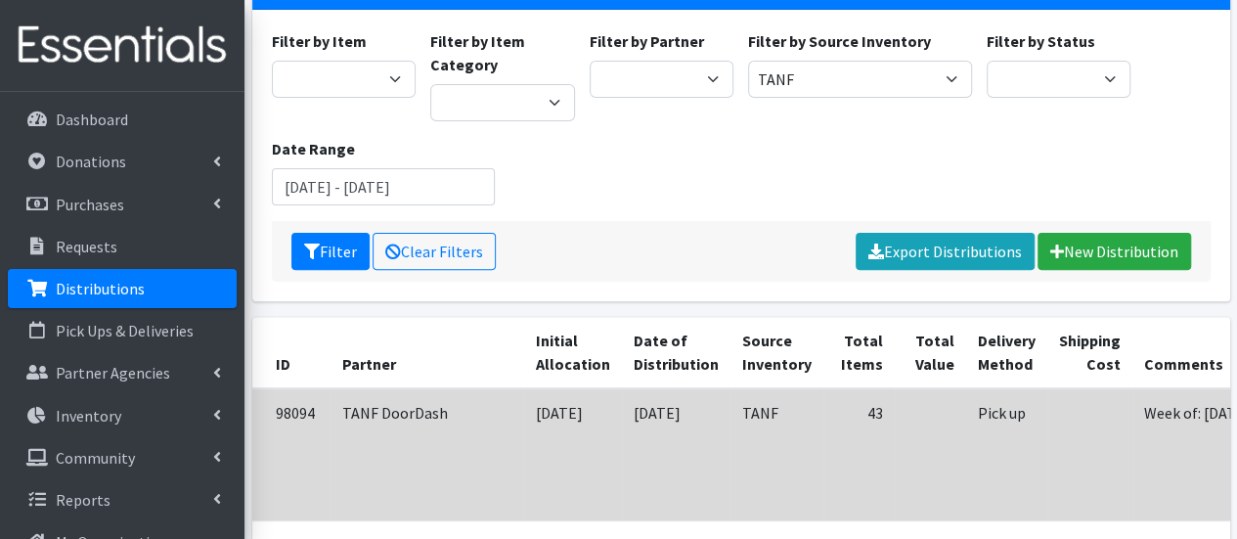
click at [1047, 390] on td at bounding box center [1089, 454] width 85 height 132
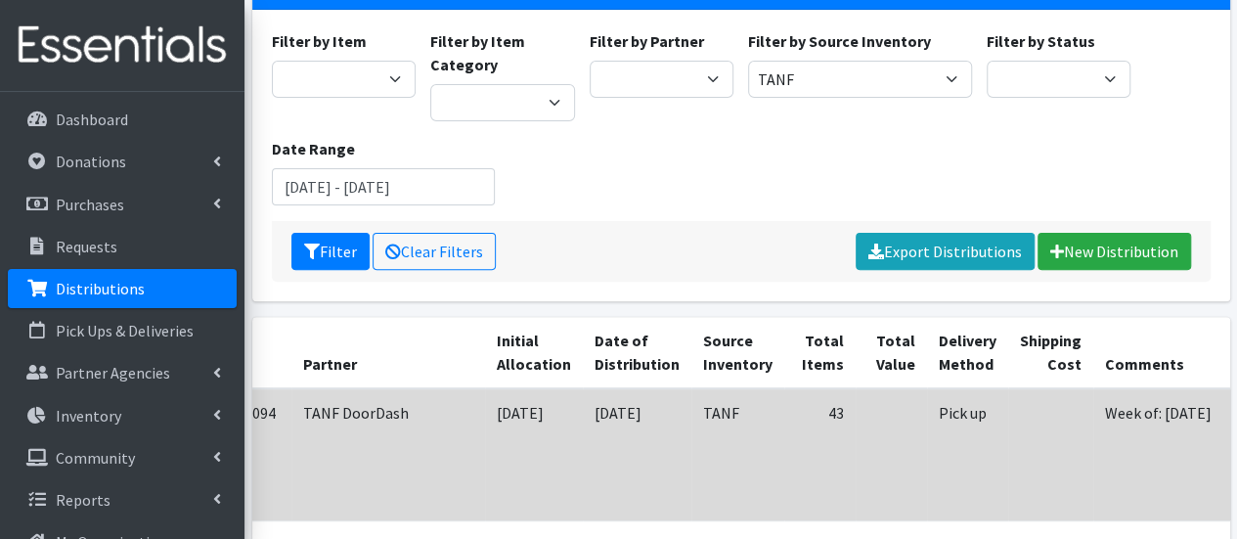
scroll to position [0, 145]
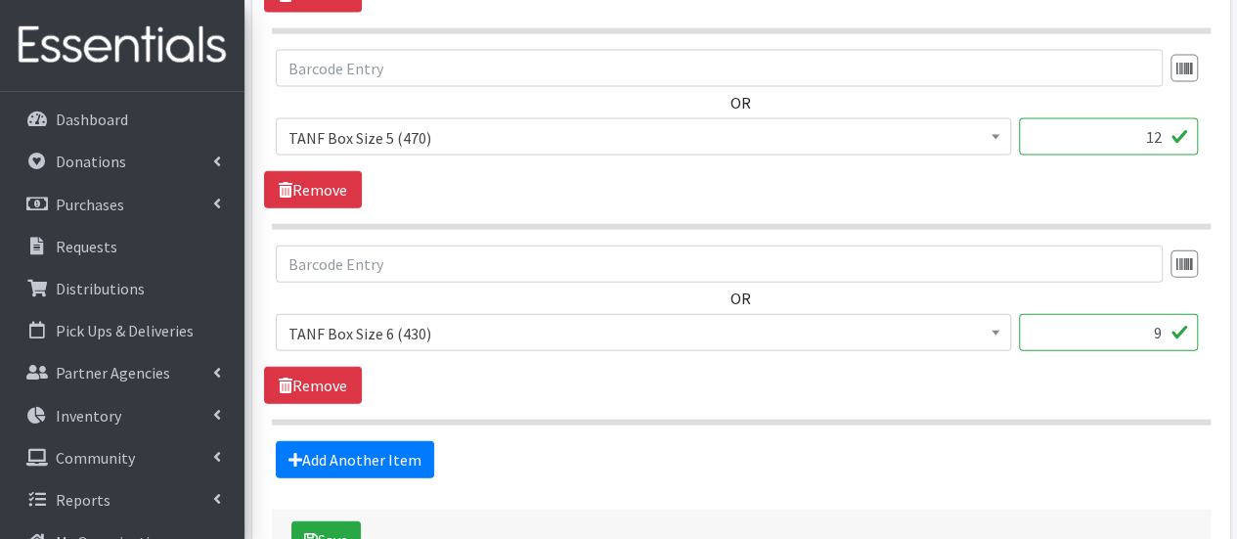
scroll to position [2286, 0]
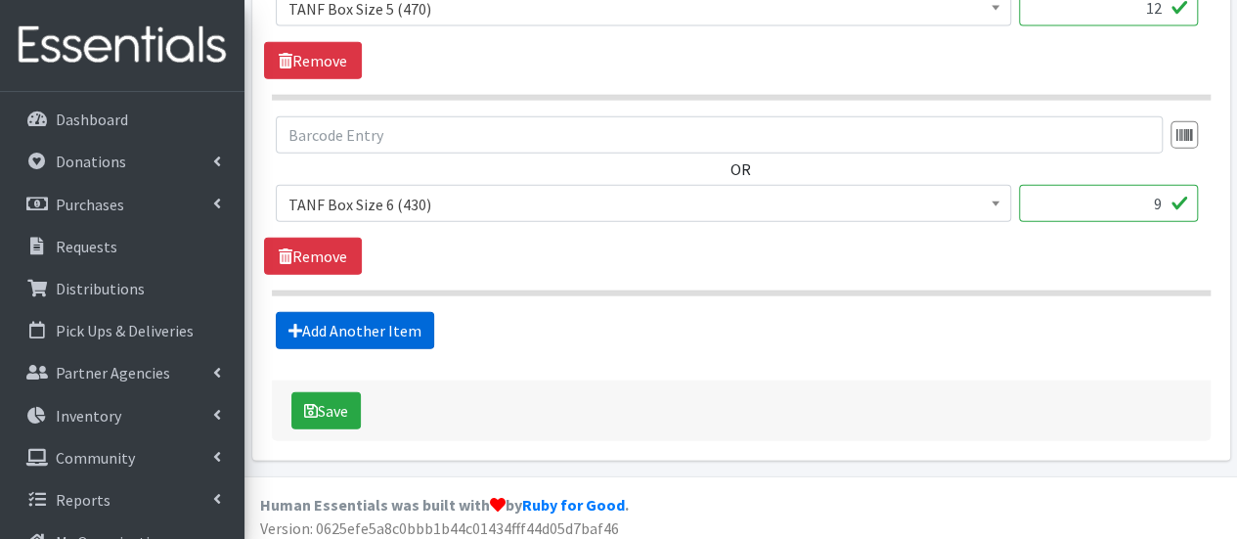
click at [362, 326] on link "Add Another Item" at bounding box center [355, 330] width 158 height 37
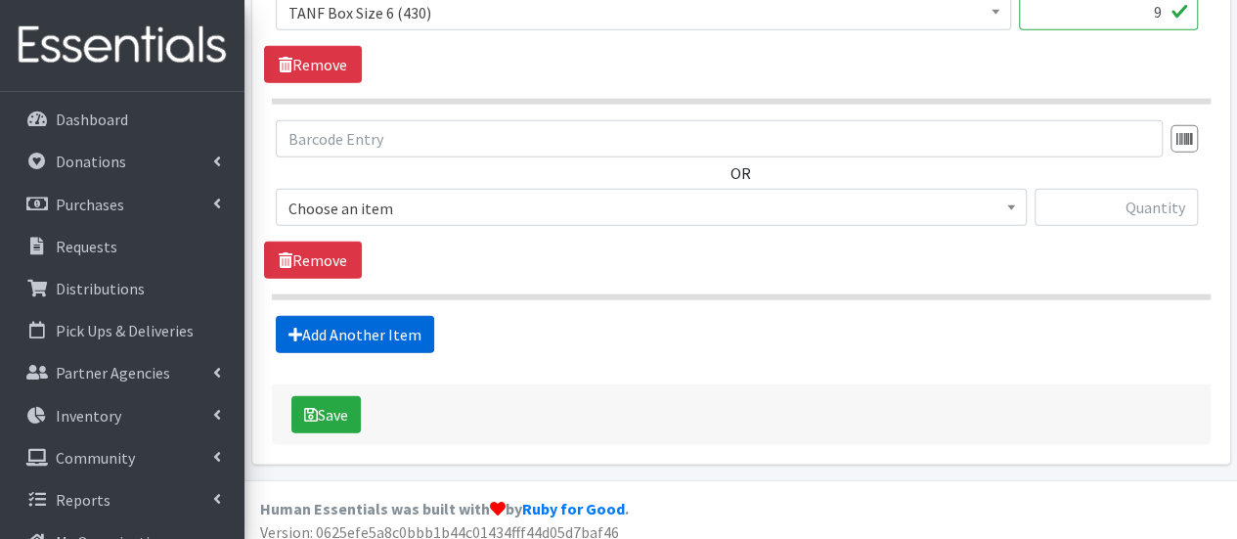
scroll to position [2479, 0]
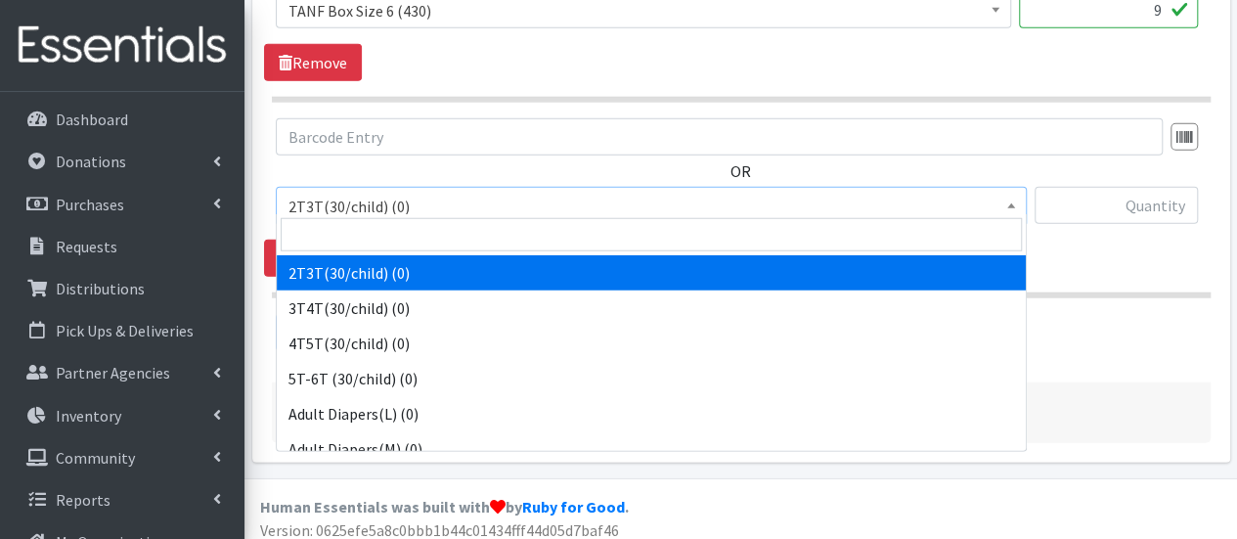
click at [364, 200] on span "2T3T(30/child) (0)" at bounding box center [650, 206] width 725 height 27
click at [364, 233] on input "search" at bounding box center [651, 234] width 741 height 33
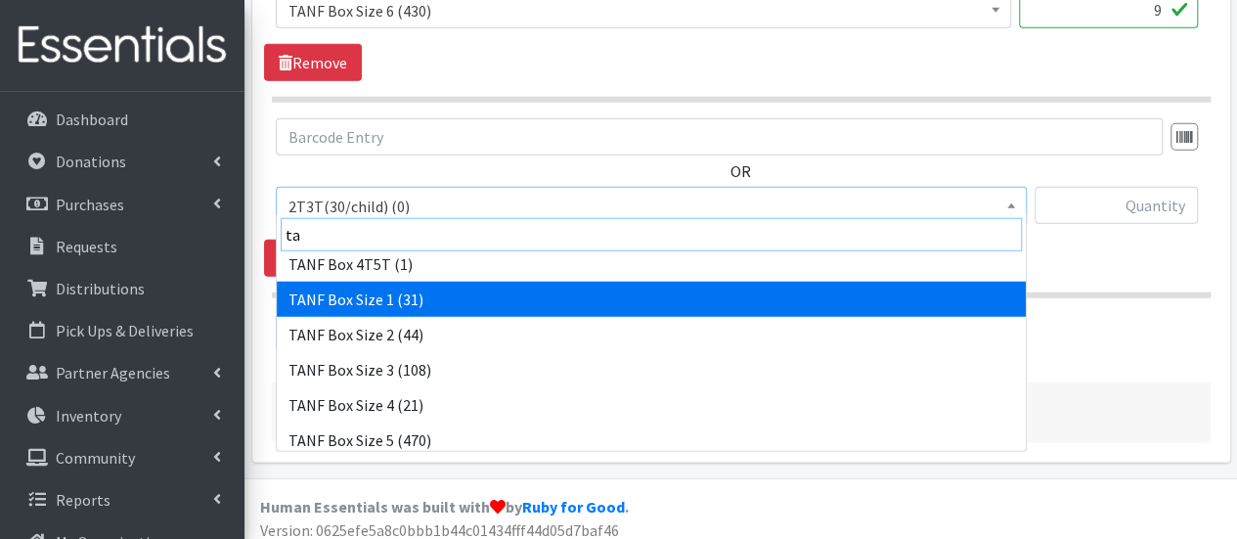
scroll to position [293, 0]
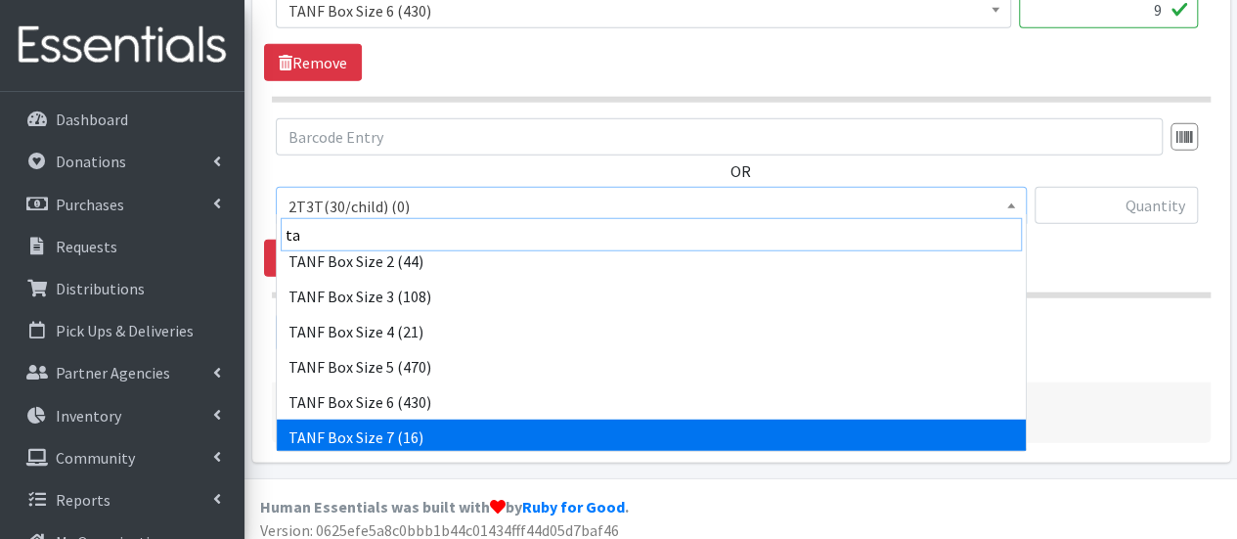
type input "ta"
select select "15527"
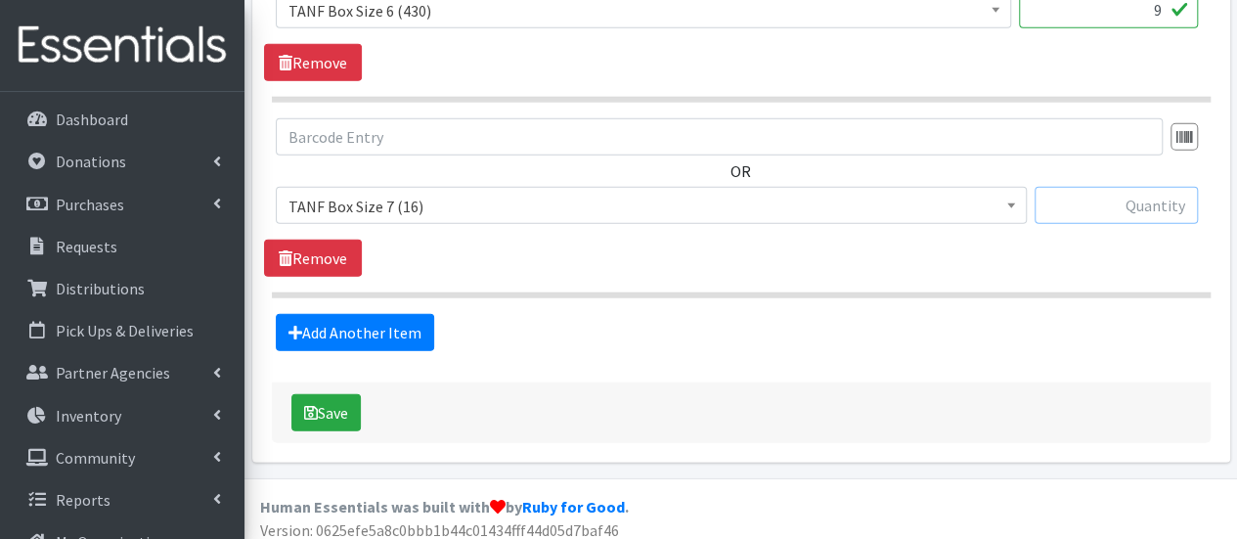
click at [1095, 195] on input "text" at bounding box center [1115, 205] width 163 height 37
type input "13"
click at [342, 400] on button "Save" at bounding box center [325, 412] width 69 height 37
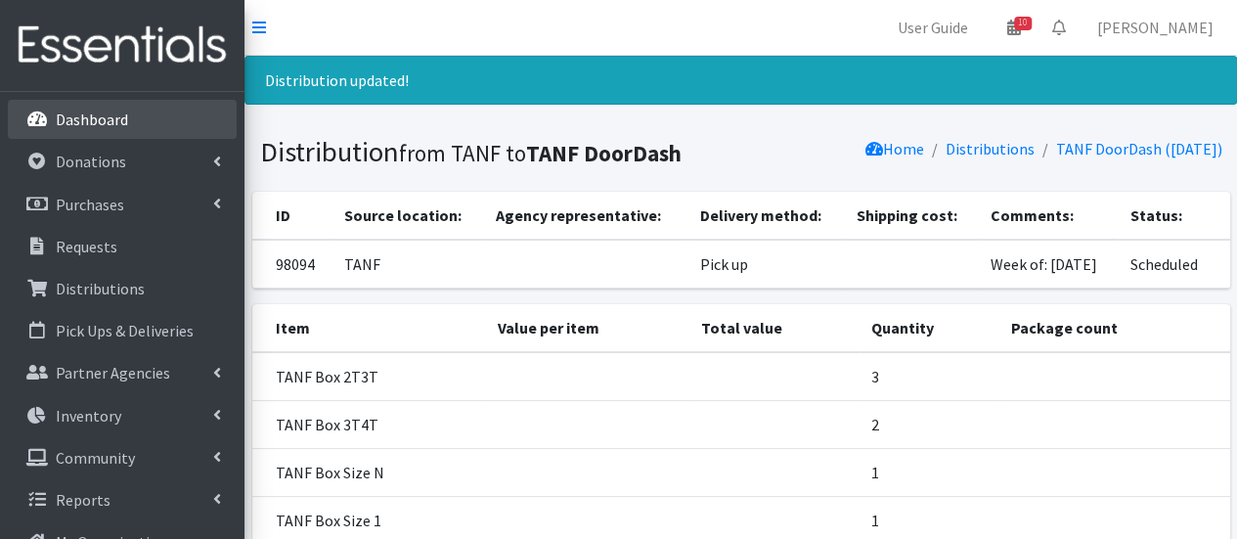
click at [135, 133] on link "Dashboard" at bounding box center [122, 119] width 229 height 39
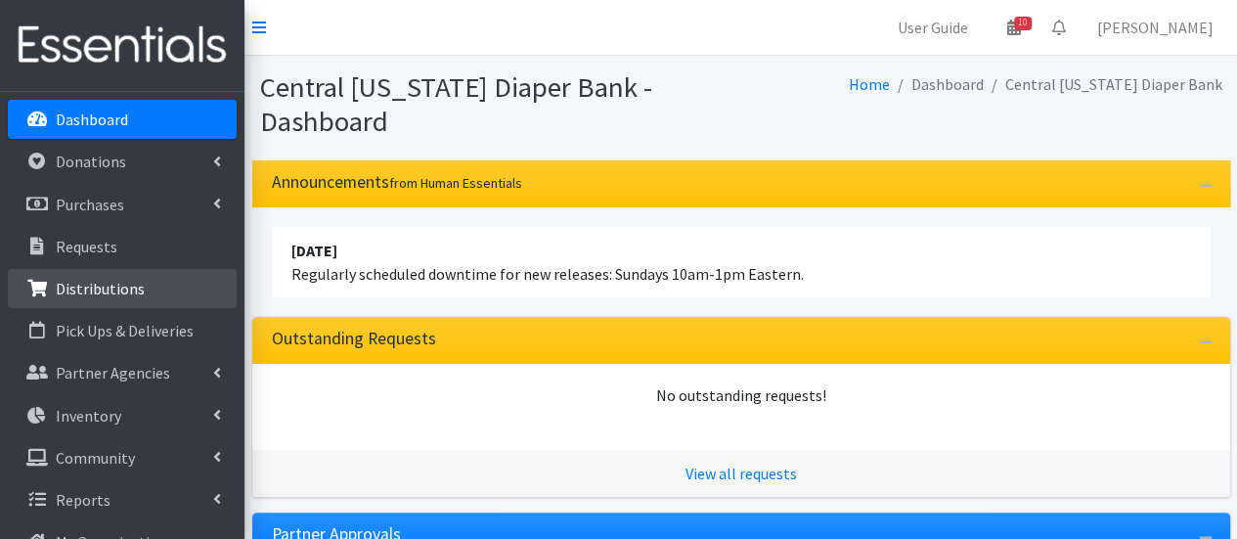
click at [64, 281] on p "Distributions" at bounding box center [100, 289] width 89 height 20
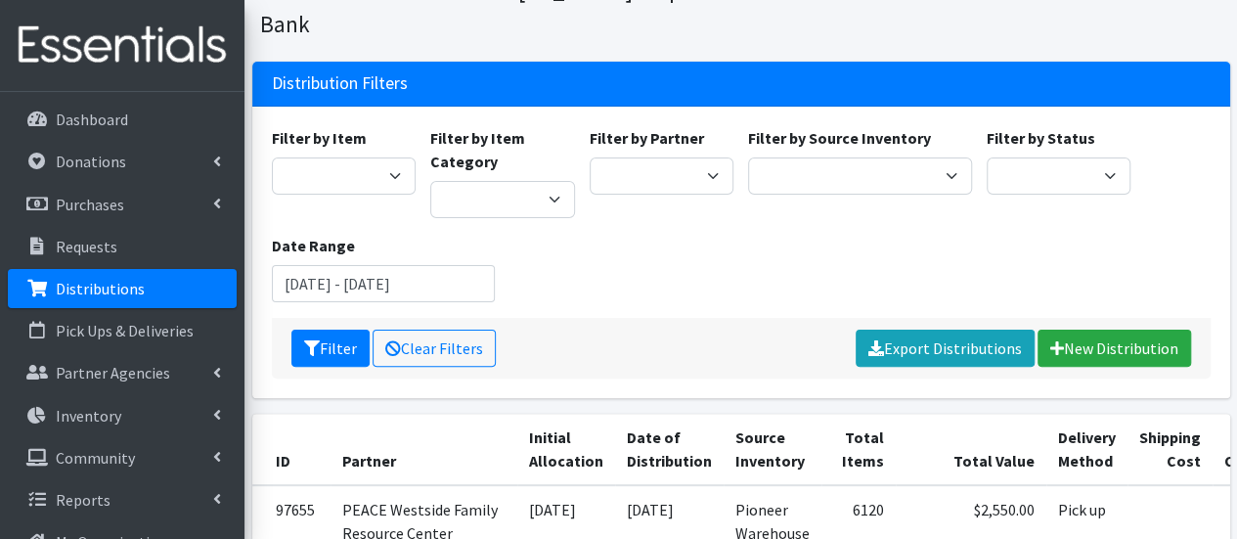
scroll to position [196, 0]
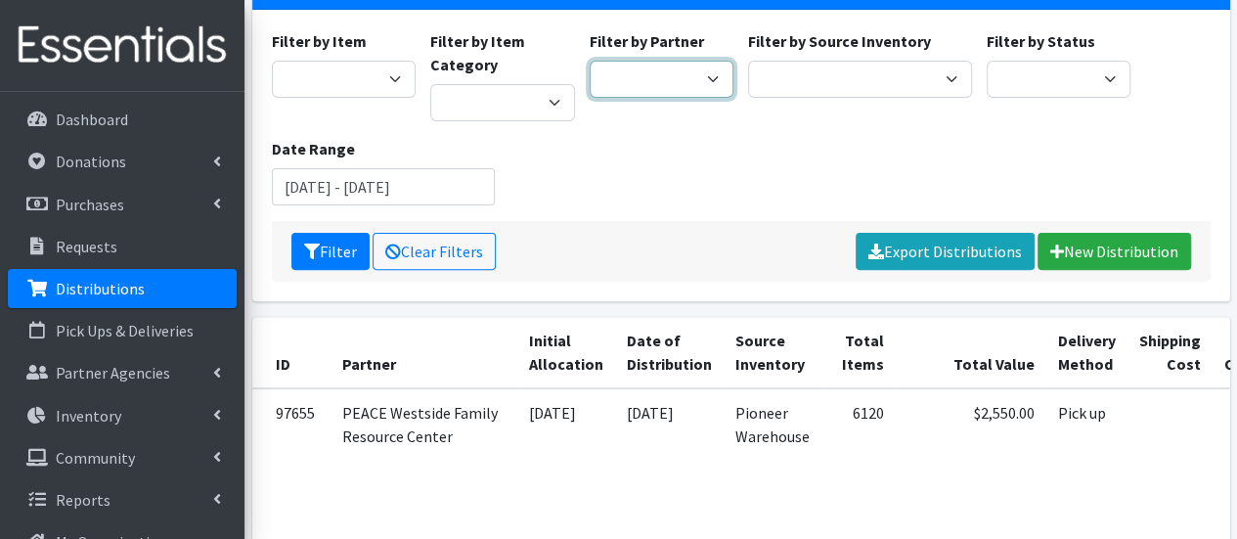
drag, startPoint x: 706, startPoint y: 51, endPoint x: 672, endPoint y: 51, distance: 34.2
click at [706, 61] on select "All Saints Church Baby Momma Association Bellegrove Missionary Baptist Church F…" at bounding box center [662, 79] width 145 height 37
click at [541, 84] on select "Formula Adult Diapers/Products Infant Disposable Diapers Pull-ups Youth Disposa…" at bounding box center [502, 102] width 145 height 37
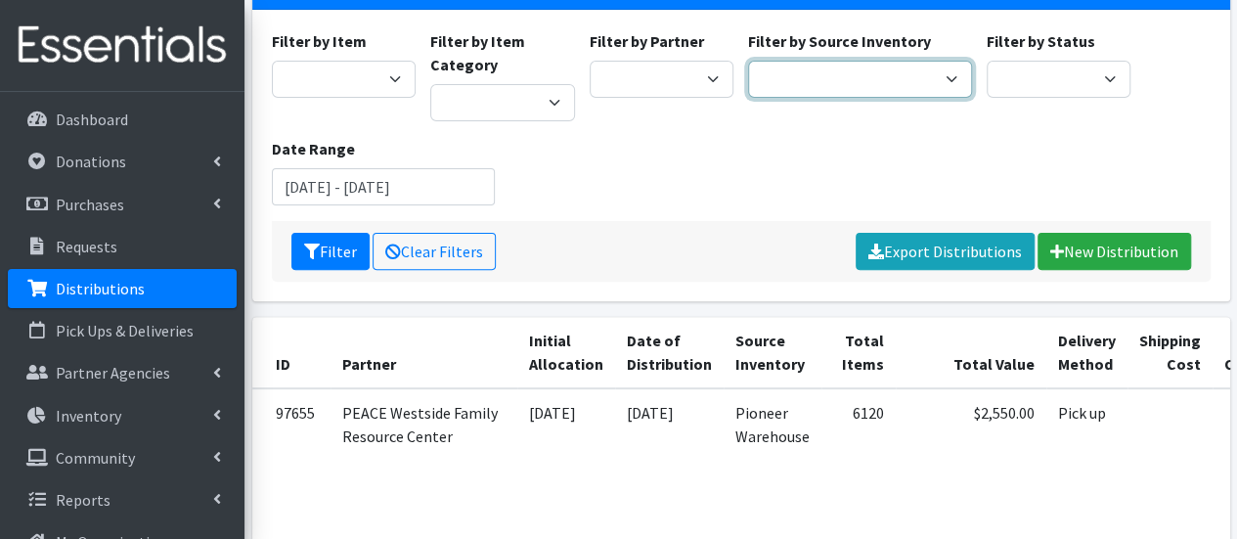
drag, startPoint x: 937, startPoint y: 30, endPoint x: 919, endPoint y: 53, distance: 28.6
click at [937, 61] on select "Pioneer Warehouse TANF" at bounding box center [860, 79] width 224 height 37
click at [877, 146] on div "Filter by Item 2 Pack Crib Sheet for Girls 2T3T(30/child) 3T4T(30/child) 4T5T(3…" at bounding box center [740, 125] width 953 height 192
click at [852, 61] on select "Pioneer Warehouse TANF" at bounding box center [860, 79] width 224 height 37
select select "470"
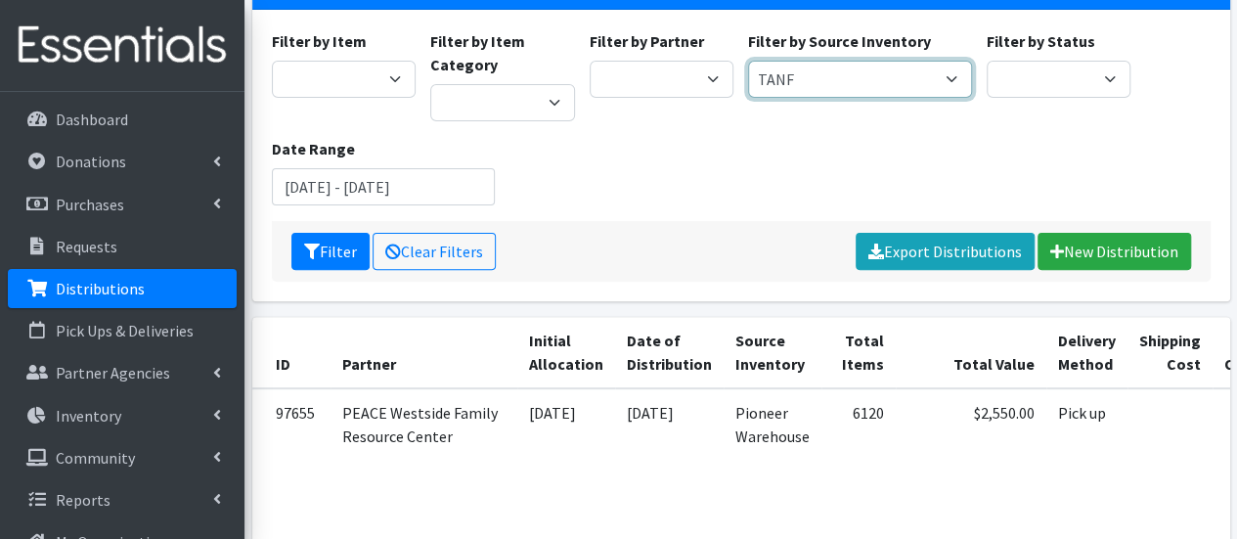
click at [748, 61] on select "Pioneer Warehouse TANF" at bounding box center [860, 79] width 224 height 37
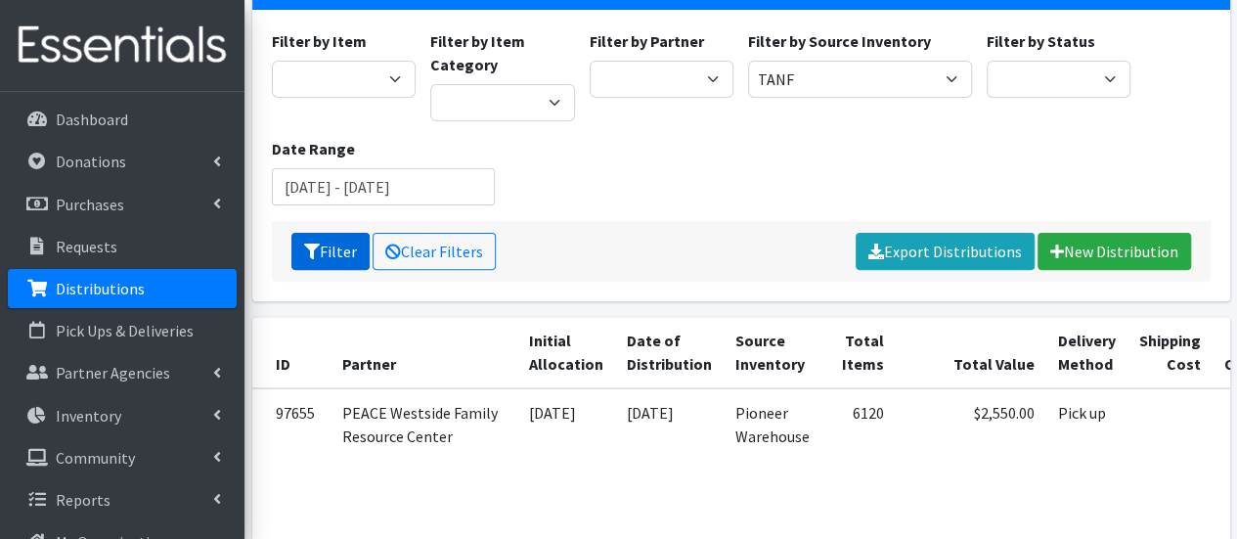
click at [307, 243] on icon "submit" at bounding box center [312, 251] width 16 height 16
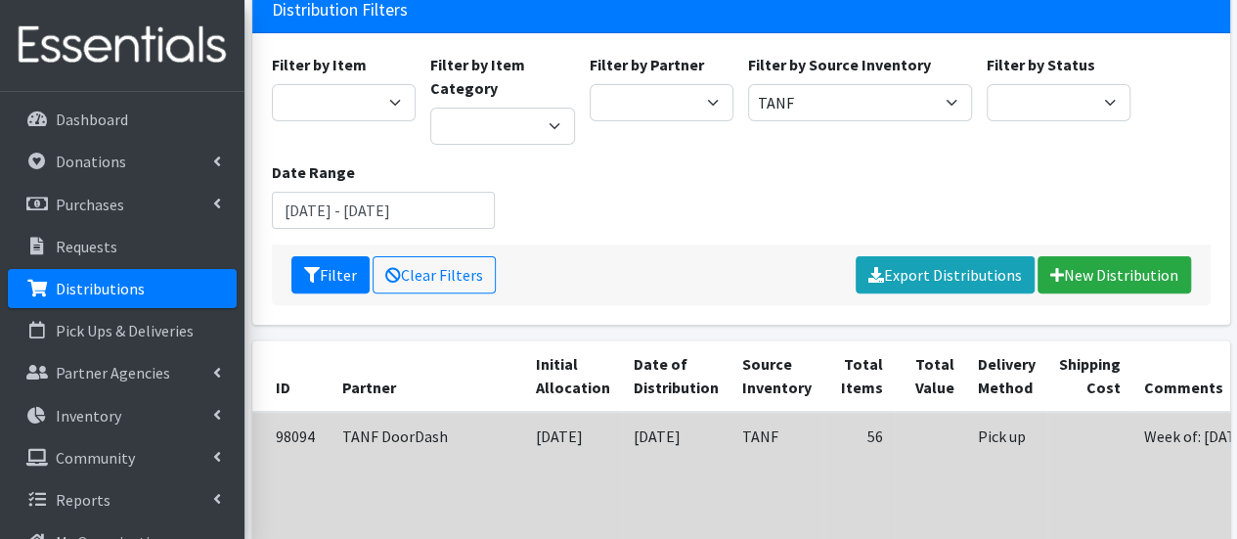
scroll to position [293, 0]
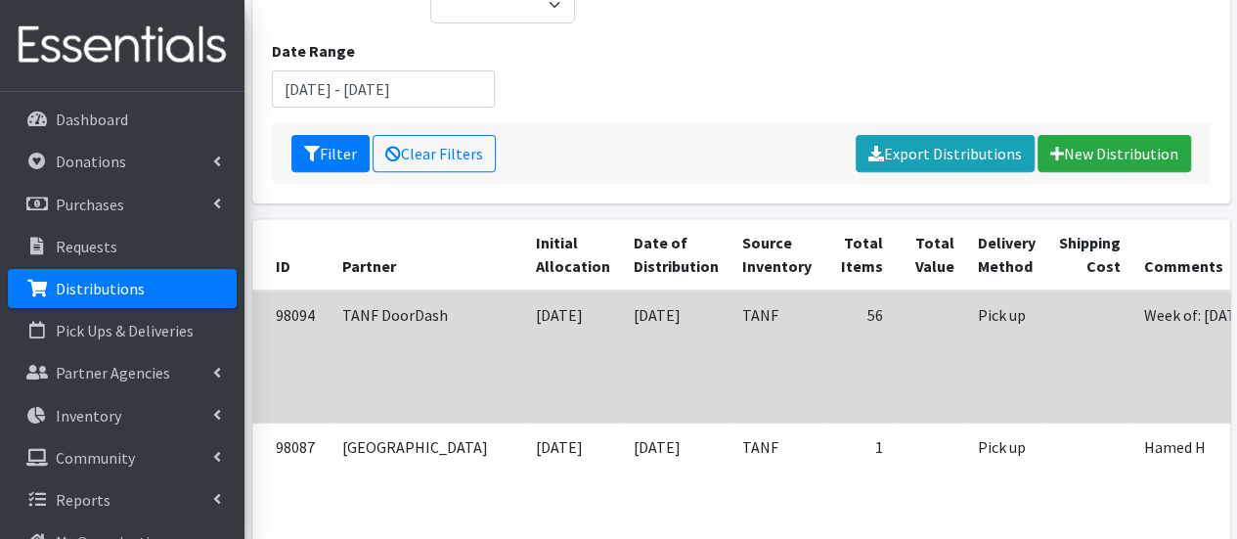
click at [1132, 307] on td "Week of: [DATE]" at bounding box center [1206, 356] width 149 height 132
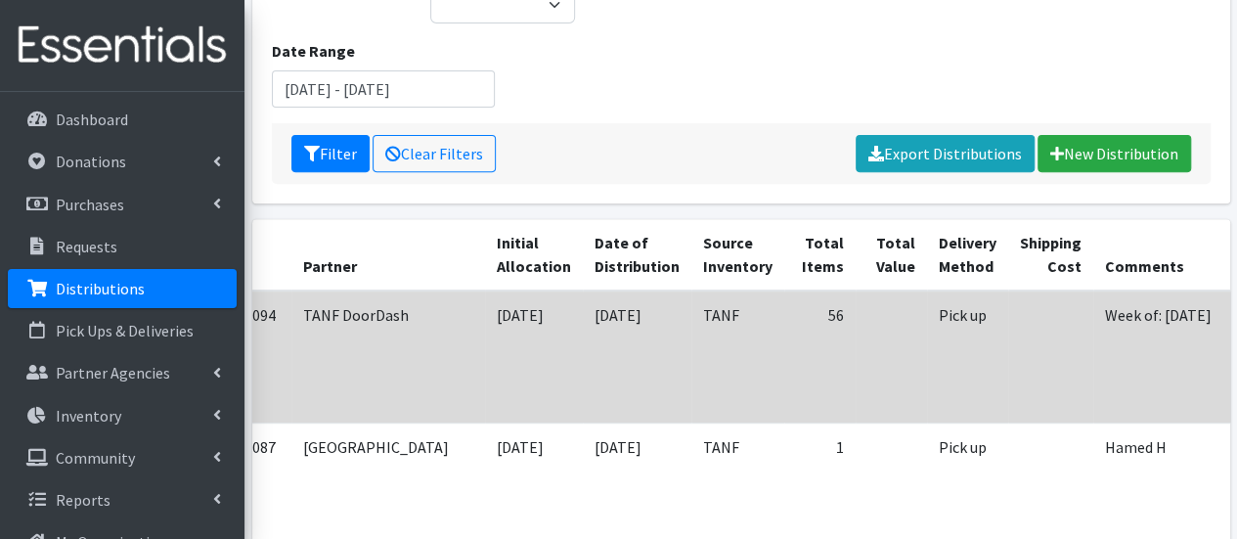
scroll to position [0, 145]
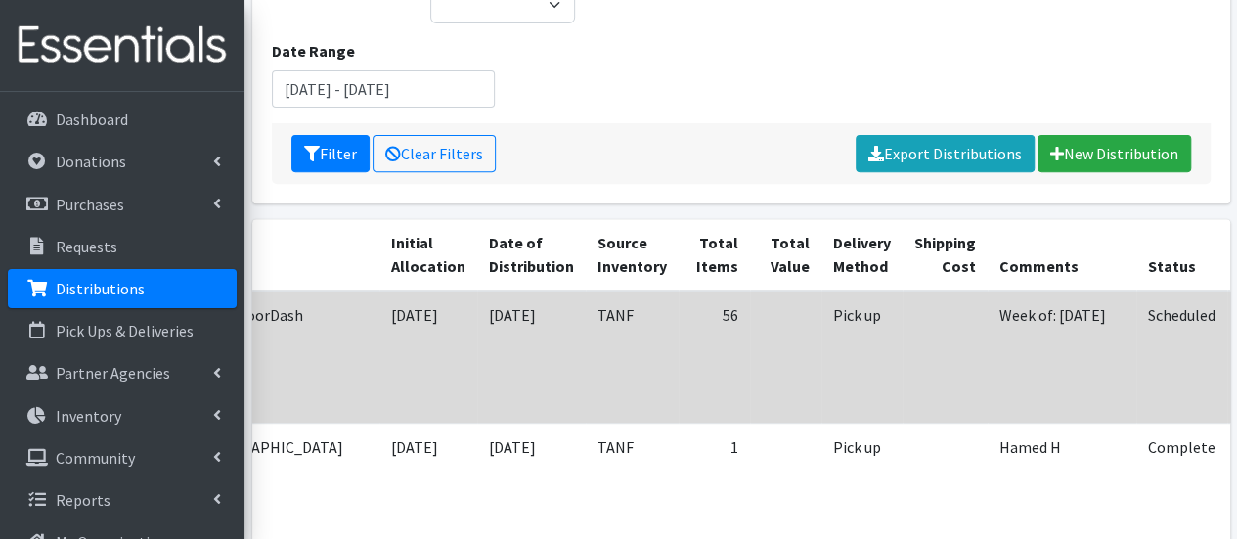
click at [1236, 335] on icon at bounding box center [1261, 342] width 16 height 14
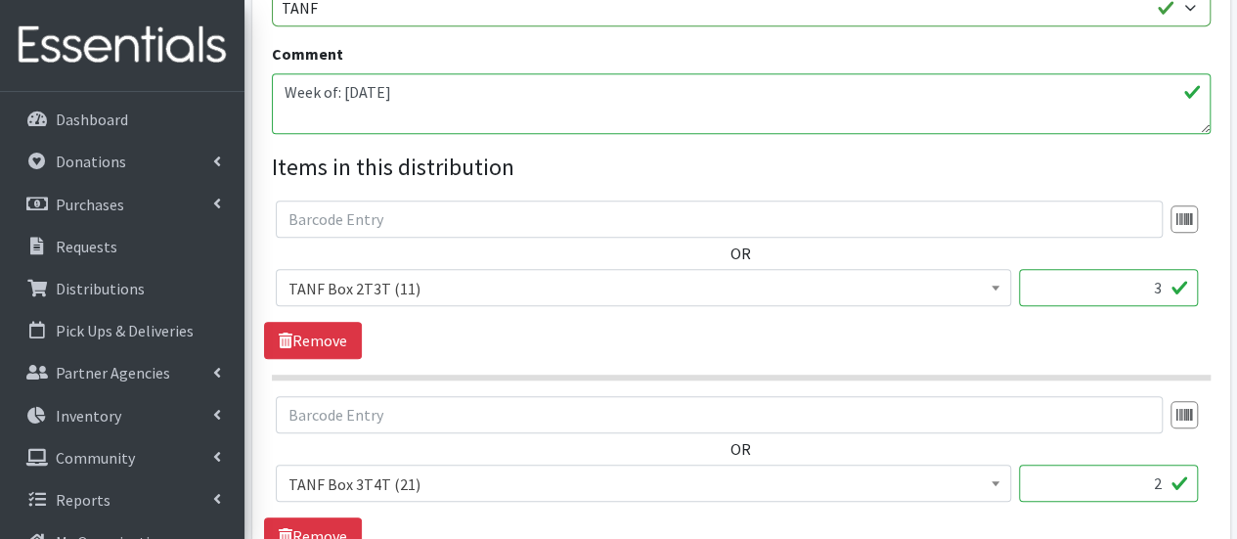
scroll to position [489, 0]
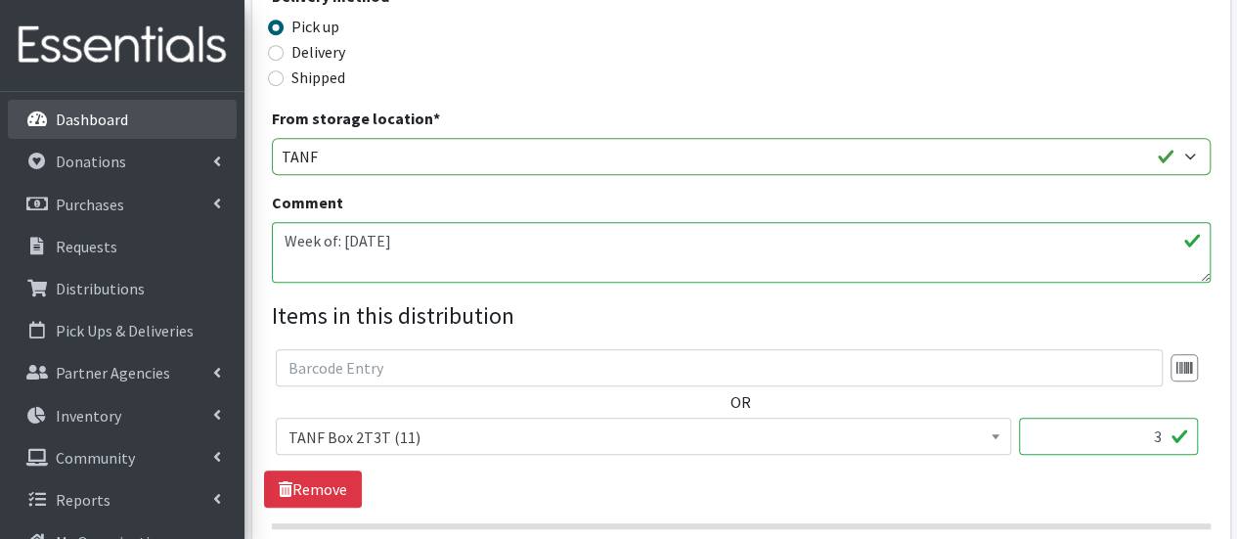
click at [63, 117] on p "Dashboard" at bounding box center [92, 120] width 72 height 20
